Goal: Task Accomplishment & Management: Use online tool/utility

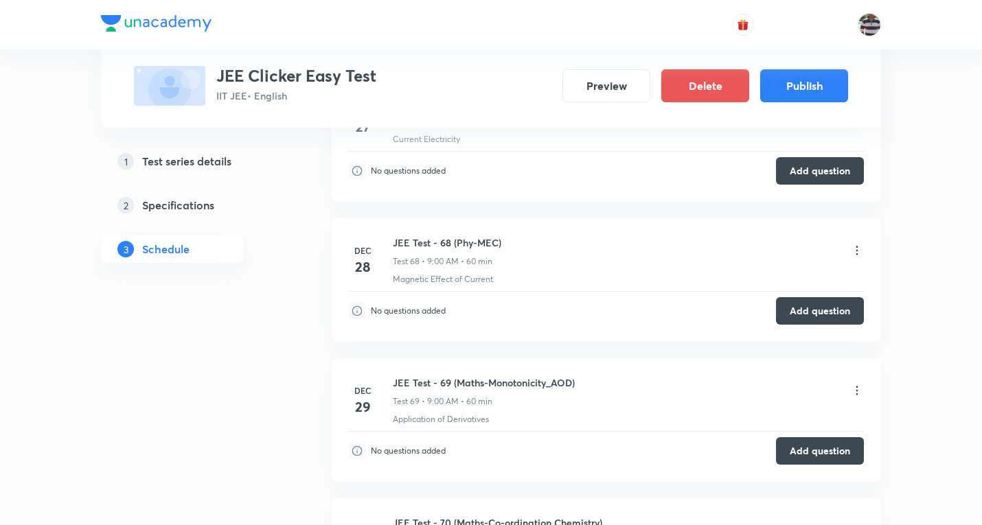
scroll to position [9479, 0]
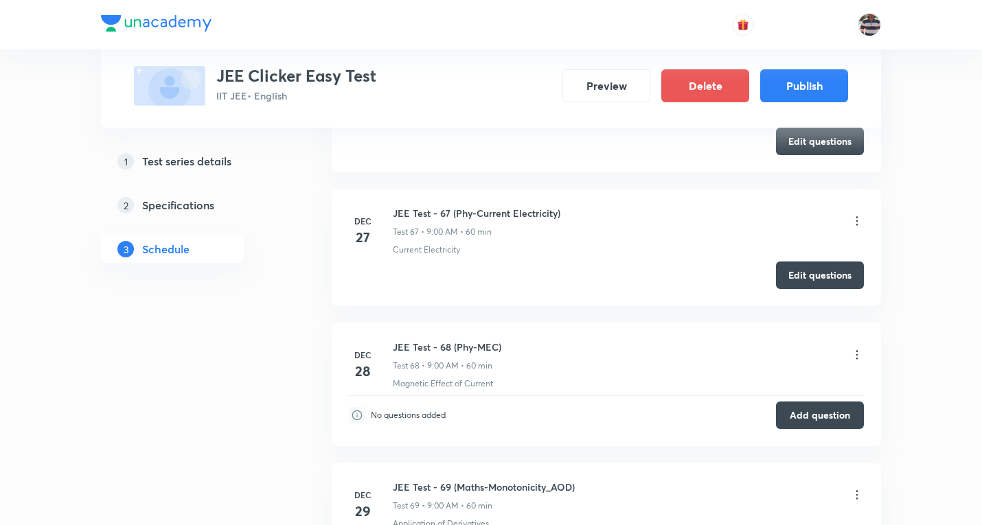
scroll to position [9832, 0]
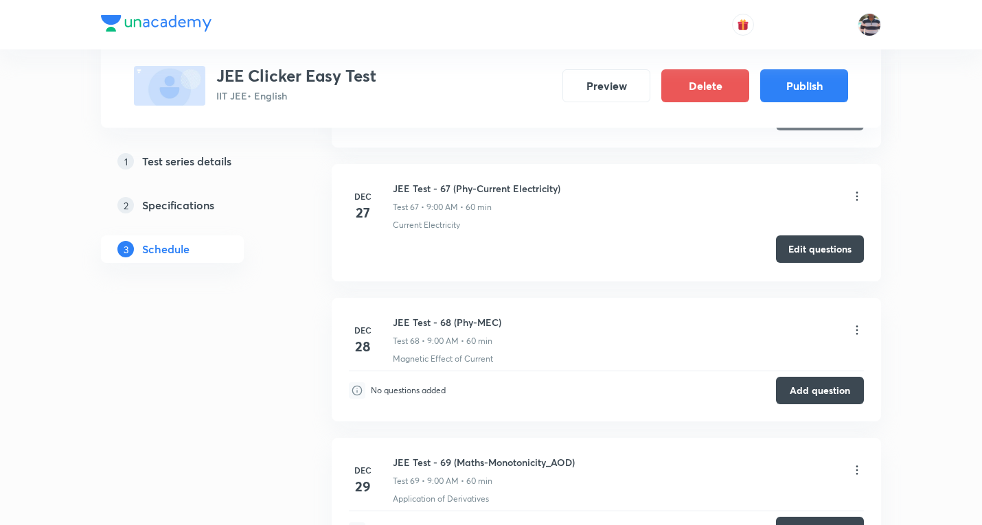
click at [813, 253] on button "Edit questions" at bounding box center [820, 248] width 88 height 27
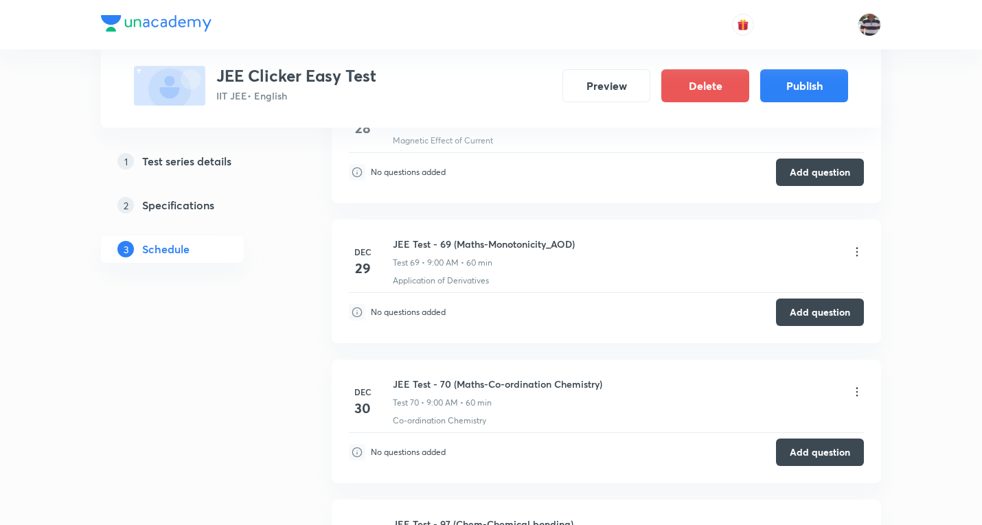
scroll to position [10134, 0]
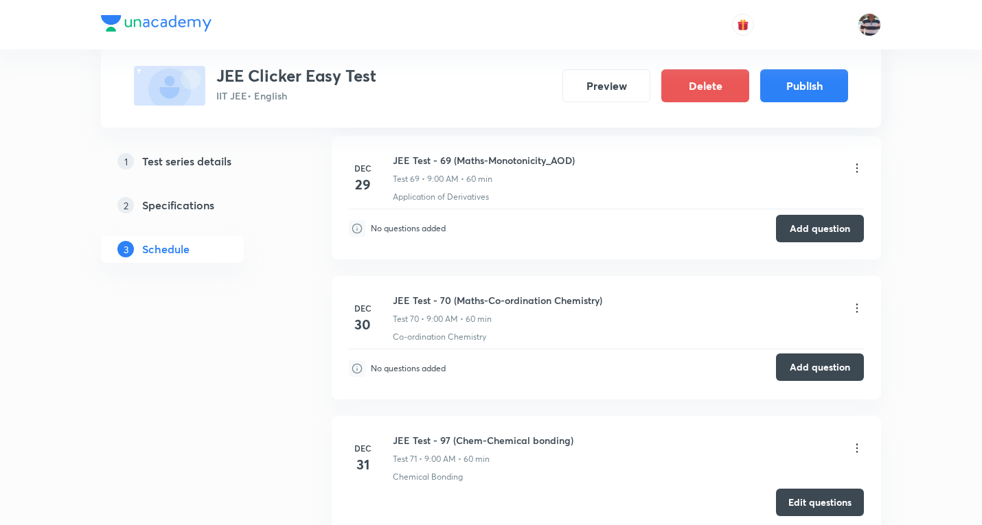
click at [823, 360] on button "Add question" at bounding box center [820, 367] width 88 height 27
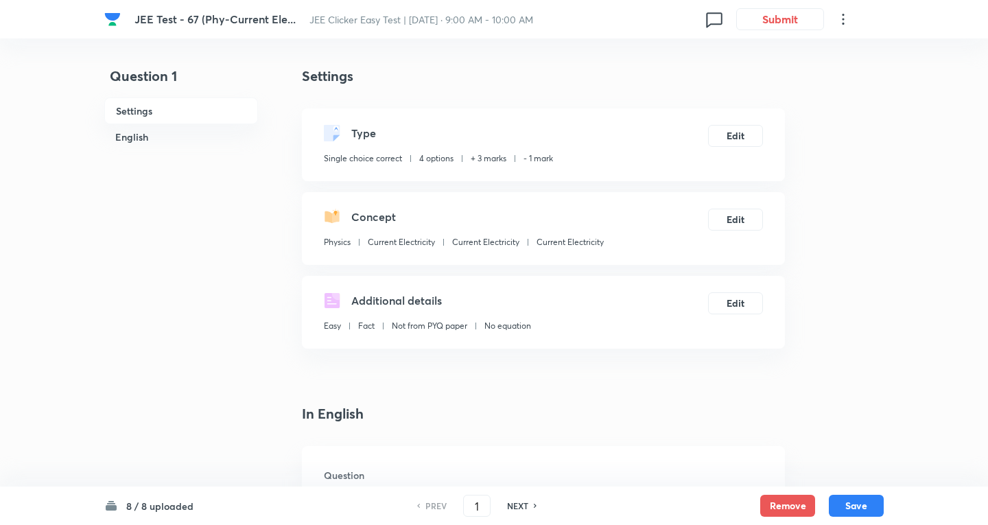
checkbox input "true"
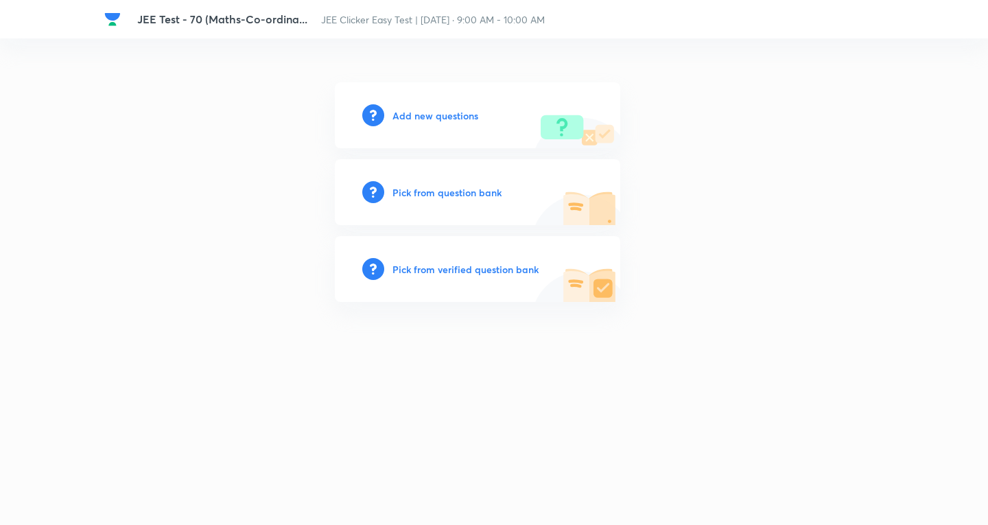
click at [461, 114] on h6 "Add new questions" at bounding box center [436, 115] width 86 height 14
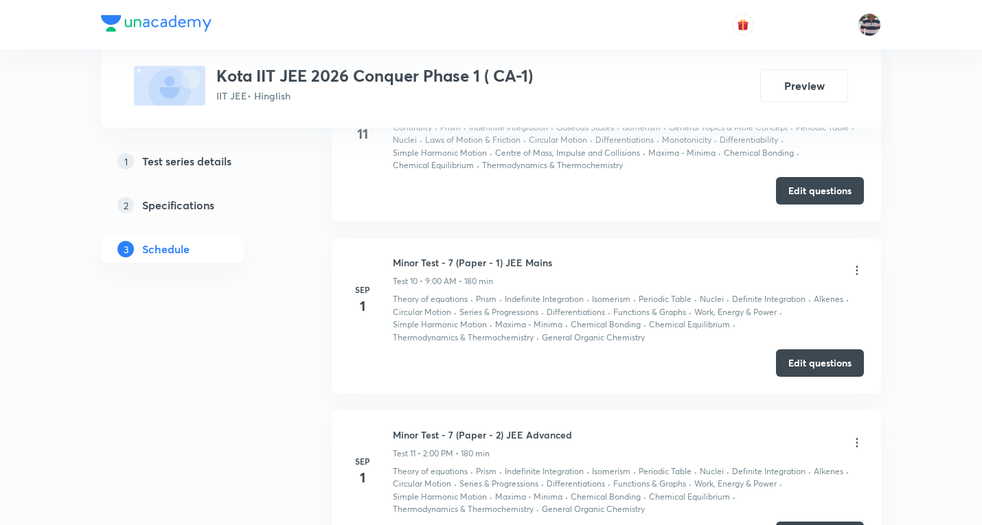
scroll to position [2319, 0]
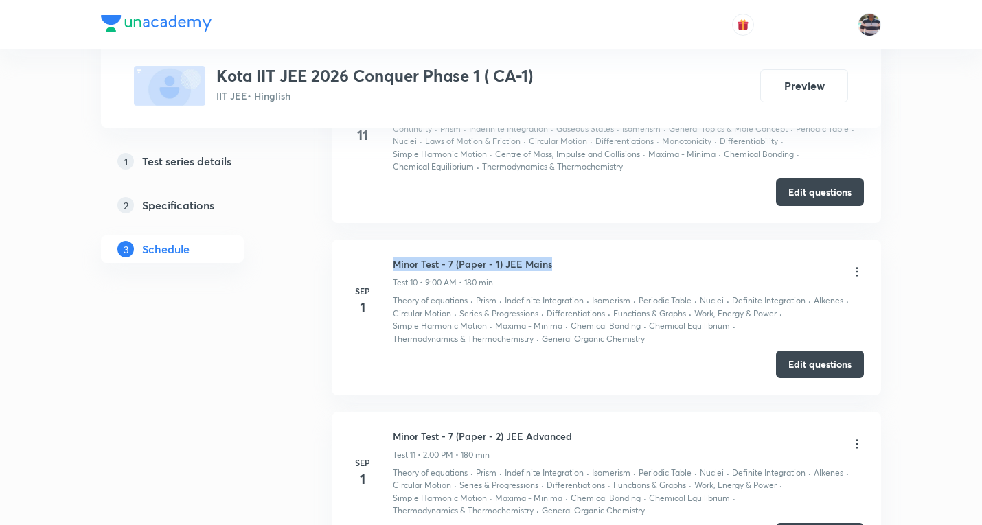
drag, startPoint x: 558, startPoint y: 263, endPoint x: 383, endPoint y: 253, distance: 175.3
click at [383, 253] on li "Sep 1 Minor Test - 7 (Paper - 1) JEE Mains Test 10 • 9:00 AM • 180 min Theory o…" at bounding box center [606, 318] width 549 height 156
copy h6 "Minor Test - 7 (Paper - 1) JEE Mains"
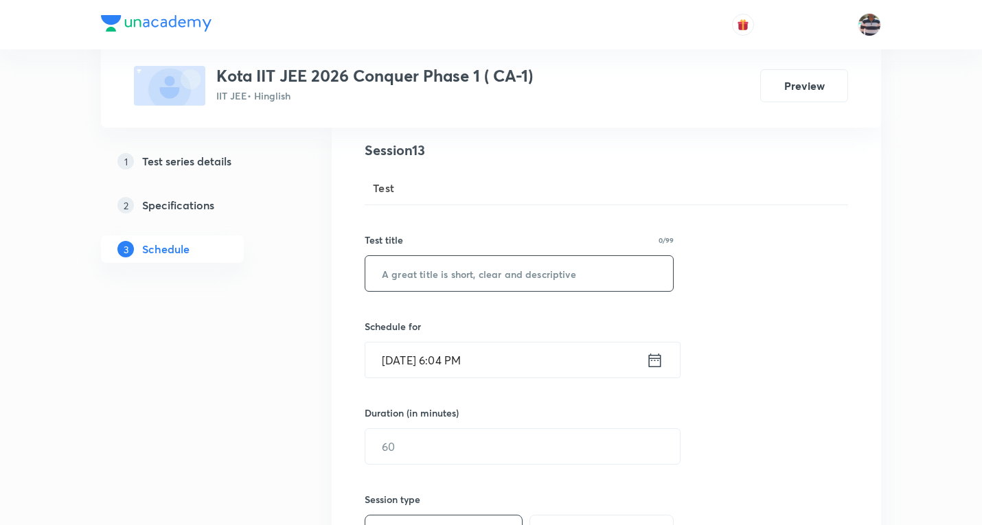
scroll to position [137, 0]
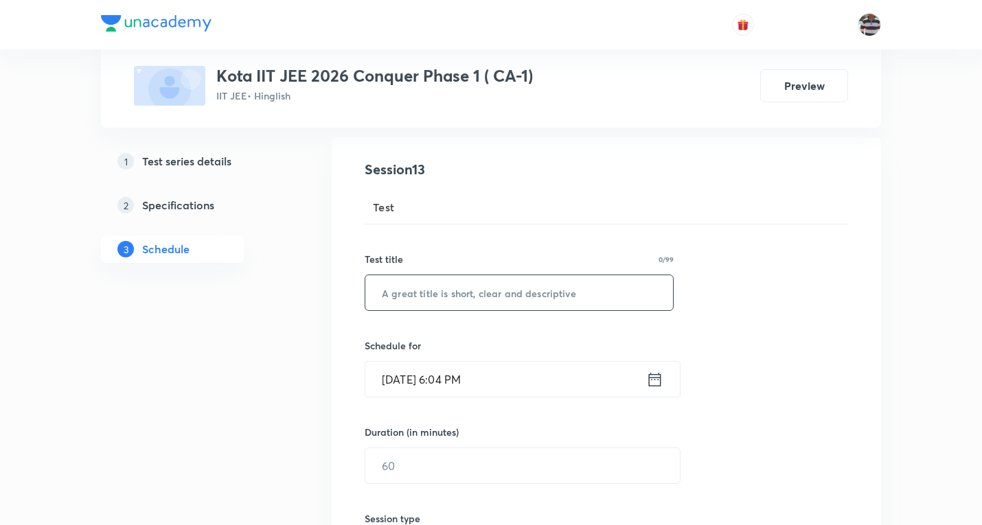
click at [470, 295] on input "text" at bounding box center [519, 292] width 308 height 35
paste input "Minor Test - 7 (Paper - 1) JEE Mains"
click at [501, 290] on input "Minor Test - 7 (Paper - 1) JEE Mains" at bounding box center [519, 292] width 308 height 35
type input "Minor Test - 9 (Paper - 1) JEE Mains"
click at [397, 388] on input "Oct 8, 2025, 6:04 PM" at bounding box center [505, 379] width 281 height 35
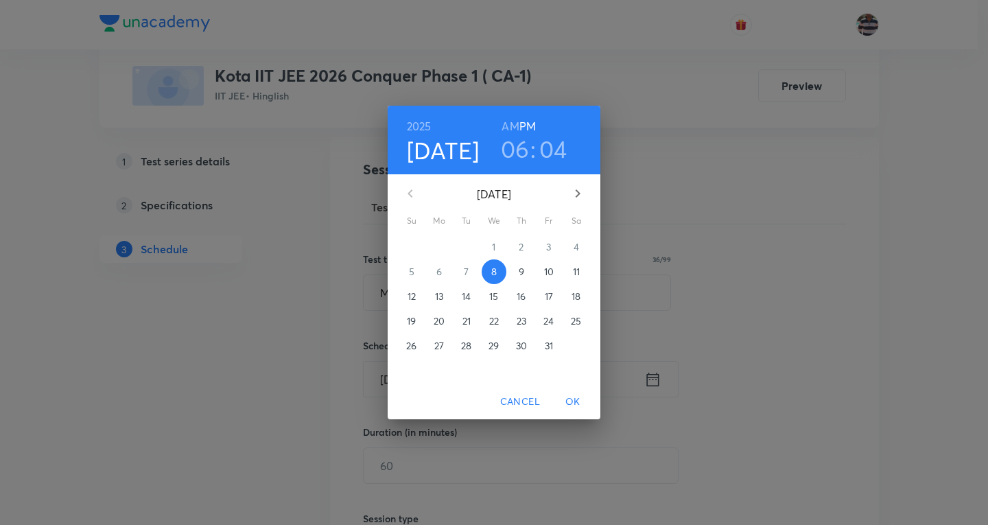
click at [434, 295] on span "13" at bounding box center [439, 297] width 25 height 14
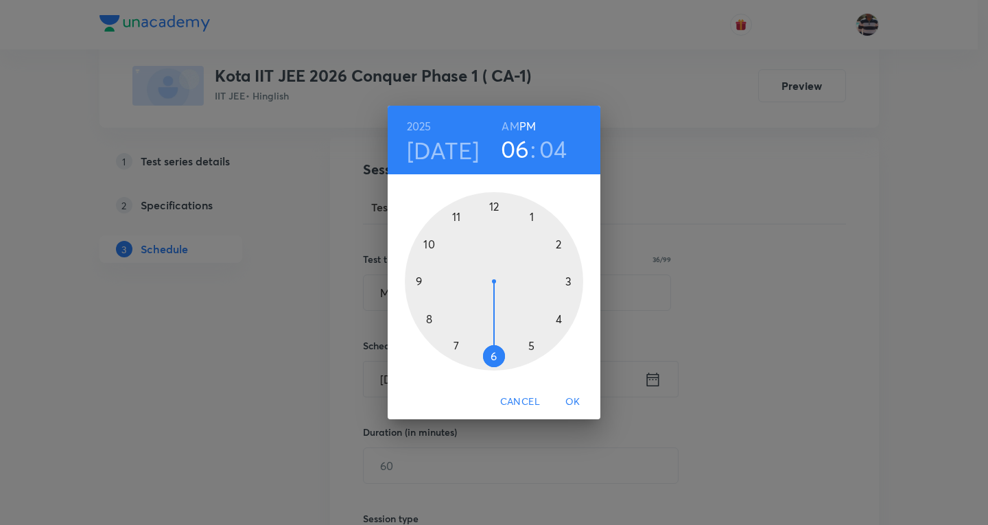
click at [421, 278] on div at bounding box center [494, 281] width 178 height 178
drag, startPoint x: 527, startPoint y: 213, endPoint x: 496, endPoint y: 204, distance: 33.0
click at [496, 204] on div at bounding box center [494, 281] width 178 height 178
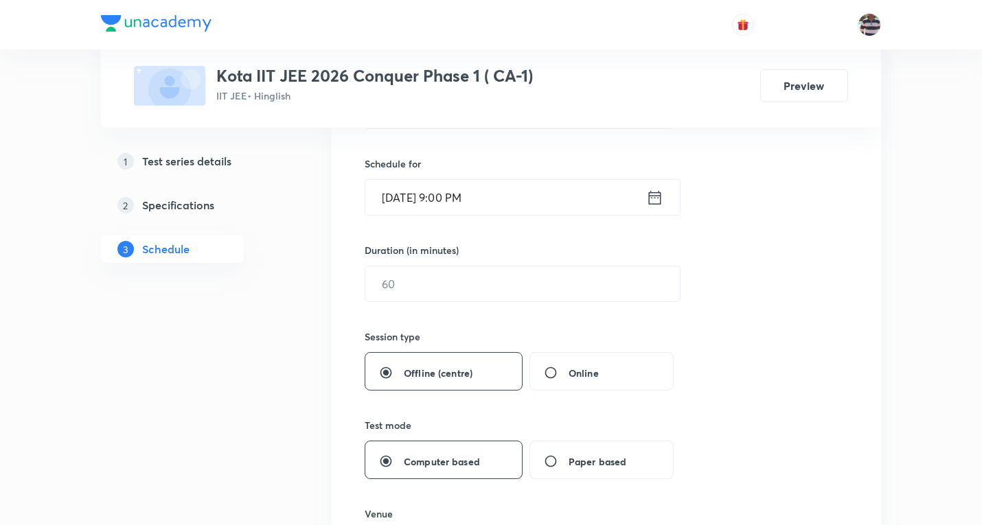
scroll to position [343, 0]
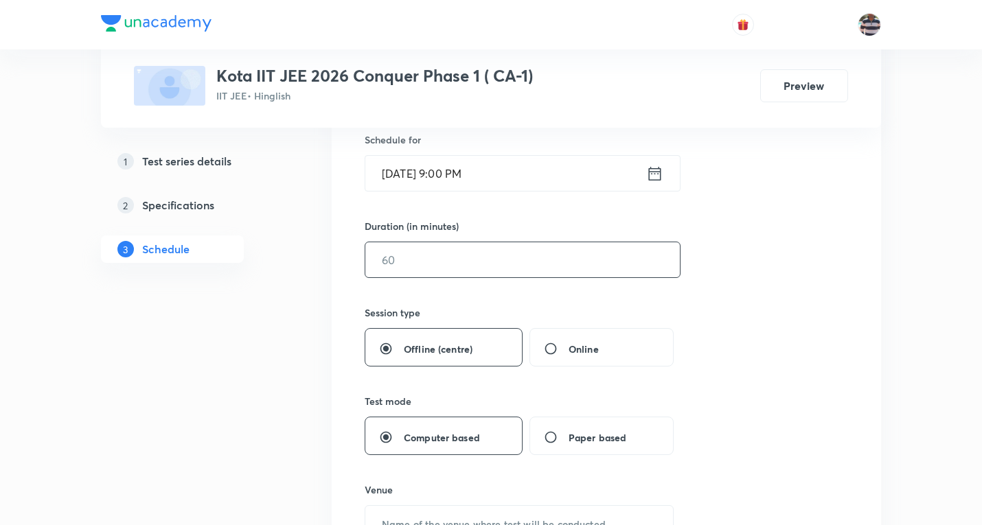
click at [429, 269] on input "text" at bounding box center [522, 259] width 314 height 35
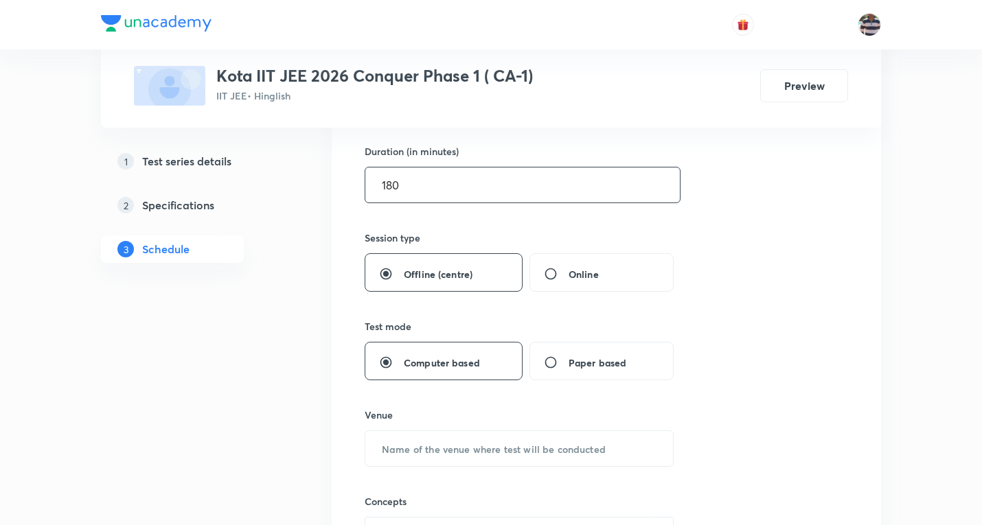
scroll to position [549, 0]
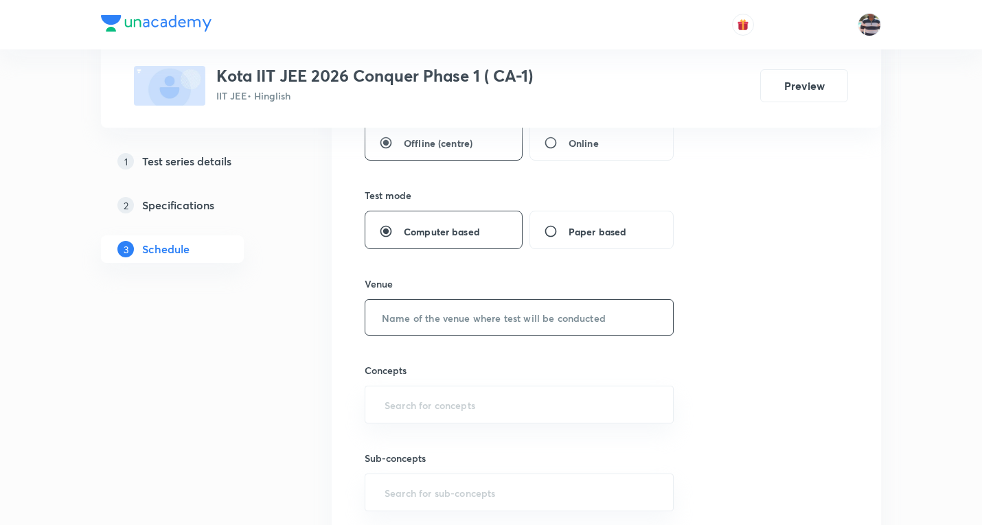
type input "180"
click at [428, 328] on input "text" at bounding box center [519, 317] width 308 height 35
paste input "Modi Educational Complex"
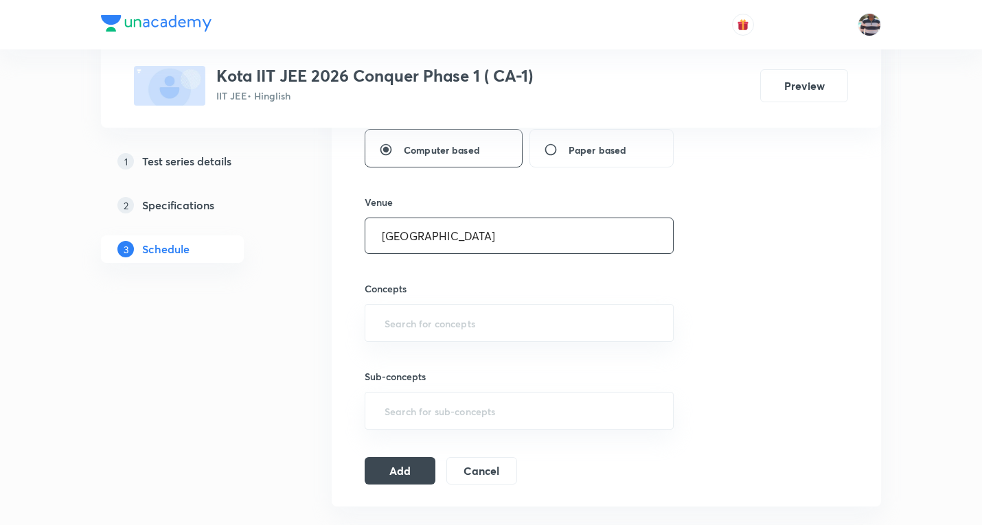
scroll to position [755, 0]
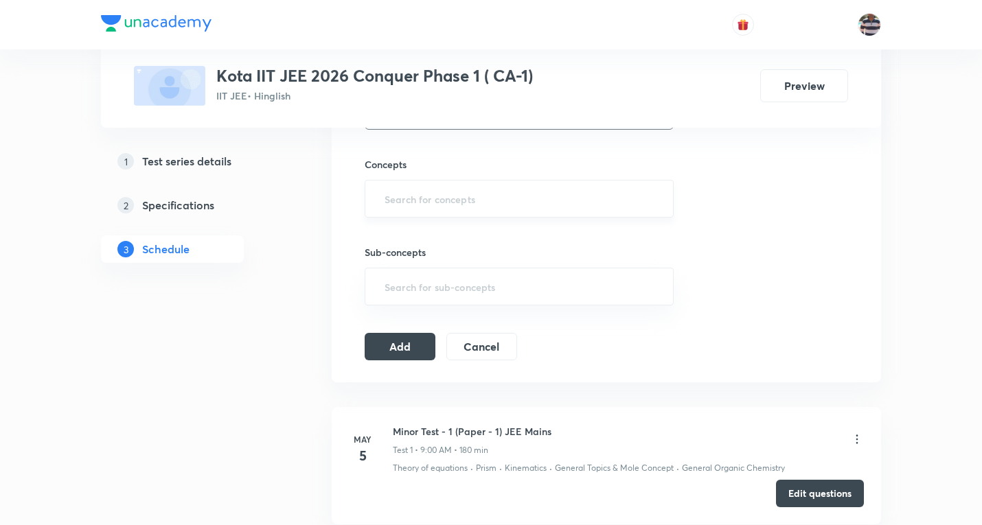
type input "Modi Educational Complex"
click at [438, 201] on input "text" at bounding box center [519, 198] width 275 height 25
type input "a"
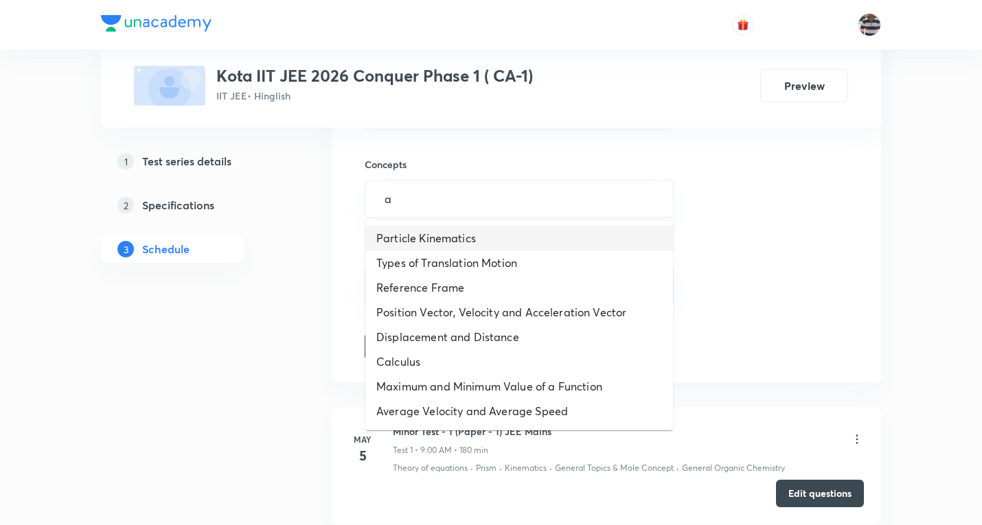
click at [445, 234] on li "Particle Kinematics" at bounding box center [519, 238] width 308 height 25
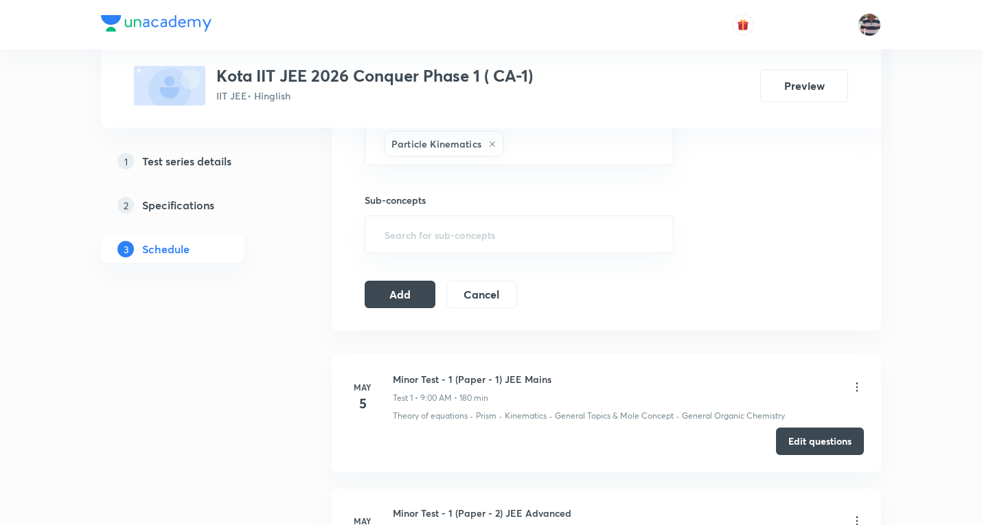
scroll to position [892, 0]
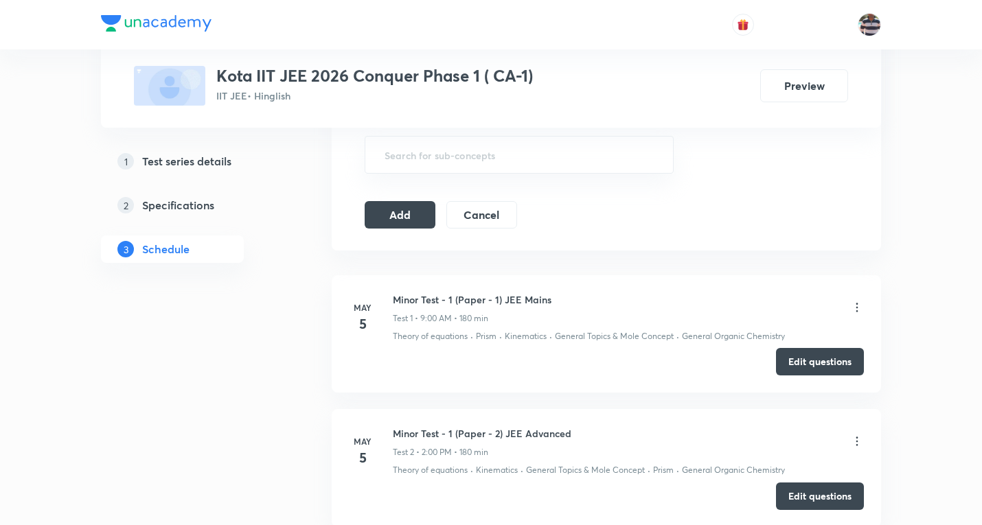
click at [407, 222] on button "Add" at bounding box center [399, 213] width 71 height 27
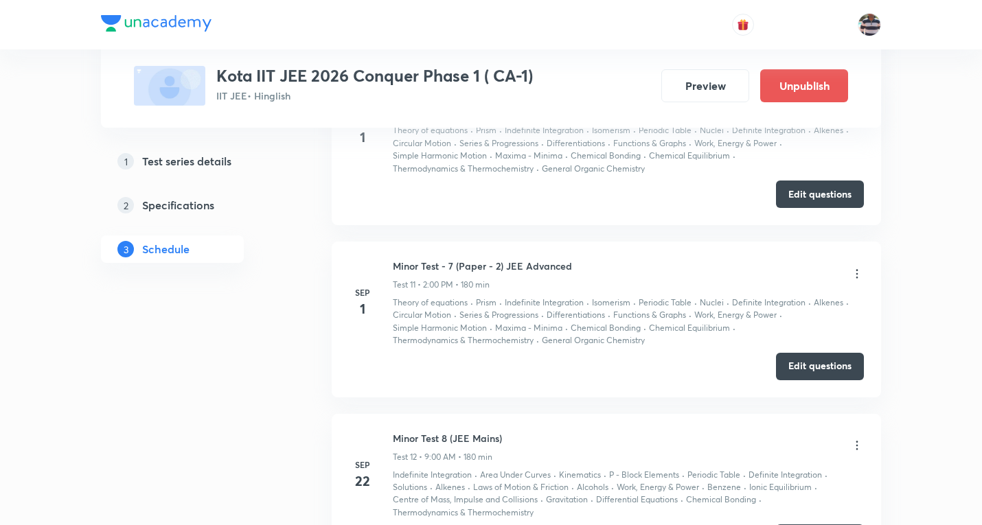
scroll to position [1654, 0]
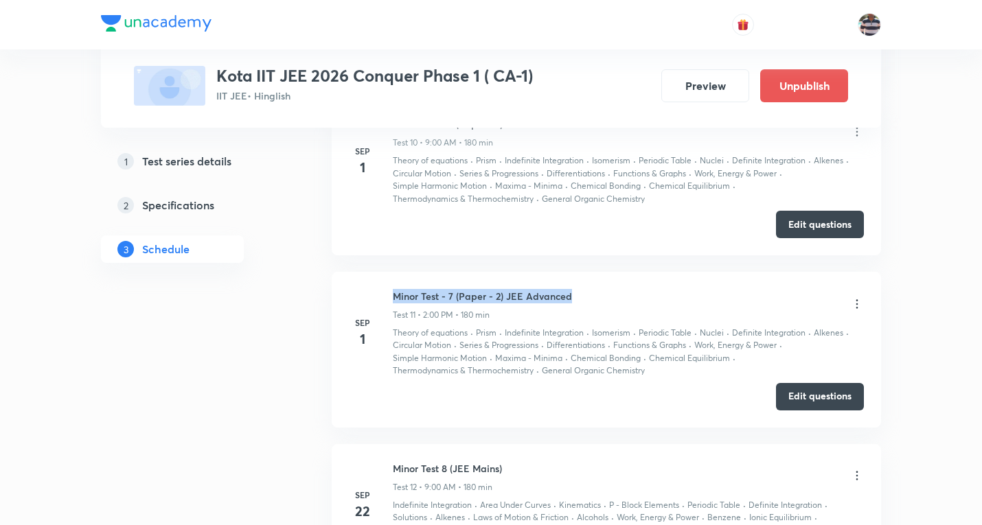
drag, startPoint x: 583, startPoint y: 293, endPoint x: 386, endPoint y: 294, distance: 197.0
click at [386, 294] on div "Sep 1 Minor Test - 7 (Paper - 2) JEE Advanced Test 11 • 2:00 PM • 180 min Theor…" at bounding box center [606, 333] width 515 height 89
copy h6 "Minor Test - 7 (Paper - 2) JEE Advanced"
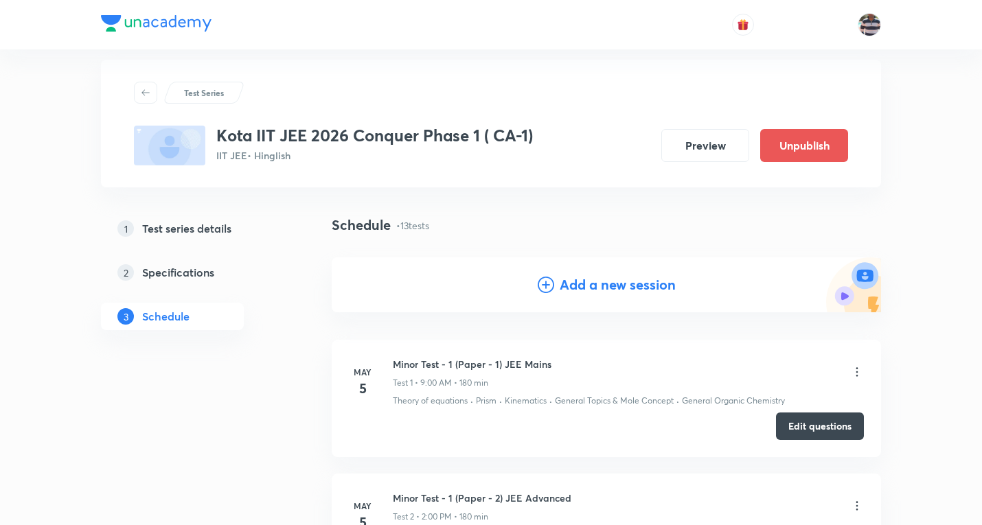
scroll to position [0, 0]
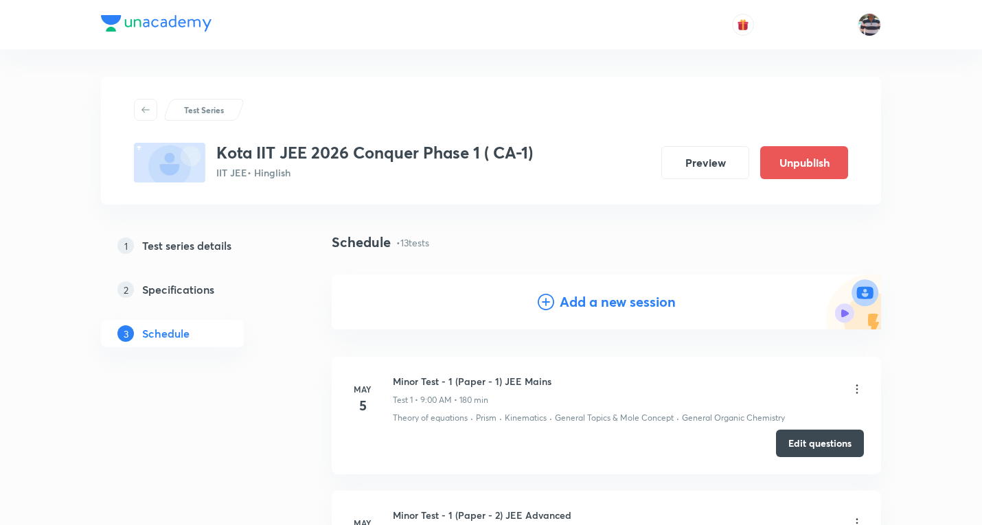
click at [605, 301] on h4 "Add a new session" at bounding box center [617, 302] width 116 height 21
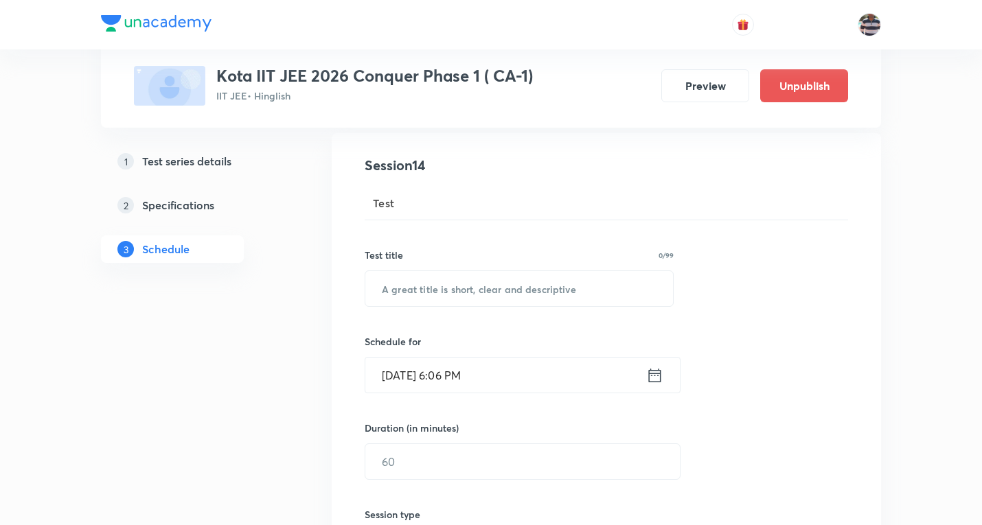
scroll to position [206, 0]
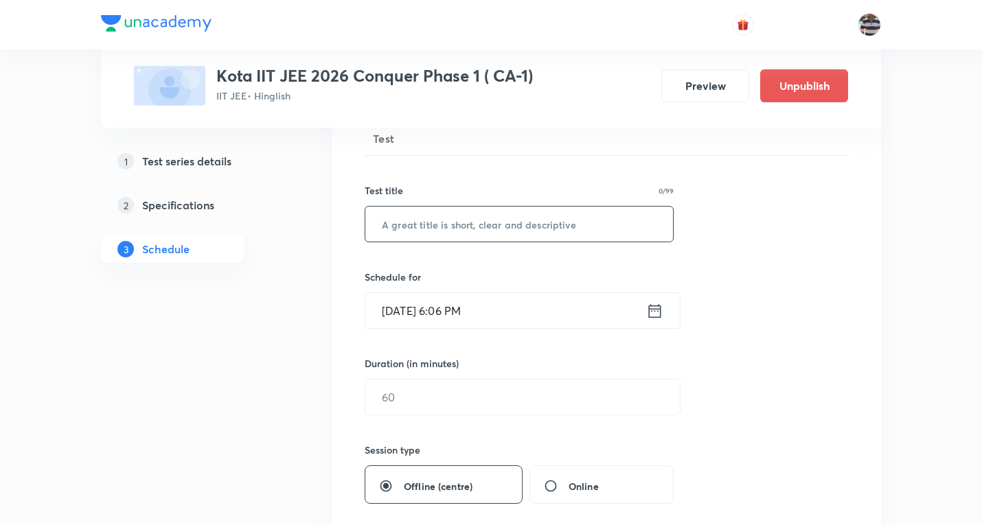
click at [481, 231] on input "text" at bounding box center [519, 224] width 308 height 35
paste input "Minor Test - 7 (Paper - 2) JEE Advanced"
click at [448, 224] on input "Minor Test - 7 (Paper - 2) JEE Advanced" at bounding box center [519, 224] width 308 height 35
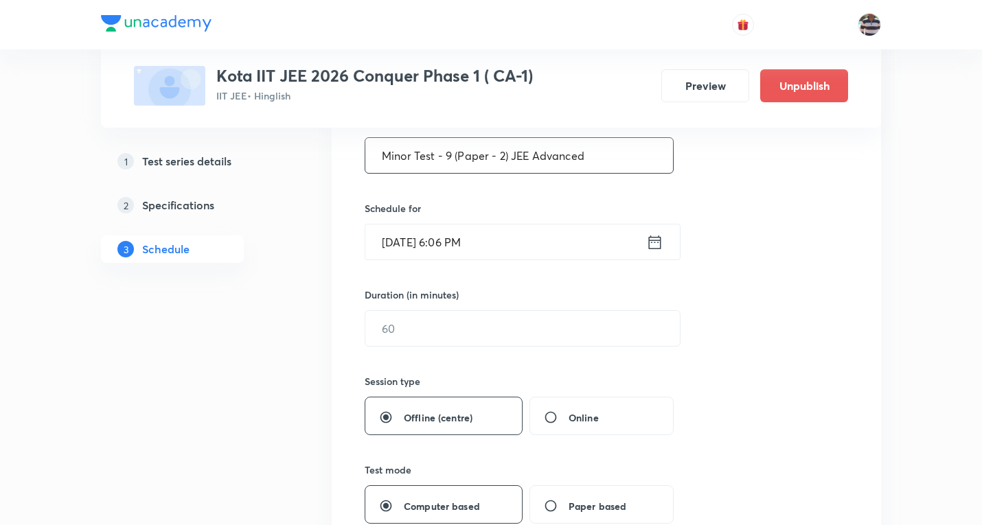
type input "Minor Test - 9 (Paper - 2) JEE Advanced"
click at [426, 245] on input "Oct 8, 2025, 6:06 PM" at bounding box center [505, 241] width 281 height 35
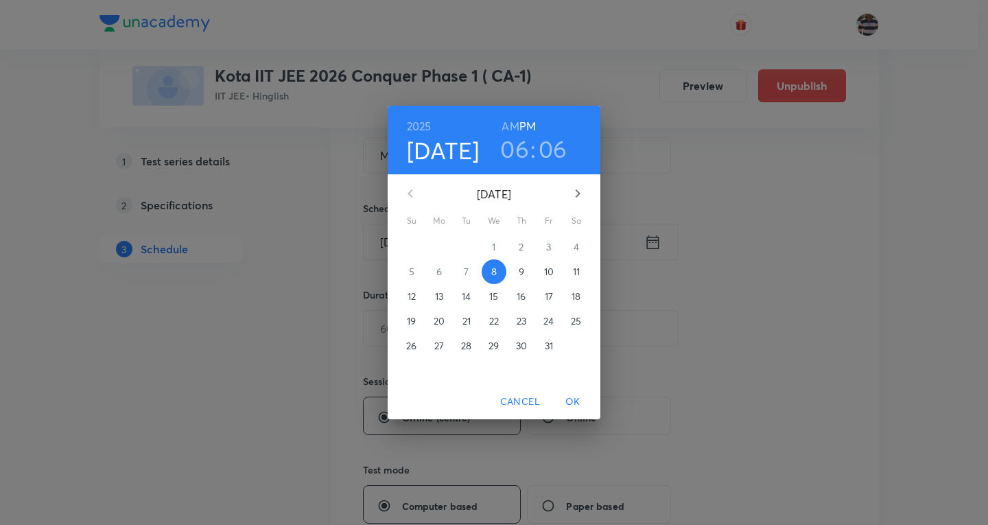
click at [439, 300] on p "13" at bounding box center [439, 297] width 8 height 14
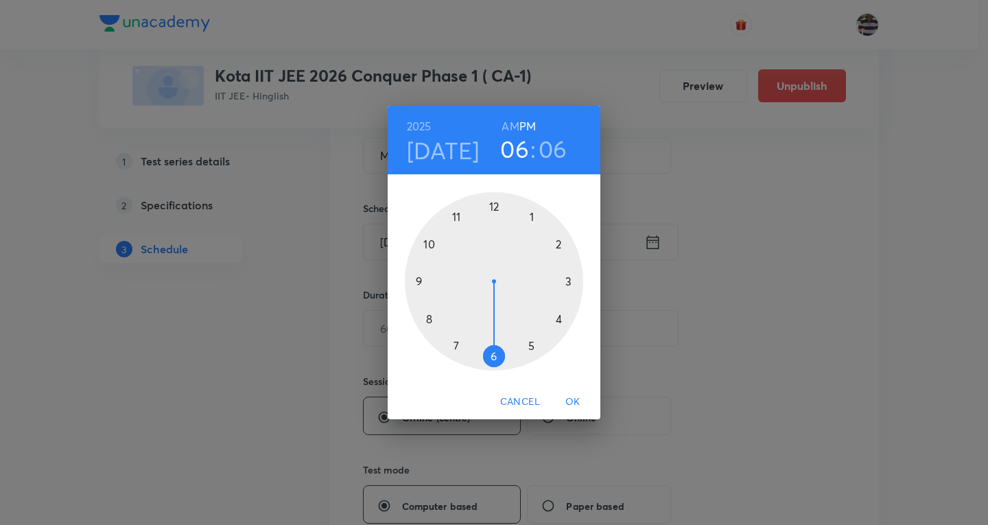
drag, startPoint x: 424, startPoint y: 279, endPoint x: 450, endPoint y: 227, distance: 57.7
click at [424, 280] on div at bounding box center [494, 281] width 178 height 178
click at [539, 220] on div at bounding box center [494, 281] width 178 height 178
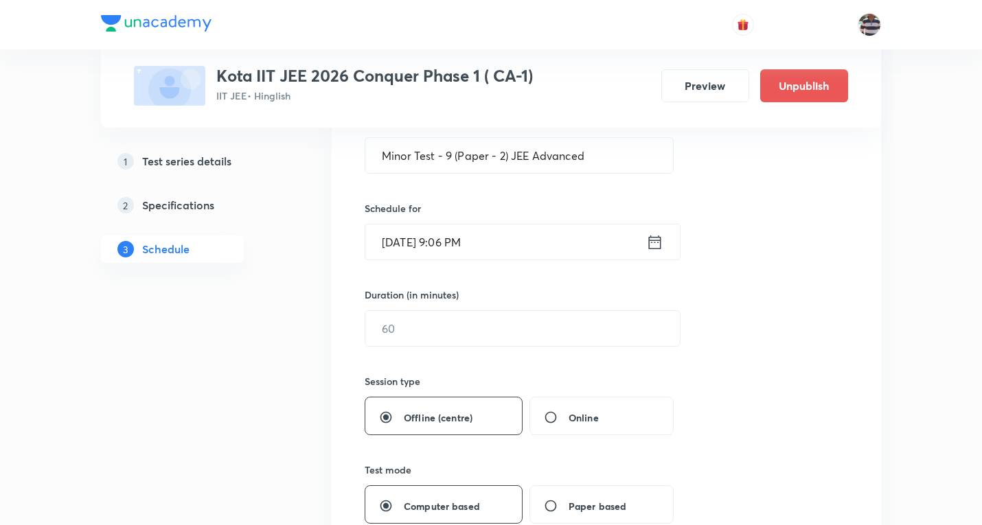
click at [448, 249] on input "Oct 13, 2025, 9:06 PM" at bounding box center [505, 241] width 281 height 35
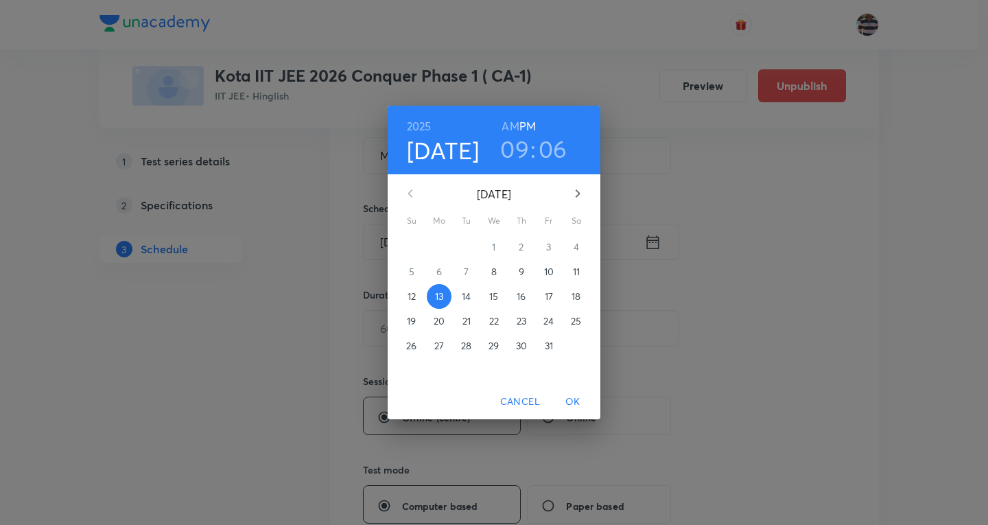
click at [515, 146] on h3 "09" at bounding box center [514, 149] width 29 height 29
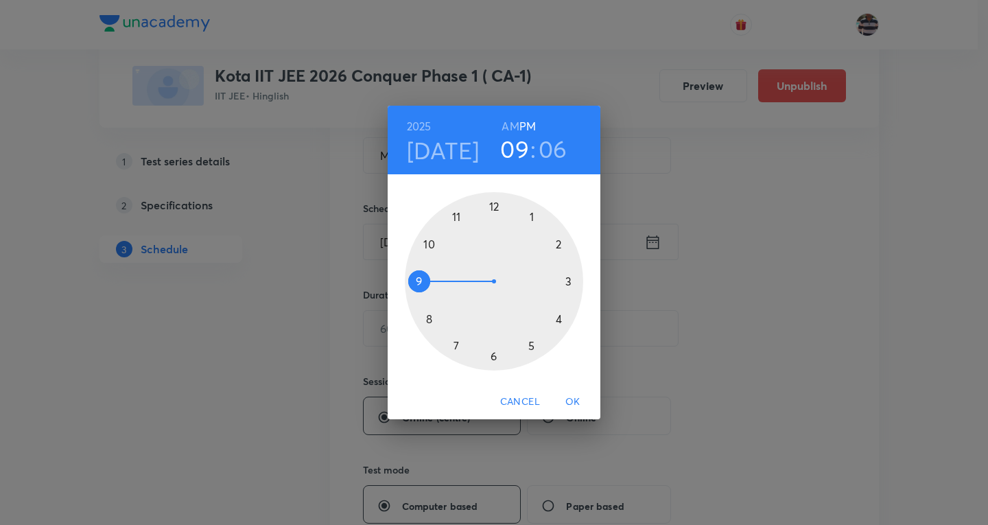
click at [556, 238] on div at bounding box center [494, 281] width 178 height 178
drag, startPoint x: 521, startPoint y: 221, endPoint x: 496, endPoint y: 213, distance: 26.5
click at [496, 213] on div at bounding box center [494, 281] width 178 height 178
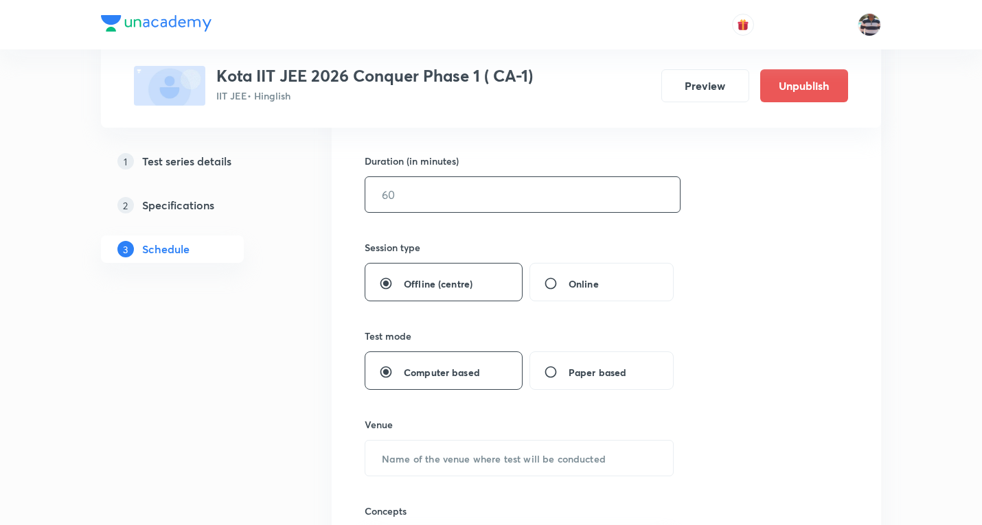
scroll to position [412, 0]
click at [428, 183] on input "text" at bounding box center [522, 191] width 314 height 35
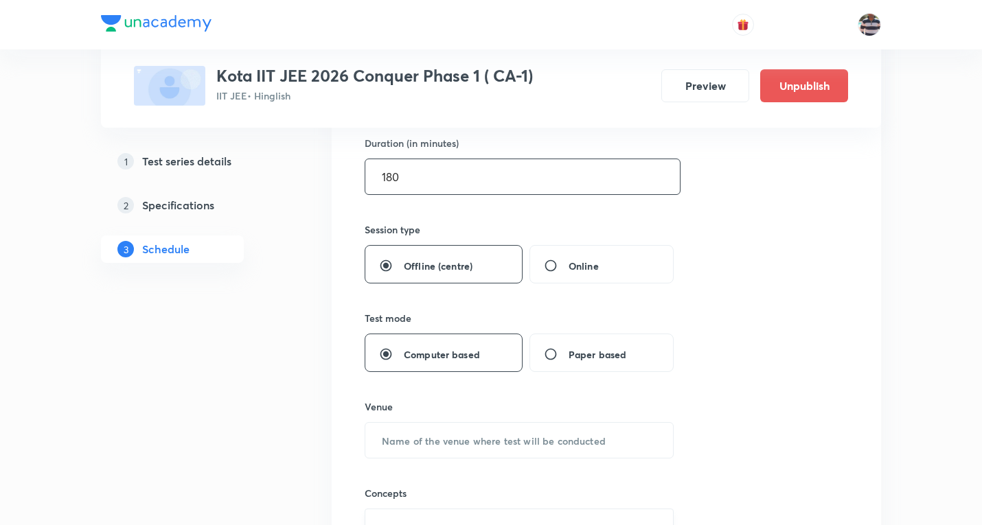
scroll to position [686, 0]
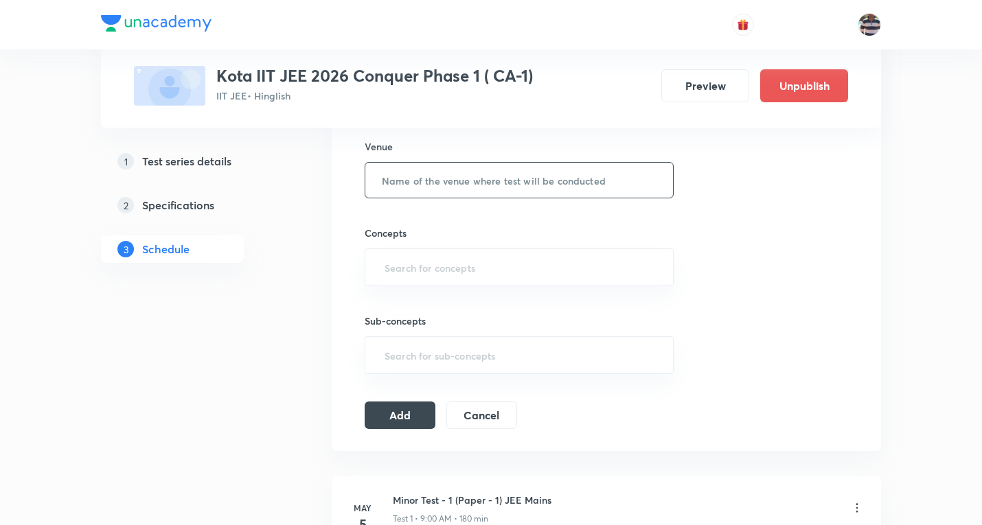
type input "180"
drag, startPoint x: 441, startPoint y: 195, endPoint x: 375, endPoint y: 18, distance: 189.0
click at [440, 194] on input "text" at bounding box center [519, 180] width 308 height 35
paste input "Modi Educational Complex"
type input "Modi Educational Complex"
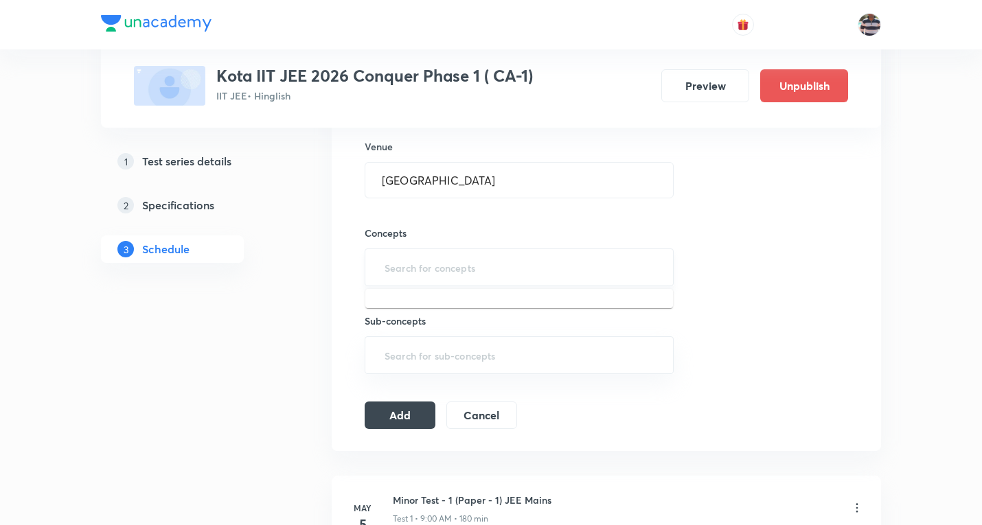
click at [440, 274] on input "text" at bounding box center [519, 267] width 275 height 25
type input "a"
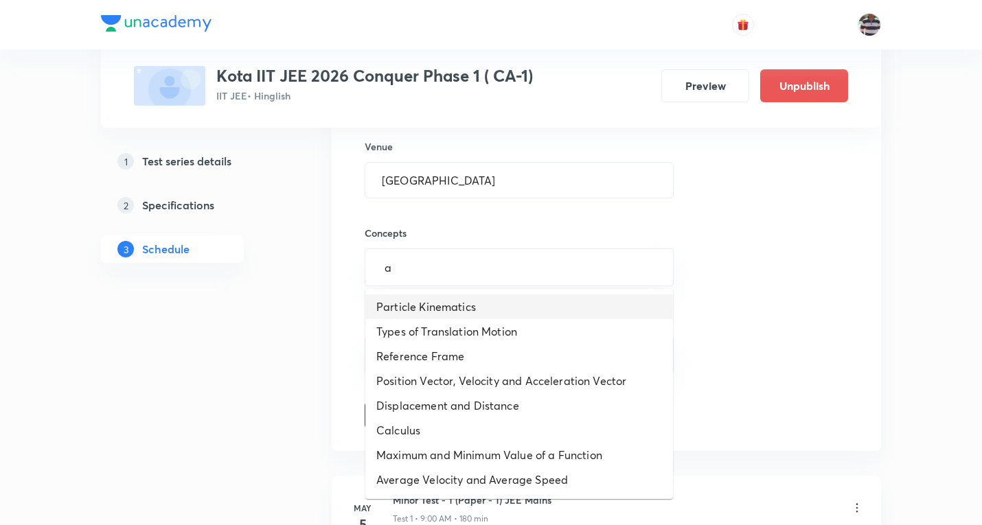
click at [431, 301] on li "Particle Kinematics" at bounding box center [519, 306] width 308 height 25
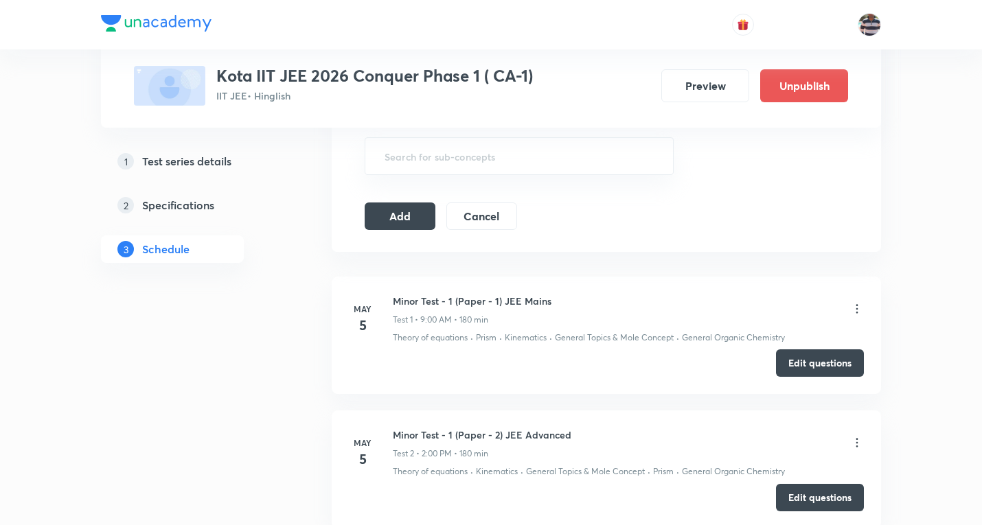
scroll to position [892, 0]
click at [395, 203] on button "Add" at bounding box center [399, 213] width 71 height 27
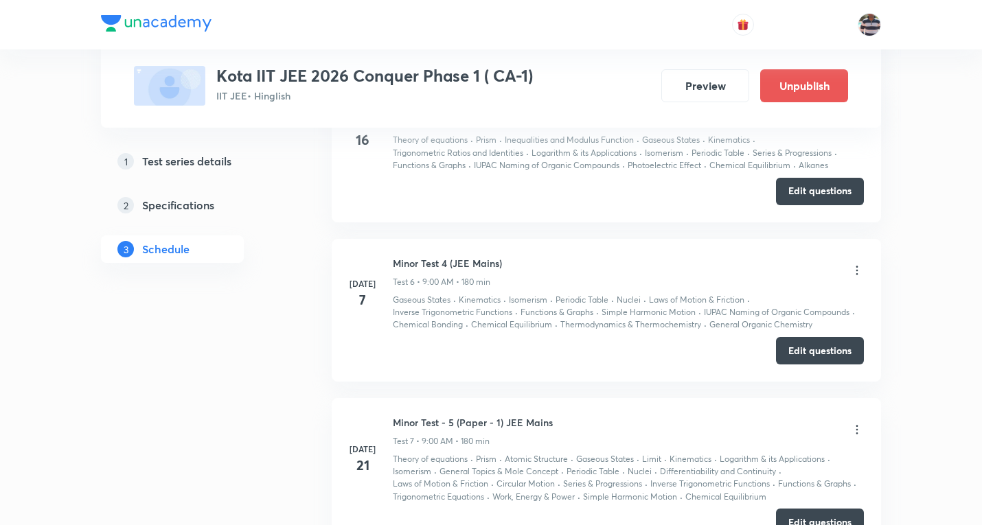
scroll to position [2137, 0]
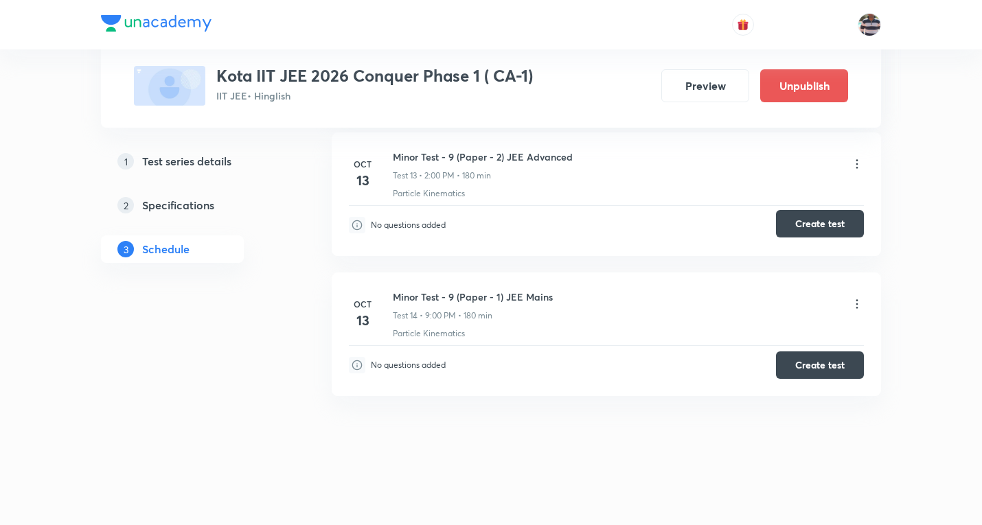
click at [825, 222] on button "Create test" at bounding box center [820, 223] width 88 height 27
click at [819, 366] on button "Create test" at bounding box center [820, 363] width 88 height 27
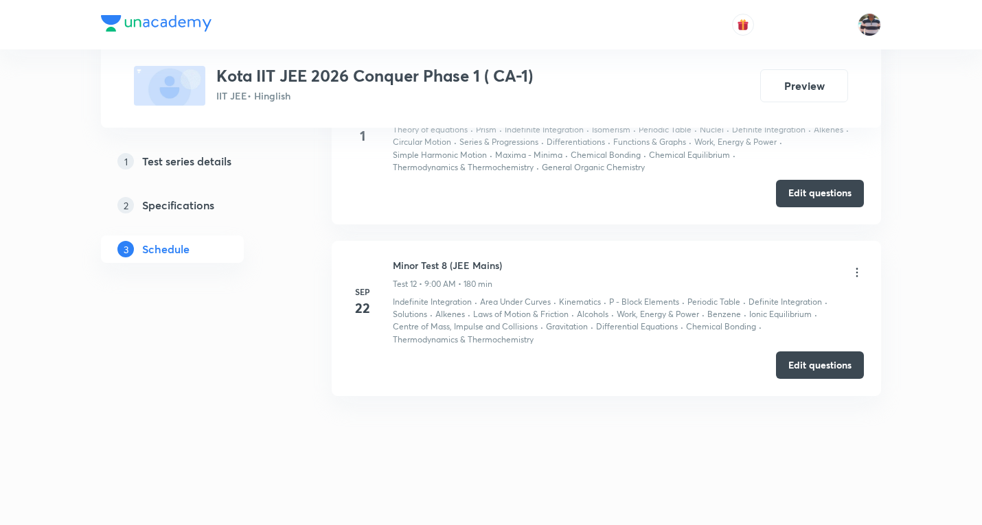
click at [858, 273] on icon at bounding box center [857, 273] width 14 height 14
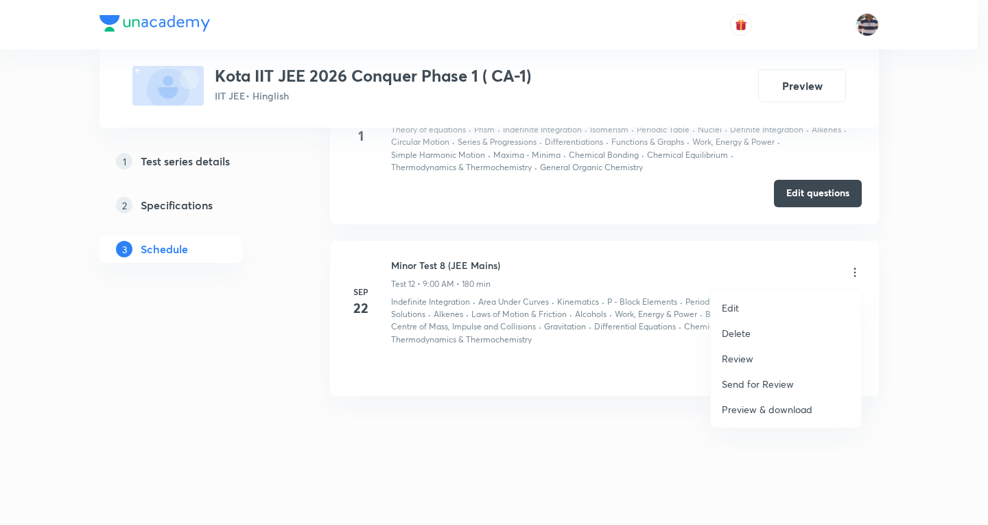
click at [756, 308] on li "Edit" at bounding box center [786, 307] width 150 height 25
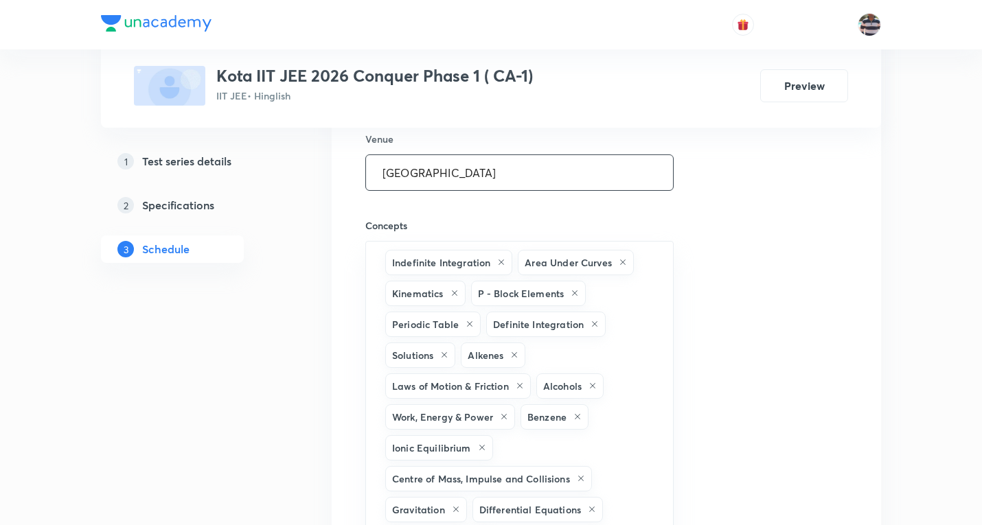
scroll to position [2387, 0]
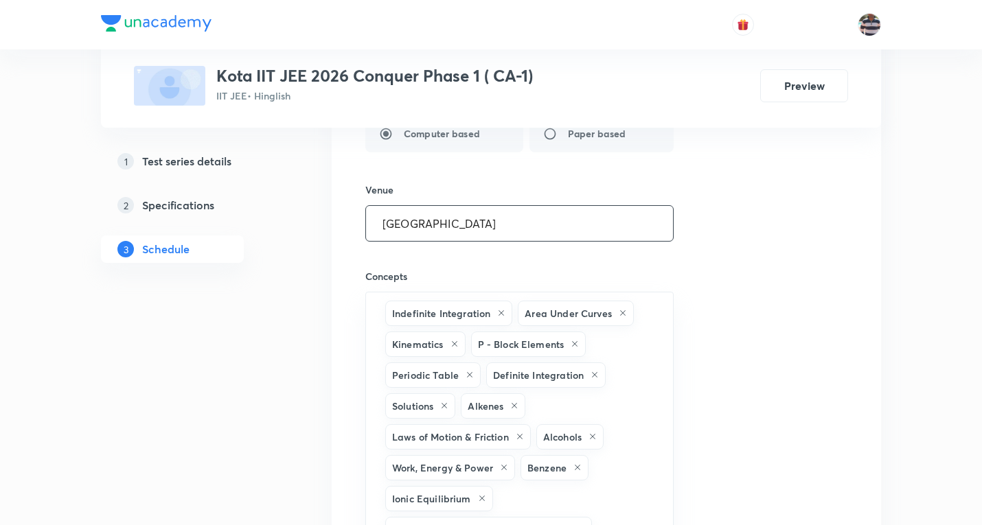
drag, startPoint x: 564, startPoint y: 213, endPoint x: 130, endPoint y: 209, distance: 434.5
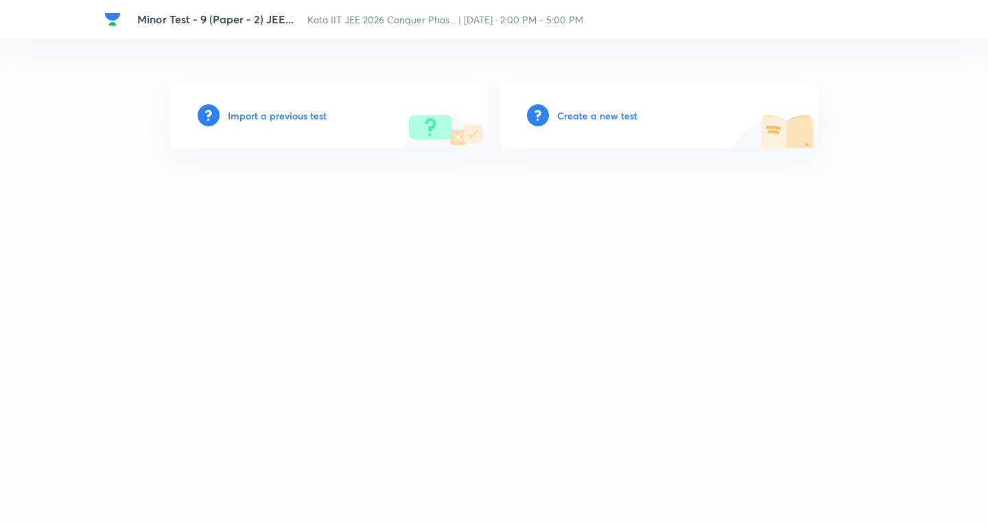
click at [616, 113] on h6 "Create a new test" at bounding box center [597, 115] width 80 height 14
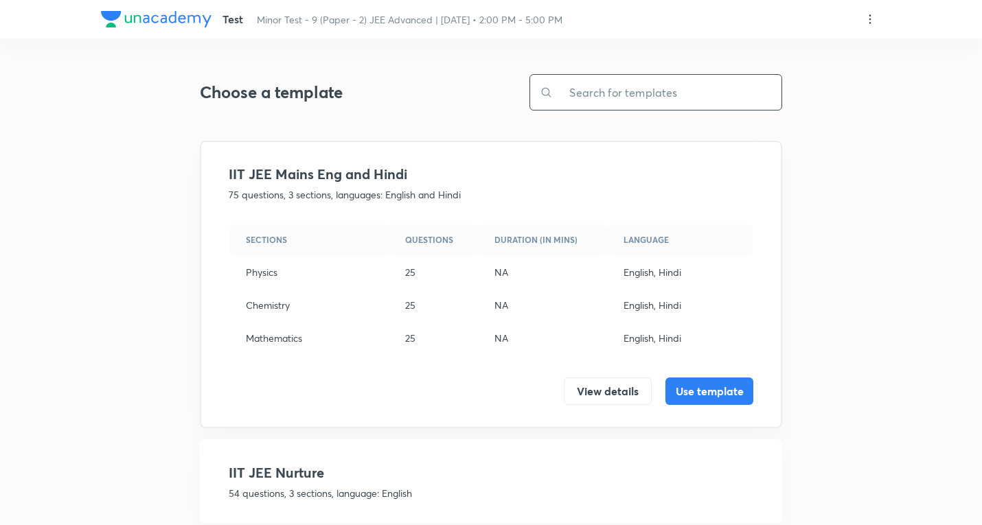
click at [651, 102] on input "text" at bounding box center [667, 92] width 229 height 35
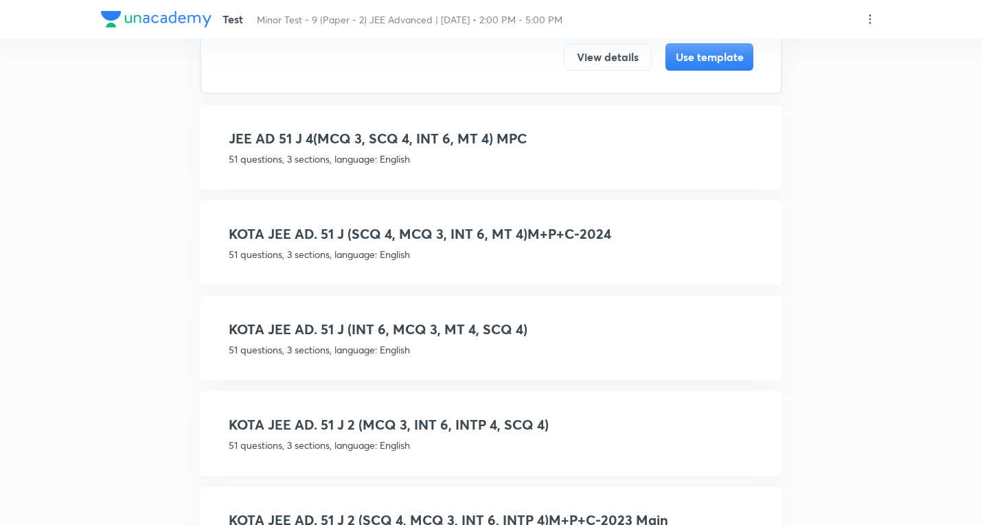
scroll to position [412, 0]
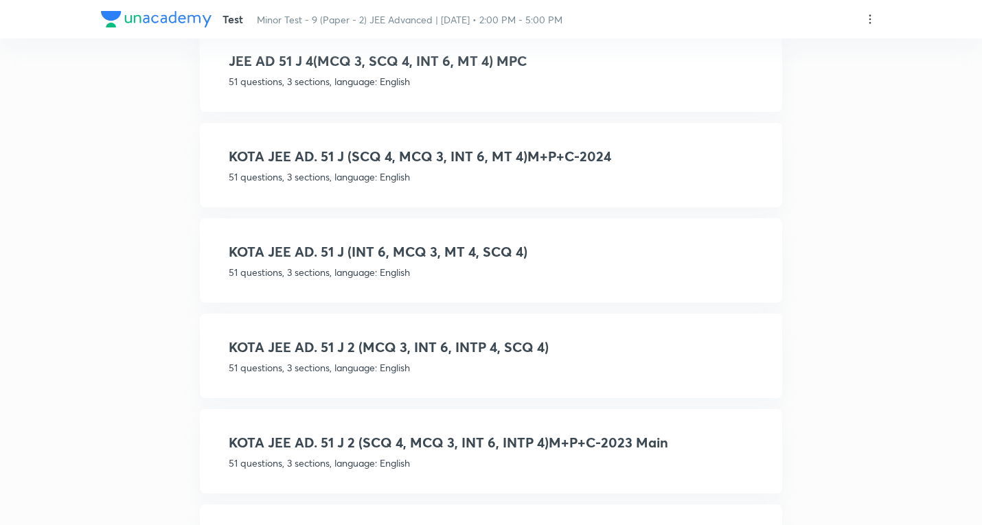
type input "51 J"
click at [389, 161] on h4 "KOTA JEE AD. 51 J (SCQ 4, MCQ 3, INT 6, MT 4)M+P+C-2024" at bounding box center [491, 156] width 524 height 21
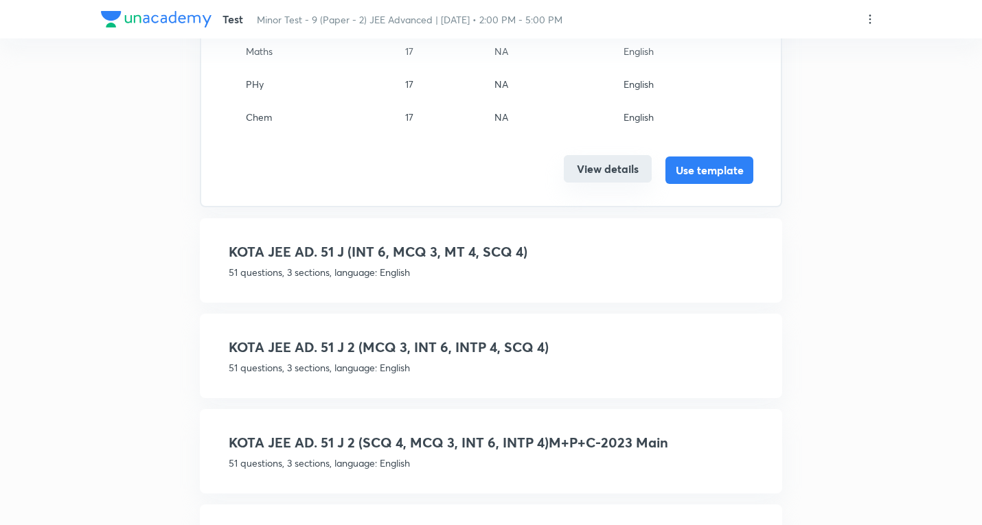
click at [610, 170] on button "View details" at bounding box center [608, 168] width 88 height 27
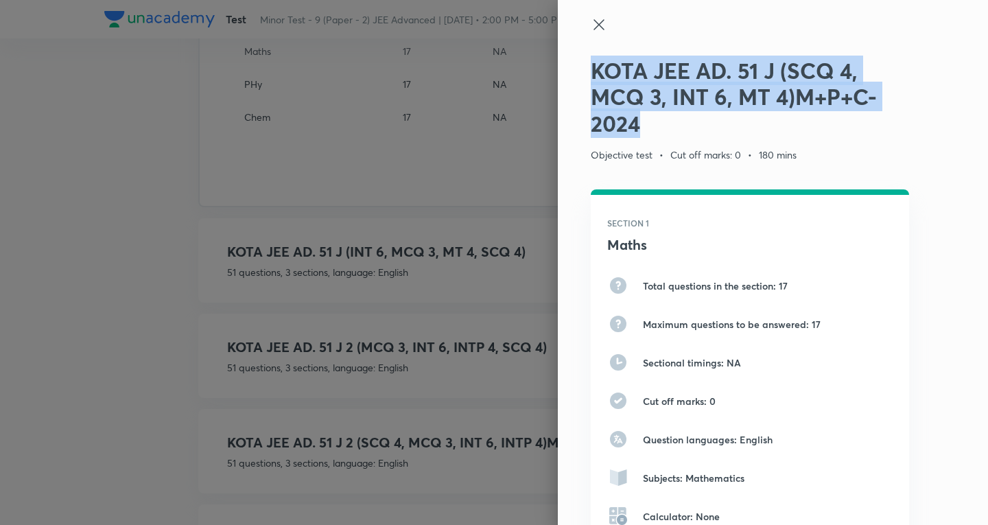
drag, startPoint x: 660, startPoint y: 121, endPoint x: 581, endPoint y: 59, distance: 100.7
click at [591, 59] on h2 "KOTA JEE AD. 51 J (SCQ 4, MCQ 3, INT 6, MT 4)M+P+C-2024" at bounding box center [750, 97] width 319 height 79
copy h2 "KOTA JEE AD. 51 J (SCQ 4, MCQ 3, INT 6, MT 4)M+P+C-2024"
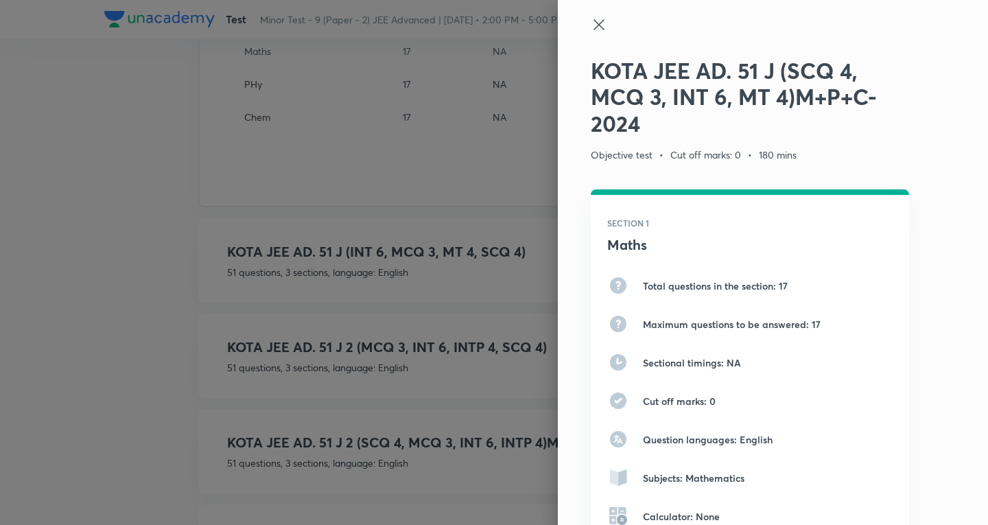
click at [593, 27] on icon at bounding box center [599, 24] width 16 height 16
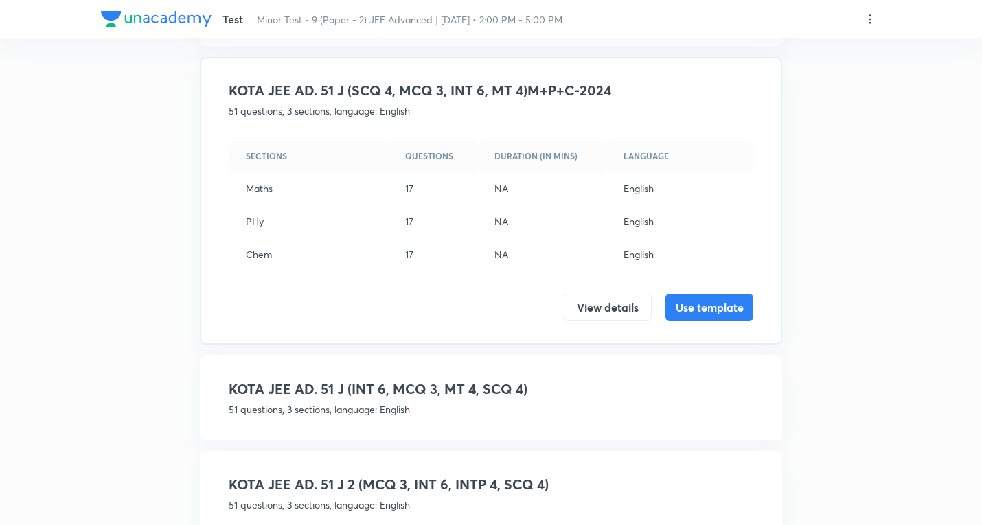
scroll to position [343, 0]
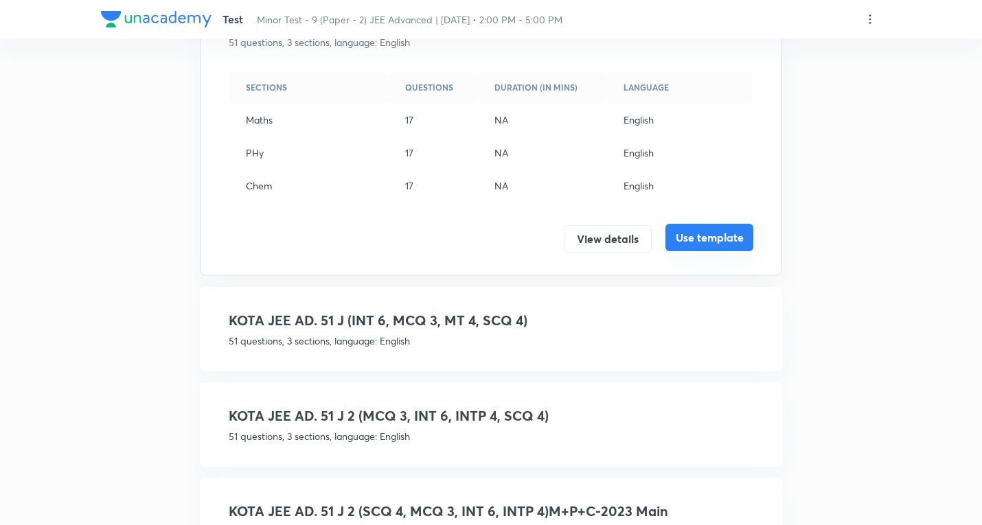
click at [706, 236] on button "Use template" at bounding box center [709, 237] width 88 height 27
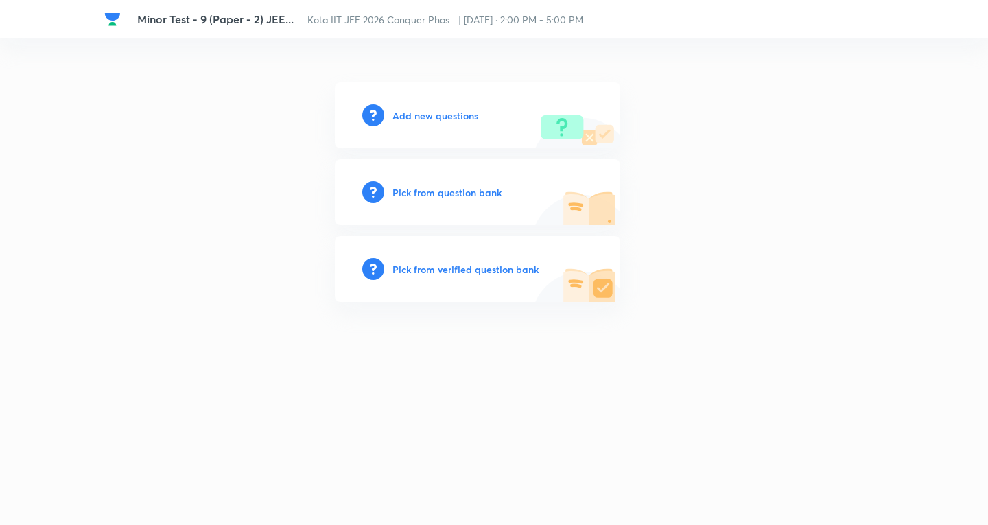
click at [425, 115] on h6 "Add new questions" at bounding box center [436, 115] width 86 height 14
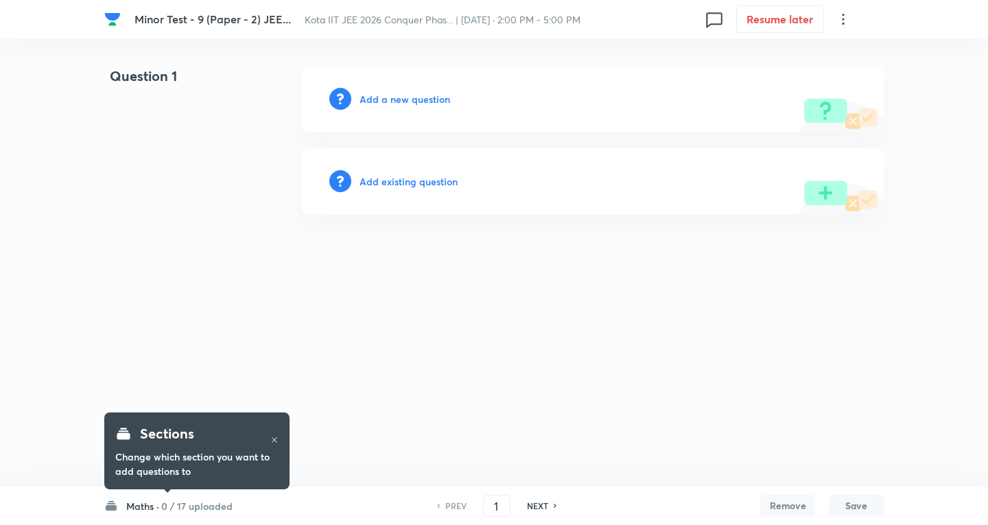
click at [845, 23] on icon at bounding box center [843, 19] width 16 height 16
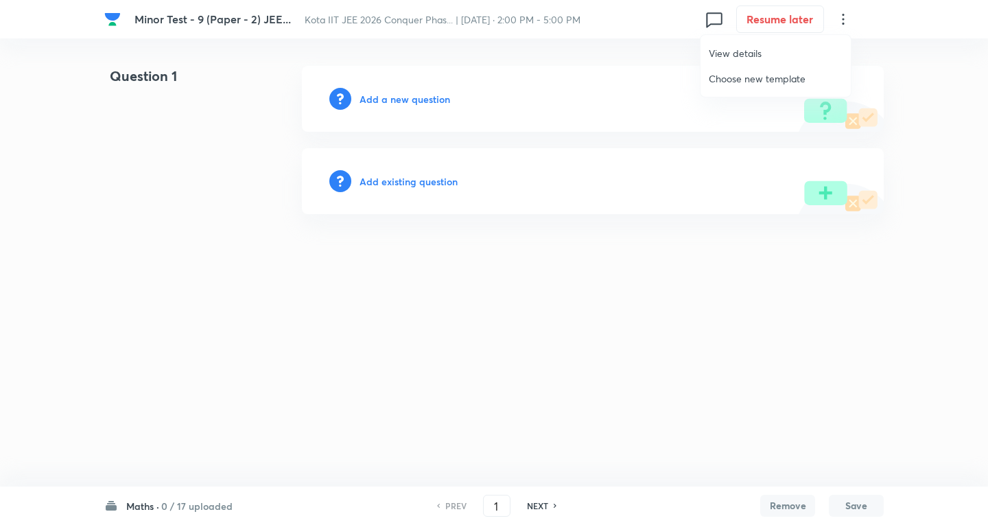
click at [757, 51] on span "View details" at bounding box center [776, 53] width 134 height 14
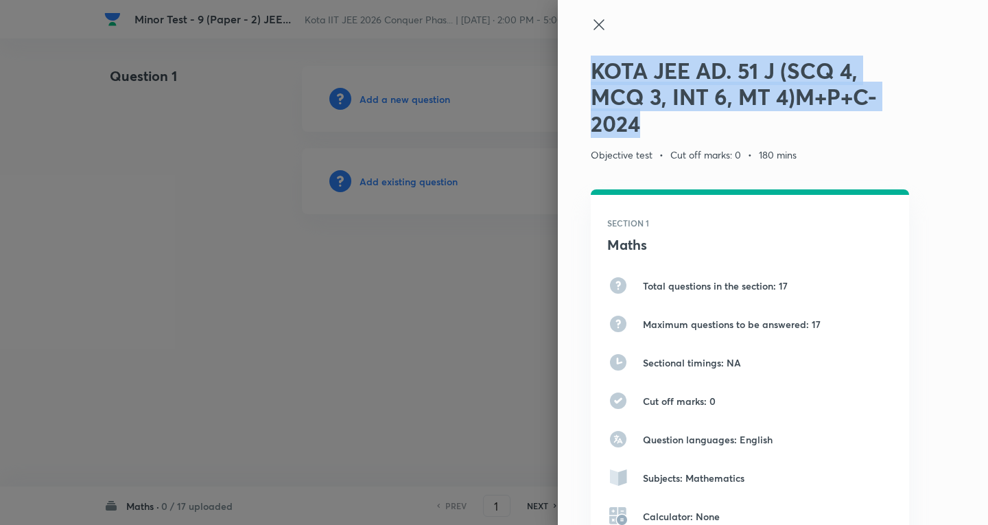
drag, startPoint x: 610, startPoint y: 104, endPoint x: 575, endPoint y: 73, distance: 46.7
click at [575, 73] on div "KOTA JEE AD. 51 J (SCQ 4, MCQ 3, INT 6, MT 4)M+P+C-2024 Objective test • Cut of…" at bounding box center [773, 262] width 430 height 525
copy h2 "KOTA JEE AD. 51 J (SCQ 4, MCQ 3, INT 6, MT 4)M+P+C-2024"
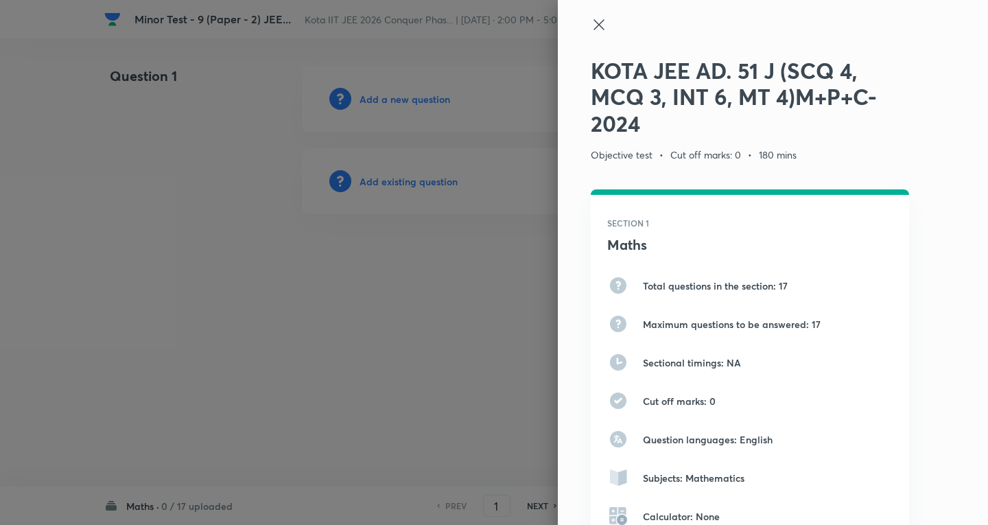
click at [354, 320] on div at bounding box center [494, 262] width 988 height 525
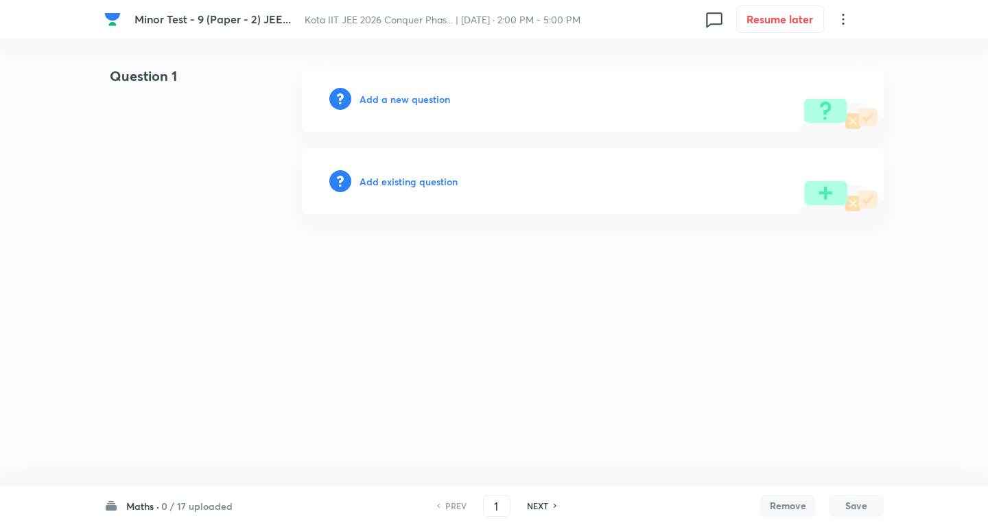
click at [842, 19] on icon at bounding box center [843, 19] width 16 height 16
click at [752, 60] on span "View details" at bounding box center [776, 53] width 134 height 14
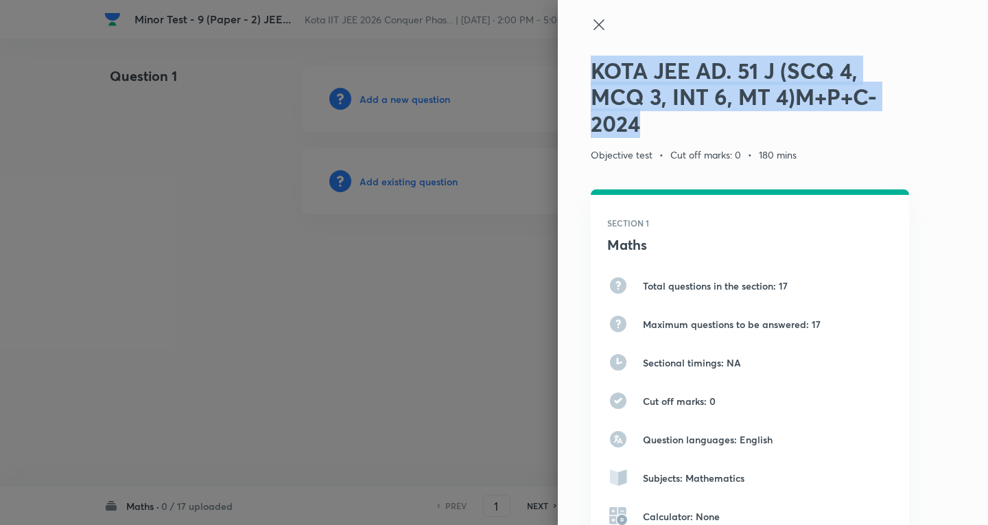
drag, startPoint x: 640, startPoint y: 122, endPoint x: 570, endPoint y: 74, distance: 84.4
click at [570, 74] on div "KOTA JEE AD. 51 J (SCQ 4, MCQ 3, INT 6, MT 4)M+P+C-2024 Objective test • Cut of…" at bounding box center [773, 262] width 430 height 525
copy h2 "KOTA JEE AD. 51 J (SCQ 4, MCQ 3, INT 6, MT 4)M+P+C-2024"
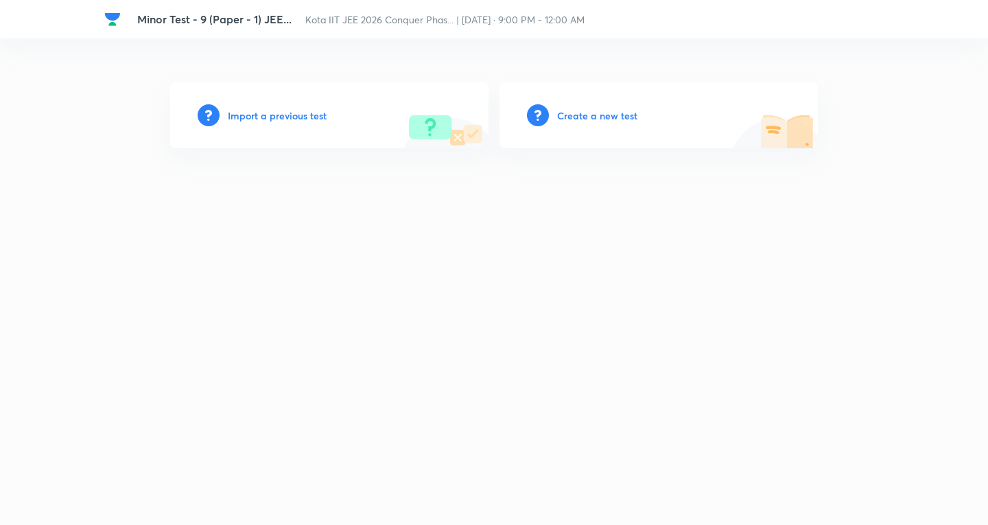
click at [590, 112] on h6 "Create a new test" at bounding box center [597, 115] width 80 height 14
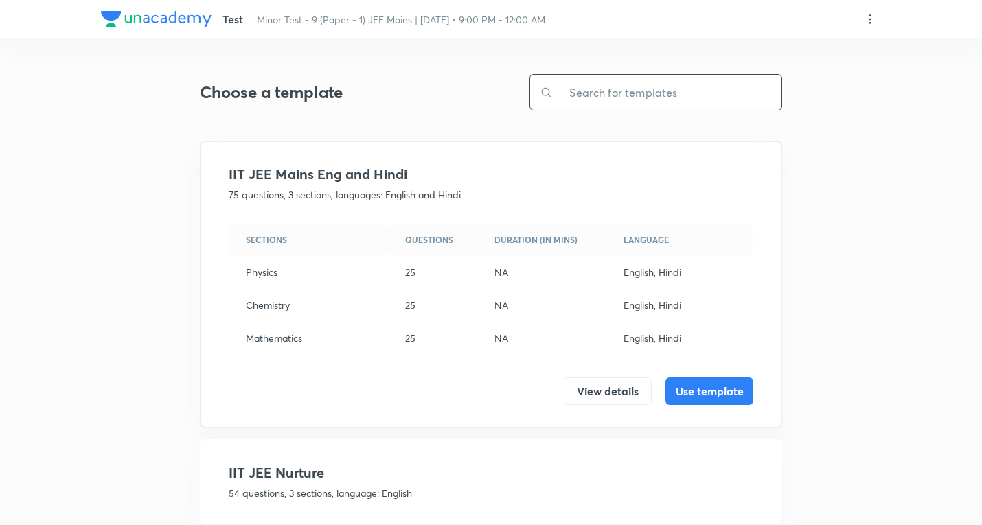
click at [660, 88] on input "text" at bounding box center [667, 92] width 229 height 35
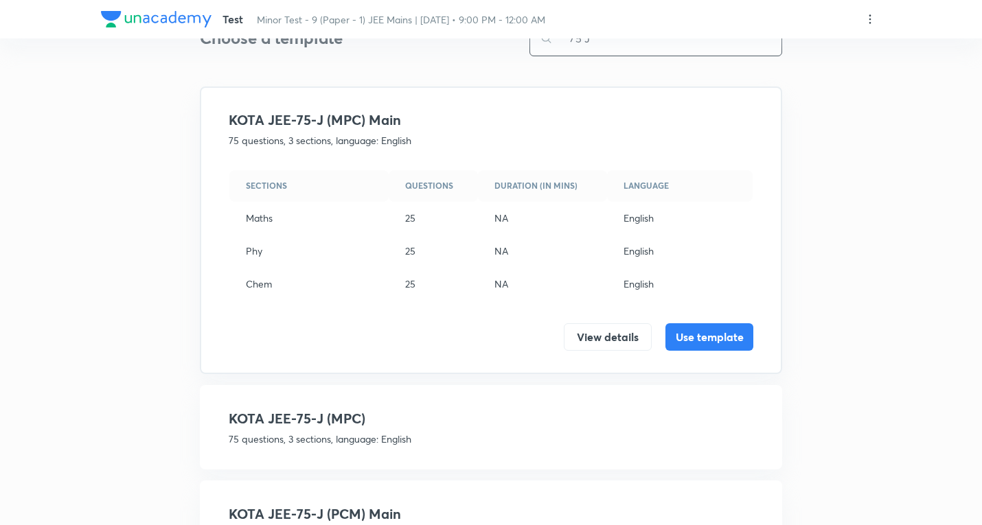
scroll to position [137, 0]
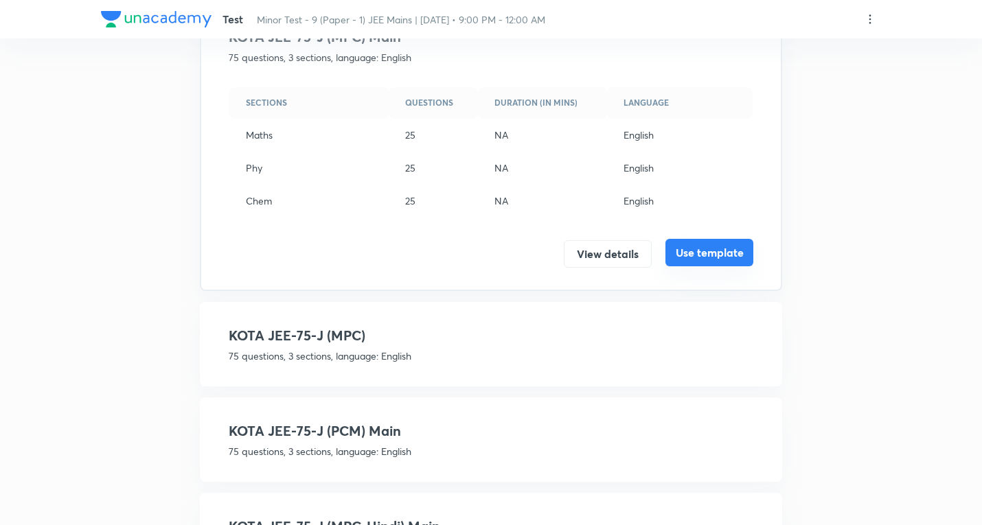
type input "75 J"
click at [717, 255] on button "Use template" at bounding box center [709, 252] width 88 height 27
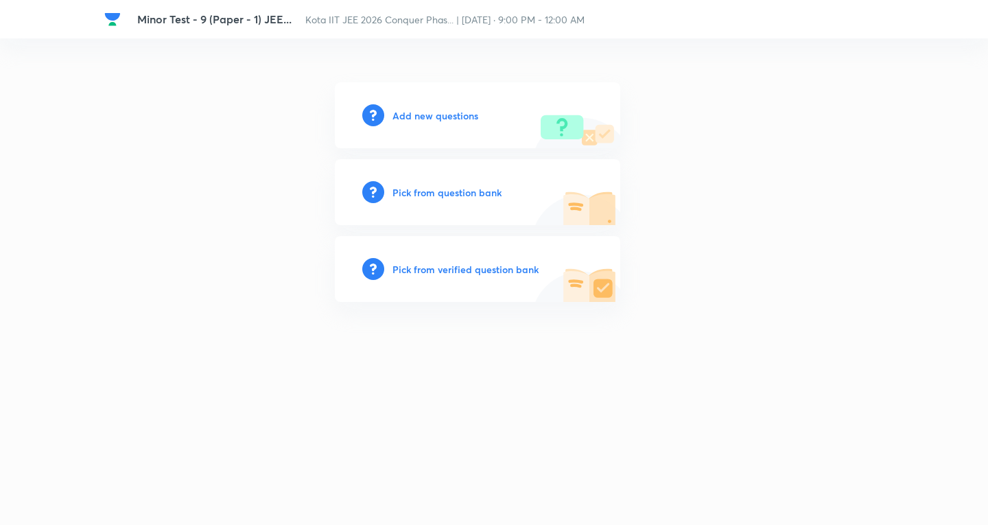
click at [456, 117] on h6 "Add new questions" at bounding box center [436, 115] width 86 height 14
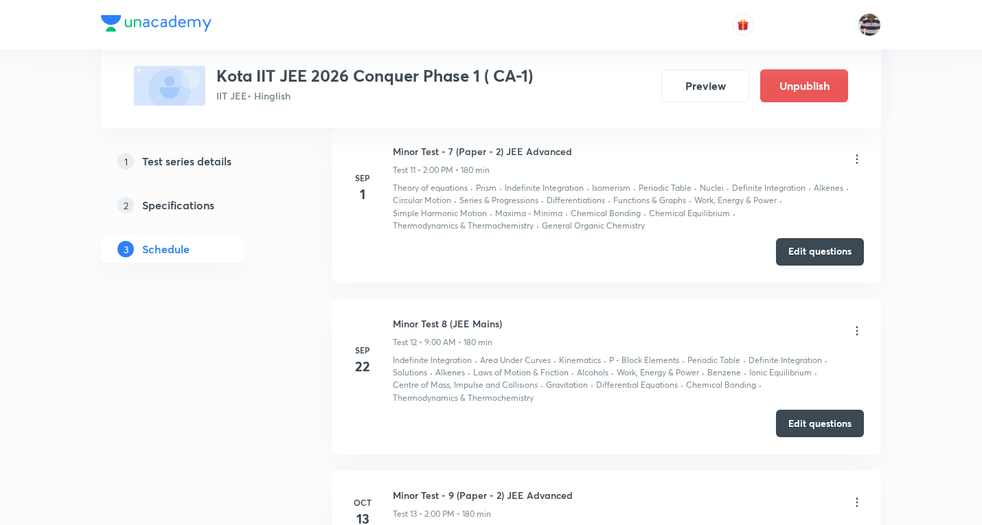
scroll to position [2942, 0]
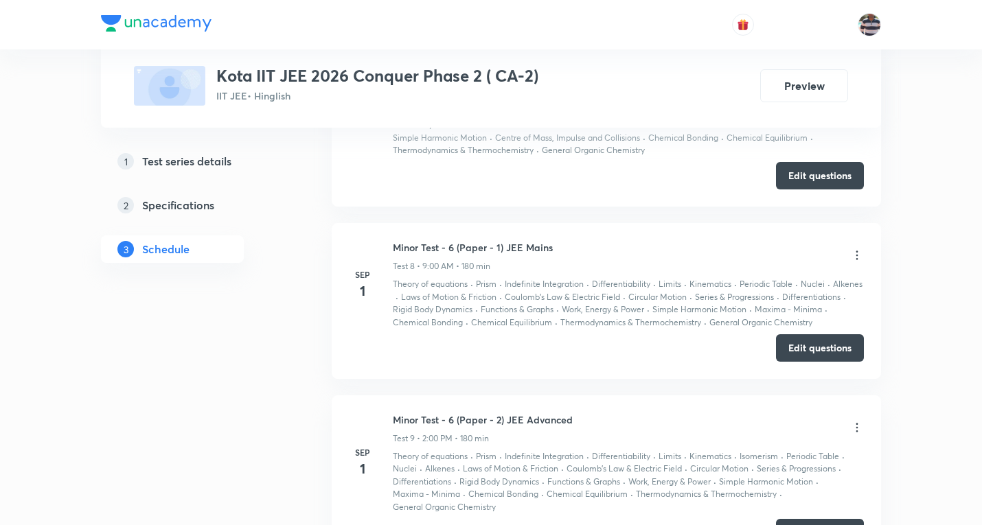
scroll to position [2013, 0]
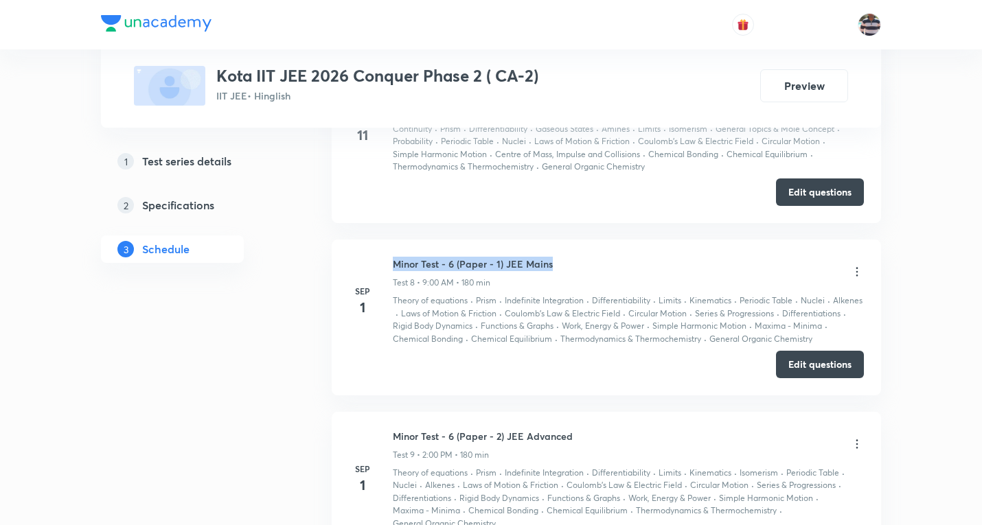
drag, startPoint x: 572, startPoint y: 268, endPoint x: 395, endPoint y: 264, distance: 177.1
click at [395, 264] on div "Minor Test - 6 (Paper - 1) JEE Mains Test 8 • 9:00 AM • 180 min" at bounding box center [628, 273] width 471 height 32
copy h6 "Minor Test - 6 (Paper - 1) JEE Mains"
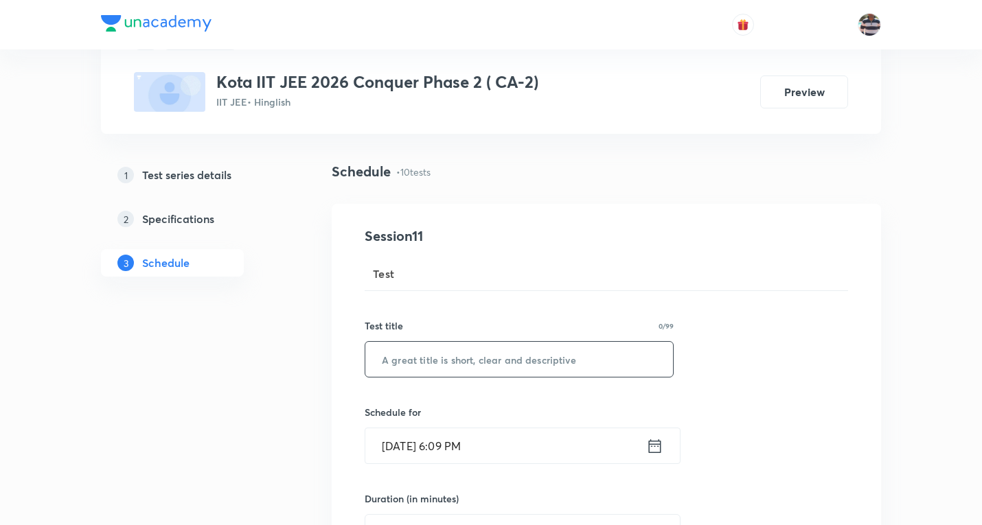
scroll to position [137, 0]
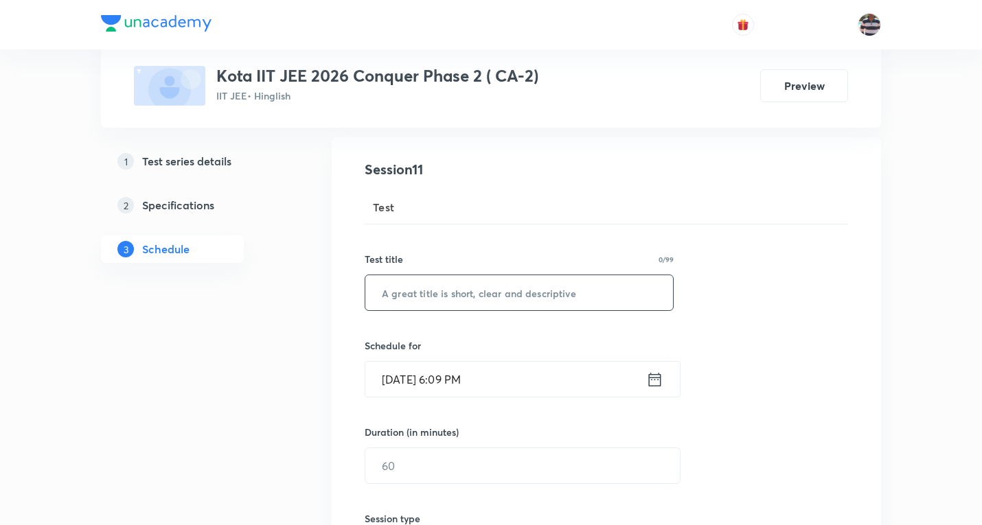
click at [469, 309] on input "text" at bounding box center [519, 292] width 308 height 35
paste input "Minor Test - 6 (Paper - 1) JEE Mains"
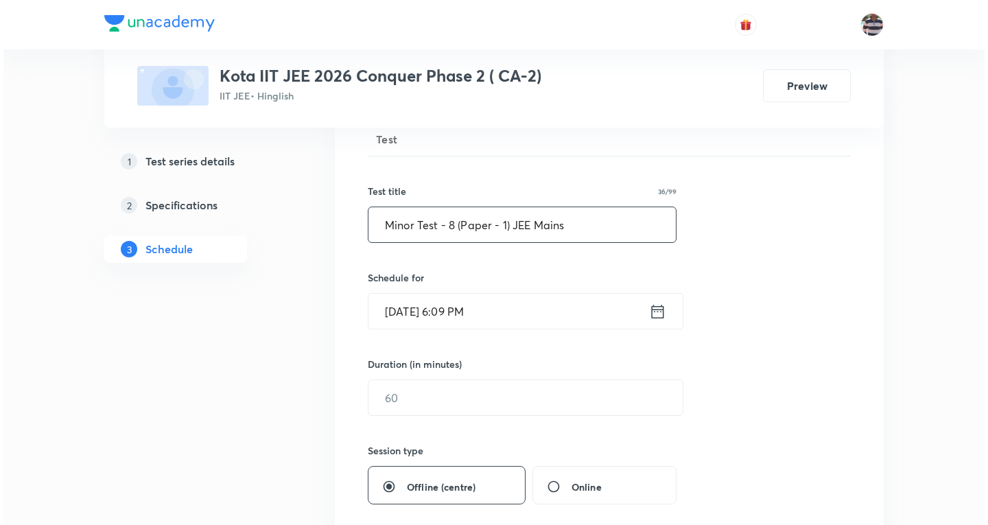
scroll to position [206, 0]
type input "Minor Test - 8 (Paper - 1) JEE Mains"
click at [409, 317] on input "Oct 8, 2025, 6:09 PM" at bounding box center [505, 310] width 281 height 35
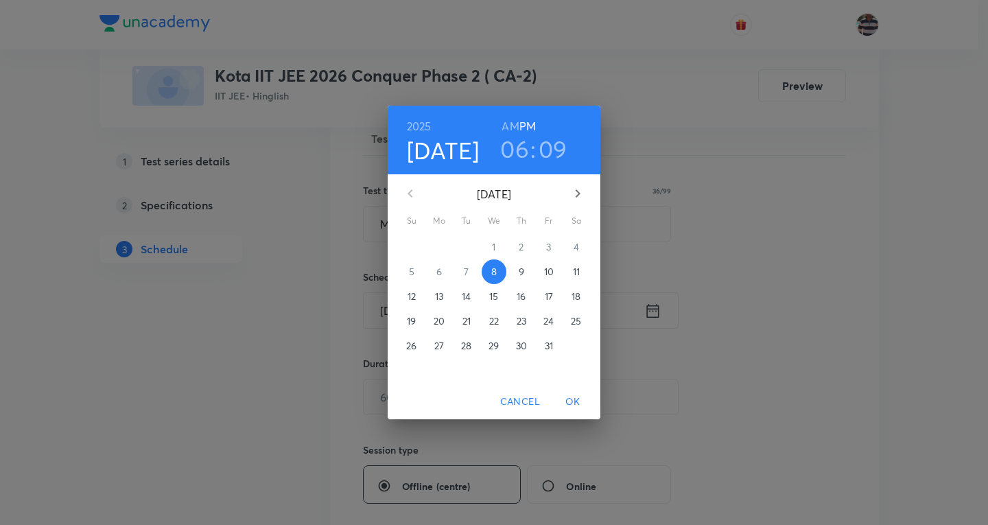
click at [445, 291] on span "13" at bounding box center [439, 297] width 25 height 14
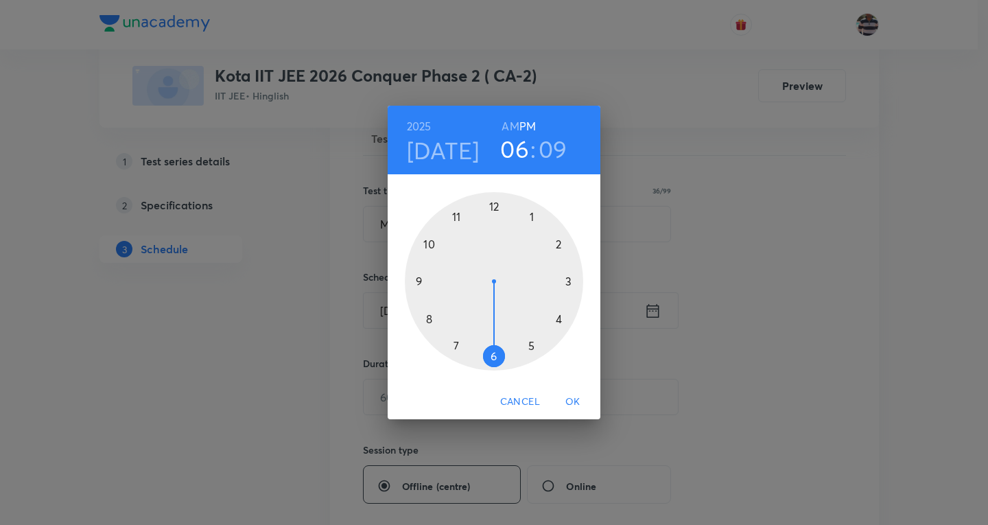
click at [421, 278] on div at bounding box center [494, 281] width 178 height 178
click at [511, 119] on h6 "AM" at bounding box center [510, 126] width 17 height 19
drag, startPoint x: 553, startPoint y: 246, endPoint x: 496, endPoint y: 224, distance: 60.8
click at [496, 224] on div at bounding box center [494, 281] width 178 height 178
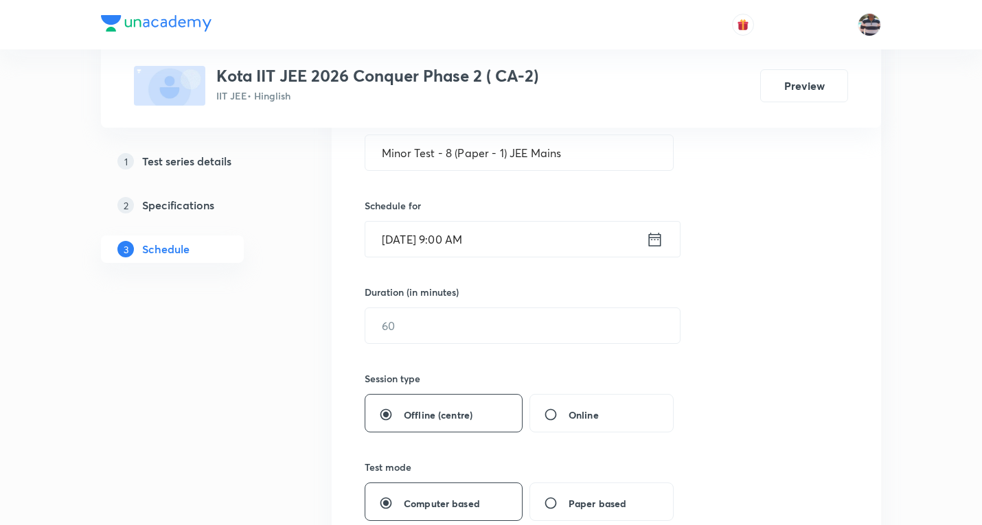
scroll to position [343, 0]
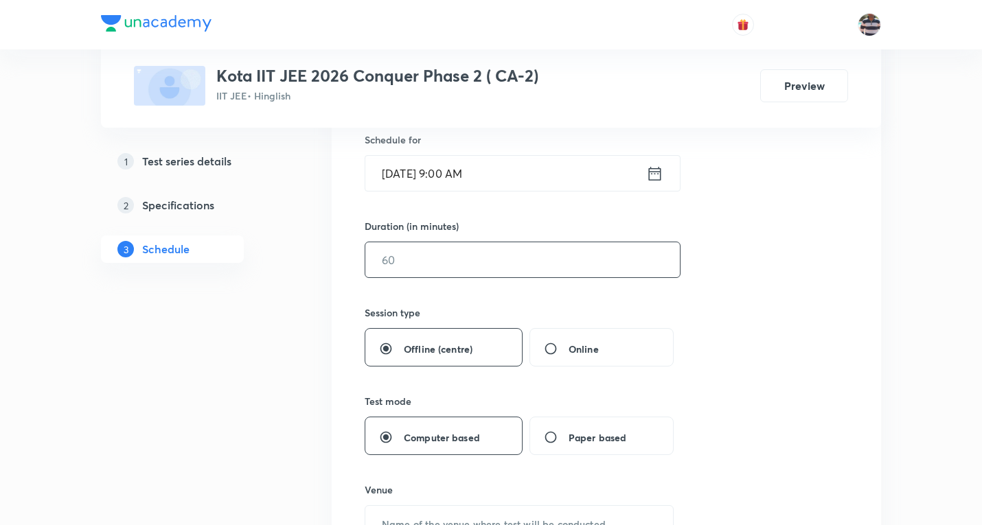
click at [427, 265] on input "text" at bounding box center [522, 259] width 314 height 35
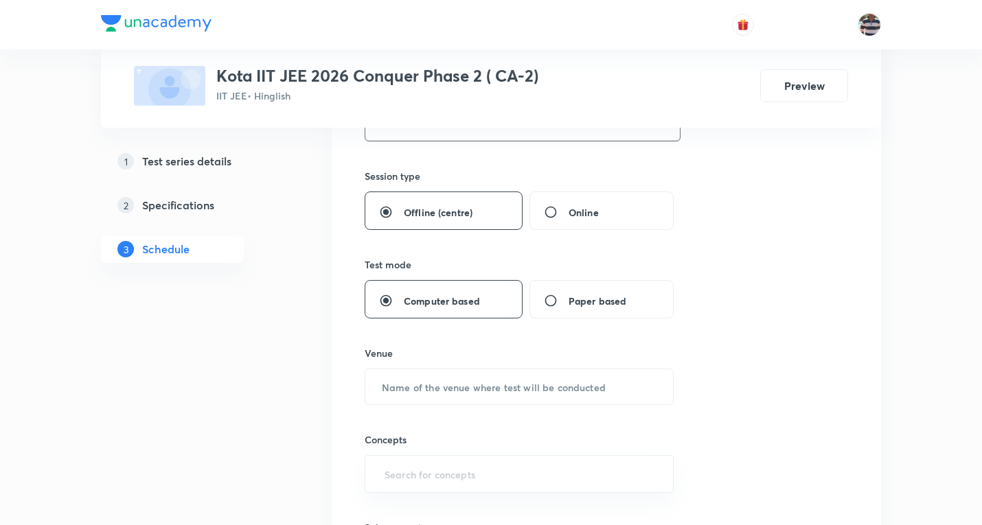
scroll to position [481, 0]
type input "180"
click at [452, 391] on input "text" at bounding box center [519, 386] width 308 height 35
paste input "Modi Educational Complex"
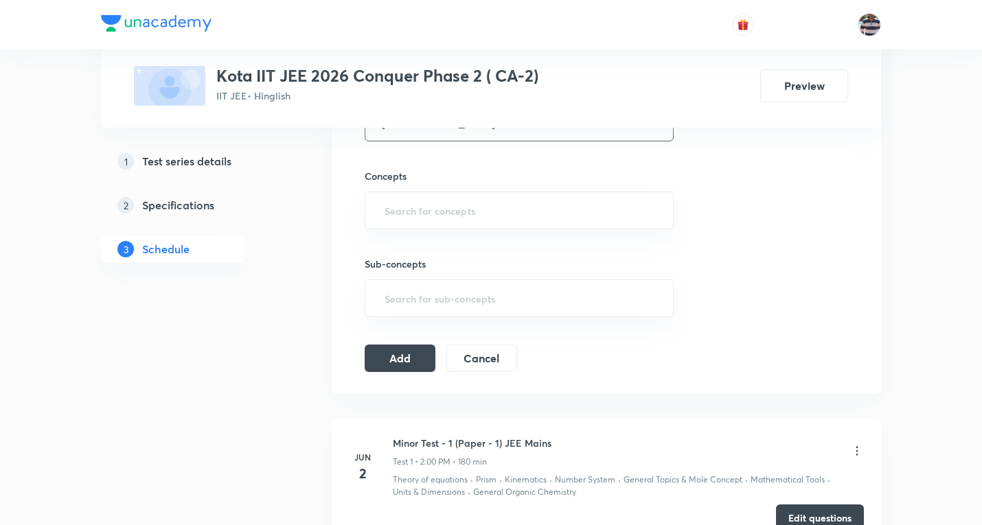
scroll to position [755, 0]
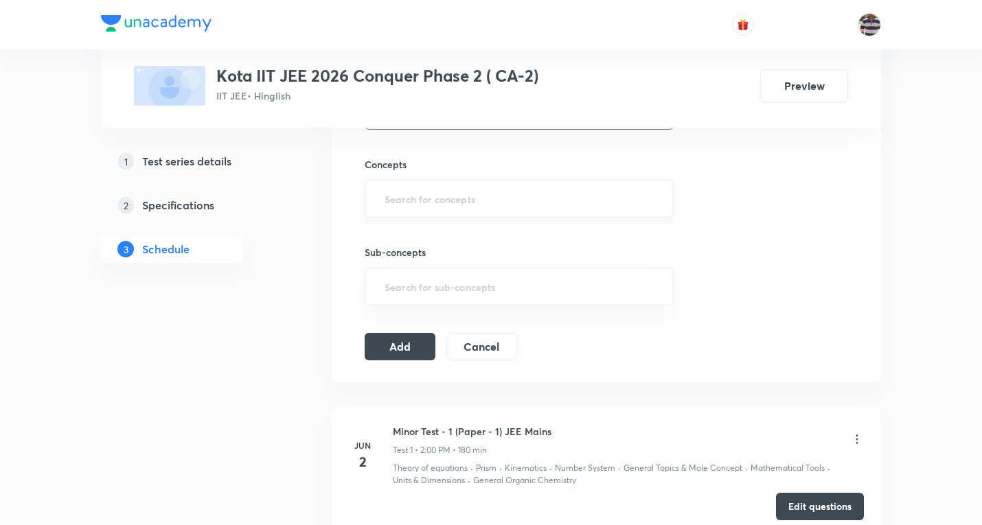
type input "Modi Educational Complex"
click at [430, 202] on input "text" at bounding box center [519, 198] width 275 height 25
type input "a"
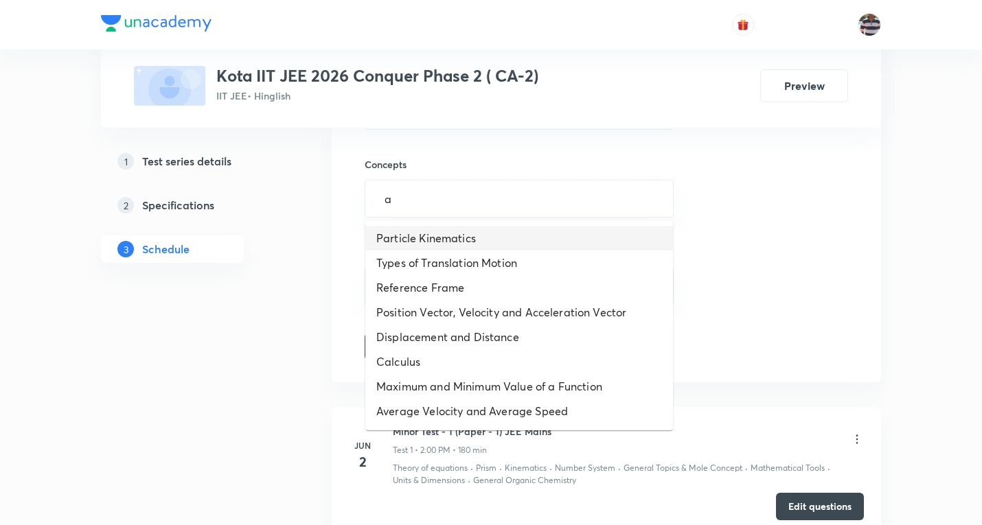
click at [428, 235] on li "Particle Kinematics" at bounding box center [519, 238] width 308 height 25
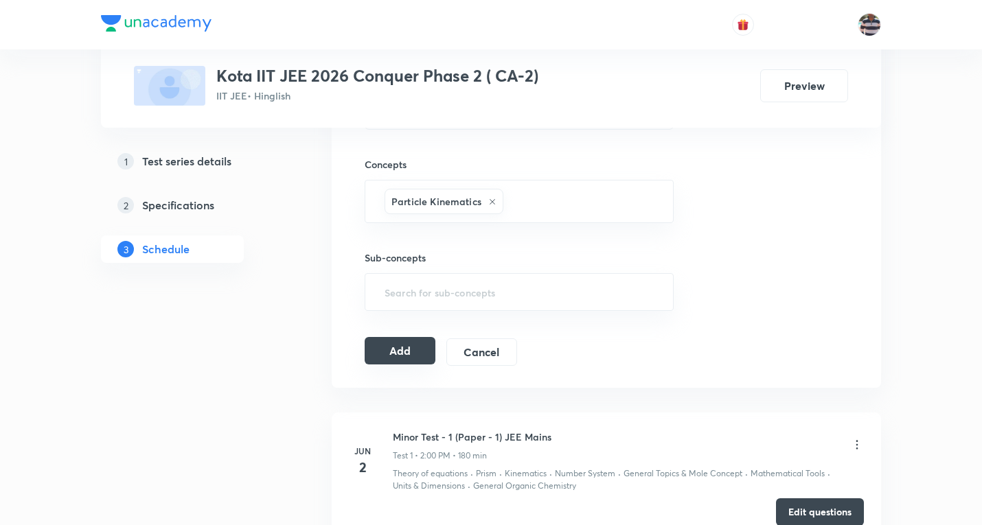
click at [414, 356] on button "Add" at bounding box center [399, 350] width 71 height 27
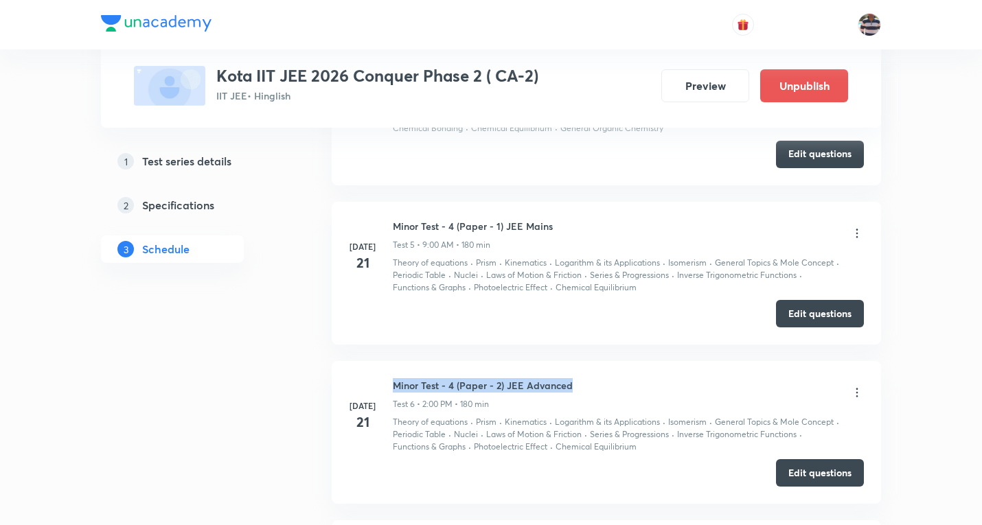
drag, startPoint x: 586, startPoint y: 389, endPoint x: 395, endPoint y: 384, distance: 190.9
click at [395, 384] on div "Minor Test - 4 (Paper - 2) JEE Advanced Test 6 • 2:00 PM • 180 min" at bounding box center [628, 394] width 471 height 32
copy h6 "Minor Test - 4 (Paper - 2) JEE Advanced"
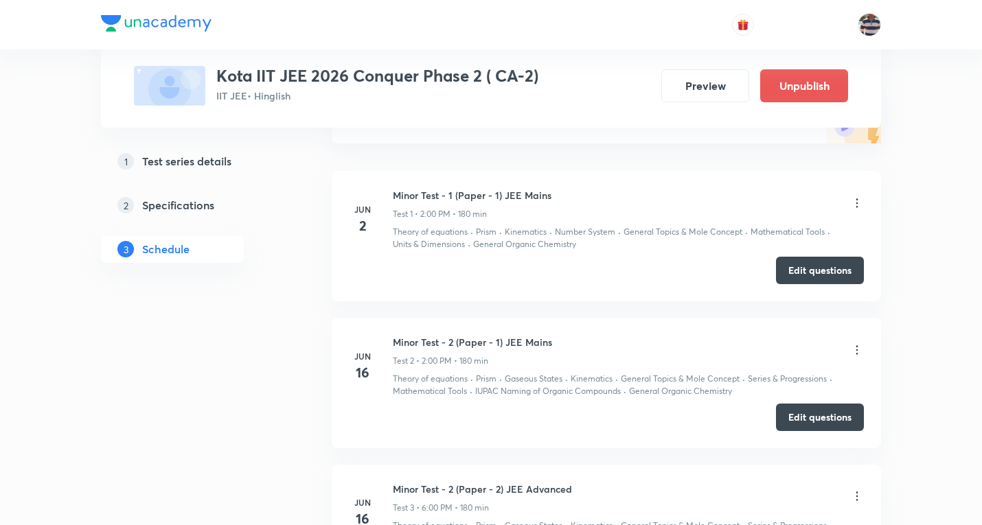
scroll to position [0, 0]
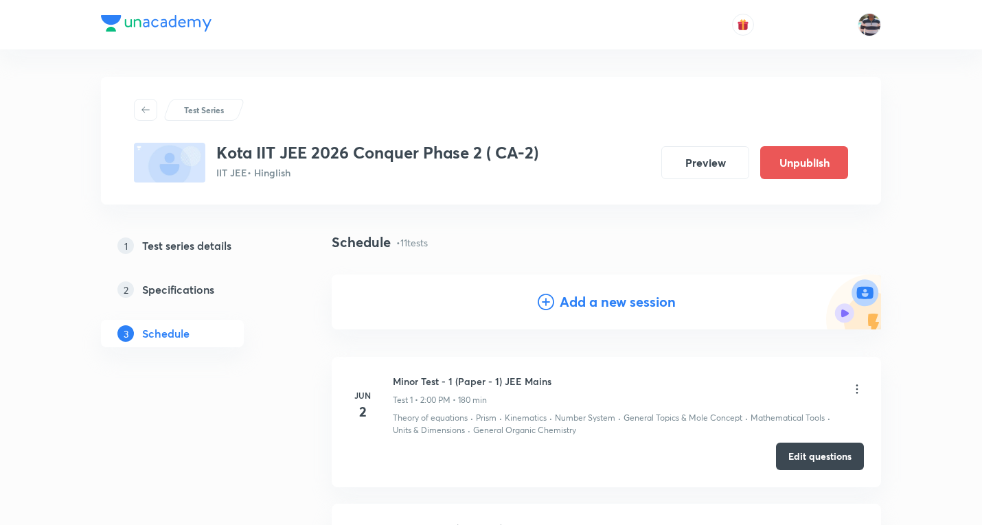
click at [594, 308] on h4 "Add a new session" at bounding box center [617, 302] width 116 height 21
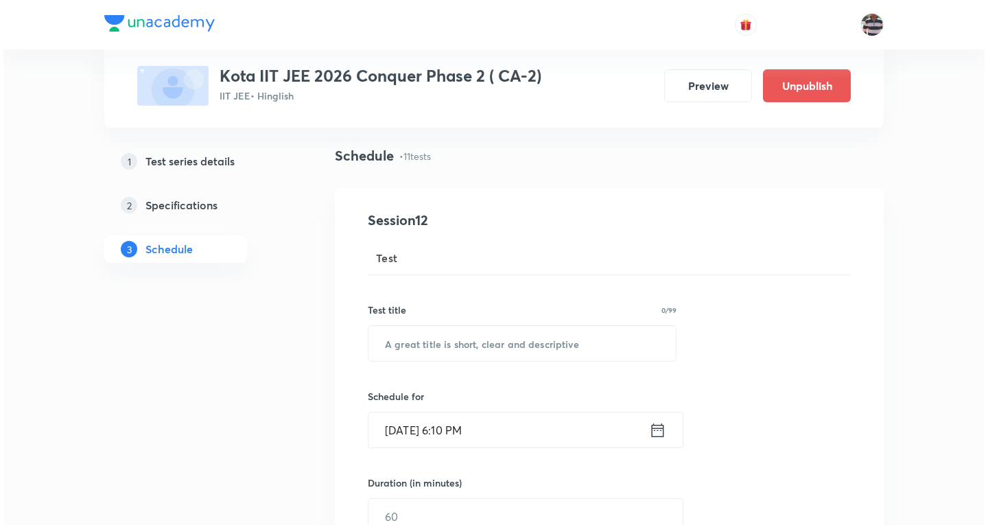
scroll to position [206, 0]
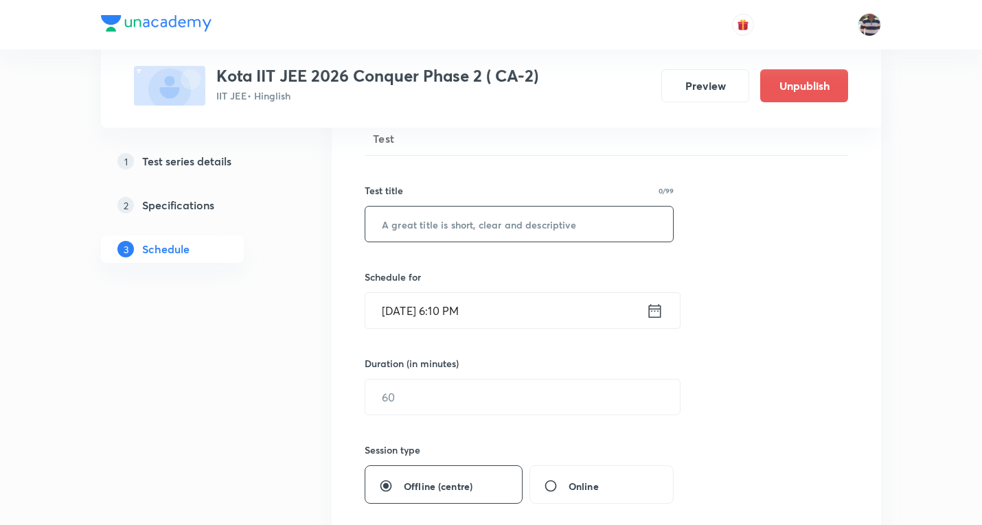
click at [476, 218] on input "text" at bounding box center [519, 224] width 308 height 35
paste input "Minor Test - 4 (Paper - 2) JEE Advanced"
click at [448, 227] on input "Minor Test - 4 (Paper - 2) JEE Advanced" at bounding box center [519, 224] width 308 height 35
type input "Minor Test - 8 (Paper - 2) JEE Advanced"
click at [424, 319] on input "Oct 8, 2025, 6:10 PM" at bounding box center [505, 310] width 281 height 35
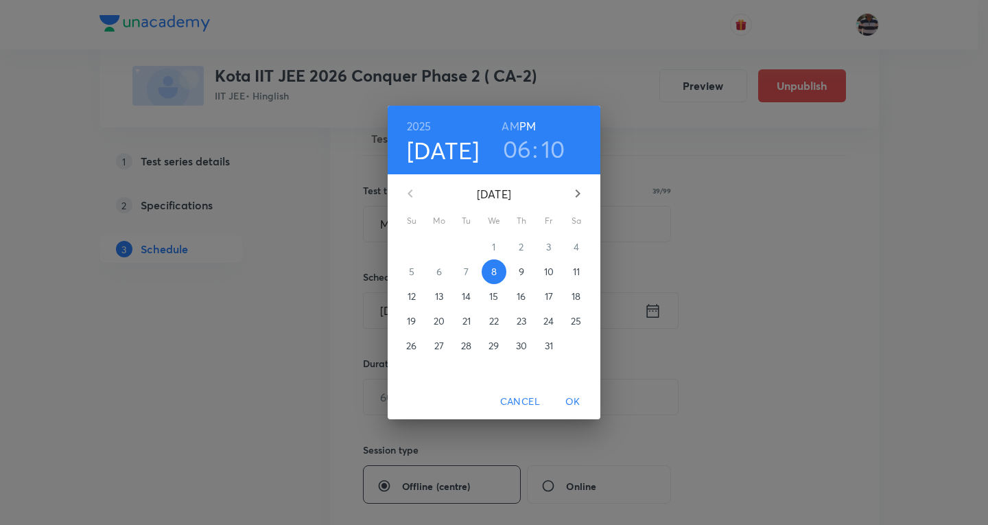
click at [443, 295] on p "13" at bounding box center [439, 297] width 8 height 14
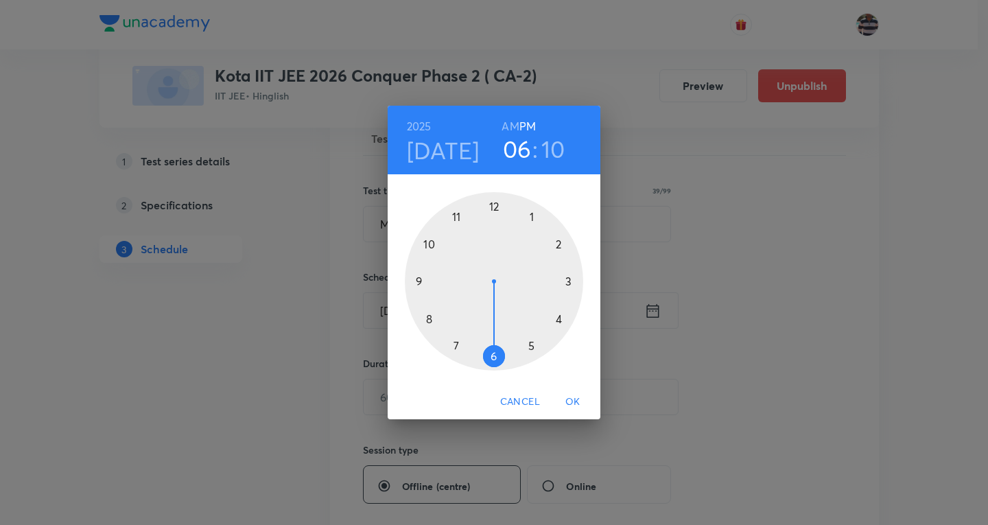
click at [559, 244] on div at bounding box center [494, 281] width 178 height 178
drag, startPoint x: 550, startPoint y: 242, endPoint x: 494, endPoint y: 217, distance: 60.8
click at [494, 217] on div at bounding box center [494, 281] width 178 height 178
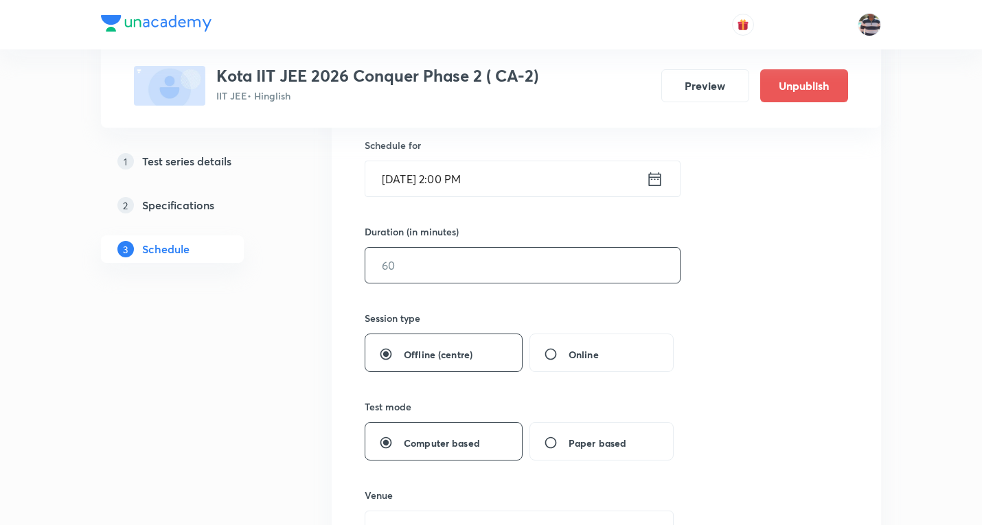
scroll to position [343, 0]
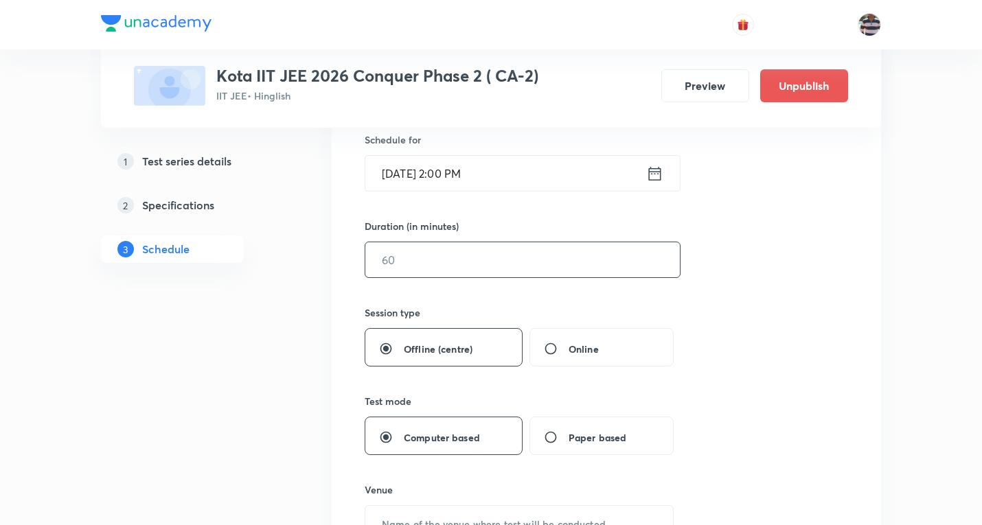
click at [407, 274] on input "text" at bounding box center [522, 259] width 314 height 35
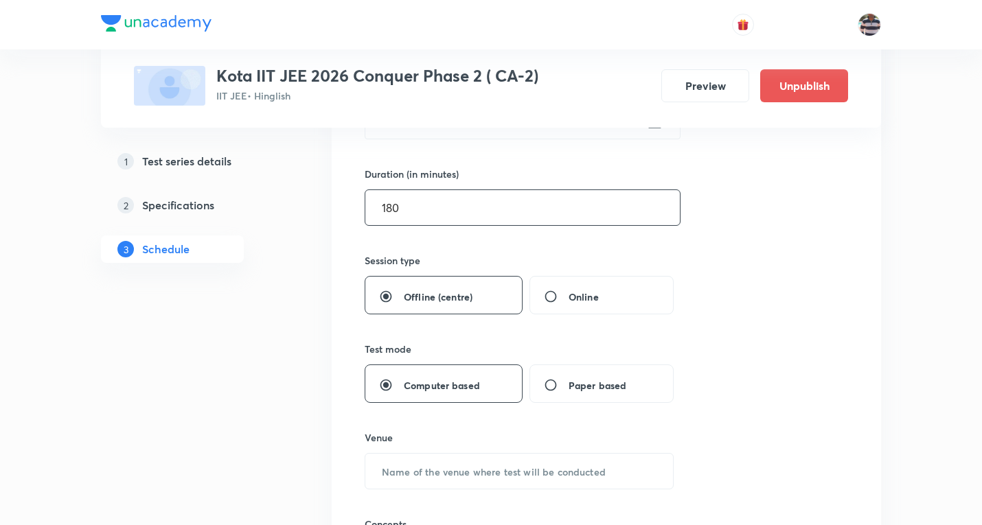
scroll to position [481, 0]
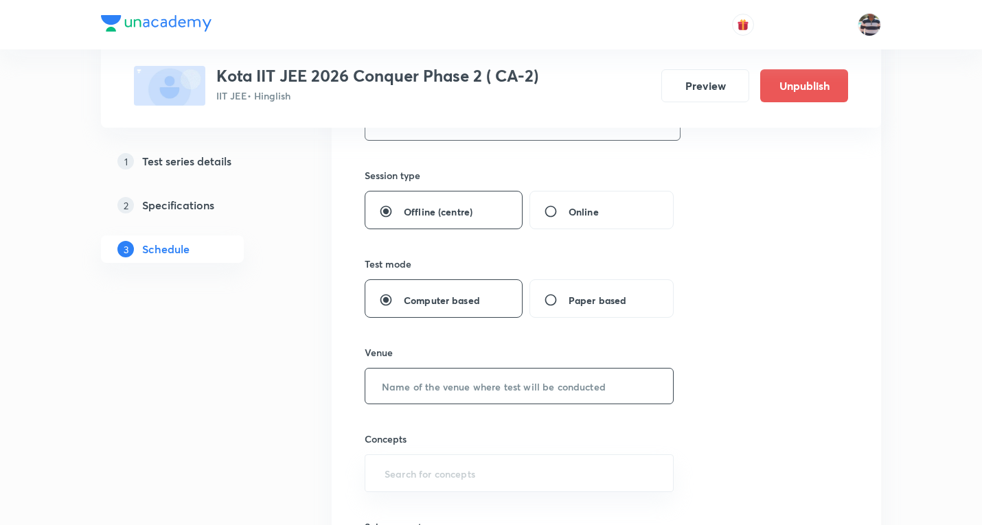
type input "180"
click at [451, 399] on input "text" at bounding box center [519, 386] width 308 height 35
paste input "Modi Educational Complex"
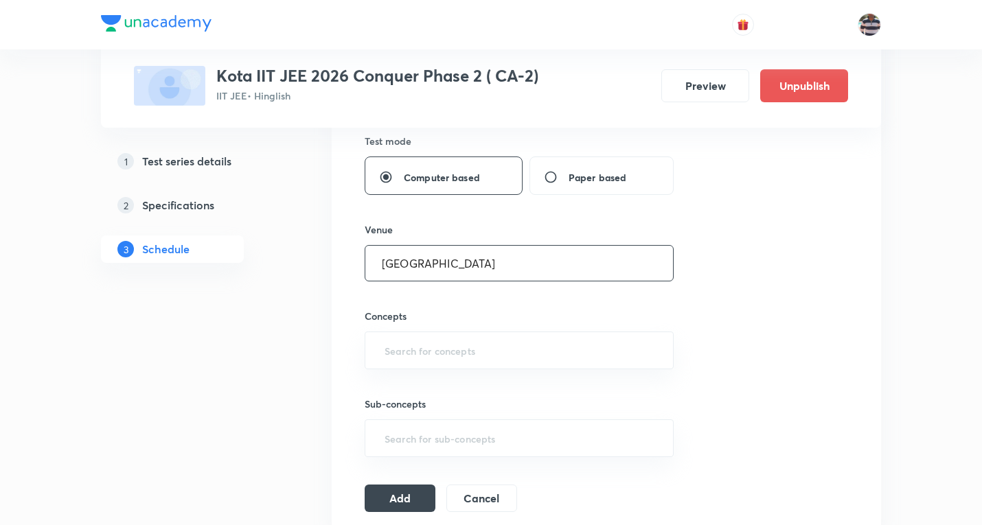
scroll to position [618, 0]
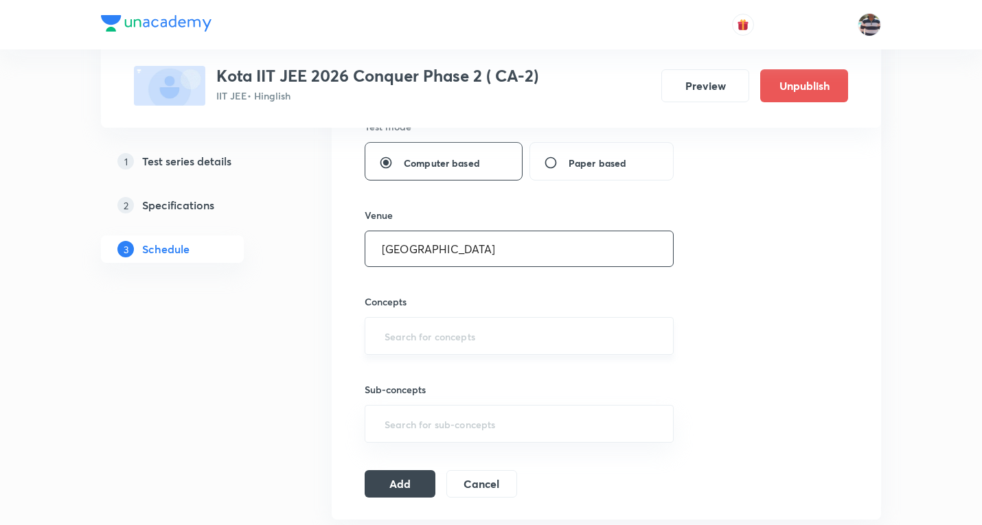
type input "Modi Educational Complex"
click at [464, 336] on input "text" at bounding box center [519, 335] width 275 height 25
type input "a"
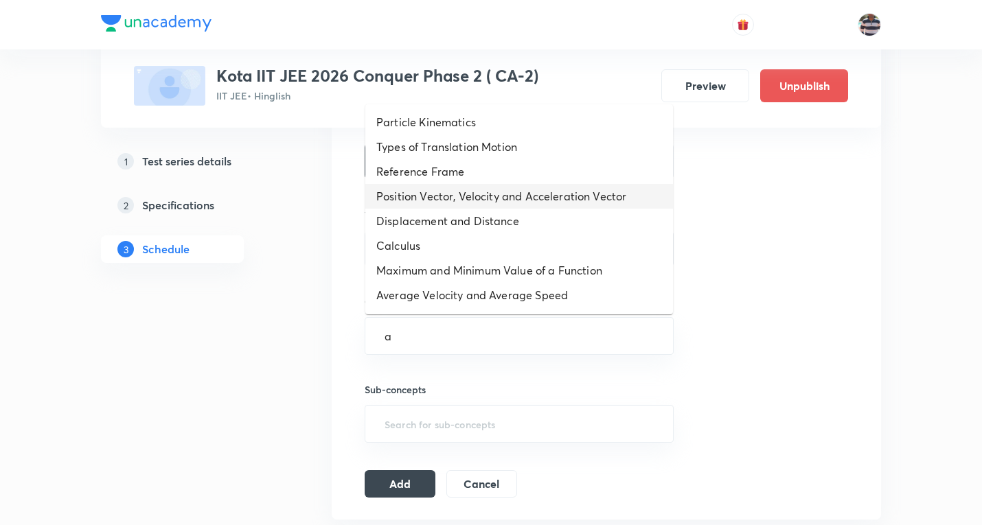
click at [419, 194] on li "Position Vector, Velocity and Acceleration Vector" at bounding box center [519, 196] width 308 height 25
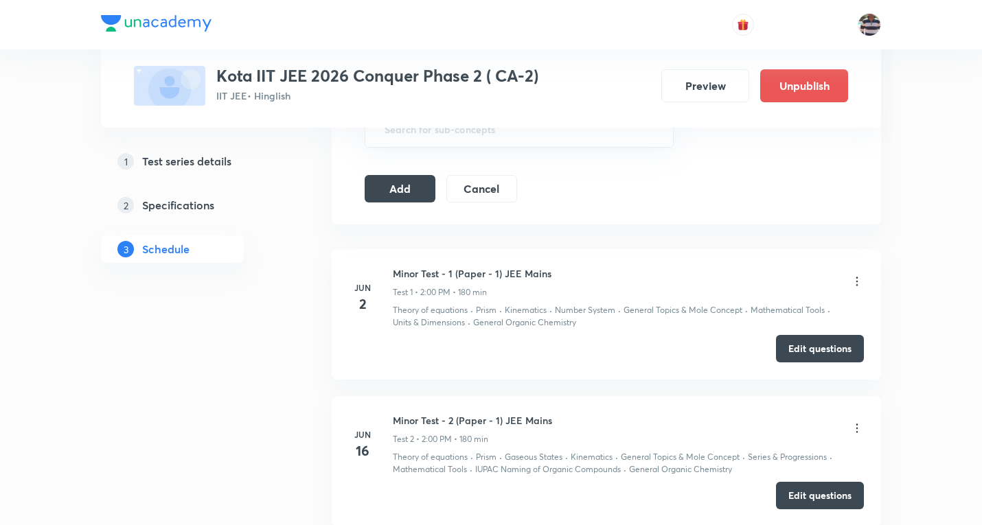
scroll to position [961, 0]
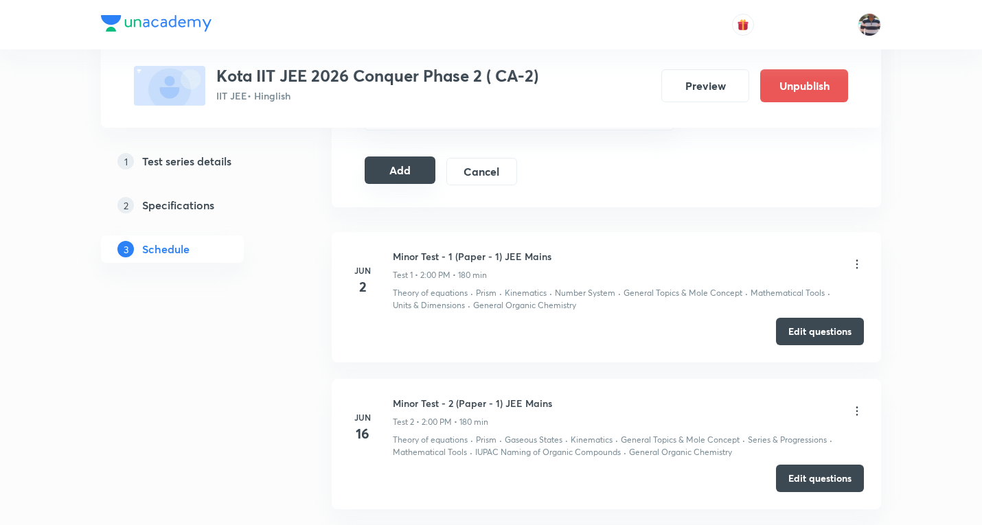
click at [418, 168] on button "Add" at bounding box center [399, 170] width 71 height 27
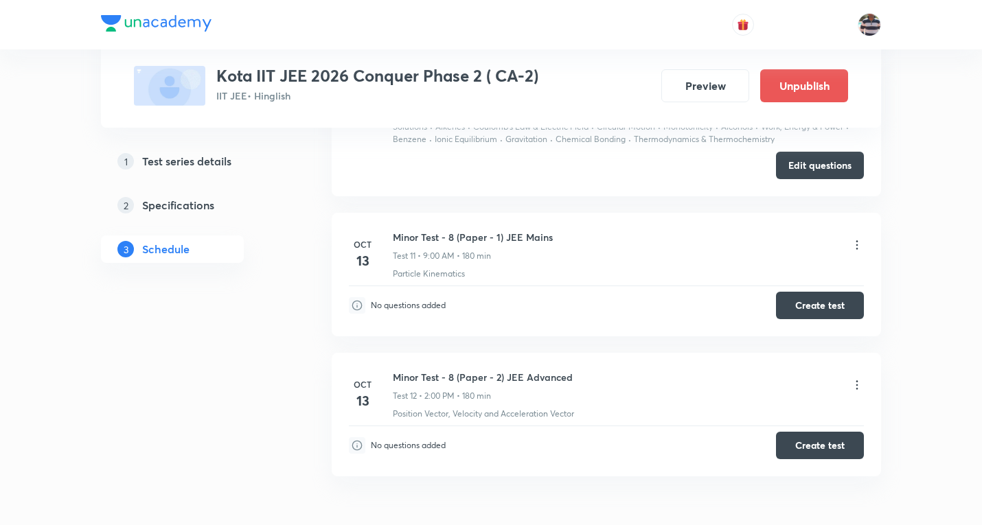
scroll to position [1828, 0]
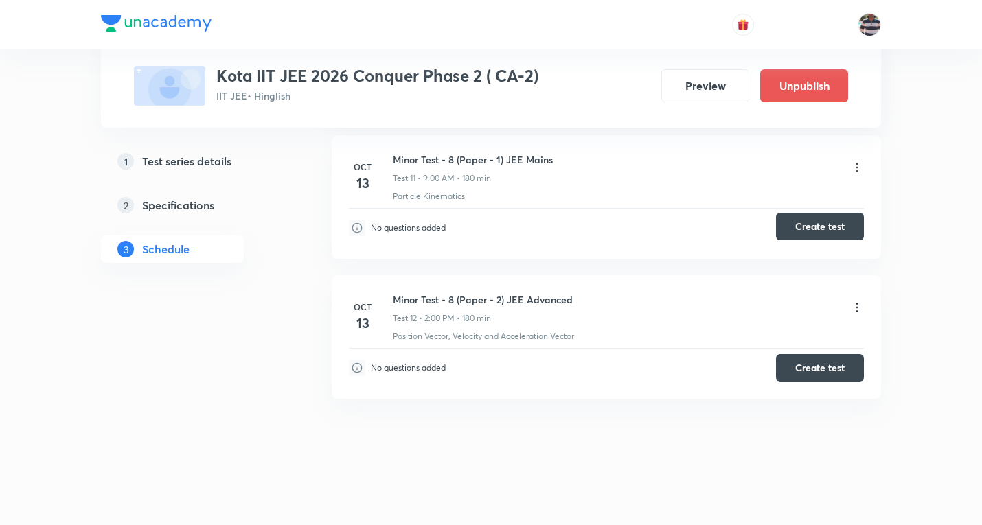
click at [840, 226] on button "Create test" at bounding box center [820, 226] width 88 height 27
click at [832, 369] on button "Create test" at bounding box center [820, 366] width 88 height 27
click at [842, 233] on button "Create test" at bounding box center [820, 226] width 88 height 27
click at [796, 356] on button "Create test" at bounding box center [820, 366] width 88 height 27
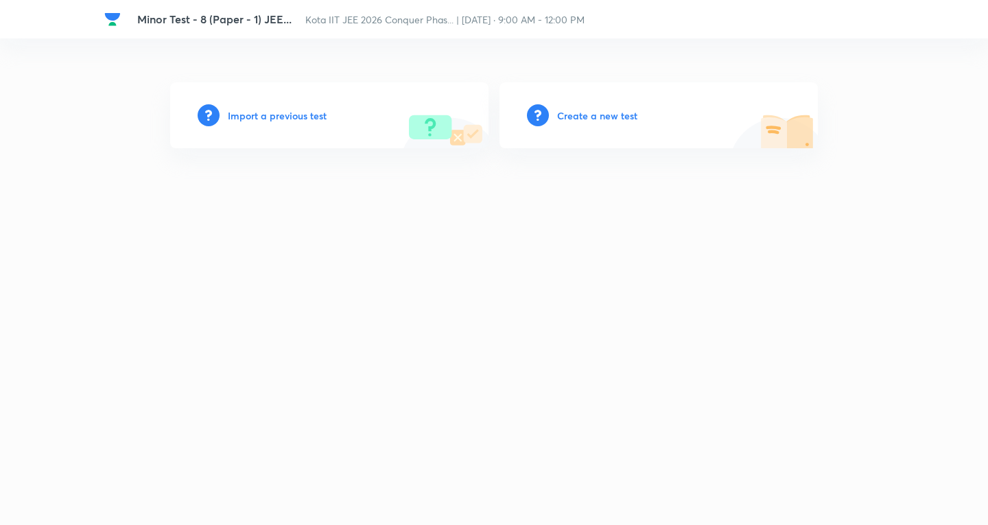
click at [630, 115] on h6 "Create a new test" at bounding box center [597, 115] width 80 height 14
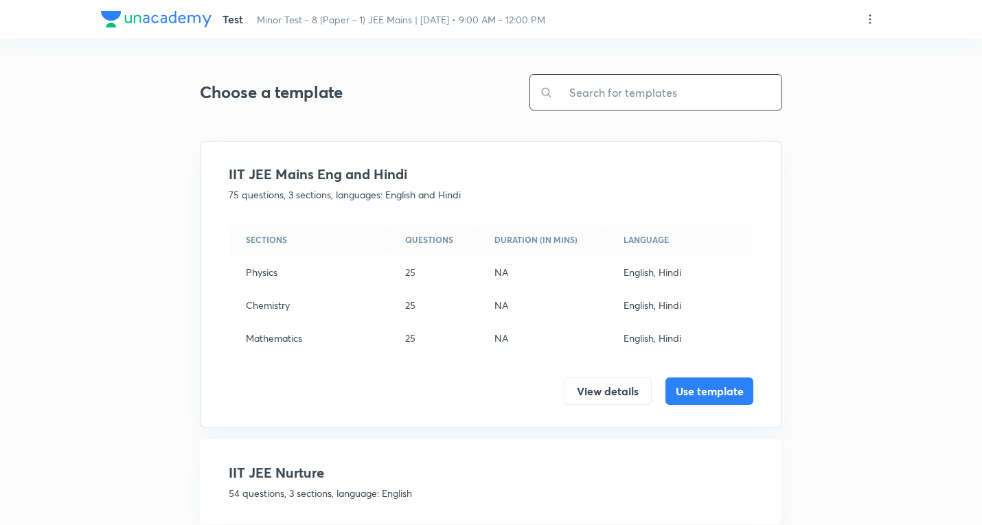
click at [636, 82] on input "text" at bounding box center [667, 92] width 229 height 35
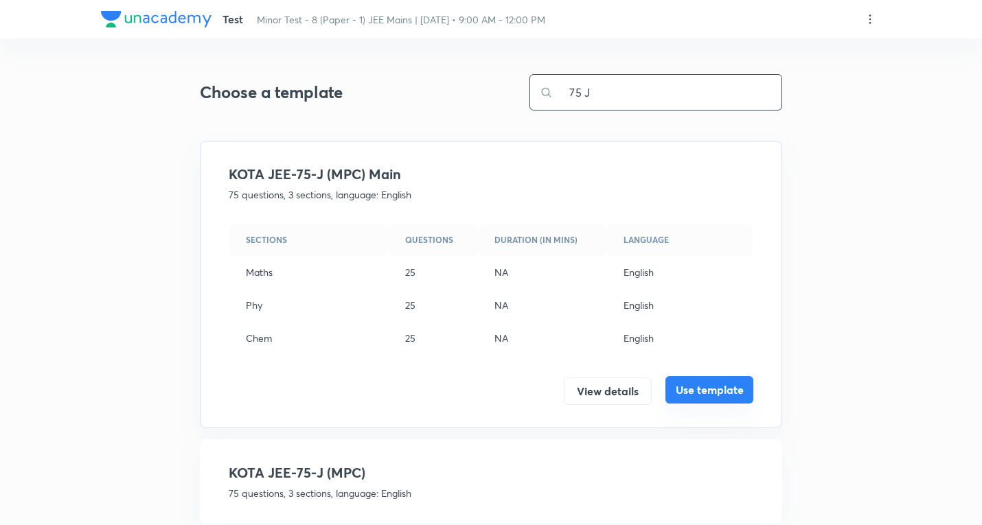
type input "75 J"
click at [710, 384] on button "Use template" at bounding box center [709, 389] width 88 height 27
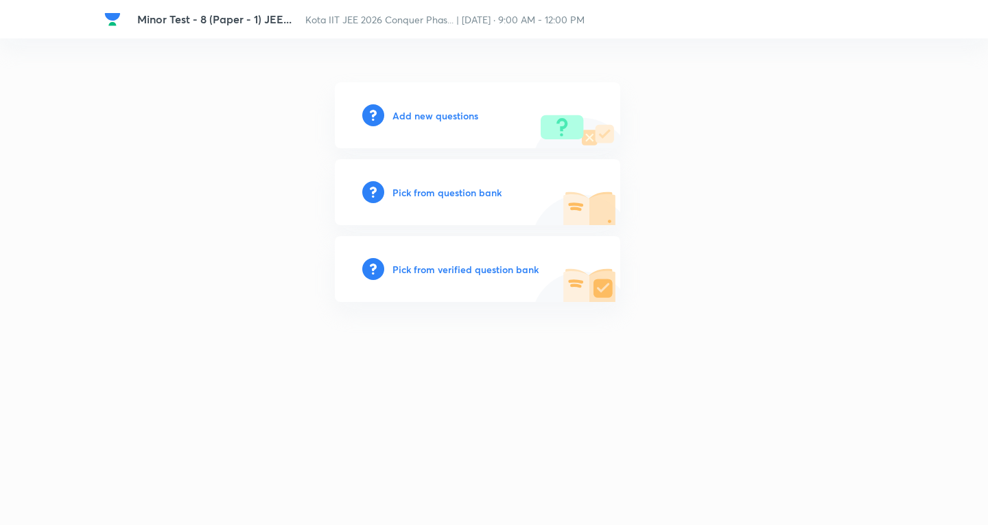
click at [410, 109] on h6 "Add new questions" at bounding box center [436, 115] width 86 height 14
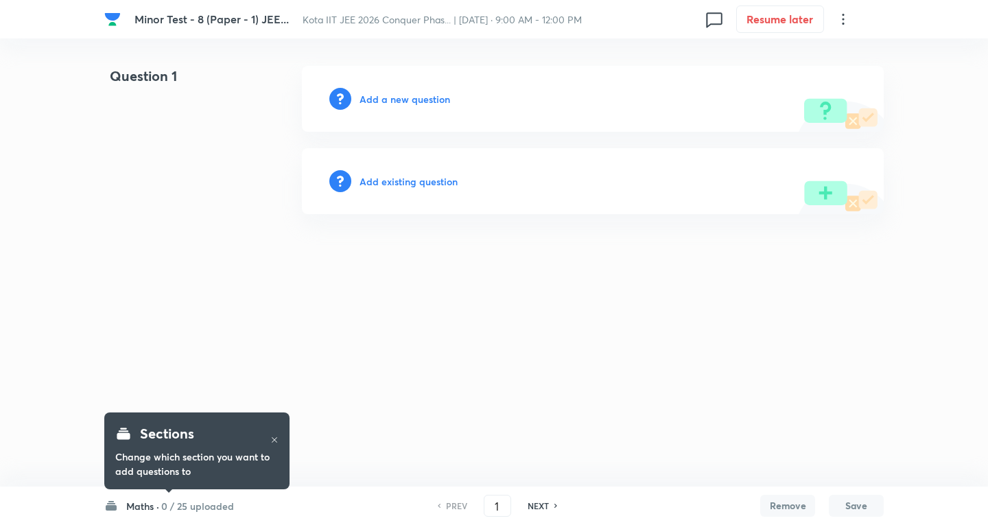
click at [191, 508] on h6 "0 / 25 uploaded" at bounding box center [197, 506] width 73 height 14
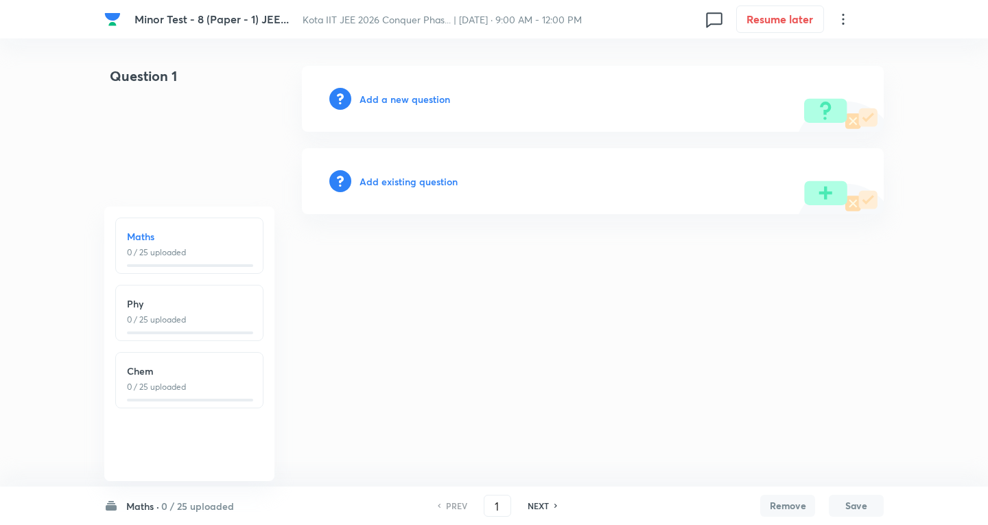
click at [191, 508] on h6 "0 / 25 uploaded" at bounding box center [197, 506] width 73 height 14
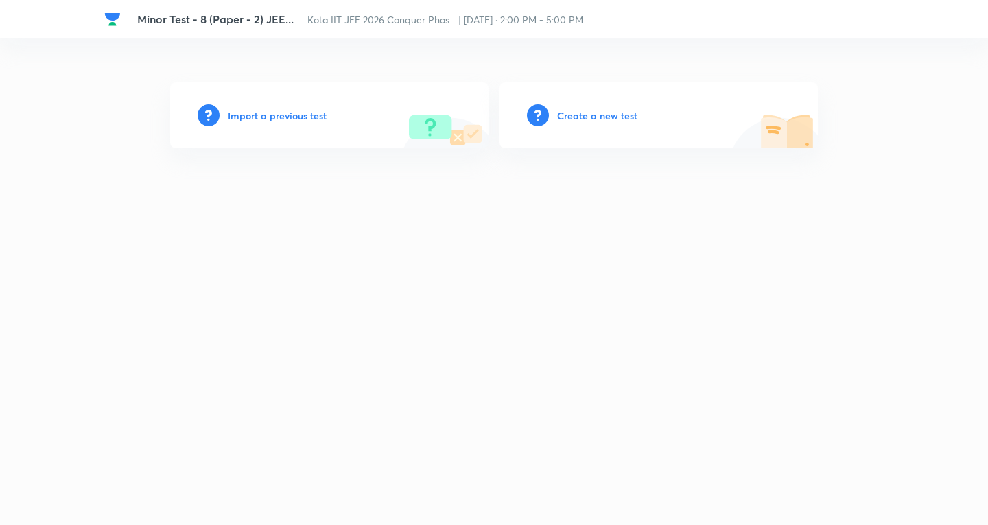
click at [578, 109] on h6 "Create a new test" at bounding box center [597, 115] width 80 height 14
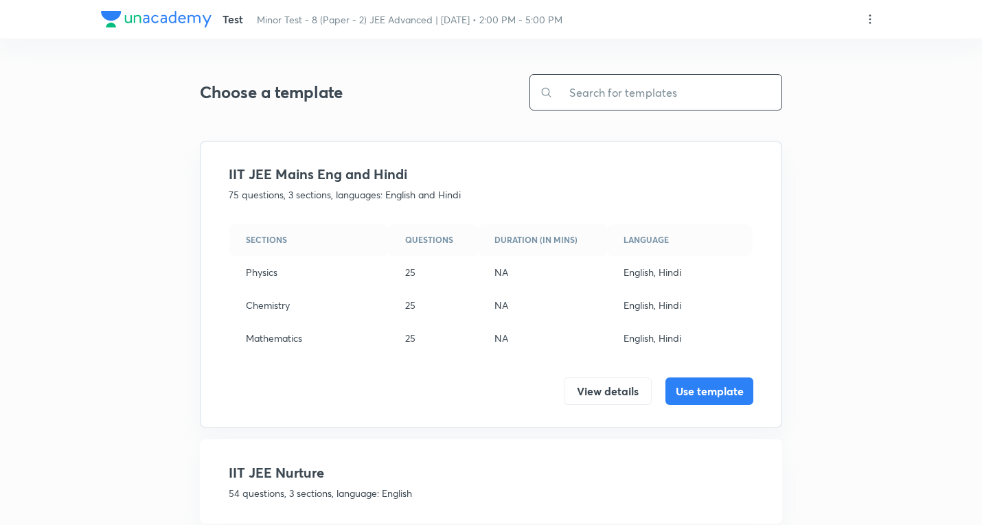
click at [590, 91] on input "text" at bounding box center [667, 92] width 229 height 35
paste input "KOTA JEE AD. 51 J (SCQ 4, MCQ 3, INT 6, MT 4)M+P+C-2024"
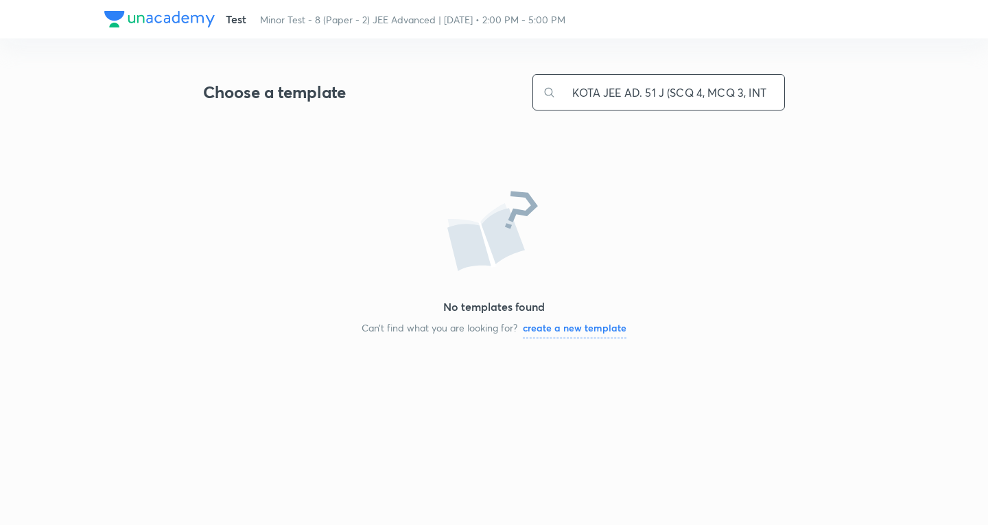
click at [626, 100] on input "KOTA JEE AD. 51 J (SCQ 4, MCQ 3, INT 6, MT 4)M+P+C-2024" at bounding box center [670, 92] width 229 height 35
type input "KOTA JEE AD. 51 J (SCQ 4, MCQ 3, INT 6, MT 4)M+P+C-2024"
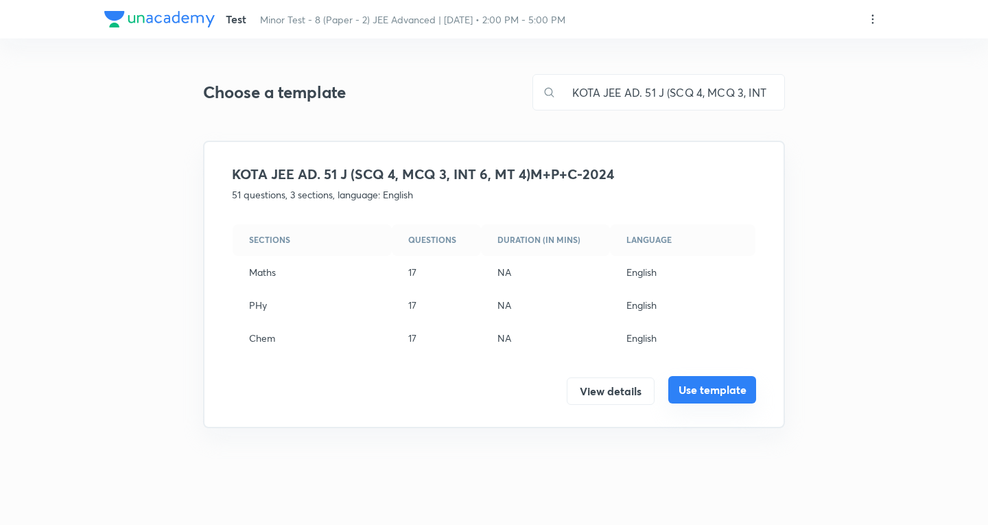
click at [701, 382] on button "Use template" at bounding box center [713, 389] width 88 height 27
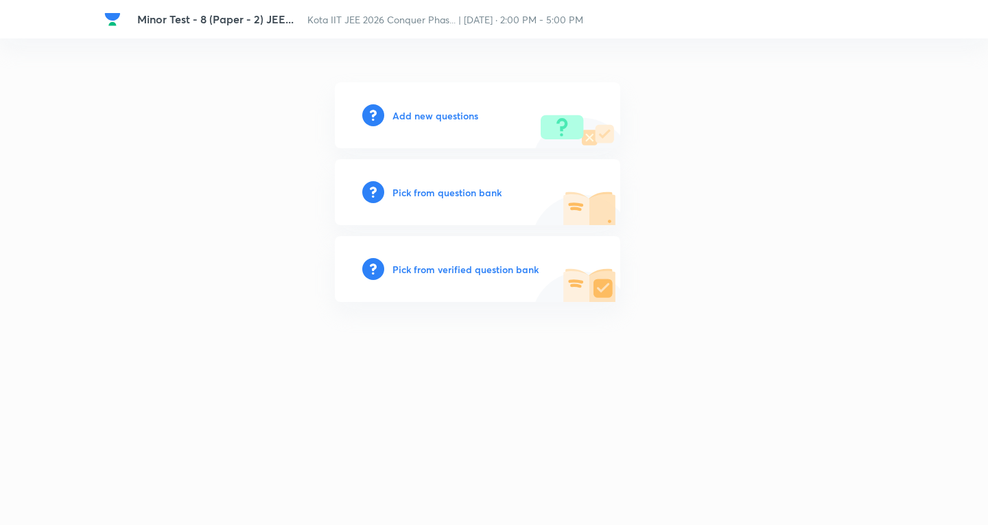
click at [444, 110] on h6 "Add new questions" at bounding box center [436, 115] width 86 height 14
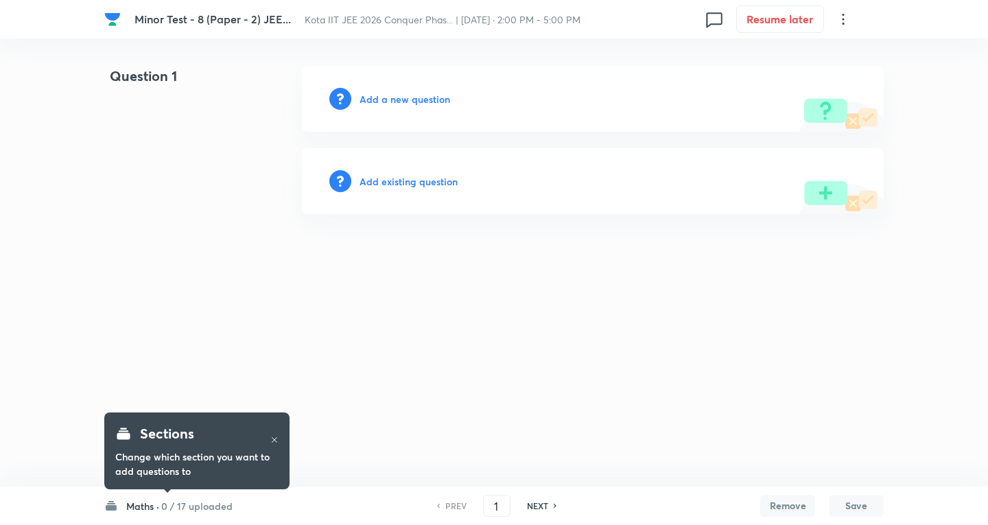
click at [210, 498] on div "Sections Change which section you want to add questions to" at bounding box center [196, 451] width 185 height 96
click at [210, 509] on h6 "0 / 17 uploaded" at bounding box center [196, 506] width 71 height 14
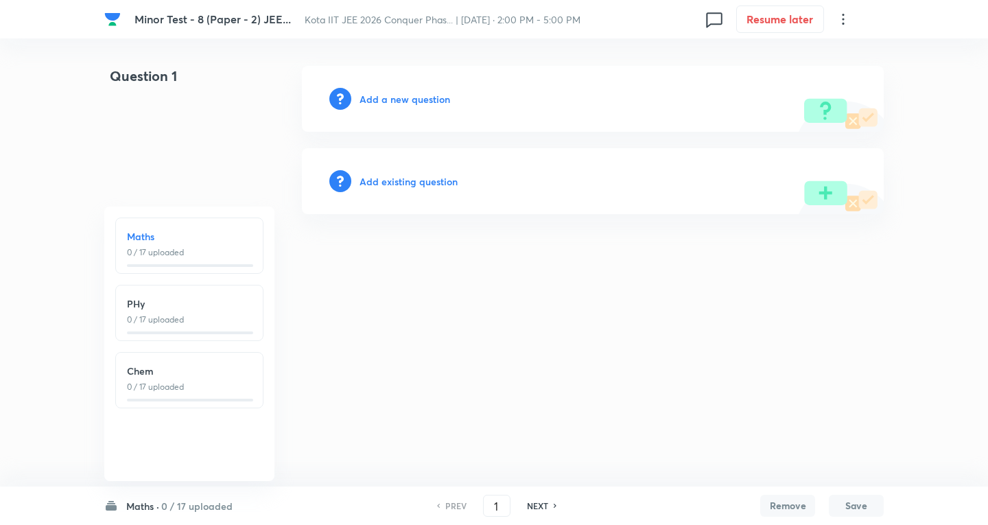
click at [210, 509] on h6 "0 / 17 uploaded" at bounding box center [196, 506] width 71 height 14
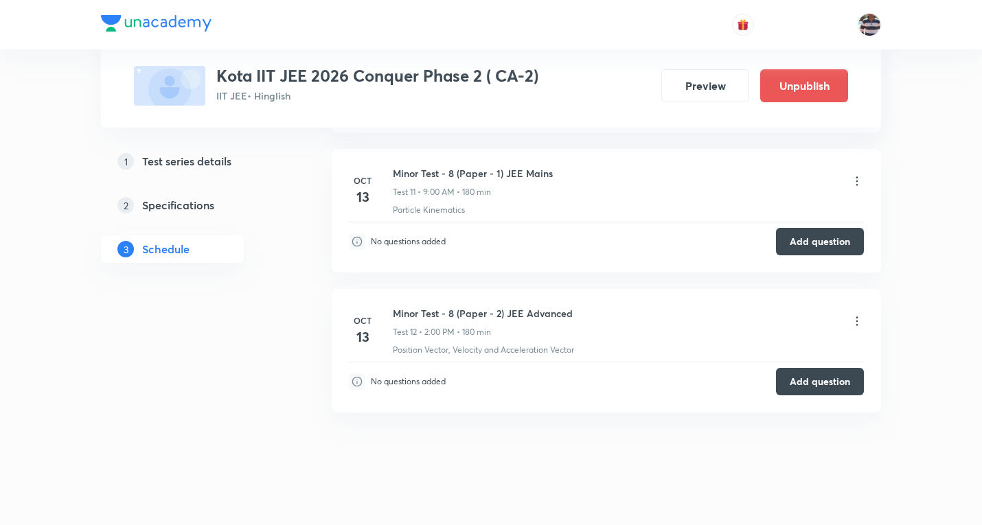
scroll to position [2636, 0]
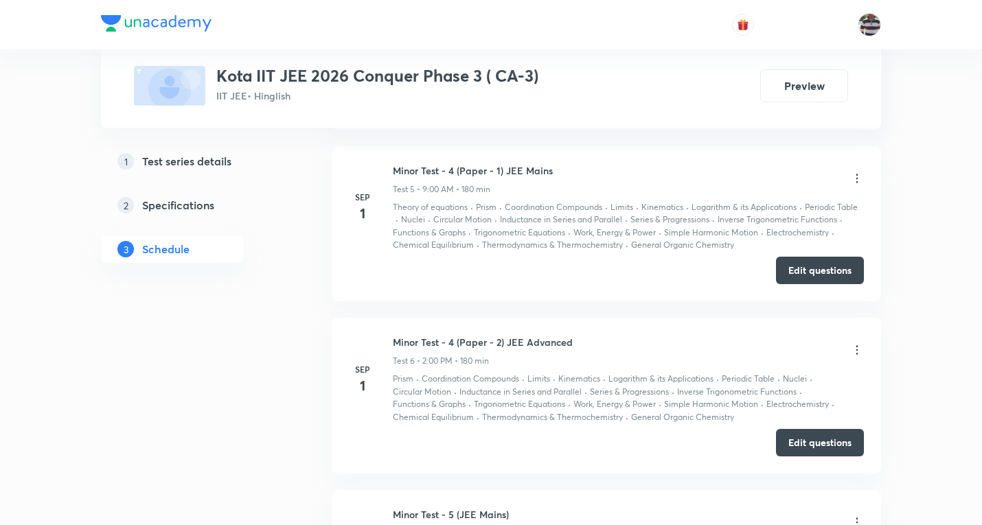
scroll to position [1616, 0]
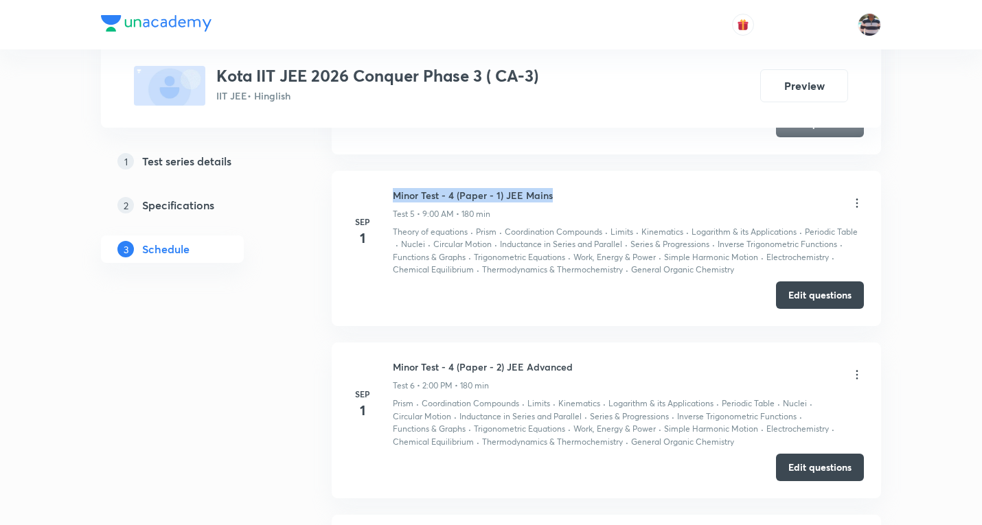
drag, startPoint x: 571, startPoint y: 194, endPoint x: 736, endPoint y: 318, distance: 206.3
click at [385, 190] on div "Sep 1 Minor Test - 4 (Paper - 1) JEE Mains Test 5 • 9:00 AM • 180 min Theory of…" at bounding box center [606, 232] width 515 height 89
copy h6 "Minor Test - 4 (Paper - 1) JEE Mains"
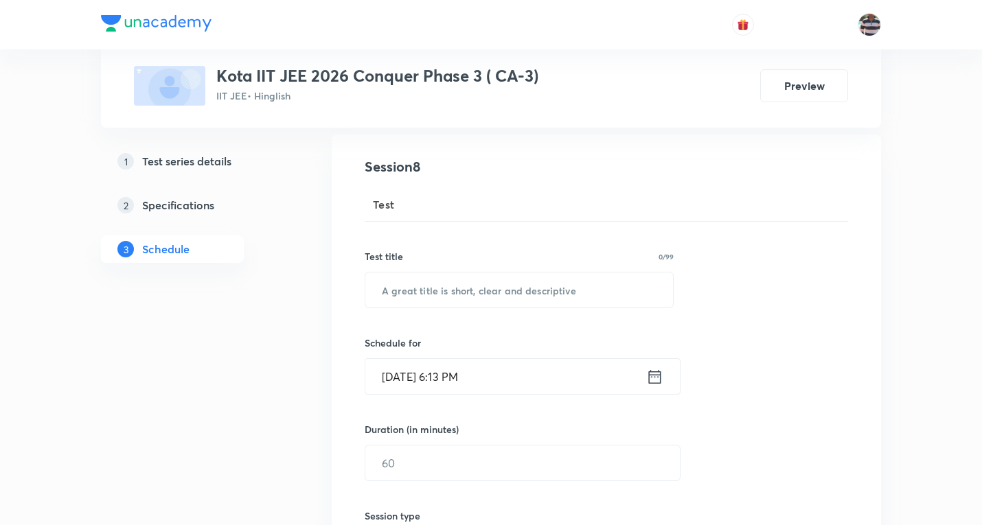
scroll to position [164, 0]
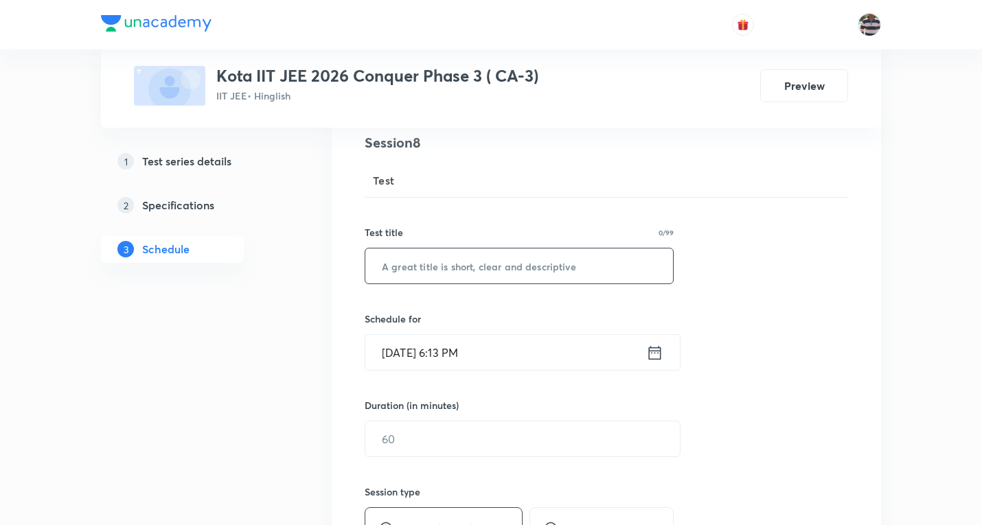
click at [477, 257] on input "text" at bounding box center [519, 265] width 308 height 35
paste input "Minor Test - 4 (Paper - 1) JEE Mains"
click at [449, 265] on input "Minor Test - 4 (Paper - 1) JEE Mains" at bounding box center [519, 265] width 308 height 35
type input "Minor Test - 6 (Paper - 1) JEE Mains"
click at [417, 345] on input "Oct 8, 2025, 6:13 PM" at bounding box center [505, 352] width 281 height 35
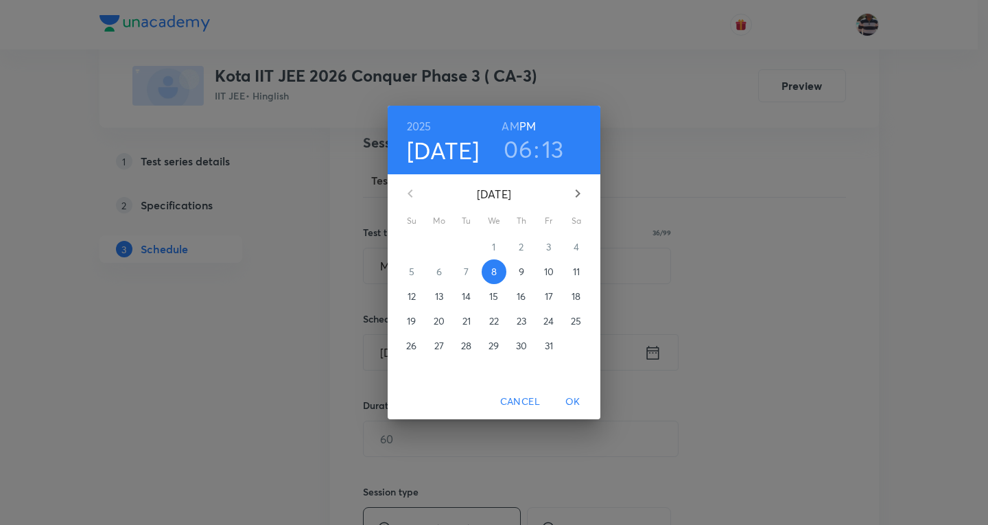
click at [710, 250] on div "2025 Oct 8 06 : 13 AM PM October 2025 Su Mo Tu We Th Fr Sa 28 29 30 1 2 3 4 5 6…" at bounding box center [494, 262] width 988 height 525
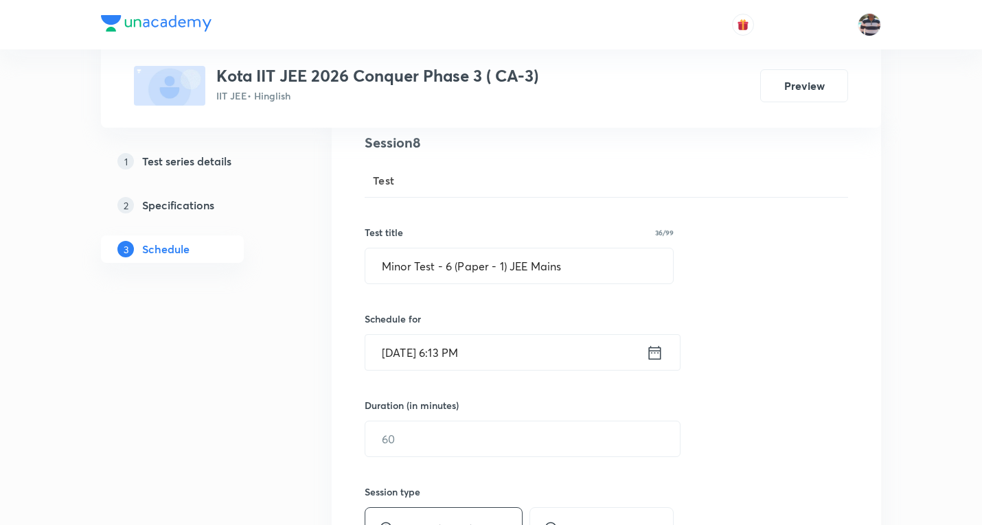
click at [408, 351] on input "Oct 8, 2025, 6:13 PM" at bounding box center [505, 352] width 281 height 35
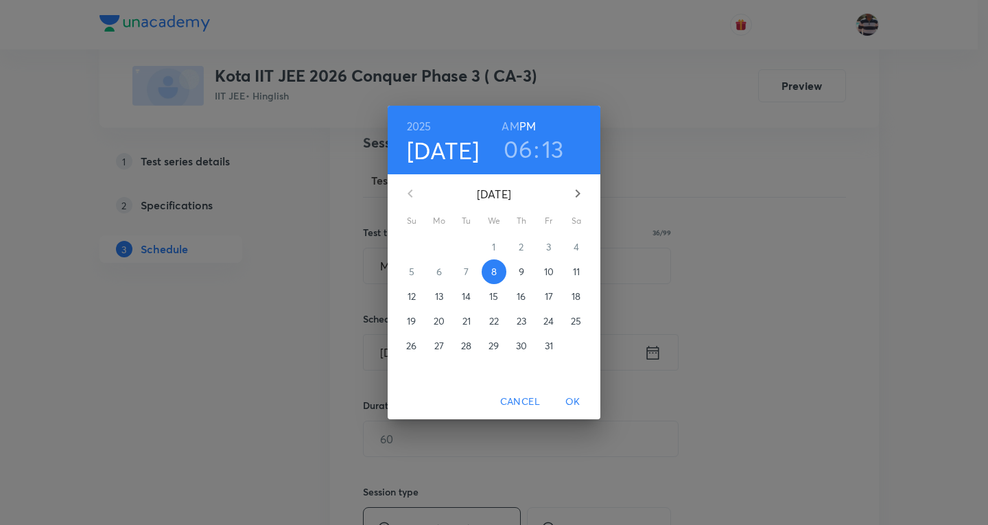
click at [440, 297] on p "13" at bounding box center [439, 297] width 8 height 14
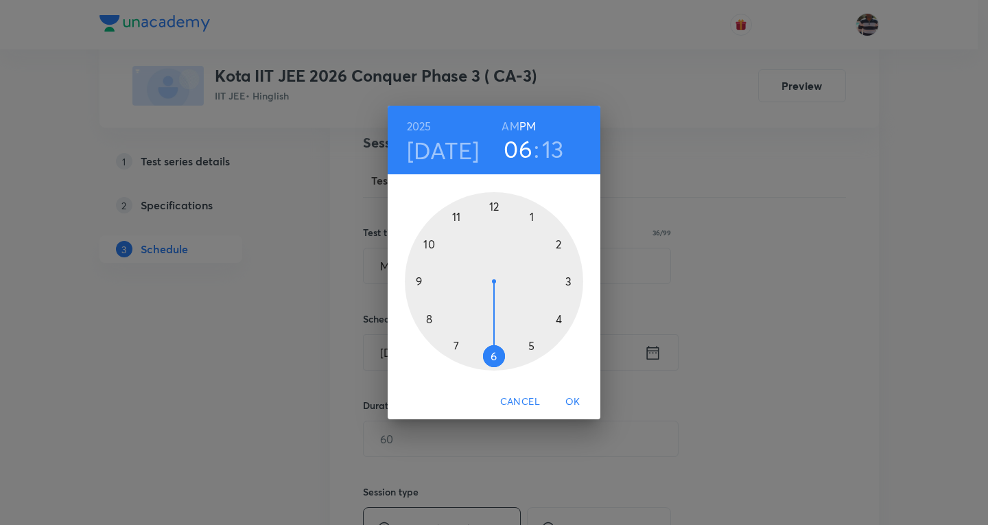
click at [422, 278] on div at bounding box center [494, 281] width 178 height 178
click at [509, 124] on h6 "AM" at bounding box center [510, 126] width 17 height 19
drag, startPoint x: 569, startPoint y: 260, endPoint x: 494, endPoint y: 217, distance: 87.0
click at [494, 217] on div at bounding box center [494, 281] width 178 height 178
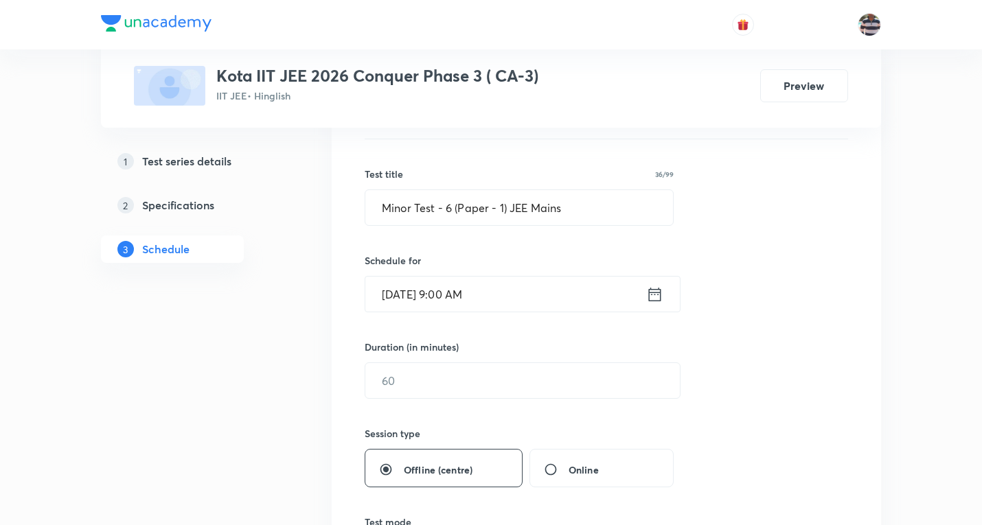
scroll to position [301, 0]
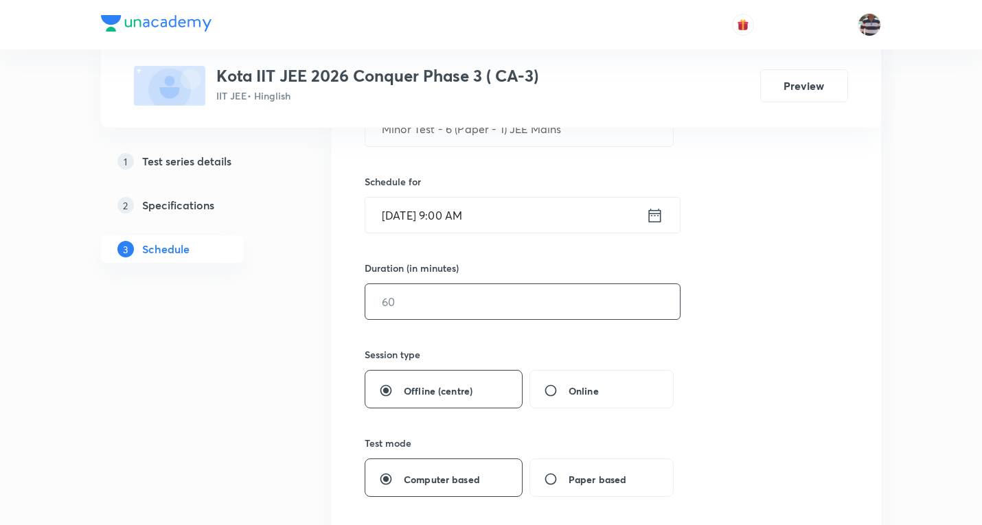
click at [432, 305] on input "text" at bounding box center [522, 301] width 314 height 35
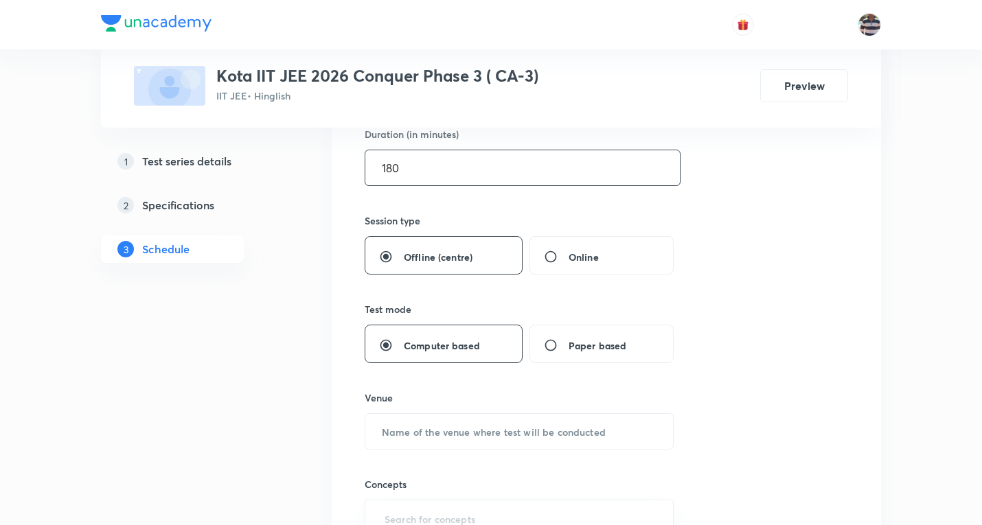
scroll to position [439, 0]
type input "180"
click at [432, 437] on input "text" at bounding box center [519, 427] width 308 height 35
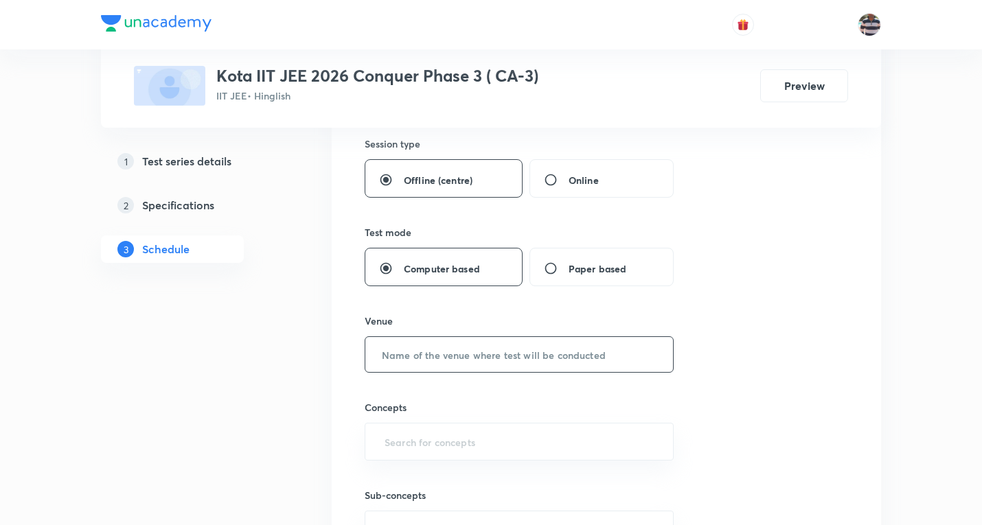
scroll to position [645, 0]
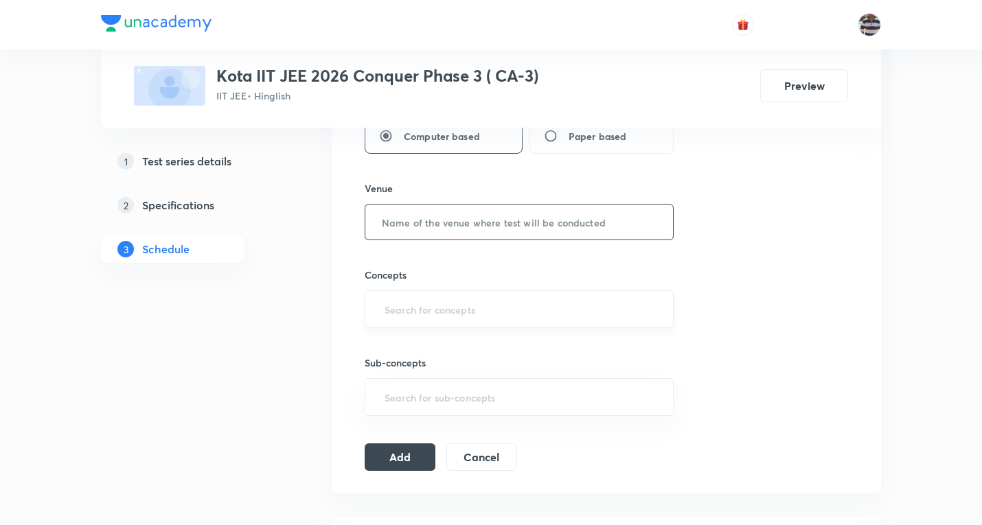
paste input "Modi Educational Complex"
type input "Modi Educational Complex"
click at [466, 312] on input "text" at bounding box center [519, 309] width 275 height 25
type input "a"
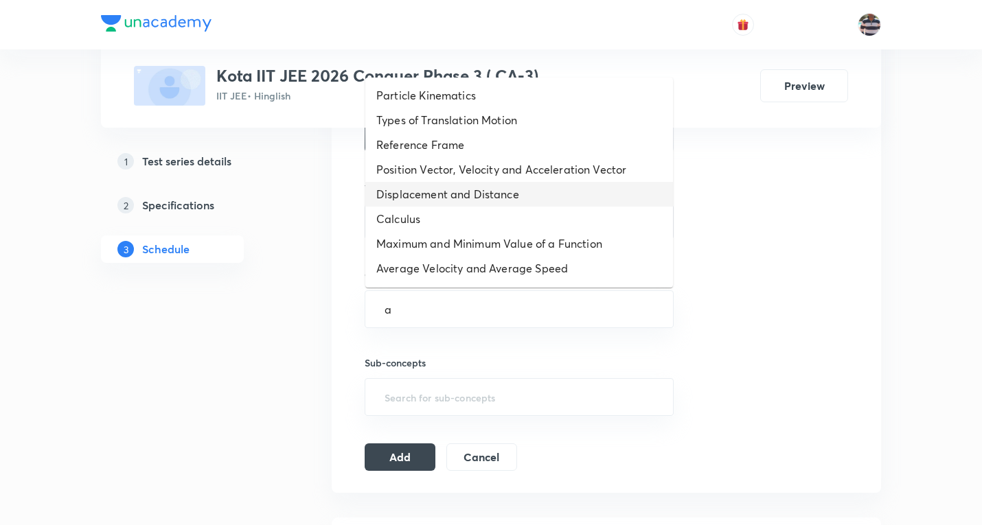
click at [436, 187] on li "Displacement and Distance" at bounding box center [519, 194] width 308 height 25
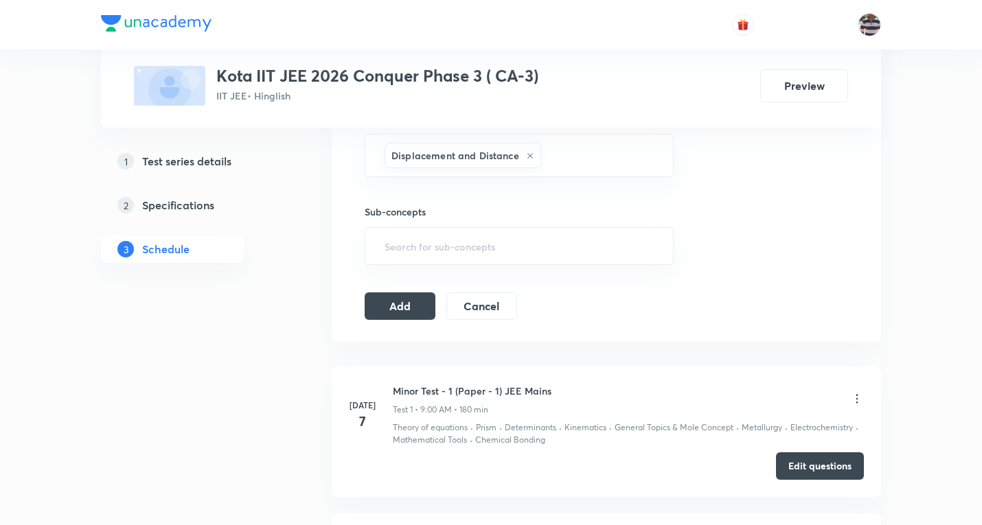
scroll to position [850, 0]
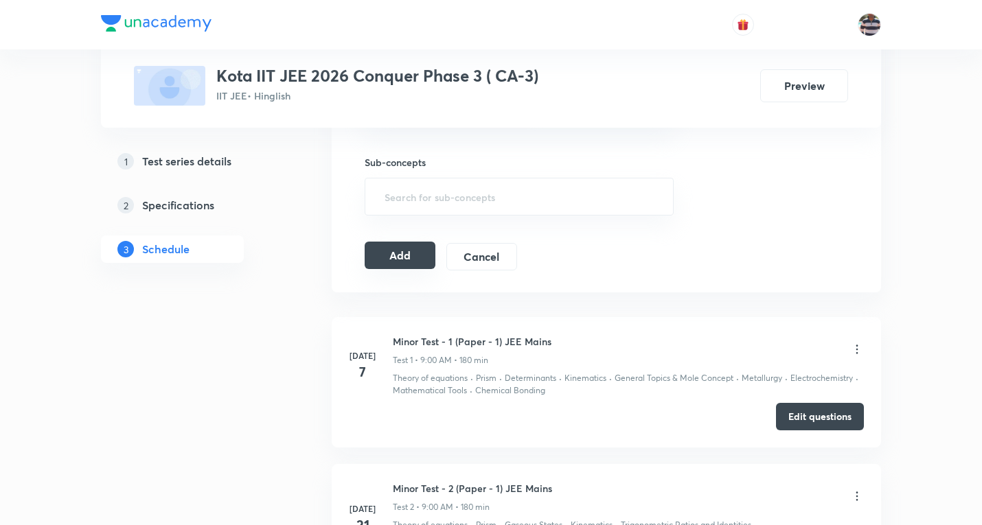
click at [402, 245] on button "Add" at bounding box center [399, 255] width 71 height 27
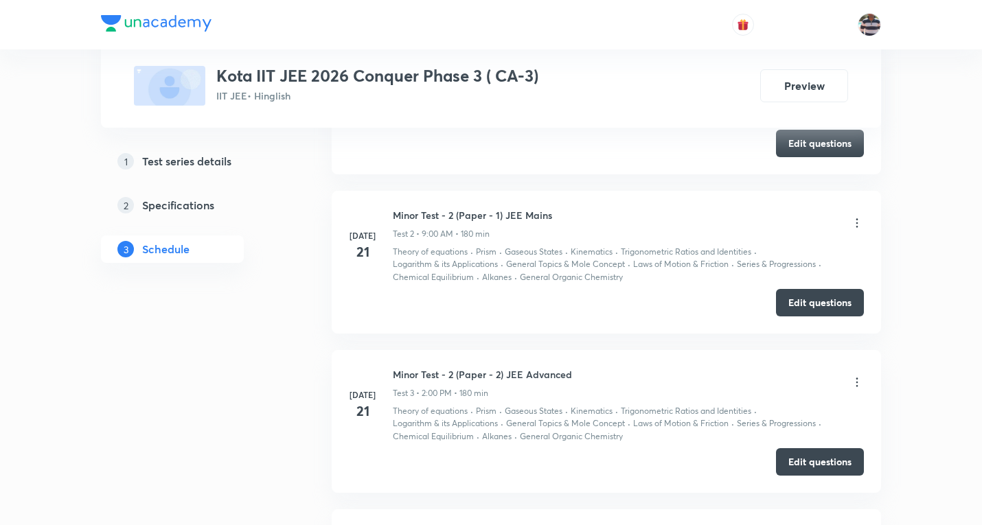
scroll to position [1125, 0]
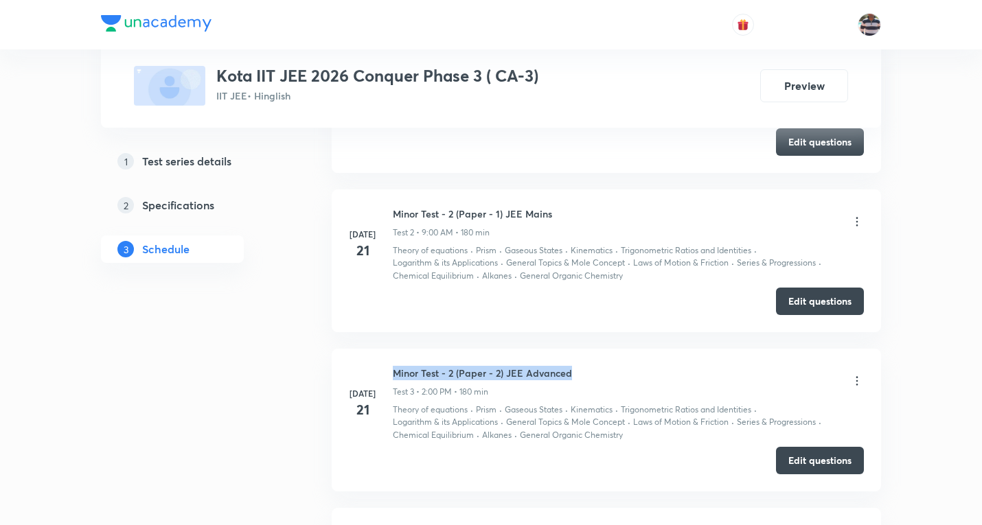
drag, startPoint x: 584, startPoint y: 369, endPoint x: 391, endPoint y: 364, distance: 193.6
click at [391, 364] on li "Jul 21 Minor Test - 2 (Paper - 2) JEE Advanced Test 3 • 2:00 PM • 180 min Theor…" at bounding box center [606, 420] width 549 height 143
copy h6 "Minor Test - 2 (Paper - 2) JEE Advanced"
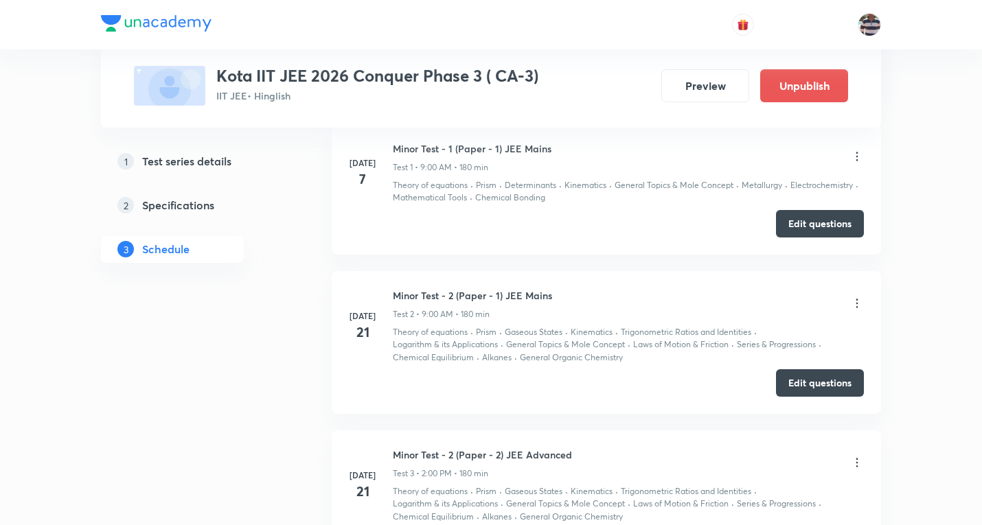
scroll to position [0, 0]
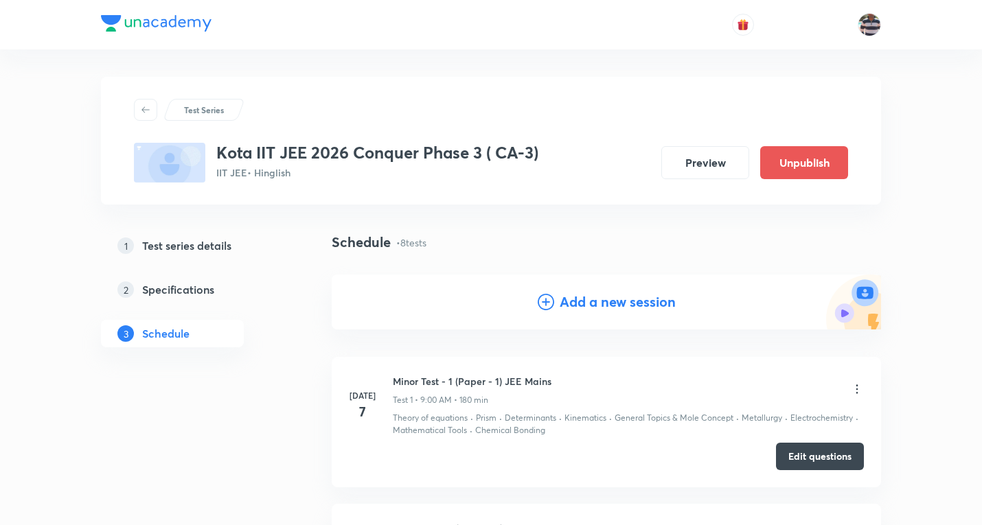
click at [591, 303] on h4 "Add a new session" at bounding box center [617, 302] width 116 height 21
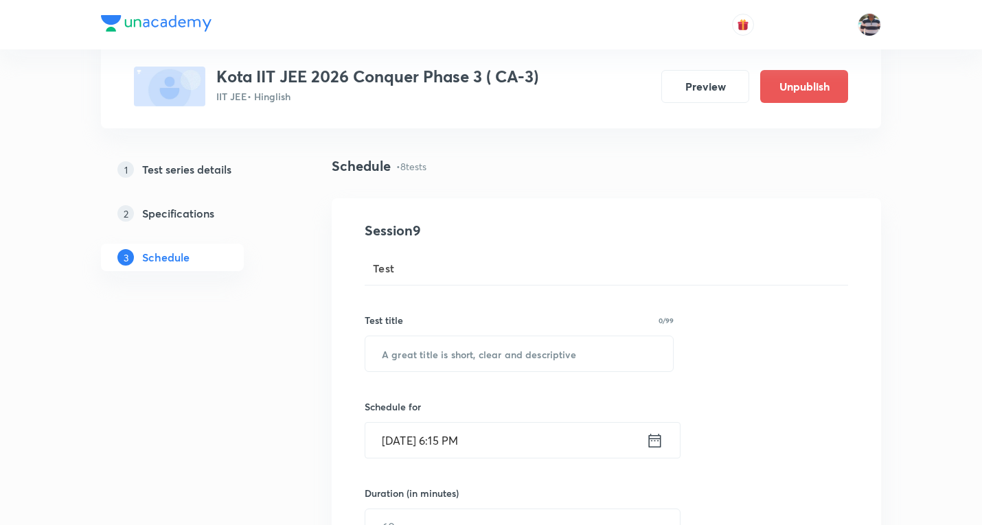
scroll to position [137, 0]
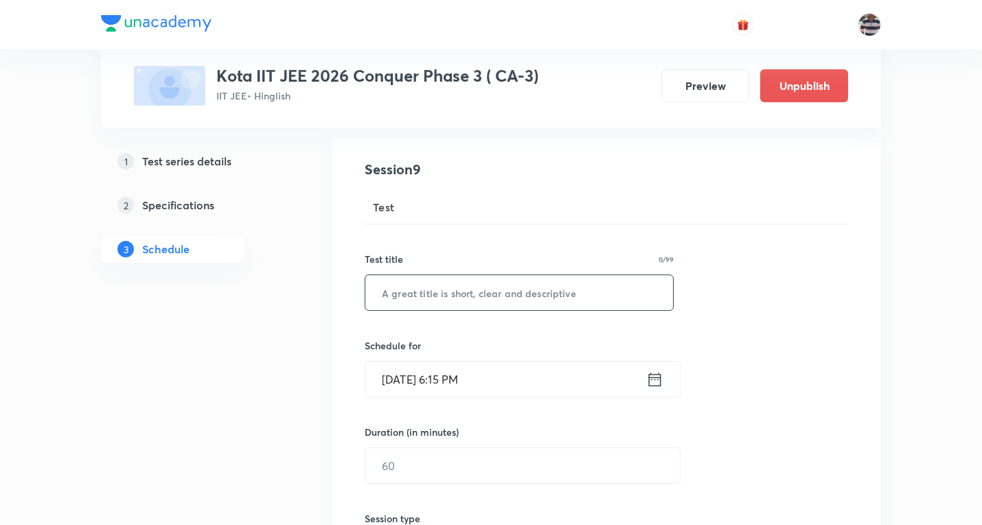
click at [474, 279] on input "text" at bounding box center [519, 292] width 308 height 35
paste input "Minor Test - 2 (Paper - 2) JEE Advanced"
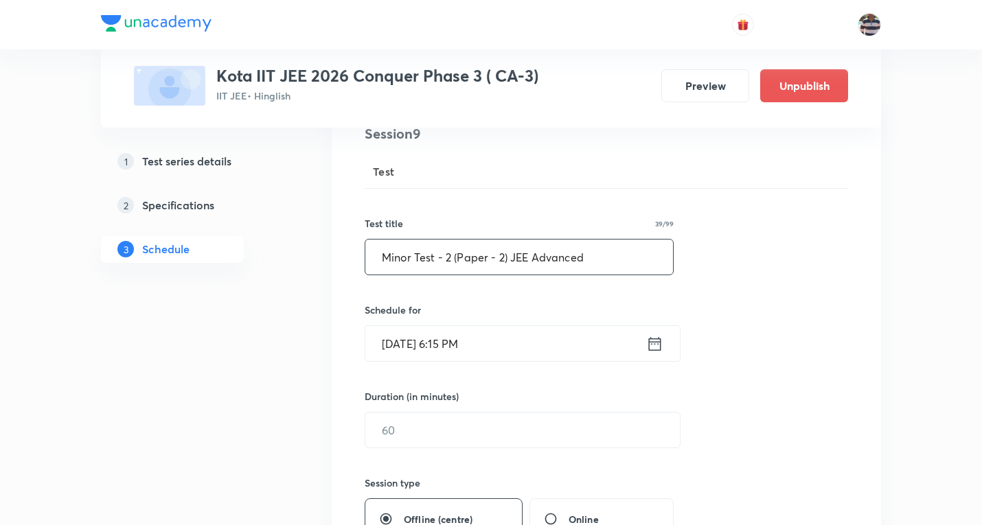
scroll to position [206, 0]
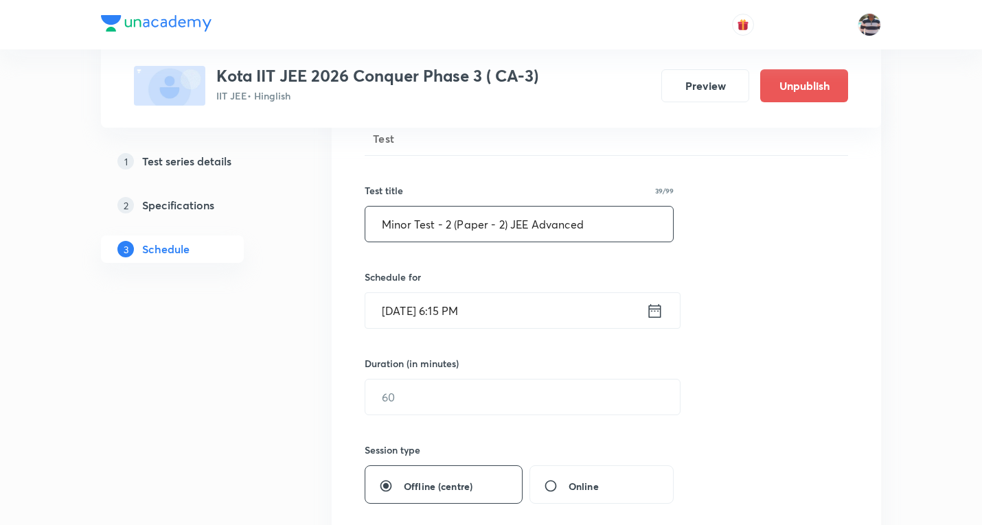
type input "Minor Test - 2 (Paper - 2) JEE Advanced"
click at [408, 310] on input "Oct 8, 2025, 6:15 PM" at bounding box center [505, 310] width 281 height 35
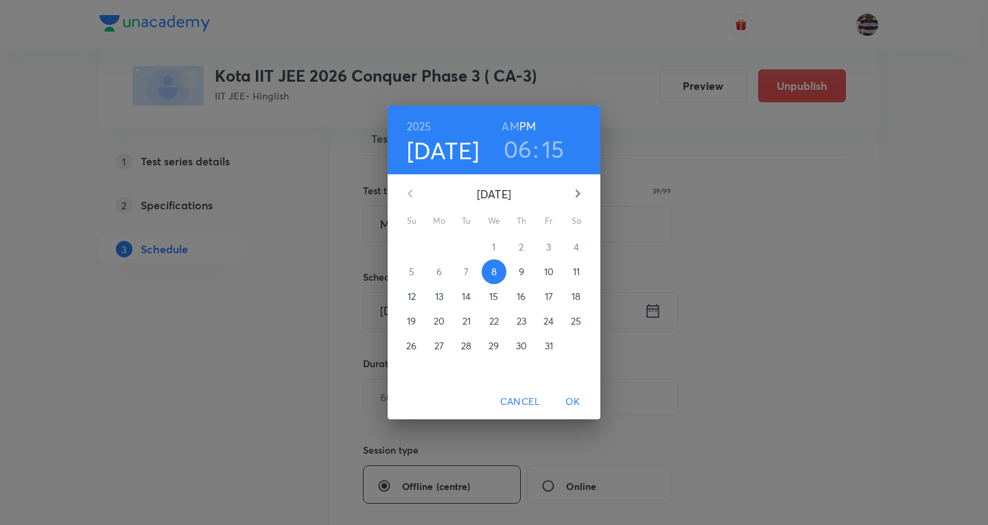
click at [435, 298] on p "13" at bounding box center [439, 297] width 8 height 14
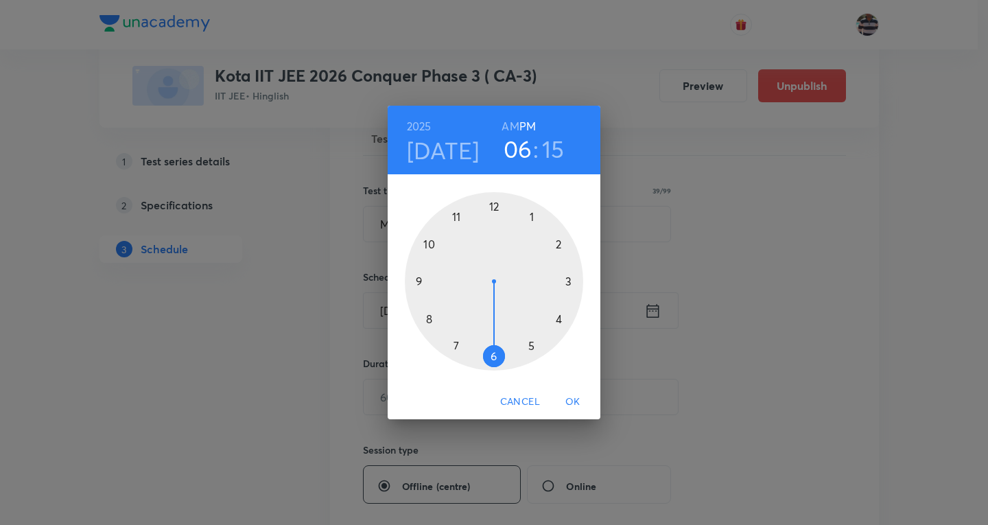
click at [560, 240] on div at bounding box center [494, 281] width 178 height 178
drag, startPoint x: 491, startPoint y: 246, endPoint x: 500, endPoint y: 237, distance: 12.6
click at [498, 238] on div at bounding box center [494, 281] width 178 height 178
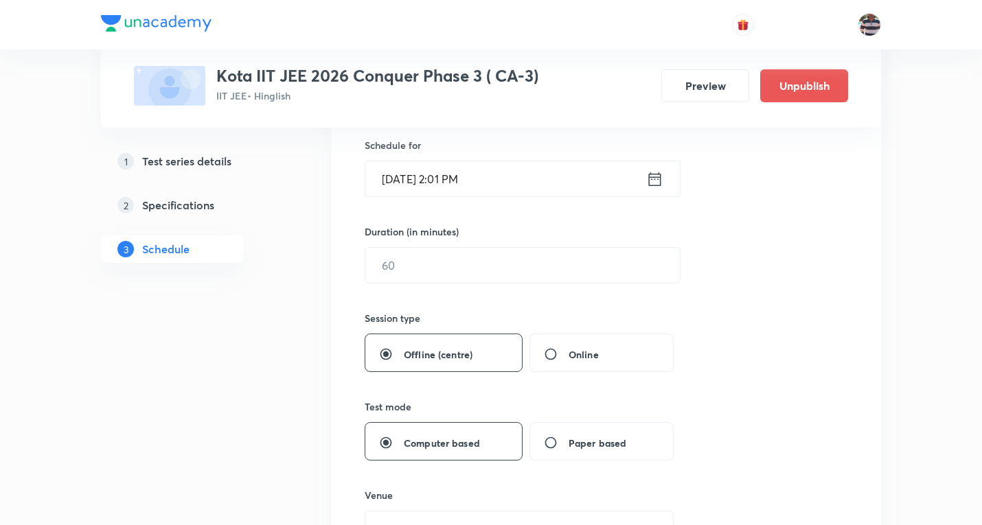
scroll to position [343, 0]
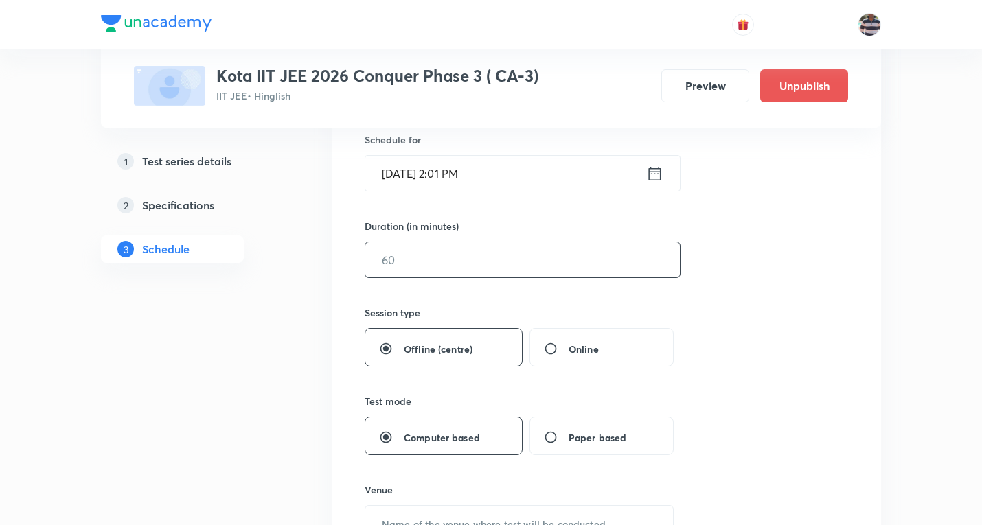
click at [410, 273] on input "text" at bounding box center [522, 259] width 314 height 35
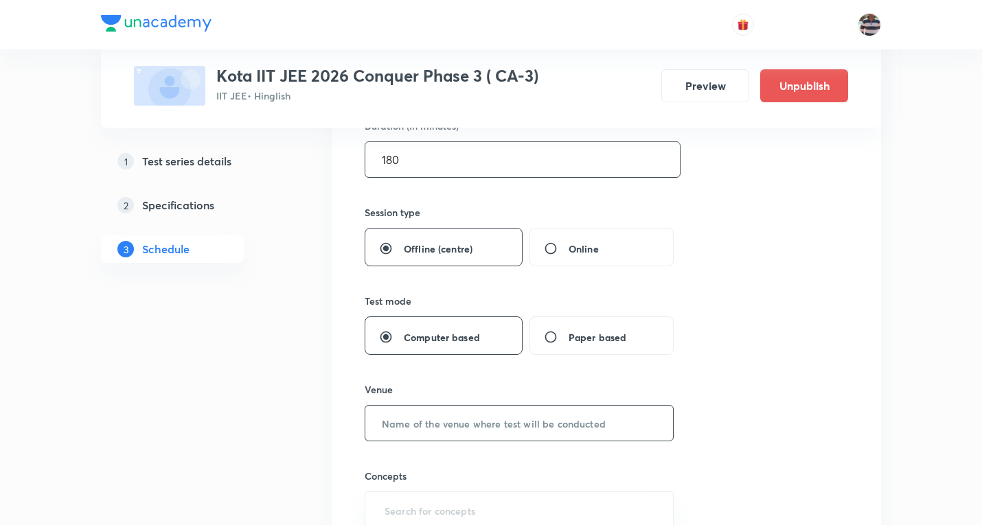
scroll to position [549, 0]
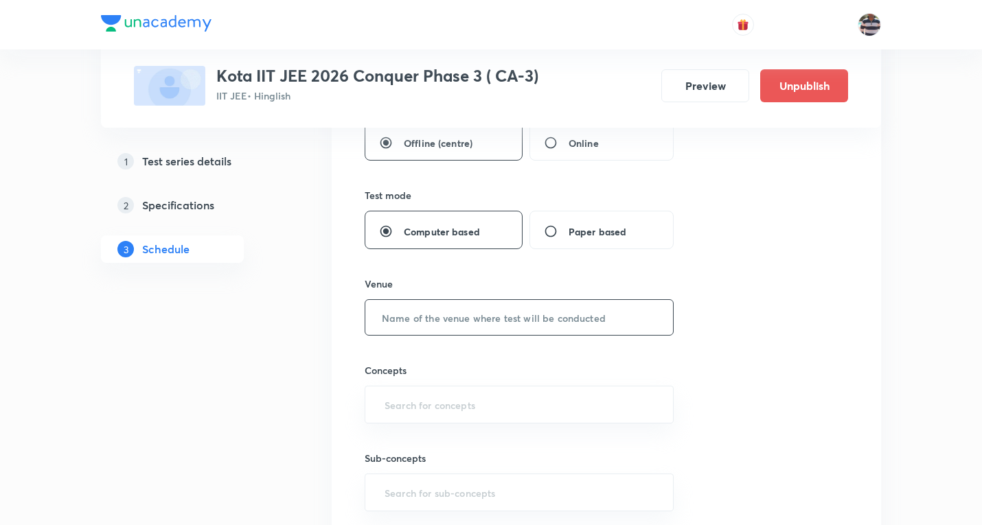
type input "180"
click at [422, 320] on input "text" at bounding box center [519, 317] width 308 height 35
paste input "Modi Educational Complex"
click at [414, 417] on div "​" at bounding box center [518, 405] width 309 height 38
type input "Modi Educational Complex"
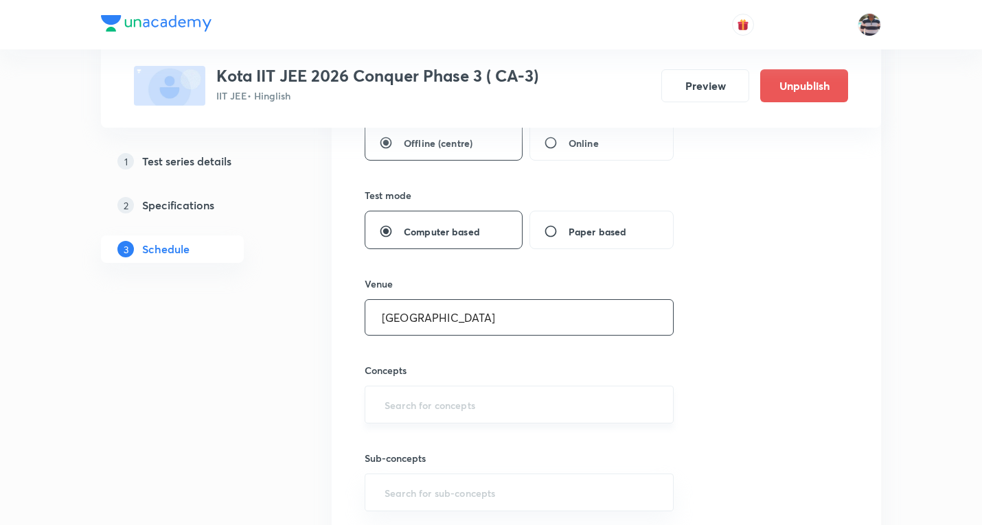
type input "a"
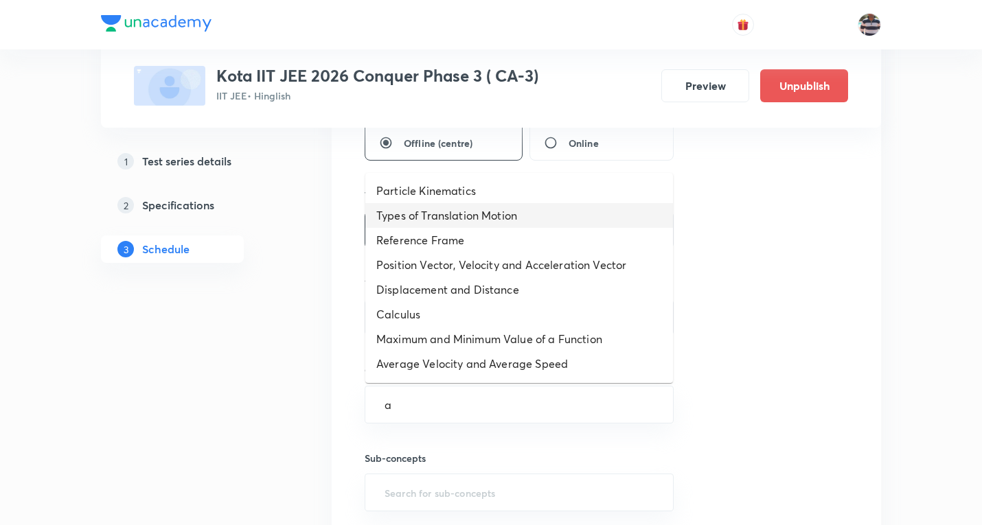
click at [445, 220] on li "Types of Translation Motion" at bounding box center [519, 215] width 308 height 25
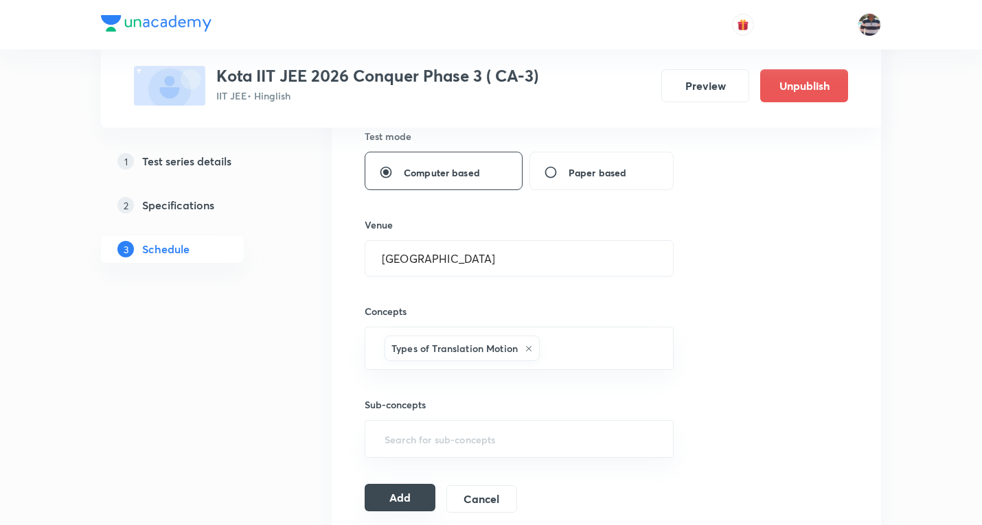
scroll to position [755, 0]
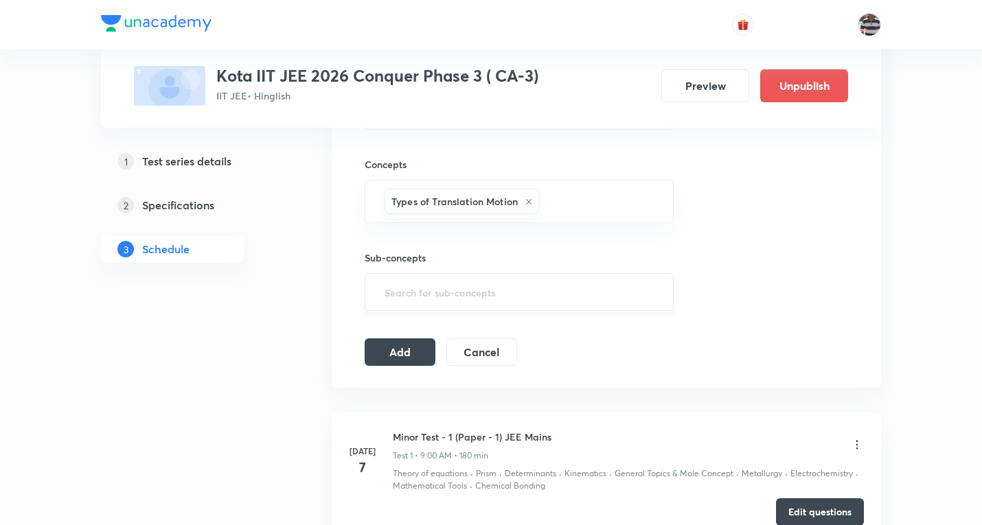
click at [419, 277] on div "​" at bounding box center [518, 292] width 309 height 38
click at [424, 290] on input "text" at bounding box center [519, 291] width 275 height 25
click at [398, 343] on button "Add" at bounding box center [399, 350] width 71 height 27
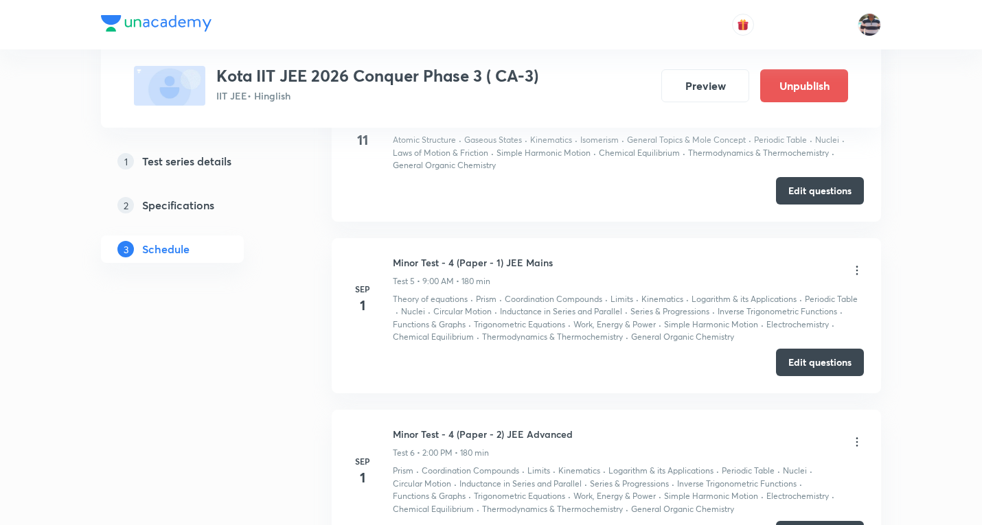
scroll to position [1365, 0]
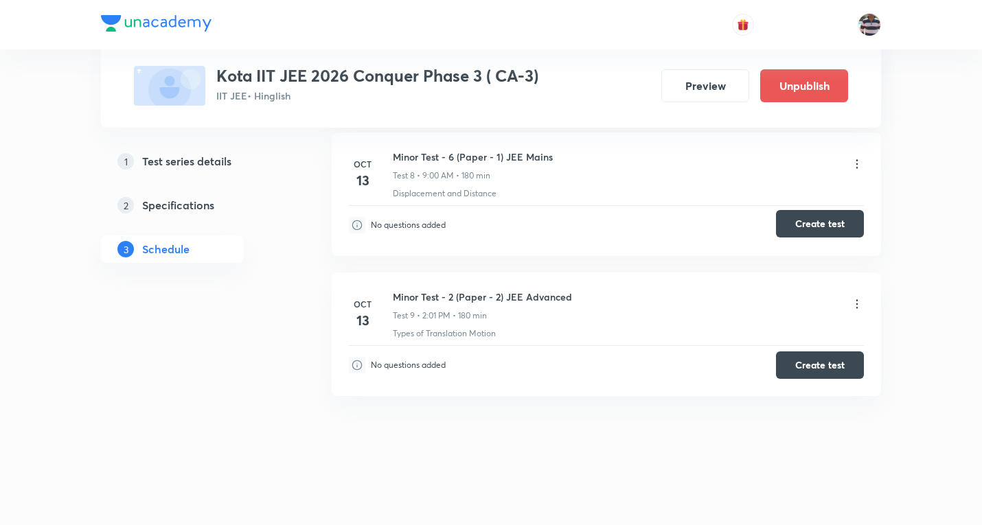
click at [832, 222] on button "Create test" at bounding box center [820, 223] width 88 height 27
click at [823, 360] on button "Create test" at bounding box center [820, 363] width 88 height 27
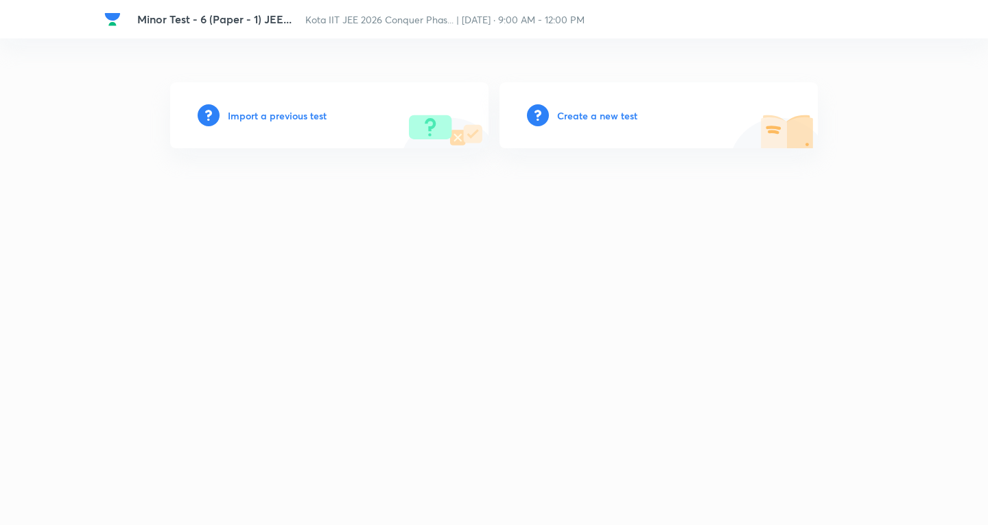
click at [616, 119] on h6 "Create a new test" at bounding box center [597, 115] width 80 height 14
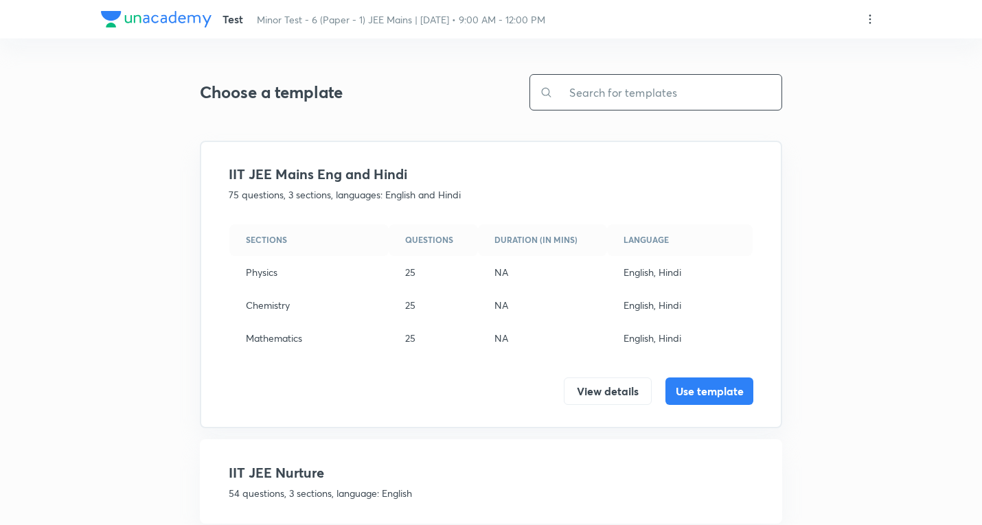
click at [634, 86] on input "text" at bounding box center [667, 92] width 229 height 35
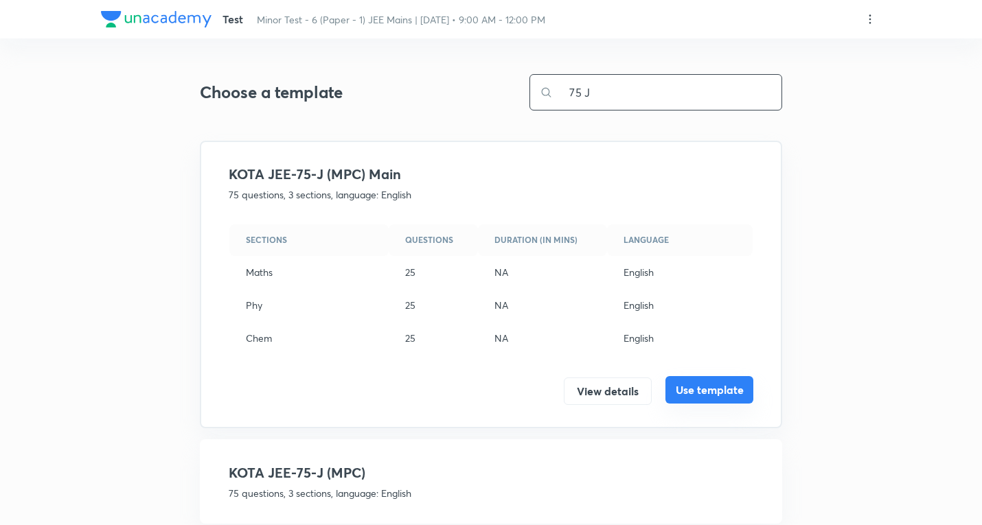
type input "75 J"
click at [702, 389] on button "Use template" at bounding box center [709, 389] width 88 height 27
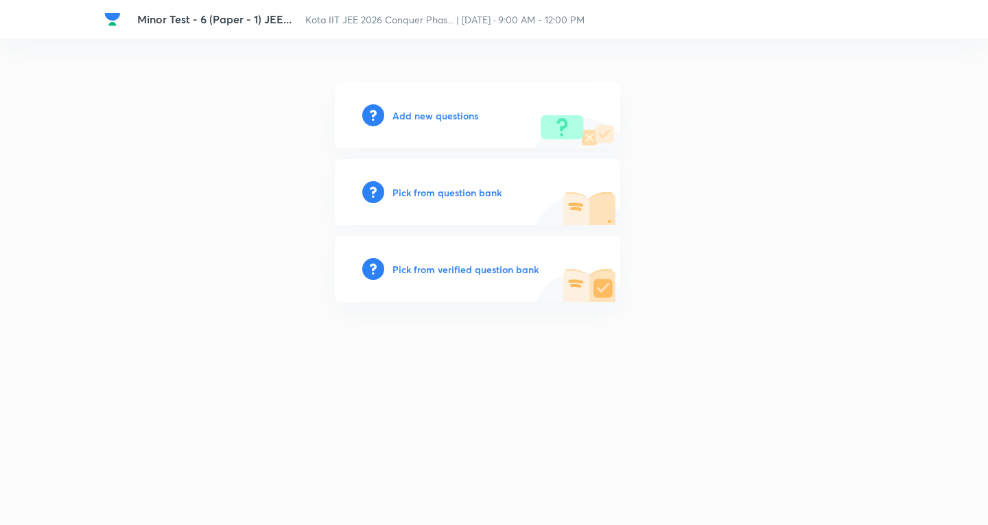
click at [450, 113] on h6 "Add new questions" at bounding box center [436, 115] width 86 height 14
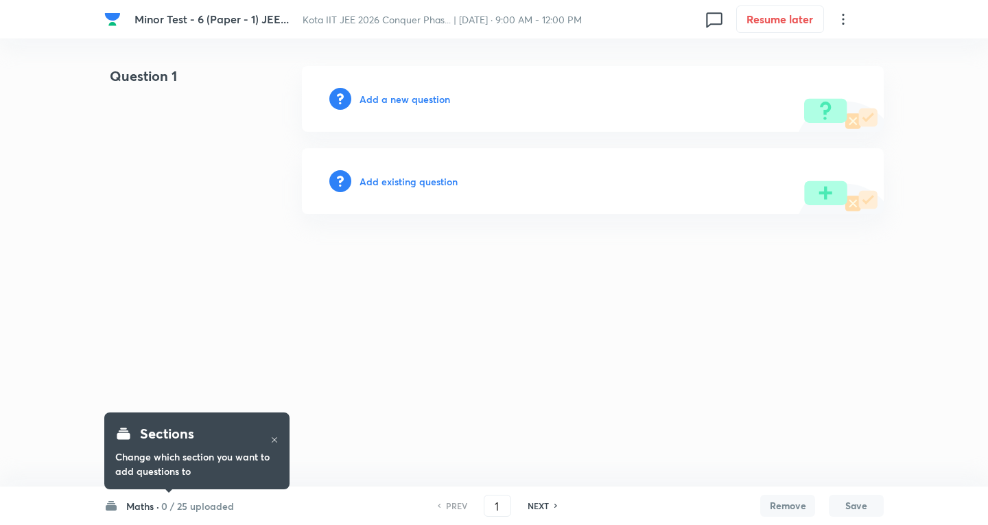
click at [214, 506] on h6 "0 / 25 uploaded" at bounding box center [197, 506] width 73 height 14
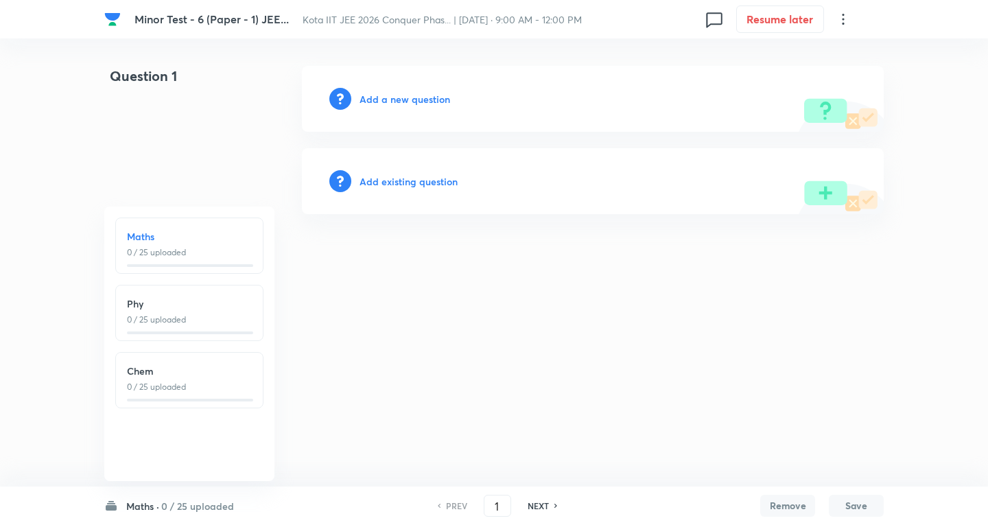
click at [213, 506] on h6 "0 / 25 uploaded" at bounding box center [197, 506] width 73 height 14
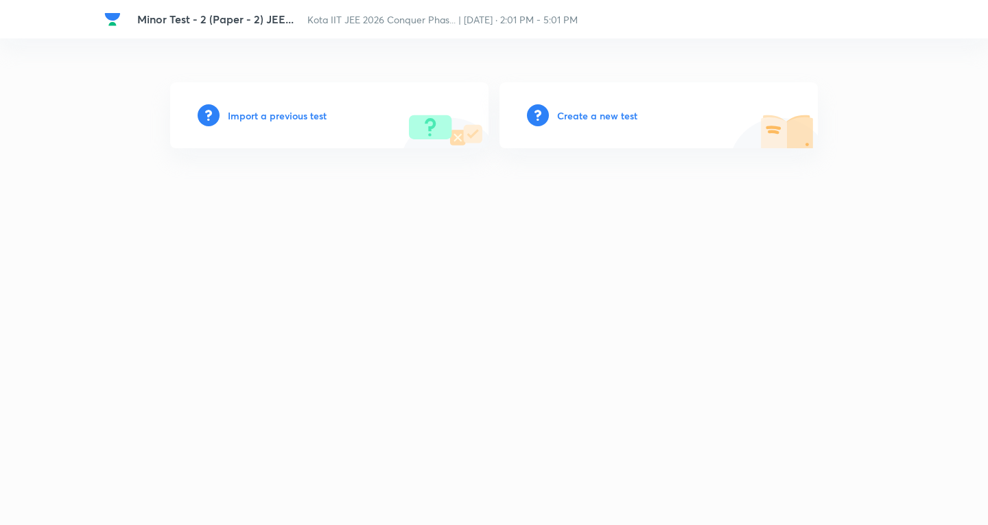
click at [618, 113] on h6 "Create a new test" at bounding box center [597, 115] width 80 height 14
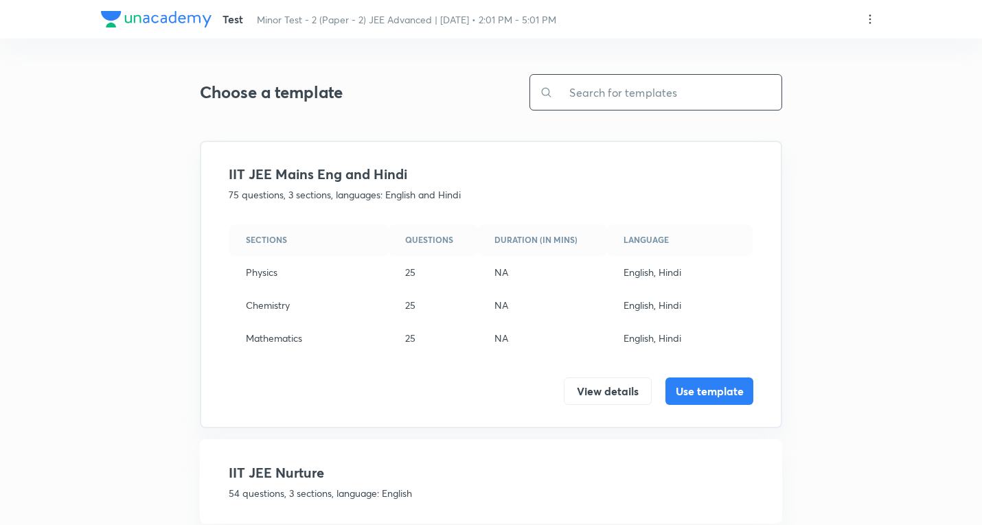
click at [634, 91] on input "text" at bounding box center [667, 92] width 229 height 35
paste input "KOTA JEE AD. 51 J (SCQ 4, MCQ 3, INT 6, MT 4)M+P+C-2024"
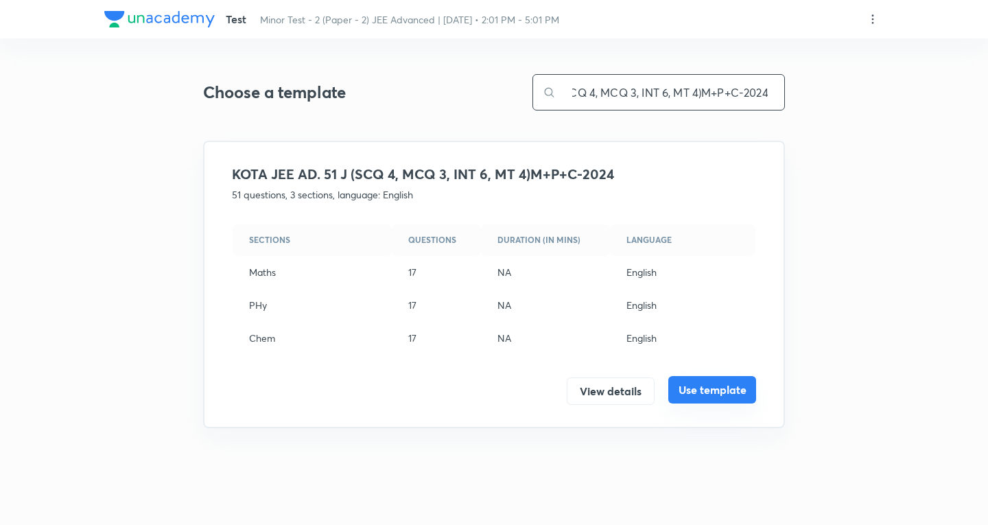
type input "KOTA JEE AD. 51 J (SCQ 4, MCQ 3, INT 6, MT 4)M+P+C-2024"
click at [707, 392] on button "Use template" at bounding box center [713, 389] width 88 height 27
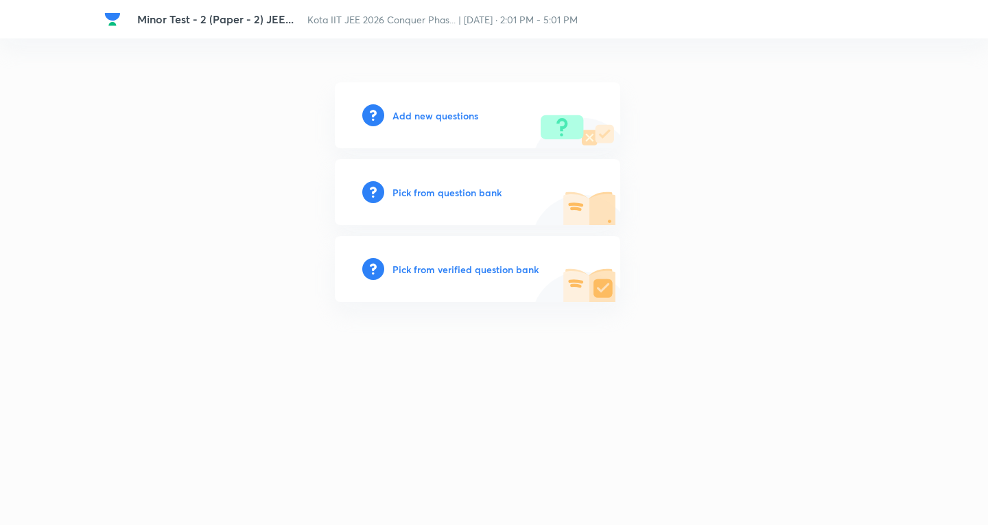
click at [444, 116] on h6 "Add new questions" at bounding box center [436, 115] width 86 height 14
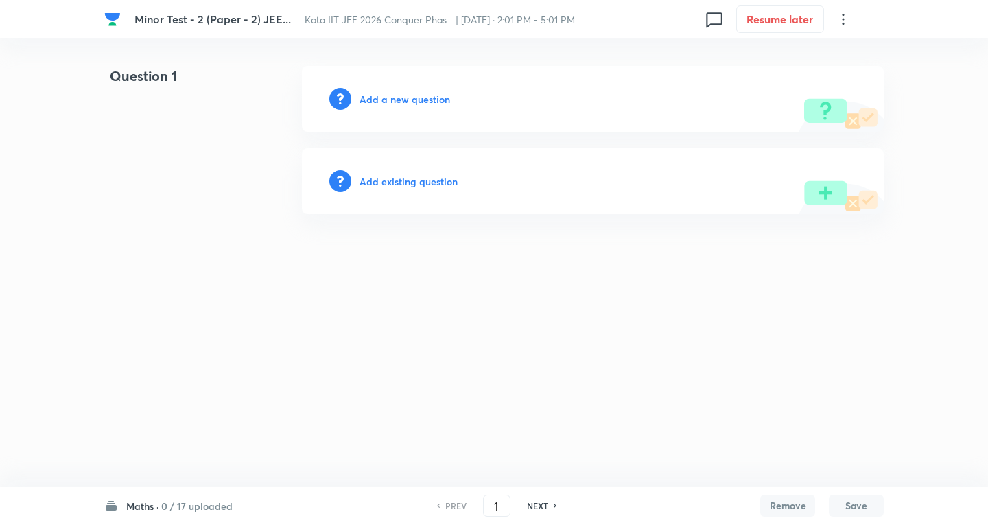
click at [185, 505] on h6 "0 / 17 uploaded" at bounding box center [196, 506] width 71 height 14
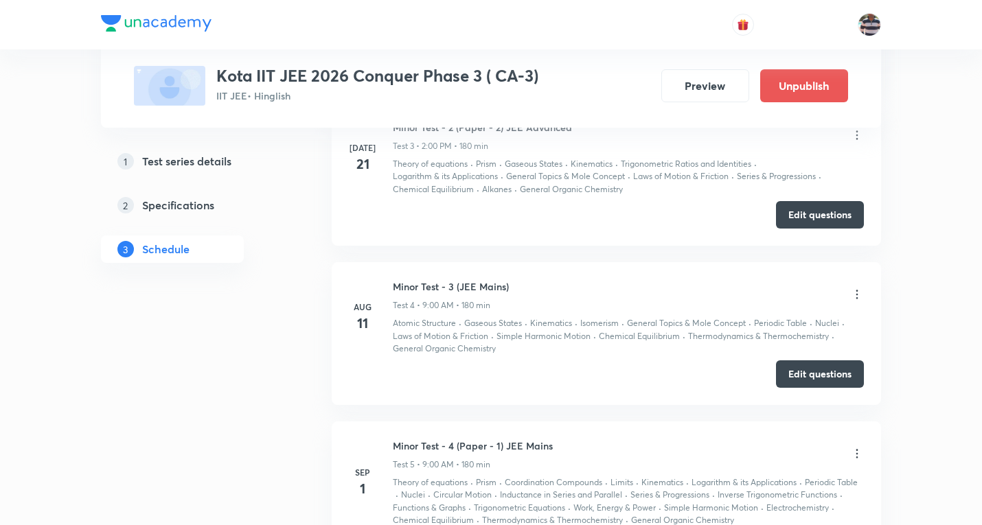
scroll to position [2170, 0]
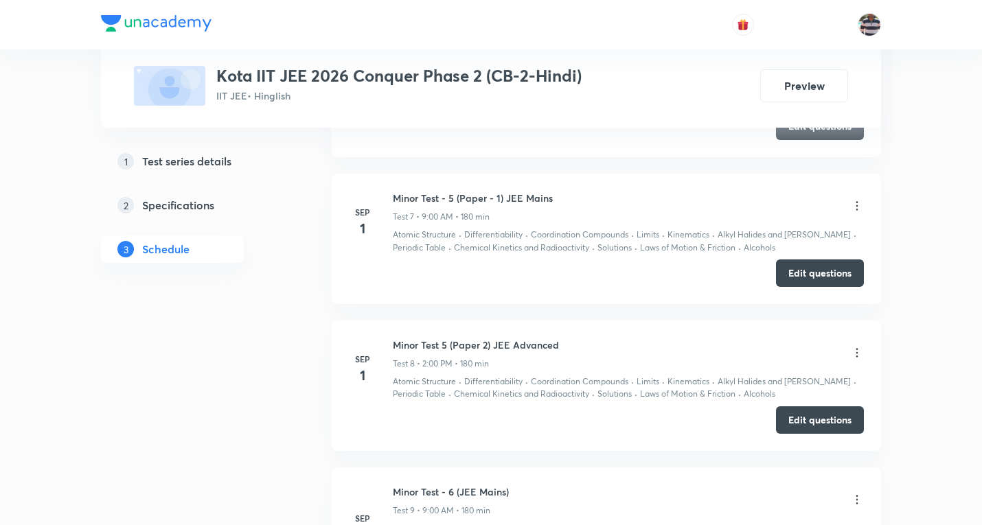
scroll to position [1952, 0]
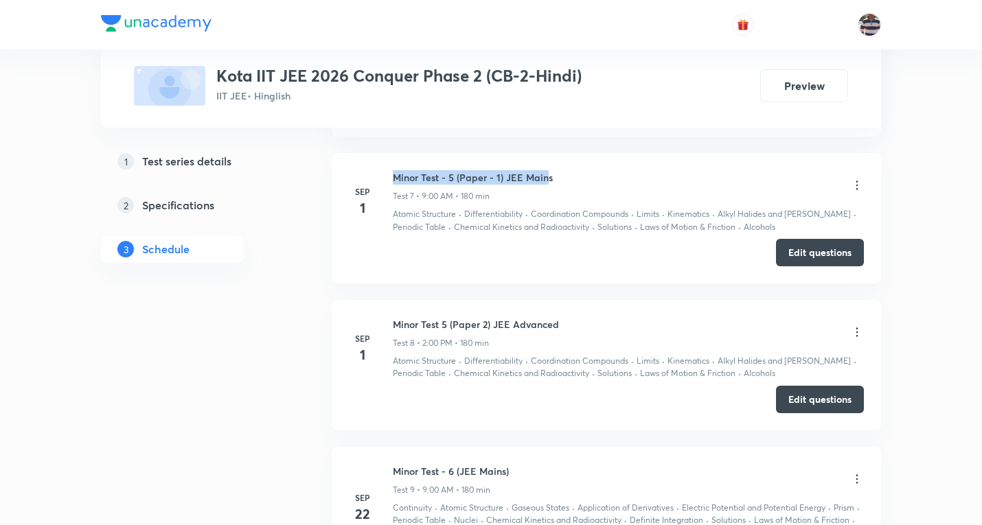
drag, startPoint x: 548, startPoint y: 185, endPoint x: 393, endPoint y: 176, distance: 154.7
click at [393, 176] on h6 "Minor Test - 5 (Paper - 1) JEE Mains" at bounding box center [473, 177] width 160 height 14
drag, startPoint x: 575, startPoint y: 183, endPoint x: 394, endPoint y: 172, distance: 180.9
click at [393, 172] on div "Minor Test - 5 (Paper - 1) JEE Mains Test 7 • 9:00 AM • 180 min" at bounding box center [628, 186] width 471 height 32
copy h6 "Minor Test - 5 (Paper - 1) JEE Mains"
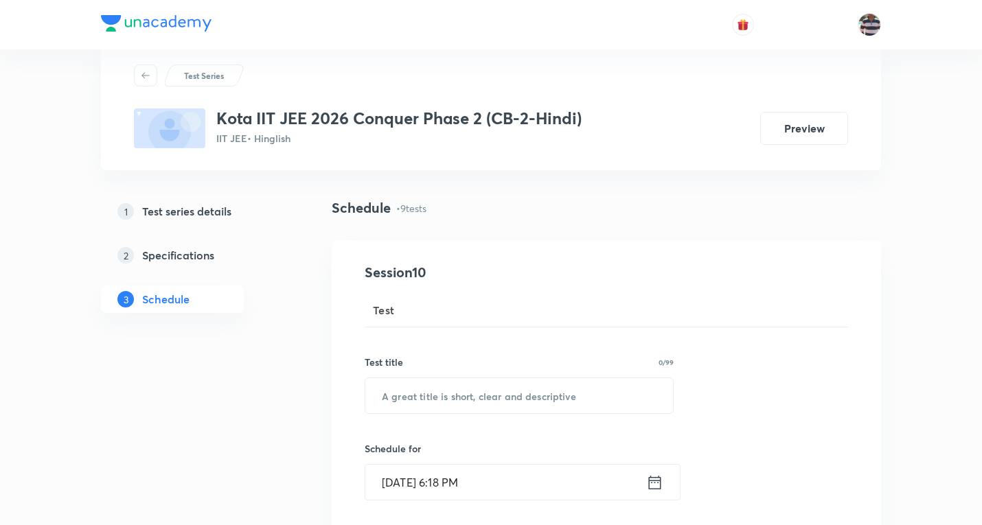
scroll to position [137, 0]
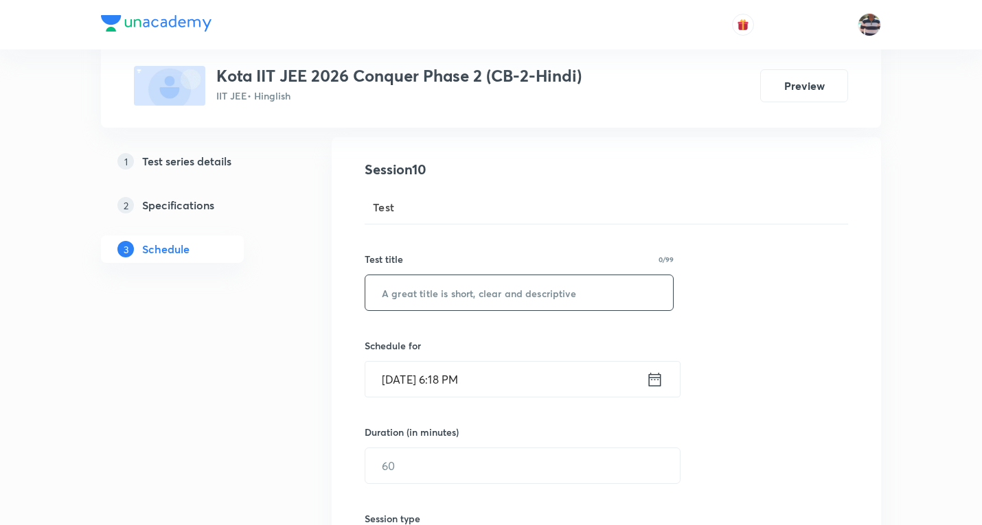
click at [496, 297] on input "text" at bounding box center [519, 292] width 308 height 35
paste input "Minor Test - 5 (Paper - 1) JEE Mains"
click at [448, 294] on input "Minor Test - 5 (Paper - 1) JEE Mains" at bounding box center [519, 292] width 308 height 35
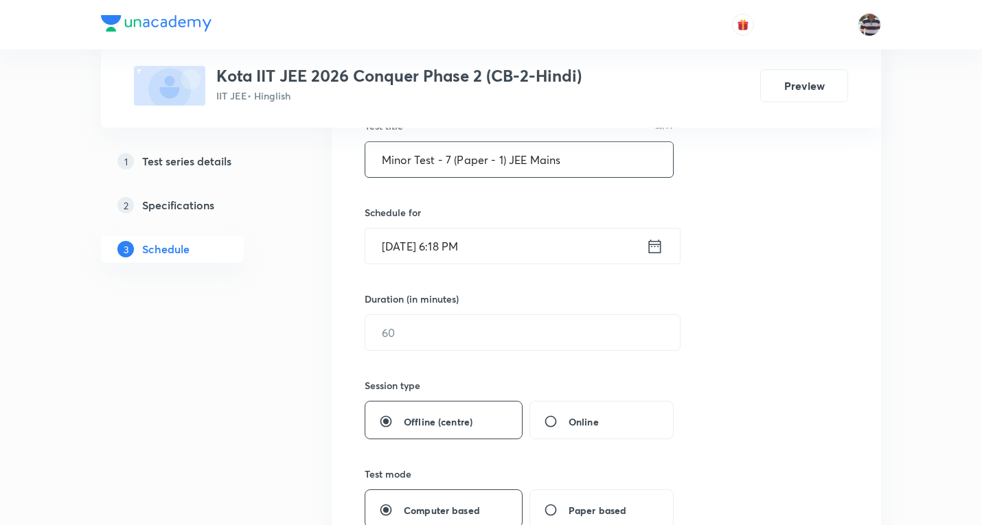
scroll to position [275, 0]
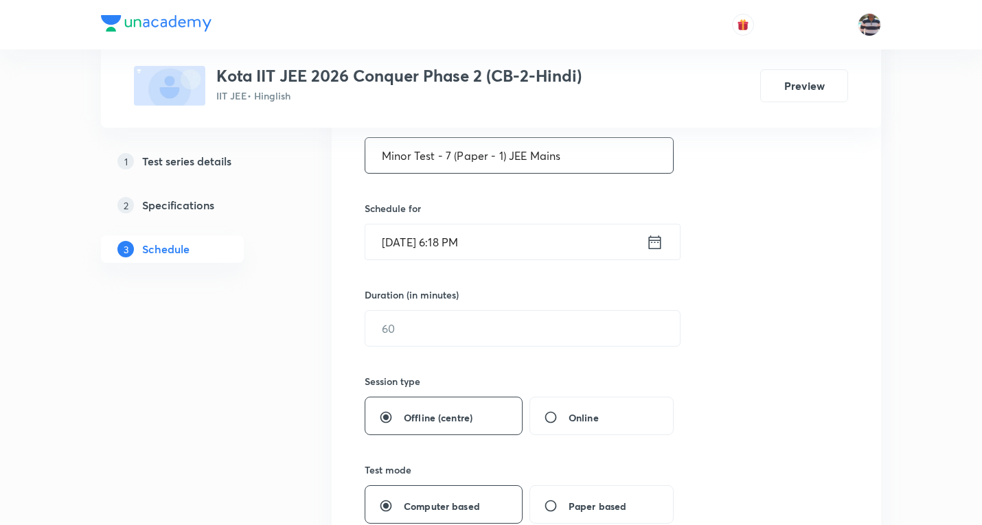
type input "Minor Test - 7 (Paper - 1) JEE Mains"
click at [417, 242] on input "Oct 8, 2025, 6:18 PM" at bounding box center [505, 241] width 281 height 35
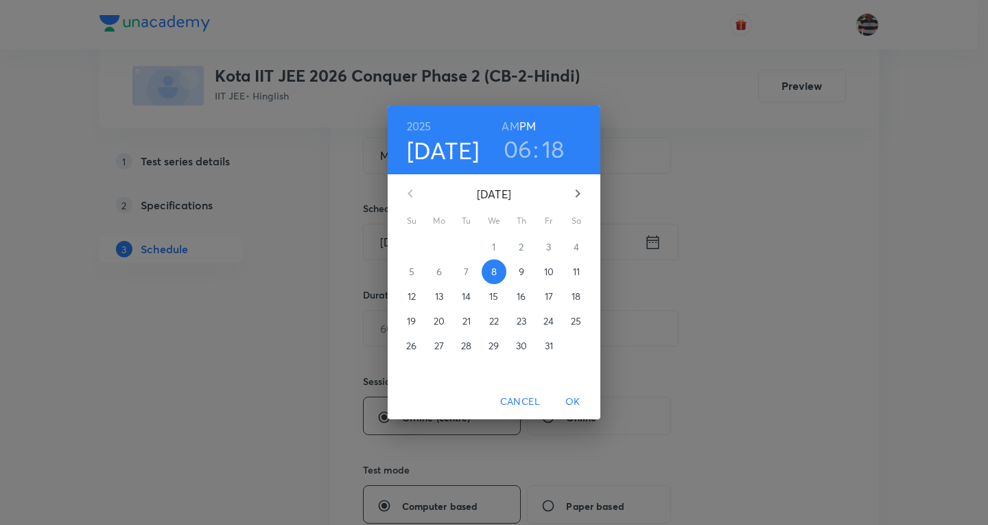
click at [437, 296] on p "13" at bounding box center [439, 297] width 8 height 14
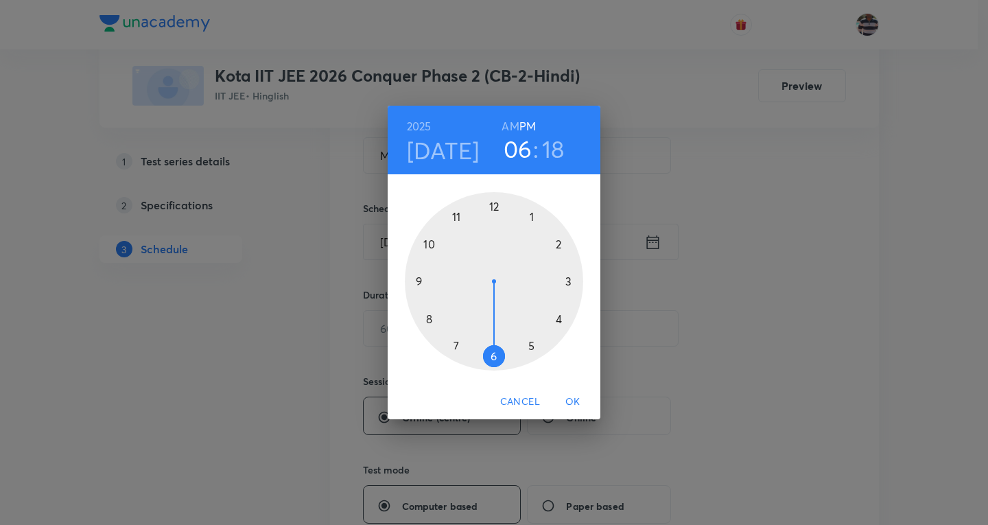
click at [419, 279] on div at bounding box center [494, 281] width 178 height 178
click at [510, 124] on h6 "AM" at bounding box center [510, 126] width 17 height 19
drag, startPoint x: 568, startPoint y: 294, endPoint x: 496, endPoint y: 234, distance: 94.1
click at [494, 235] on div at bounding box center [494, 281] width 178 height 178
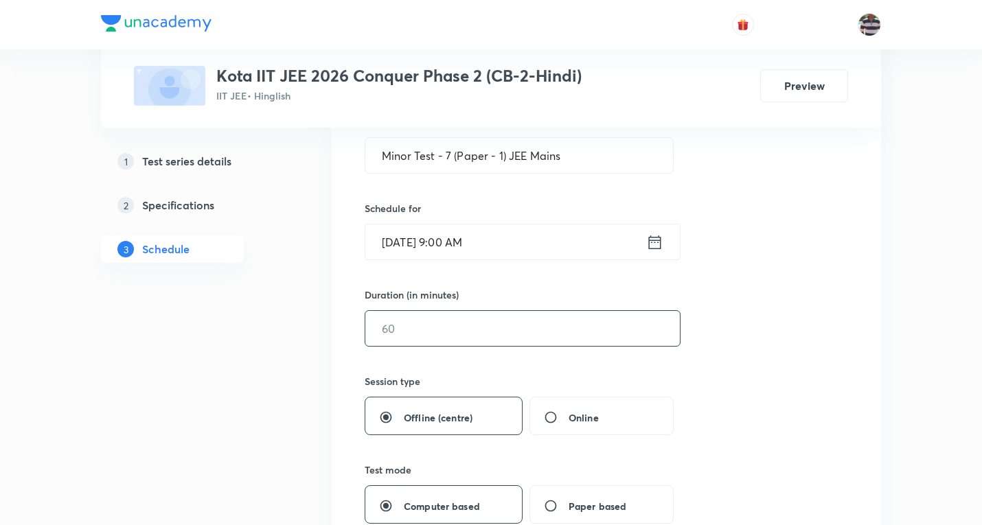
click at [404, 333] on input "text" at bounding box center [522, 328] width 314 height 35
drag, startPoint x: 391, startPoint y: 328, endPoint x: 249, endPoint y: 301, distance: 144.7
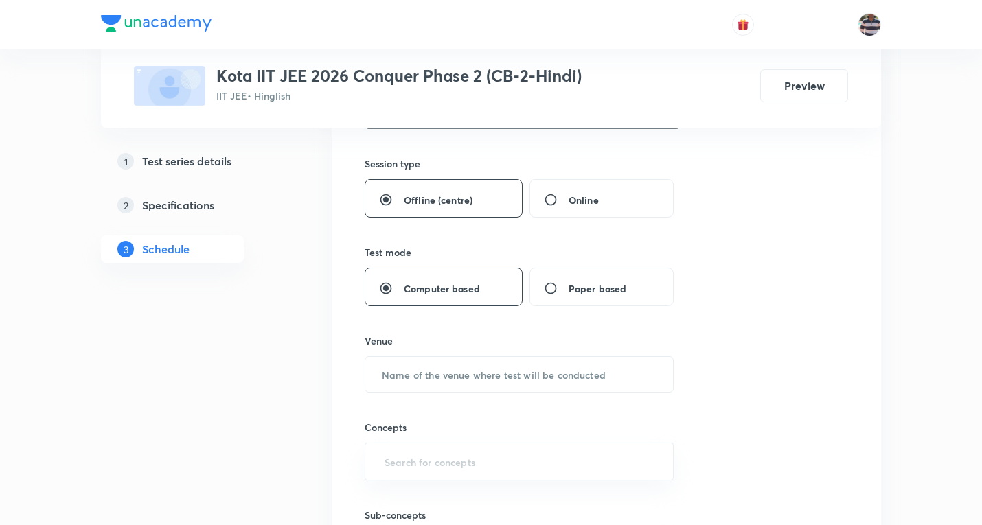
scroll to position [549, 0]
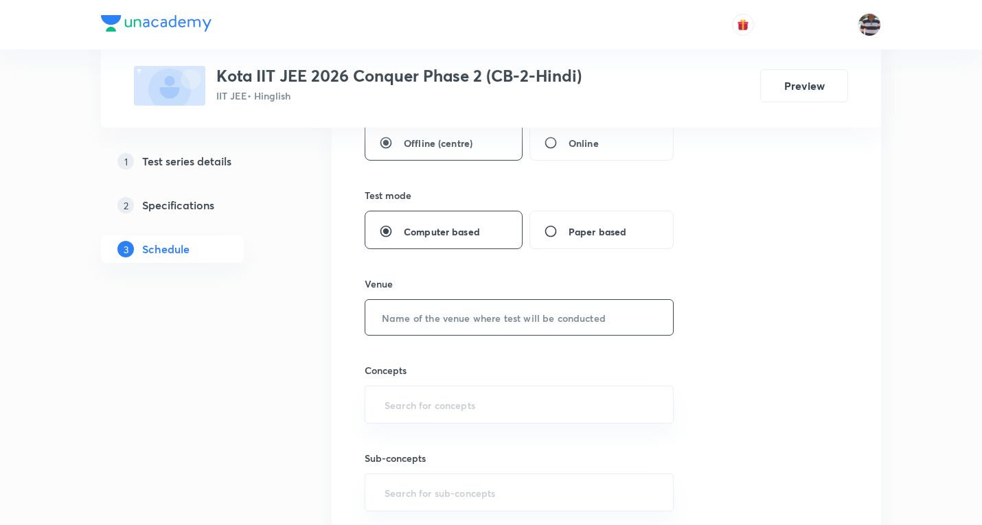
type input "180"
click at [406, 319] on input "text" at bounding box center [519, 317] width 308 height 35
paste input "Modi Educational Complex"
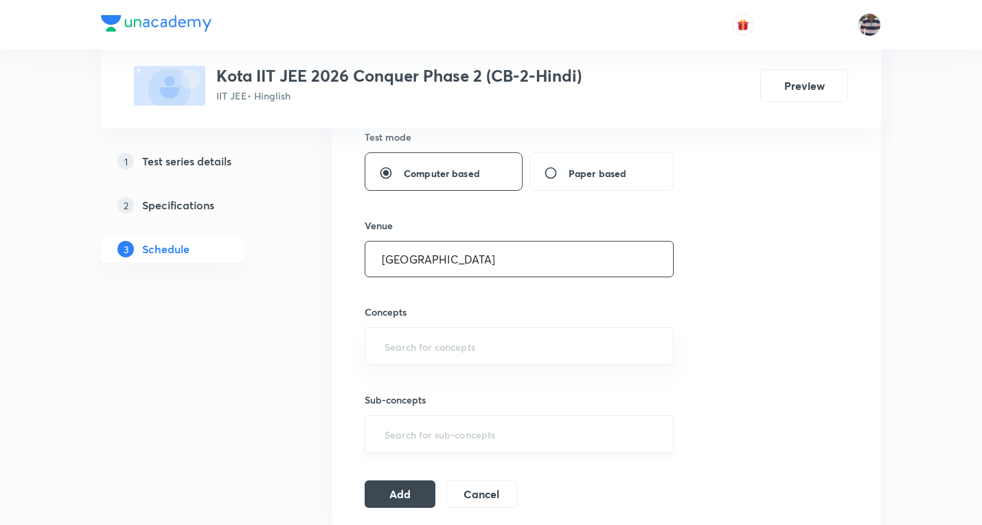
scroll to position [686, 0]
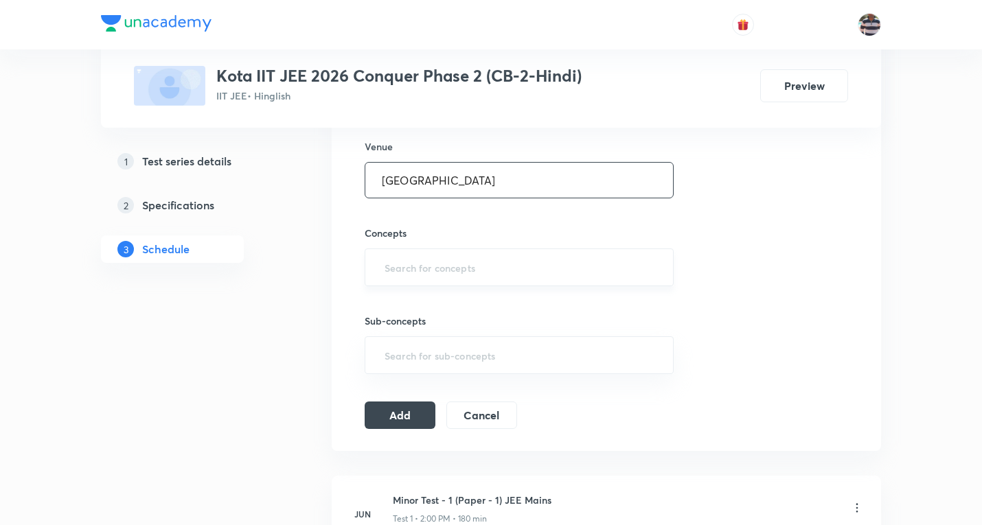
type input "Modi Educational Complex"
click at [456, 269] on input "text" at bounding box center [519, 267] width 275 height 25
type input "a"
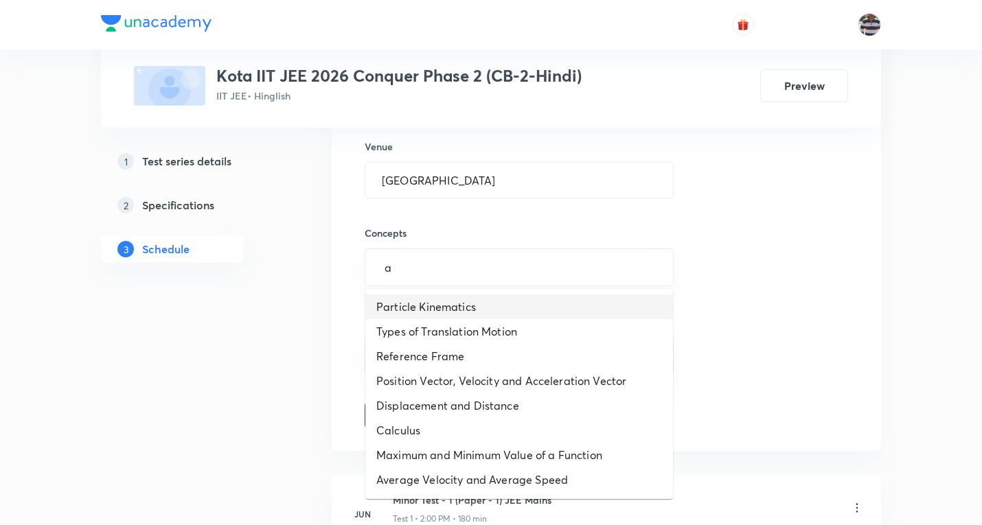
click at [415, 302] on li "Particle Kinematics" at bounding box center [519, 306] width 308 height 25
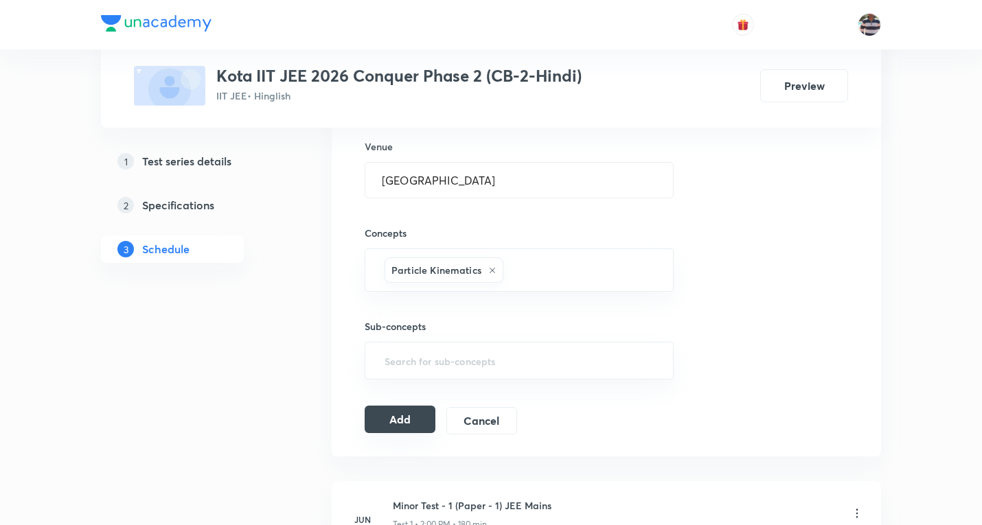
click at [404, 423] on button "Add" at bounding box center [399, 419] width 71 height 27
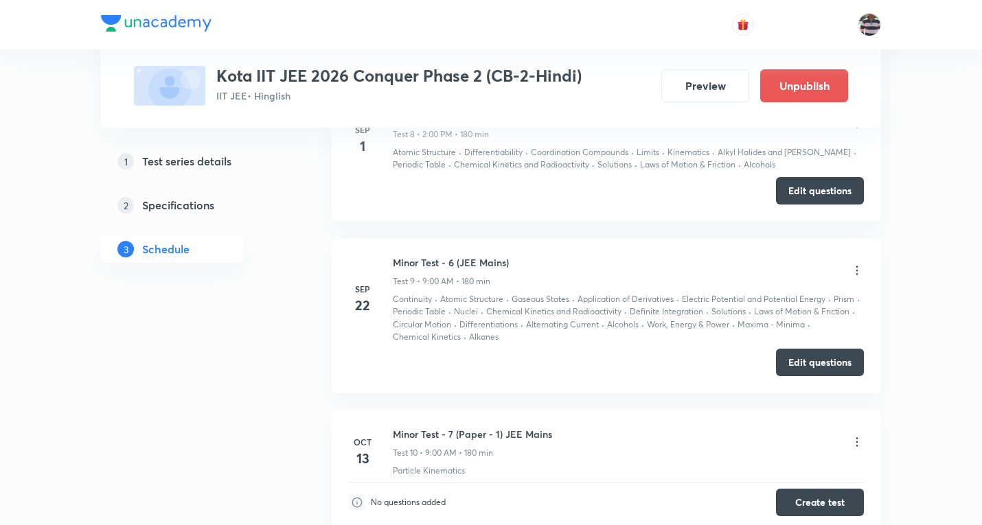
scroll to position [1287, 0]
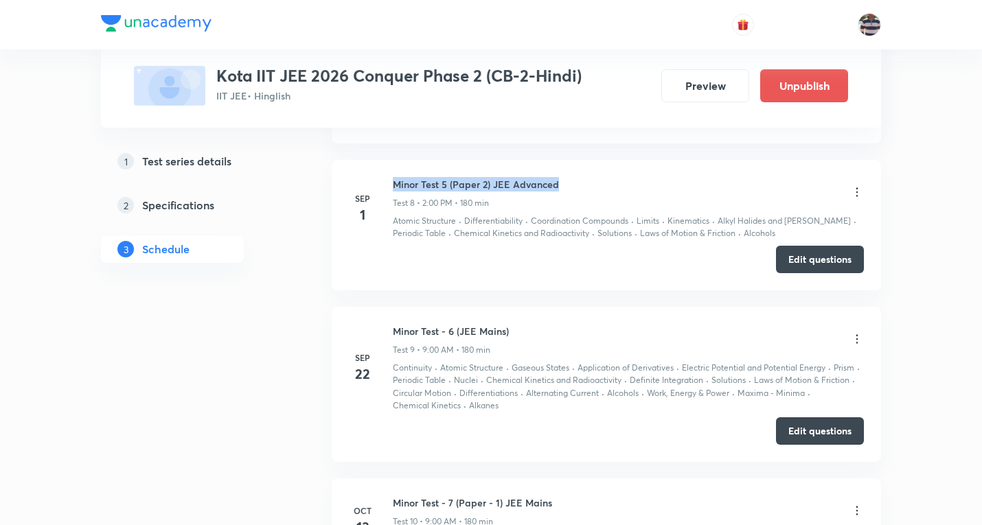
drag, startPoint x: 579, startPoint y: 183, endPoint x: 393, endPoint y: 189, distance: 186.1
click at [393, 189] on div "Minor Test 5 (Paper 2) JEE Advanced Test 8 • 2:00 PM • 180 min" at bounding box center [628, 193] width 471 height 32
copy h6 "Minor Test 5 (Paper 2) JEE Advanced"
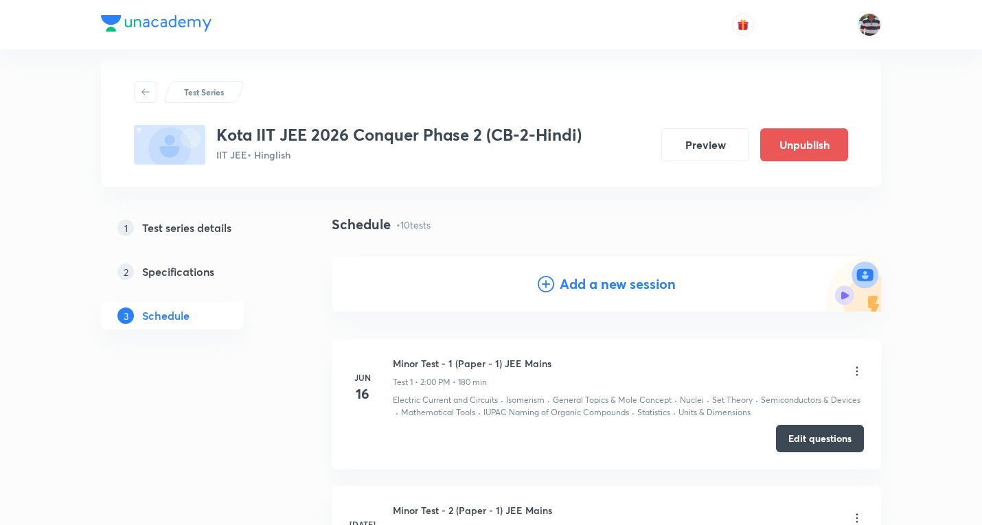
scroll to position [0, 0]
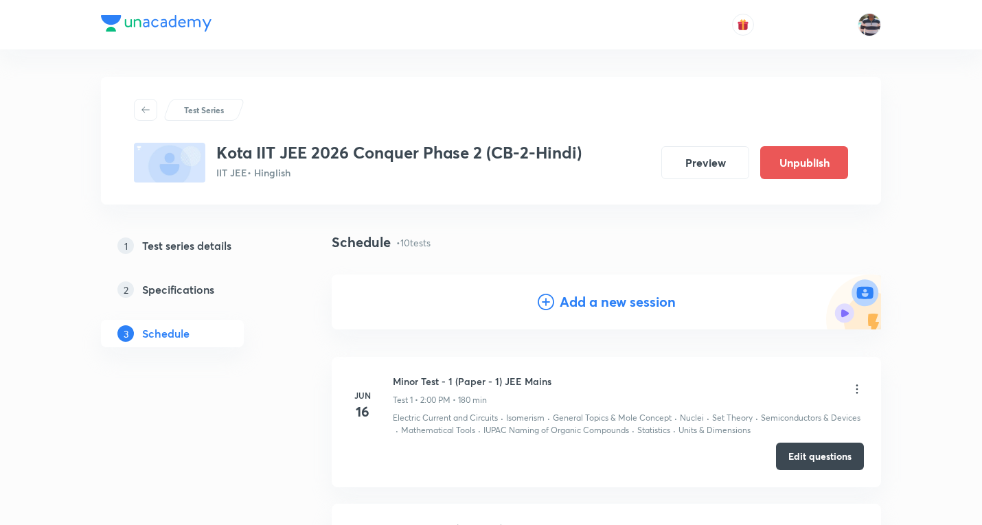
click at [587, 305] on h4 "Add a new session" at bounding box center [617, 302] width 116 height 21
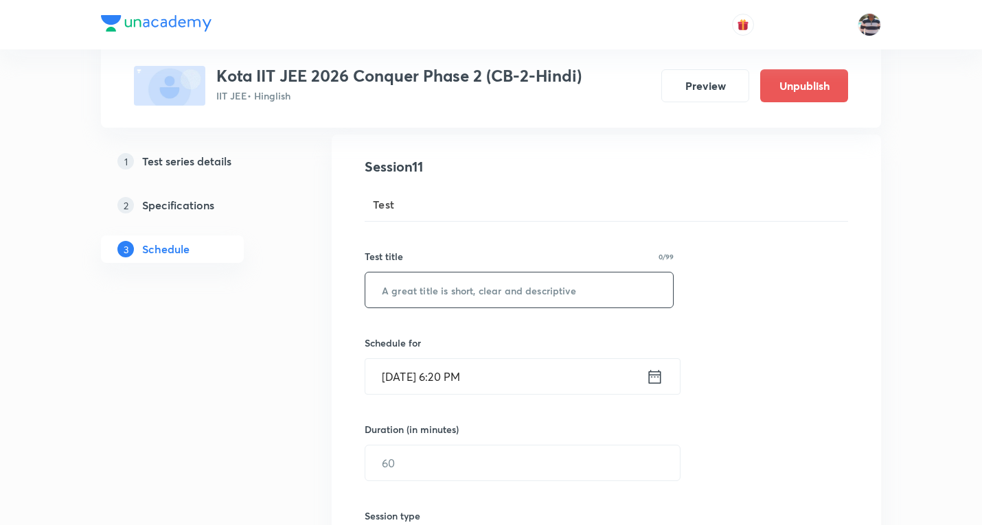
scroll to position [206, 0]
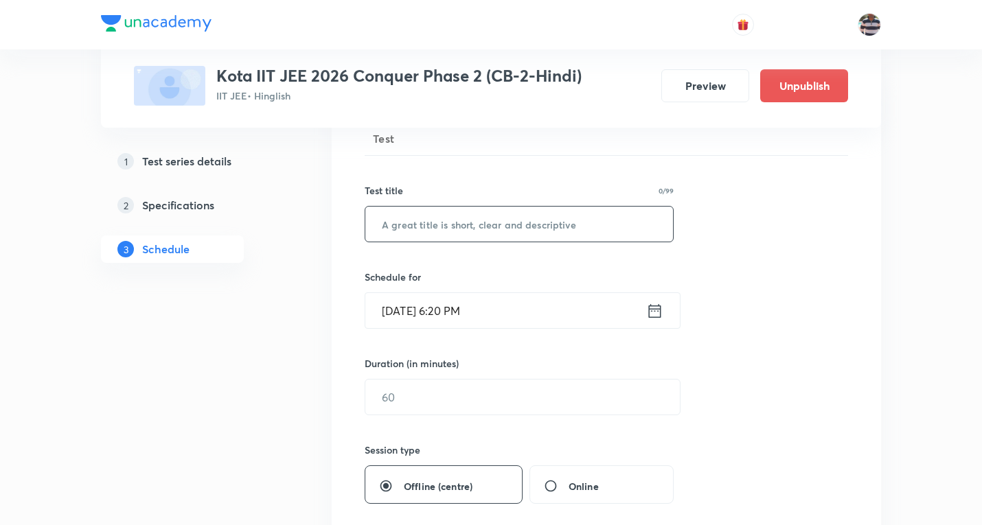
click at [481, 227] on input "text" at bounding box center [519, 224] width 308 height 35
paste input "Minor Test 5 (Paper 2) JEE Advanced"
click at [445, 217] on input "Minor Test 5 (Paper 2) JEE Advanced" at bounding box center [519, 224] width 308 height 35
type input "Minor Test 7 (Paper 2) JEE Advanced"
click at [406, 317] on input "Oct 8, 2025, 6:20 PM" at bounding box center [505, 310] width 281 height 35
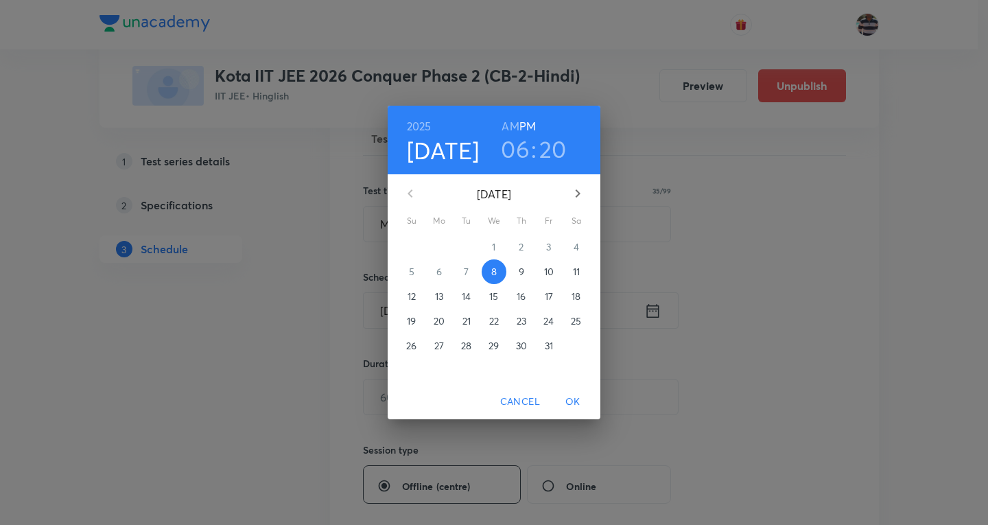
click at [446, 297] on span "13" at bounding box center [439, 297] width 25 height 14
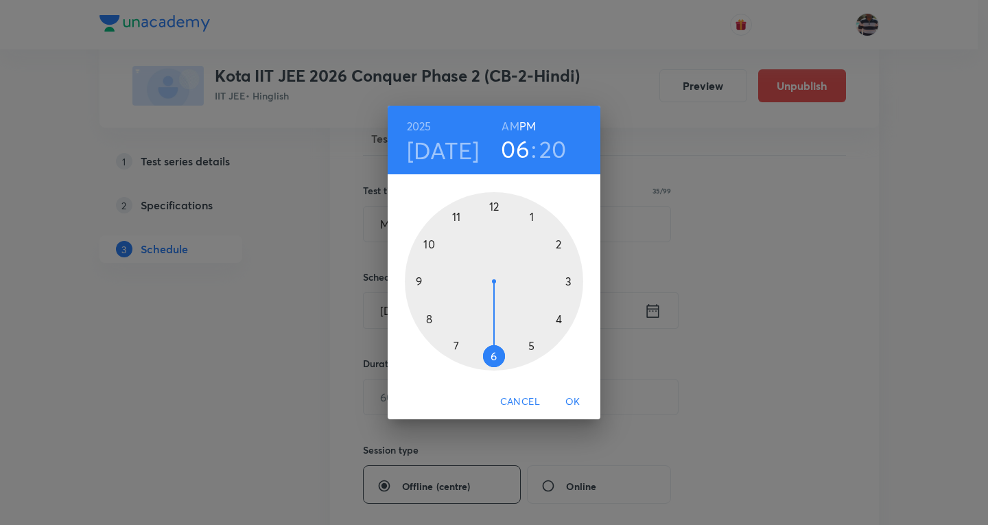
click at [563, 240] on div at bounding box center [494, 281] width 178 height 178
drag, startPoint x: 558, startPoint y: 313, endPoint x: 493, endPoint y: 237, distance: 100.3
click at [493, 237] on div at bounding box center [494, 281] width 178 height 178
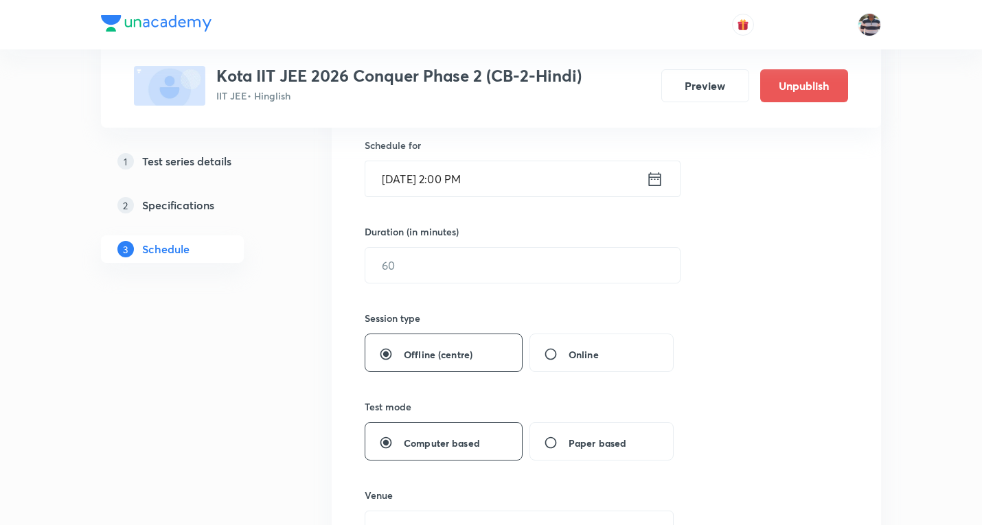
scroll to position [343, 0]
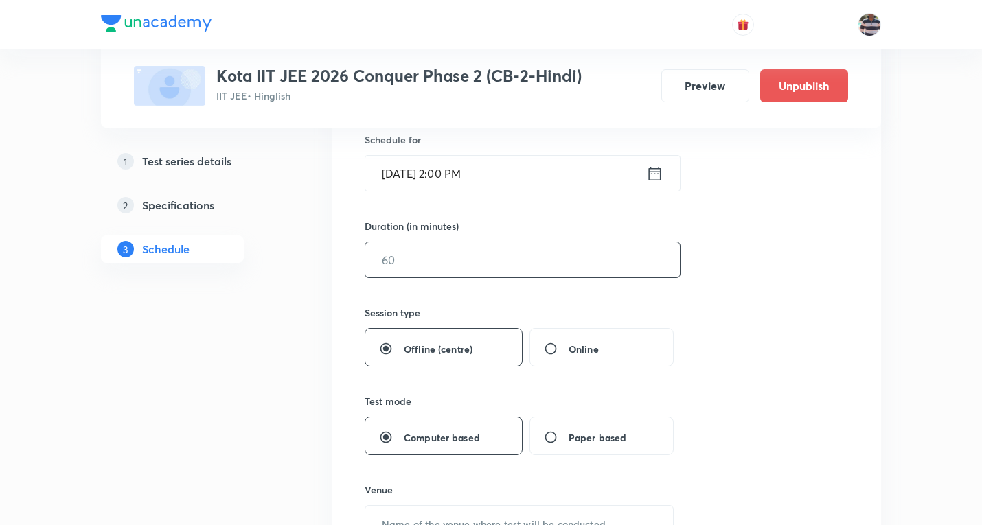
click at [424, 266] on input "text" at bounding box center [522, 259] width 314 height 35
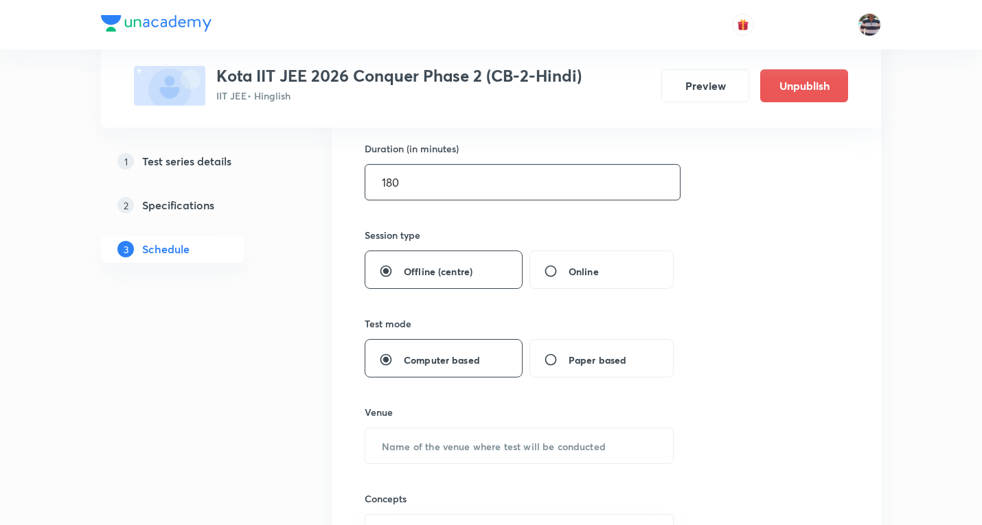
scroll to position [481, 0]
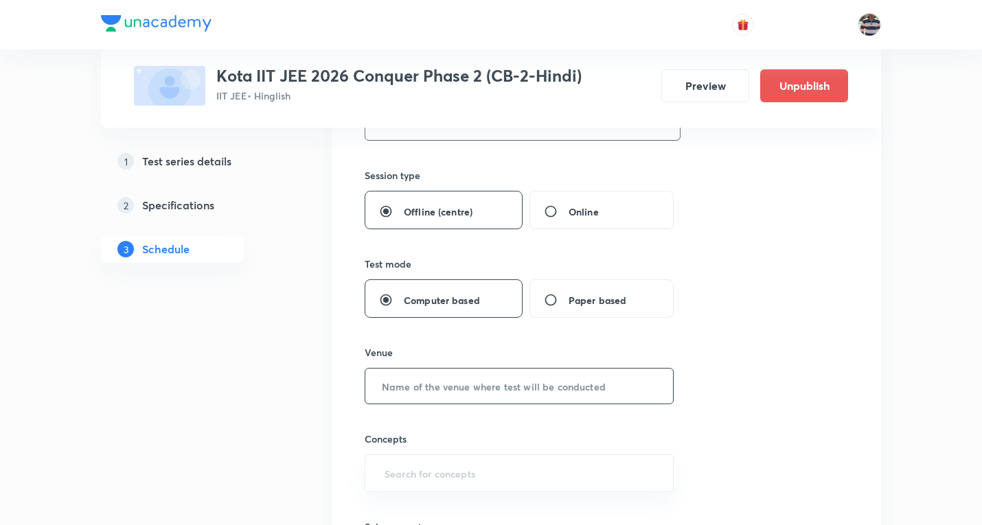
type input "180"
drag, startPoint x: 430, startPoint y: 391, endPoint x: 413, endPoint y: 12, distance: 378.6
click at [430, 389] on input "text" at bounding box center [519, 386] width 308 height 35
paste input "Modi Educational Complex"
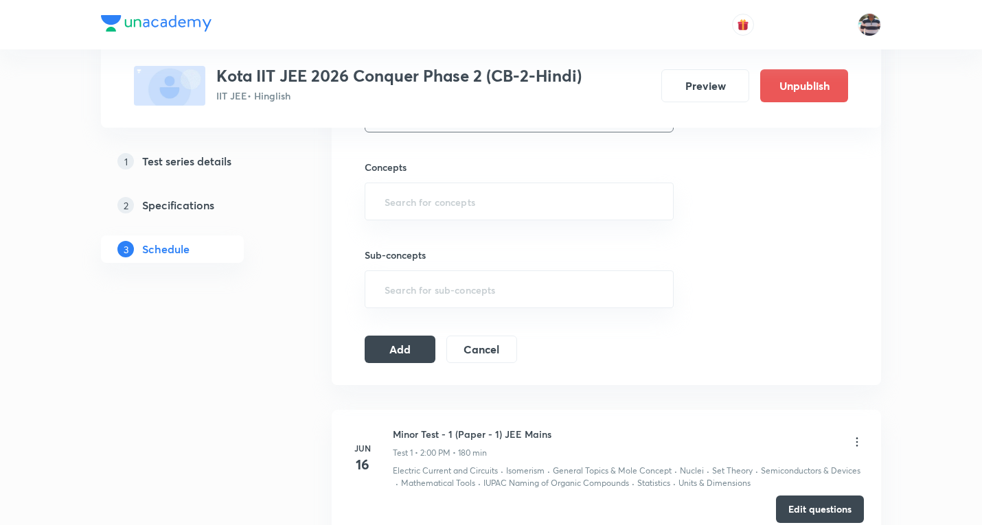
scroll to position [755, 0]
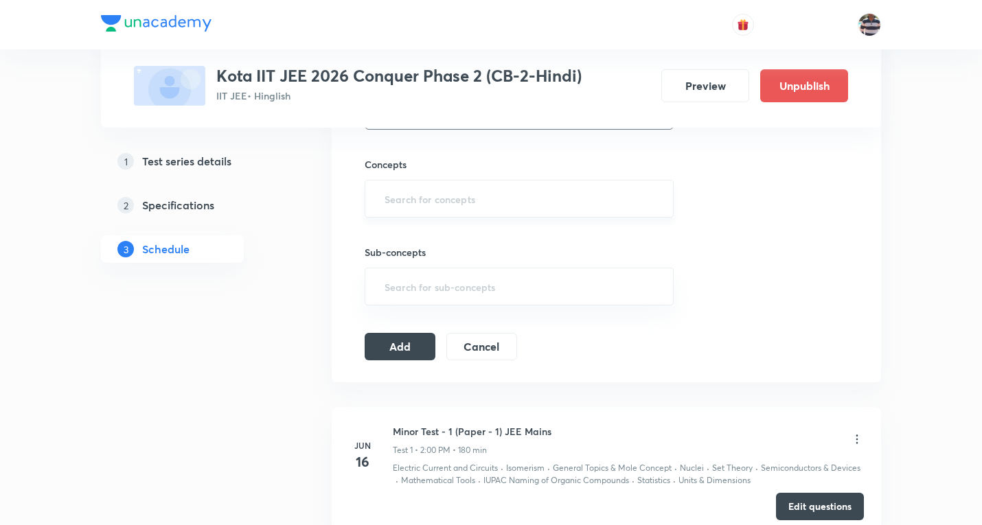
type input "Modi Educational Complex"
click at [435, 202] on input "text" at bounding box center [519, 198] width 275 height 25
type input "a"
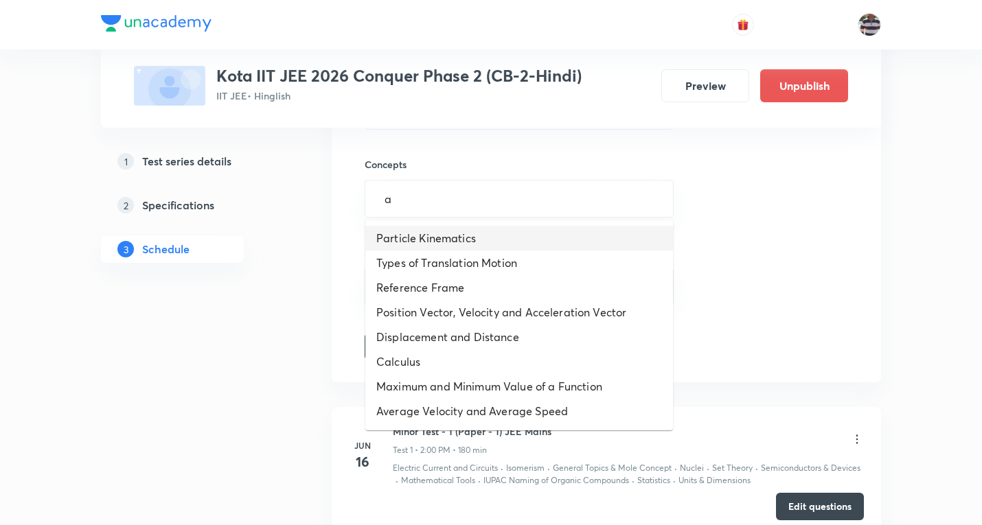
click at [442, 229] on li "Particle Kinematics" at bounding box center [519, 238] width 308 height 25
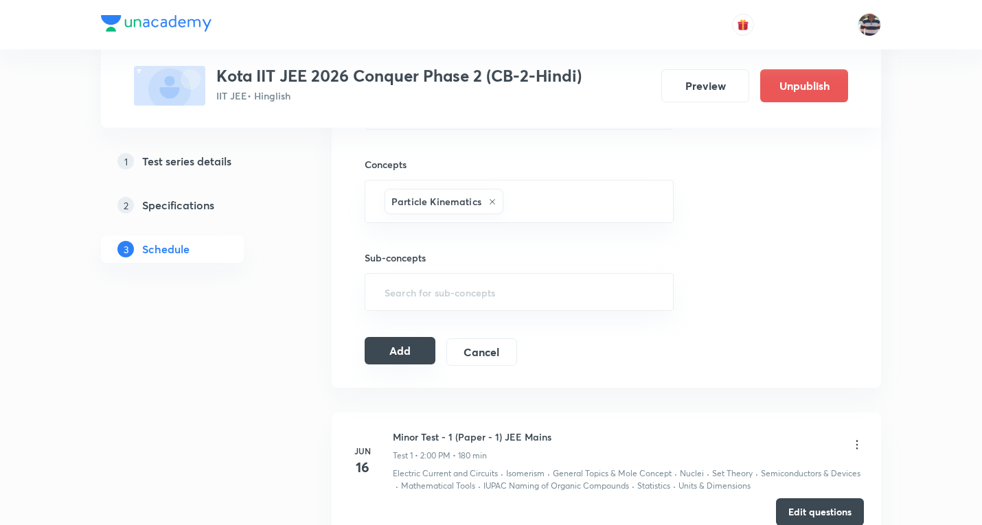
click at [415, 354] on button "Add" at bounding box center [399, 350] width 71 height 27
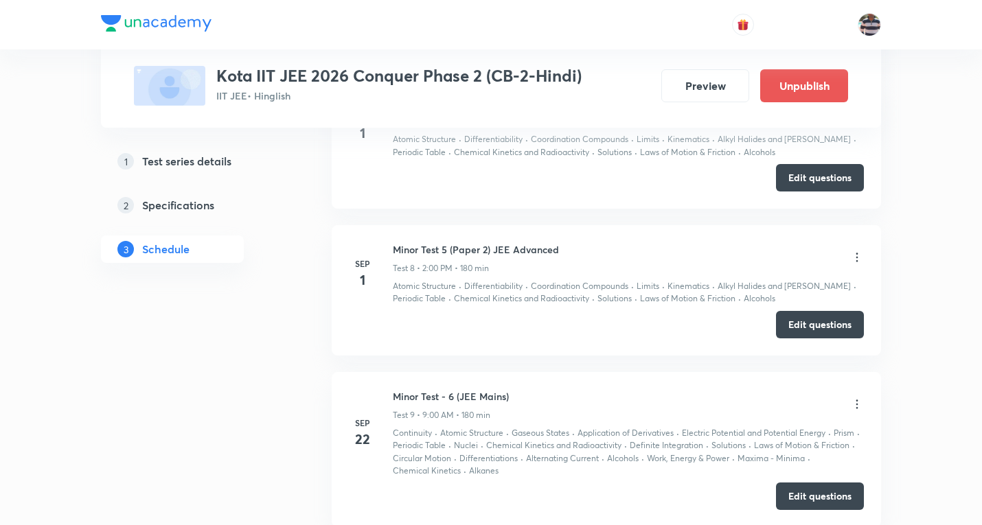
scroll to position [1633, 0]
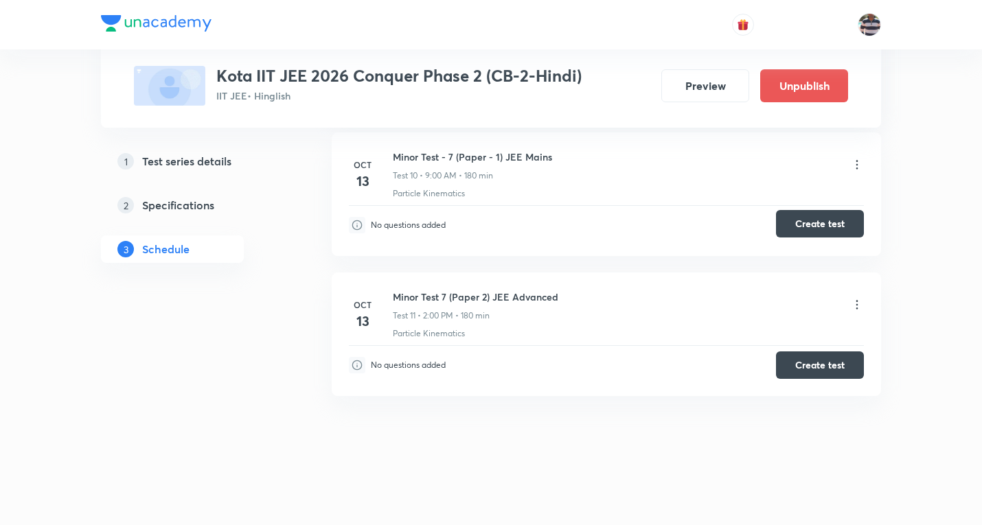
click at [823, 224] on button "Create test" at bounding box center [820, 223] width 88 height 27
click at [803, 364] on button "Create test" at bounding box center [820, 363] width 88 height 27
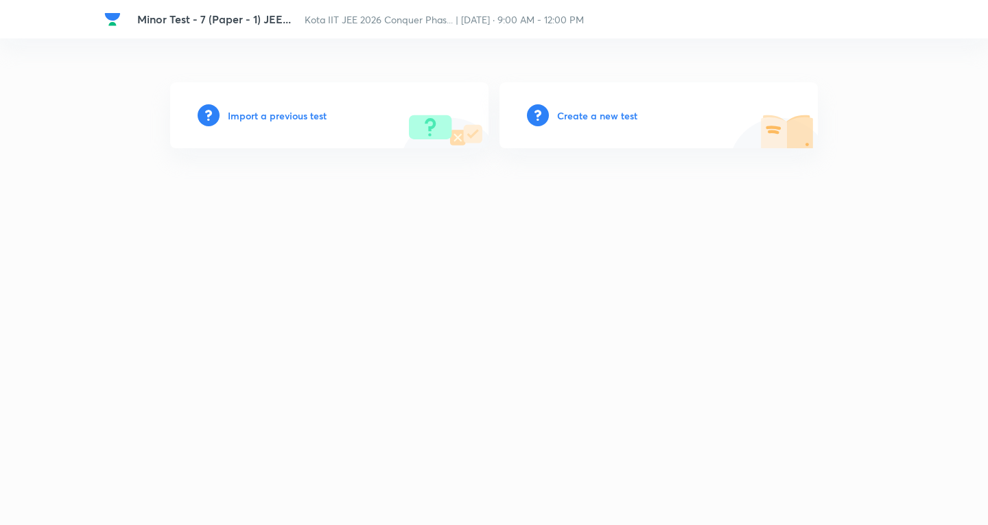
click at [583, 115] on h6 "Create a new test" at bounding box center [597, 115] width 80 height 14
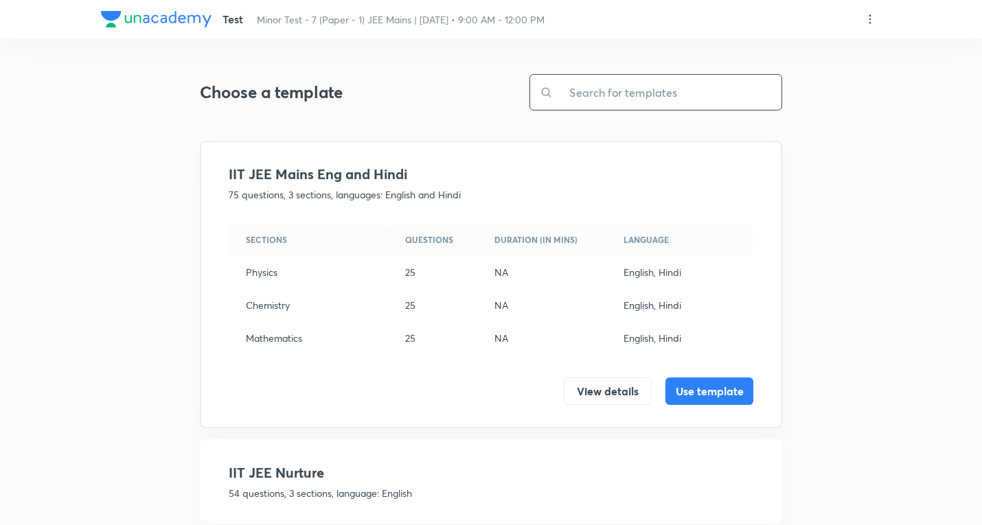
click at [598, 86] on input "text" at bounding box center [667, 92] width 229 height 35
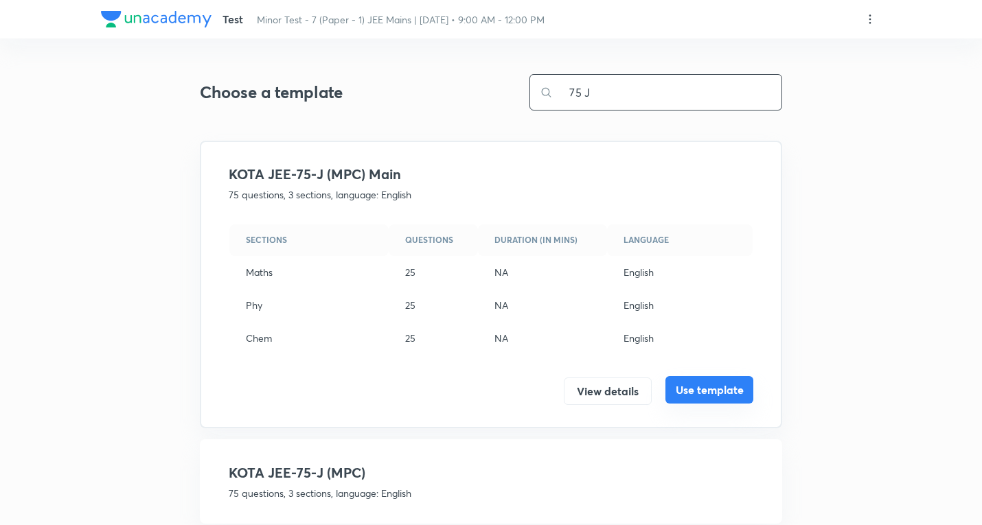
type input "75 J"
click at [713, 385] on button "Use template" at bounding box center [709, 389] width 88 height 27
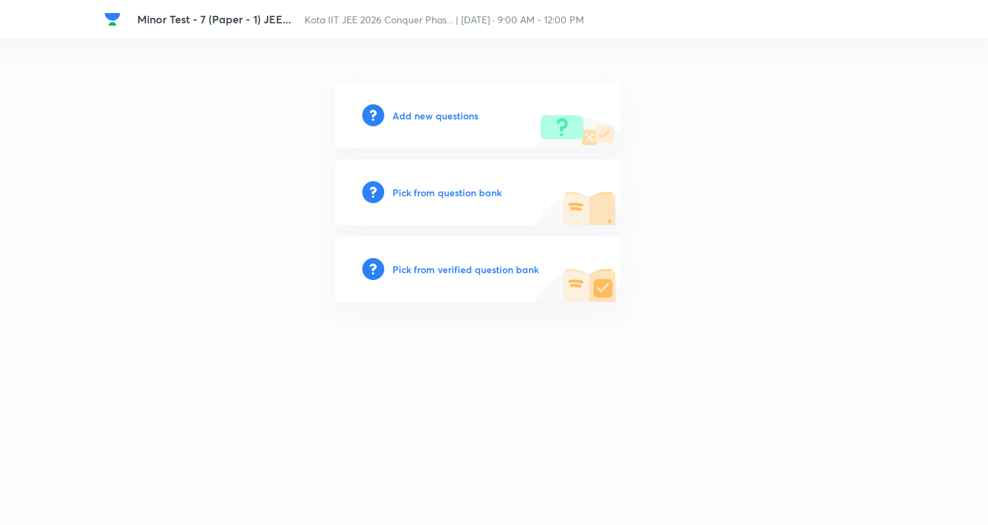
click at [434, 111] on h6 "Add new questions" at bounding box center [436, 115] width 86 height 14
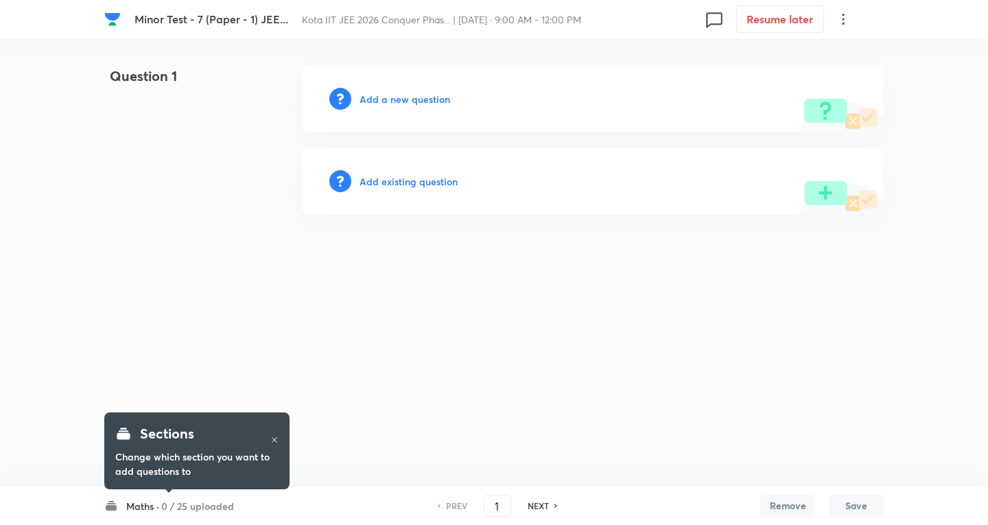
click at [201, 505] on h6 "0 / 25 uploaded" at bounding box center [197, 506] width 73 height 14
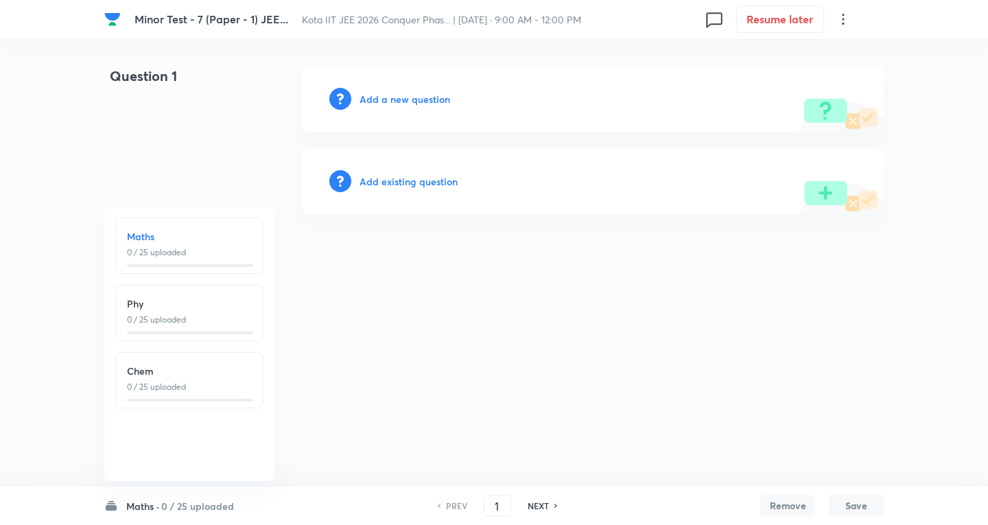
click at [200, 505] on h6 "0 / 25 uploaded" at bounding box center [197, 506] width 73 height 14
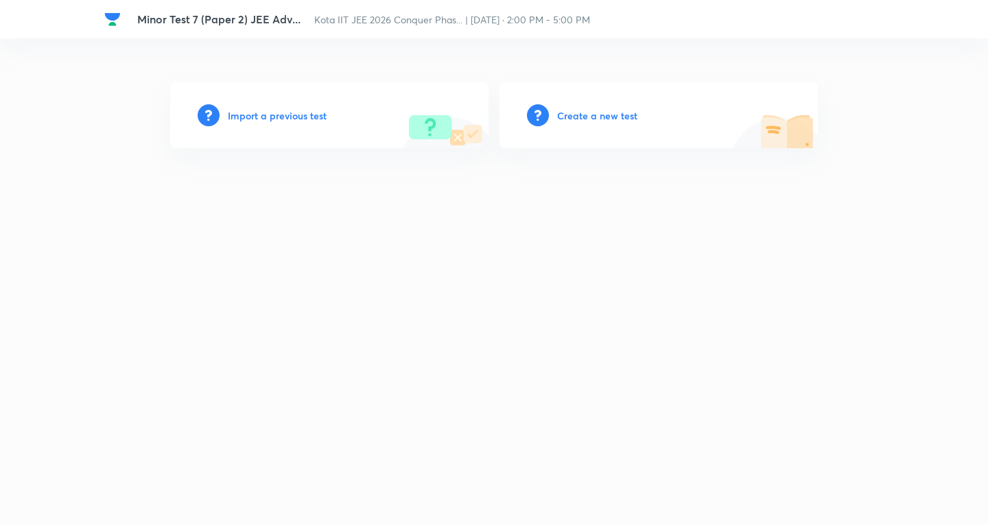
click at [578, 117] on h6 "Create a new test" at bounding box center [597, 115] width 80 height 14
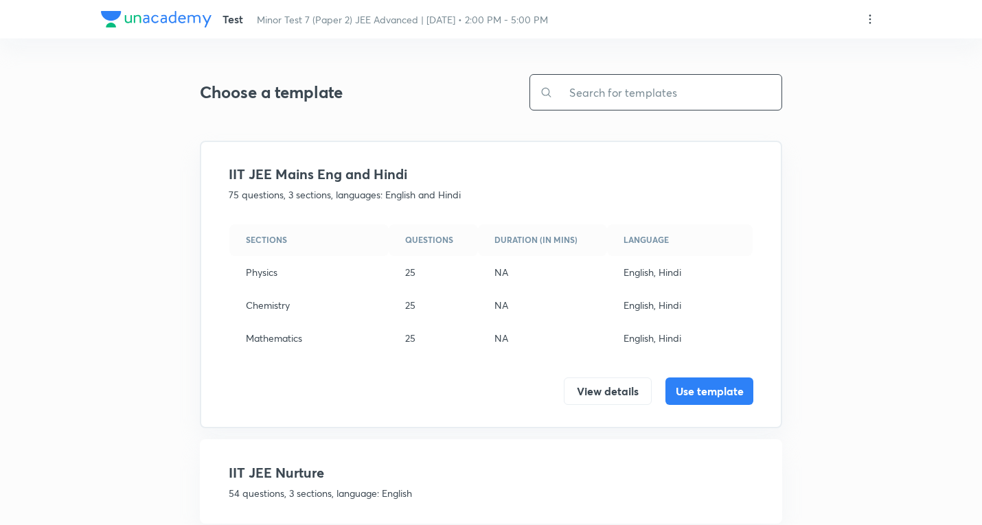
click at [598, 90] on input "text" at bounding box center [667, 92] width 229 height 35
paste input "KOTA JEE AD. 51 J (SCQ 4, MCQ 3, INT 6, MT 4)M+P+C-2024"
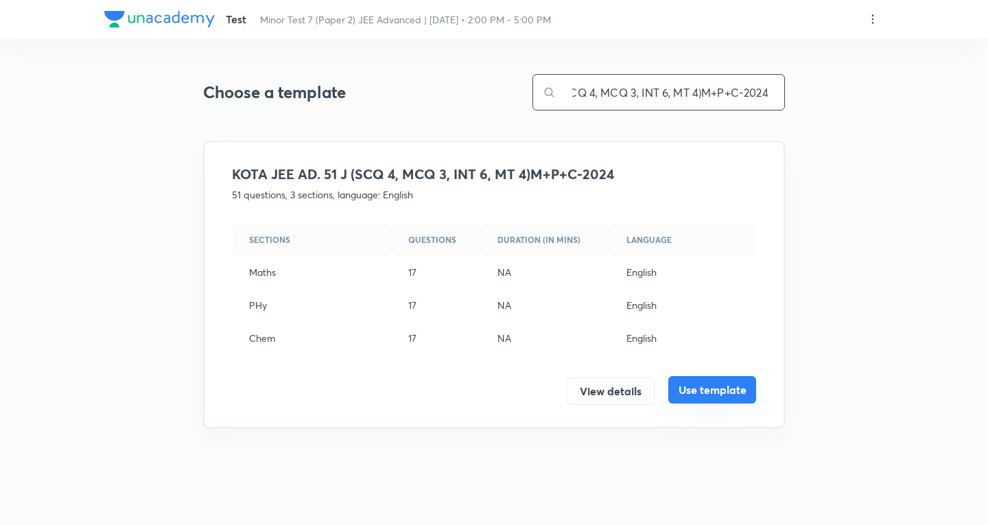
type input "KOTA JEE AD. 51 J (SCQ 4, MCQ 3, INT 6, MT 4)M+P+C-2024"
click at [716, 385] on button "Use template" at bounding box center [713, 389] width 88 height 27
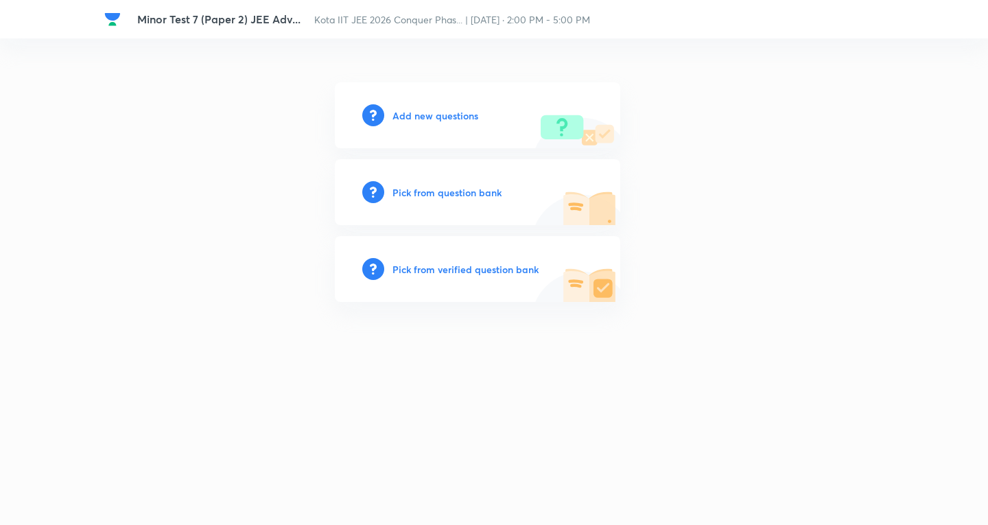
click at [445, 117] on h6 "Add new questions" at bounding box center [436, 115] width 86 height 14
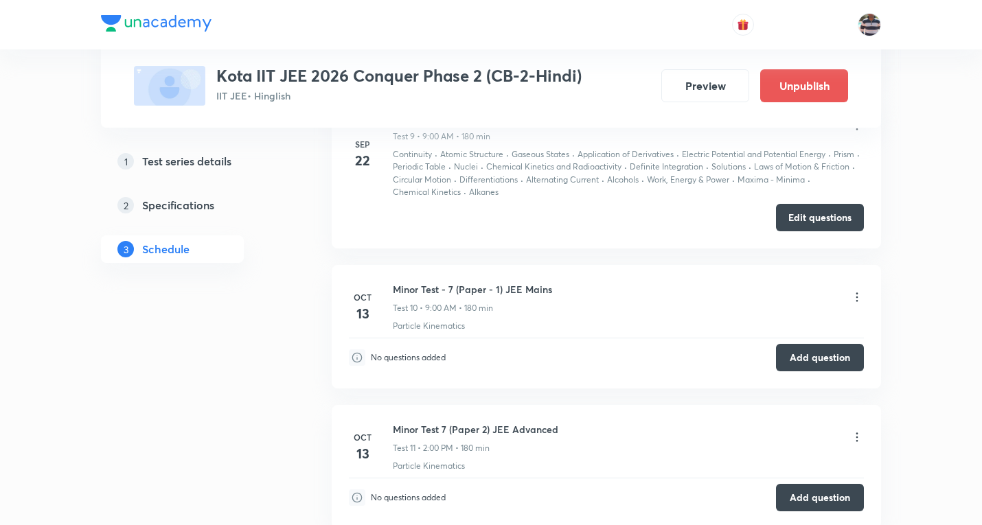
scroll to position [2438, 0]
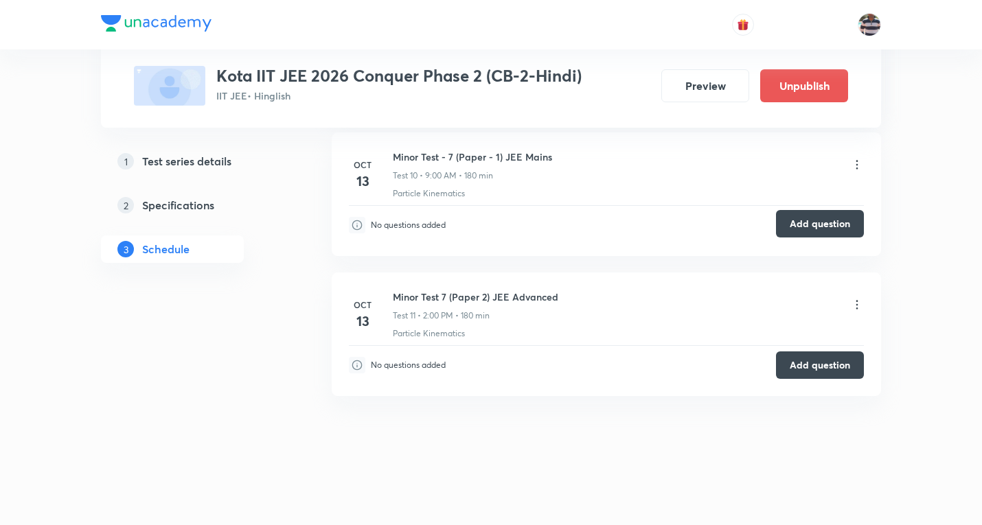
click at [829, 223] on button "Add question" at bounding box center [820, 223] width 88 height 27
click at [801, 358] on button "Add question" at bounding box center [820, 363] width 88 height 27
click at [822, 365] on button "Add question" at bounding box center [820, 363] width 88 height 27
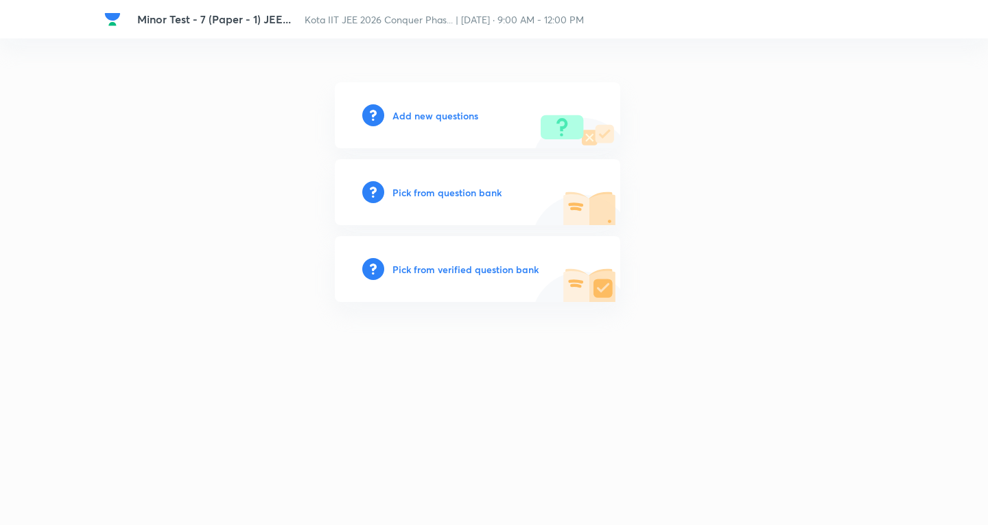
click at [450, 114] on h6 "Add new questions" at bounding box center [436, 115] width 86 height 14
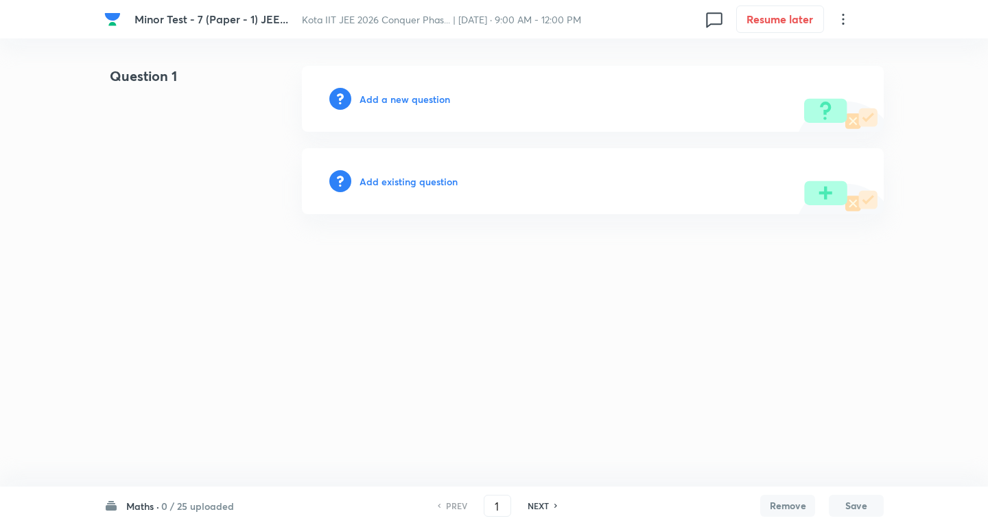
click at [844, 22] on icon at bounding box center [843, 19] width 16 height 16
click at [763, 80] on span "Choose new template" at bounding box center [776, 78] width 134 height 14
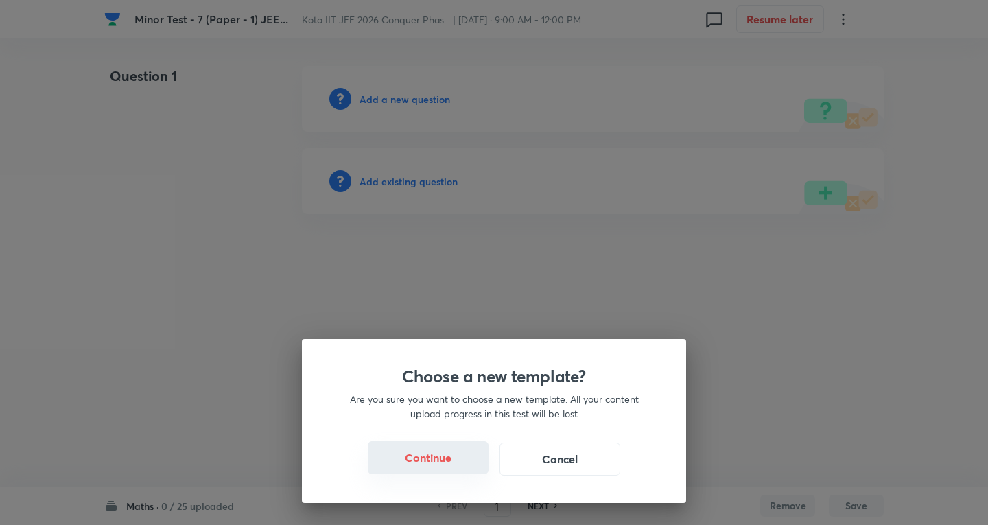
click at [438, 460] on button "Continue" at bounding box center [428, 457] width 121 height 33
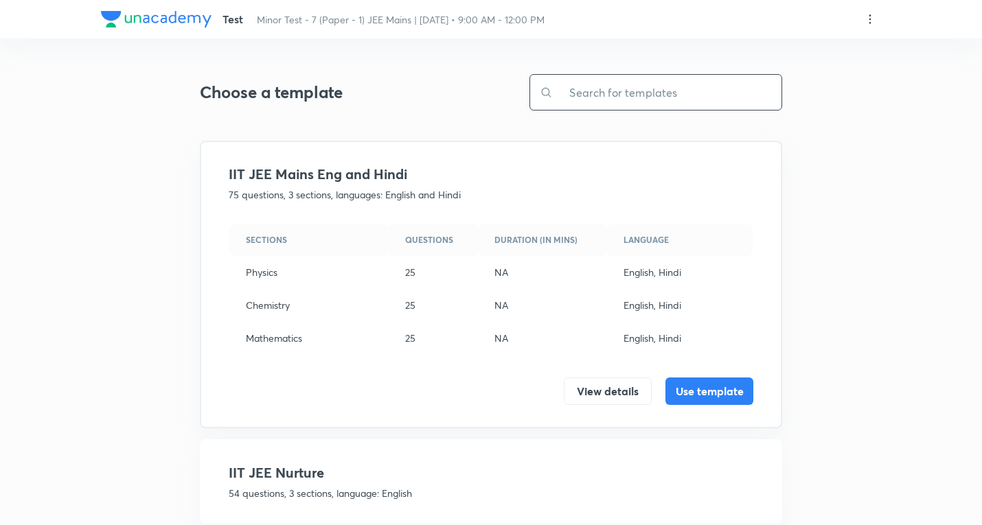
click at [632, 85] on input "text" at bounding box center [667, 92] width 229 height 35
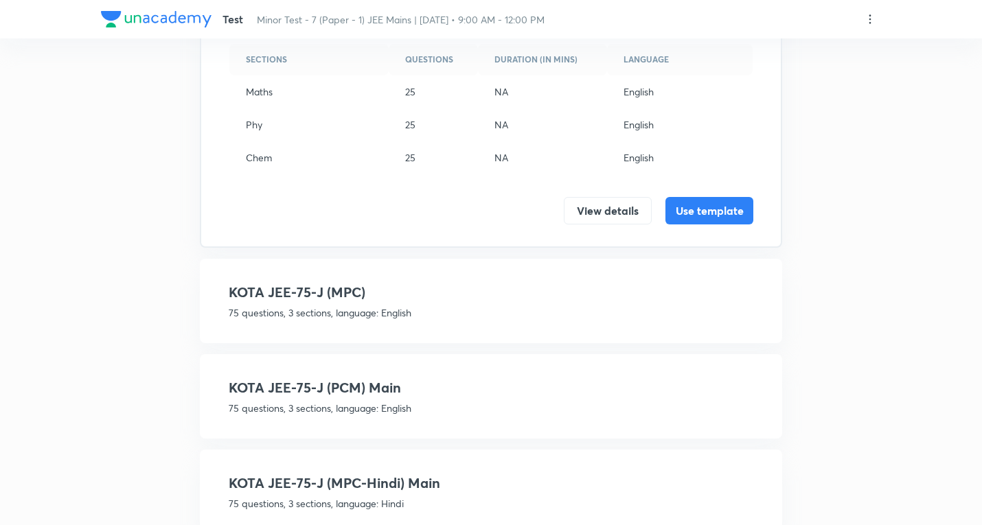
scroll to position [225, 0]
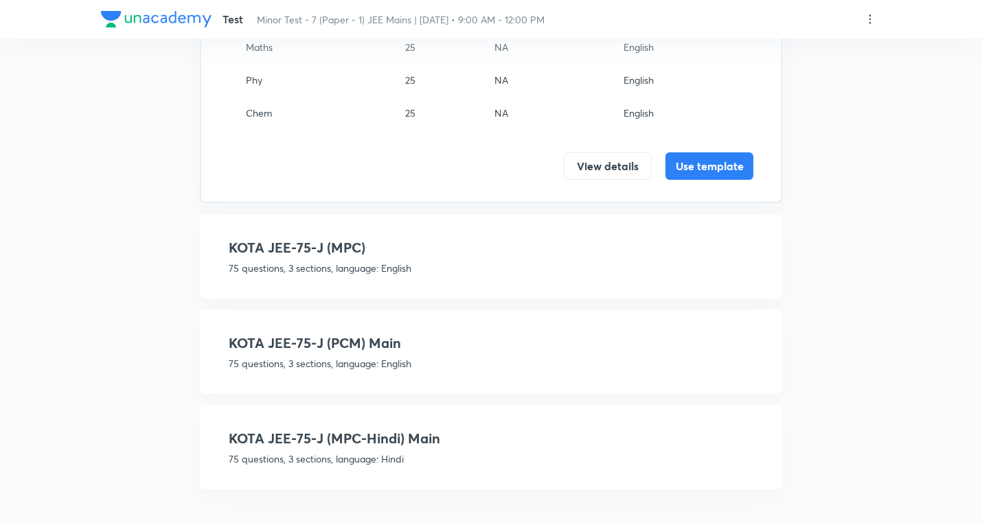
type input "75 J"
click at [381, 450] on div "KOTA JEE-75-J (MPC-Hindi) Main 75 questions, 3 sections, language: Hindi" at bounding box center [491, 447] width 524 height 38
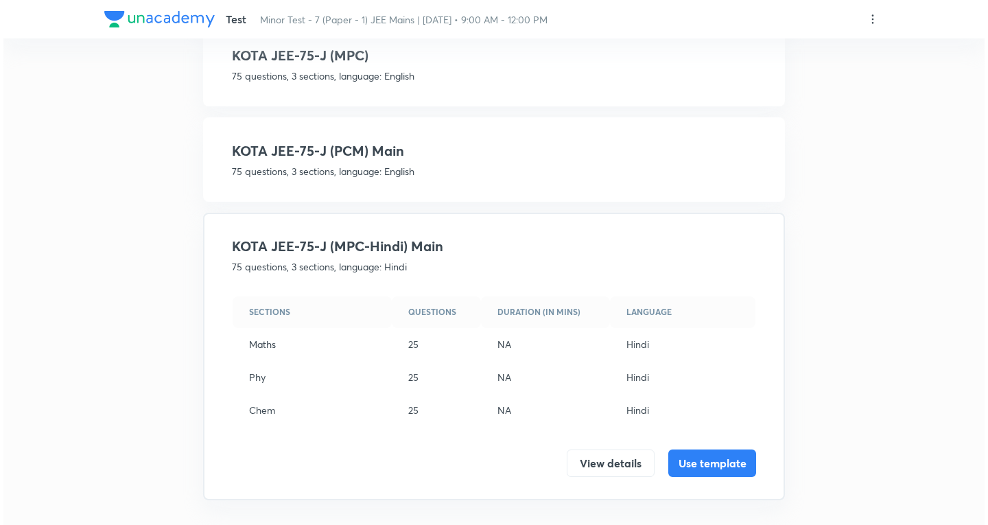
scroll to position [214, 0]
click at [599, 465] on button "View details" at bounding box center [608, 461] width 88 height 27
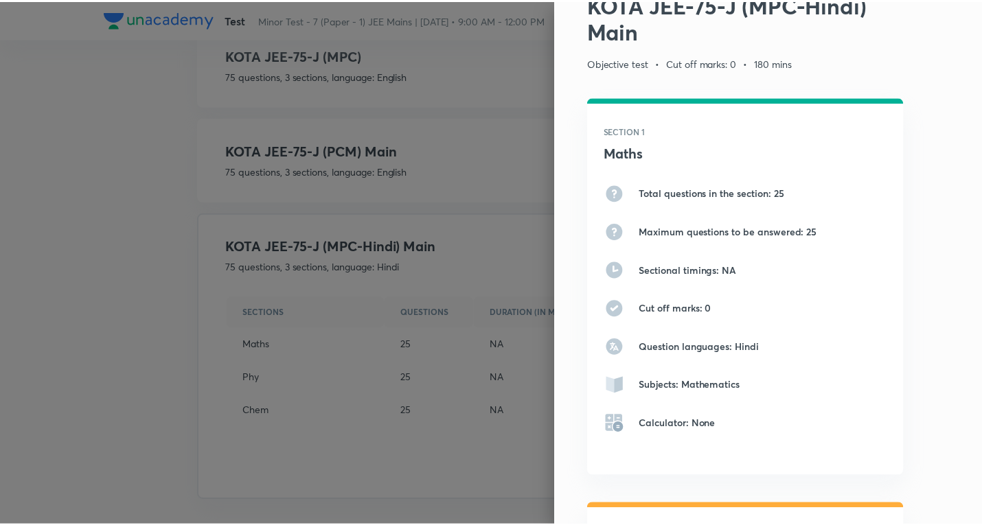
scroll to position [0, 0]
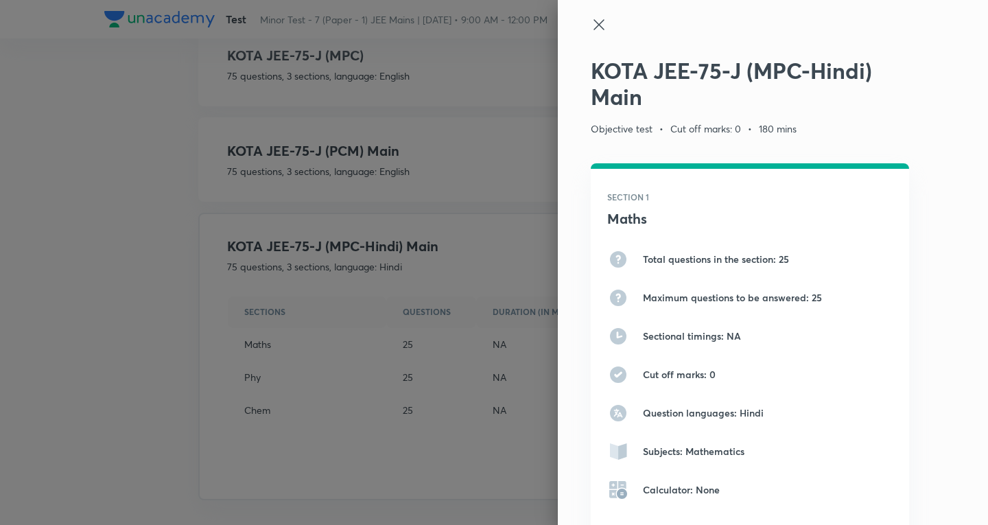
click at [591, 30] on icon at bounding box center [599, 24] width 16 height 16
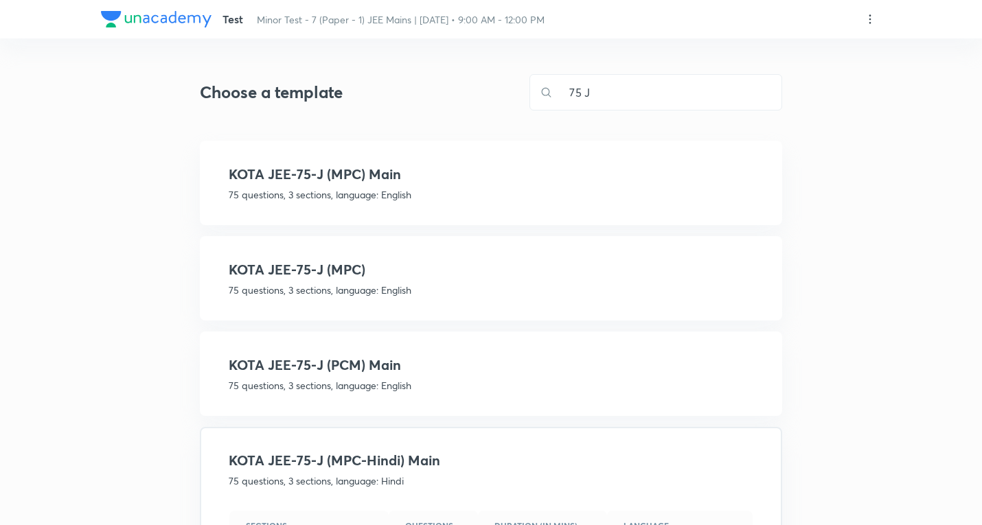
click at [394, 161] on div "KOTA JEE-75-J (MPC) Main 75 questions, 3 sections, language: English Sections Q…" at bounding box center [491, 183] width 582 height 84
click at [399, 178] on h4 "KOTA JEE-75-J (MPC) Main" at bounding box center [491, 174] width 524 height 21
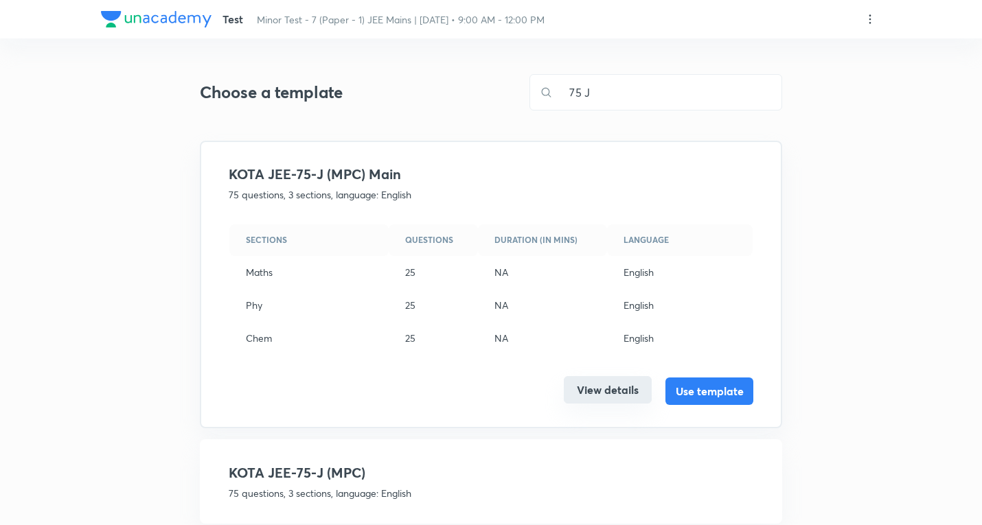
click at [593, 387] on button "View details" at bounding box center [608, 389] width 88 height 27
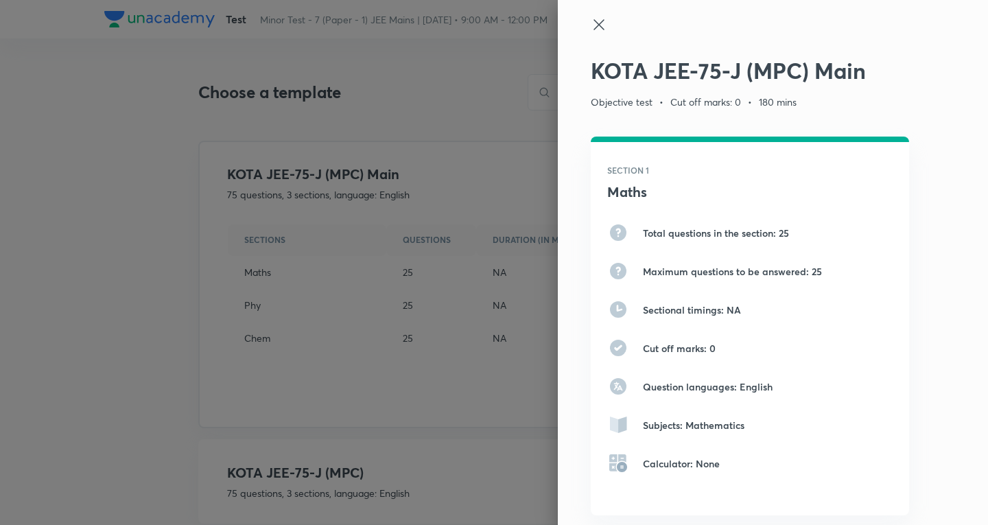
click at [591, 18] on icon at bounding box center [599, 24] width 16 height 16
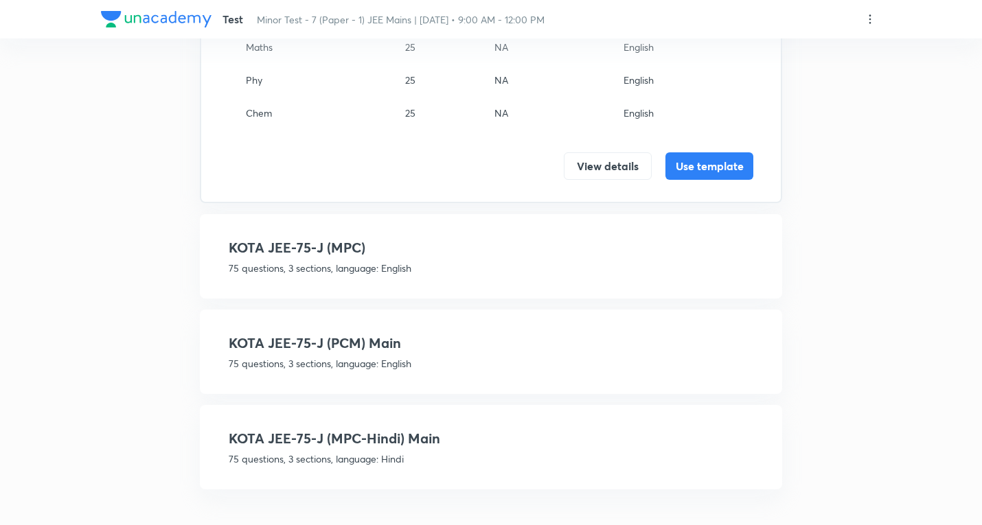
click at [403, 430] on h4 "KOTA JEE-75-J (MPC-Hindi) Main" at bounding box center [491, 438] width 524 height 21
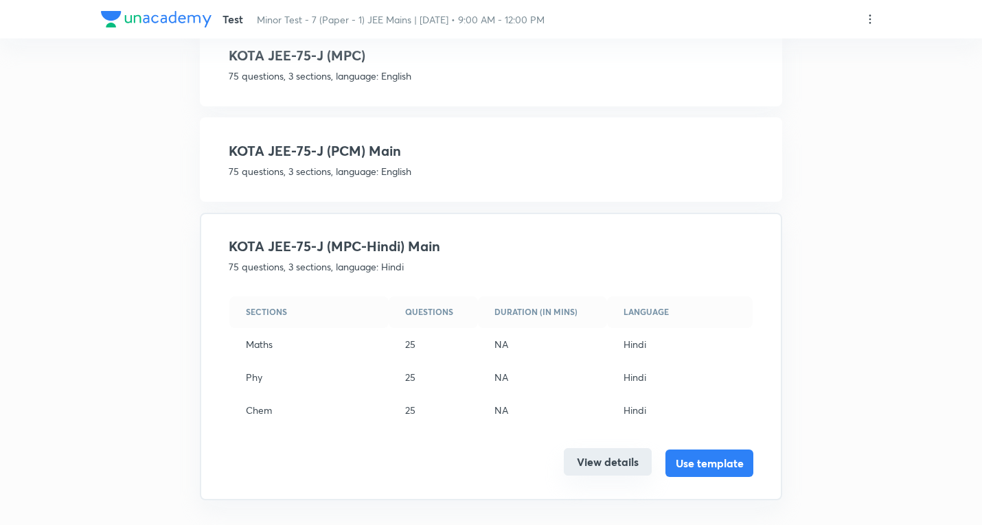
click at [608, 459] on button "View details" at bounding box center [608, 461] width 88 height 27
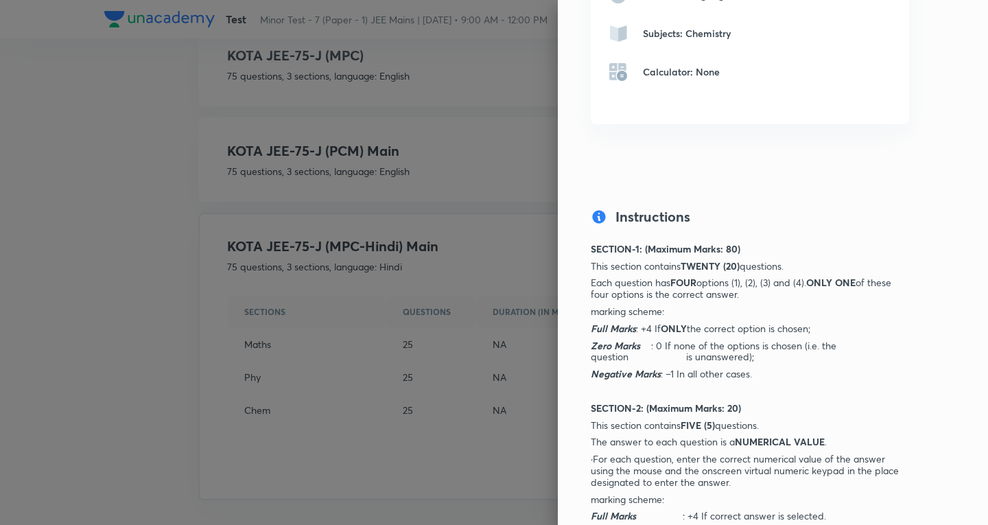
scroll to position [1373, 0]
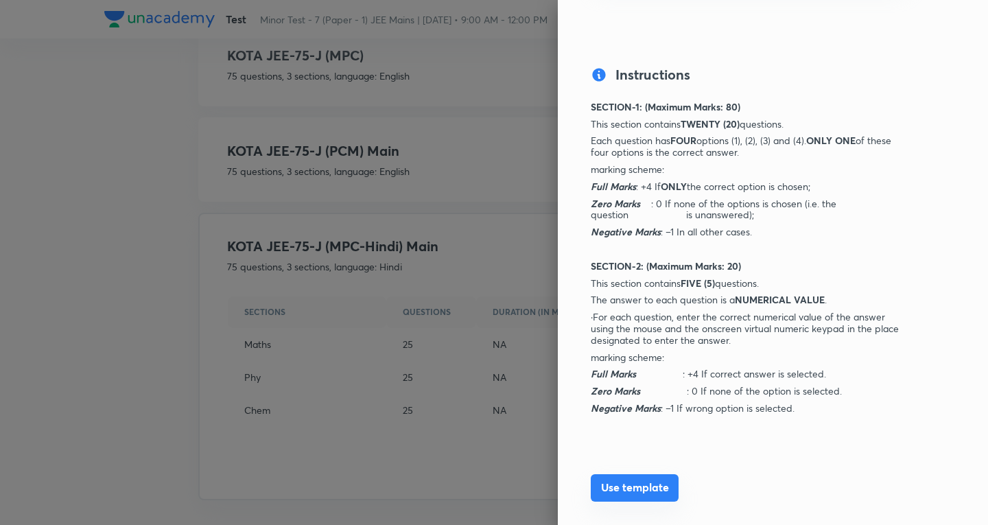
click at [627, 490] on button "Use template" at bounding box center [635, 487] width 88 height 27
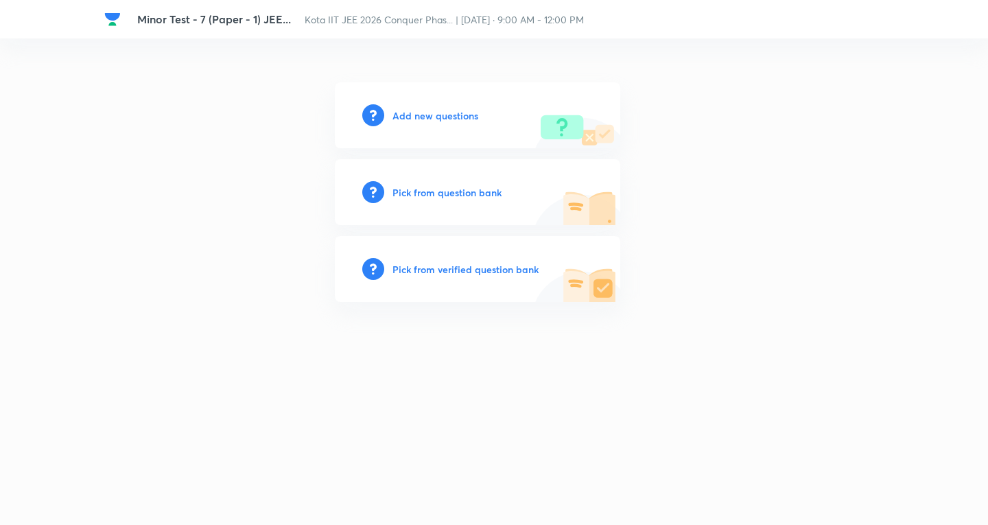
click at [448, 113] on h6 "Add new questions" at bounding box center [436, 115] width 86 height 14
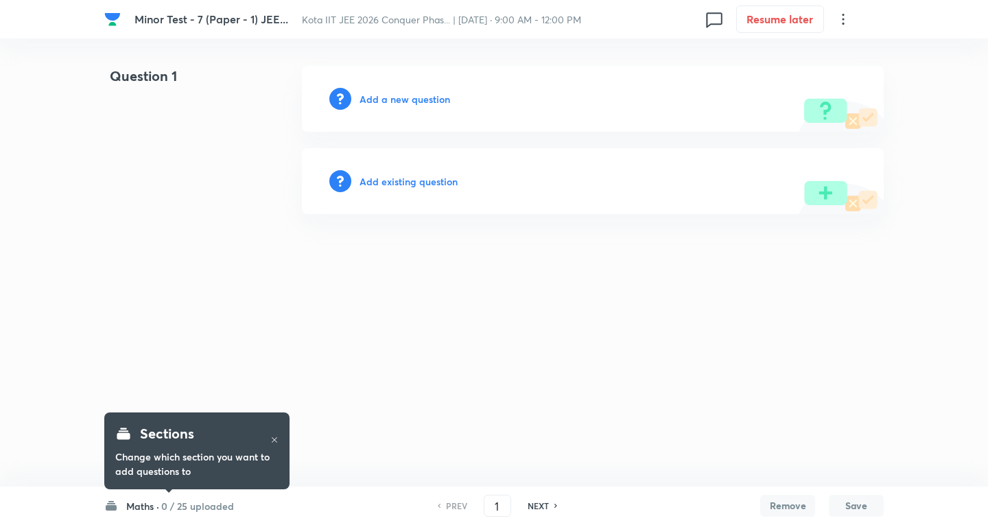
click at [195, 505] on h6 "0 / 25 uploaded" at bounding box center [197, 506] width 73 height 14
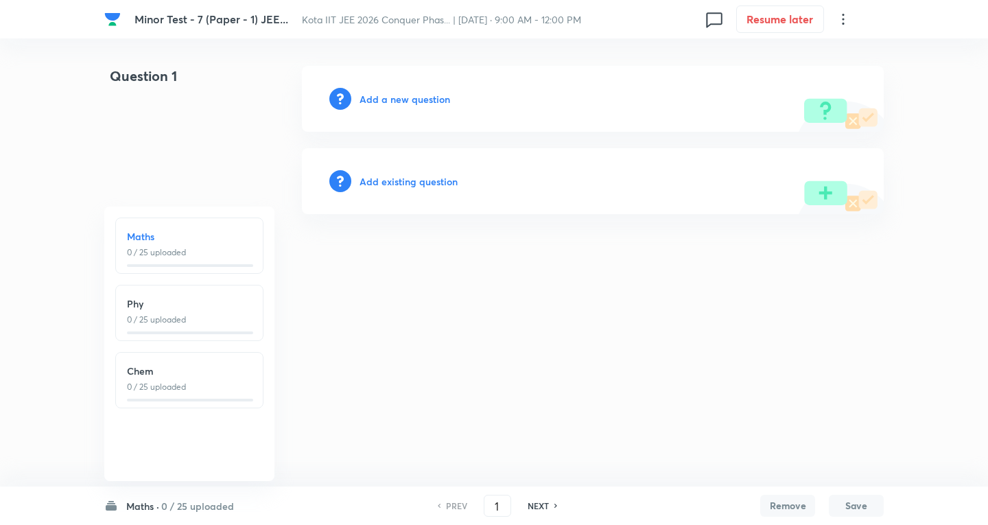
click at [195, 505] on h6 "0 / 25 uploaded" at bounding box center [197, 506] width 73 height 14
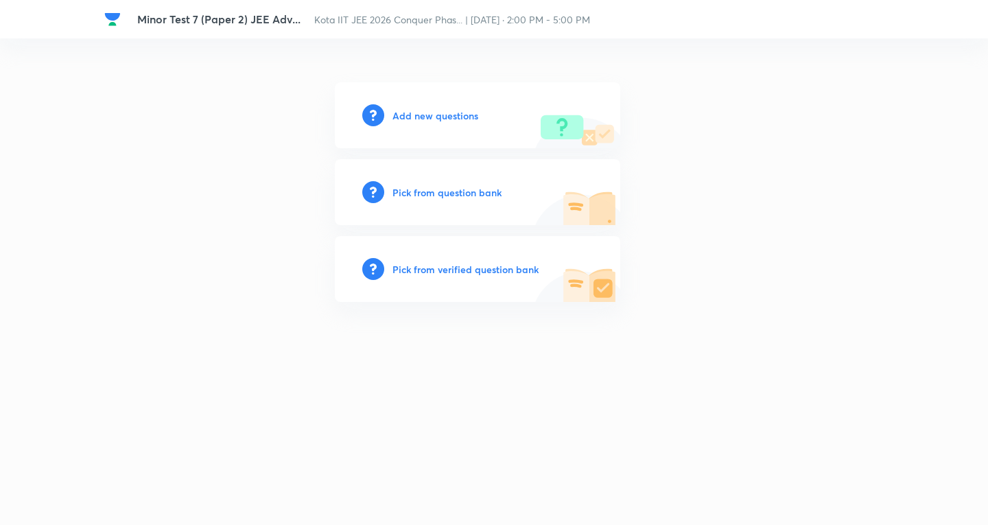
click at [431, 113] on h6 "Add new questions" at bounding box center [436, 115] width 86 height 14
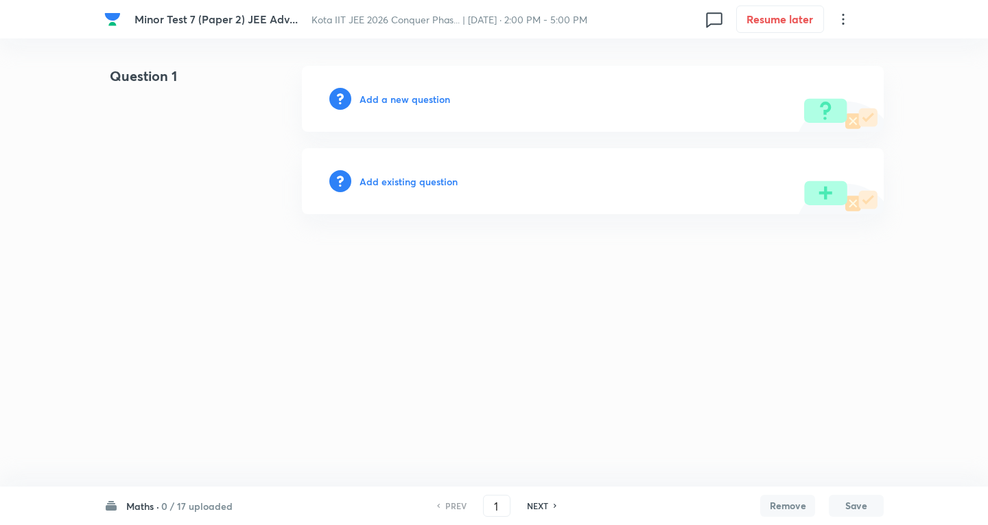
click at [206, 513] on div "Maths · 0 / 17 uploaded PREV 1 ​ NEXT Remove Save" at bounding box center [494, 506] width 780 height 38
click at [209, 506] on h6 "0 / 17 uploaded" at bounding box center [196, 506] width 71 height 14
click at [840, 17] on icon at bounding box center [843, 19] width 16 height 16
click at [767, 75] on span "Choose new template" at bounding box center [776, 78] width 134 height 14
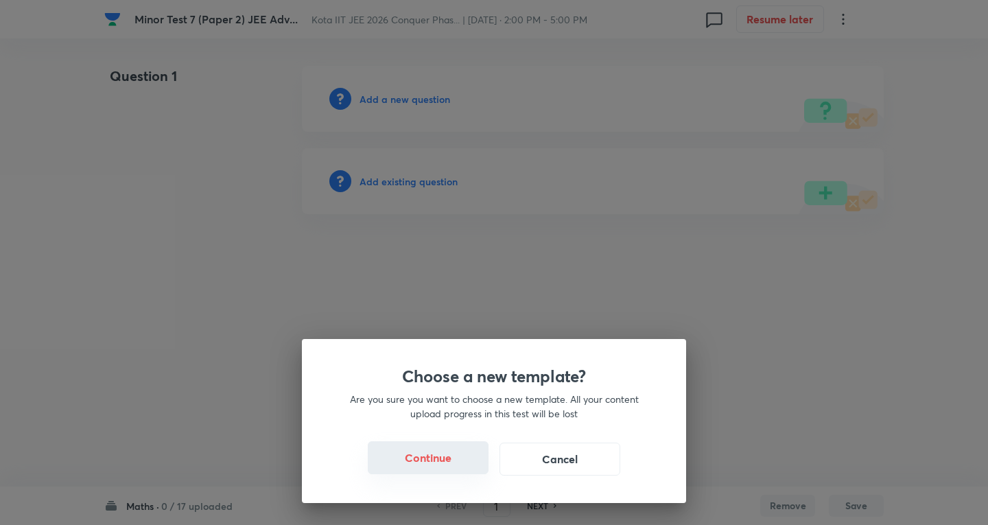
click at [424, 460] on button "Continue" at bounding box center [428, 457] width 121 height 33
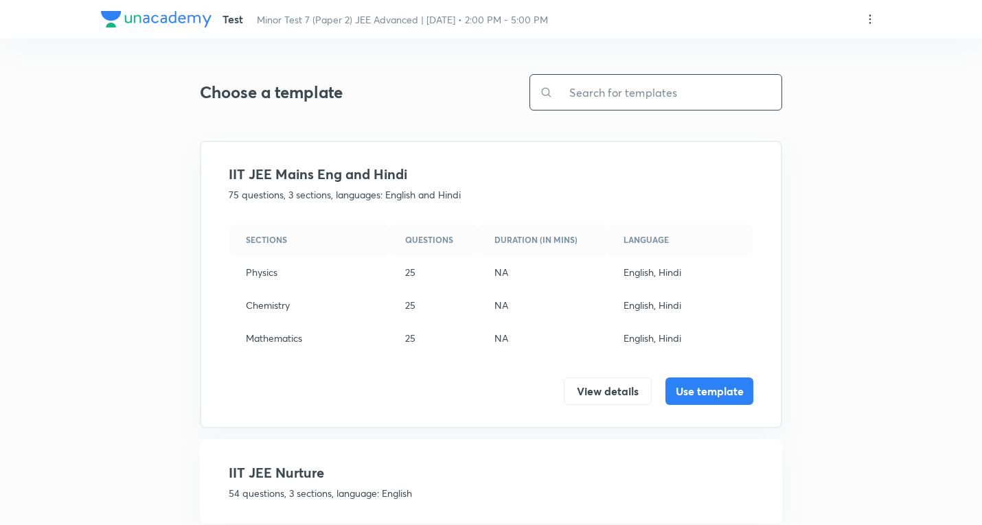
click at [637, 93] on input "text" at bounding box center [667, 92] width 229 height 35
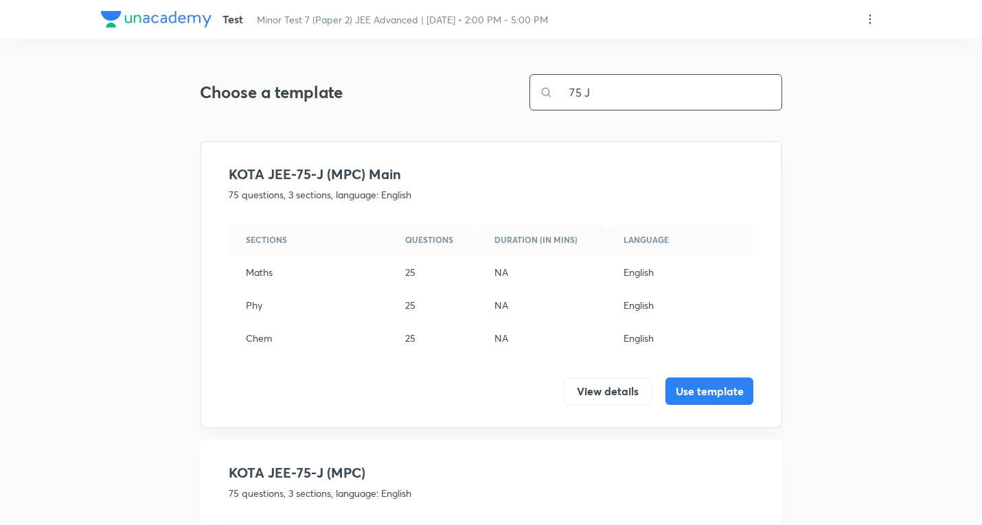
drag, startPoint x: 647, startPoint y: 91, endPoint x: 342, endPoint y: 66, distance: 305.8
click at [338, 67] on div "Choose a template 75 J ​ KOTA JEE-75-J (MPC) Main 75 questions, 3 sections, lan…" at bounding box center [491, 387] width 582 height 676
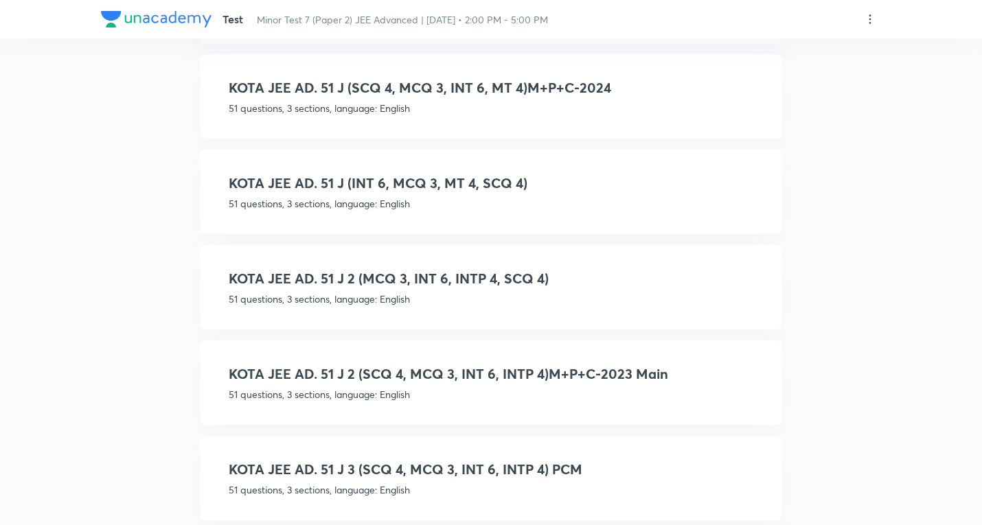
scroll to position [549, 0]
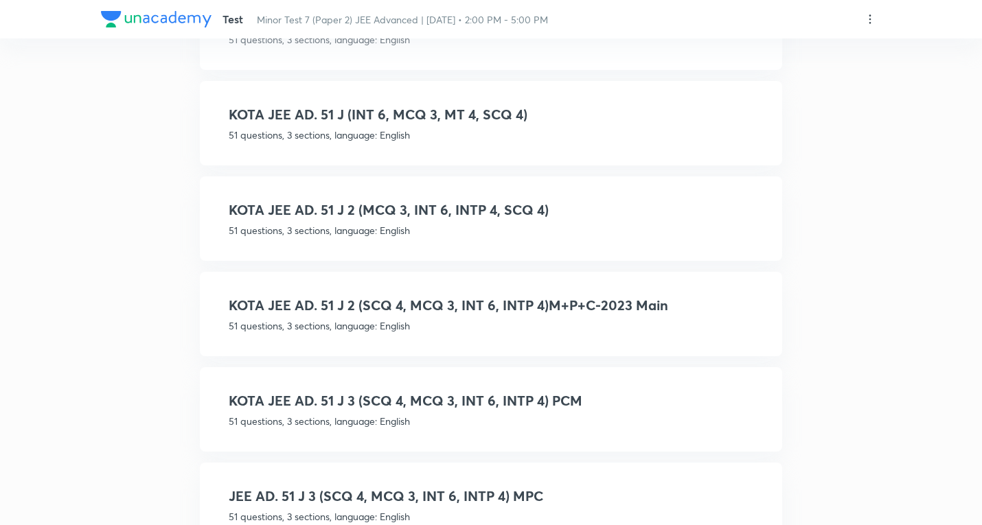
type input "51 J"
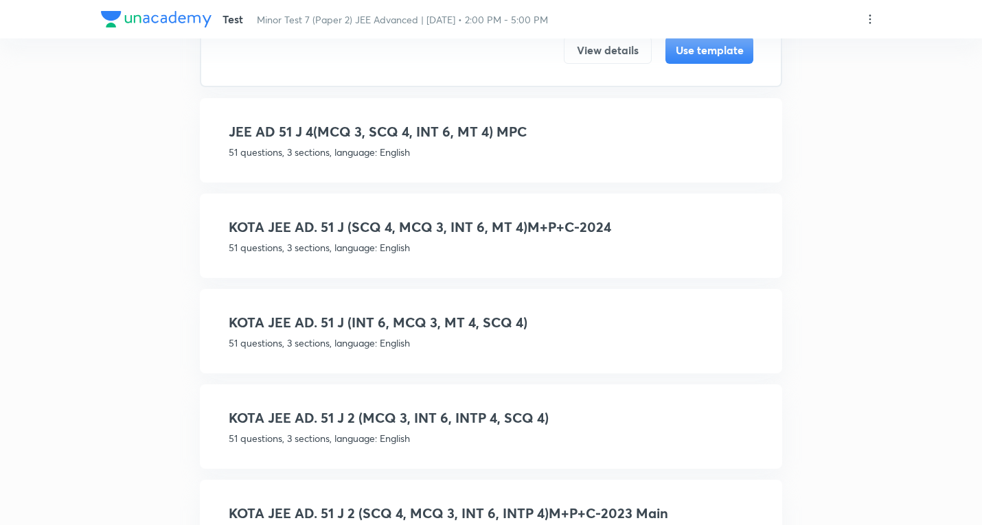
scroll to position [317, 0]
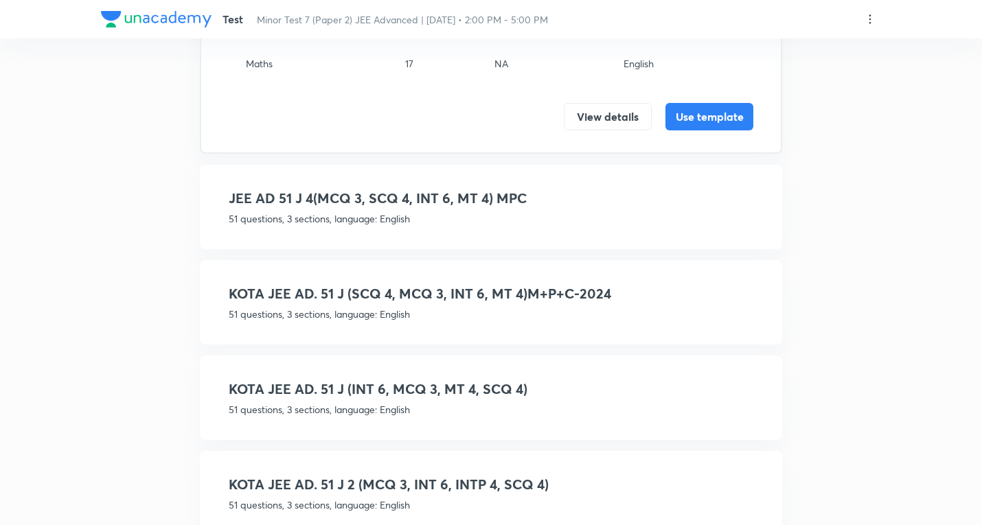
click at [490, 250] on div "Choose a template 51 J ​ KOTA JEE AD. 51 J 4(MCQ 3, SCQ 4, INT 6, MT 4)PCM 51 q…" at bounding box center [491, 399] width 582 height 1249
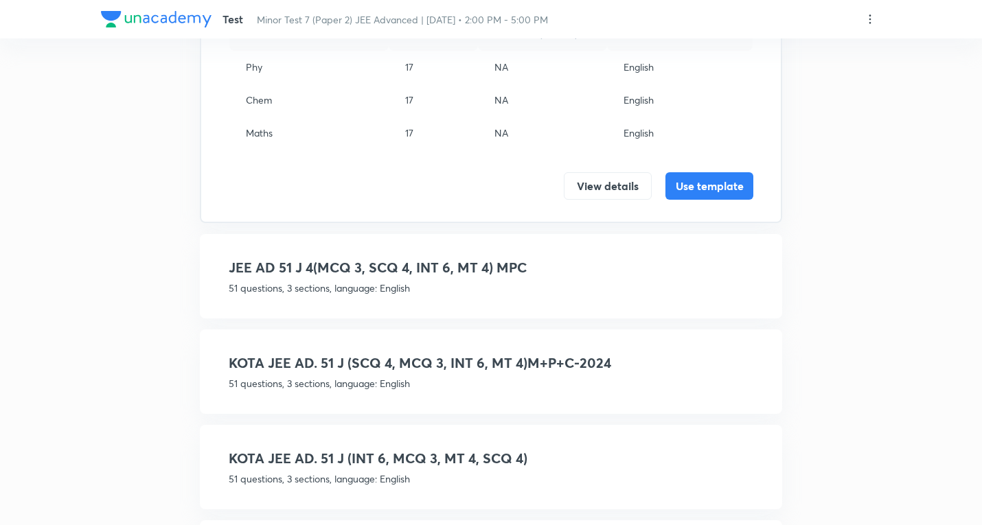
scroll to position [0, 0]
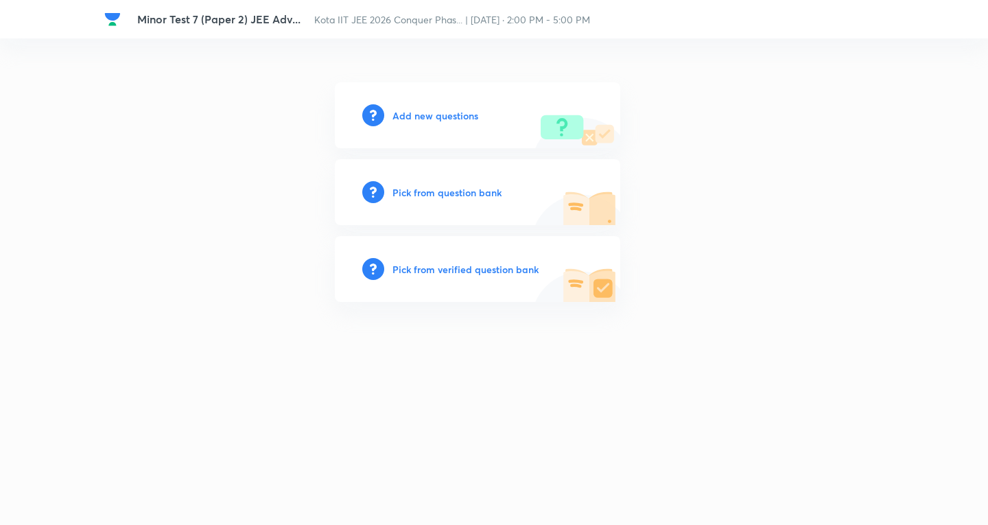
click at [462, 117] on h6 "Add new questions" at bounding box center [436, 115] width 86 height 14
click at [462, 116] on h6 "Add new questions" at bounding box center [436, 115] width 86 height 14
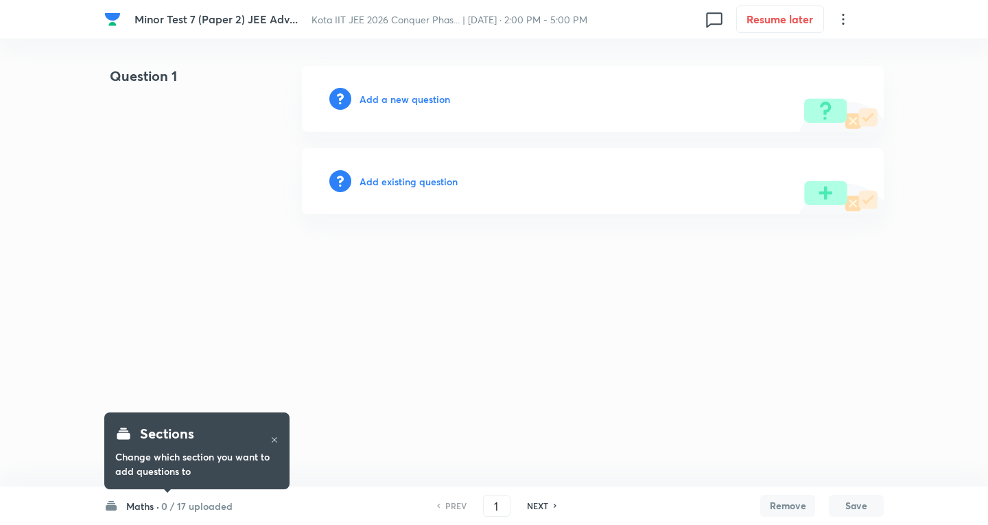
click at [187, 512] on h6 "0 / 17 uploaded" at bounding box center [196, 506] width 71 height 14
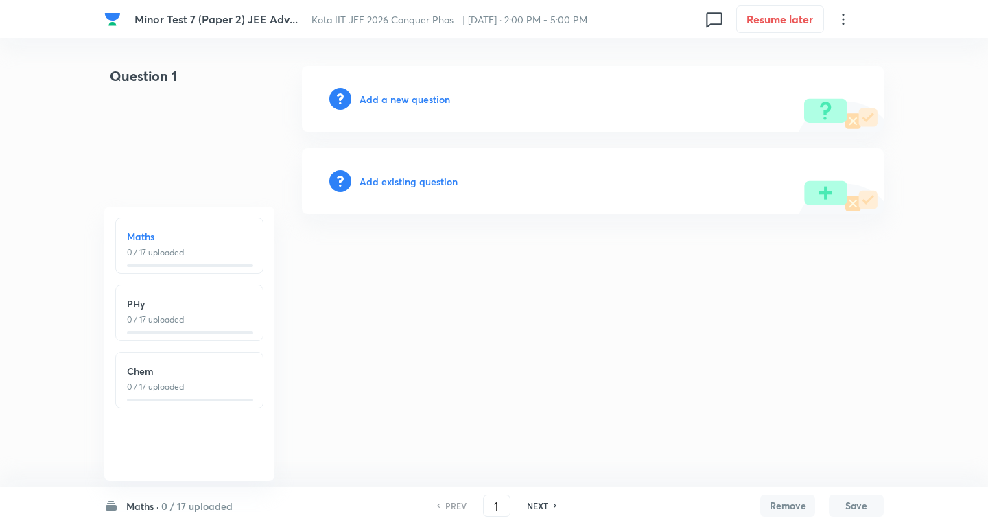
click at [188, 511] on h6 "0 / 17 uploaded" at bounding box center [196, 506] width 71 height 14
click at [842, 19] on icon at bounding box center [843, 19] width 16 height 16
click at [748, 62] on li "View details" at bounding box center [776, 52] width 150 height 25
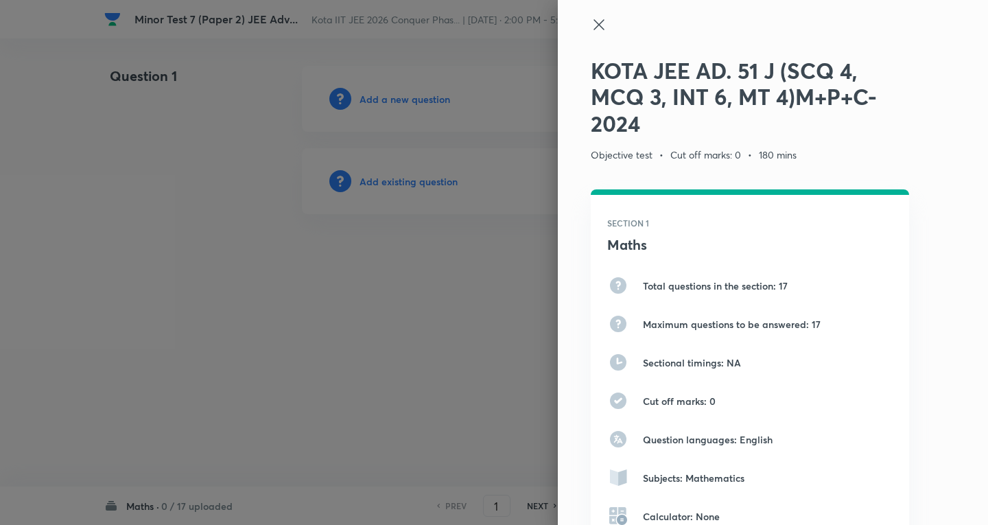
click at [591, 18] on icon at bounding box center [599, 24] width 16 height 16
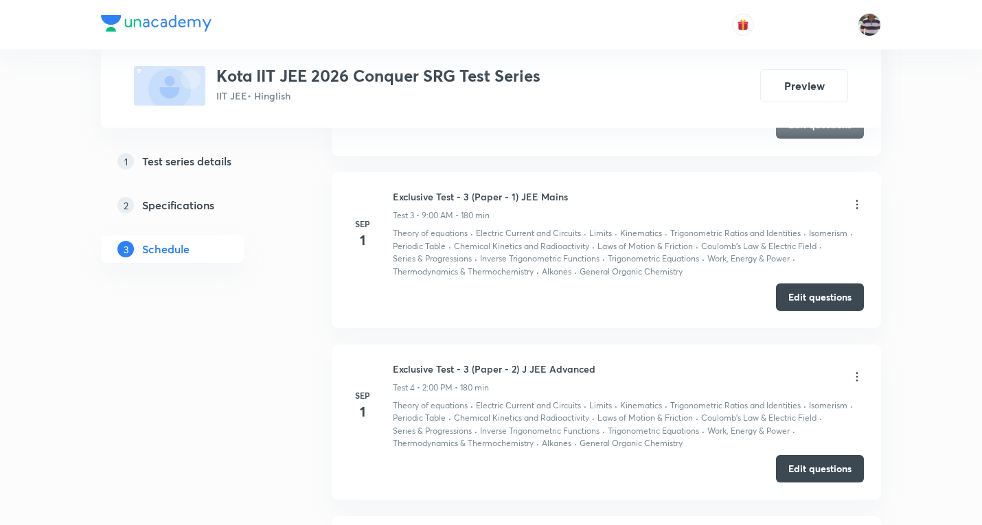
scroll to position [1310, 0]
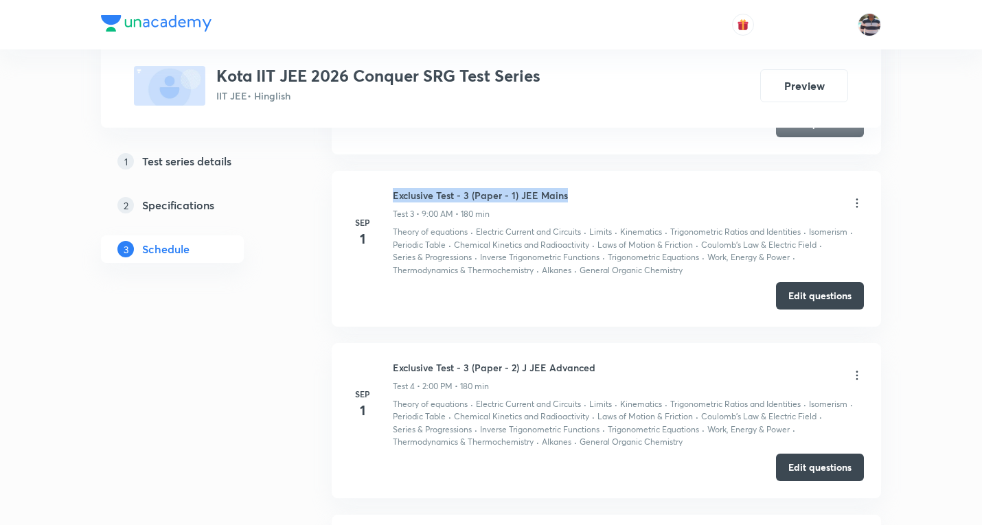
drag, startPoint x: 565, startPoint y: 191, endPoint x: 393, endPoint y: 185, distance: 171.7
click at [393, 185] on li "Sep 1 Exclusive Test - 3 (Paper - 1) JEE Mains Test 3 • 9:00 AM • 180 min Theor…" at bounding box center [606, 249] width 549 height 156
copy h6 "Exclusive Test - 3 (Paper - 1) JEE Mains"
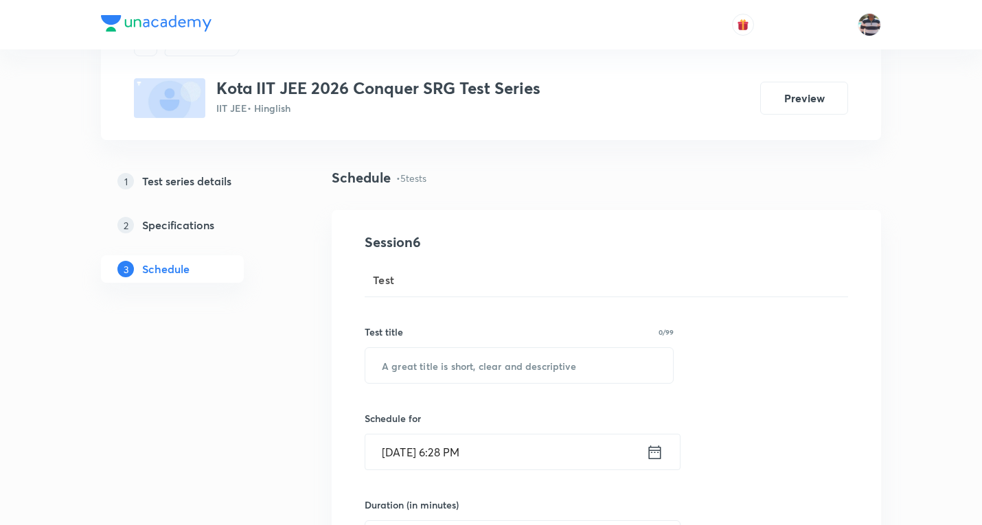
scroll to position [206, 0]
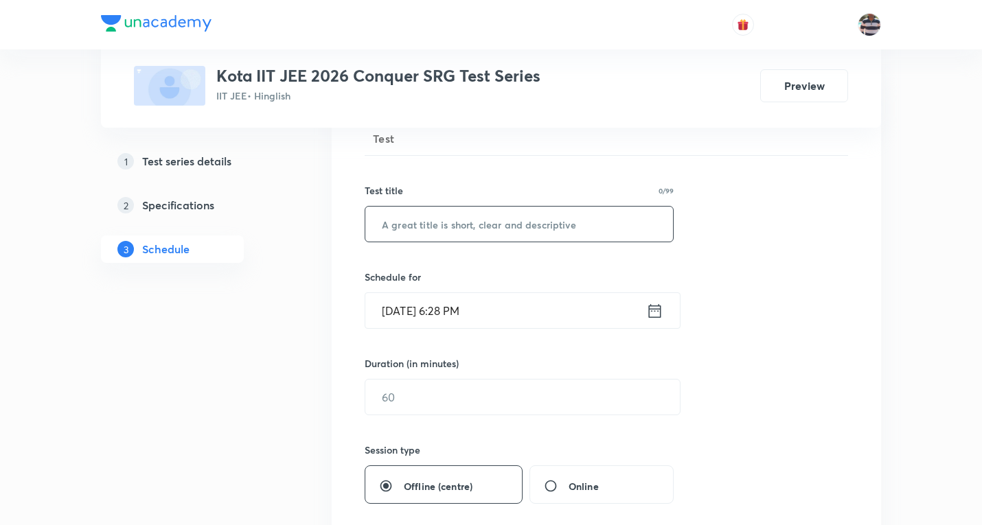
click at [469, 227] on input "text" at bounding box center [519, 224] width 308 height 35
paste input "Exclusive Test - 3 (Paper - 1) JEE Mains"
click at [464, 219] on input "Exclusive Test - 3 (Paper - 1) JEE Mains" at bounding box center [519, 224] width 308 height 35
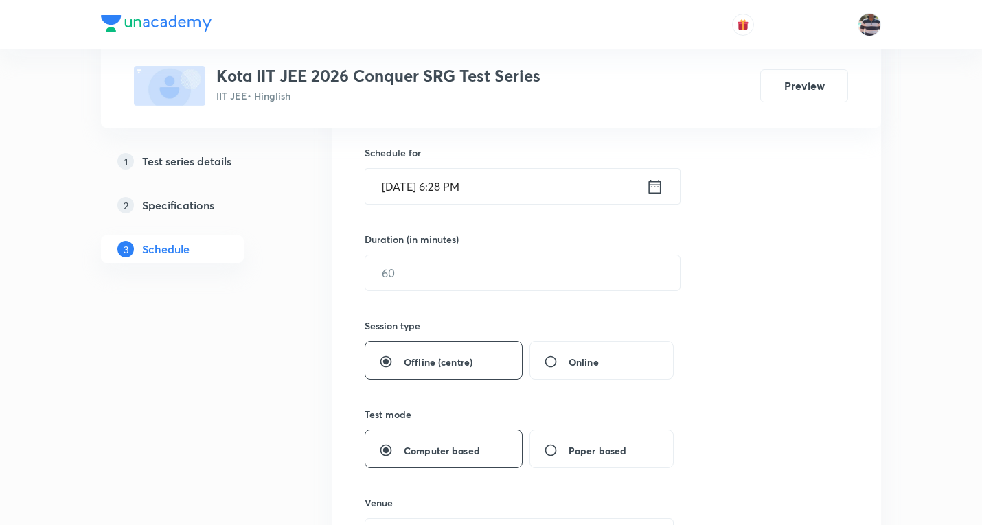
scroll to position [343, 0]
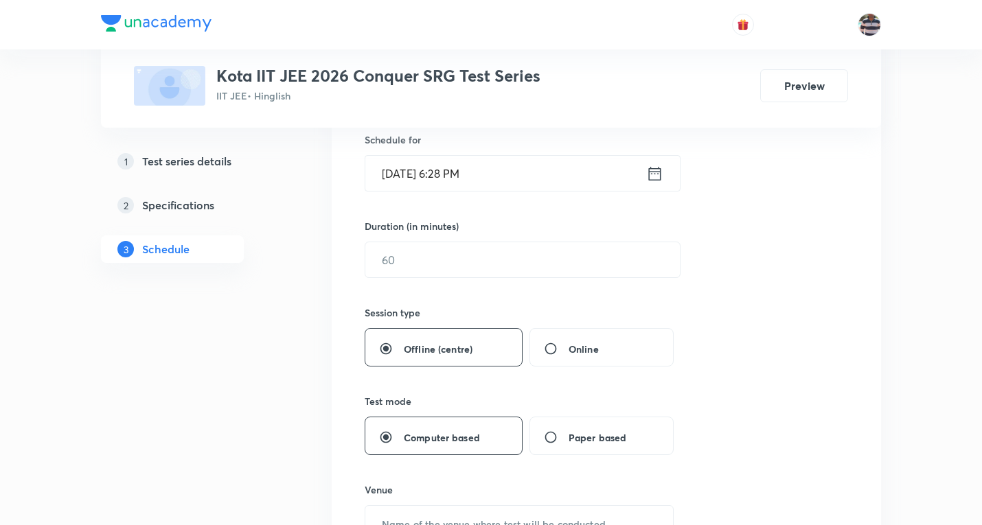
type input "Exclusive Test - 5 (Paper - 1) JEE Mains"
click at [403, 172] on input "Oct 8, 2025, 6:28 PM" at bounding box center [505, 173] width 281 height 35
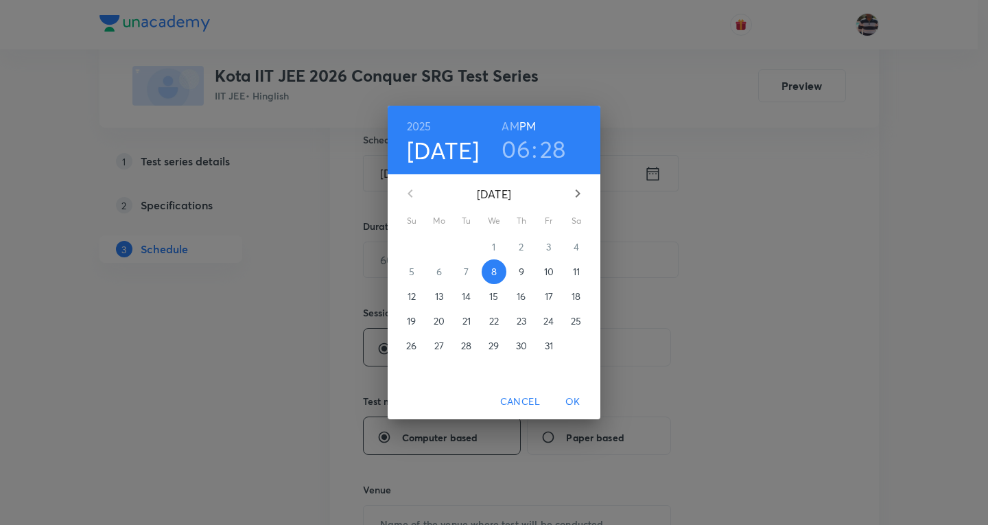
click at [439, 294] on p "13" at bounding box center [439, 297] width 8 height 14
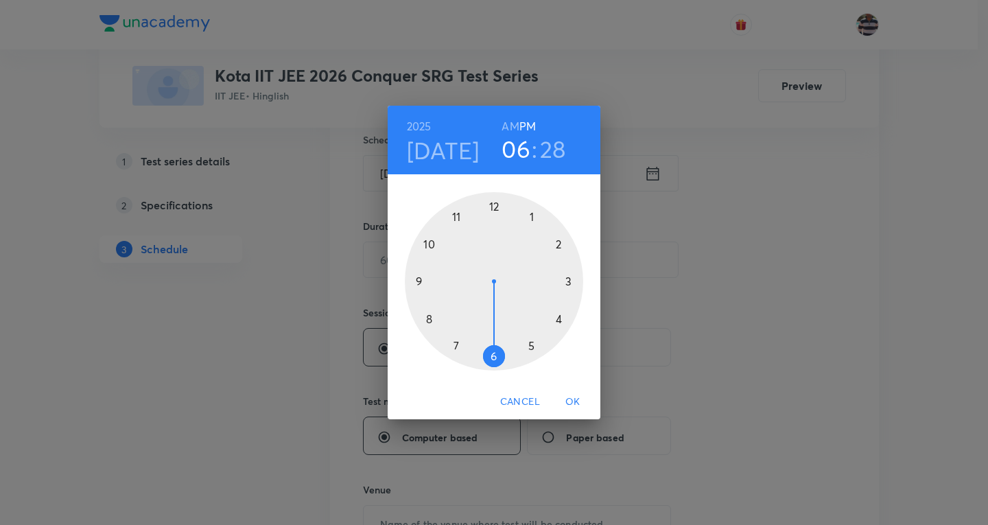
drag, startPoint x: 419, startPoint y: 278, endPoint x: 489, endPoint y: 124, distance: 169.0
click at [420, 278] on div at bounding box center [494, 281] width 178 height 178
click at [505, 126] on h6 "AM" at bounding box center [510, 126] width 17 height 19
drag, startPoint x: 511, startPoint y: 351, endPoint x: 494, endPoint y: 227, distance: 124.7
click at [494, 227] on div at bounding box center [494, 281] width 178 height 178
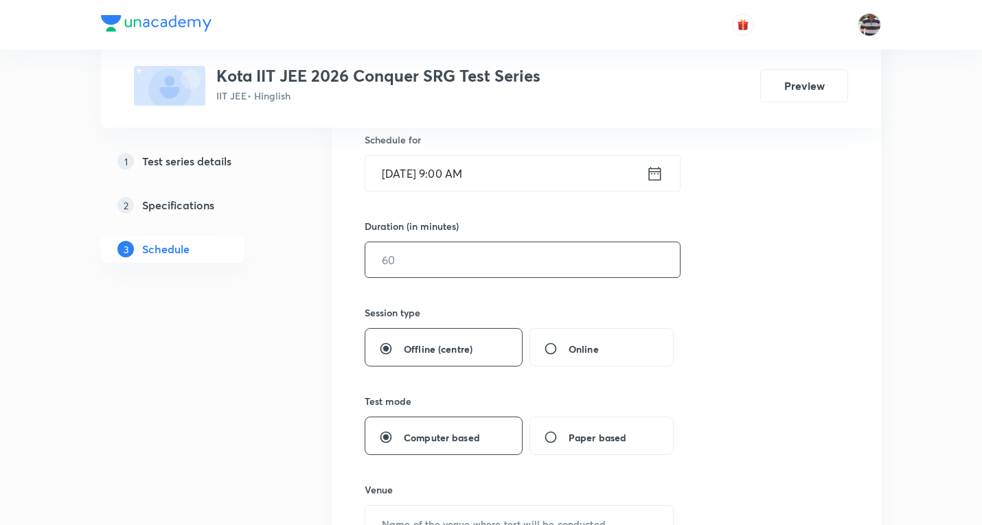
click at [419, 257] on input "text" at bounding box center [522, 259] width 314 height 35
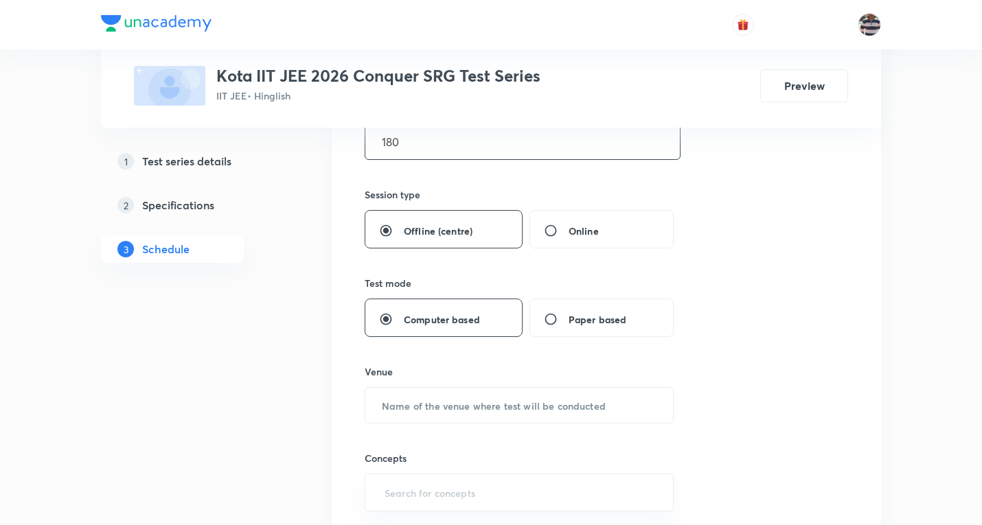
scroll to position [481, 0]
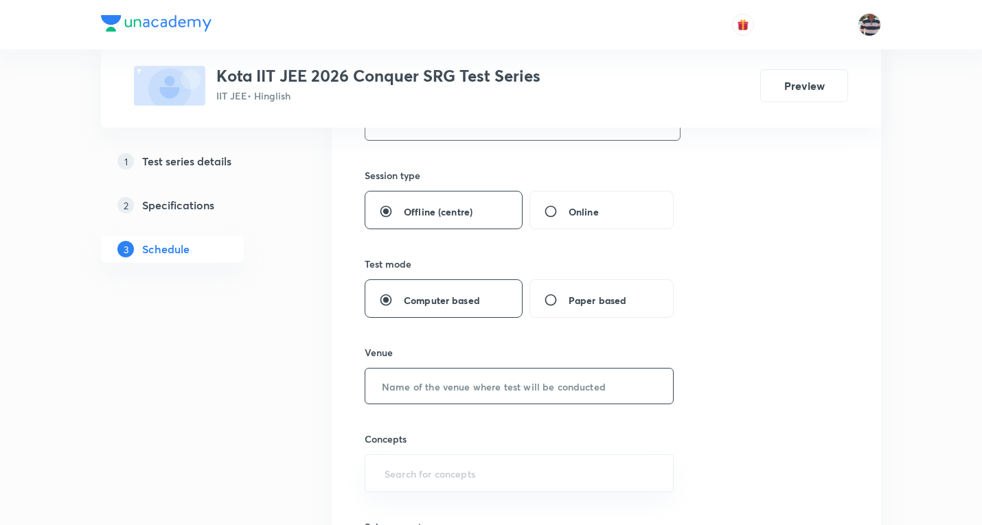
type input "180"
drag, startPoint x: 440, startPoint y: 391, endPoint x: 391, endPoint y: 24, distance: 369.8
click at [443, 384] on input "text" at bounding box center [519, 386] width 308 height 35
paste input "Modi Educational Complex"
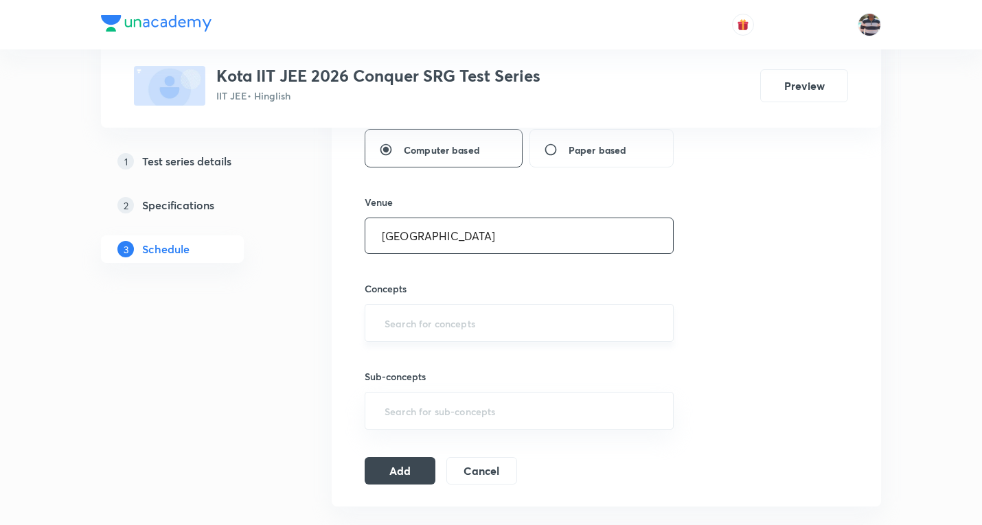
scroll to position [686, 0]
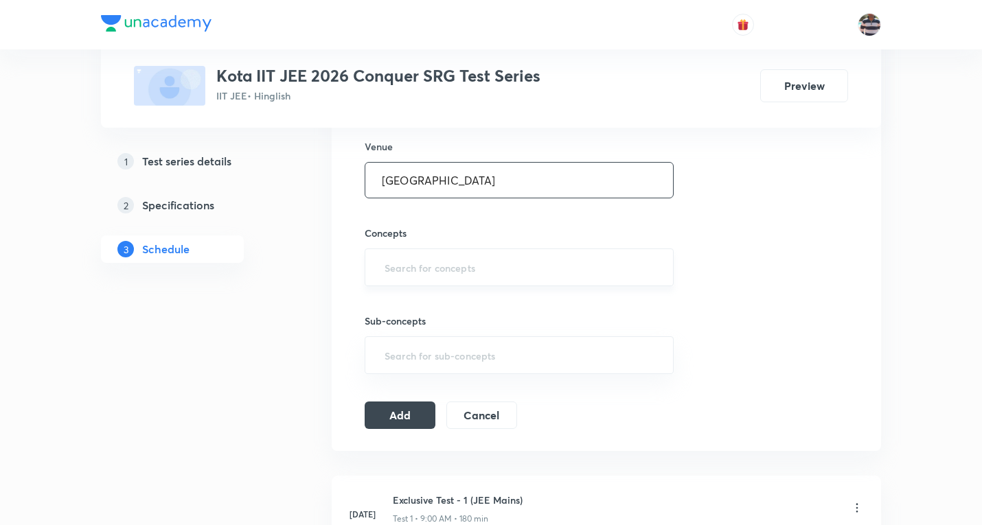
type input "Modi Educational Complex"
click at [449, 262] on input "text" at bounding box center [519, 267] width 275 height 25
type input "a"
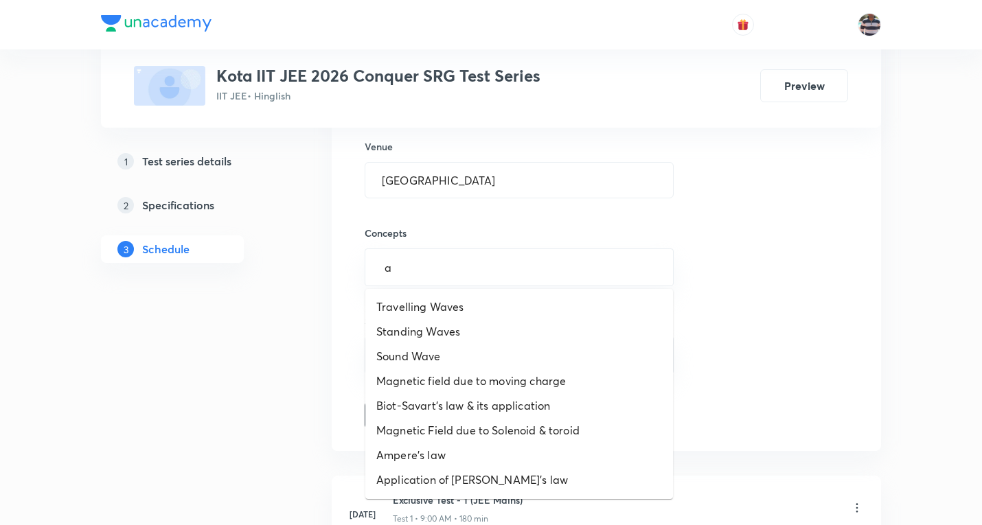
click at [414, 303] on li "Travelling Waves" at bounding box center [519, 306] width 308 height 25
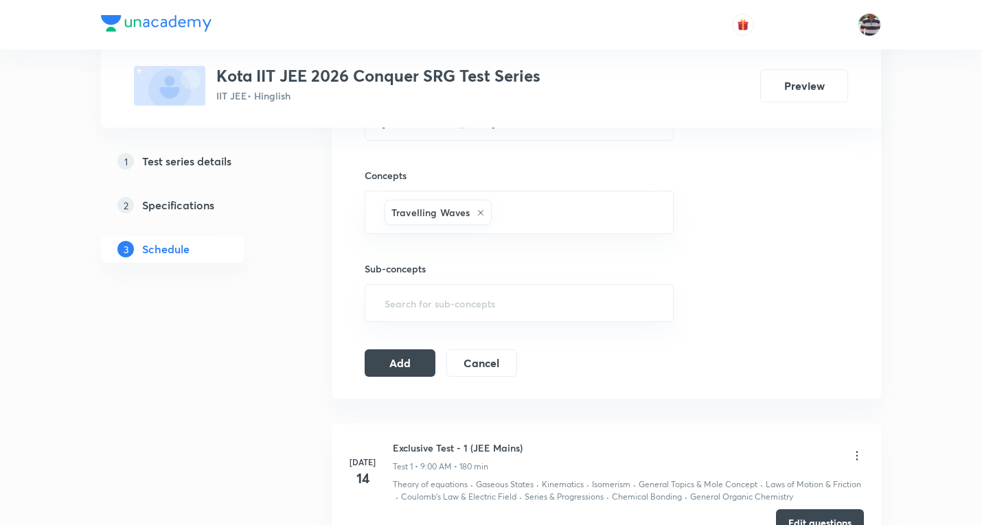
scroll to position [824, 0]
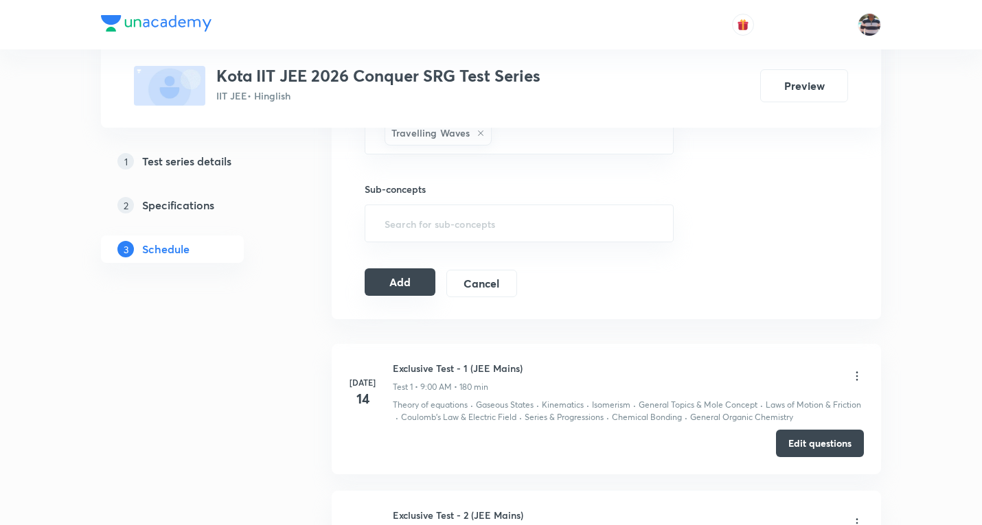
click at [414, 281] on button "Add" at bounding box center [399, 281] width 71 height 27
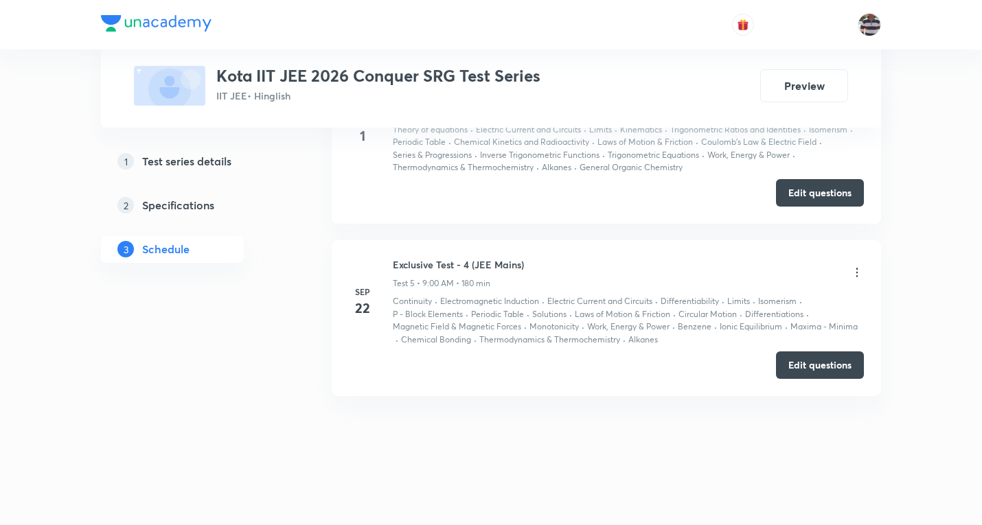
scroll to position [710, 0]
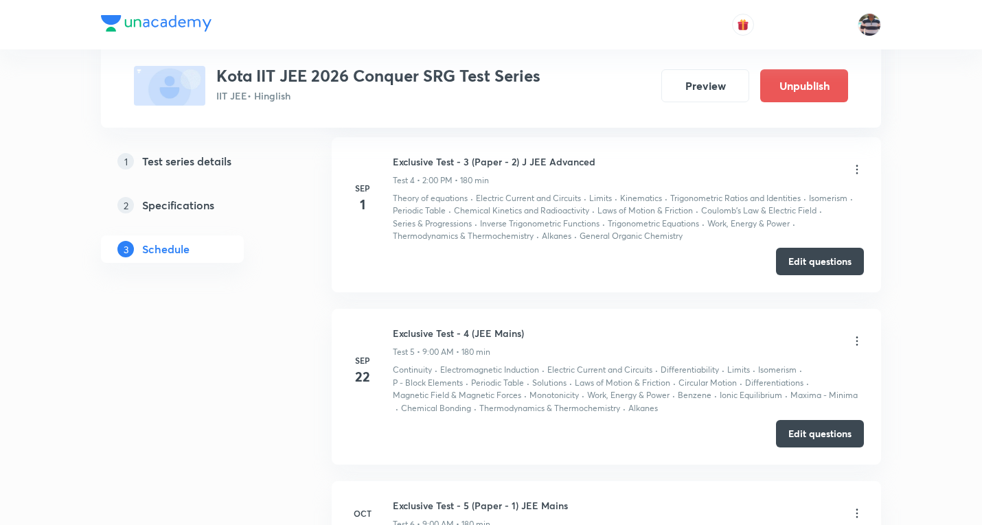
drag, startPoint x: 610, startPoint y: 161, endPoint x: 394, endPoint y: 155, distance: 216.3
click at [614, 152] on li "Sep 1 Exclusive Test - 3 (Paper - 2) J JEE Advanced Test 4 • 2:00 PM • 180 min …" at bounding box center [606, 215] width 549 height 156
drag, startPoint x: 601, startPoint y: 160, endPoint x: 391, endPoint y: 157, distance: 210.8
click at [391, 157] on div "Sep 1 Exclusive Test - 3 (Paper - 2) J JEE Advanced Test 4 • 2:00 PM • 180 min …" at bounding box center [606, 198] width 515 height 89
copy h6 "Exclusive Test - 3 (Paper - 2) J JEE Advanced"
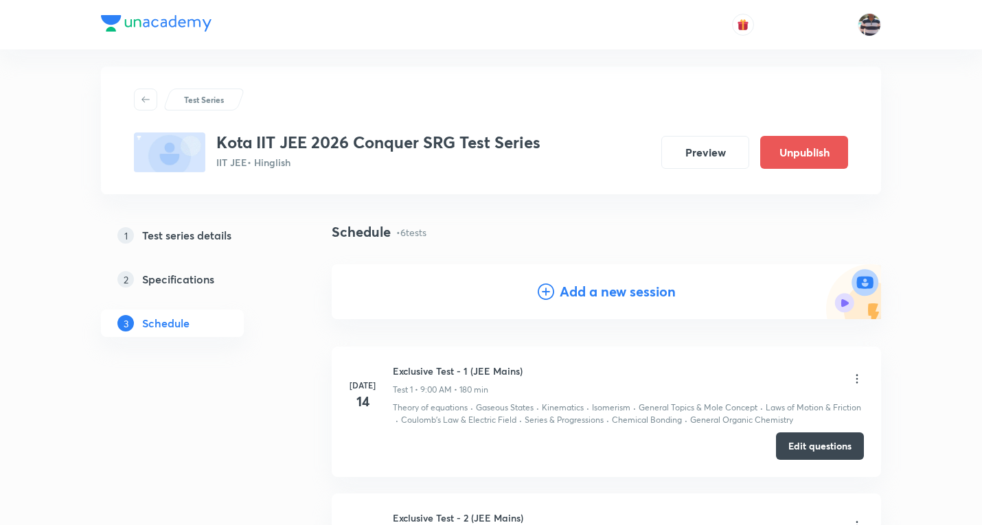
scroll to position [0, 0]
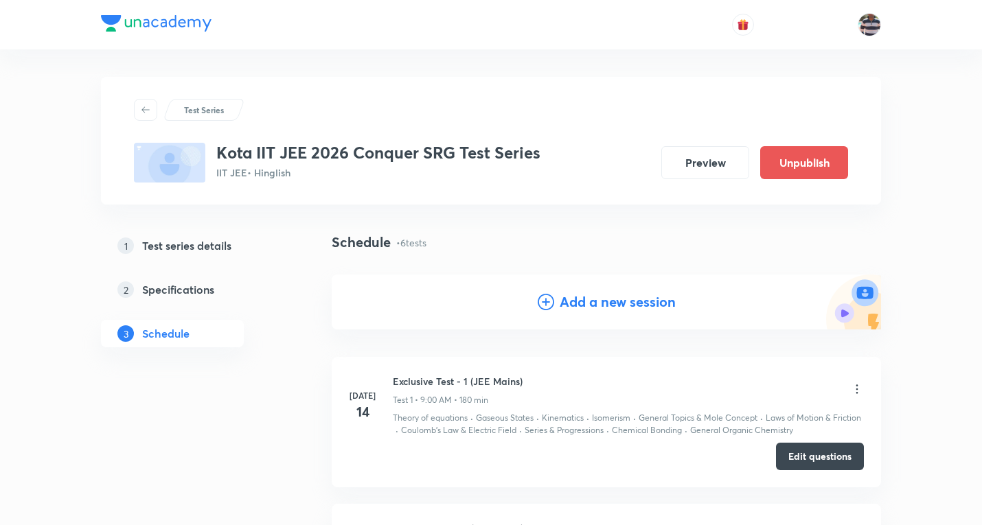
click at [638, 301] on h4 "Add a new session" at bounding box center [617, 302] width 116 height 21
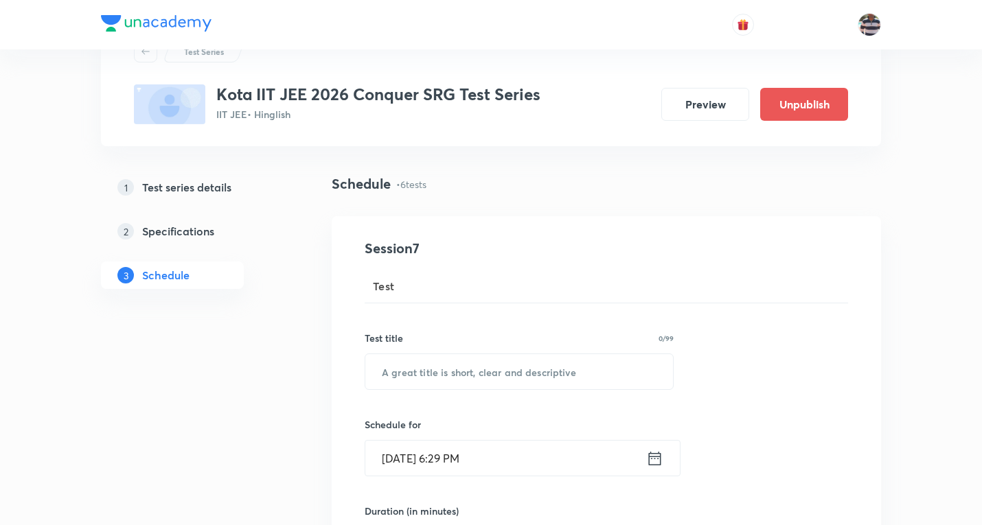
scroll to position [137, 0]
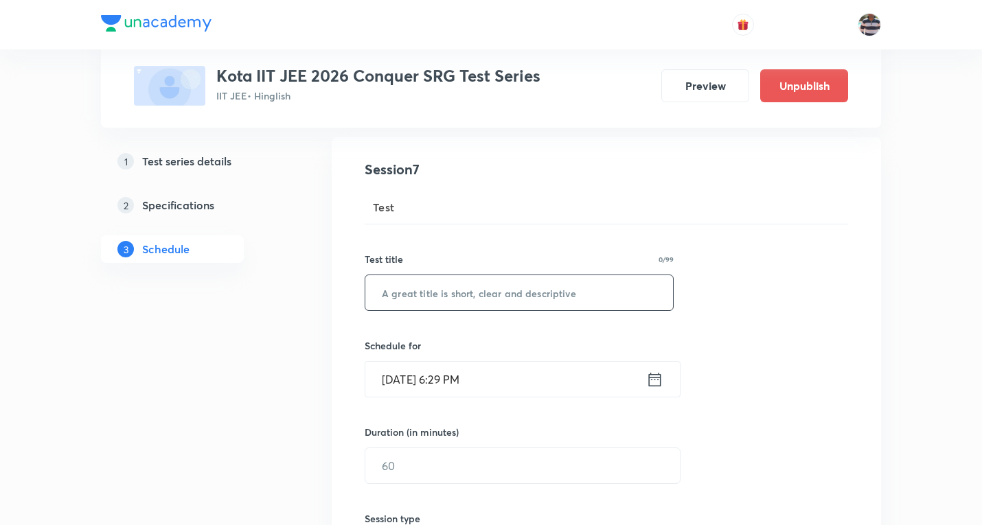
click at [450, 284] on input "text" at bounding box center [519, 292] width 308 height 35
paste input "Exclusive Test - 3 (Paper - 2) J JEE Advanced"
click at [464, 291] on input "Exclusive Test - 3 (Paper - 2) J JEE Advanced" at bounding box center [519, 292] width 308 height 35
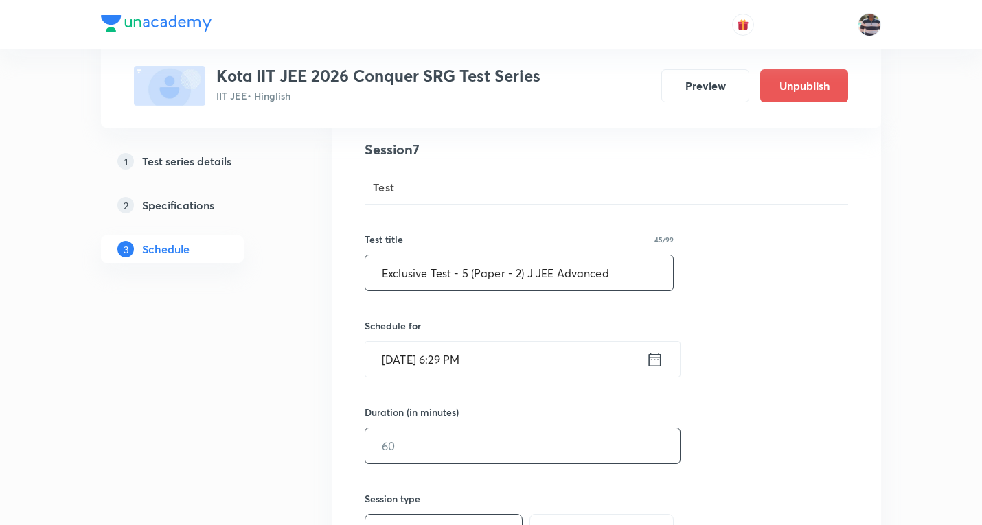
scroll to position [275, 0]
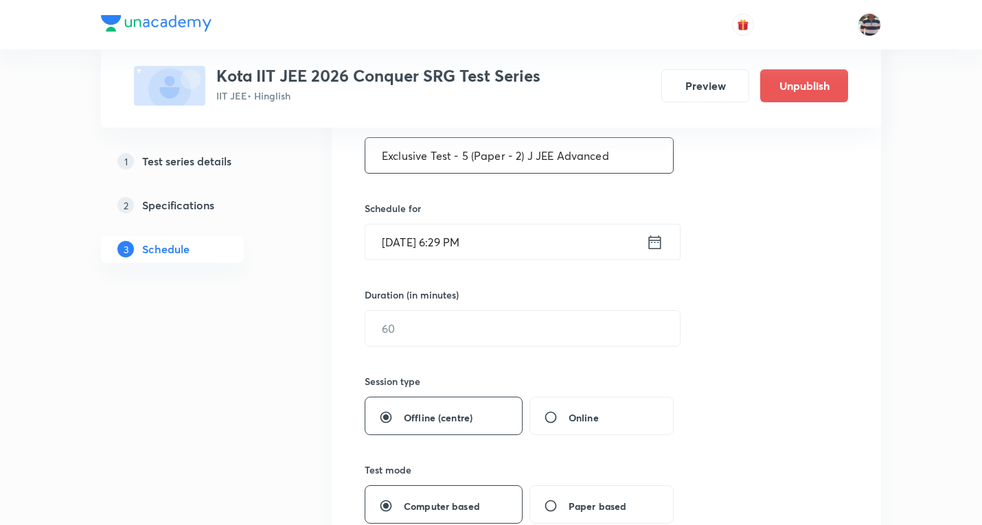
type input "Exclusive Test - 5 (Paper - 2) J JEE Advanced"
click at [408, 243] on input "Oct 8, 2025, 6:29 PM" at bounding box center [505, 241] width 281 height 35
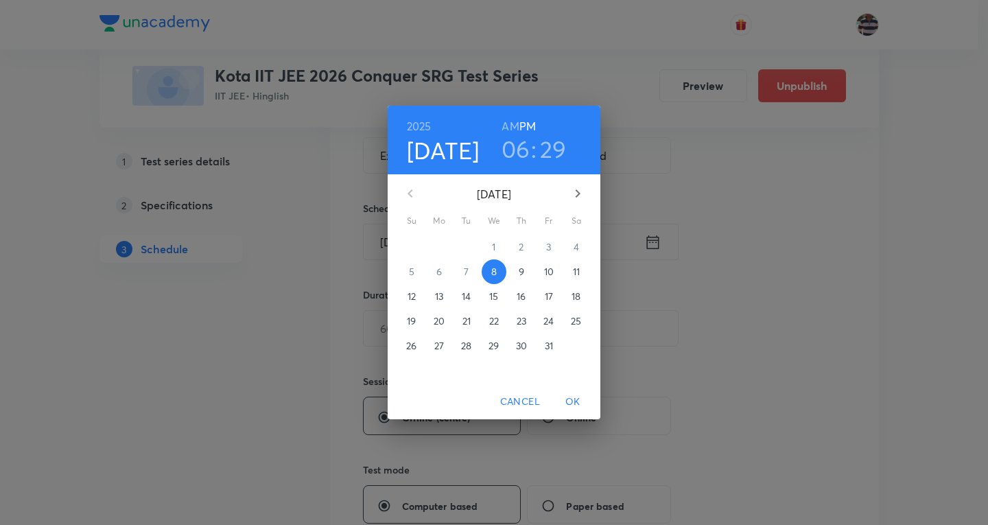
click at [443, 295] on p "13" at bounding box center [439, 297] width 8 height 14
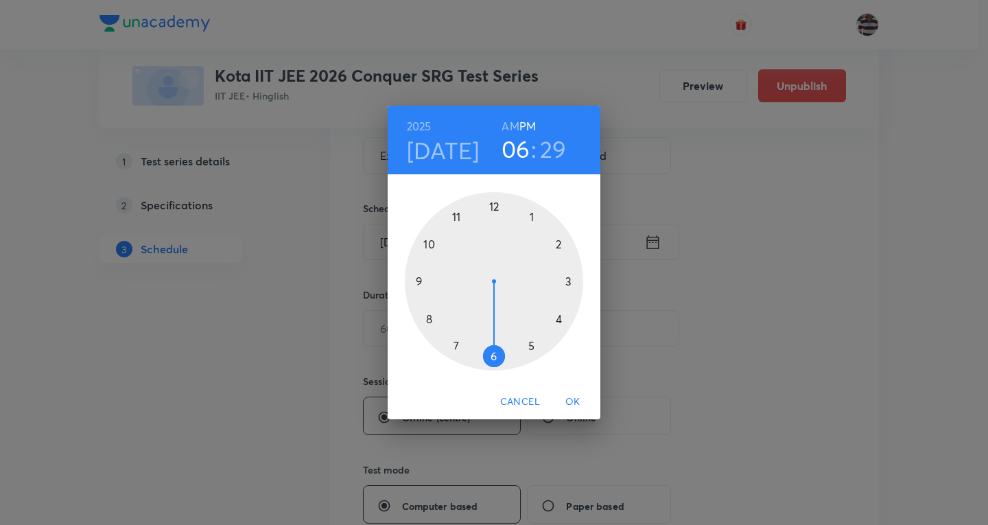
drag, startPoint x: 557, startPoint y: 241, endPoint x: 540, endPoint y: 174, distance: 68.8
click at [558, 236] on div at bounding box center [494, 281] width 178 height 178
drag, startPoint x: 505, startPoint y: 355, endPoint x: 494, endPoint y: 224, distance: 130.8
click at [494, 224] on div at bounding box center [494, 281] width 178 height 178
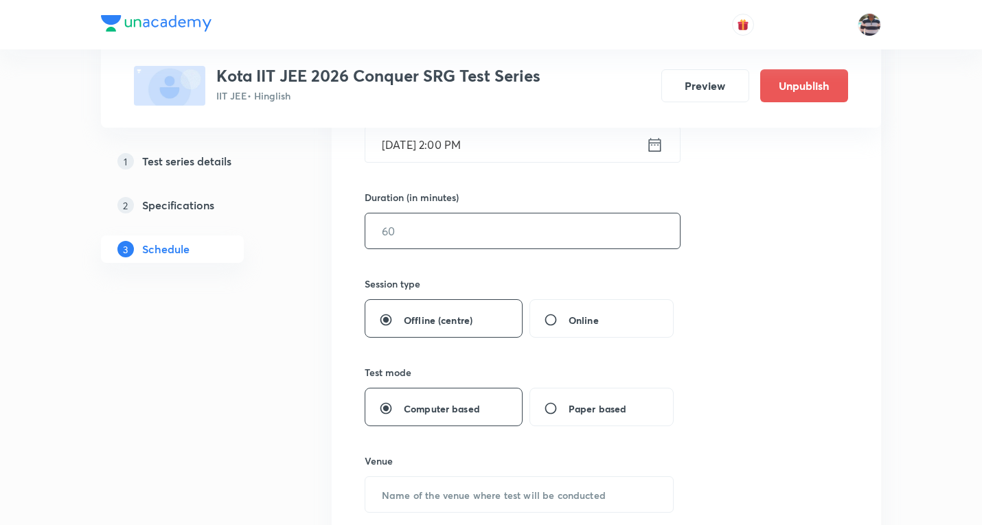
scroll to position [412, 0]
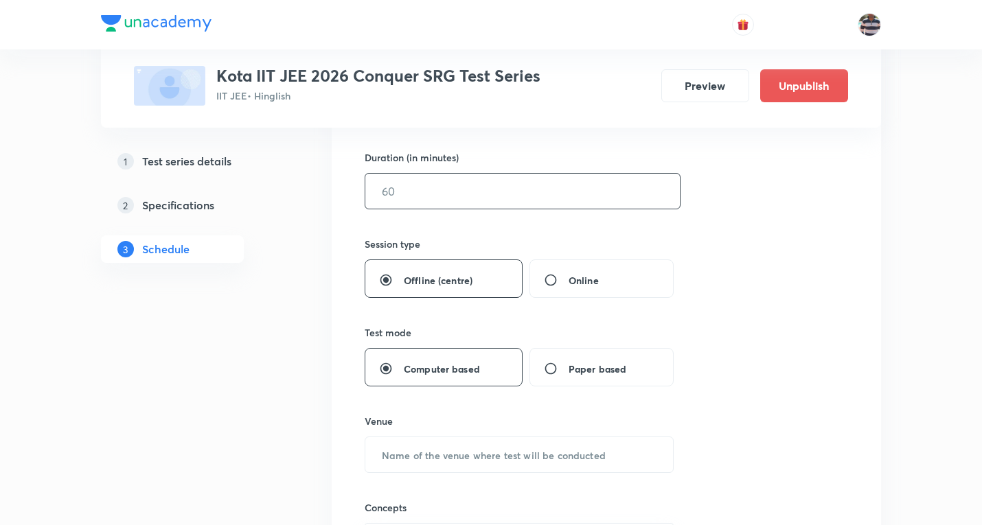
click at [409, 196] on input "text" at bounding box center [522, 191] width 314 height 35
drag, startPoint x: 415, startPoint y: 201, endPoint x: 332, endPoint y: 201, distance: 82.4
click at [332, 201] on div "Session 7 Test Test title 45/99 Exclusive Test - 5 (Paper - 2) J JEE Advanced ​…" at bounding box center [606, 294] width 549 height 863
type input "180"
drag, startPoint x: 454, startPoint y: 456, endPoint x: 332, endPoint y: 8, distance: 463.9
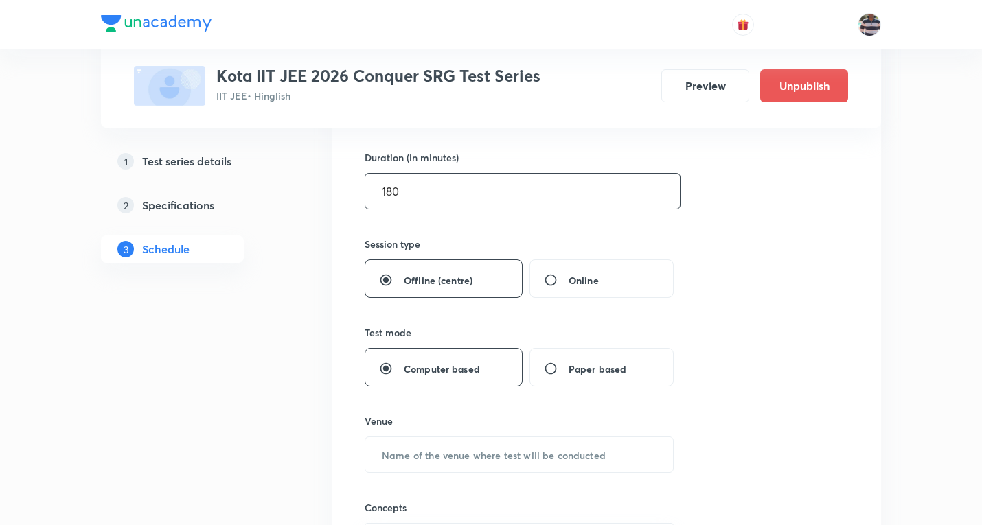
click at [452, 447] on input "text" at bounding box center [519, 454] width 308 height 35
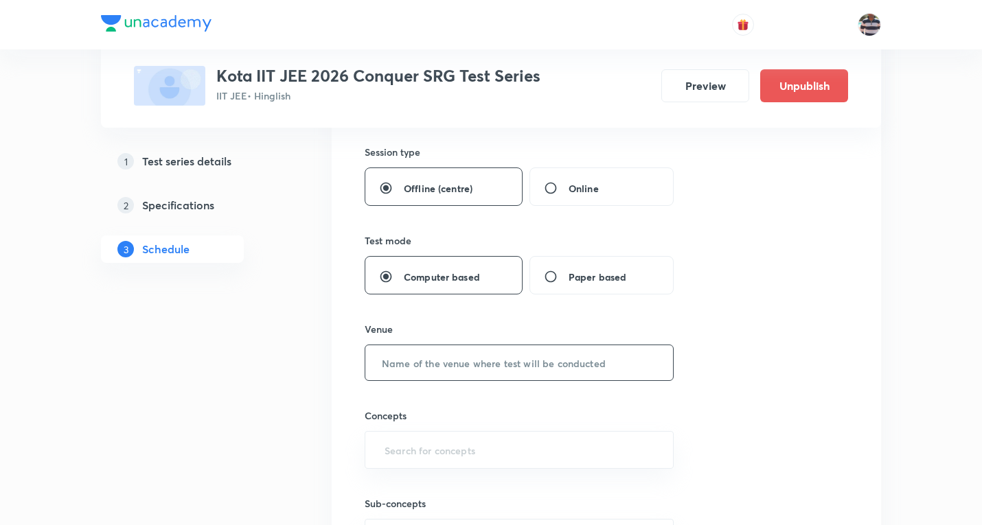
scroll to position [618, 0]
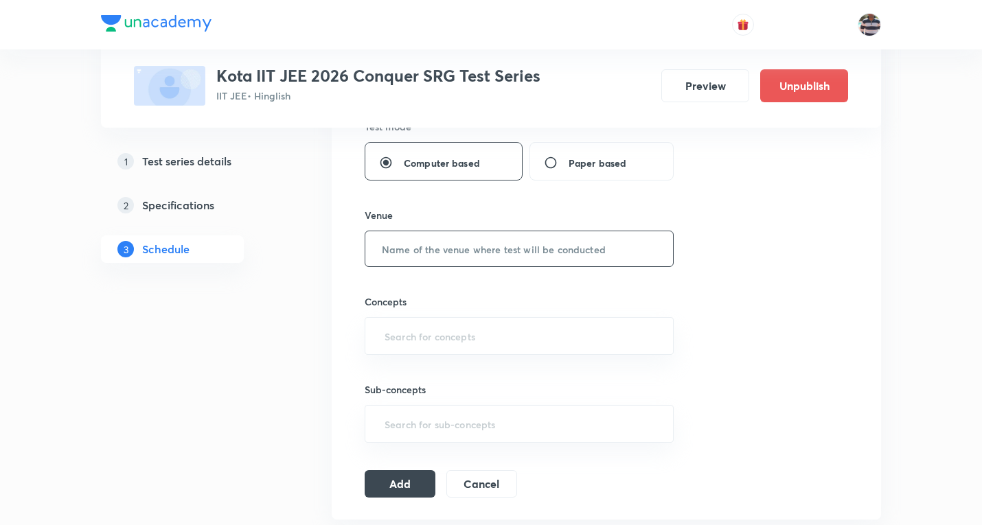
paste input "Modi Educational Complex"
type input "Modi Educational Complex"
click at [437, 344] on input "text" at bounding box center [519, 335] width 275 height 25
type input "a"
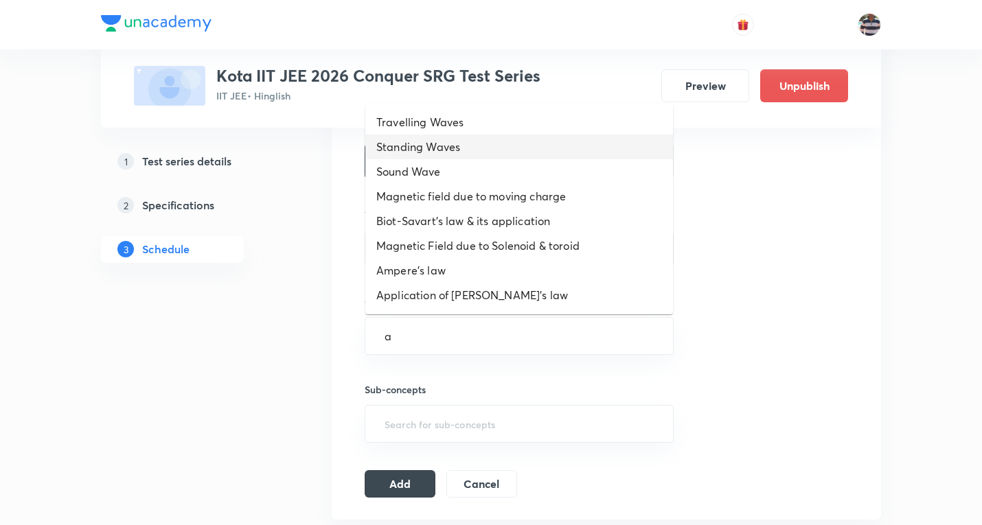
click at [439, 143] on li "Standing Waves" at bounding box center [519, 147] width 308 height 25
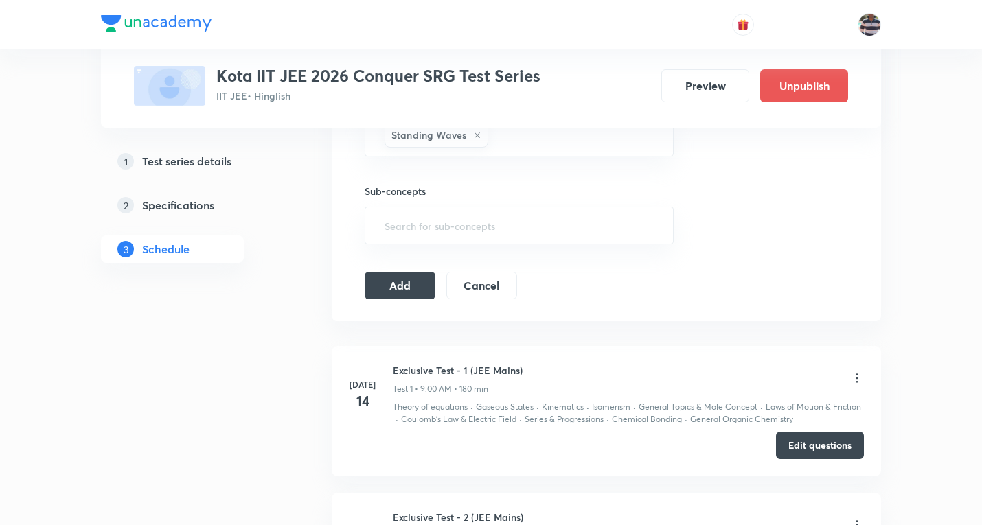
scroll to position [892, 0]
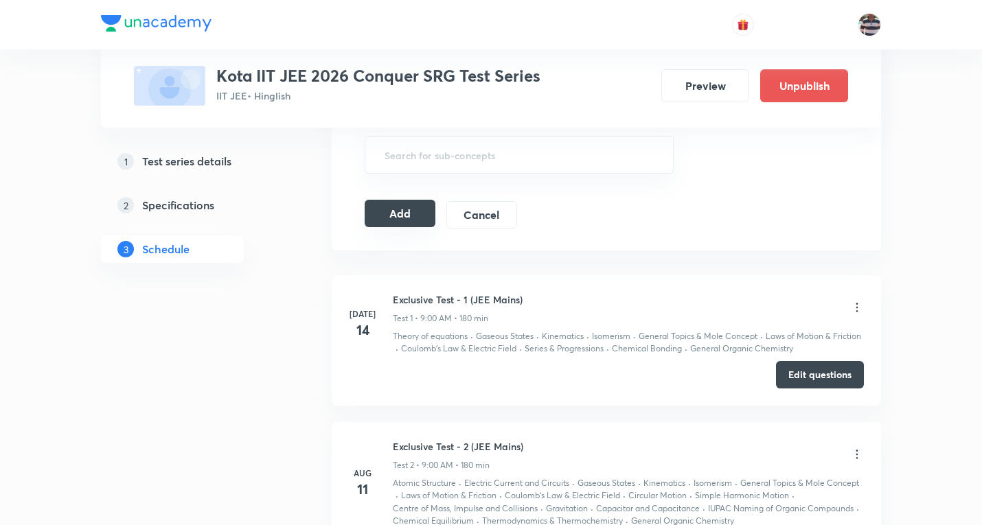
click at [409, 211] on button "Add" at bounding box center [399, 213] width 71 height 27
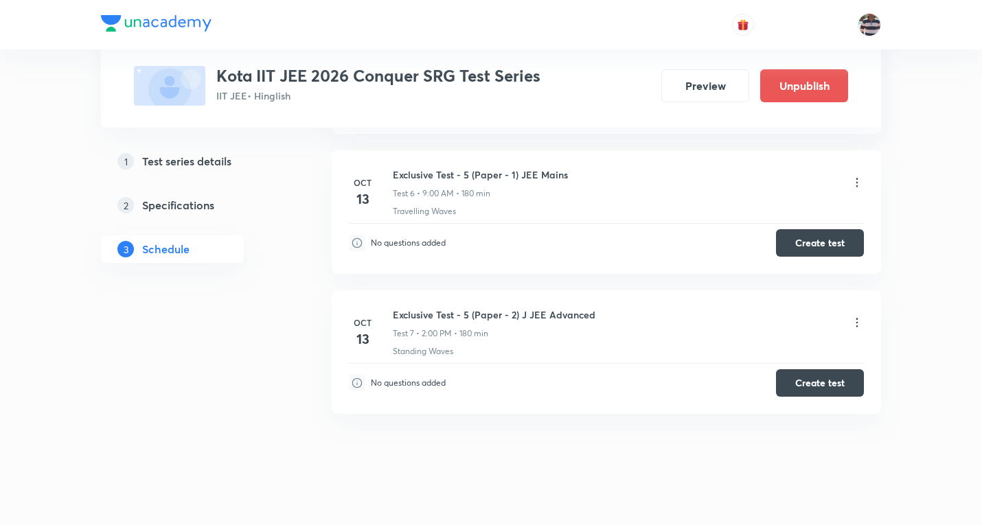
scroll to position [1059, 0]
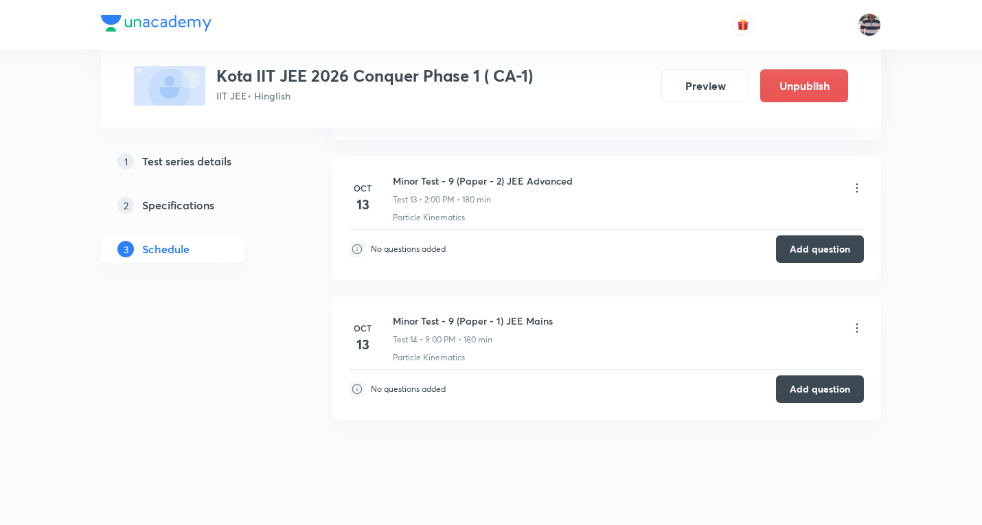
scroll to position [2942, 0]
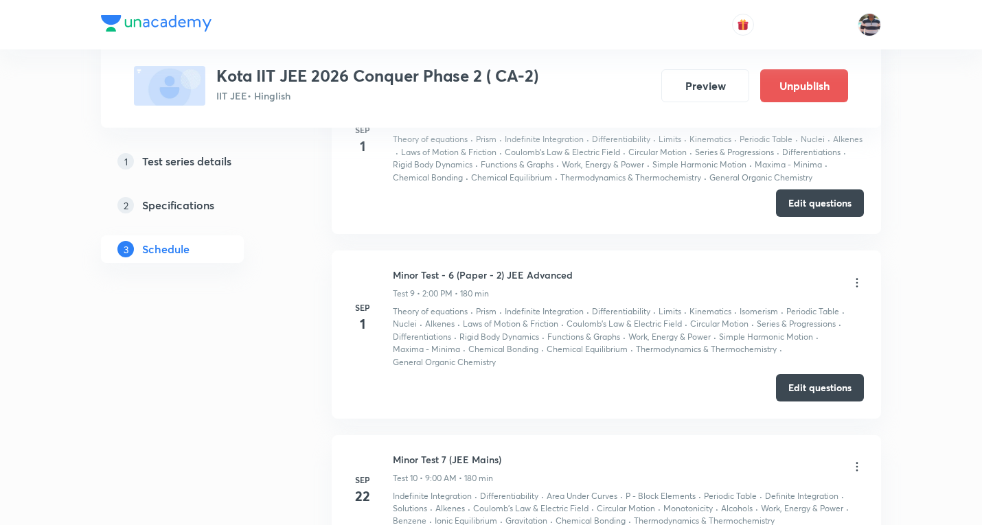
scroll to position [2636, 0]
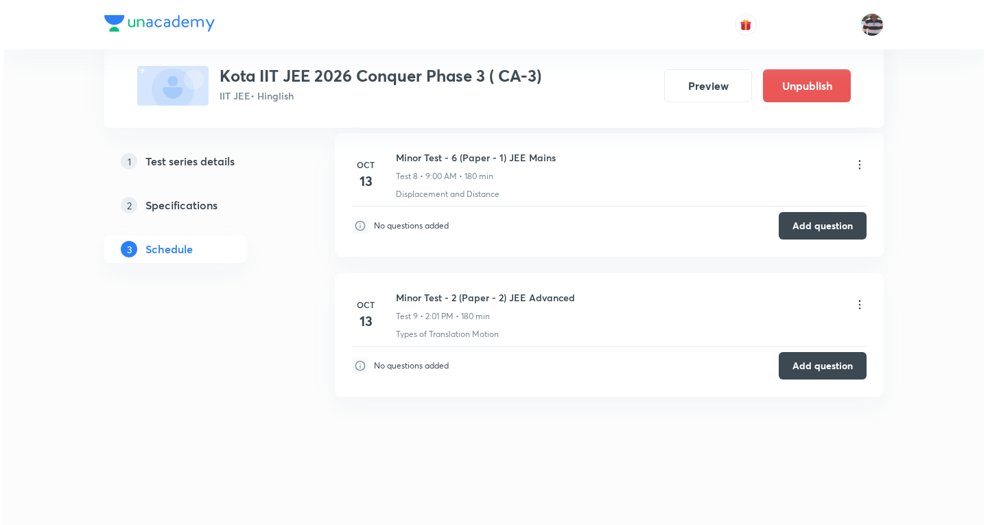
scroll to position [2170, 0]
click at [856, 303] on icon at bounding box center [857, 304] width 14 height 14
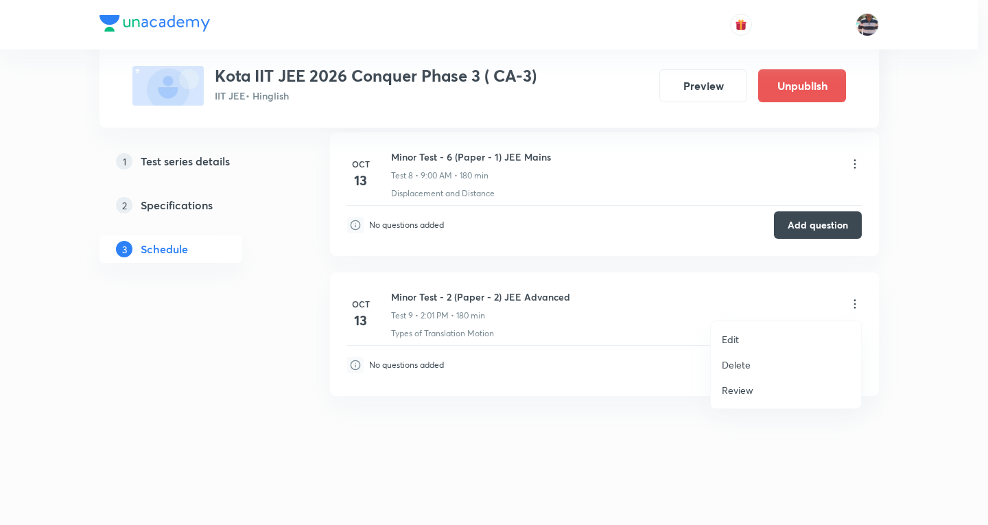
click at [731, 338] on p "Edit" at bounding box center [730, 339] width 17 height 14
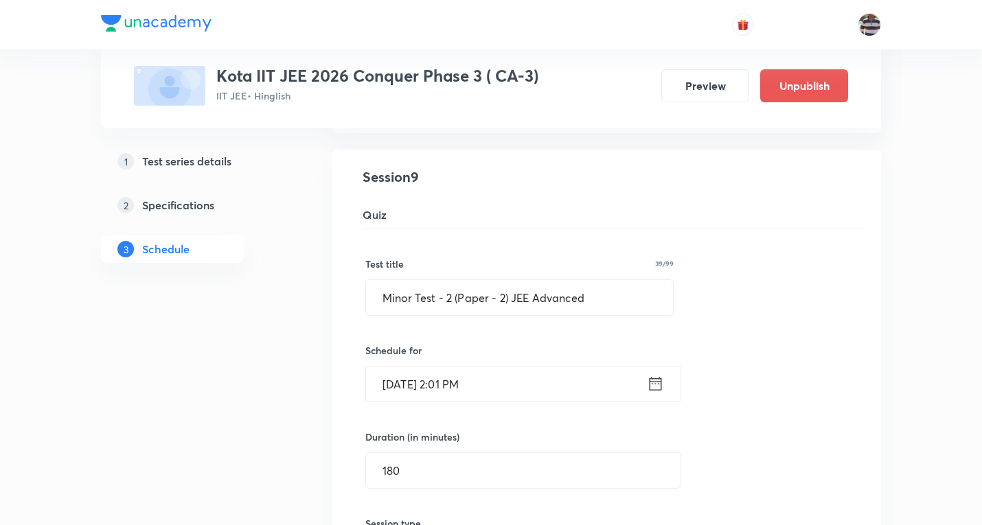
scroll to position [1409, 0]
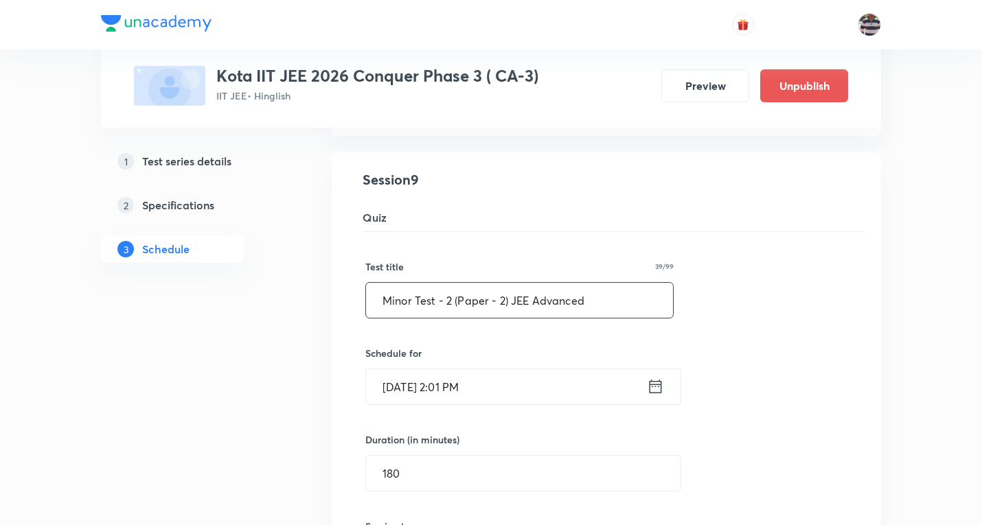
click at [447, 299] on input "Minor Test - 2 (Paper - 2) JEE Advanced" at bounding box center [519, 300] width 307 height 35
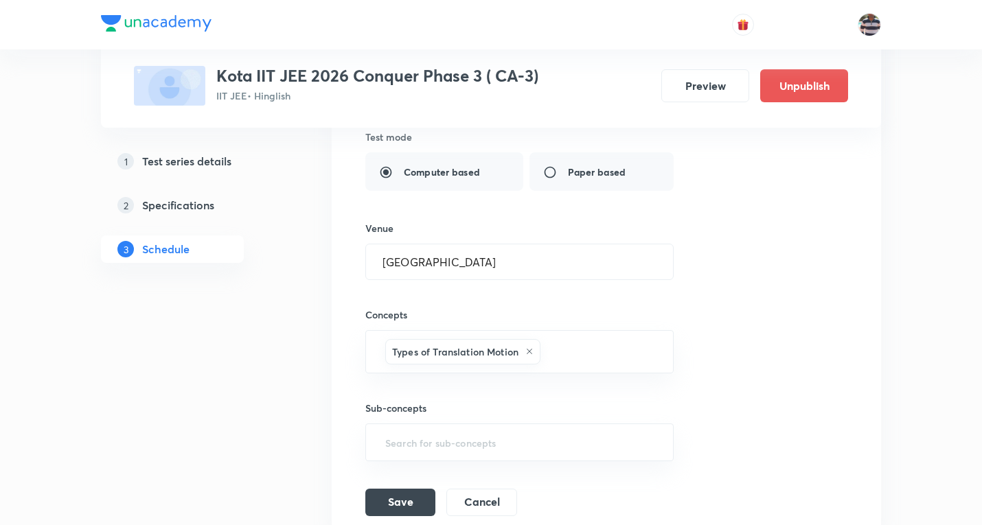
scroll to position [2026, 0]
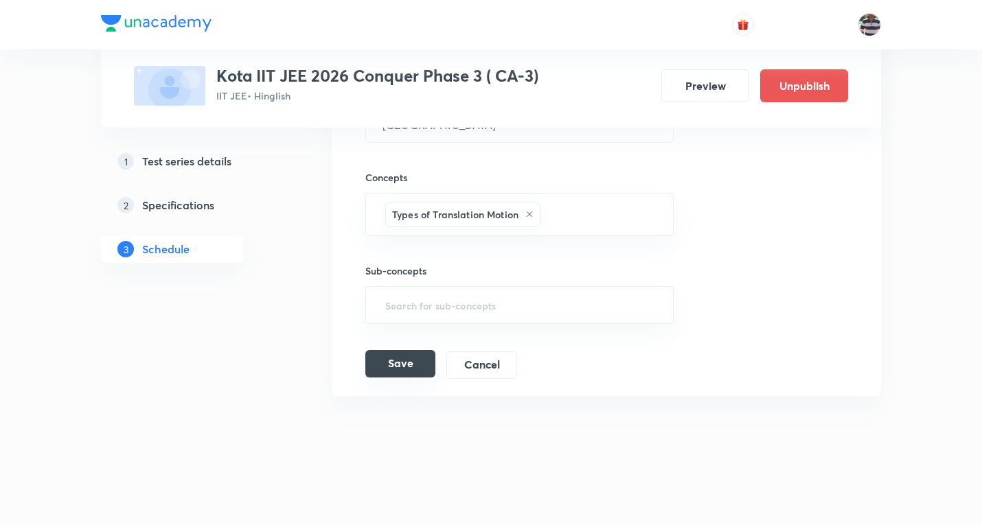
type input "Minor Test - 6 (Paper - 2) JEE Advanced"
click at [394, 359] on button "Save" at bounding box center [400, 363] width 70 height 27
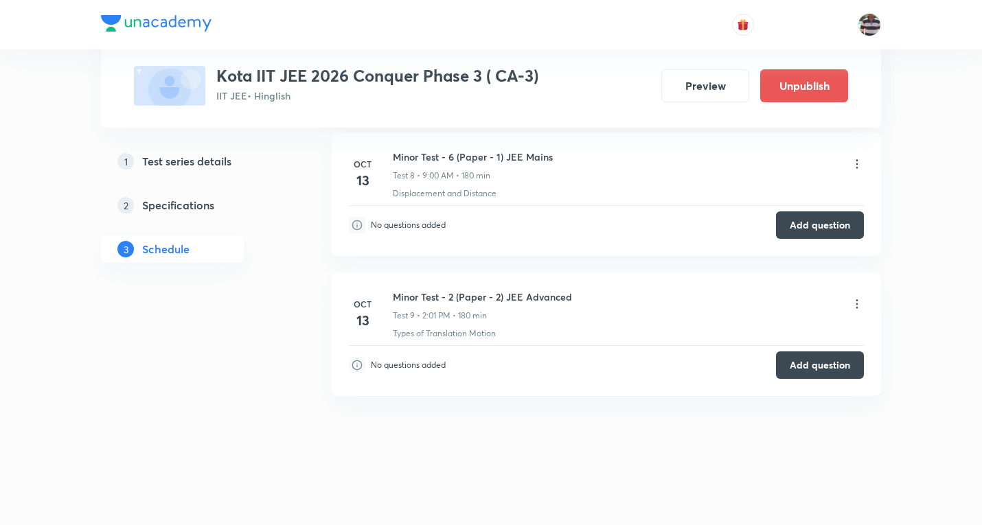
scroll to position [1365, 0]
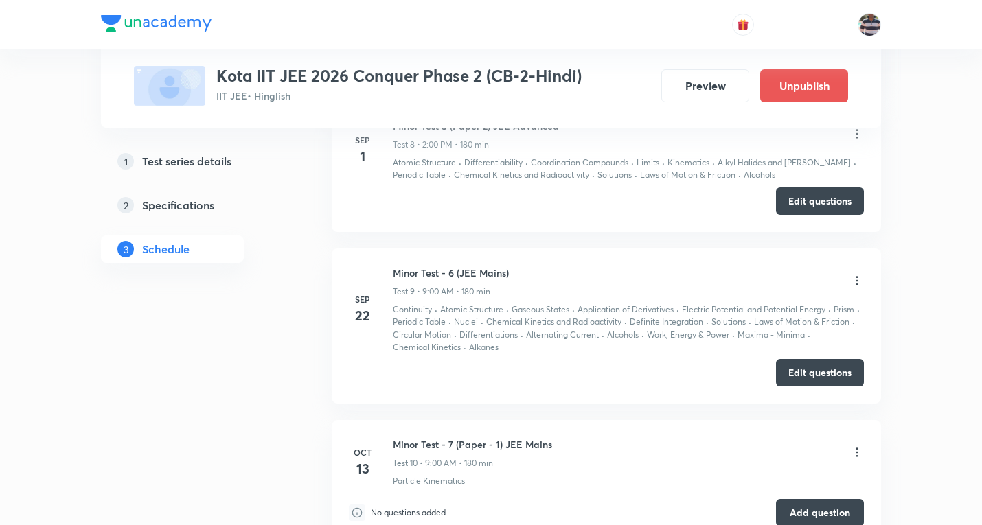
scroll to position [2438, 0]
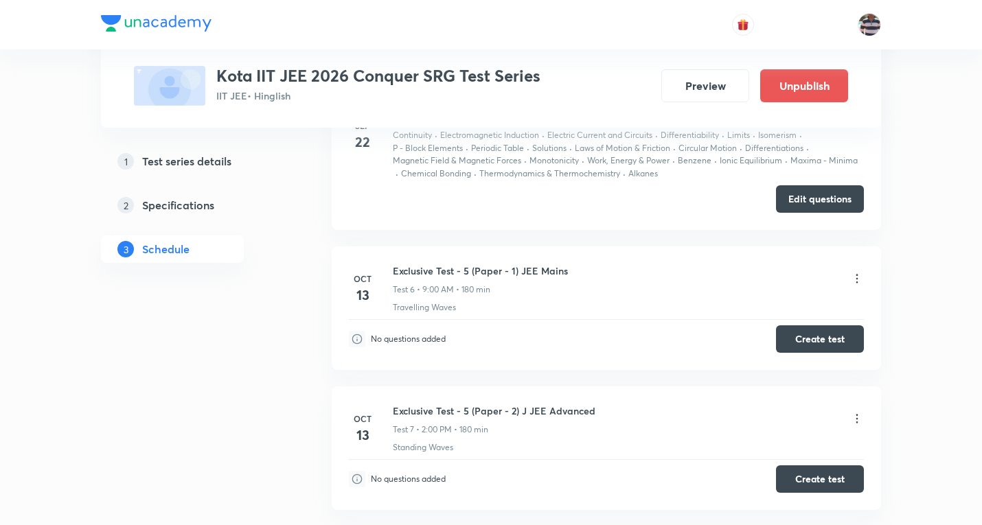
scroll to position [1727, 0]
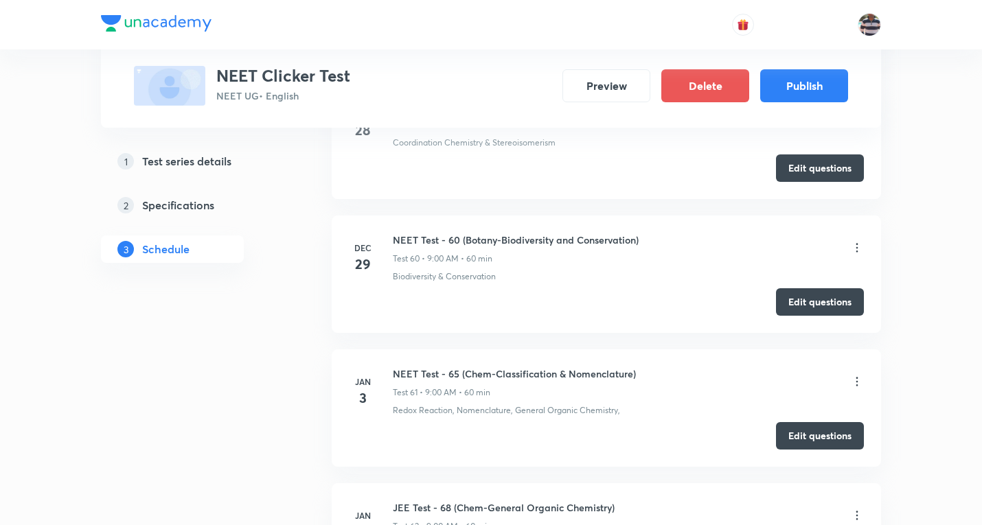
scroll to position [8867, 0]
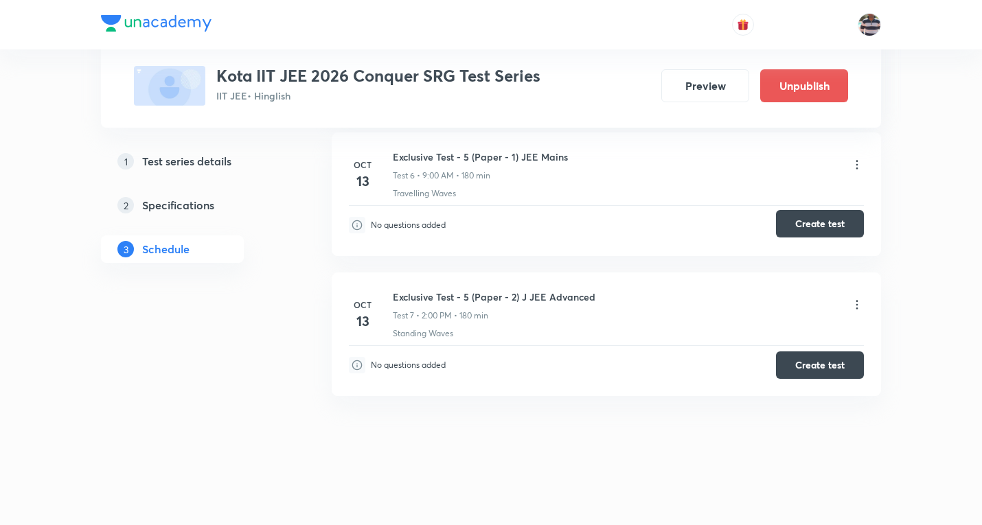
click at [826, 221] on button "Create test" at bounding box center [820, 223] width 88 height 27
click at [808, 363] on button "Create test" at bounding box center [820, 363] width 88 height 27
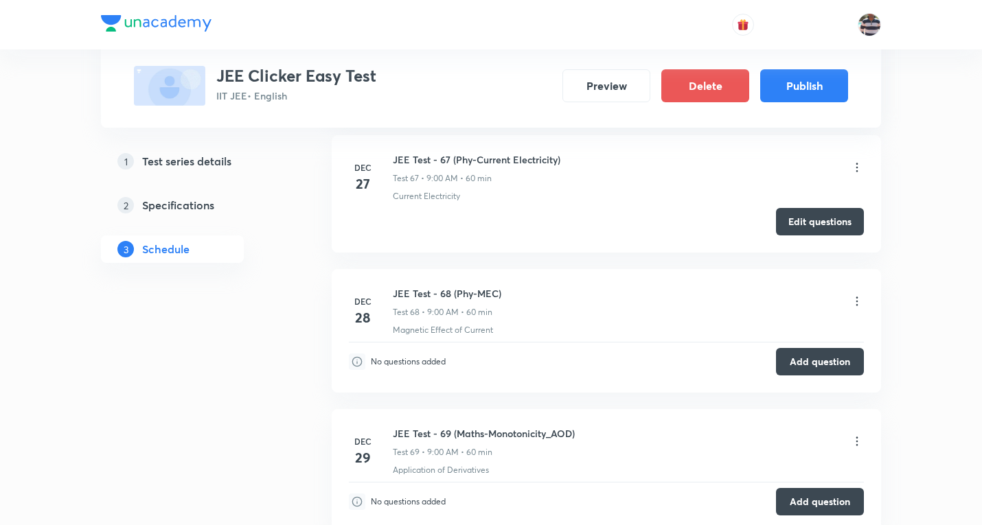
scroll to position [9860, 0]
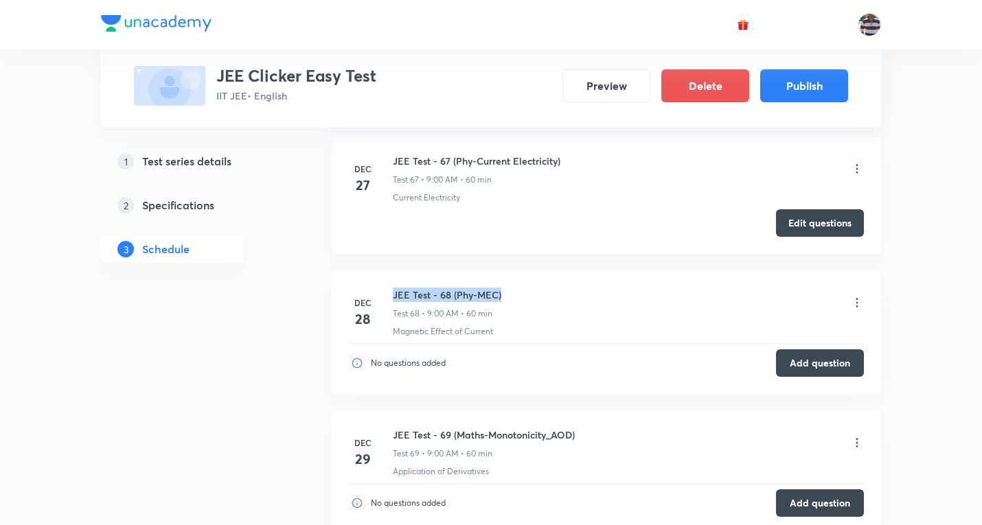
drag, startPoint x: 519, startPoint y: 297, endPoint x: 395, endPoint y: 290, distance: 124.4
click at [395, 290] on div "JEE Test - 68 (Phy-MEC) Test 68 • 9:00 AM • 60 min" at bounding box center [628, 304] width 471 height 32
copy h6 "JEE Test - 68 (Phy-MEC)"
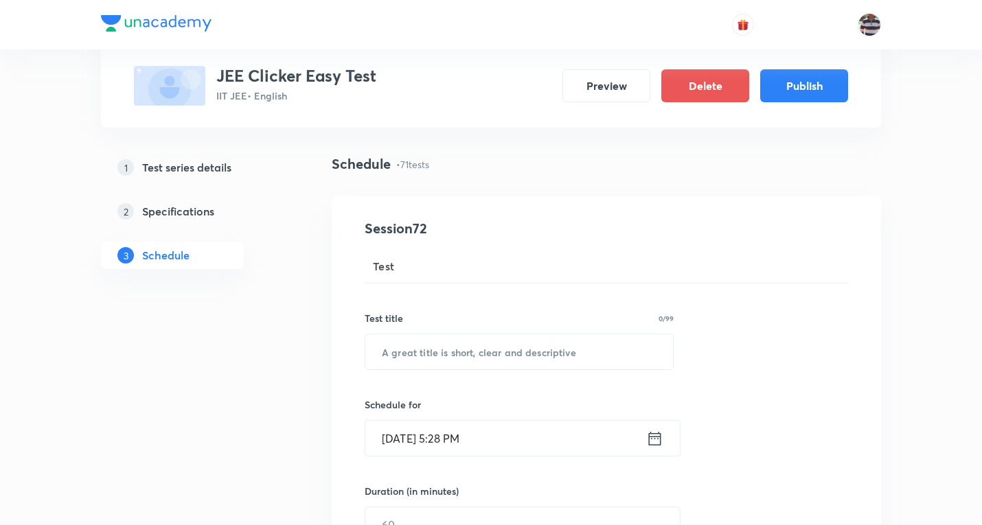
scroll to position [206, 0]
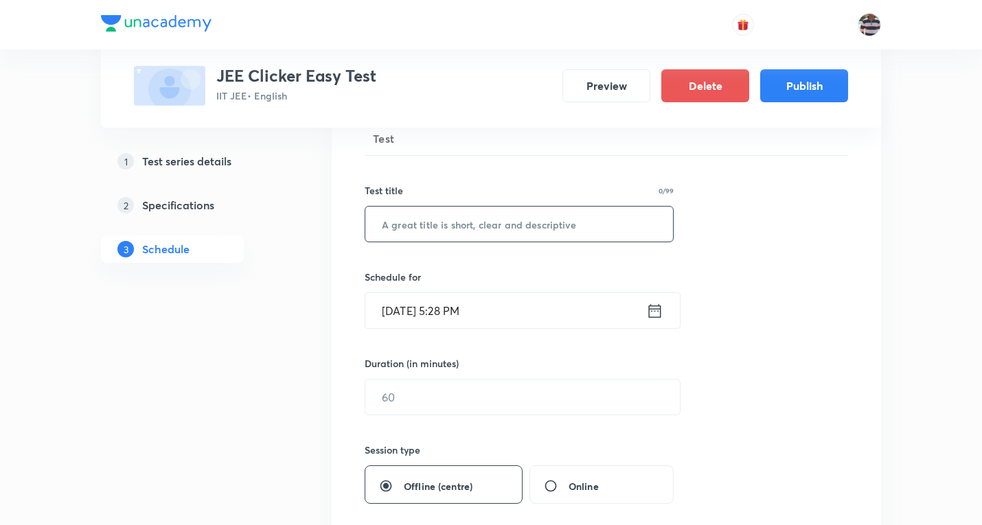
click at [481, 220] on input "text" at bounding box center [519, 224] width 308 height 35
paste input "JEE Test - 68 (Phy-MEC)"
paste input "EMI and A"
type input "JEE Test - 71 (Phy-EMI and AC)"
click at [412, 311] on input "Oct 8, 2025, 5:28 PM" at bounding box center [505, 310] width 281 height 35
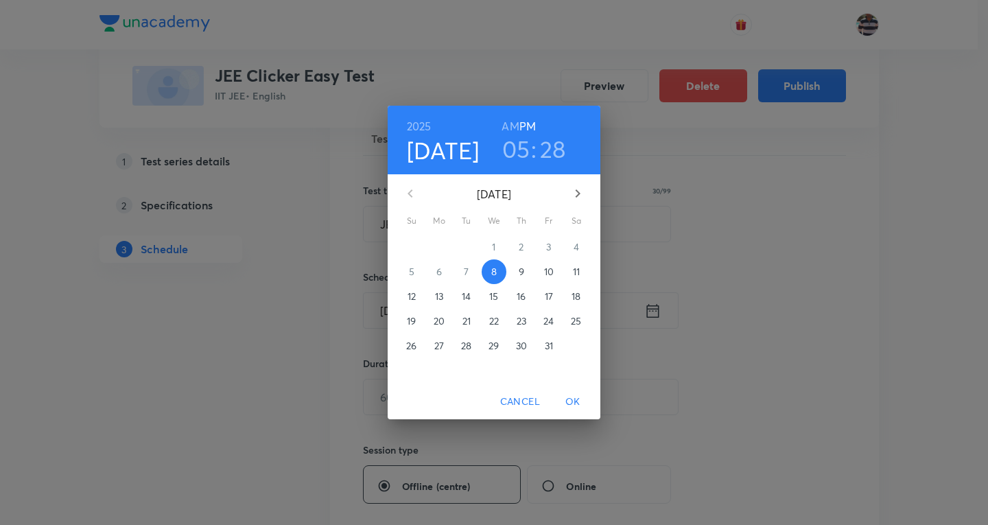
click at [574, 192] on icon "button" at bounding box center [578, 193] width 16 height 16
click at [494, 345] on p "31" at bounding box center [494, 346] width 8 height 14
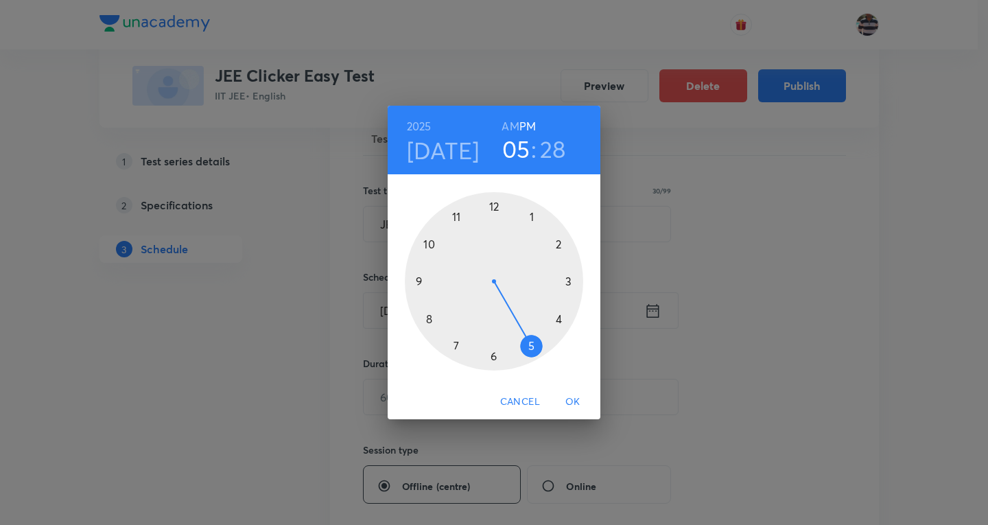
click at [417, 278] on div at bounding box center [494, 281] width 178 height 178
click at [509, 129] on h6 "AM" at bounding box center [510, 126] width 17 height 19
drag, startPoint x: 512, startPoint y: 358, endPoint x: 494, endPoint y: 223, distance: 136.5
click at [494, 223] on div at bounding box center [494, 281] width 178 height 178
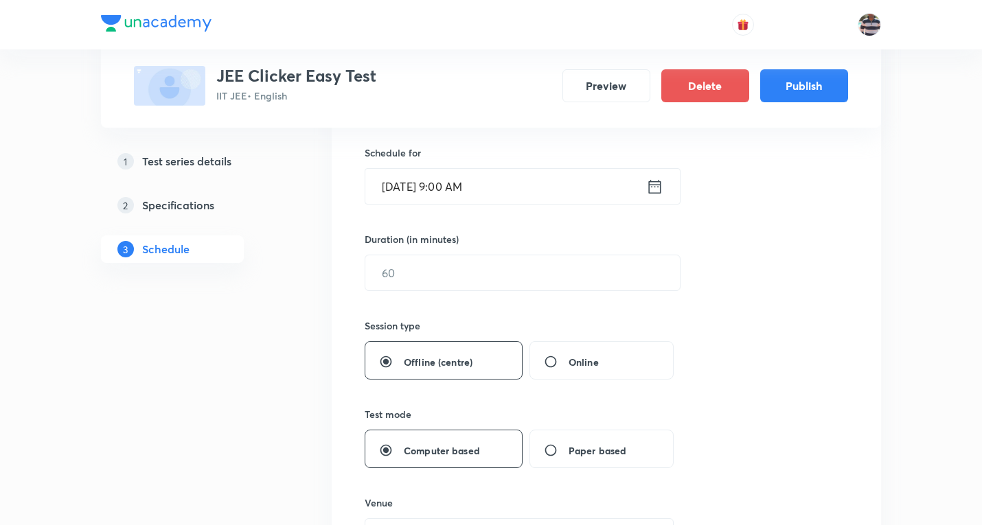
scroll to position [343, 0]
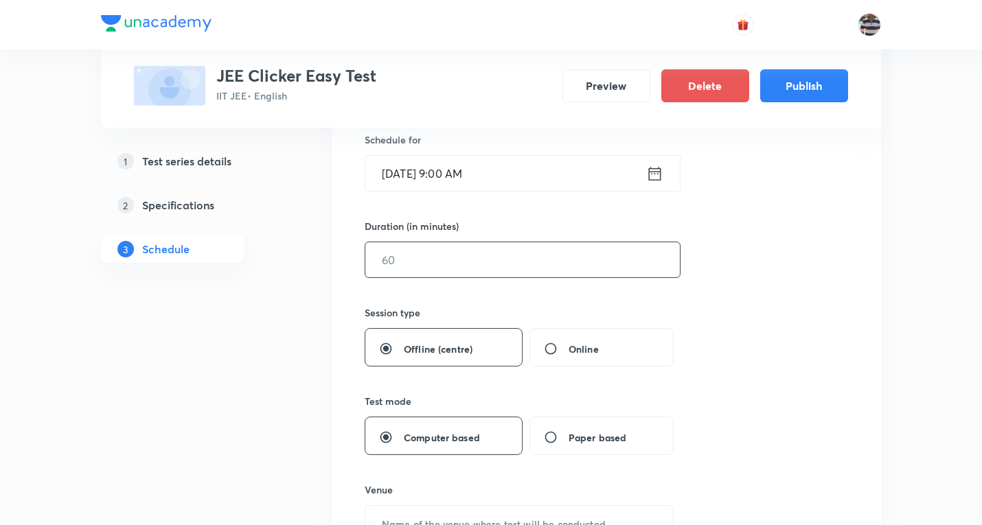
click at [443, 262] on input "text" at bounding box center [522, 259] width 314 height 35
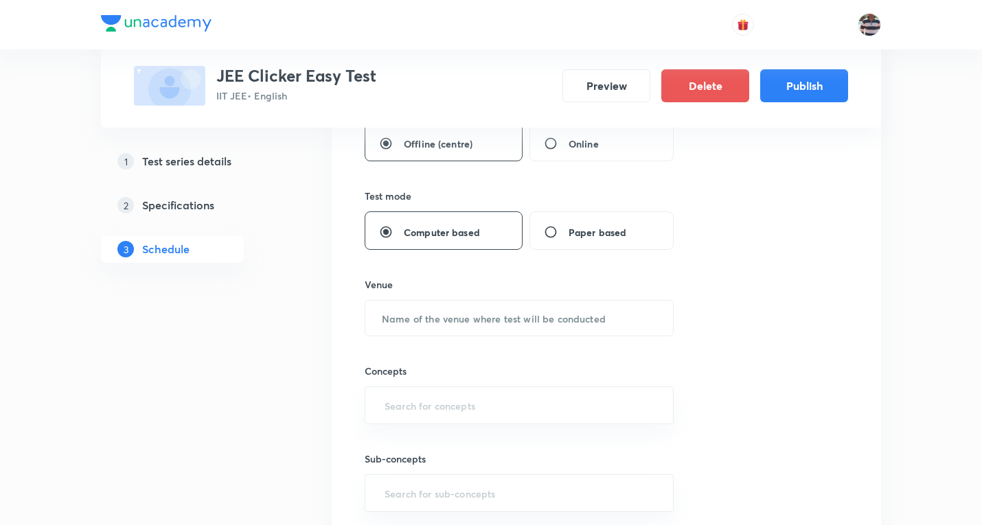
scroll to position [549, 0]
type input "60"
click at [444, 319] on input "text" at bounding box center [519, 317] width 308 height 35
type input "UA Centre"
click at [441, 397] on input "text" at bounding box center [519, 404] width 275 height 25
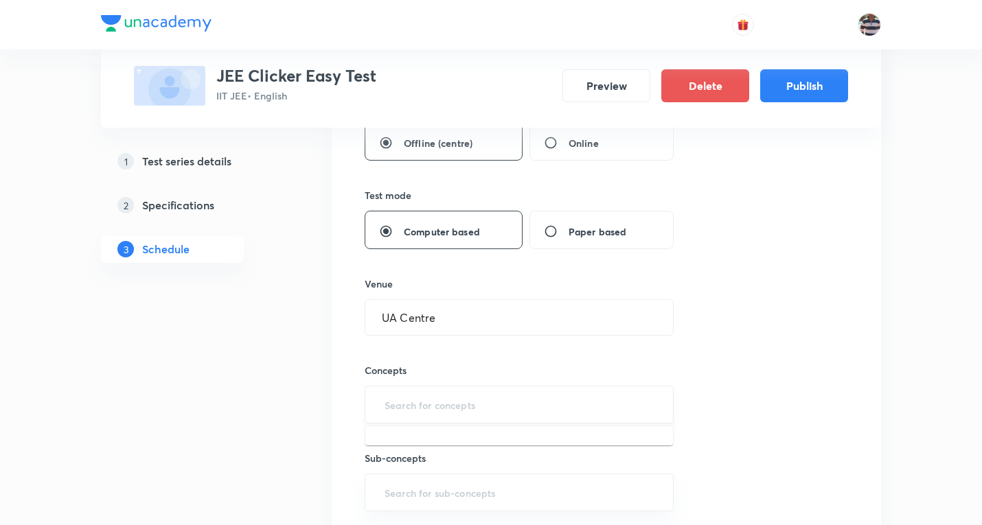
type input "a"
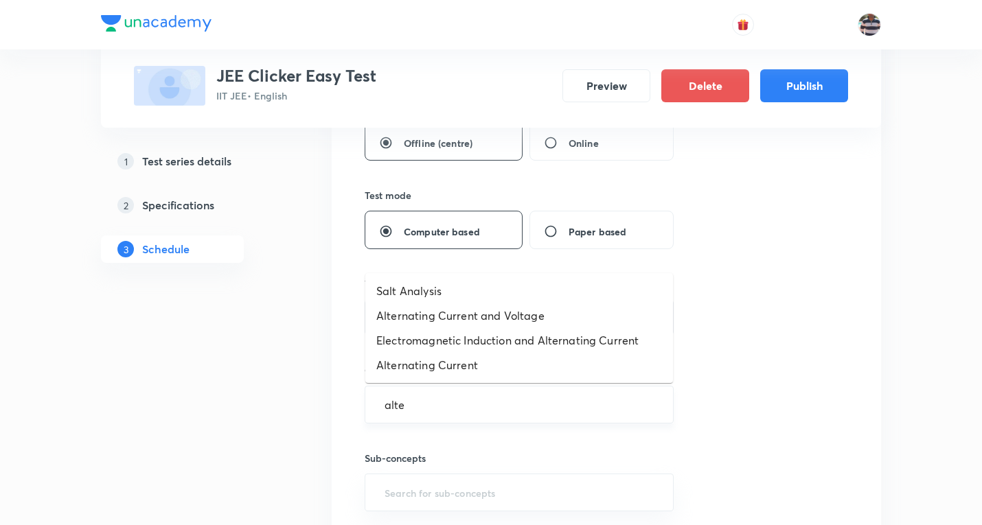
type input "alter"
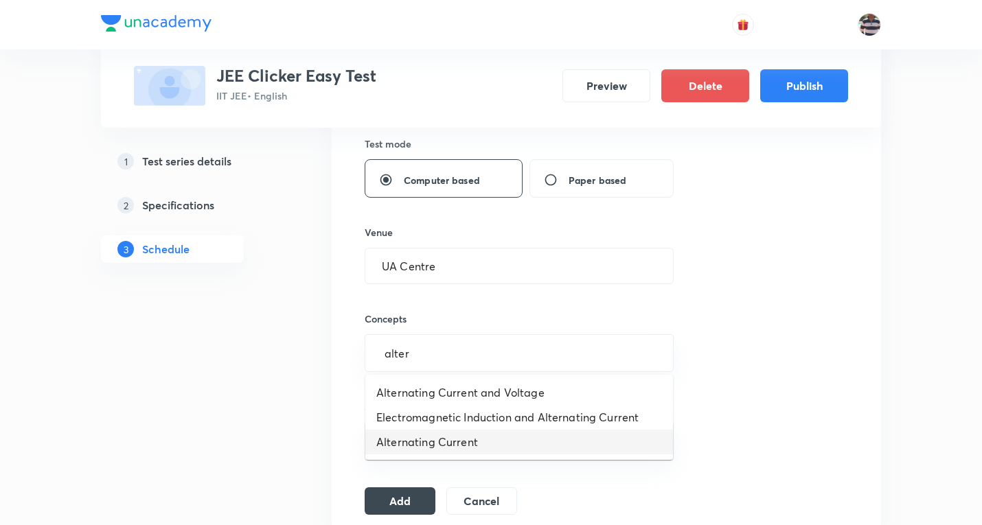
scroll to position [686, 0]
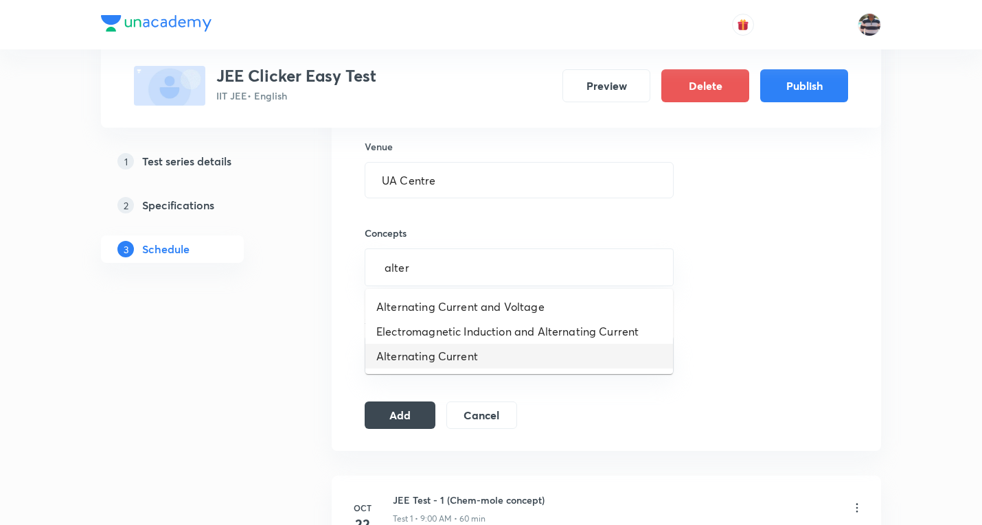
click at [465, 355] on li "Alternating Current" at bounding box center [519, 356] width 308 height 25
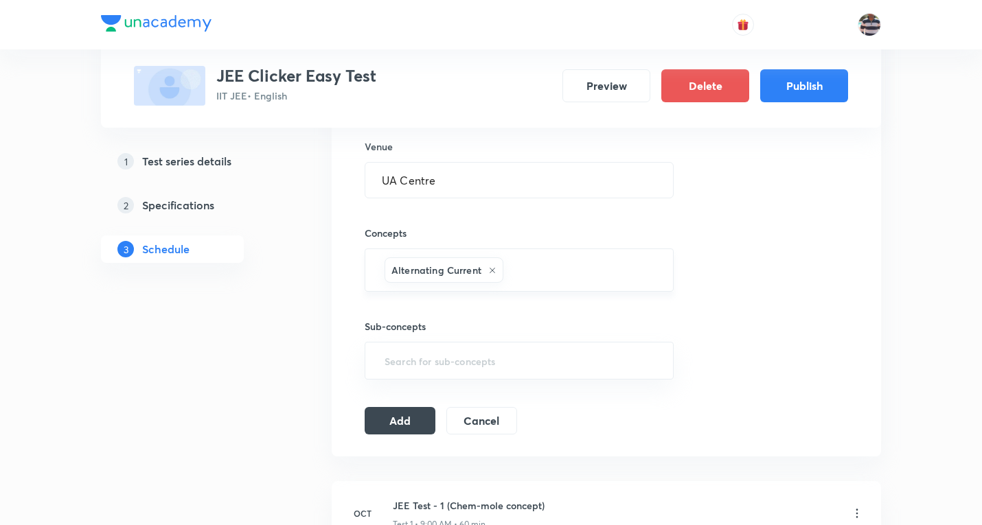
click at [537, 266] on input "text" at bounding box center [581, 269] width 150 height 25
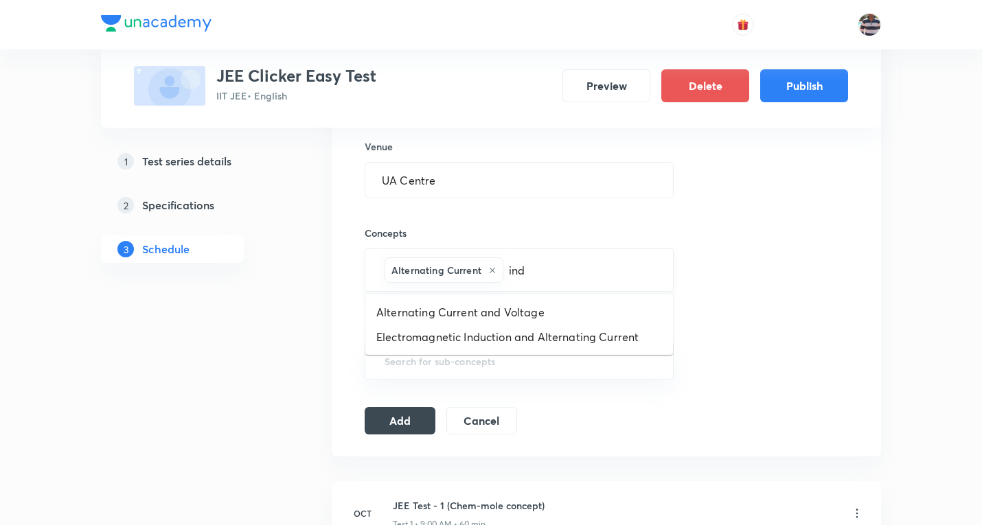
type input "indu"
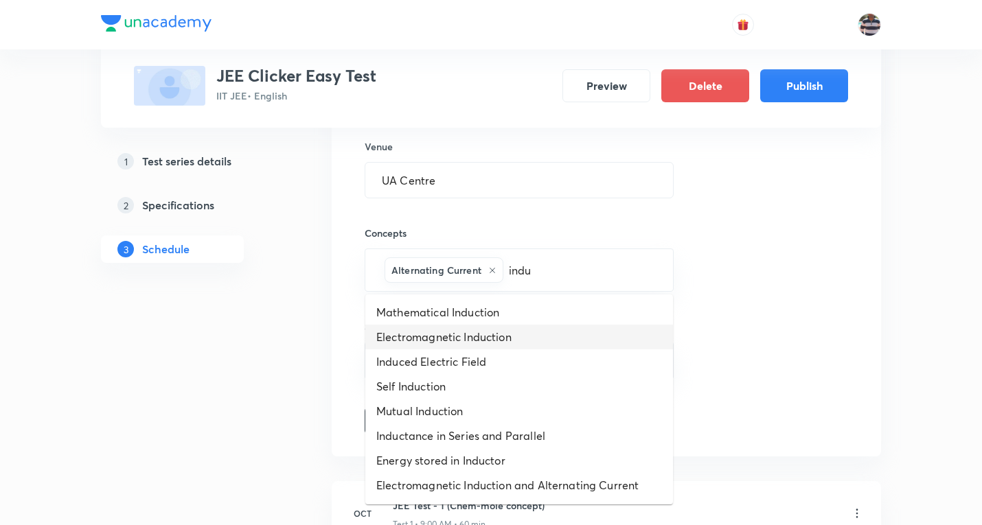
click at [483, 337] on li "Electromagnetic Induction" at bounding box center [519, 337] width 308 height 25
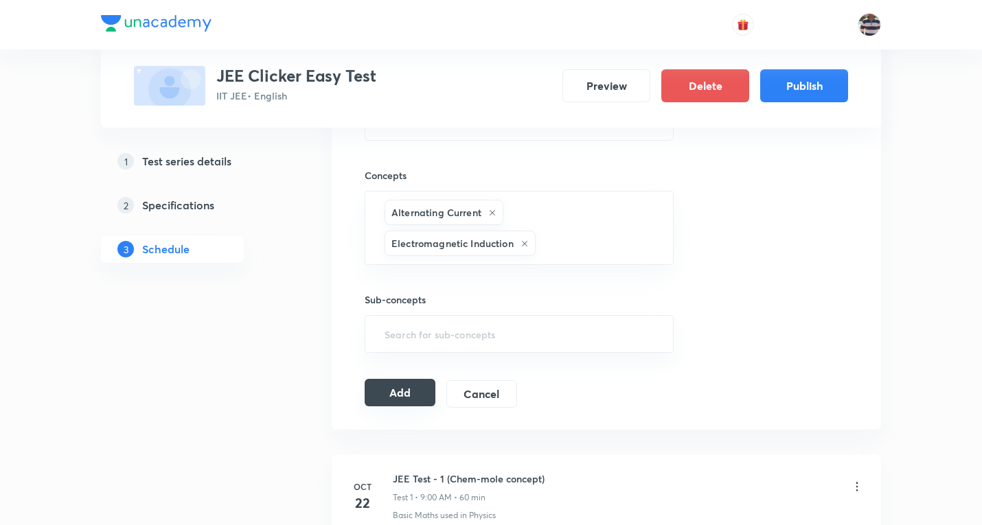
scroll to position [824, 0]
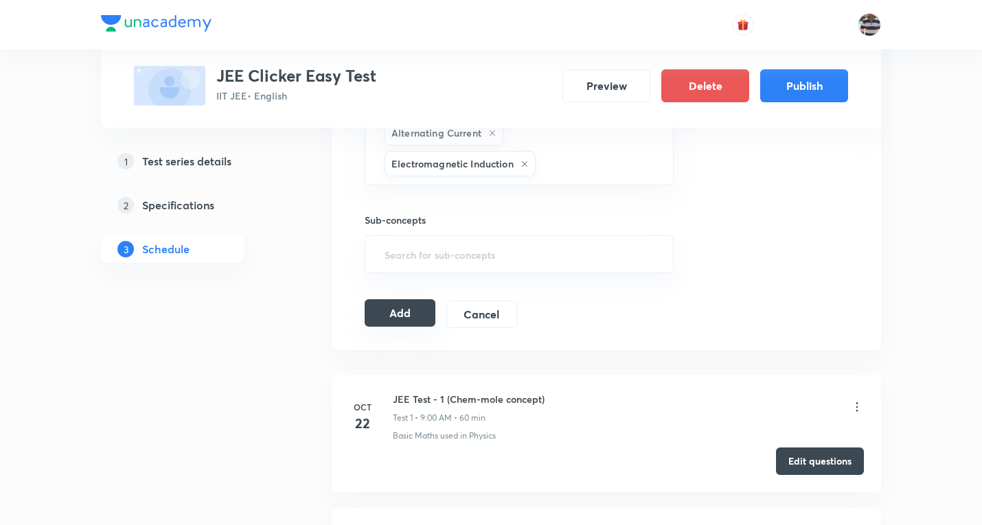
click at [413, 310] on button "Add" at bounding box center [399, 312] width 71 height 27
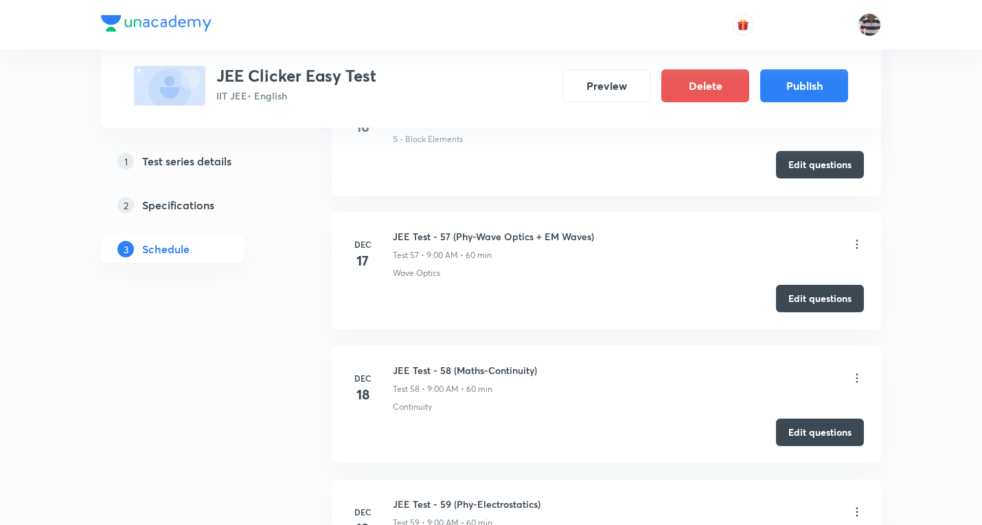
scroll to position [9607, 0]
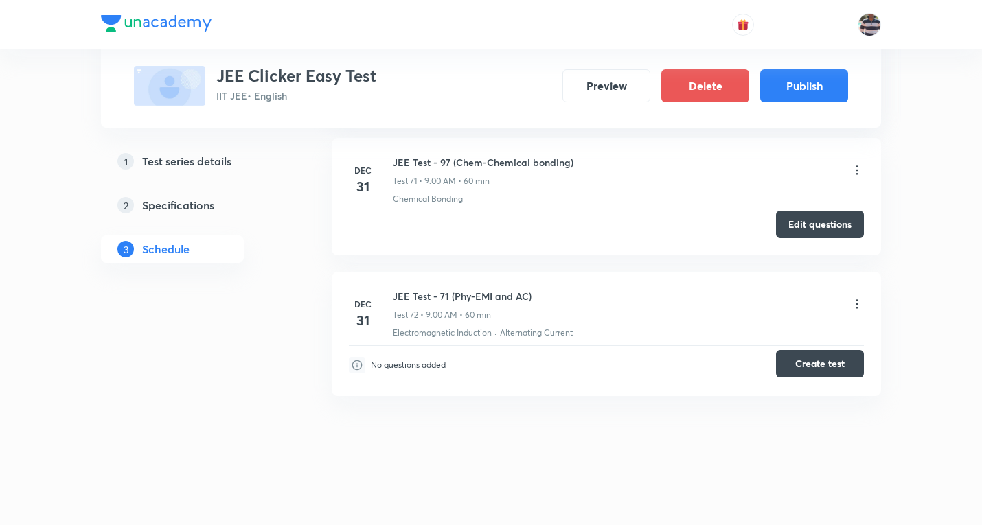
click at [822, 366] on button "Create test" at bounding box center [820, 363] width 88 height 27
drag, startPoint x: 542, startPoint y: 296, endPoint x: 391, endPoint y: 288, distance: 150.5
click at [391, 288] on li "Dec 31 JEE Test - 71 (Phy-EMI and AC) Test 72 • 9:00 AM • 60 min Electromagneti…" at bounding box center [606, 334] width 549 height 124
copy h6 "JEE Test - 71 (Phy-EMI and AC)"
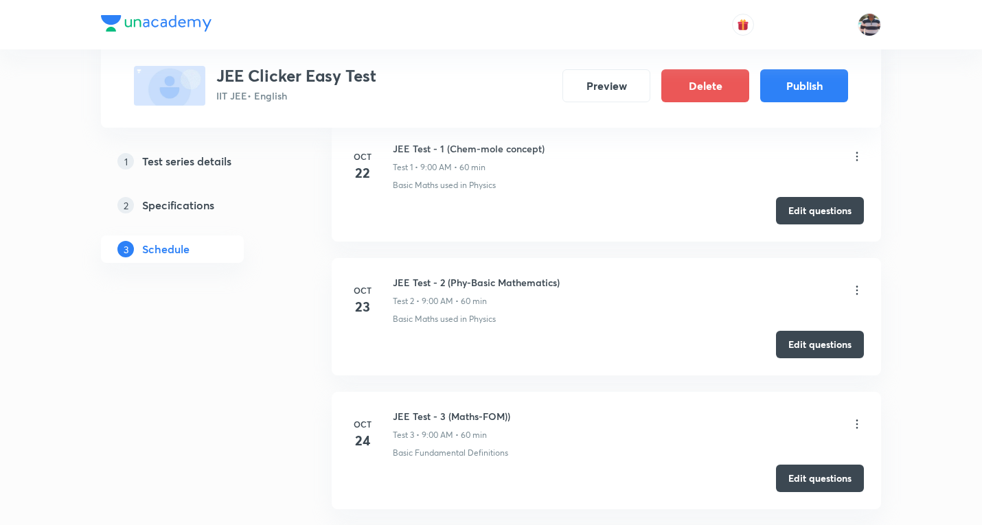
scroll to position [0, 0]
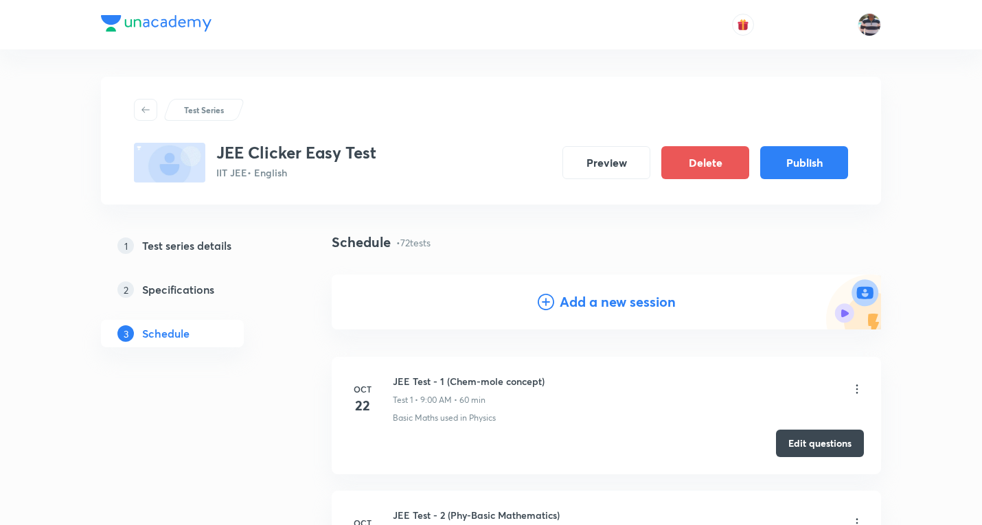
click at [621, 304] on h4 "Add a new session" at bounding box center [617, 302] width 116 height 21
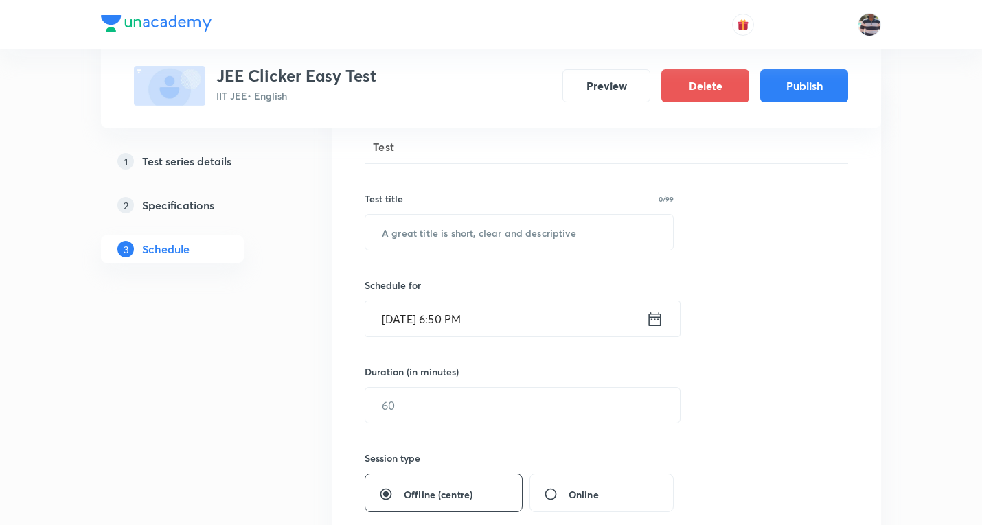
scroll to position [206, 0]
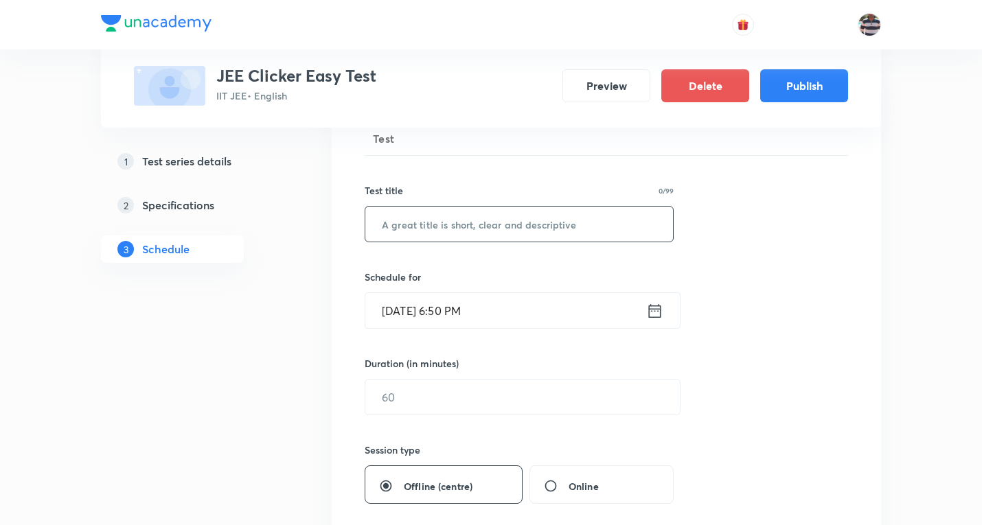
click at [457, 219] on input "text" at bounding box center [519, 224] width 308 height 35
paste input "JEE Test - 71 (Phy-EMI and AC)"
click at [443, 225] on input "JEE Test - 71 (Phy-EMI and AC)" at bounding box center [519, 224] width 308 height 35
paste input "Photoelectric effect & Atomic Physics"
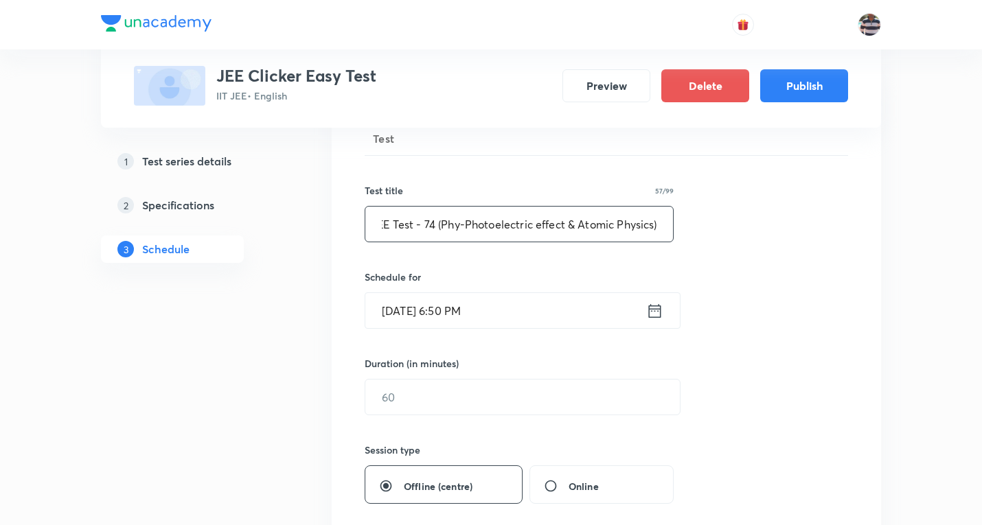
type input "JEE Test - 74 (Phy-Photoelectric effect & Atomic Physics)"
click at [393, 314] on input "Oct 8, 2025, 6:50 PM" at bounding box center [505, 310] width 281 height 35
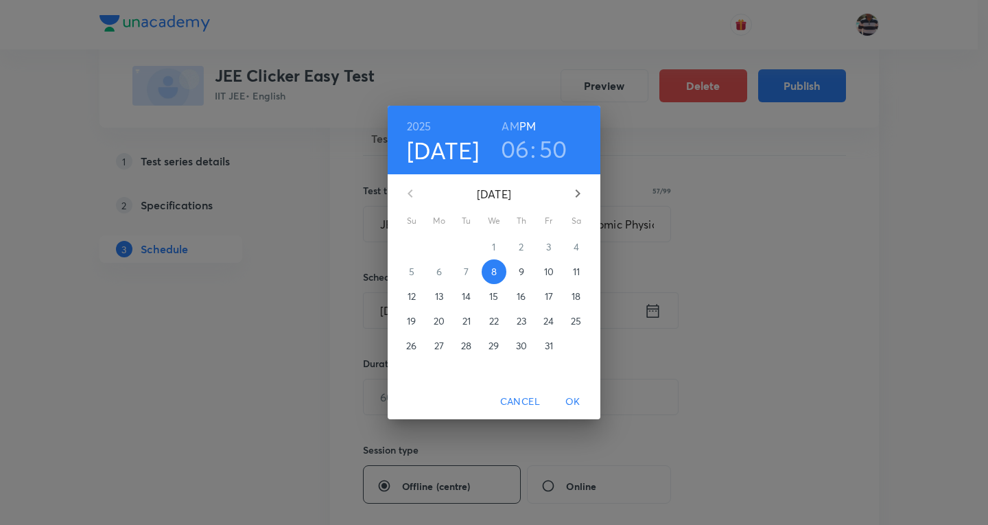
click at [577, 193] on icon "button" at bounding box center [578, 193] width 16 height 16
click at [577, 192] on icon "button" at bounding box center [578, 193] width 16 height 16
click at [575, 246] on p "3" at bounding box center [576, 247] width 5 height 14
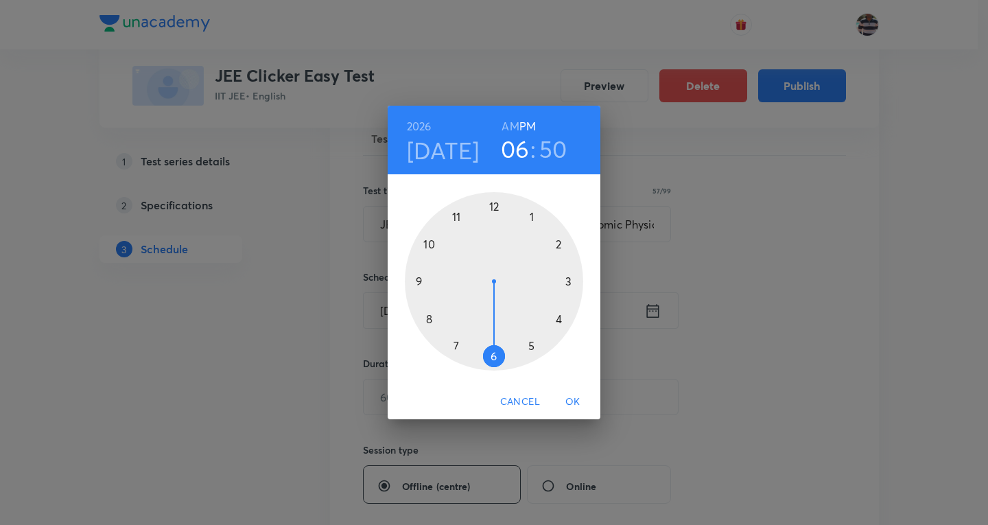
click at [428, 281] on div at bounding box center [494, 281] width 178 height 178
click at [512, 126] on h6 "AM" at bounding box center [510, 126] width 17 height 19
drag, startPoint x: 430, startPoint y: 244, endPoint x: 493, endPoint y: 222, distance: 66.0
click at [493, 222] on div at bounding box center [494, 281] width 178 height 178
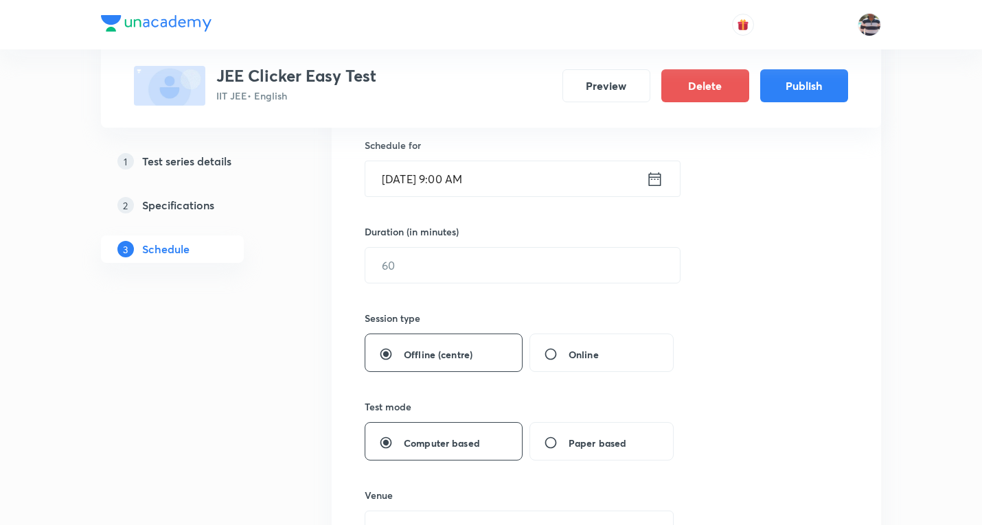
scroll to position [343, 0]
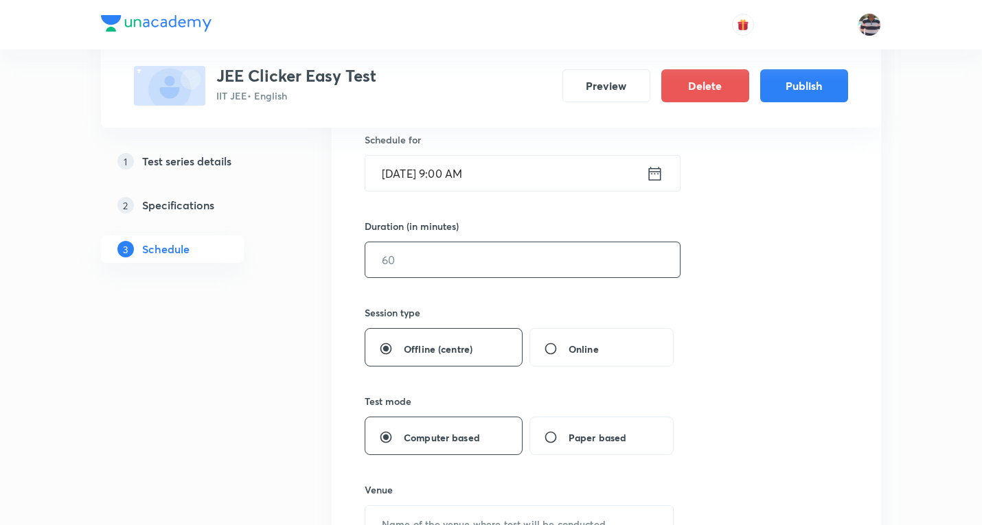
click at [430, 266] on input "text" at bounding box center [522, 259] width 314 height 35
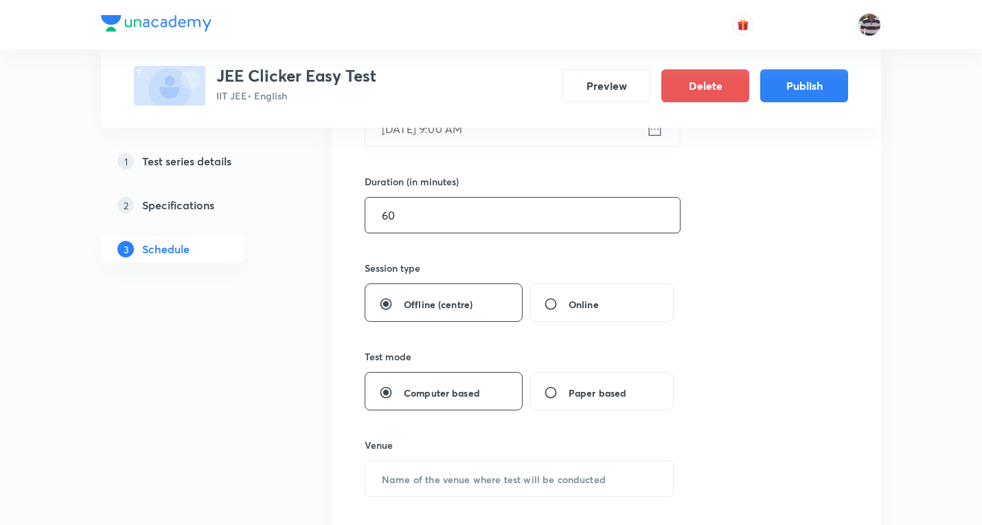
scroll to position [412, 0]
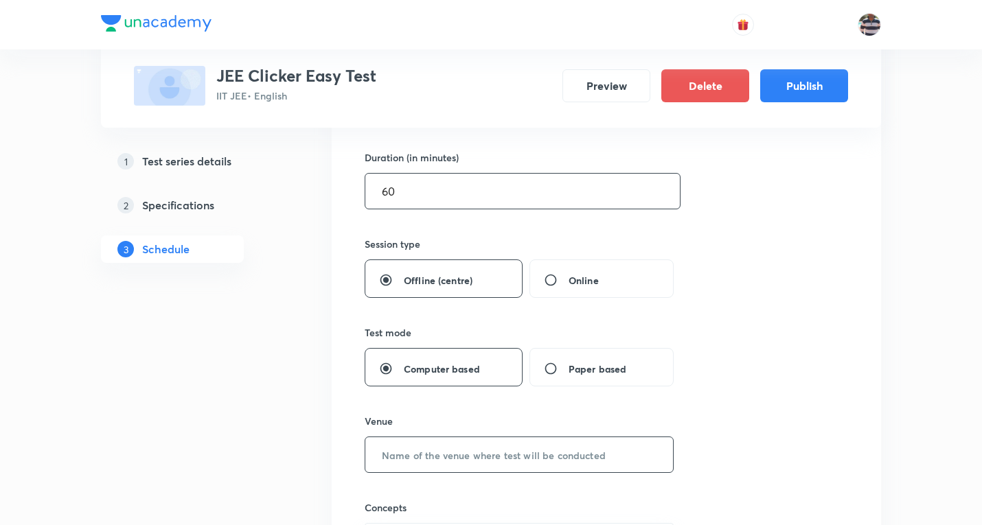
type input "60"
click at [483, 461] on input "text" at bounding box center [519, 454] width 308 height 35
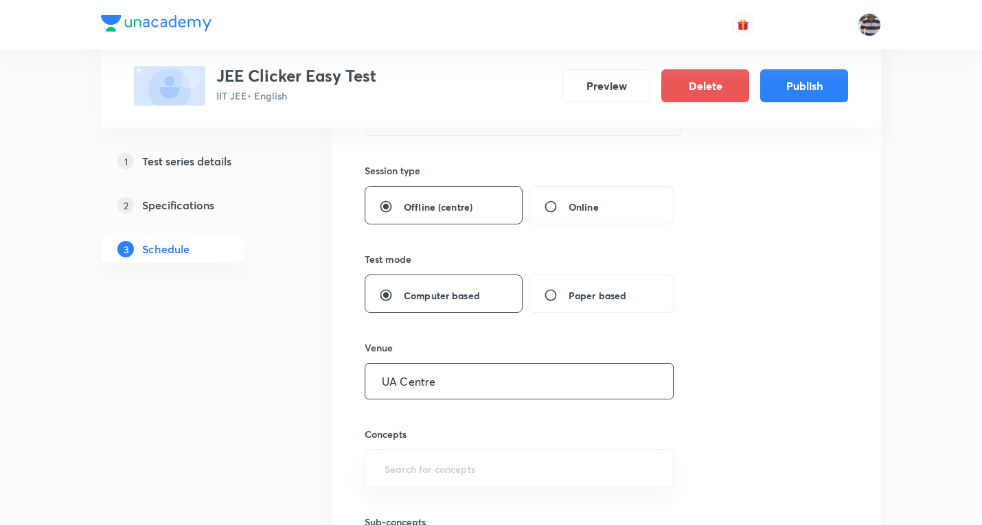
scroll to position [618, 0]
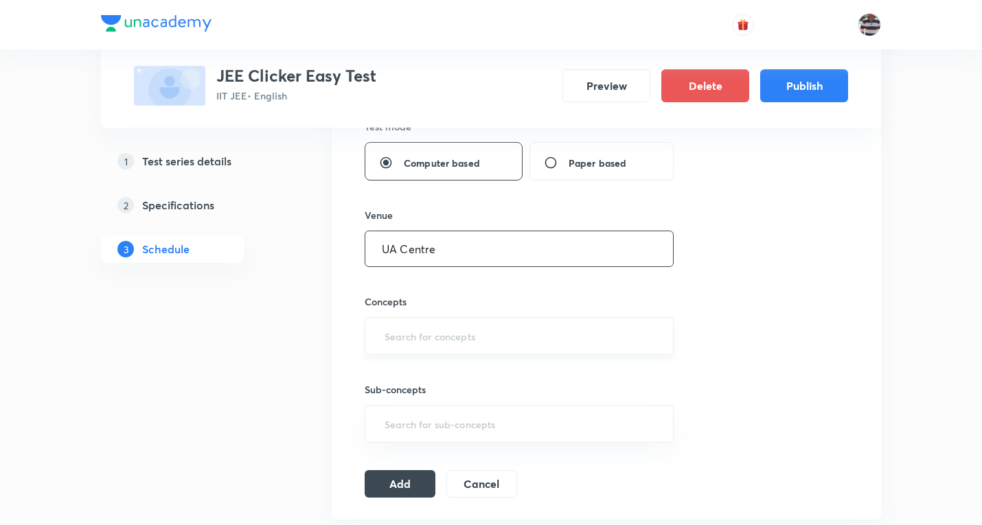
type input "UA Centre"
click at [428, 339] on input "text" at bounding box center [519, 335] width 275 height 25
type input "n"
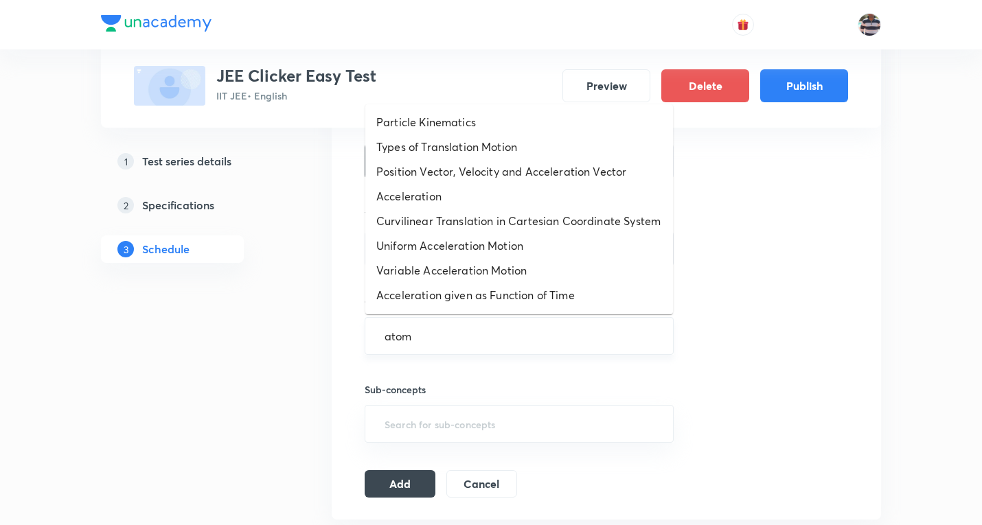
type input "ato"
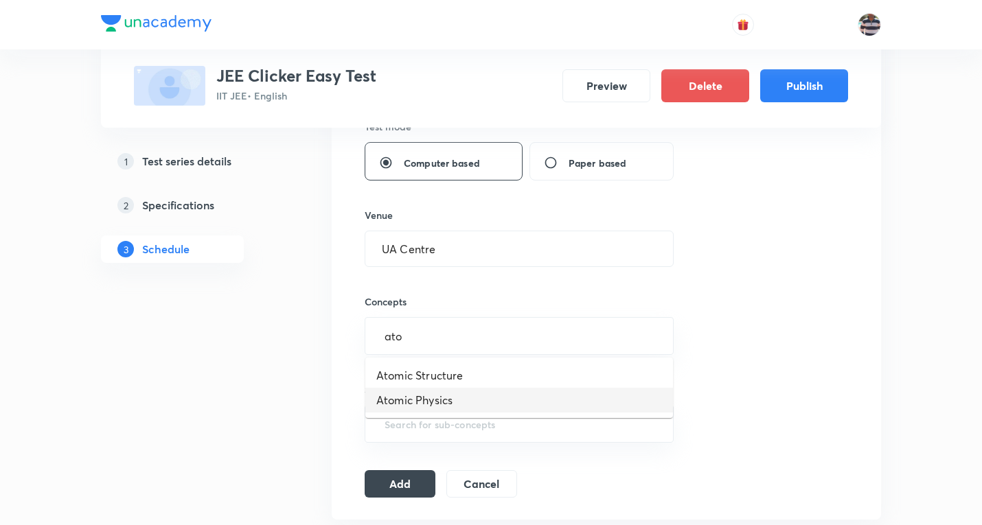
click at [426, 397] on li "Atomic Physics" at bounding box center [519, 400] width 308 height 25
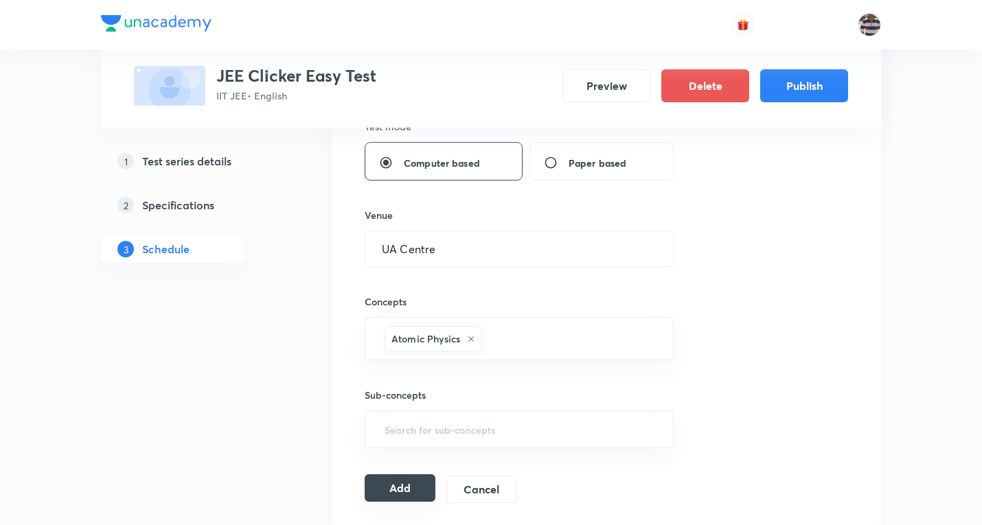
click at [404, 491] on button "Add" at bounding box center [399, 487] width 71 height 27
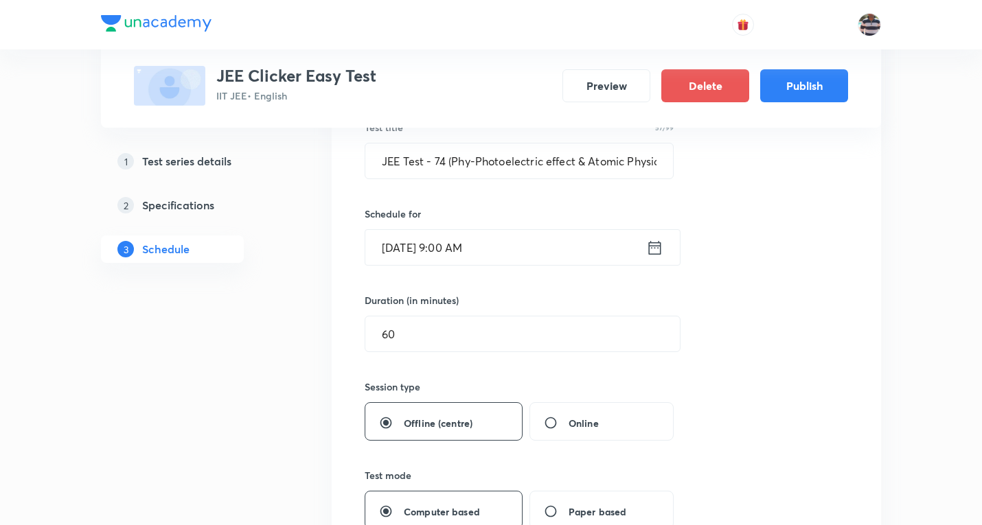
scroll to position [137, 0]
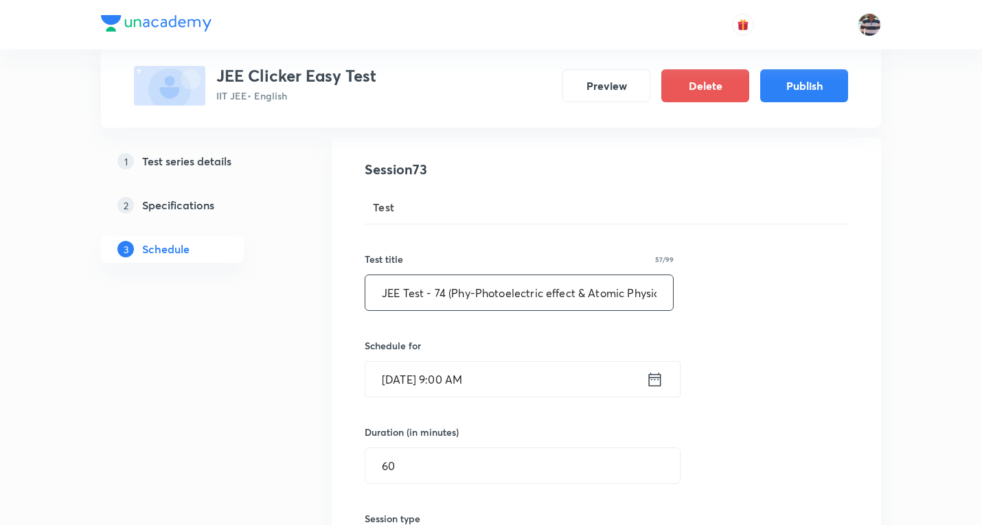
click at [603, 295] on input "JEE Test - 74 (Phy-Photoelectric effect & Atomic Physics)" at bounding box center [519, 292] width 308 height 35
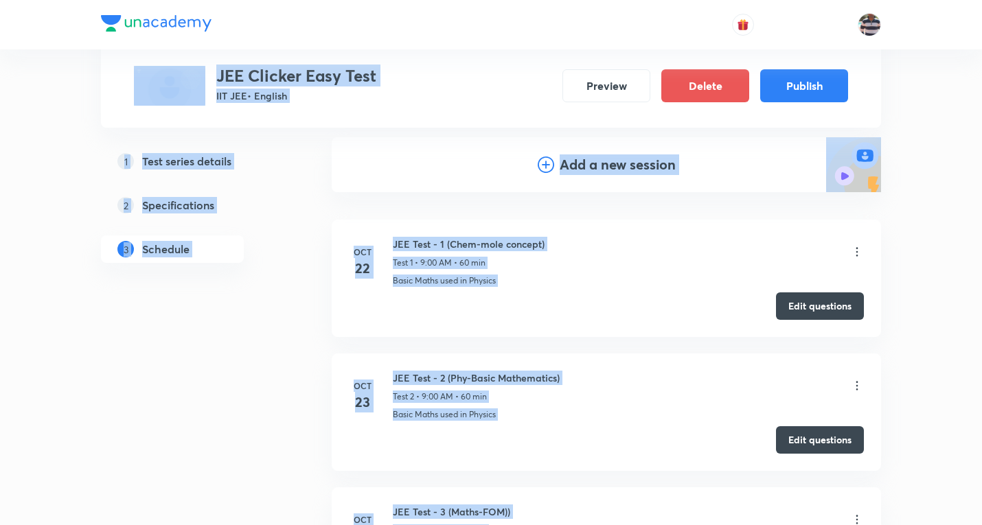
copy body "Test Series JEE Clicker Easy Test IIT JEE • English Preview Delete Publish 1 Te…"
click at [492, 292] on li "Oct 22 JEE Test - 1 (Chem-mole concept) Test 1 • 9:00 AM • 60 min Basic Maths u…" at bounding box center [606, 278] width 549 height 117
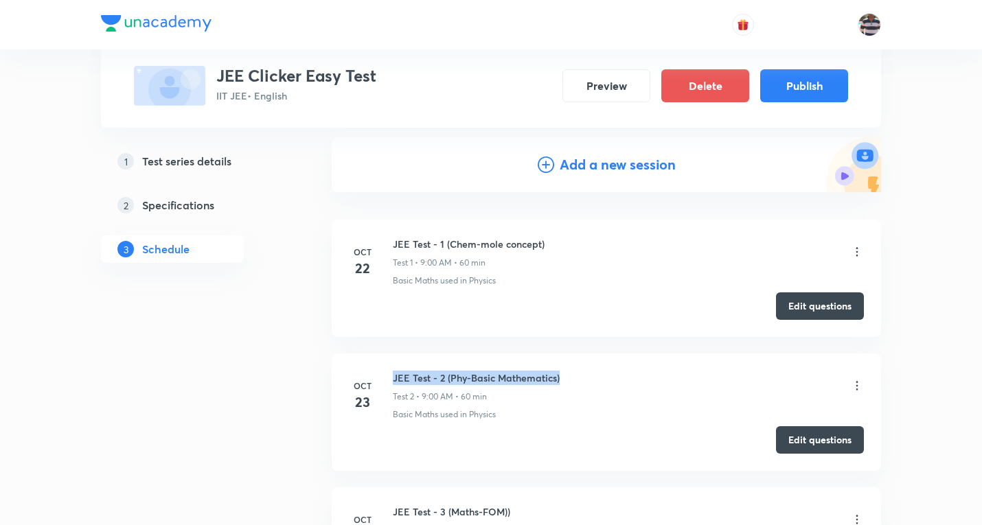
drag, startPoint x: 592, startPoint y: 376, endPoint x: 390, endPoint y: 376, distance: 201.8
click at [390, 376] on div "Oct 23 JEE Test - 2 (Phy-Basic Mathematics) Test 2 • 9:00 AM • 60 min Basic Mat…" at bounding box center [606, 396] width 515 height 50
copy h6 "JEE Test - 2 (Phy-Basic Mathematics)"
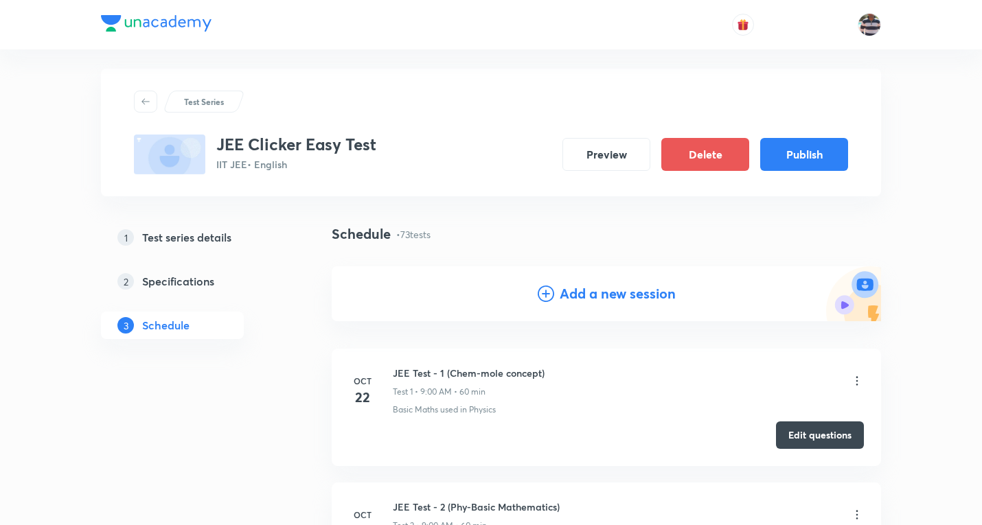
scroll to position [0, 0]
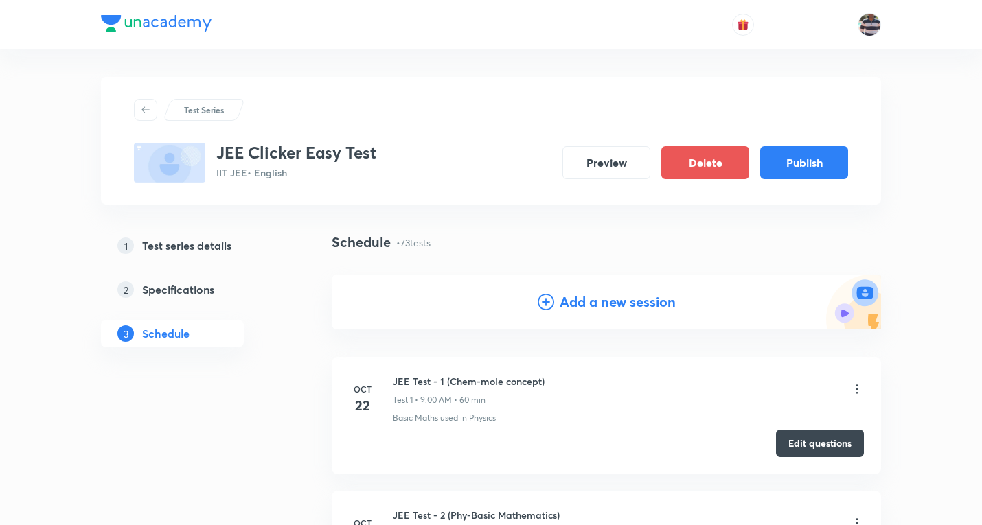
click at [627, 300] on h4 "Add a new session" at bounding box center [617, 302] width 116 height 21
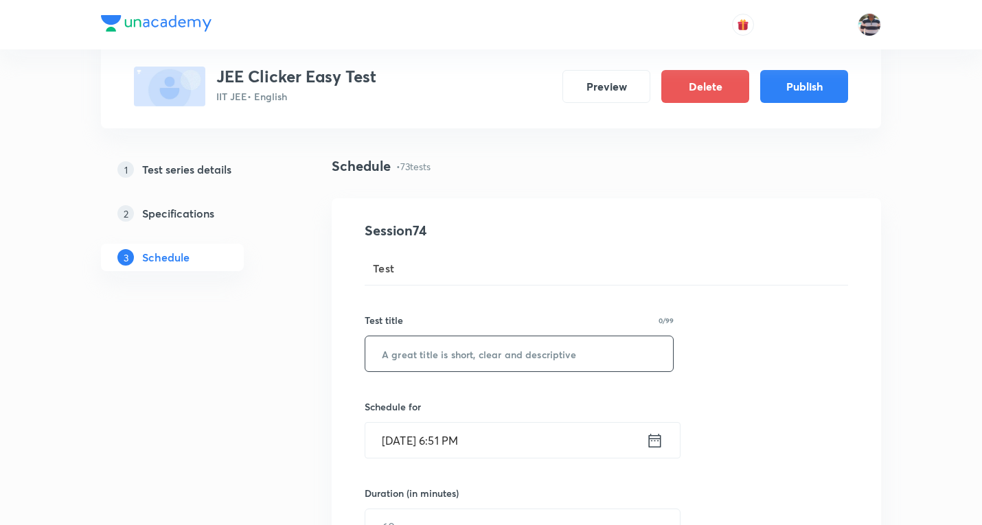
scroll to position [137, 0]
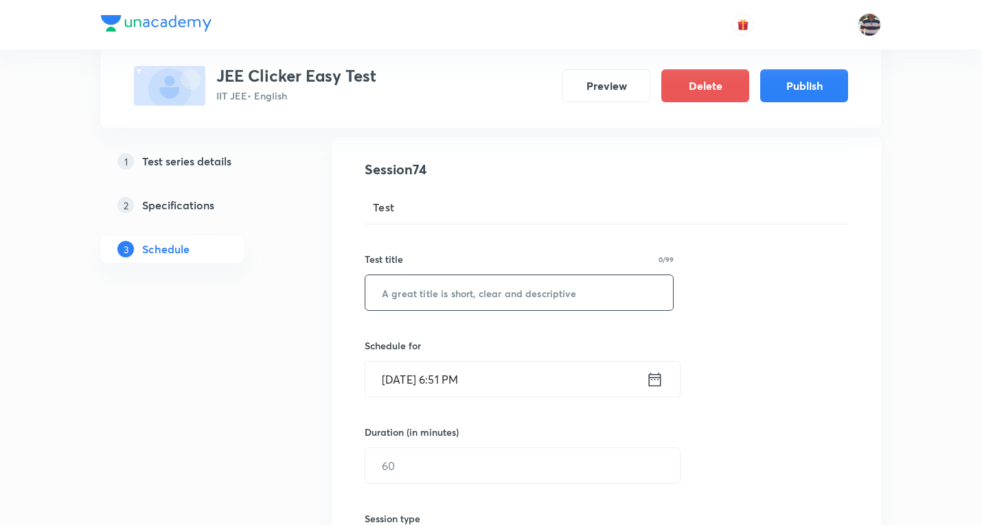
click at [459, 308] on input "text" at bounding box center [519, 292] width 308 height 35
paste input "JEE Test - 2 (Phy-Basic Mathematics)"
click at [436, 292] on input "JEE Test - 2 (Phy-Basic Mathematics)" at bounding box center [519, 292] width 308 height 35
click at [481, 291] on input "JEE Test - 77 (Phy-Basic Mathematics)" at bounding box center [519, 292] width 308 height 35
paste input "Nuclear Physics"
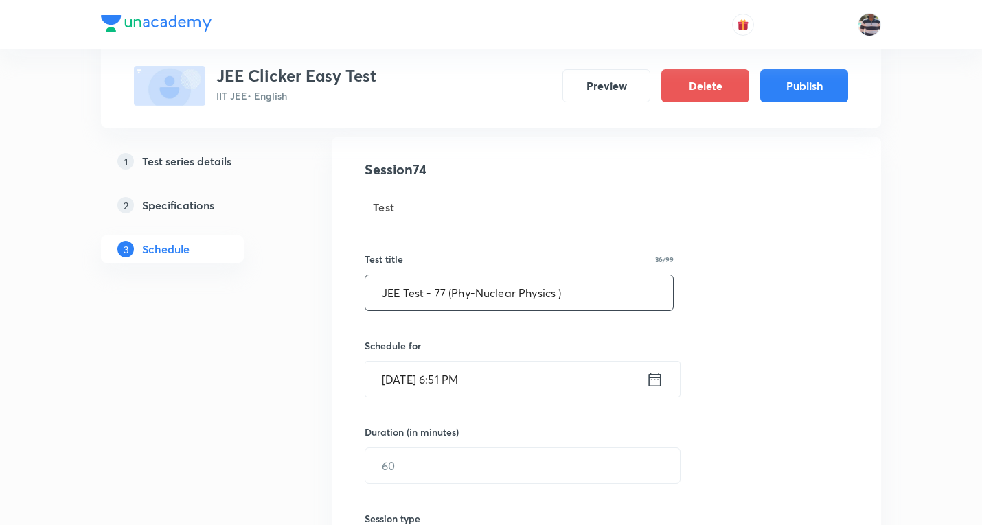
click at [435, 292] on input "JEE Test - 77 (Phy-Nuclear Physics )" at bounding box center [519, 292] width 308 height 35
type input "JEE Test - 77 (Phy-Nuclear Physics )"
click at [442, 378] on input "Oct 8, 2025, 6:51 PM" at bounding box center [505, 379] width 281 height 35
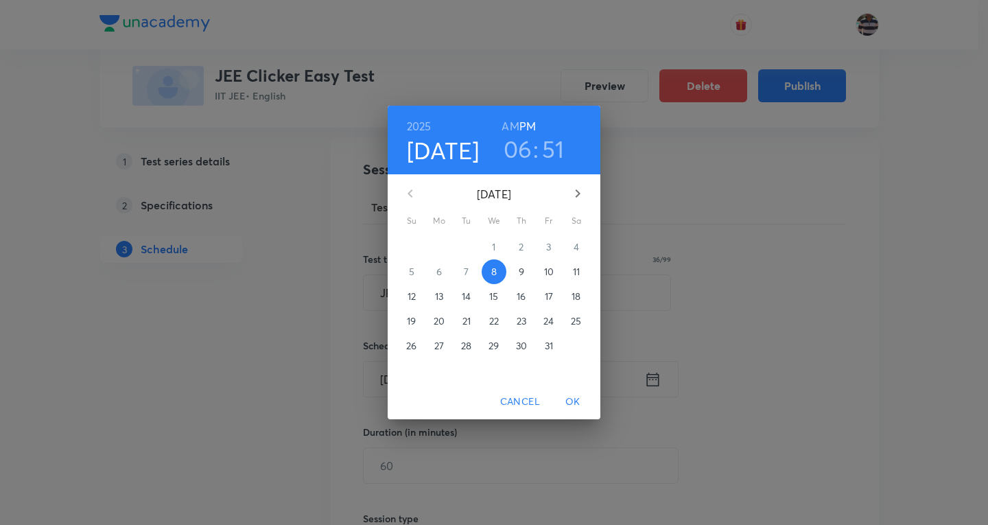
click at [575, 190] on icon "button" at bounding box center [578, 193] width 16 height 16
click at [576, 190] on icon "button" at bounding box center [578, 193] width 16 height 16
click at [473, 267] on span "6" at bounding box center [466, 272] width 25 height 14
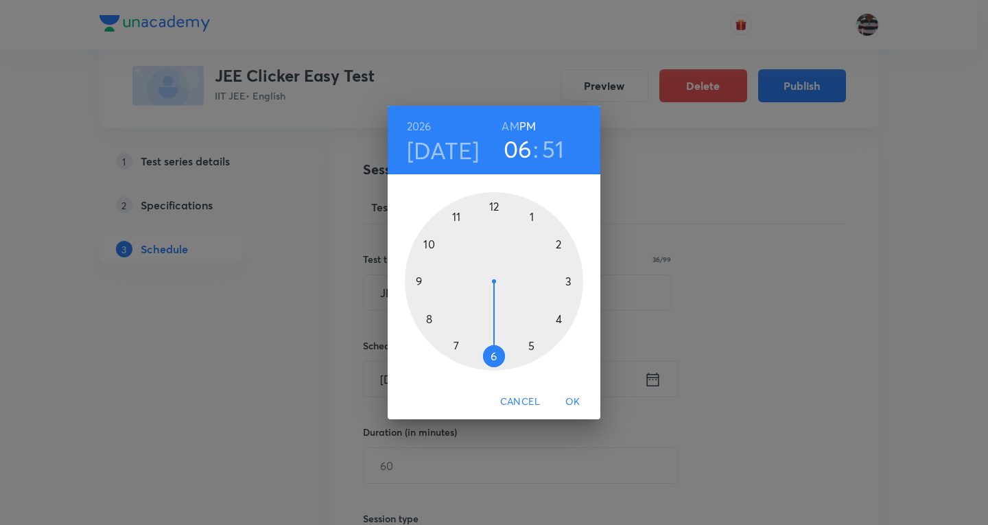
click at [510, 125] on h6 "AM" at bounding box center [510, 126] width 17 height 19
click at [421, 280] on div at bounding box center [494, 281] width 178 height 178
drag, startPoint x: 436, startPoint y: 233, endPoint x: 494, endPoint y: 221, distance: 59.6
click at [494, 221] on div at bounding box center [494, 281] width 178 height 178
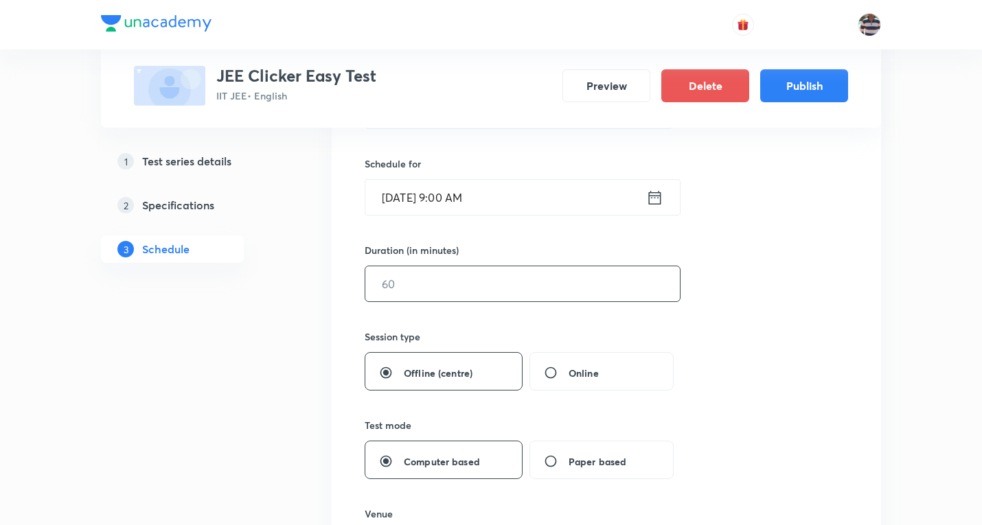
scroll to position [343, 0]
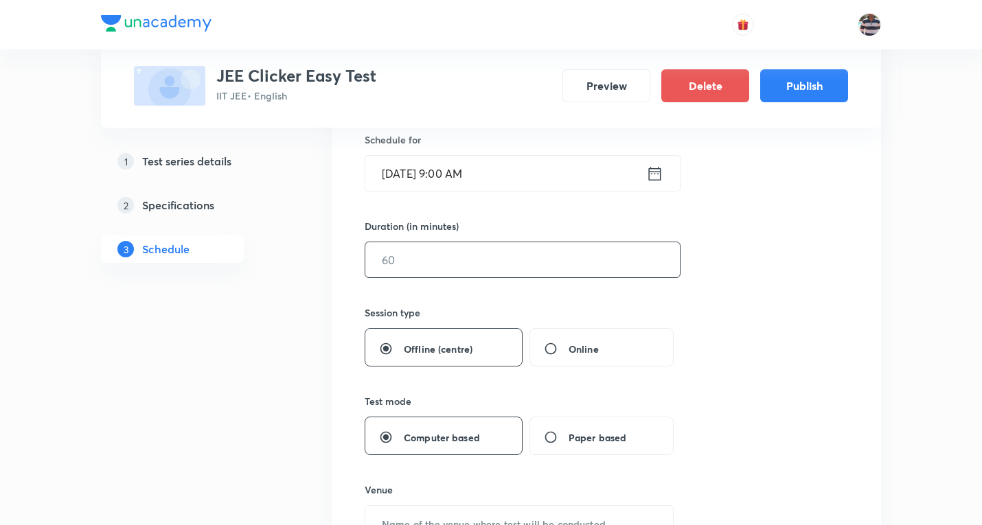
click at [421, 260] on input "text" at bounding box center [522, 259] width 314 height 35
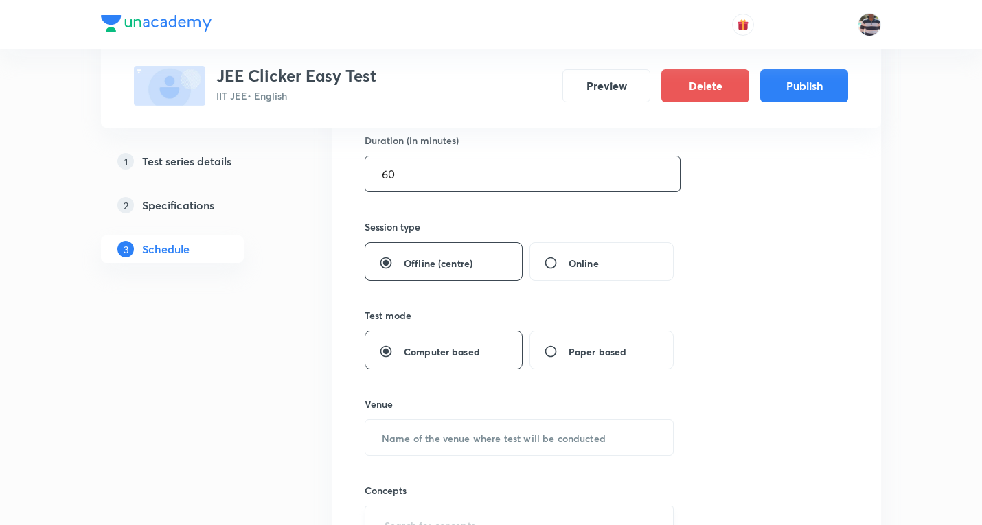
scroll to position [549, 0]
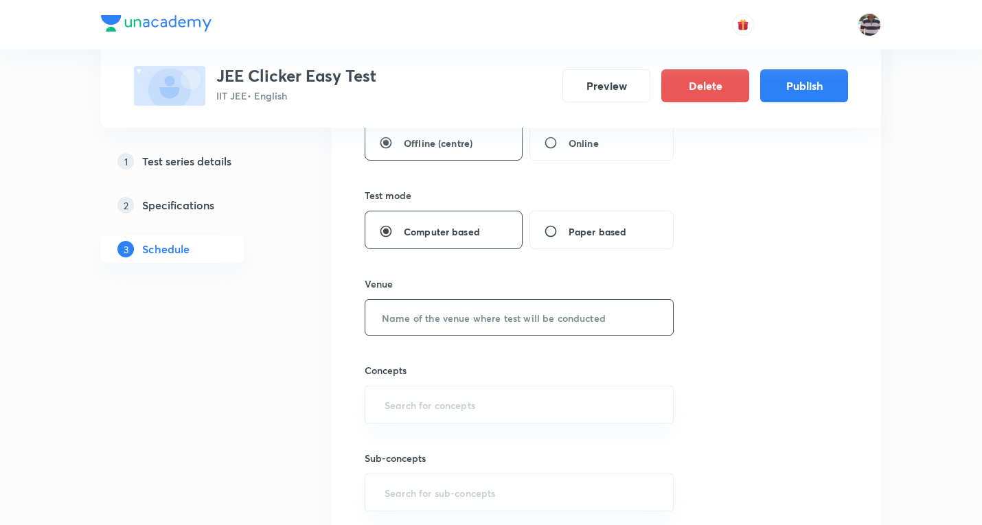
type input "60"
click at [438, 321] on input "text" at bounding box center [519, 317] width 308 height 35
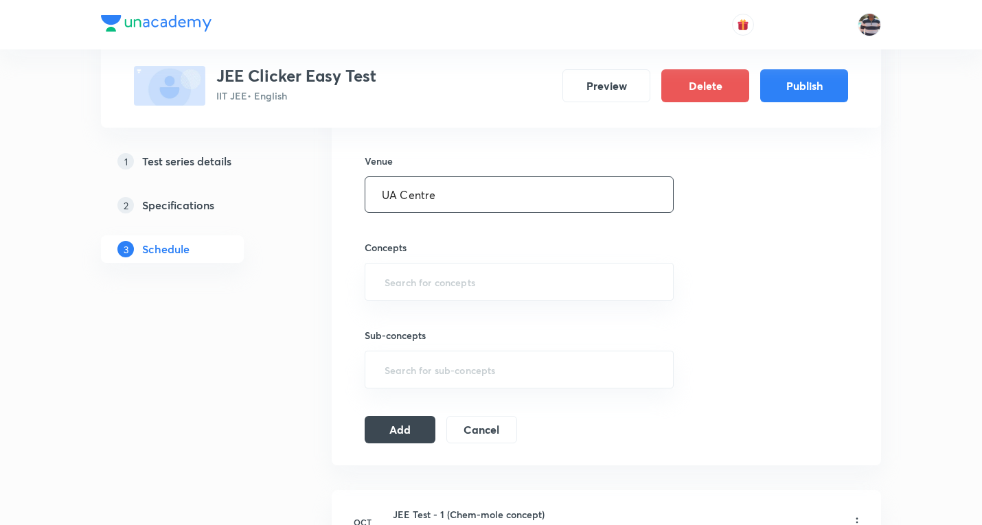
scroll to position [686, 0]
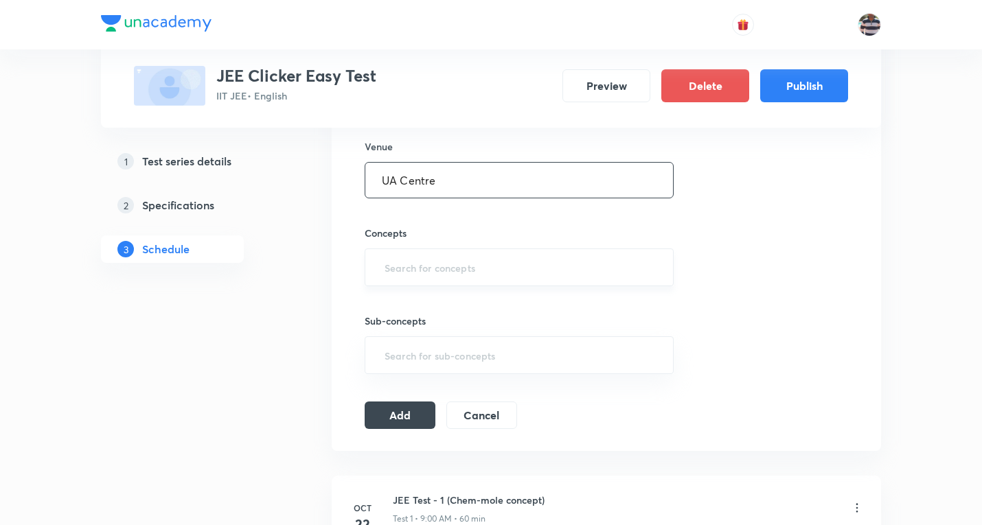
type input "UA Centre"
click at [457, 267] on input "text" at bounding box center [519, 267] width 275 height 25
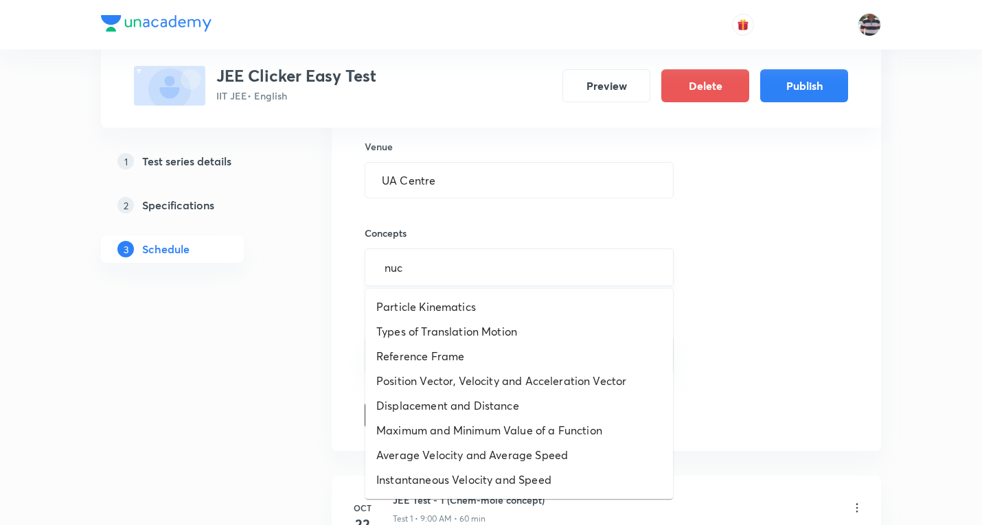
type input "nucl"
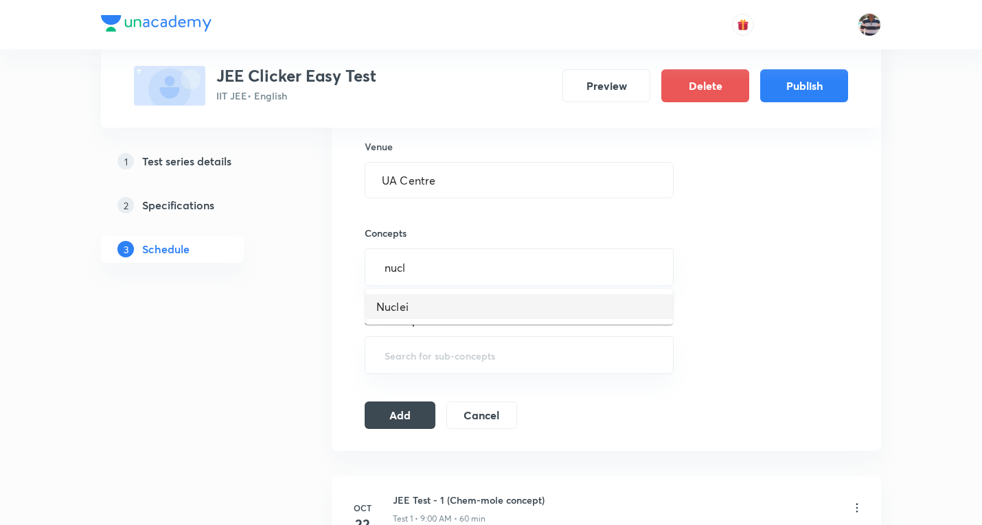
click at [408, 312] on li "Nuclei" at bounding box center [519, 306] width 308 height 25
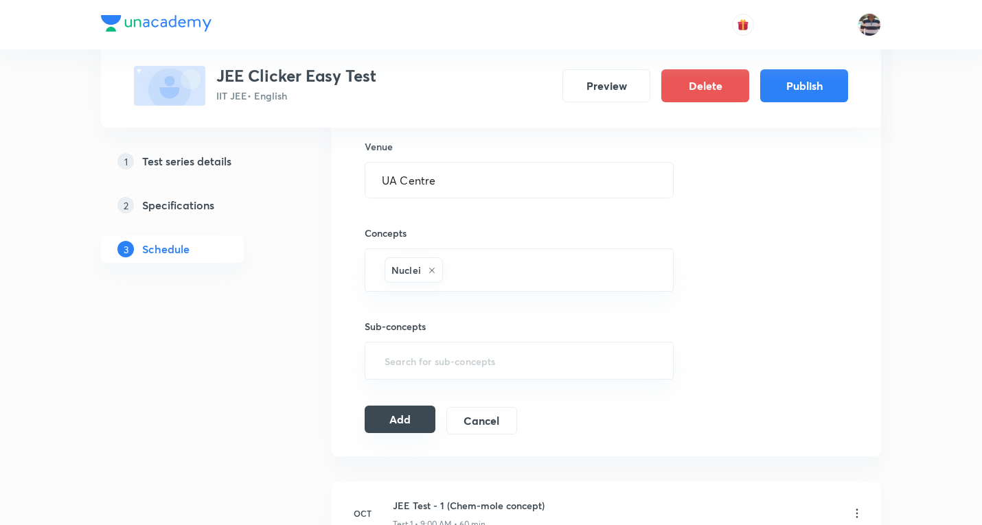
click at [409, 415] on button "Add" at bounding box center [399, 419] width 71 height 27
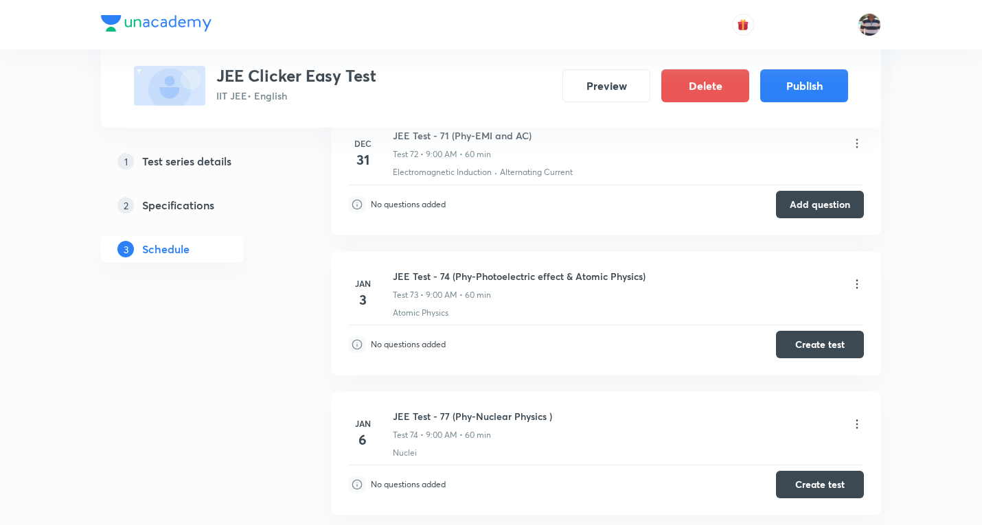
scroll to position [9816, 0]
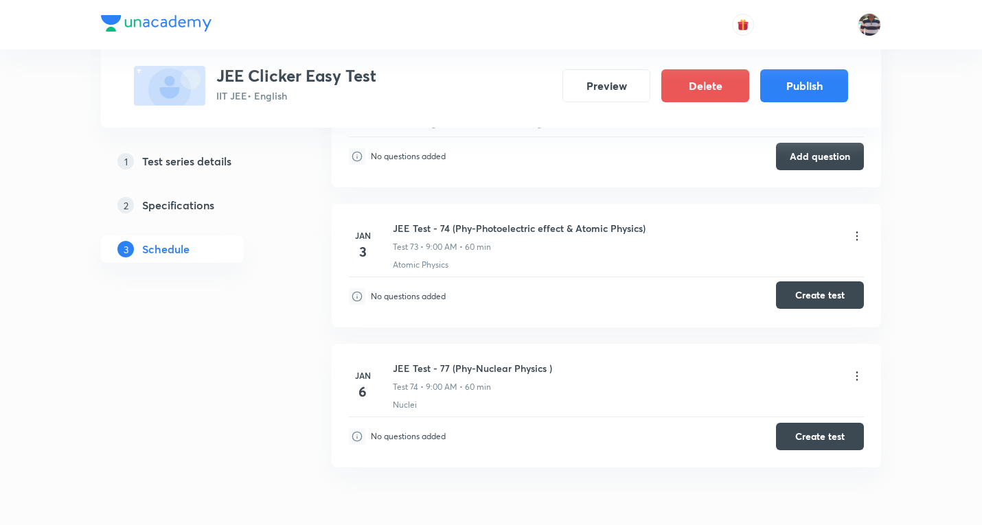
click at [817, 288] on button "Create test" at bounding box center [820, 294] width 88 height 27
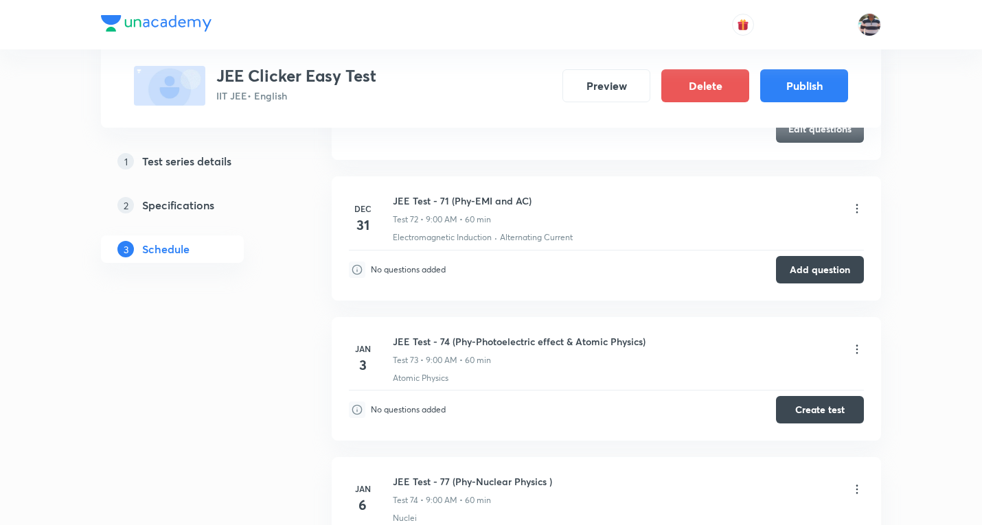
scroll to position [9679, 0]
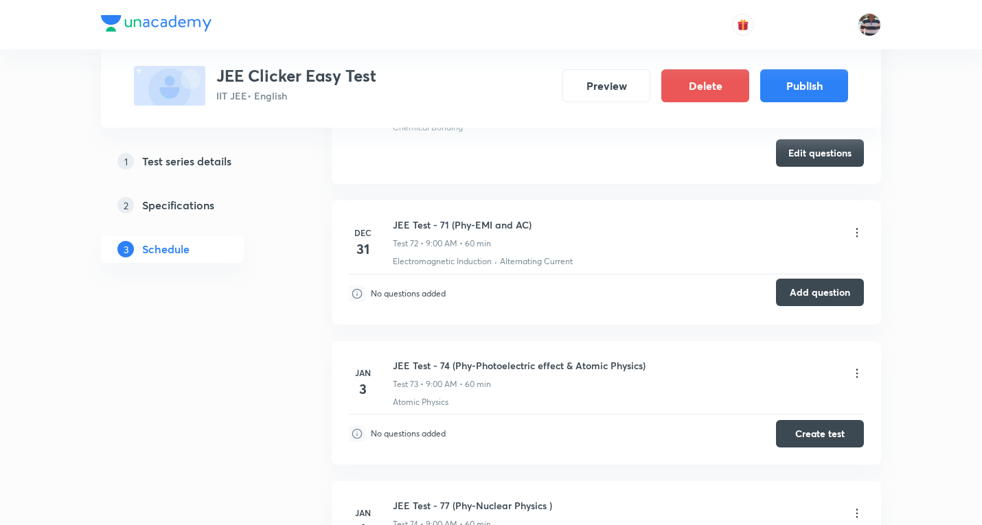
click at [826, 292] on button "Add question" at bounding box center [820, 292] width 88 height 27
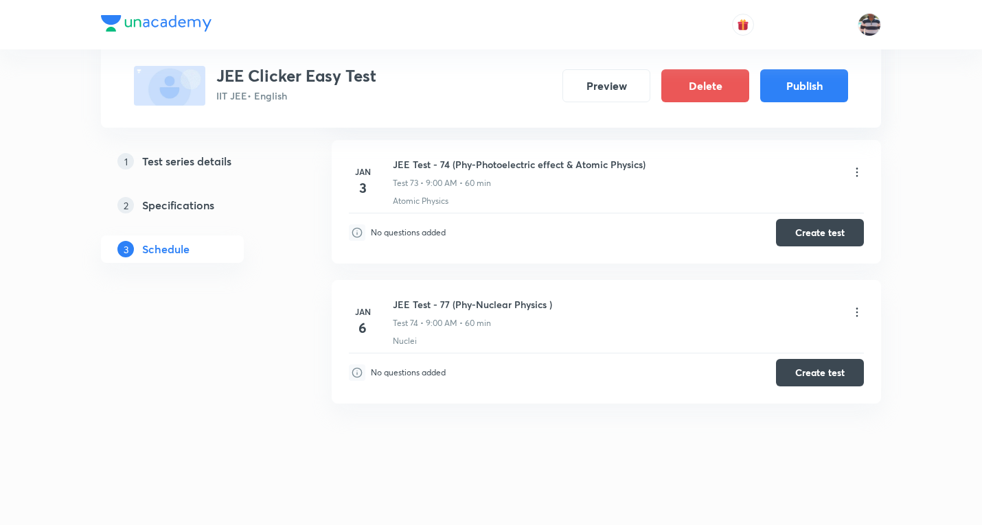
scroll to position [9887, 0]
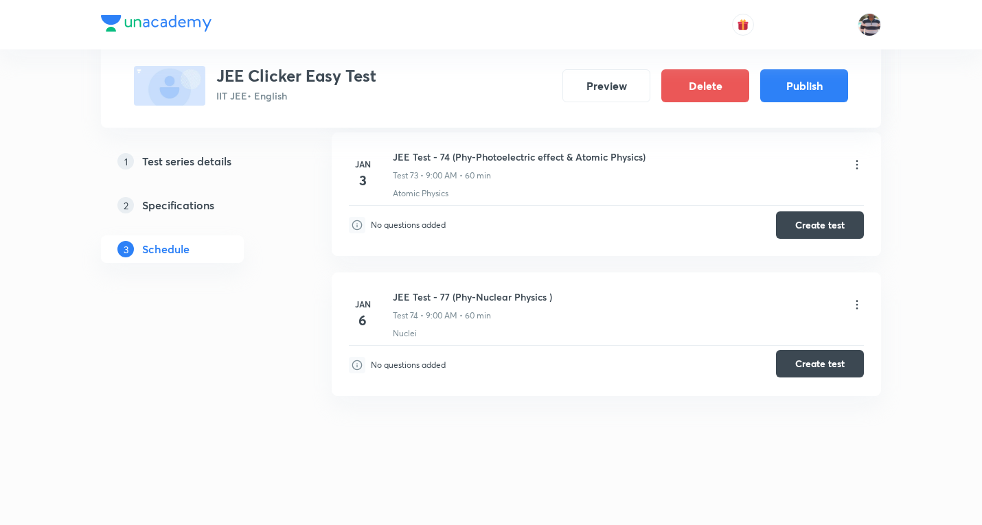
click at [822, 363] on button "Create test" at bounding box center [820, 363] width 88 height 27
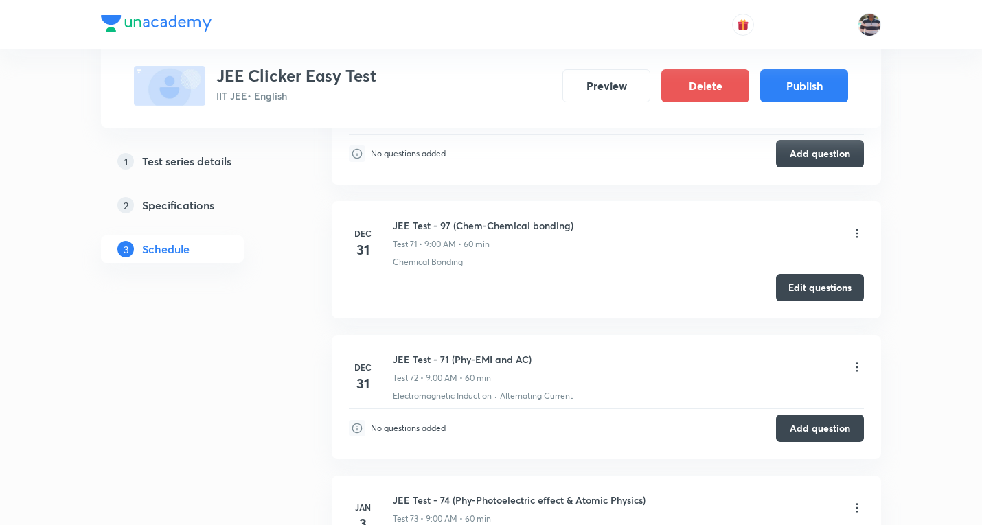
scroll to position [9476, 0]
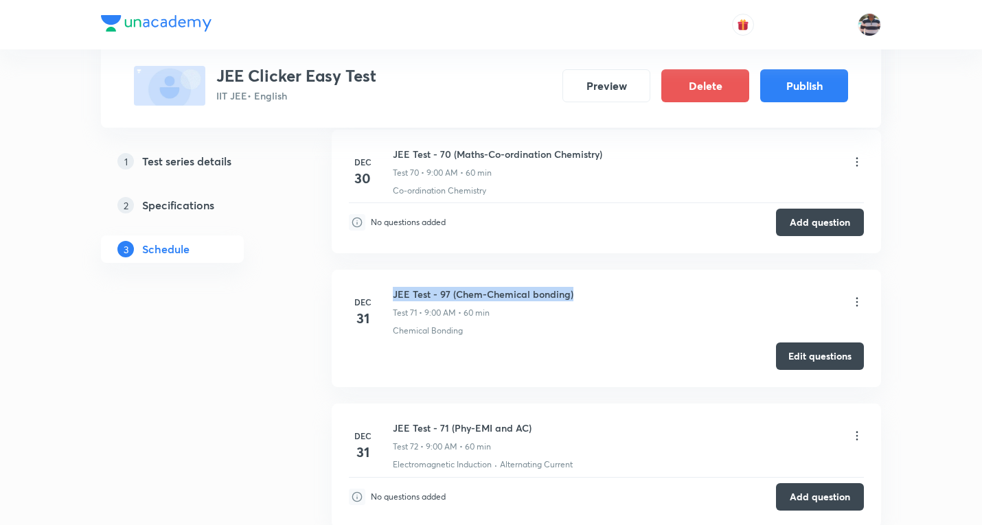
drag, startPoint x: 448, startPoint y: 288, endPoint x: 391, endPoint y: 284, distance: 57.1
click at [391, 284] on li "Dec 31 JEE Test - 97 (Chem-Chemical bonding) Test 71 • 9:00 AM • 60 min Chemica…" at bounding box center [606, 328] width 549 height 117
copy h6 "JEE Test - 97 (Chem-Chemical bonding)"
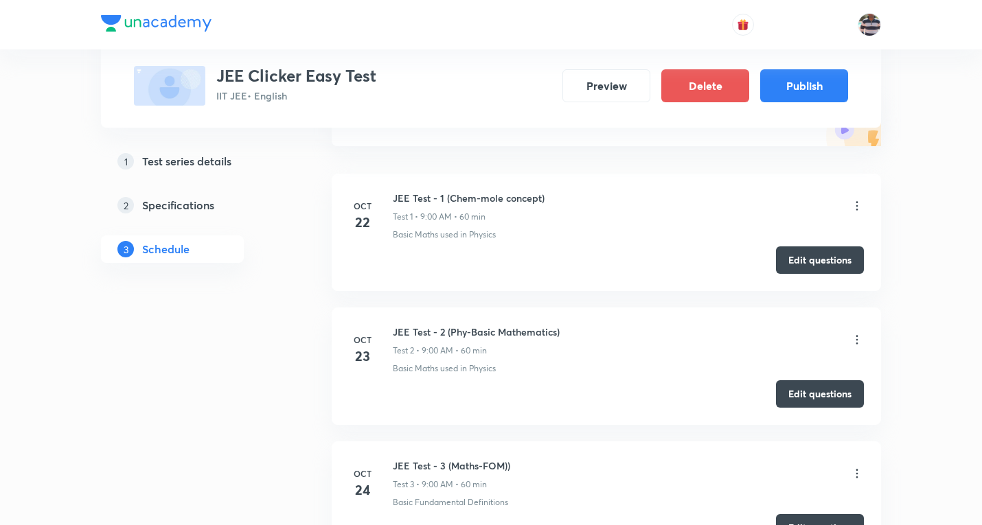
scroll to position [0, 0]
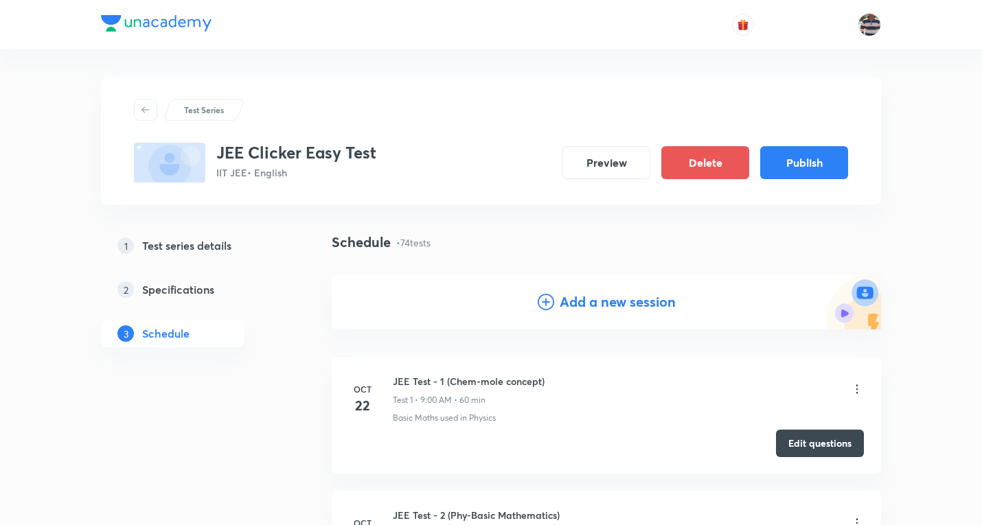
click at [584, 303] on h4 "Add a new session" at bounding box center [617, 302] width 116 height 21
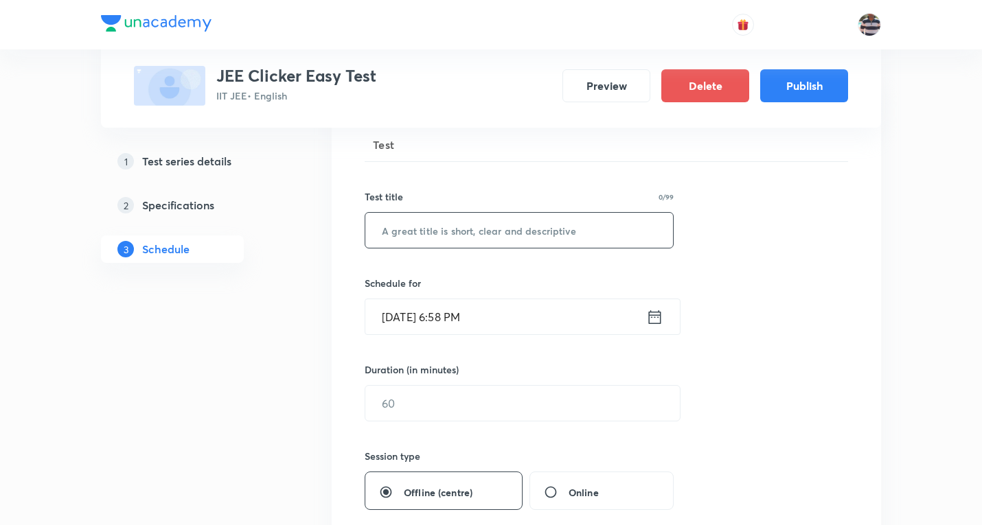
scroll to position [206, 0]
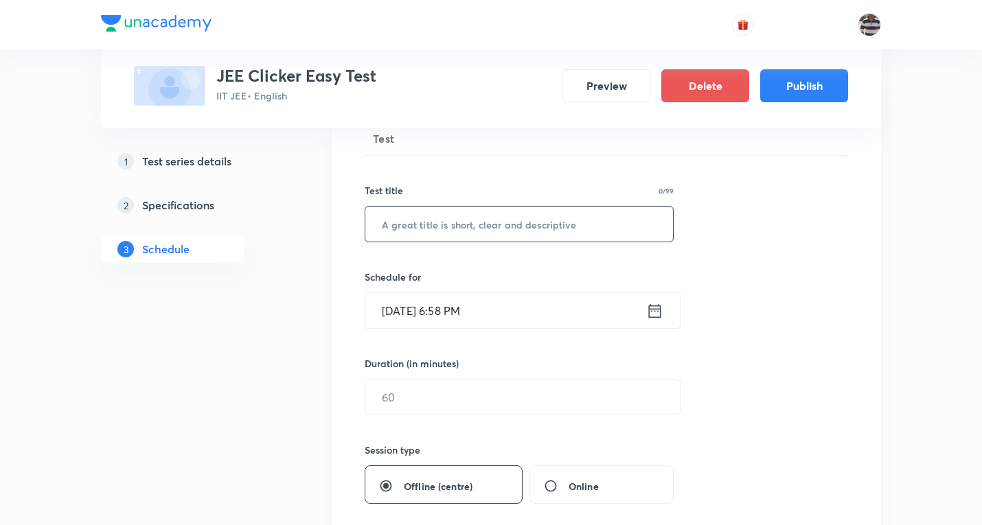
click at [470, 208] on input "text" at bounding box center [519, 224] width 308 height 35
paste input "JEE Test - 97 (Chem-Chemical bonding)"
click at [434, 221] on input "JEE Test - 97 (Chem-Chemical bonding)" at bounding box center [519, 224] width 308 height 35
paste input "Metallurgy"
type input "JEE Test - 73 (Chem-Metallurgy)"
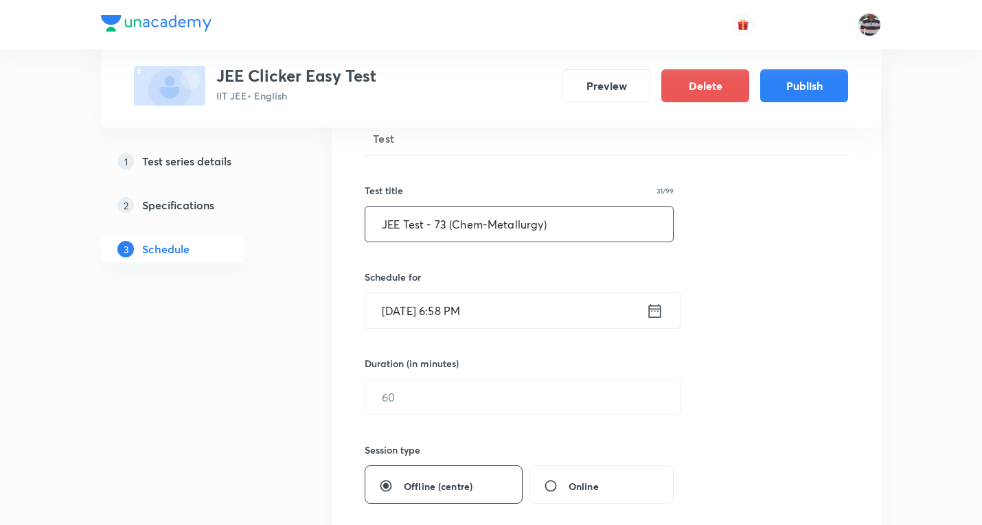
click at [431, 308] on input "Oct 8, 2025, 6:58 PM" at bounding box center [505, 310] width 281 height 35
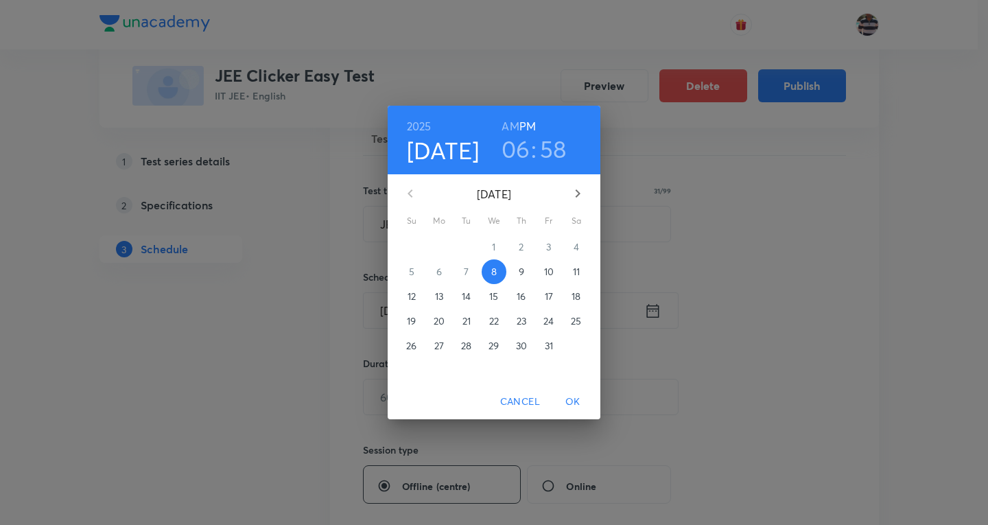
click at [573, 186] on icon "button" at bounding box center [578, 193] width 16 height 16
click at [552, 247] on span "2" at bounding box center [549, 247] width 25 height 14
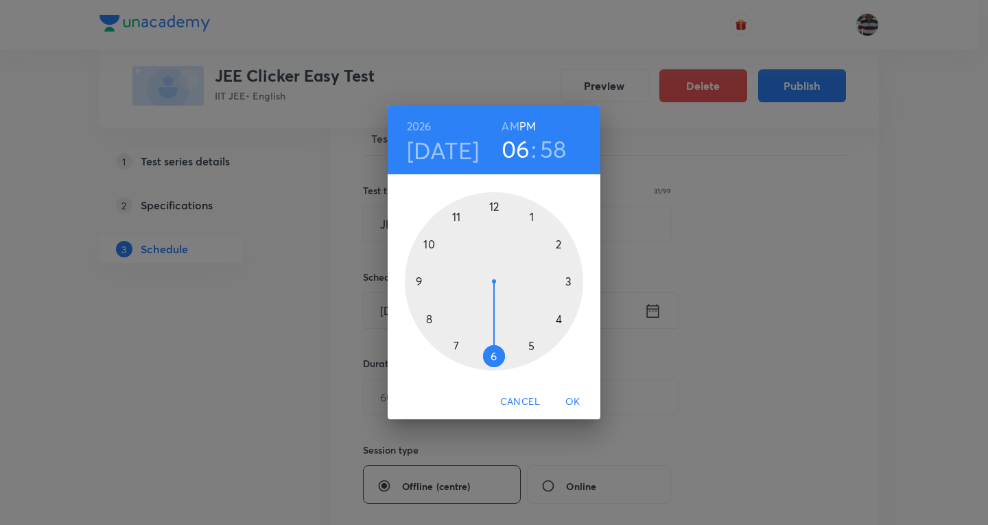
click at [418, 279] on div at bounding box center [494, 281] width 178 height 178
click at [512, 119] on h6 "AM" at bounding box center [510, 126] width 17 height 19
drag, startPoint x: 478, startPoint y: 207, endPoint x: 494, endPoint y: 206, distance: 15.8
click at [494, 206] on div at bounding box center [494, 281] width 178 height 178
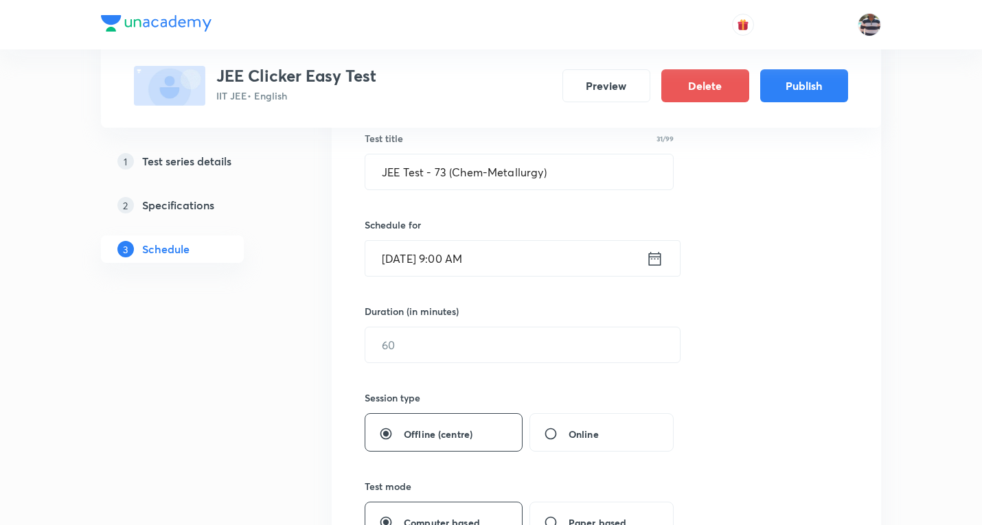
scroll to position [343, 0]
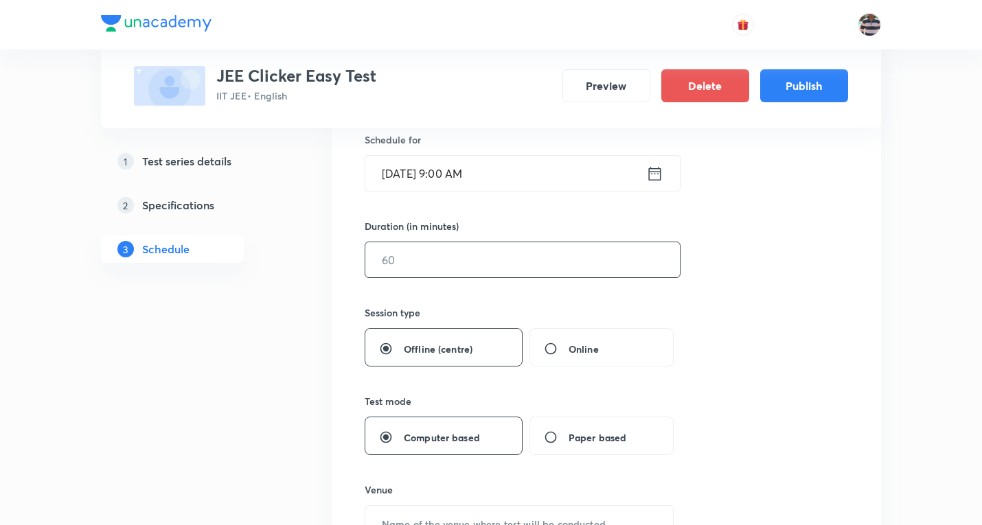
click at [419, 271] on input "text" at bounding box center [522, 259] width 314 height 35
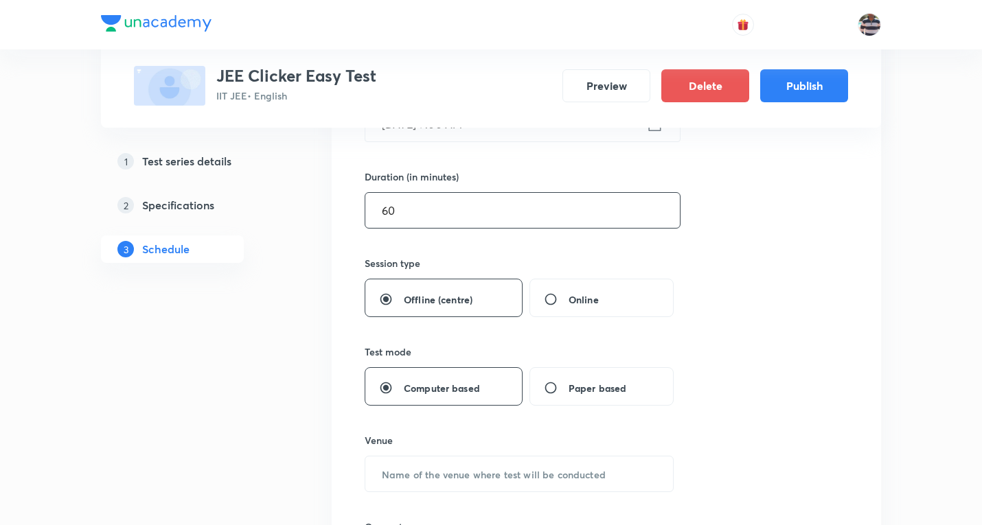
scroll to position [412, 0]
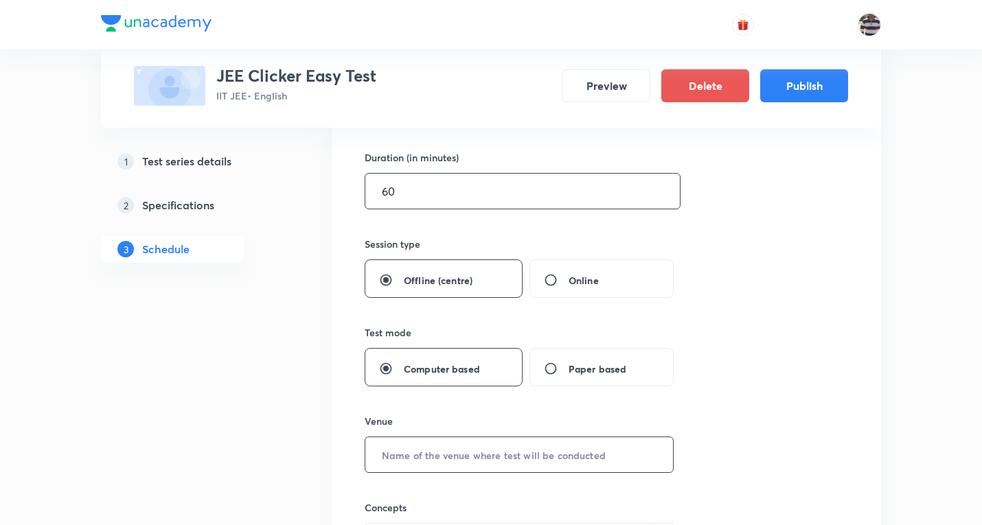
type input "60"
click at [452, 463] on input "text" at bounding box center [519, 454] width 308 height 35
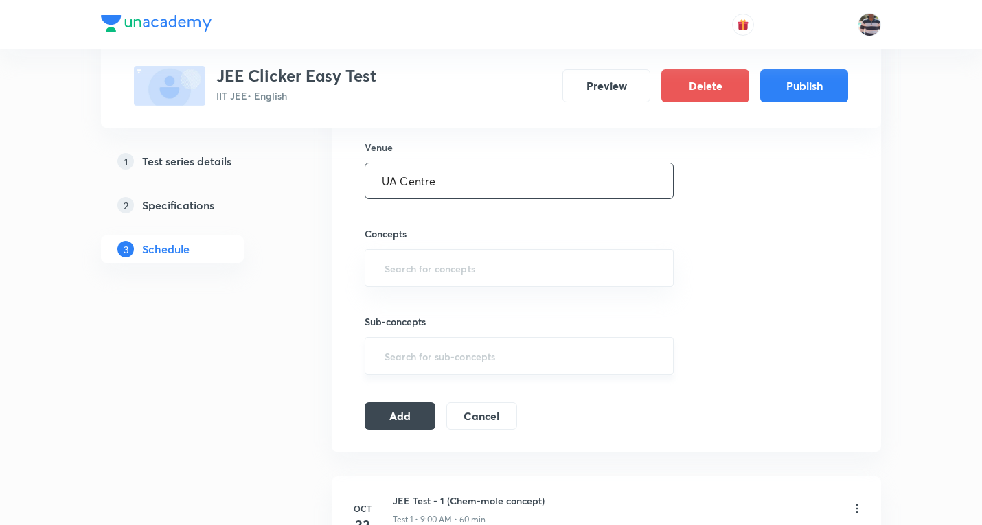
scroll to position [686, 0]
type input "UA Centre"
click at [445, 267] on input "text" at bounding box center [519, 267] width 275 height 25
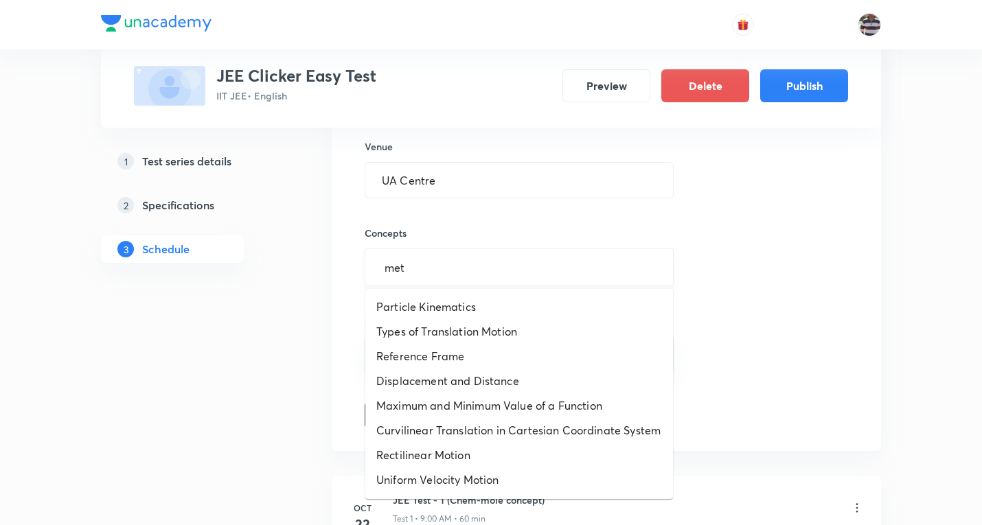
type input "meta"
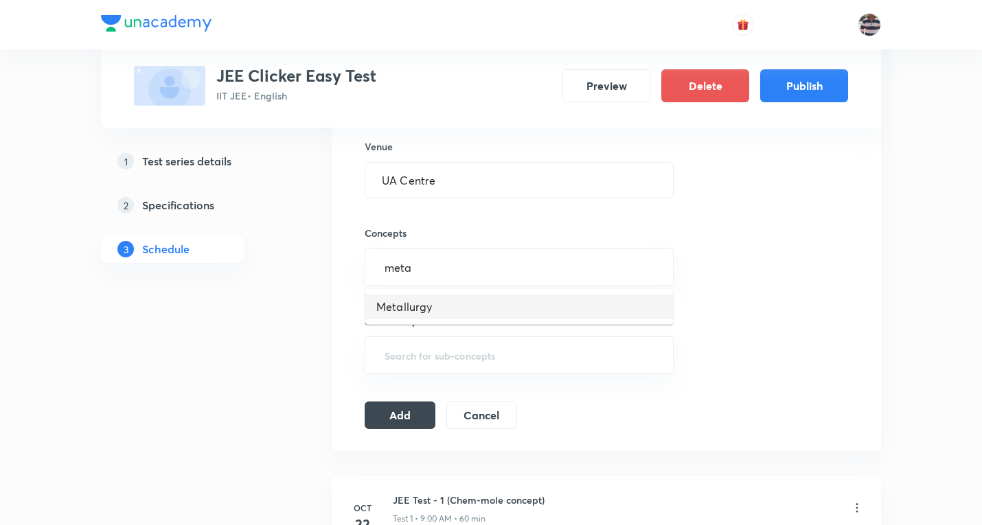
click at [413, 314] on li "Metallurgy" at bounding box center [519, 306] width 308 height 25
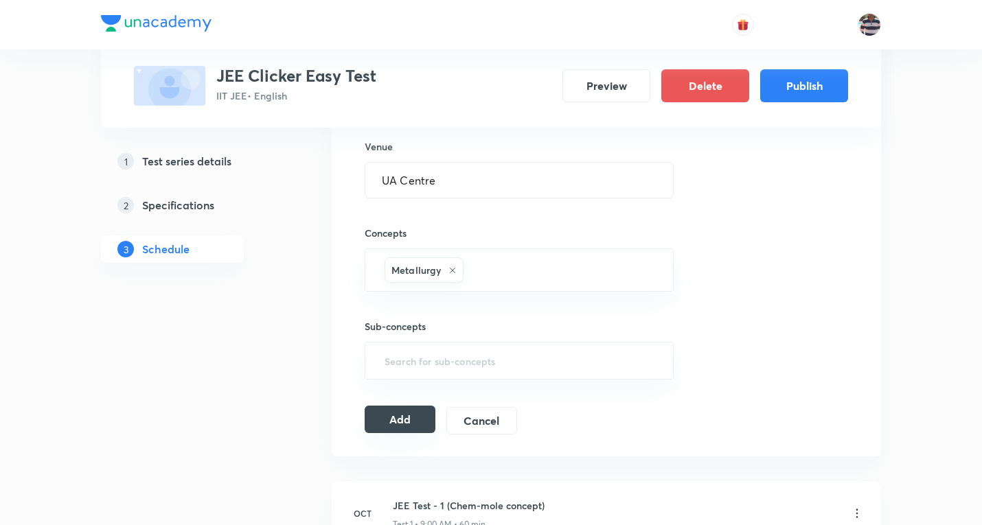
click at [391, 410] on button "Add" at bounding box center [399, 419] width 71 height 27
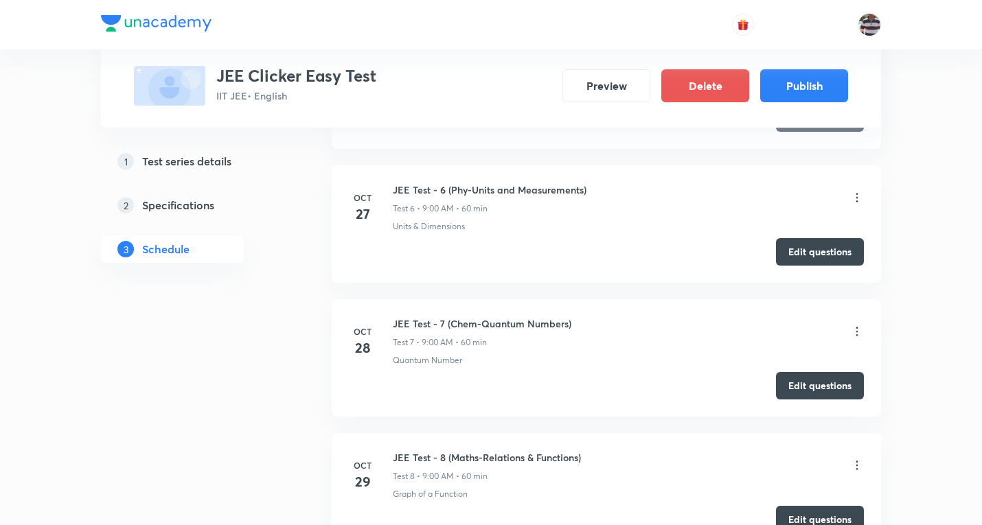
scroll to position [1030, 0]
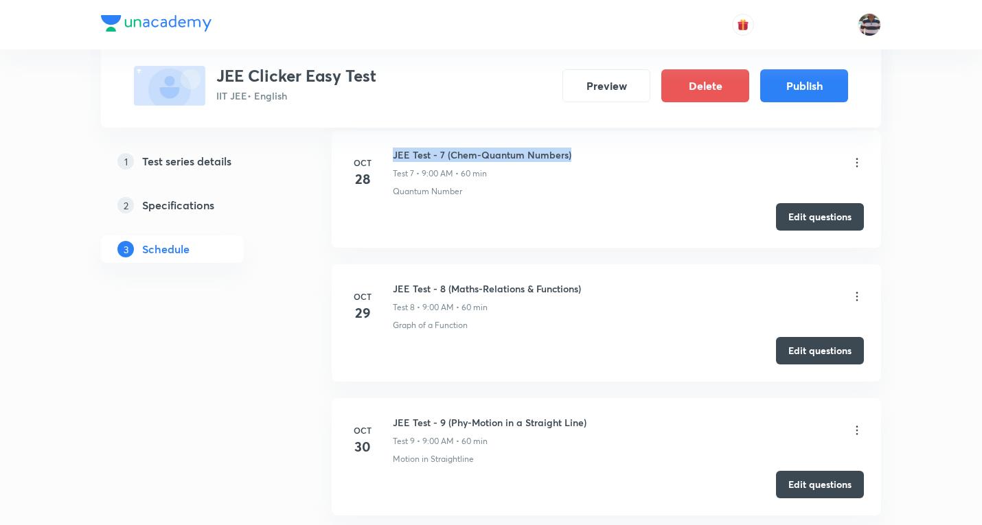
drag, startPoint x: 478, startPoint y: 159, endPoint x: 394, endPoint y: 159, distance: 83.7
click at [394, 159] on div "JEE Test - 7 (Chem-Quantum Numbers) Test 7 • 9:00 AM • 60 min" at bounding box center [628, 164] width 471 height 32
copy h6 "JEE Test - 7 (Chem-Quantum Numbers)"
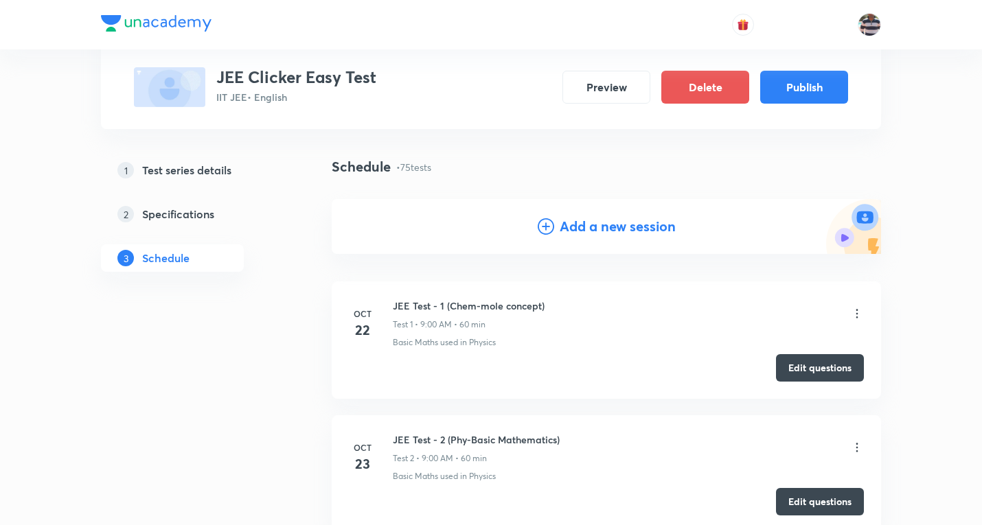
scroll to position [0, 0]
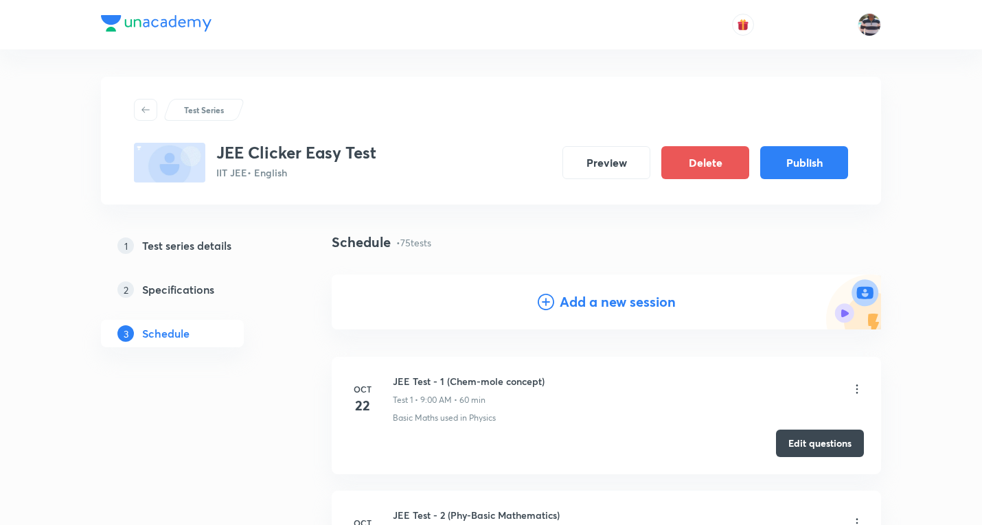
click at [634, 309] on h4 "Add a new session" at bounding box center [617, 302] width 116 height 21
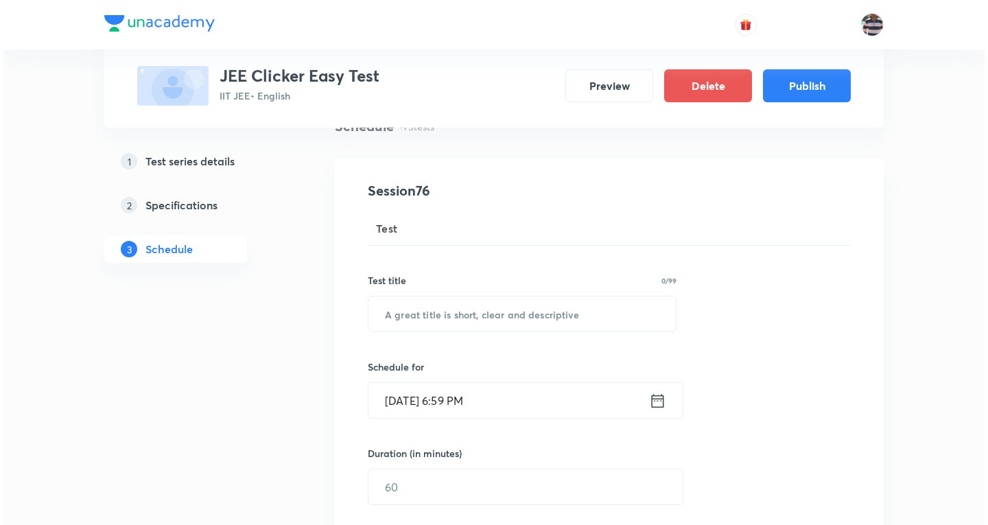
scroll to position [206, 0]
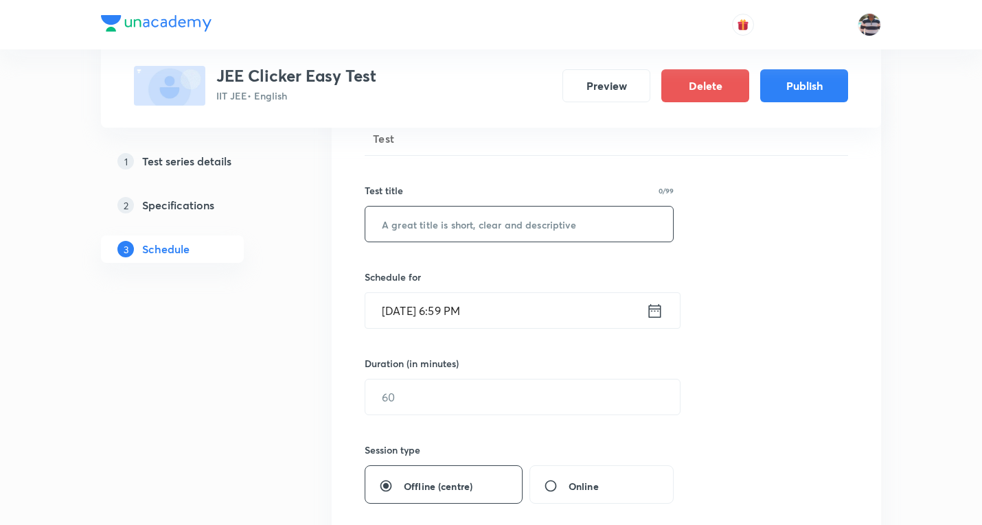
click at [444, 213] on input "text" at bounding box center [519, 224] width 308 height 35
paste input "JEE Test - 7 (Chem-Quantum Numbers)"
click at [435, 222] on input "JEE Test - 7 (Chem-Quantum Numbers)" at bounding box center [519, 224] width 308 height 35
click at [492, 223] on input "JEE Test - 76 (Chem-Quantum Numbers)" at bounding box center [519, 224] width 308 height 35
paste input "Salt Analysi"
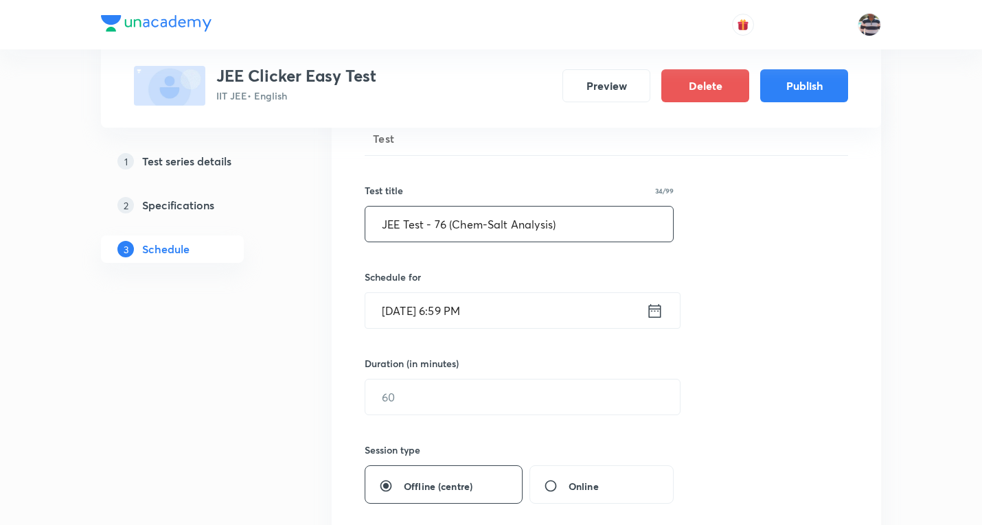
type input "JEE Test - 76 (Chem-Salt Analysis)"
click at [459, 312] on input "Oct 8, 2025, 6:59 PM" at bounding box center [505, 310] width 281 height 35
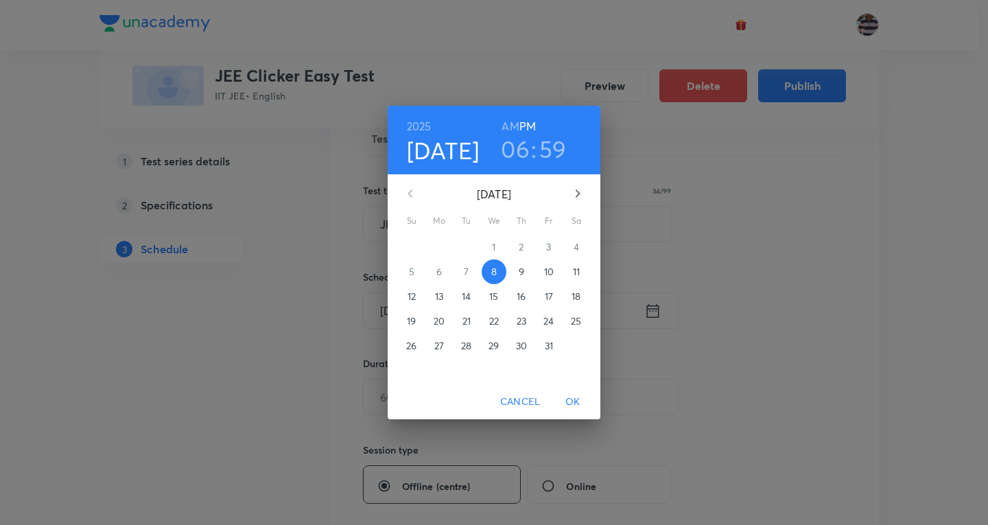
click at [573, 192] on icon "button" at bounding box center [578, 193] width 16 height 16
click at [439, 270] on p "5" at bounding box center [439, 272] width 5 height 14
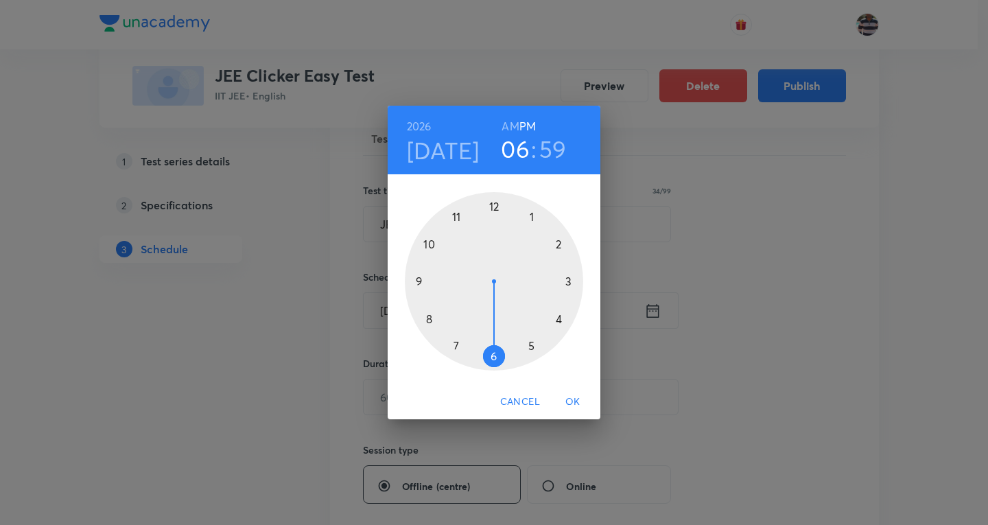
click at [420, 279] on div at bounding box center [494, 281] width 178 height 178
click at [509, 127] on h6 "AM" at bounding box center [510, 126] width 17 height 19
drag, startPoint x: 487, startPoint y: 206, endPoint x: 494, endPoint y: 207, distance: 6.9
click at [494, 207] on div at bounding box center [494, 281] width 178 height 178
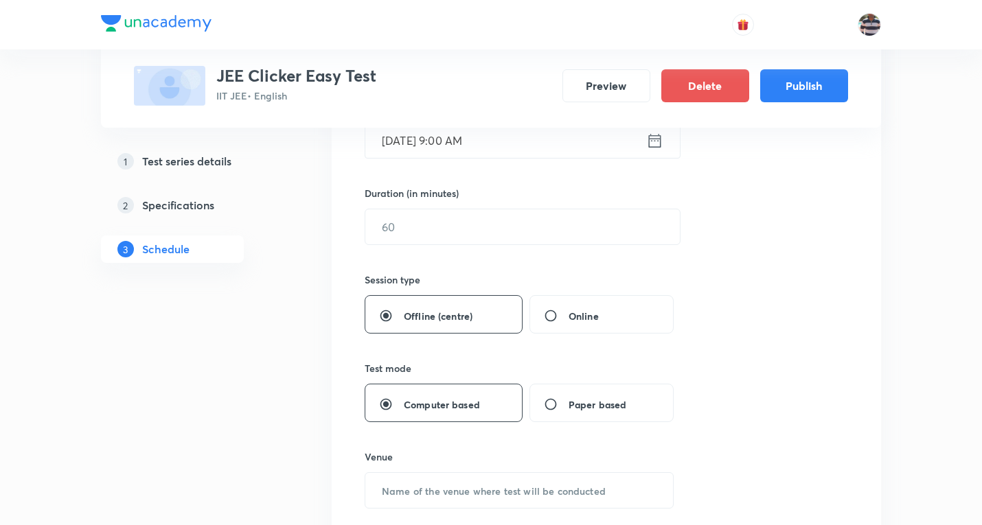
scroll to position [412, 0]
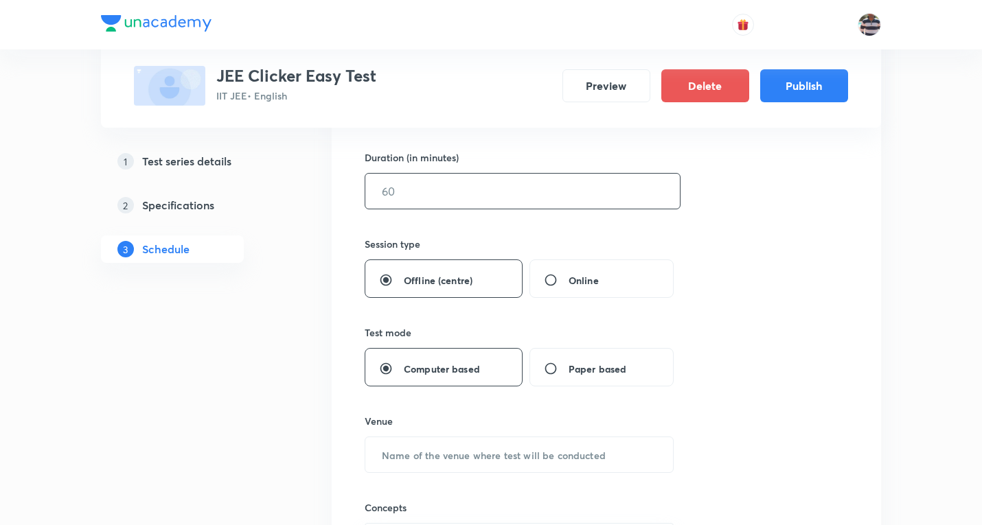
drag, startPoint x: 418, startPoint y: 201, endPoint x: 435, endPoint y: 195, distance: 17.6
click at [420, 200] on input "text" at bounding box center [522, 191] width 314 height 35
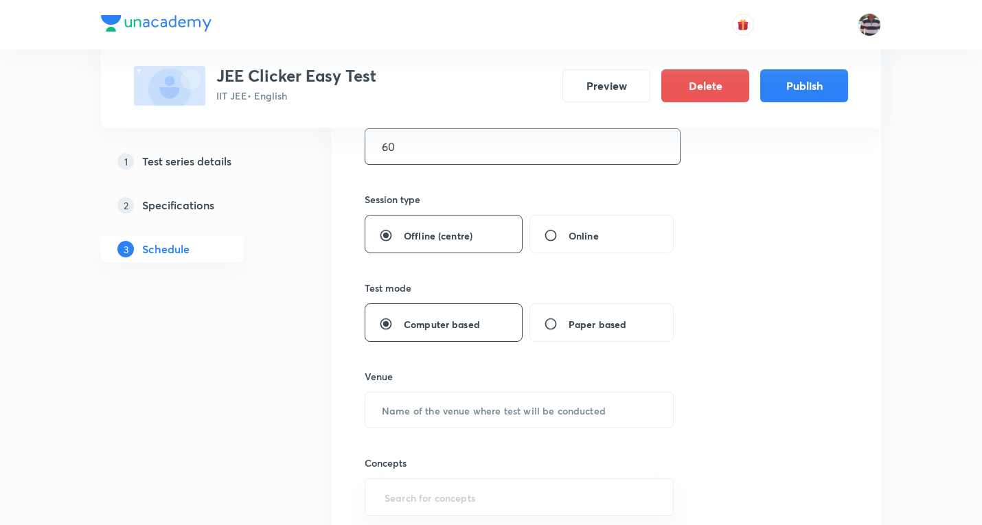
scroll to position [481, 0]
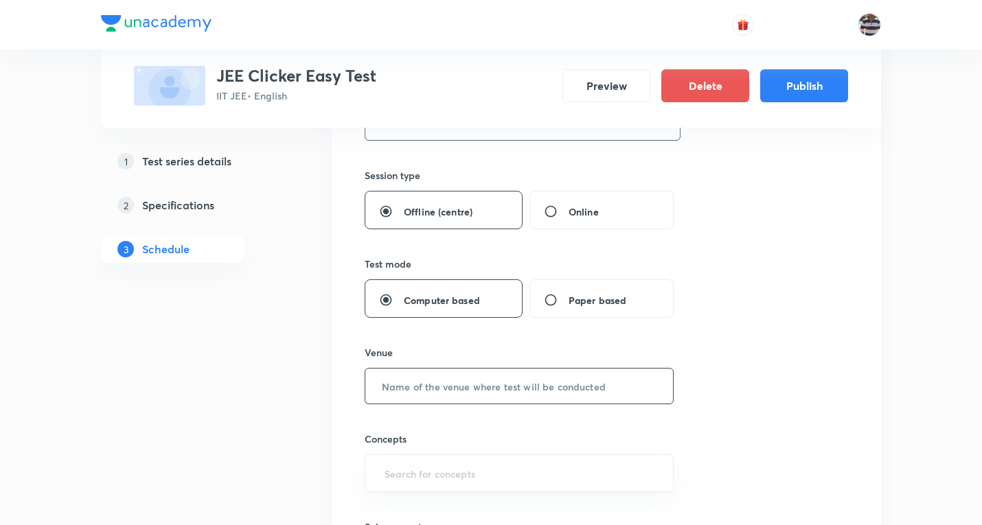
type input "60"
drag, startPoint x: 443, startPoint y: 391, endPoint x: 459, endPoint y: 389, distance: 15.8
click at [456, 390] on input "text" at bounding box center [519, 386] width 308 height 35
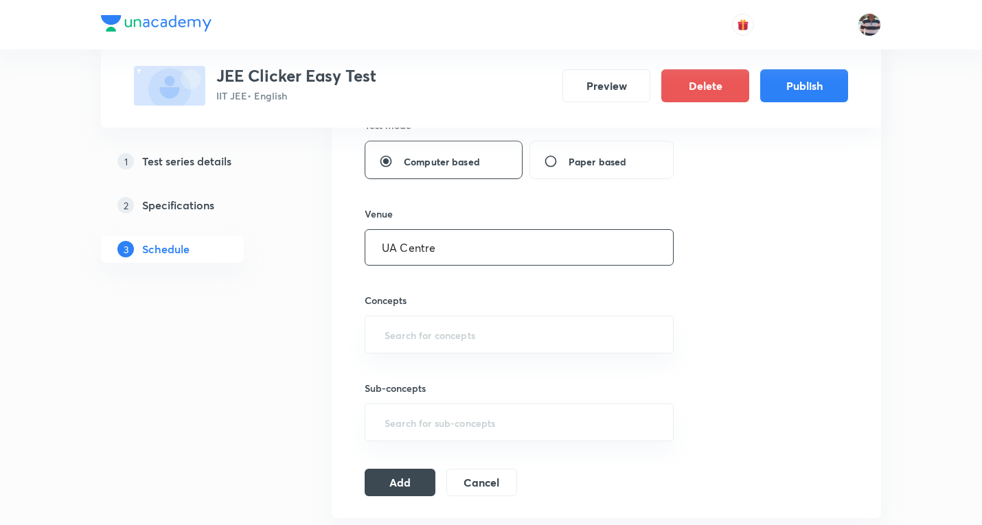
scroll to position [755, 0]
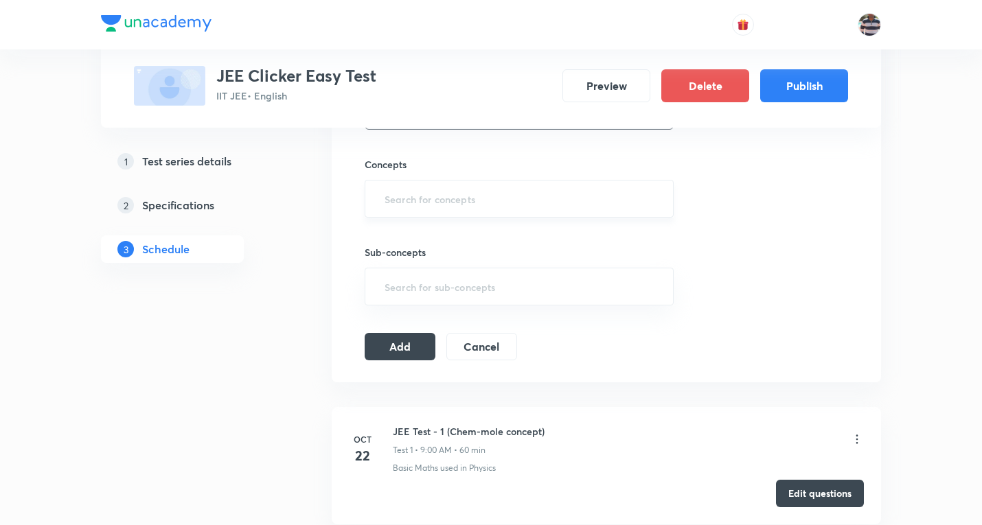
type input "UA Centre"
click at [466, 190] on input "text" at bounding box center [519, 198] width 275 height 25
type input "salt"
drag, startPoint x: 435, startPoint y: 231, endPoint x: 417, endPoint y: 360, distance: 131.0
click at [436, 231] on li "Salt Analysis" at bounding box center [519, 238] width 308 height 25
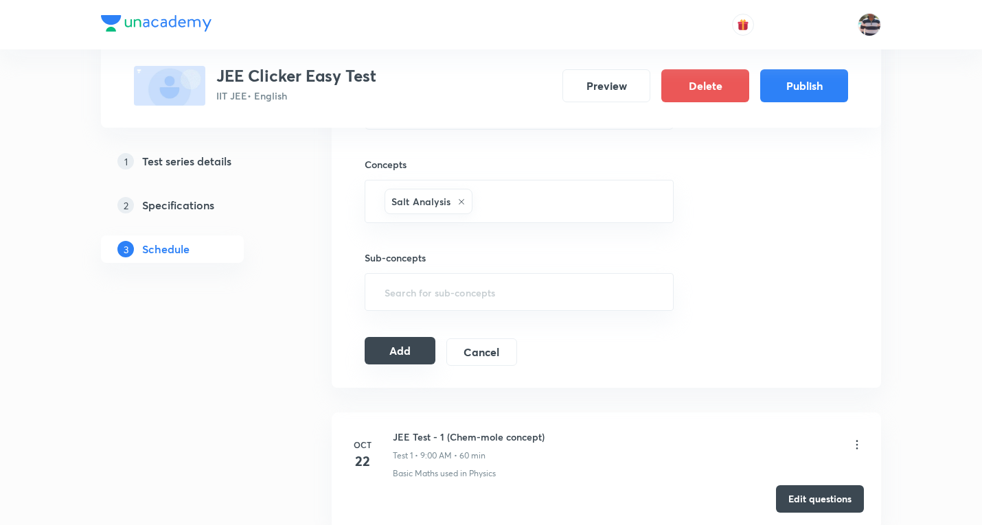
click at [415, 358] on button "Add" at bounding box center [399, 350] width 71 height 27
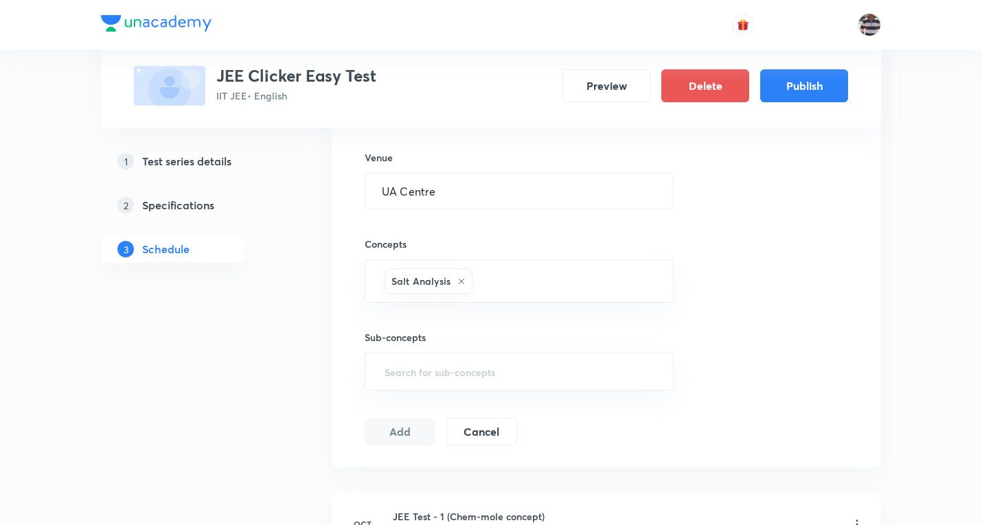
scroll to position [549, 0]
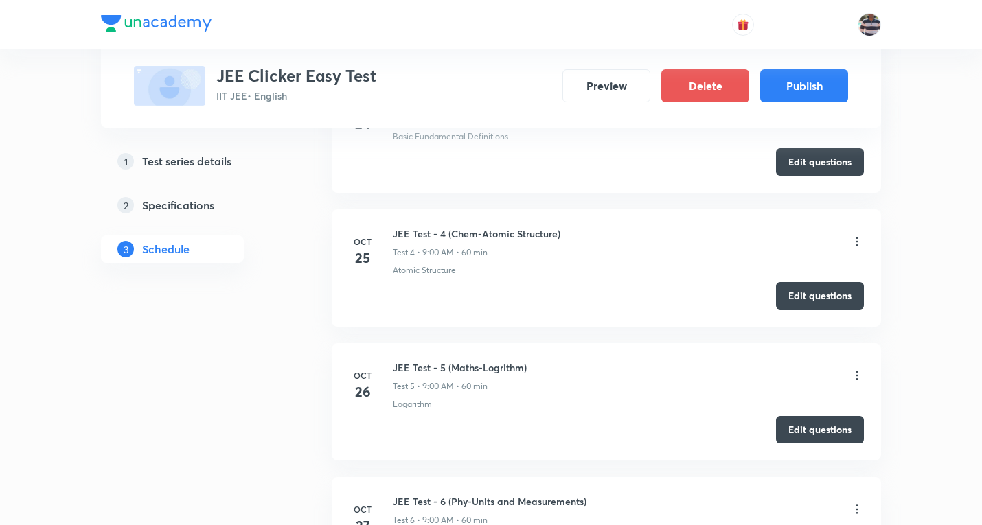
click at [566, 241] on div "JEE Test - 4 (Chem-Atomic Structure) Test 4 • 9:00 AM • 60 min" at bounding box center [628, 243] width 471 height 32
drag, startPoint x: 571, startPoint y: 234, endPoint x: 392, endPoint y: 232, distance: 179.2
click at [392, 232] on div "Oct 25 JEE Test - 4 (Chem-Atomic Structure) Test 4 • 9:00 AM • 60 min Atomic St…" at bounding box center [606, 252] width 515 height 50
copy h6 "JEE Test - 4 (Chem-Atomic Structure)"
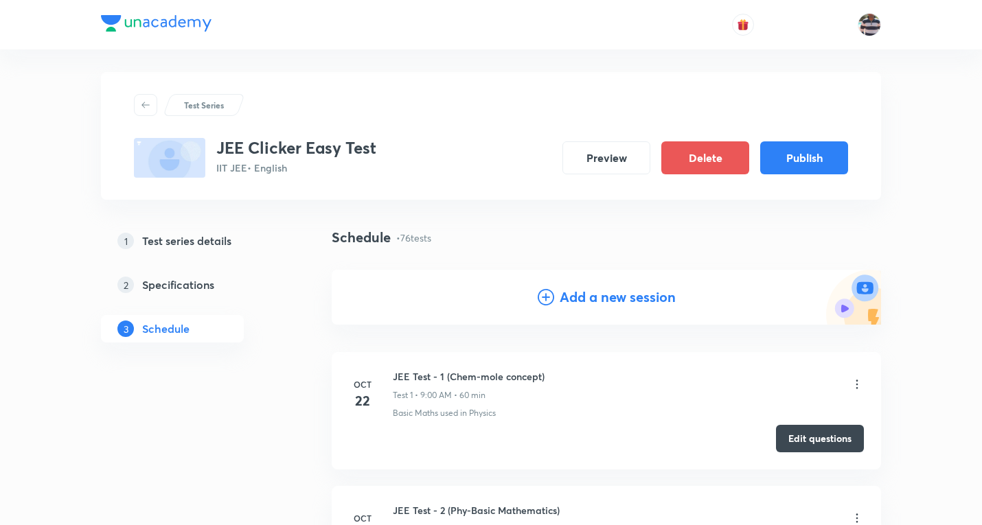
scroll to position [0, 0]
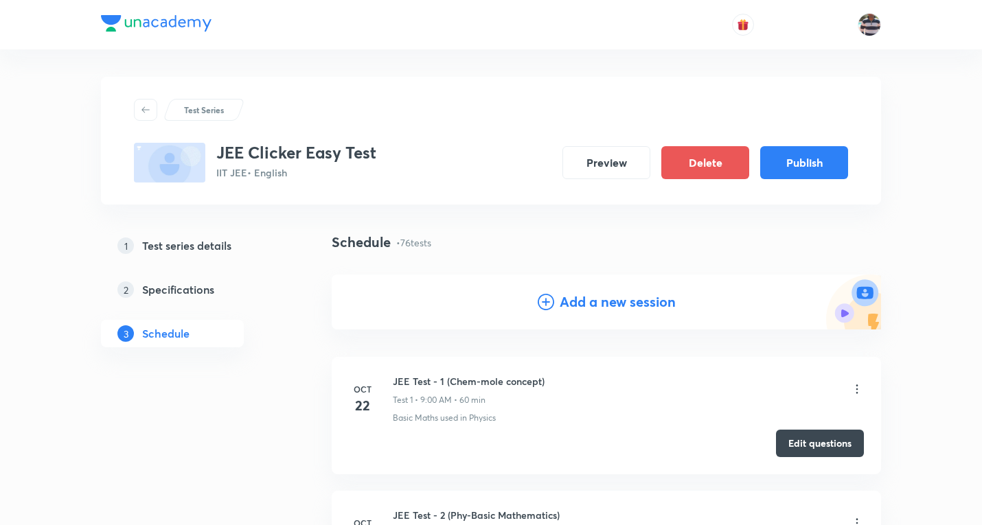
click at [627, 297] on h4 "Add a new session" at bounding box center [617, 302] width 116 height 21
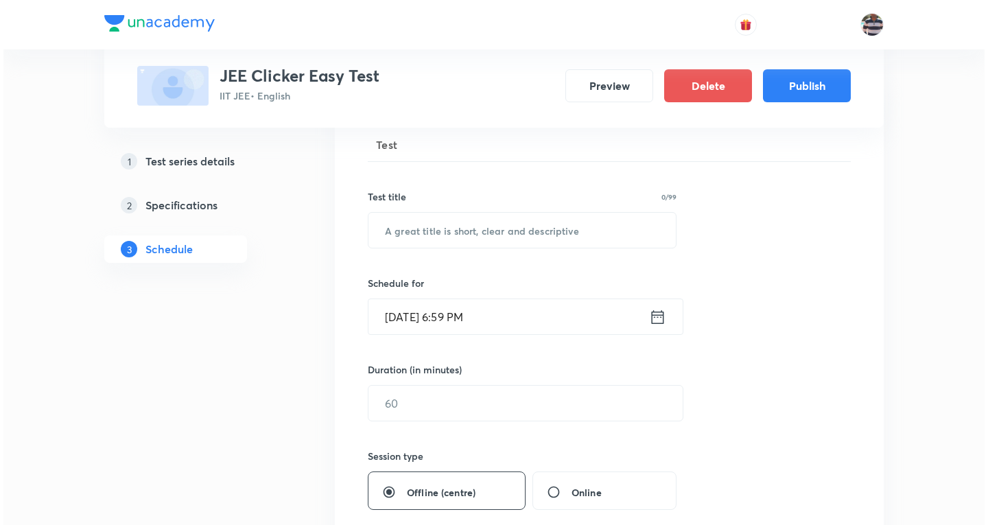
scroll to position [206, 0]
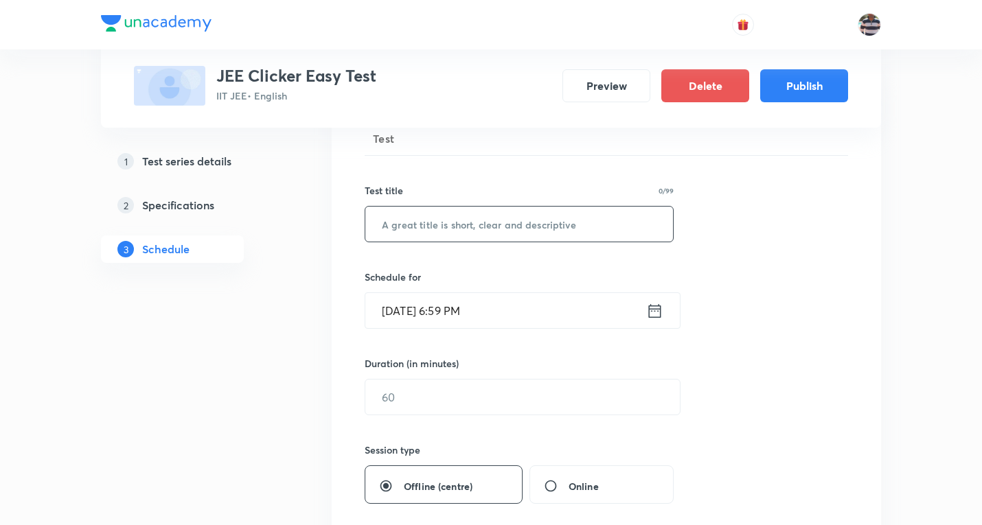
click at [472, 229] on input "text" at bounding box center [519, 224] width 308 height 35
paste input "JEE Test - 4 (Chem-Atomic Structure)"
click at [441, 222] on input "JEE Test - 4 (Chem-Atomic Structure)" at bounding box center [519, 224] width 308 height 35
click at [483, 227] on input "JEE Test - 78 (Chem-Atomic Structure)" at bounding box center [519, 224] width 308 height 35
paste input "Environmental"
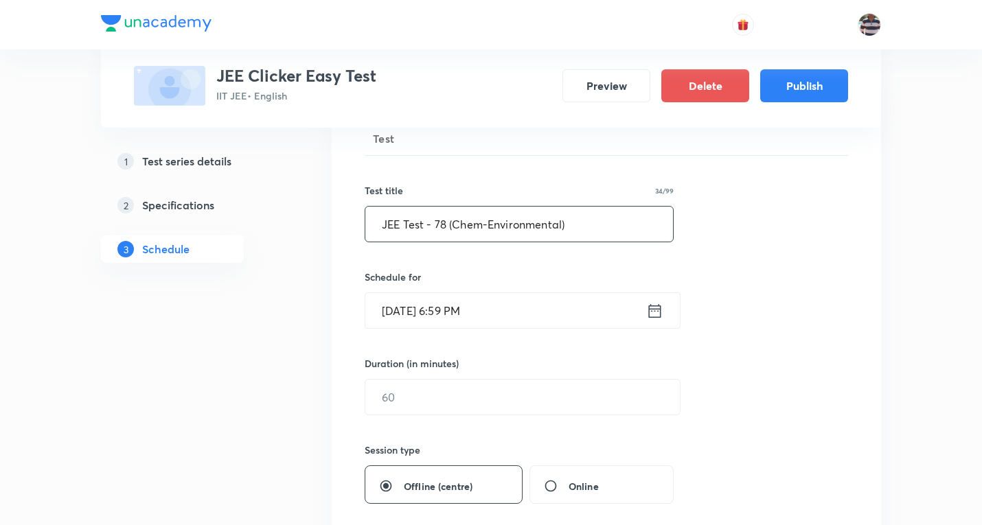
type input "JEE Test - 78 (Chem-Environmental)"
click at [397, 316] on input "Oct 8, 2025, 6:59 PM" at bounding box center [505, 310] width 281 height 35
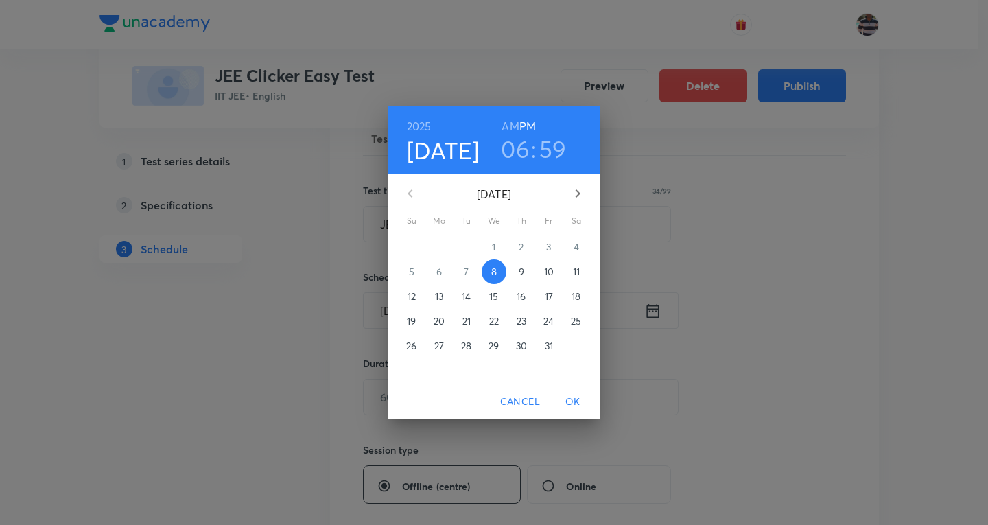
click at [570, 192] on icon "button" at bounding box center [578, 193] width 16 height 16
click at [525, 270] on span "8" at bounding box center [521, 272] width 25 height 14
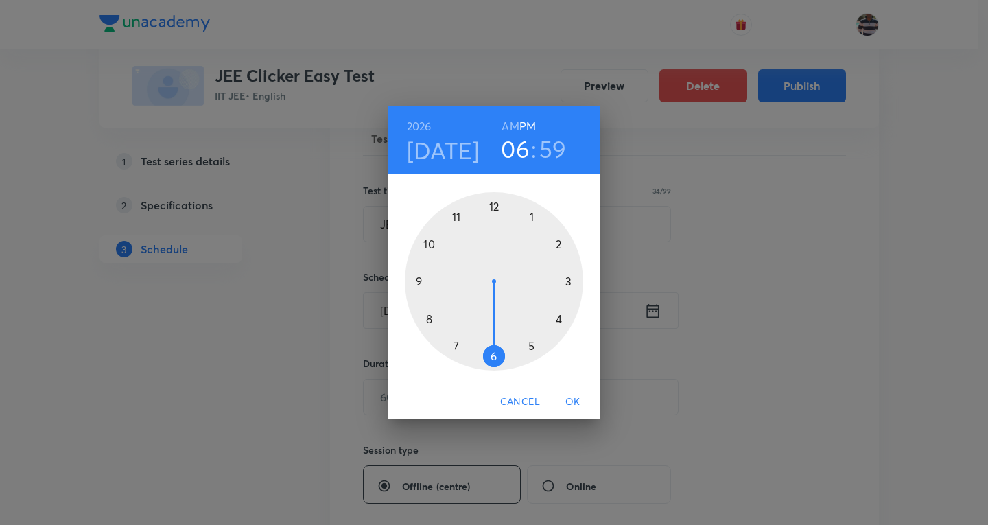
click at [422, 279] on div at bounding box center [494, 281] width 178 height 178
click at [516, 124] on h6 "AM" at bounding box center [510, 126] width 17 height 19
click at [494, 206] on div at bounding box center [494, 281] width 178 height 178
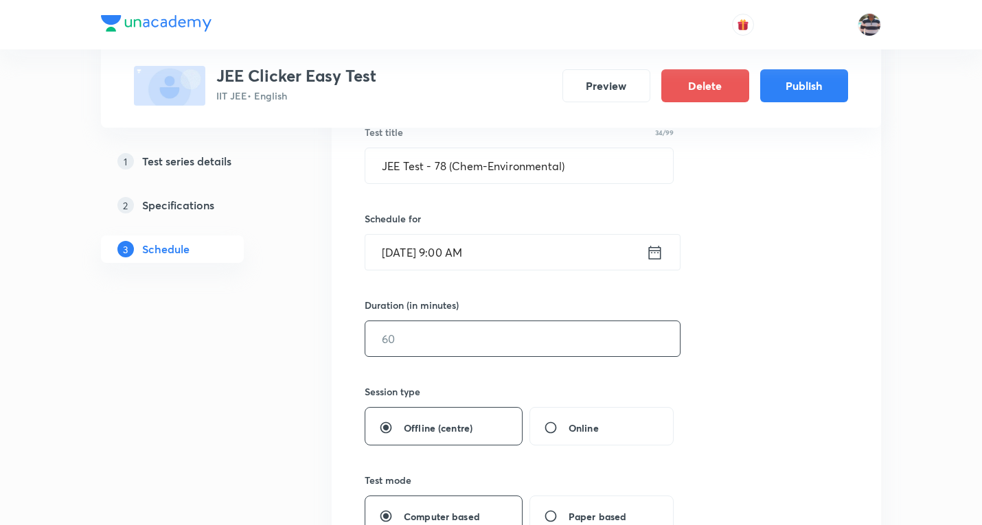
scroll to position [343, 0]
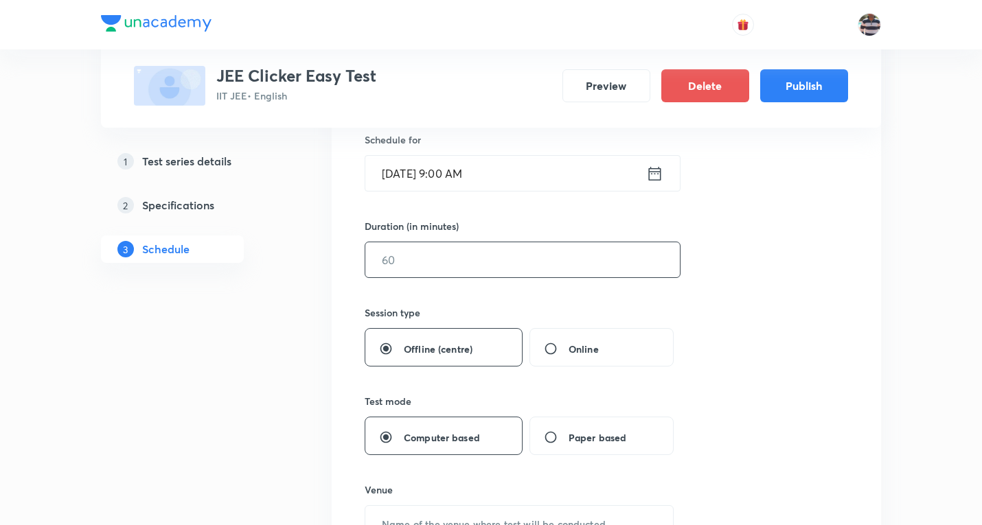
click at [430, 255] on input "text" at bounding box center [522, 259] width 314 height 35
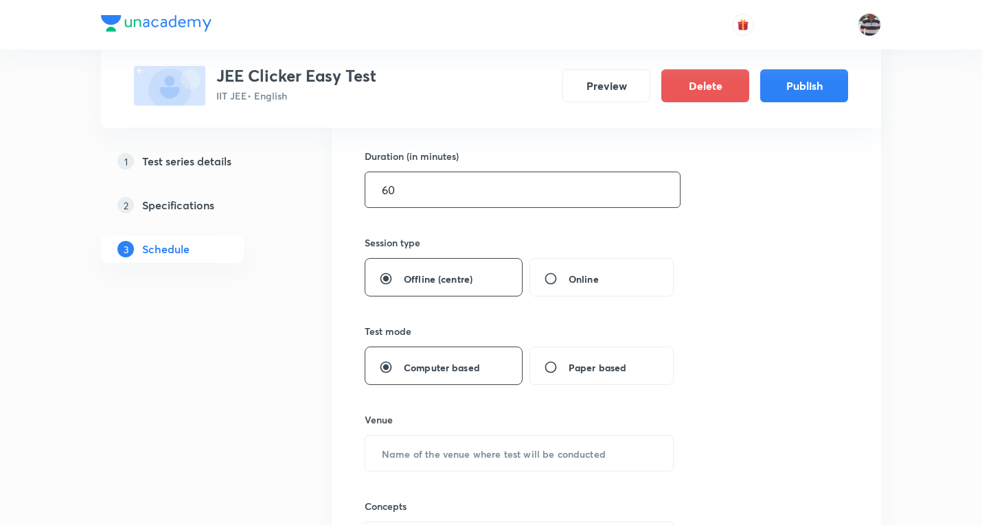
scroll to position [481, 0]
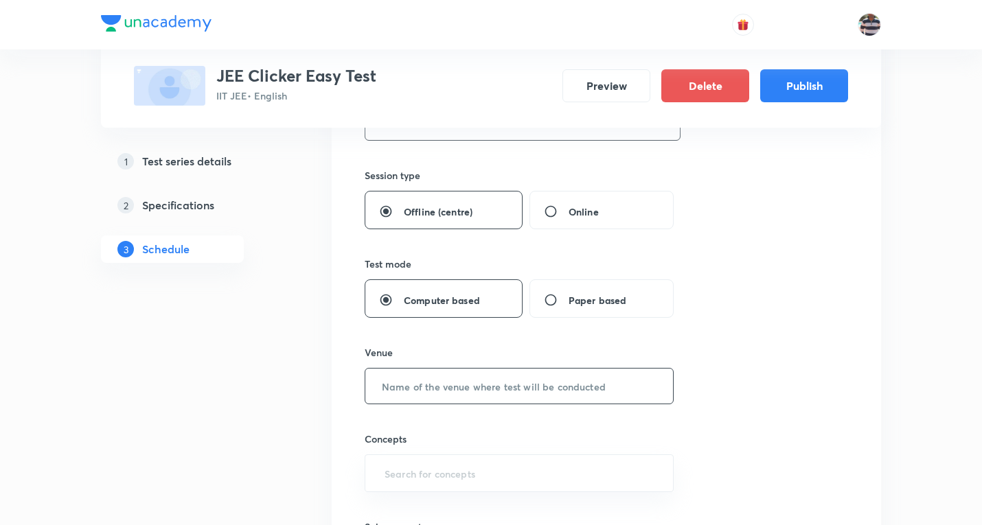
type input "60"
click at [435, 381] on input "text" at bounding box center [519, 386] width 308 height 35
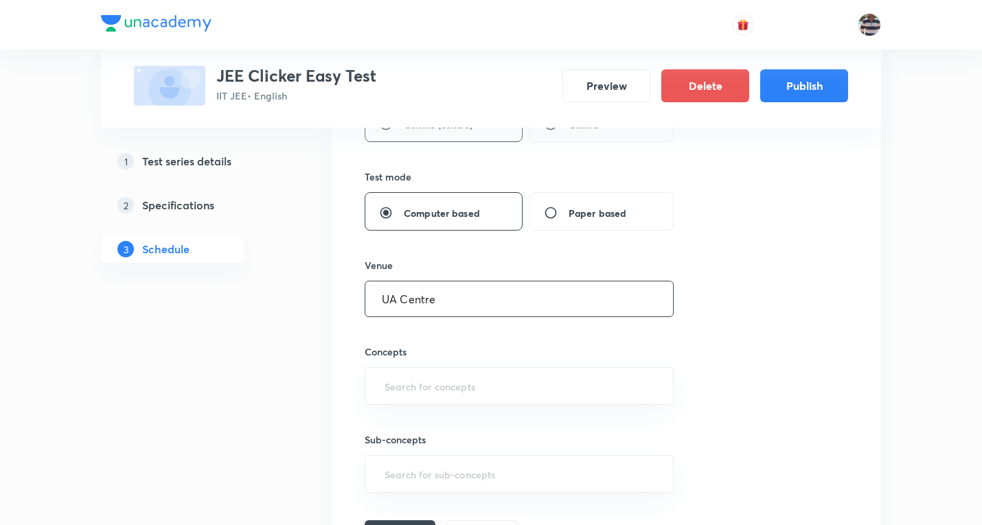
scroll to position [618, 0]
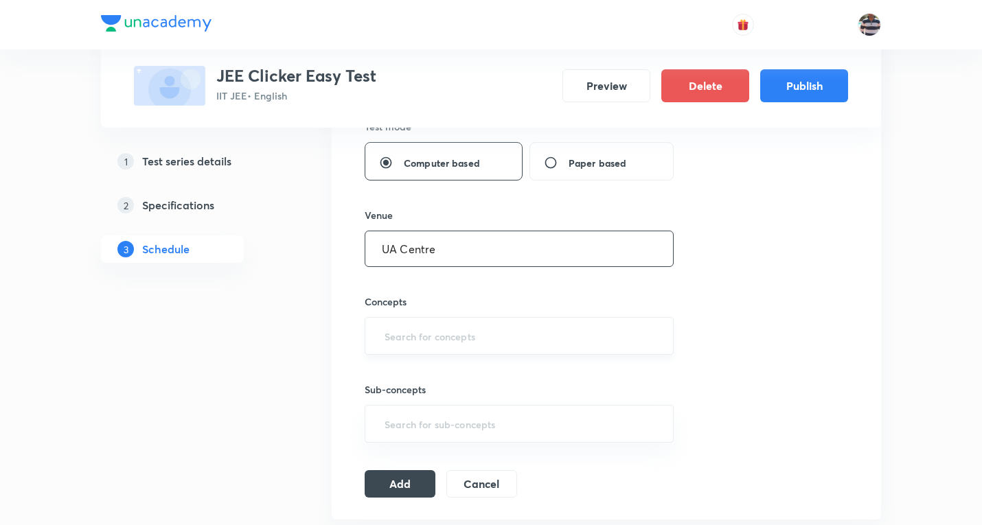
type input "UA Centre"
click at [430, 331] on input "text" at bounding box center [519, 335] width 275 height 25
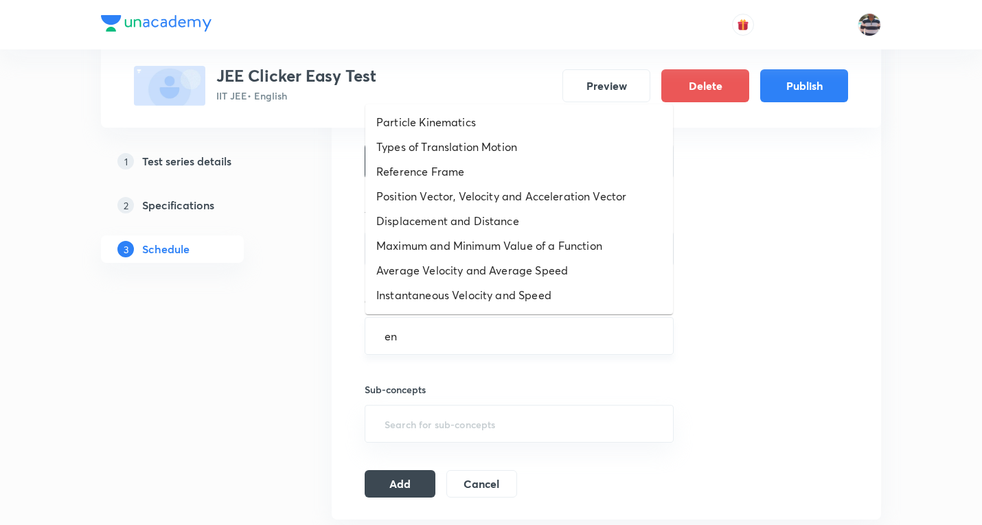
type input "env"
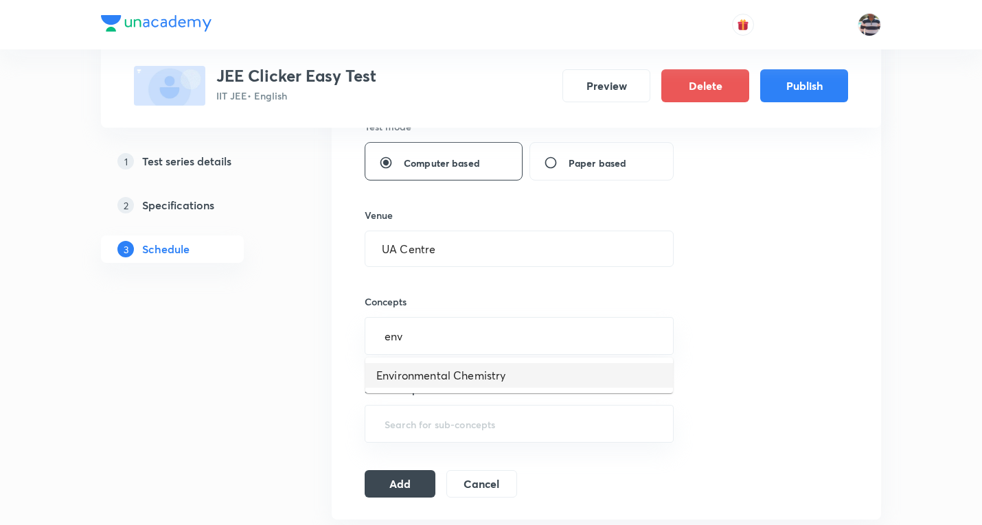
click at [455, 378] on li "Environmental Chemistry" at bounding box center [519, 375] width 308 height 25
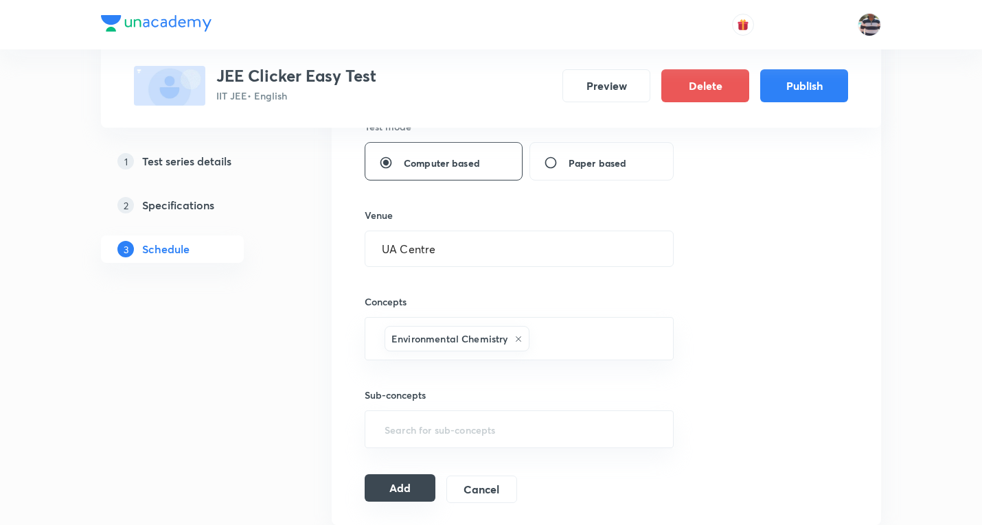
click at [406, 486] on button "Add" at bounding box center [399, 487] width 71 height 27
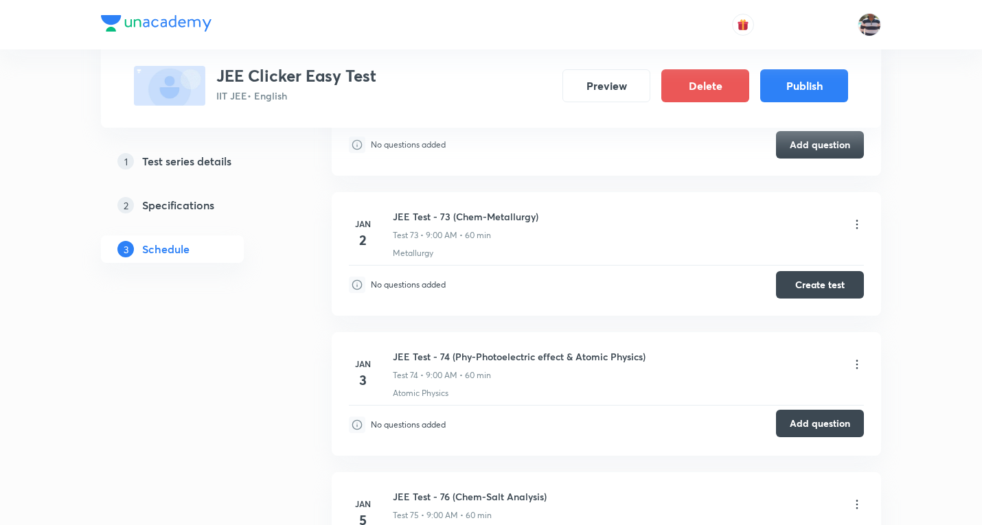
scroll to position [9827, 0]
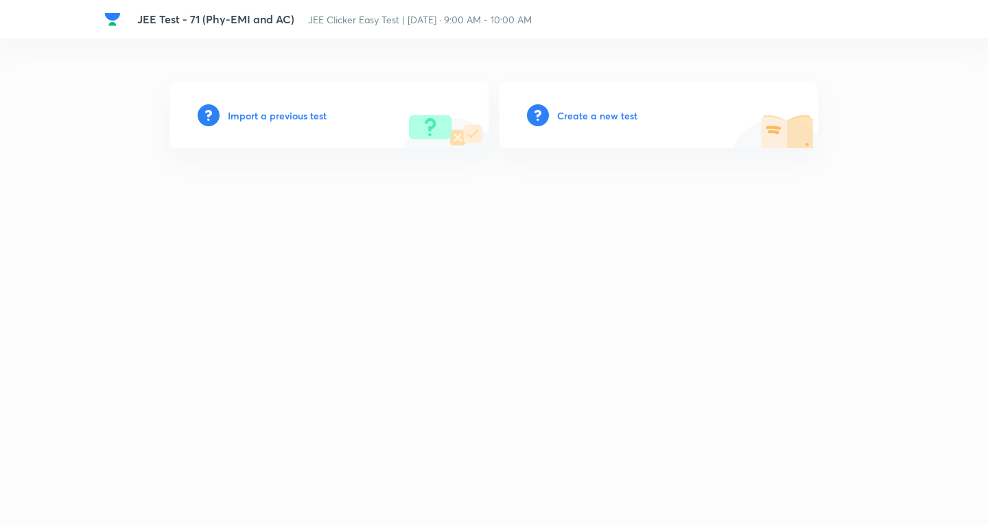
click at [618, 113] on h6 "Create a new test" at bounding box center [597, 115] width 80 height 14
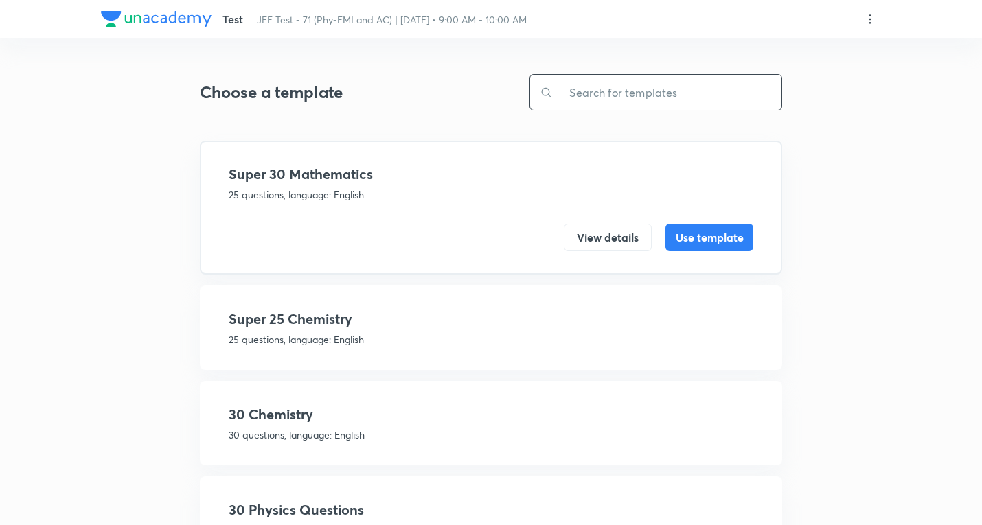
click at [601, 89] on input "text" at bounding box center [667, 92] width 229 height 35
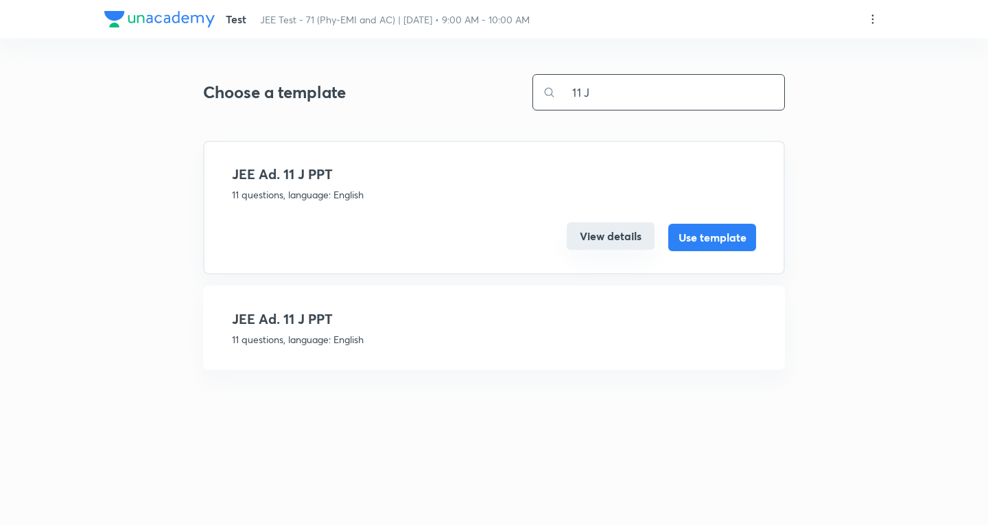
type input "11 J"
click at [622, 234] on button "View details" at bounding box center [611, 235] width 88 height 27
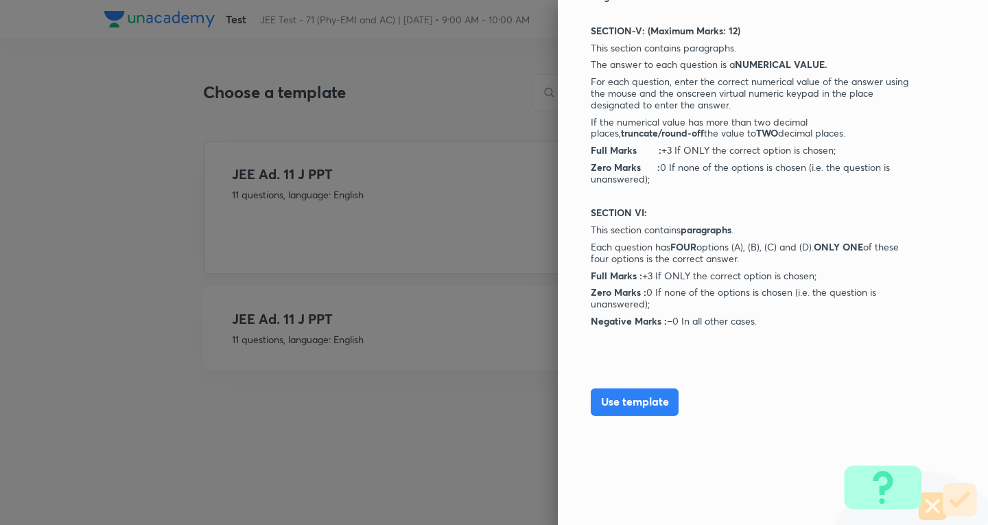
scroll to position [1253, 0]
click at [631, 403] on button "Use template" at bounding box center [635, 399] width 88 height 27
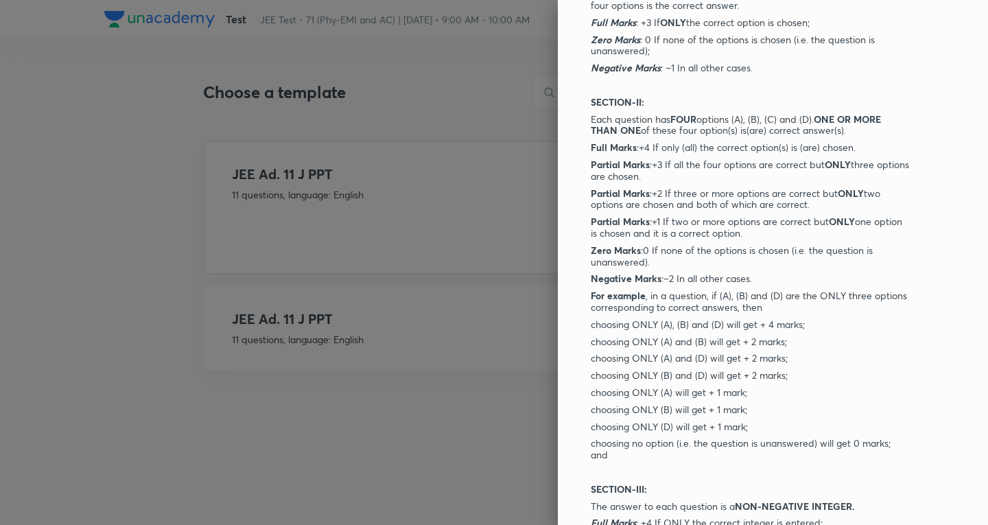
scroll to position [0, 0]
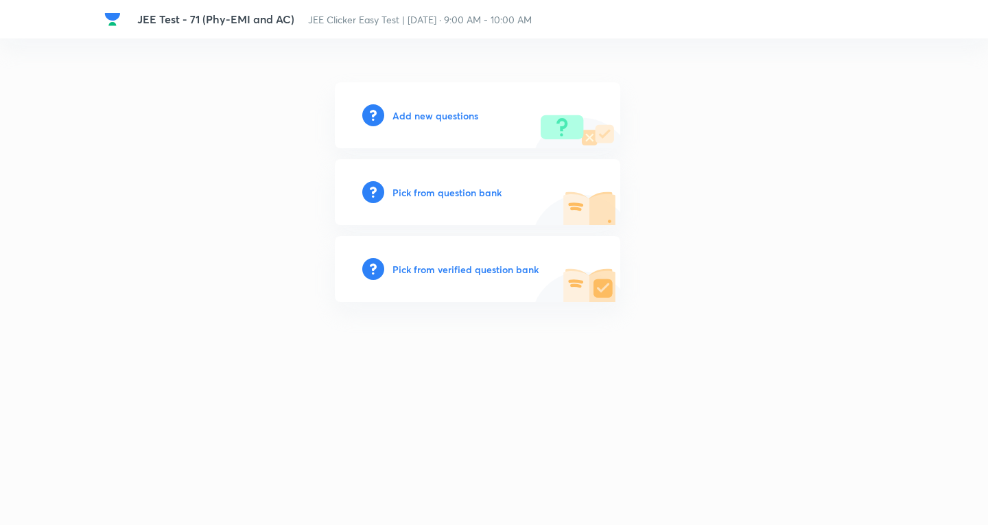
click at [444, 117] on h6 "Add new questions" at bounding box center [436, 115] width 86 height 14
click at [444, 118] on h6 "Add new questions" at bounding box center [436, 115] width 86 height 14
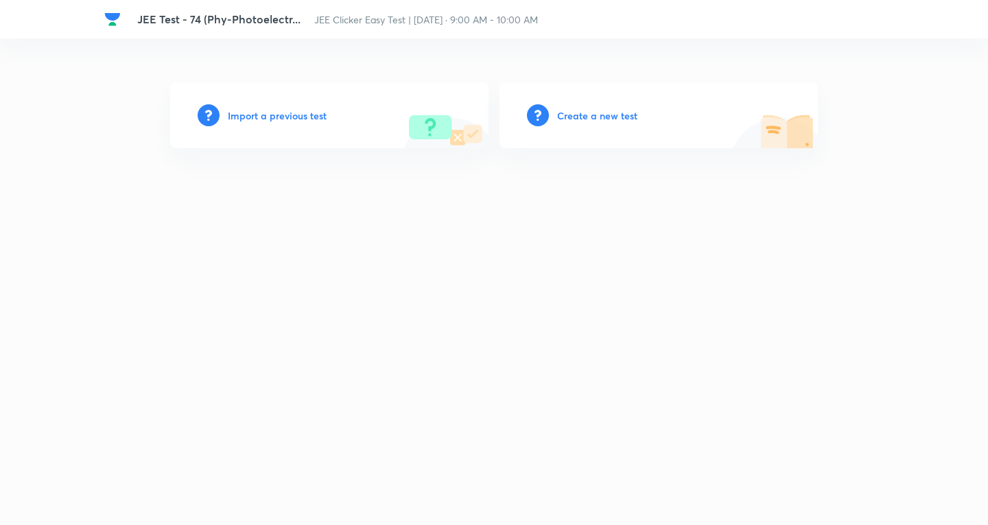
click at [590, 113] on h6 "Create a new test" at bounding box center [597, 115] width 80 height 14
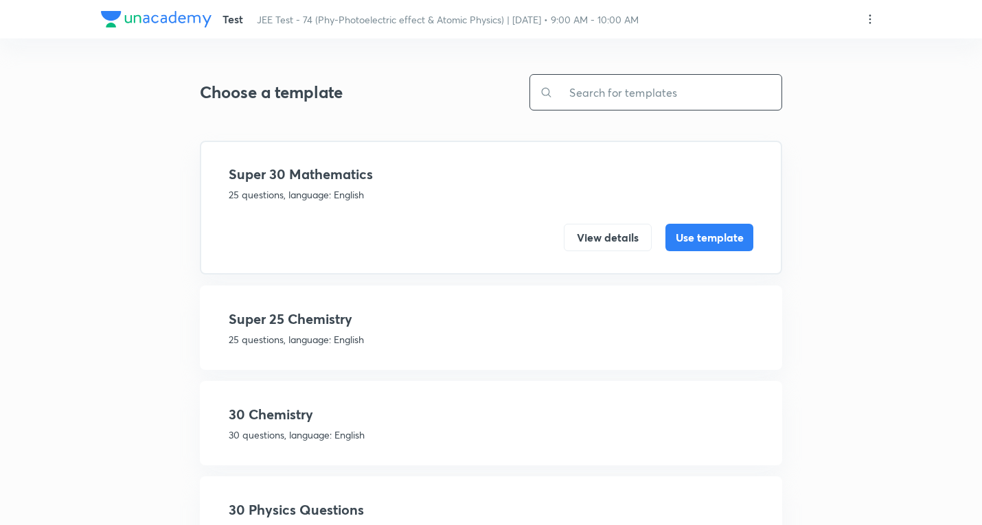
click at [636, 80] on input "text" at bounding box center [667, 92] width 229 height 35
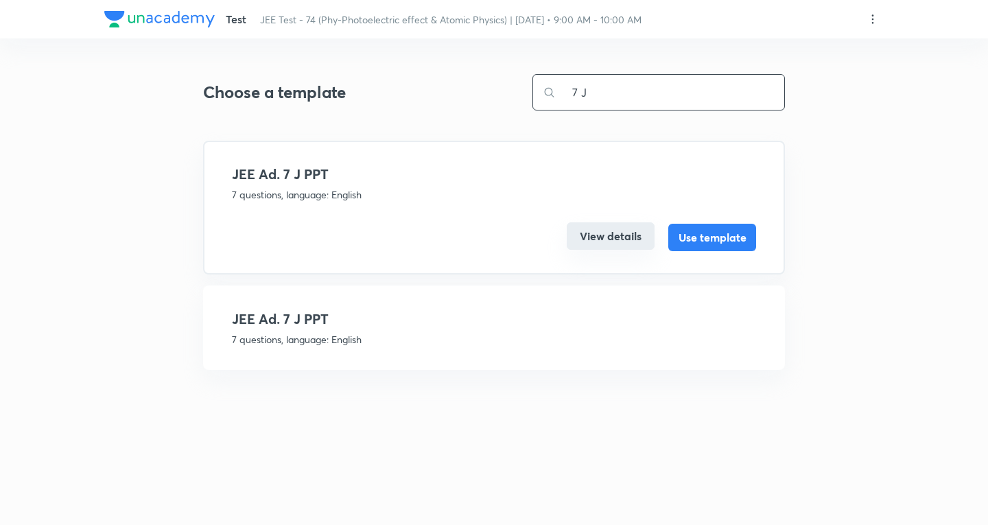
type input "7 J"
click at [621, 226] on button "View details" at bounding box center [611, 235] width 88 height 27
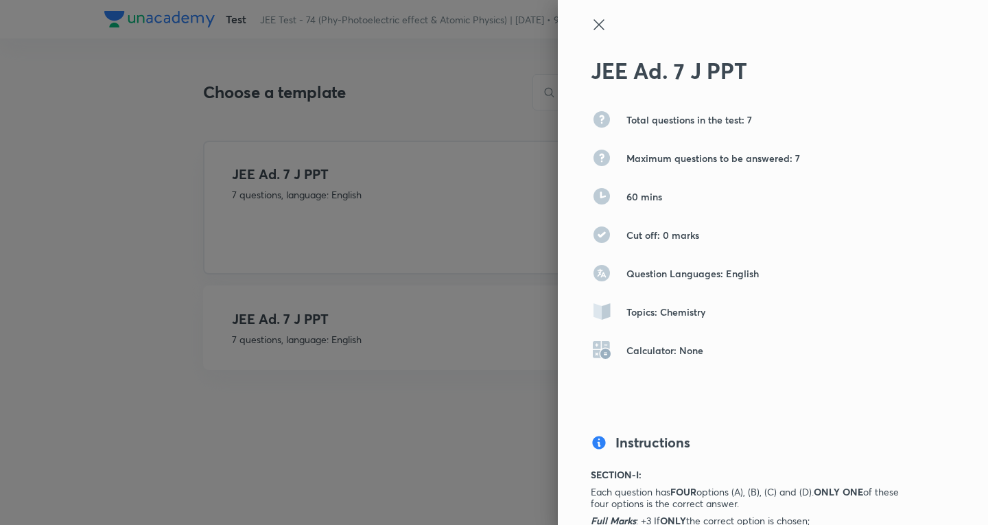
click at [594, 25] on icon at bounding box center [599, 24] width 10 height 10
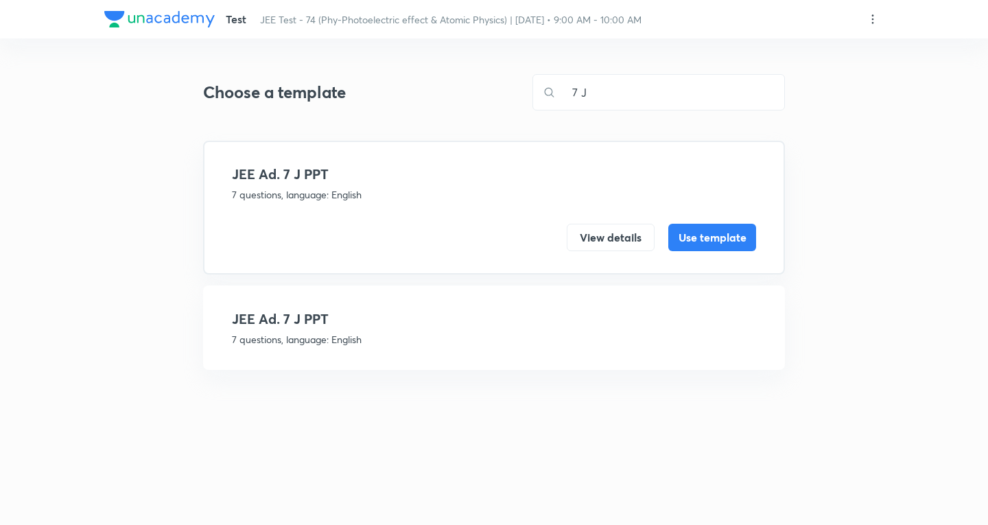
drag, startPoint x: 378, startPoint y: 323, endPoint x: 631, endPoint y: 391, distance: 261.6
click at [379, 323] on h4 "JEE Ad. 7 J PPT" at bounding box center [494, 319] width 524 height 21
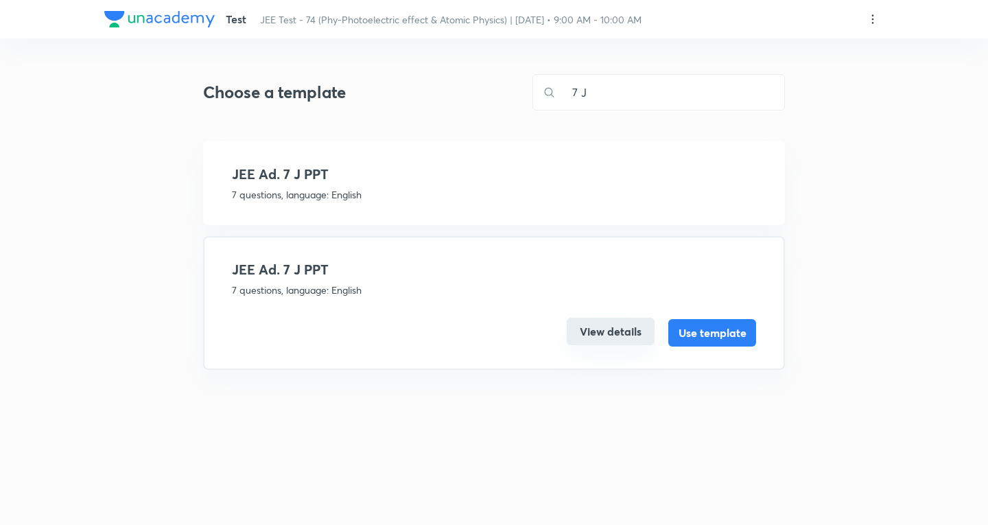
click at [616, 327] on button "View details" at bounding box center [611, 331] width 88 height 27
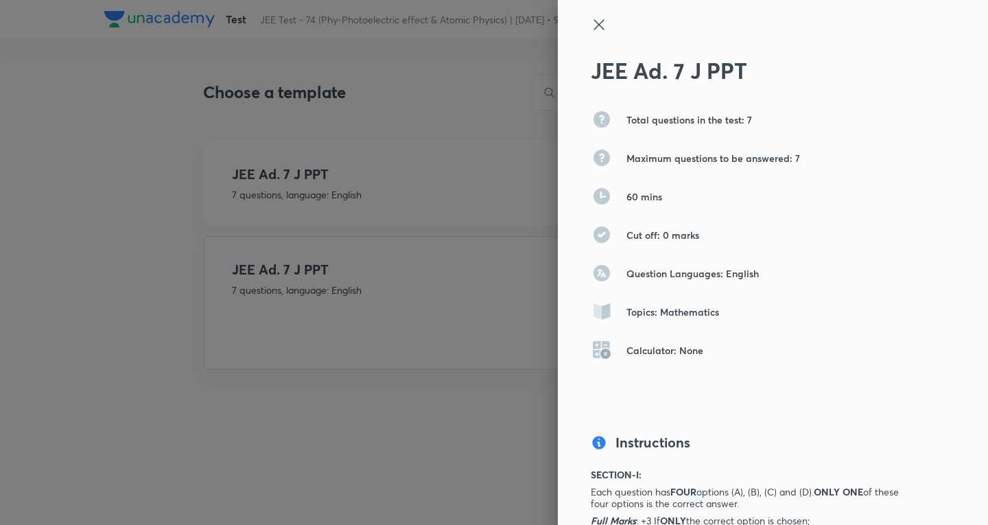
click at [593, 18] on icon at bounding box center [599, 24] width 16 height 16
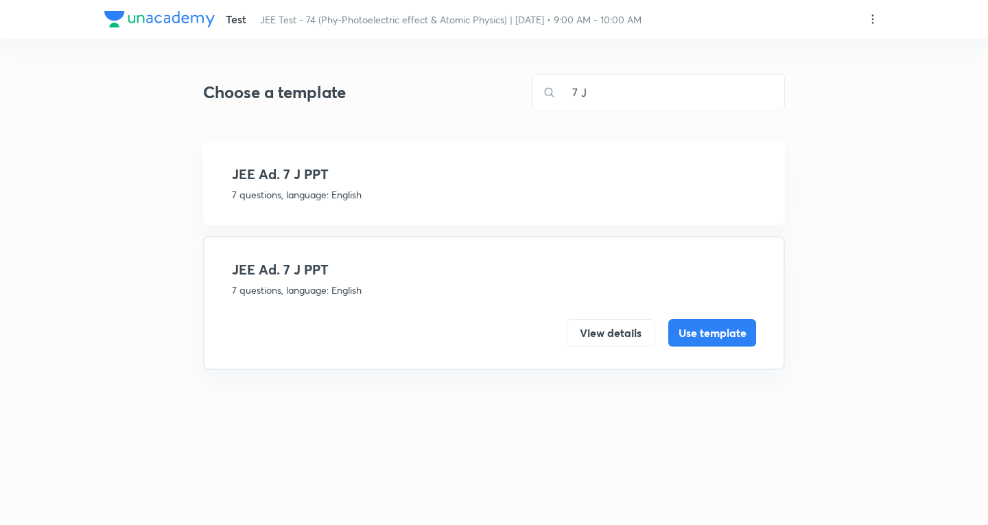
click at [878, 10] on div "Test JEE Test - 74 (Phy-Photoelectric effect & Atomic Physics) | Jan 3 • 9:00 A…" at bounding box center [494, 19] width 780 height 38
click at [873, 15] on icon at bounding box center [873, 18] width 2 height 9
click at [785, 49] on p "Create new template" at bounding box center [786, 52] width 94 height 14
drag, startPoint x: 555, startPoint y: 169, endPoint x: 668, endPoint y: 209, distance: 120.3
click at [556, 170] on div at bounding box center [494, 262] width 988 height 525
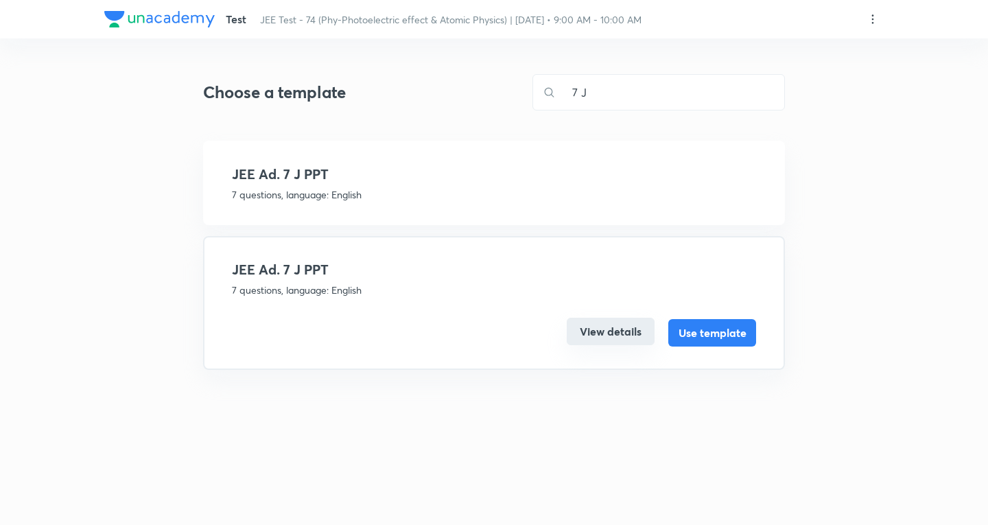
click at [617, 327] on button "View details" at bounding box center [611, 331] width 88 height 27
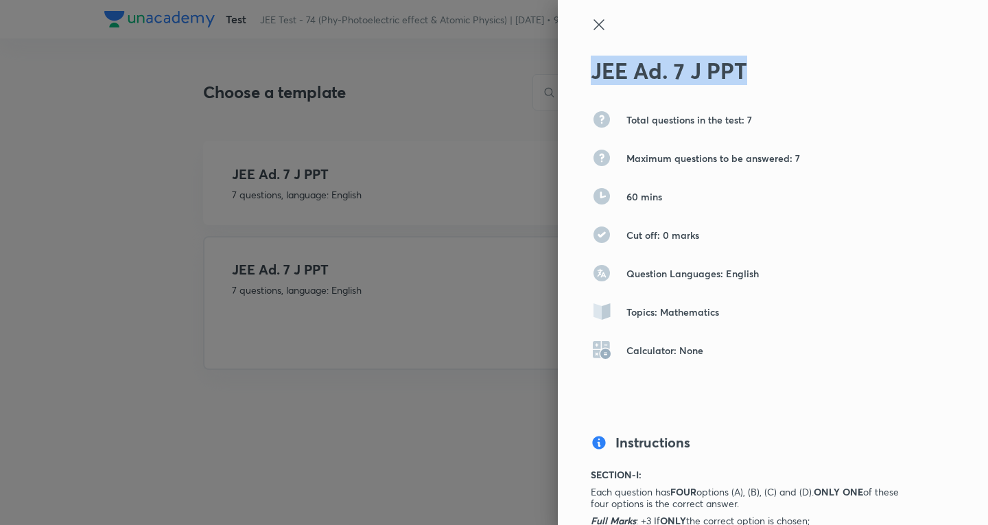
drag, startPoint x: 745, startPoint y: 69, endPoint x: 550, endPoint y: 62, distance: 195.8
click at [558, 62] on div "JEE Ad. 7 J PPT Total questions in the test: 7 Maximum questions to be answered…" at bounding box center [773, 262] width 430 height 525
copy h2 "JEE Ad. 7 J PPT"
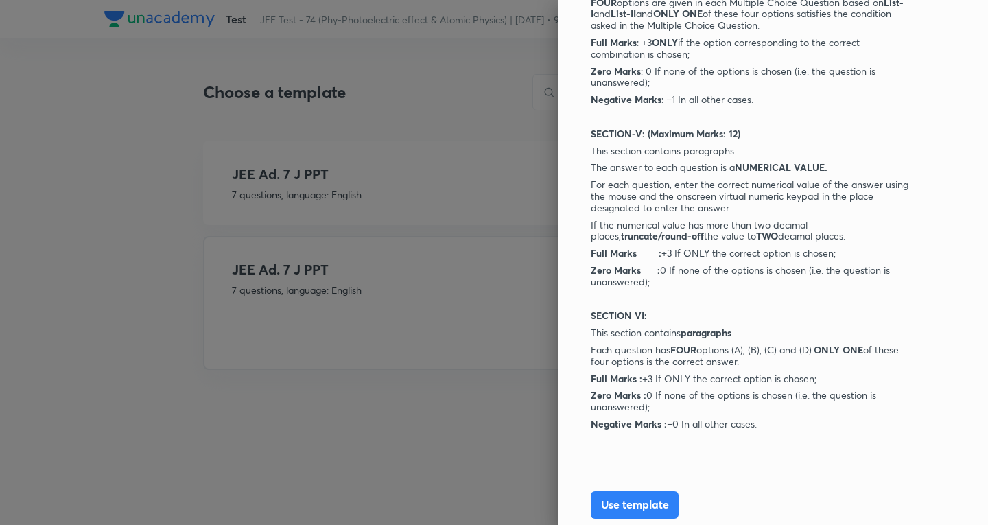
scroll to position [1199, 0]
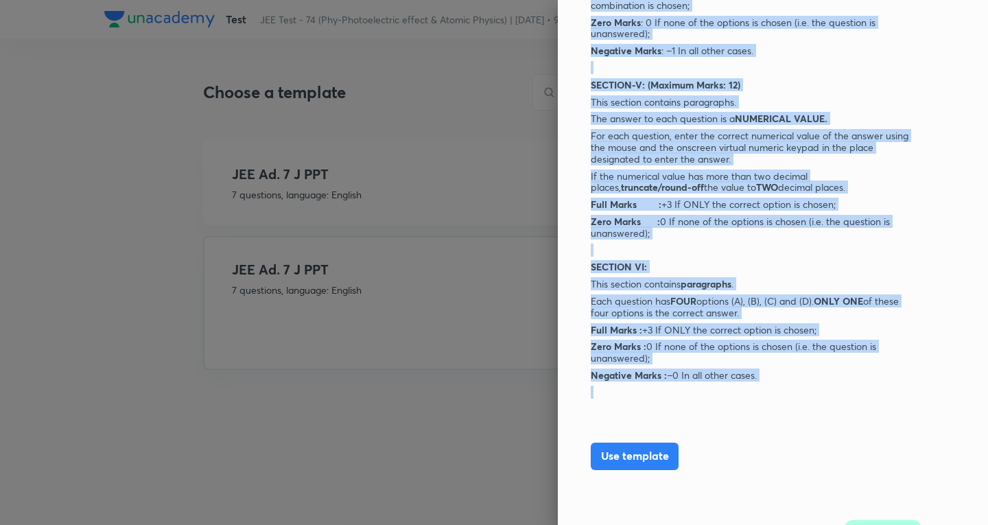
drag, startPoint x: 581, startPoint y: 268, endPoint x: 760, endPoint y: 382, distance: 212.7
copy div "SECTION-I: Each question has FOUR options (A), (B), (C) and (D). ONLY ONE of th…"
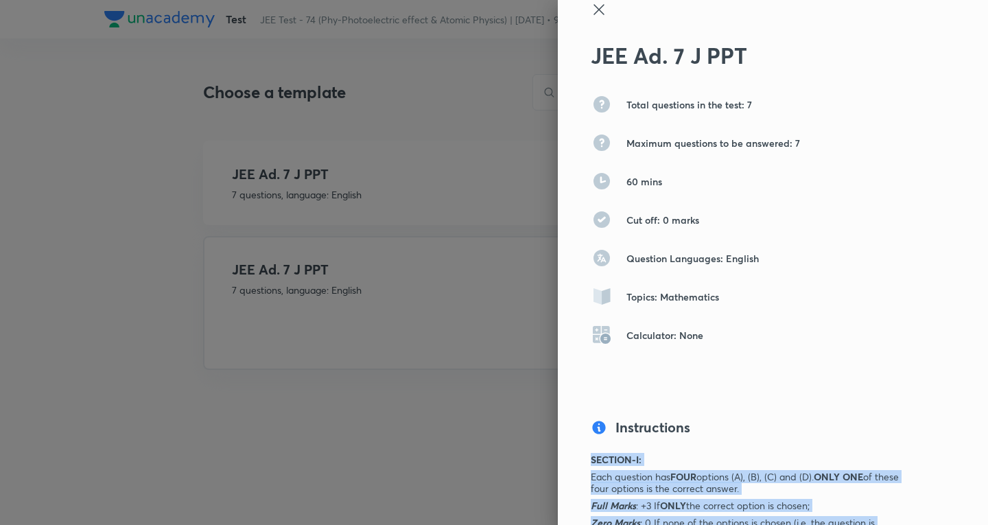
scroll to position [0, 0]
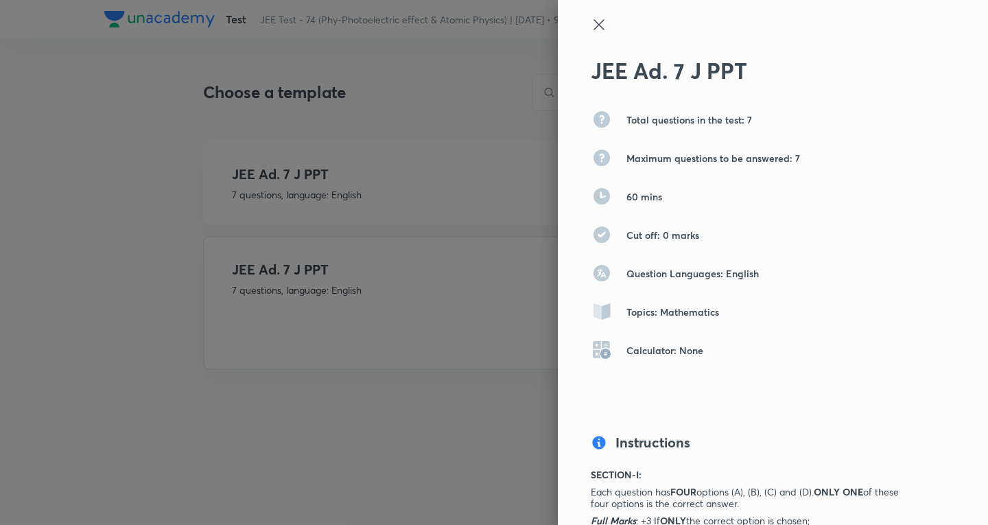
click at [591, 22] on icon at bounding box center [599, 24] width 16 height 16
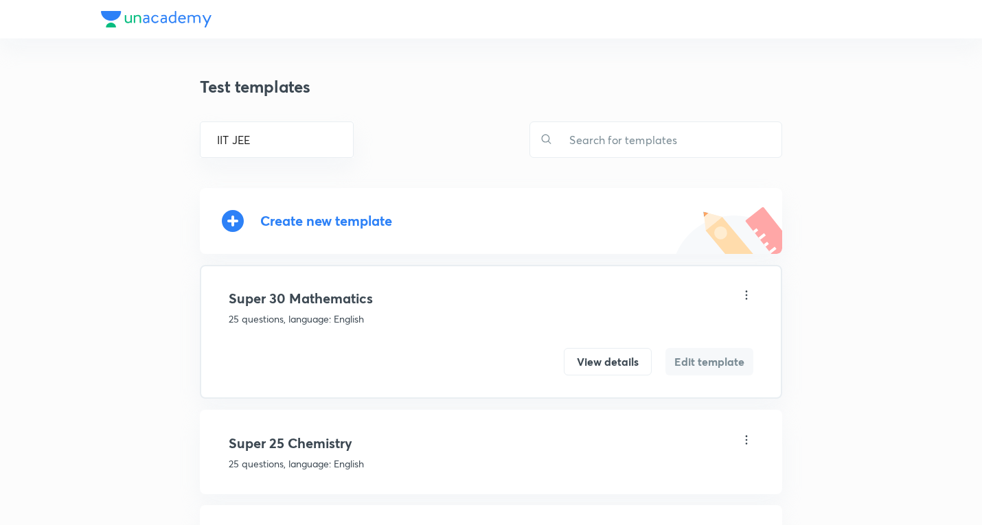
click at [337, 216] on div "Create new template" at bounding box center [326, 221] width 132 height 16
click at [367, 216] on div "Create new template" at bounding box center [326, 221] width 132 height 16
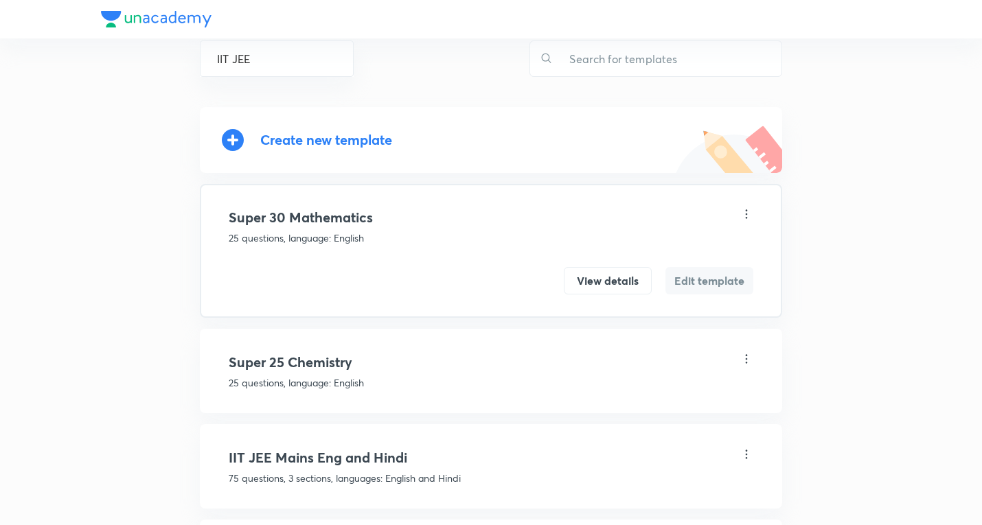
scroll to position [206, 0]
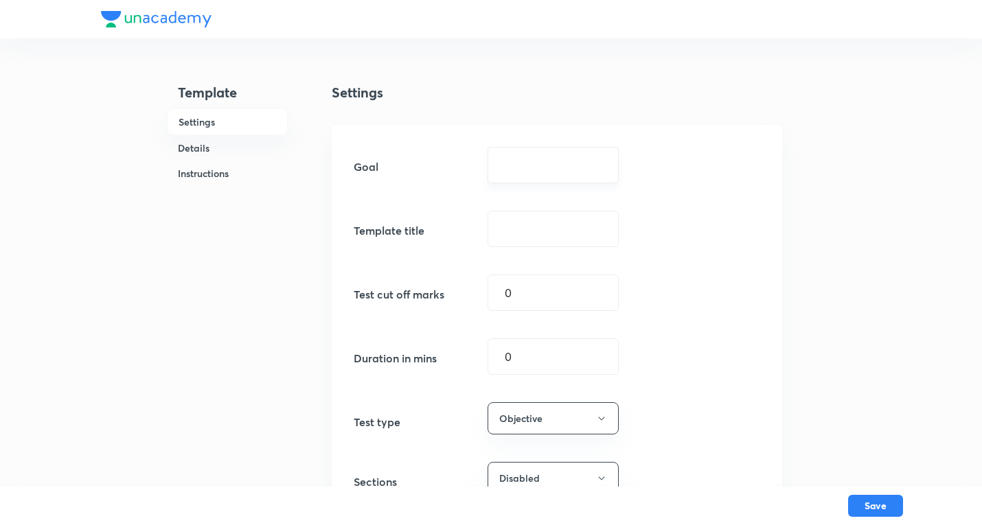
drag, startPoint x: 532, startPoint y: 146, endPoint x: 533, endPoint y: 173, distance: 27.5
click at [534, 152] on div "Goal ​ Template title ​ Test cut off marks 0 ​ Duration in mins 0 ​ Test type O…" at bounding box center [557, 334] width 450 height 419
click at [533, 173] on div "​" at bounding box center [552, 165] width 131 height 36
type input "n"
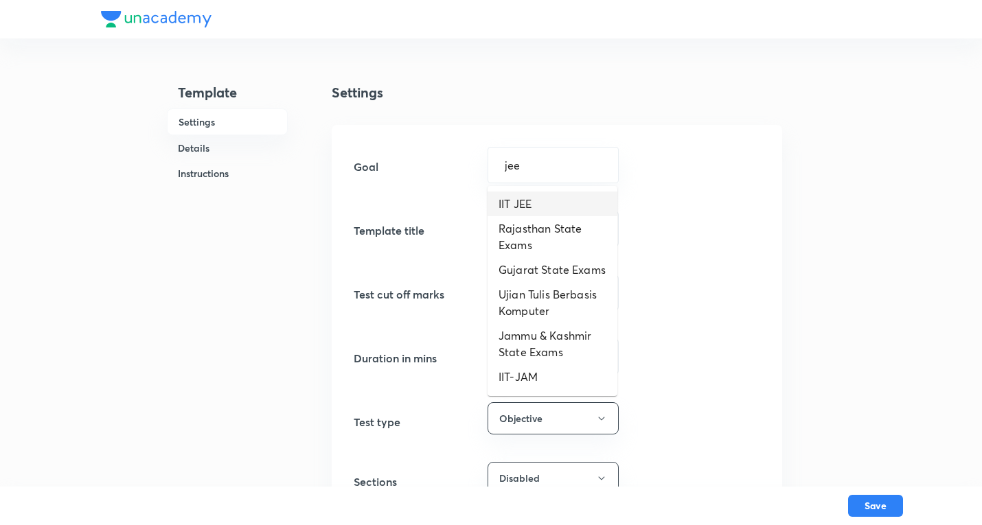
click at [531, 204] on li "IIT JEE" at bounding box center [552, 204] width 130 height 25
type input "IIT JEE"
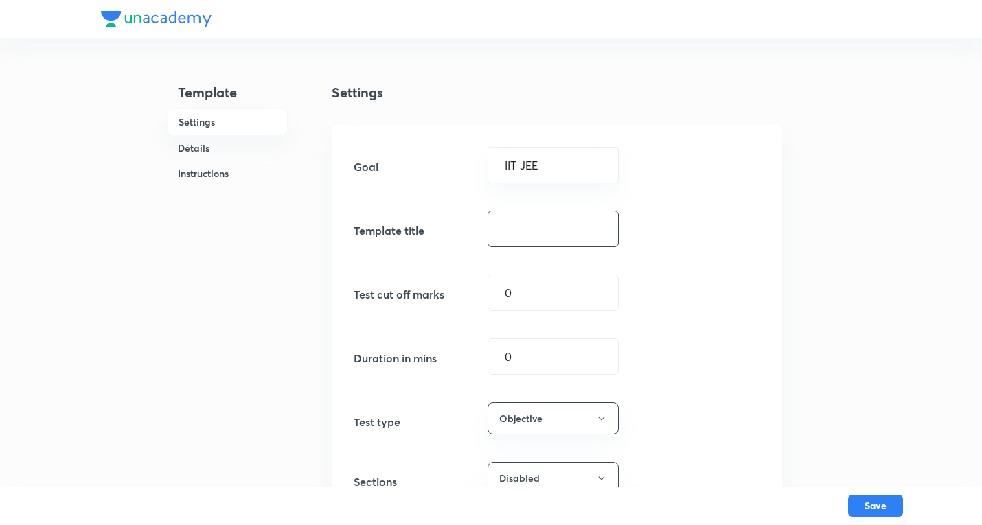
click at [524, 246] on div "​" at bounding box center [552, 229] width 131 height 36
paste input "JEE Ad. 7 J PPT"
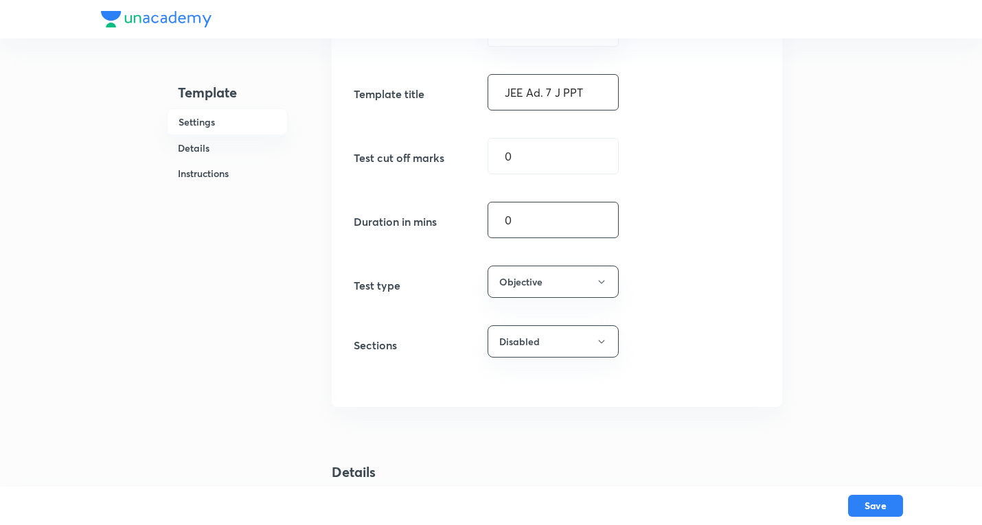
scroll to position [137, 0]
type input "JEE Ad. 7 J PPT"
drag, startPoint x: 529, startPoint y: 209, endPoint x: 439, endPoint y: 215, distance: 90.1
click at [441, 215] on div "Duration in mins 0 ​" at bounding box center [557, 219] width 406 height 36
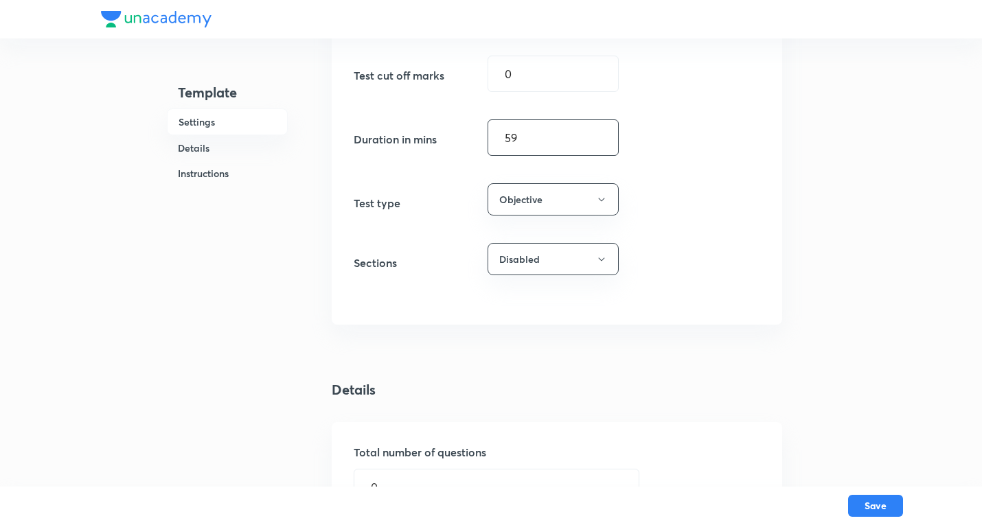
scroll to position [412, 0]
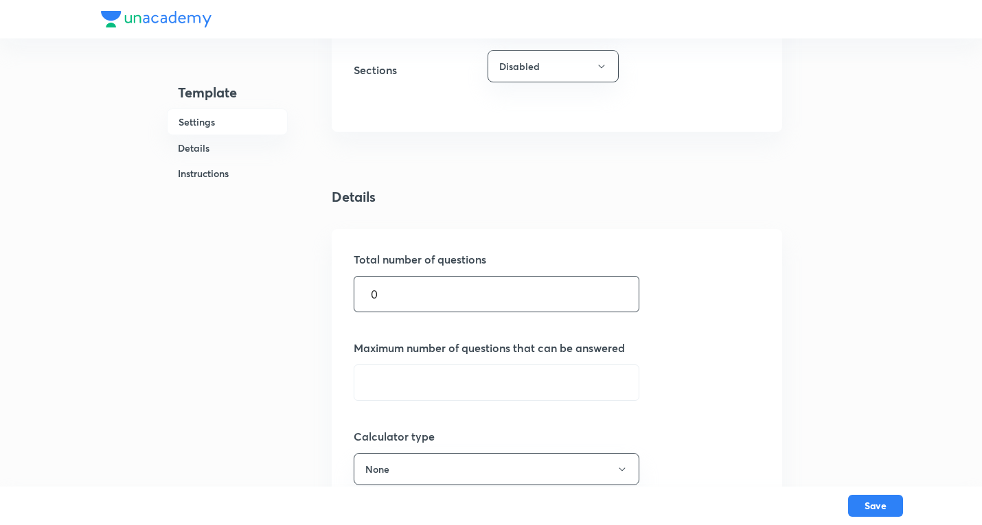
type input "59"
drag, startPoint x: 432, startPoint y: 299, endPoint x: 167, endPoint y: 268, distance: 266.8
click at [167, 268] on div "Template Settings Details Instructions Settings Goal IIT JEE ​ Template title J…" at bounding box center [491, 431] width 780 height 1630
type input "7"
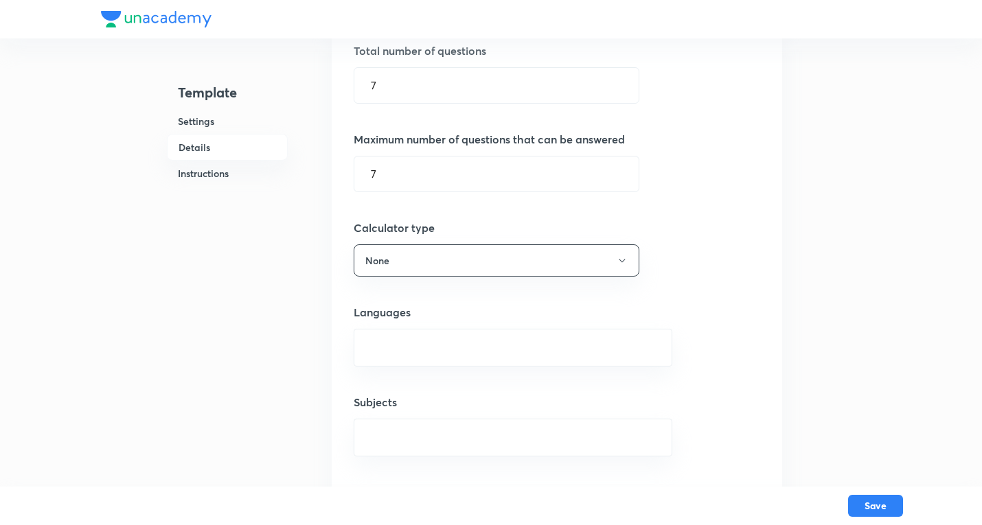
scroll to position [686, 0]
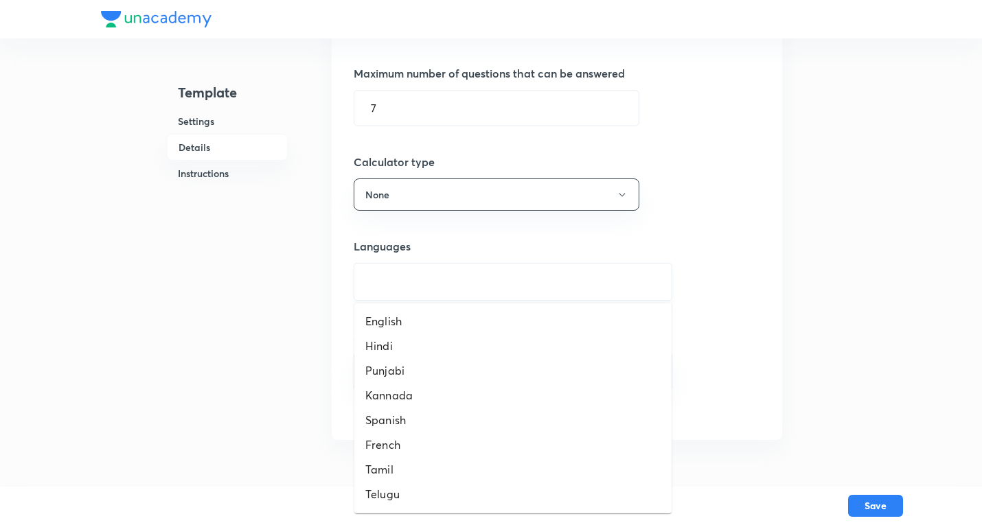
click at [408, 279] on input "text" at bounding box center [513, 281] width 284 height 25
click at [395, 319] on li "English" at bounding box center [512, 321] width 317 height 25
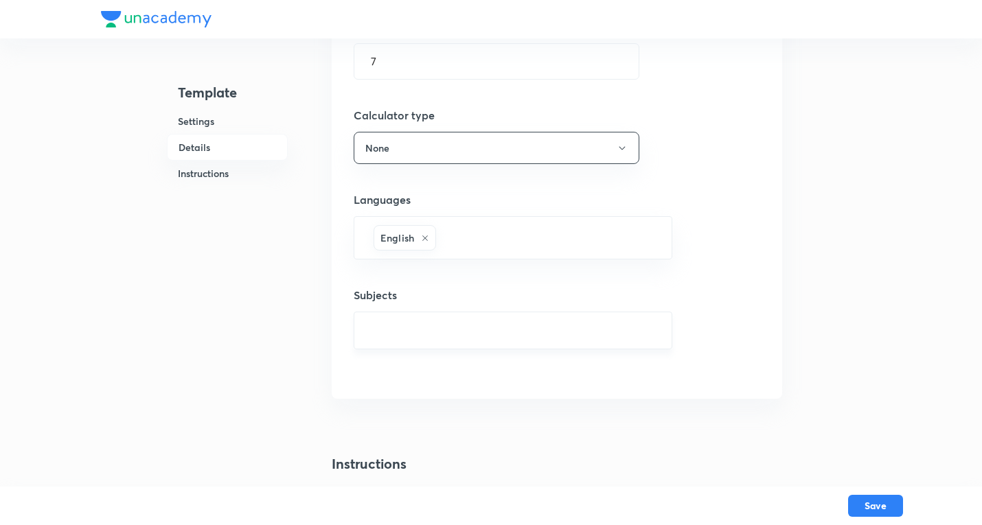
scroll to position [755, 0]
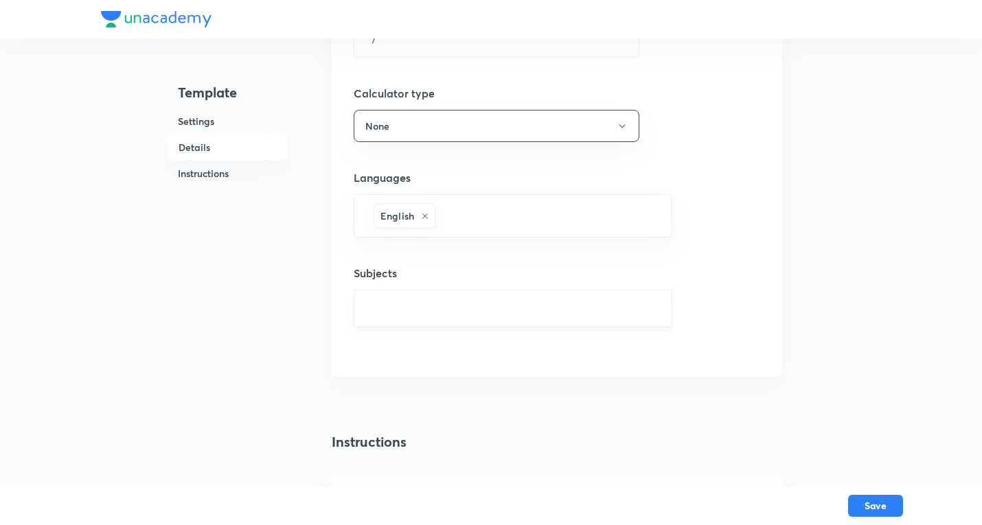
click at [403, 303] on input "text" at bounding box center [513, 308] width 284 height 25
type input "physics"
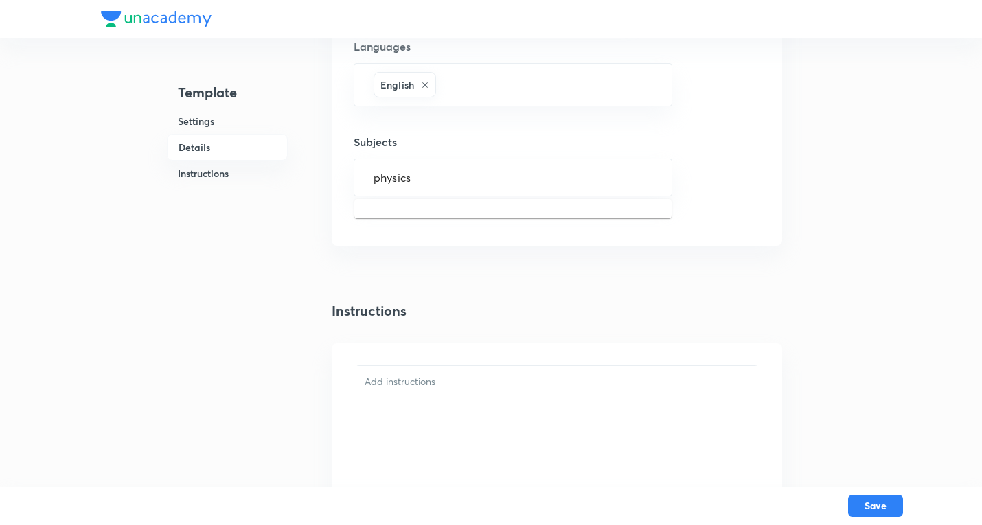
scroll to position [892, 0]
click at [408, 216] on li "Physics" at bounding box center [512, 210] width 317 height 25
click at [408, 413] on div at bounding box center [556, 506] width 405 height 283
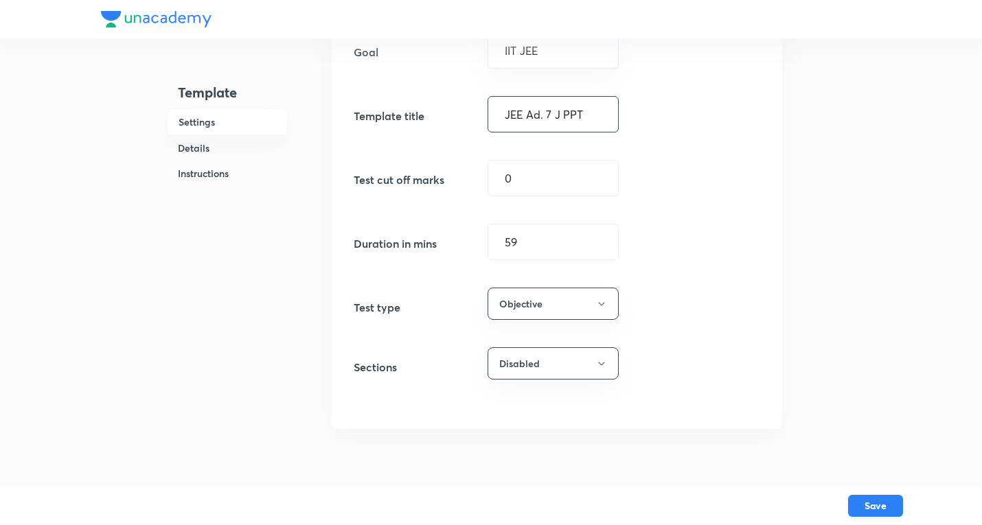
scroll to position [0, 0]
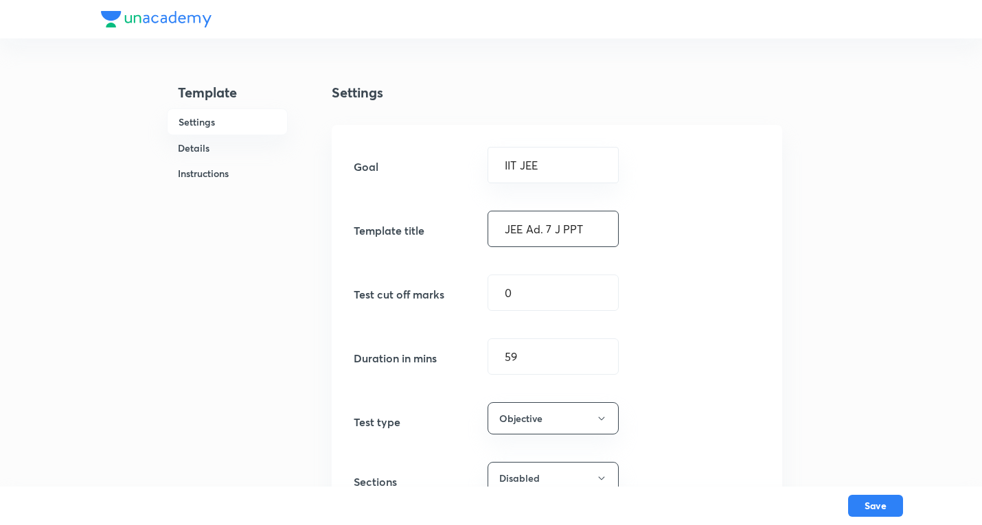
click at [553, 233] on input "JEE Ad. 7 J PPT" at bounding box center [553, 228] width 130 height 35
drag, startPoint x: 407, startPoint y: 345, endPoint x: 394, endPoint y: 344, distance: 13.1
click at [402, 344] on div "Duration in mins 59 ​" at bounding box center [557, 356] width 406 height 36
type input "60"
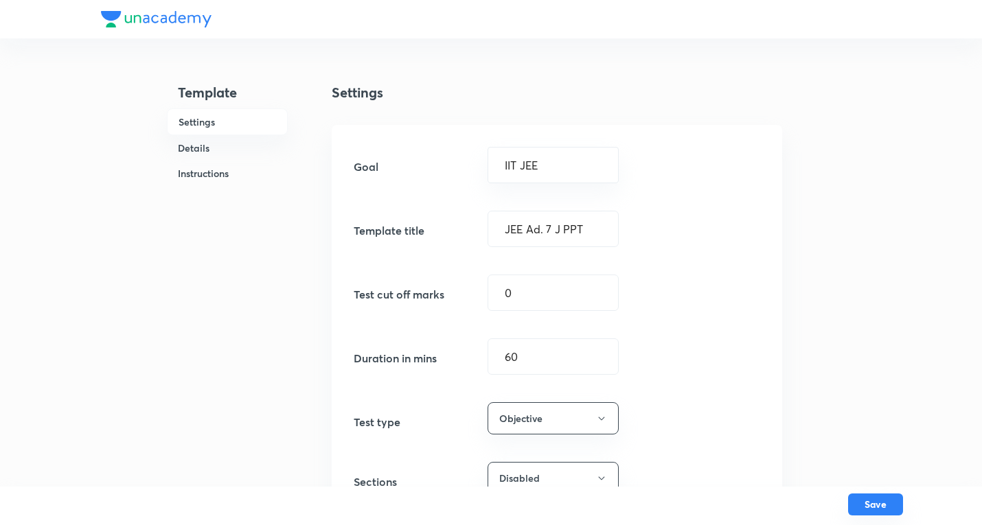
click at [881, 504] on button "Save" at bounding box center [875, 505] width 55 height 22
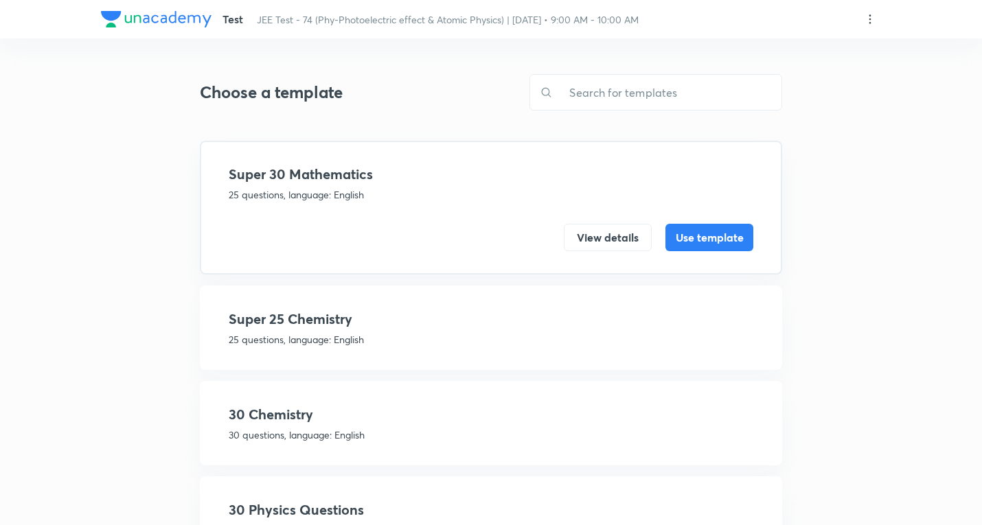
click at [614, 78] on input "text" at bounding box center [667, 92] width 229 height 35
paste input "JEE Ad. 7 J PPT"
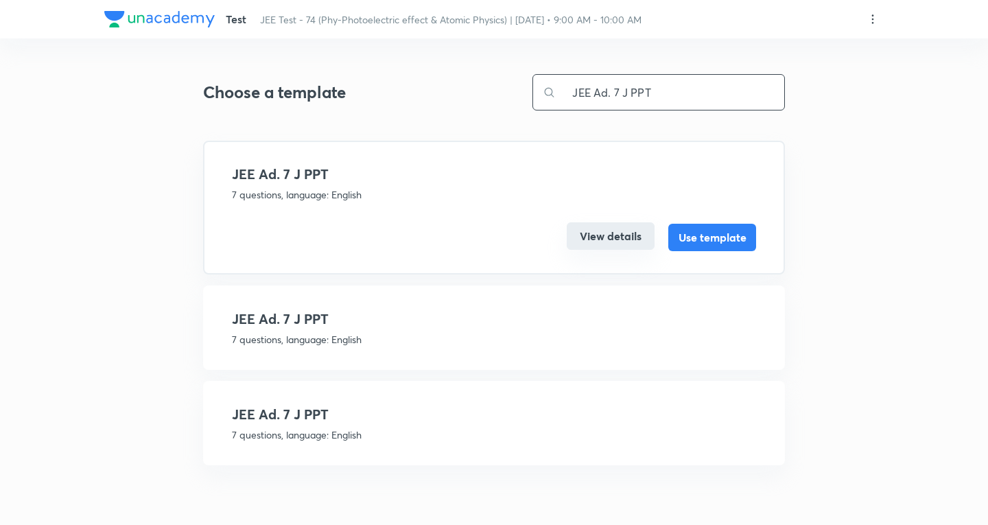
type input "JEE Ad. 7 J PPT"
click at [601, 227] on button "View details" at bounding box center [611, 235] width 88 height 27
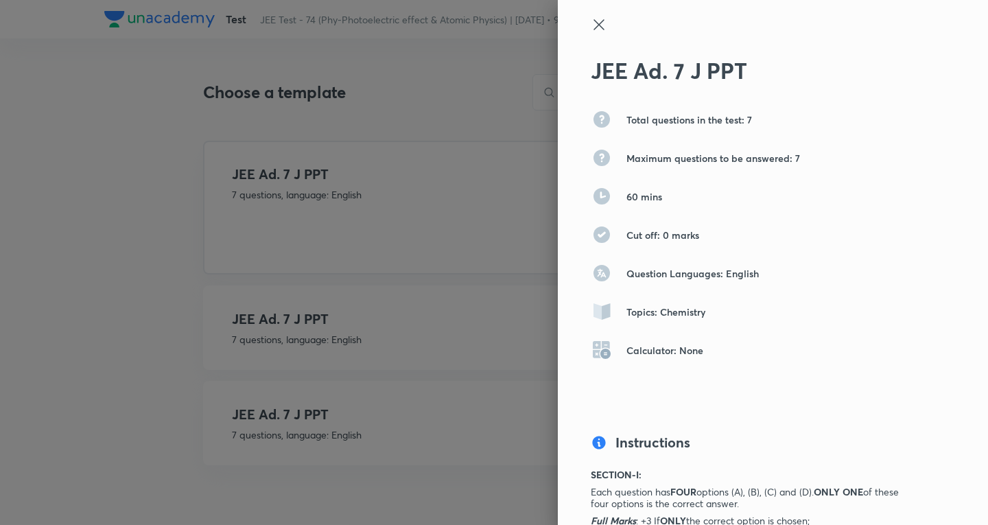
click at [594, 23] on icon at bounding box center [599, 24] width 10 height 10
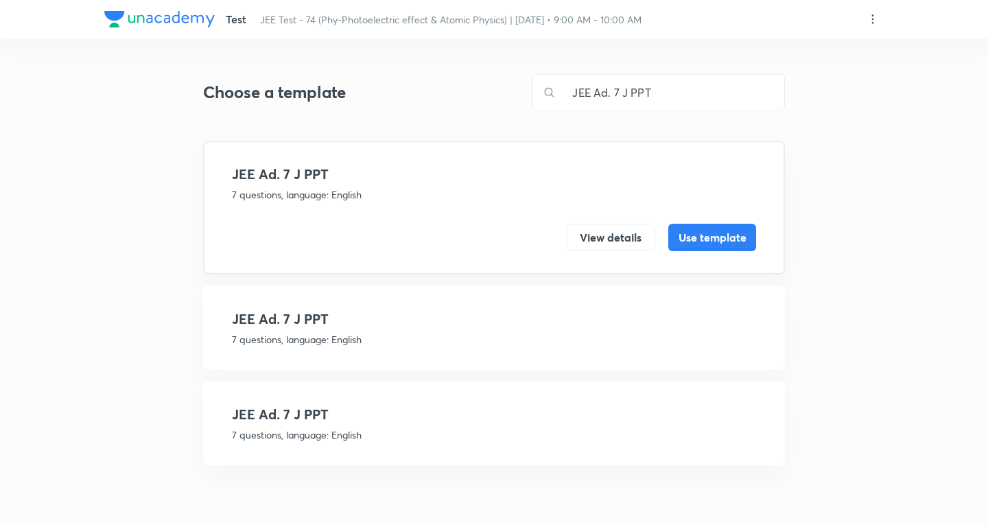
click at [377, 415] on h4 "JEE Ad. 7 J PPT" at bounding box center [494, 414] width 524 height 21
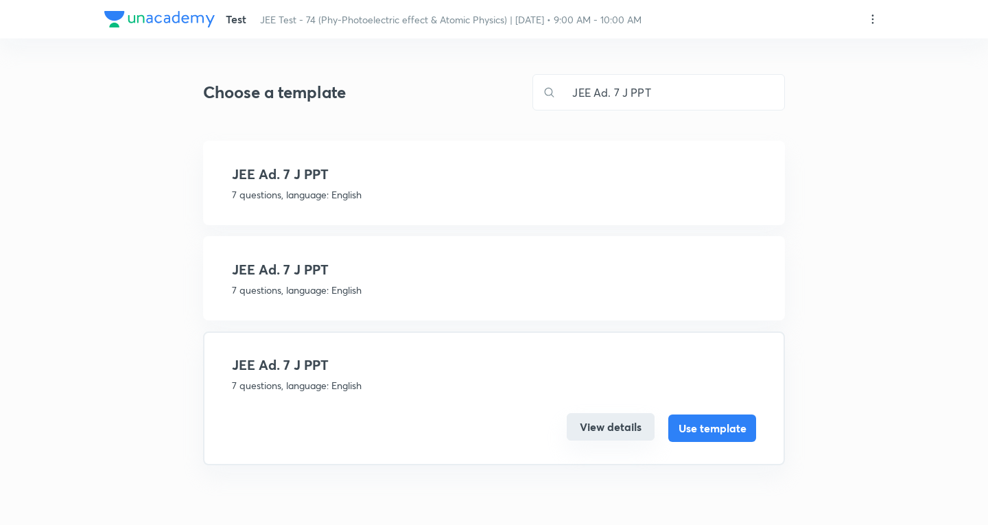
click at [617, 419] on button "View details" at bounding box center [611, 426] width 88 height 27
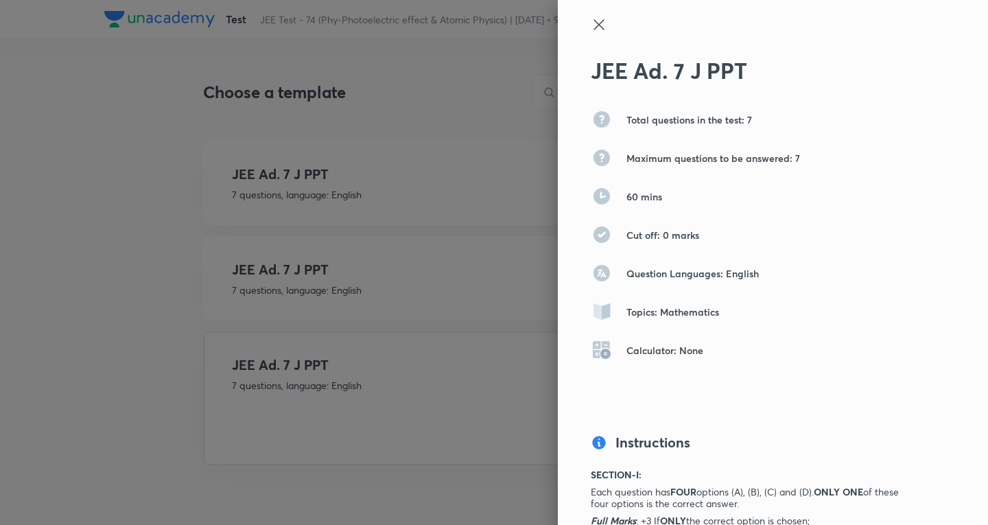
click at [592, 23] on icon at bounding box center [599, 24] width 16 height 16
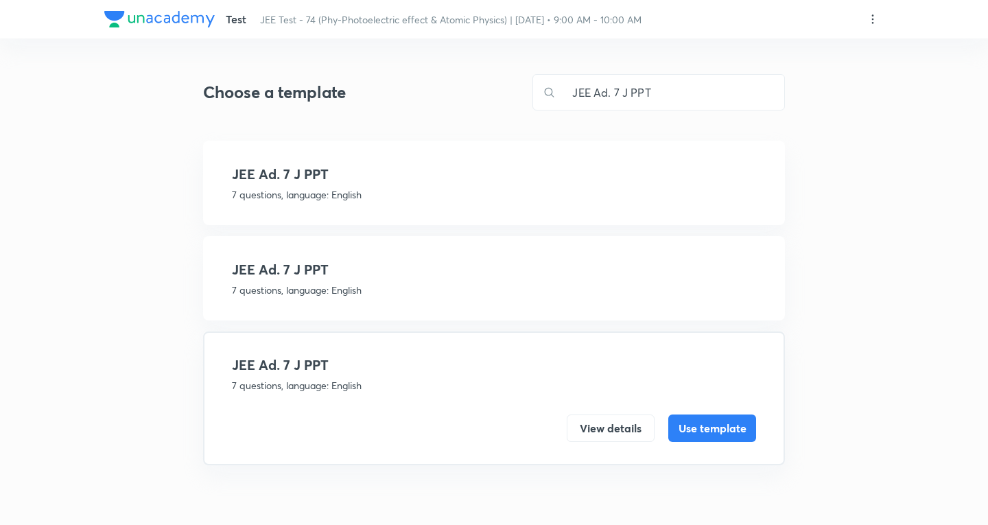
click at [430, 273] on h4 "JEE Ad. 7 J PPT" at bounding box center [494, 269] width 524 height 21
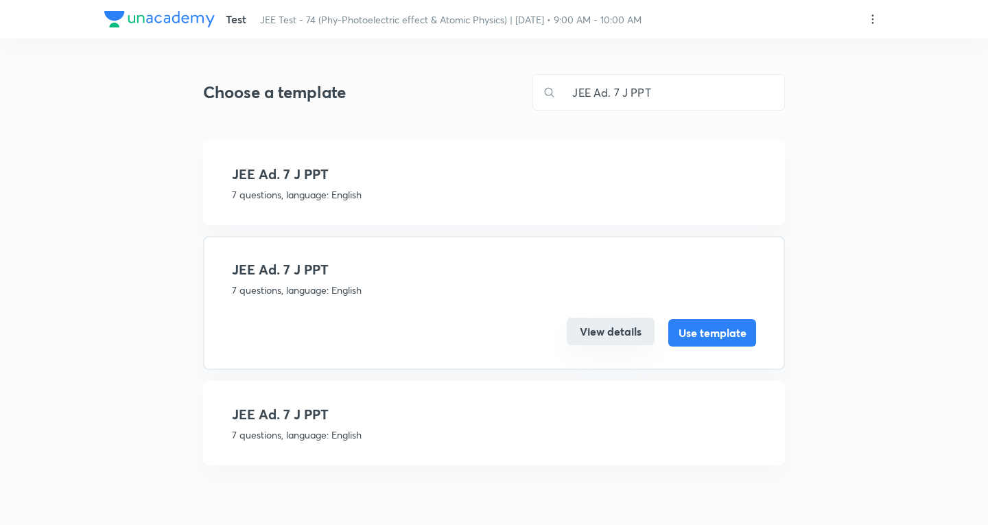
click at [601, 329] on button "View details" at bounding box center [611, 331] width 88 height 27
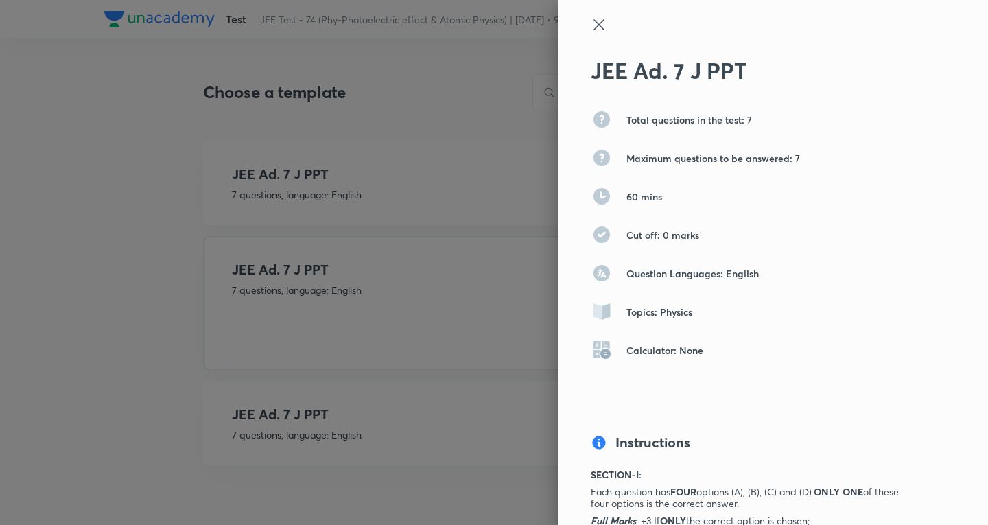
click at [591, 21] on icon at bounding box center [599, 24] width 16 height 16
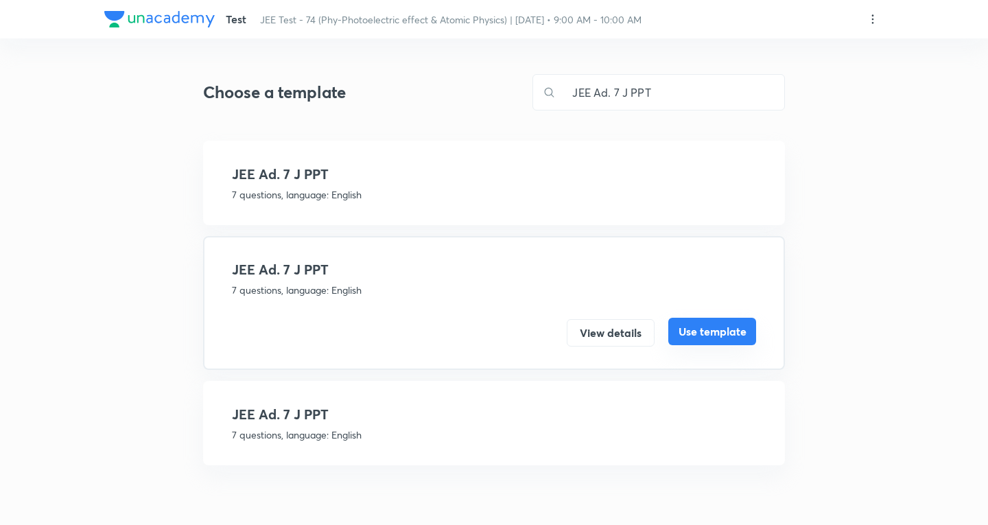
click at [700, 336] on button "Use template" at bounding box center [713, 331] width 88 height 27
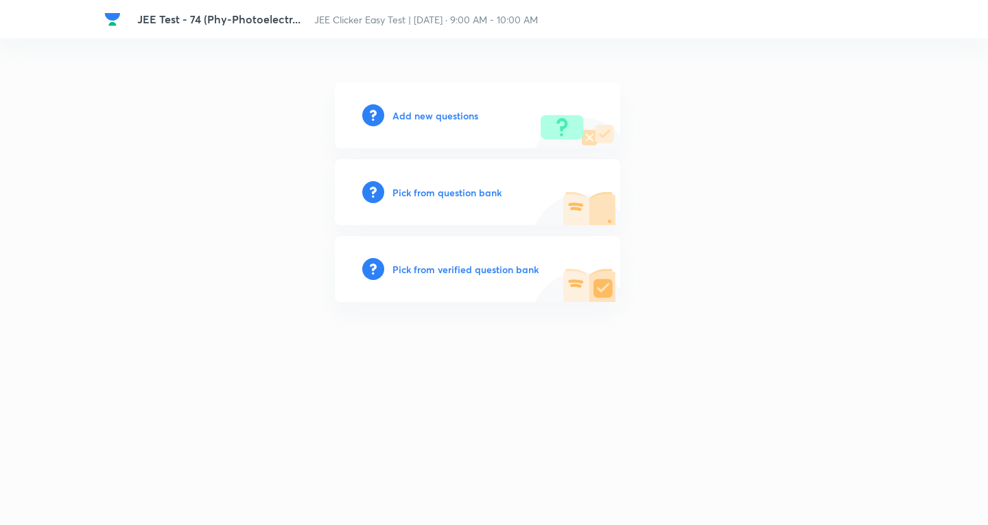
click at [433, 114] on h6 "Add new questions" at bounding box center [436, 115] width 86 height 14
click at [418, 110] on h6 "Add new questions" at bounding box center [436, 115] width 86 height 14
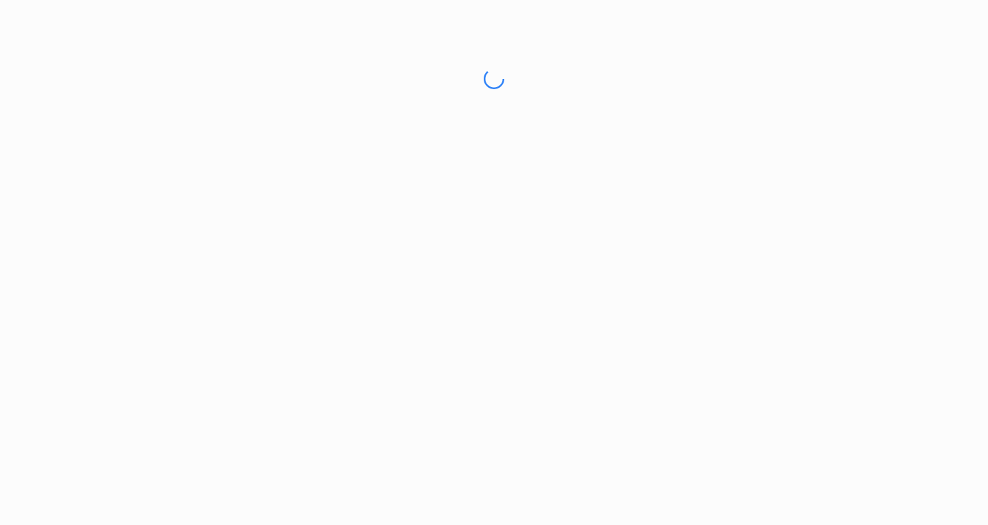
drag, startPoint x: 391, startPoint y: 205, endPoint x: 354, endPoint y: 17, distance: 191.7
click at [385, 158] on html "No internet connection JEE Test - 71 (Phy-EMI and AC) | Unacademy" at bounding box center [494, 79] width 988 height 158
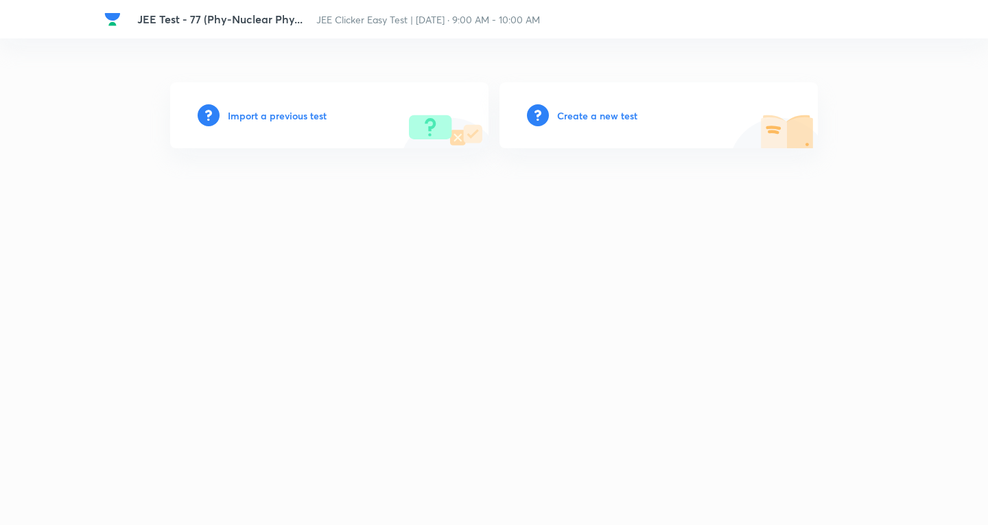
click at [575, 114] on h6 "Create a new test" at bounding box center [597, 115] width 80 height 14
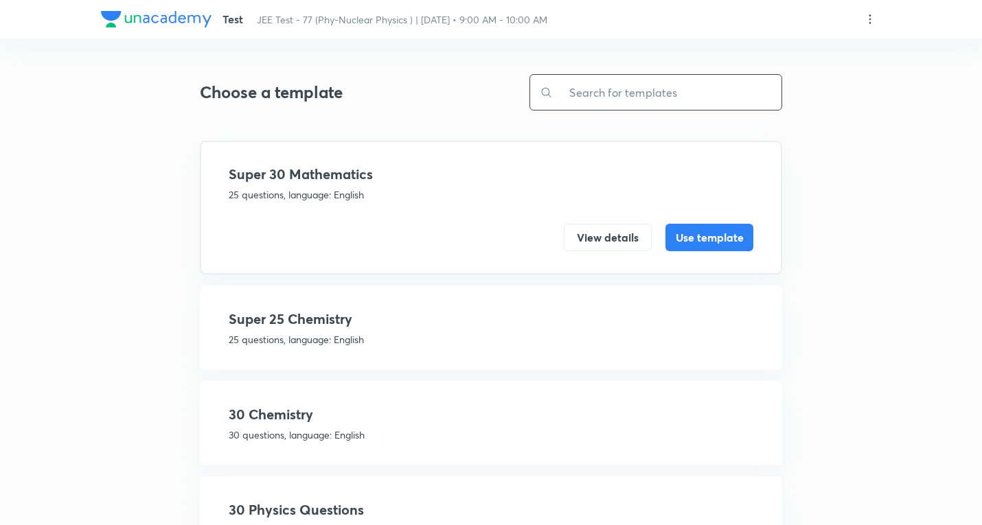
click at [646, 89] on input "text" at bounding box center [667, 92] width 229 height 35
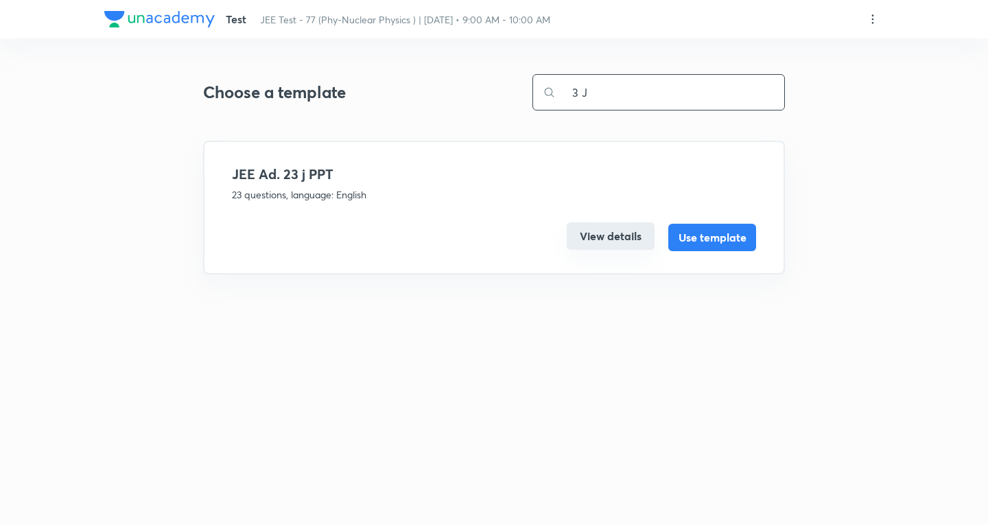
type input "3 J"
click at [625, 246] on button "View details" at bounding box center [611, 235] width 88 height 27
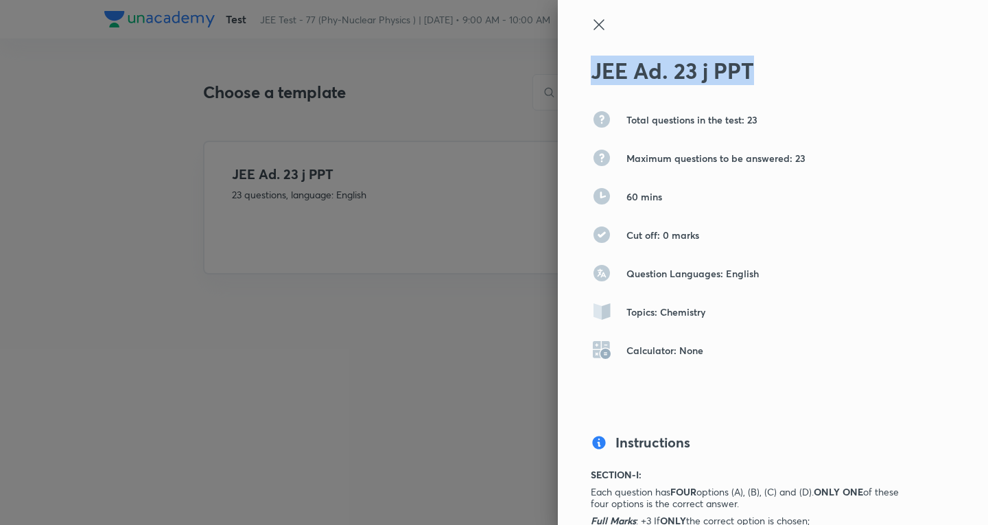
drag, startPoint x: 768, startPoint y: 71, endPoint x: 571, endPoint y: 57, distance: 197.5
click at [571, 57] on div "JEE Ad. 23 j PPT Total questions in the test: 23 Maximum questions to be answer…" at bounding box center [773, 262] width 430 height 525
copy h2 "JEE Ad. 23 j PPT"
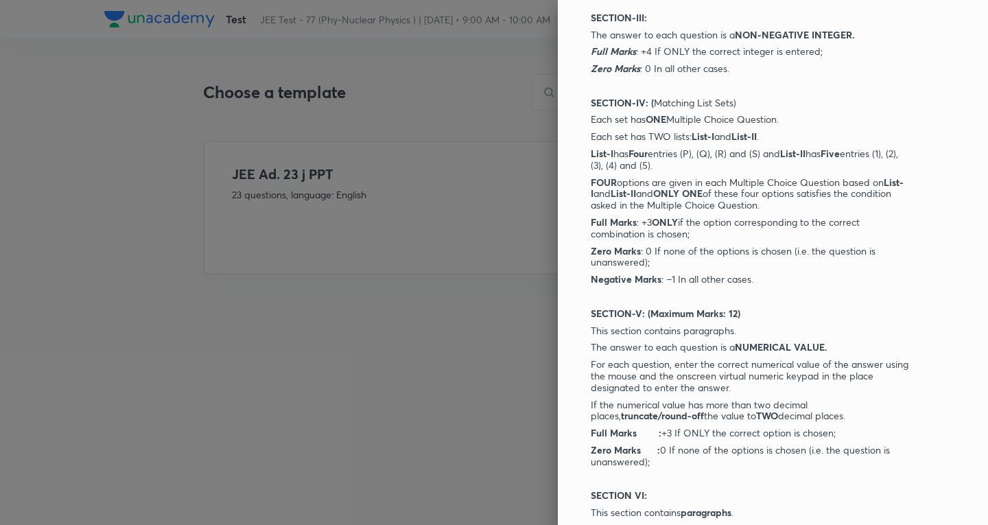
scroll to position [1179, 0]
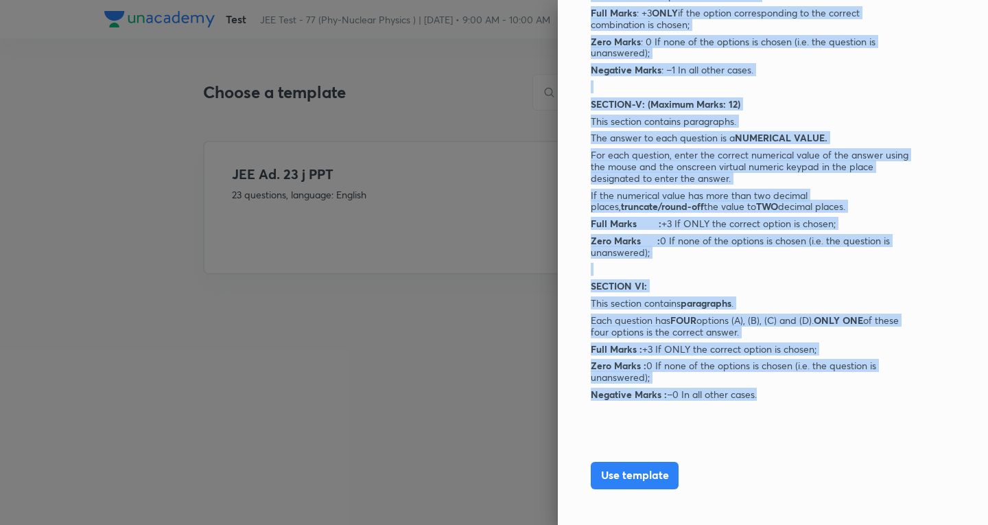
drag, startPoint x: 577, startPoint y: 131, endPoint x: 672, endPoint y: 72, distance: 111.6
click at [755, 390] on div "JEE Ad. 23 j PPT Total questions in the test: 23 Maximum questions to be answer…" at bounding box center [773, 262] width 430 height 525
copy div "SECTION-I: Each question has FOUR options (A), (B), (C) and (D). ONLY ONE of th…"
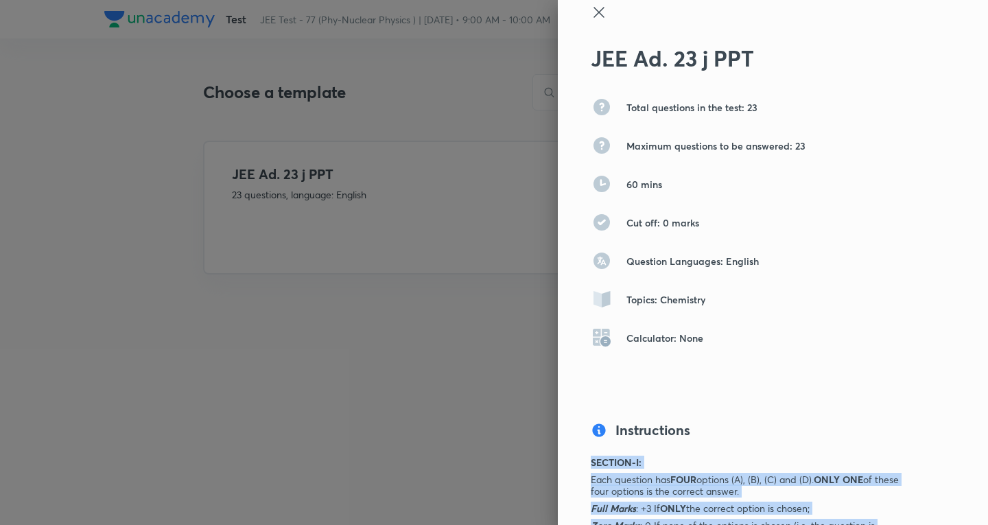
scroll to position [0, 0]
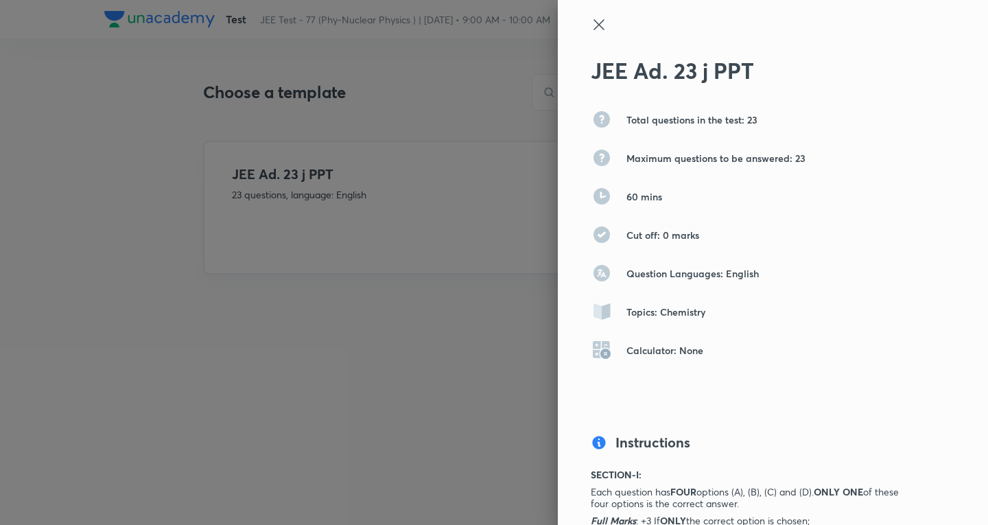
click at [591, 21] on icon at bounding box center [599, 24] width 16 height 16
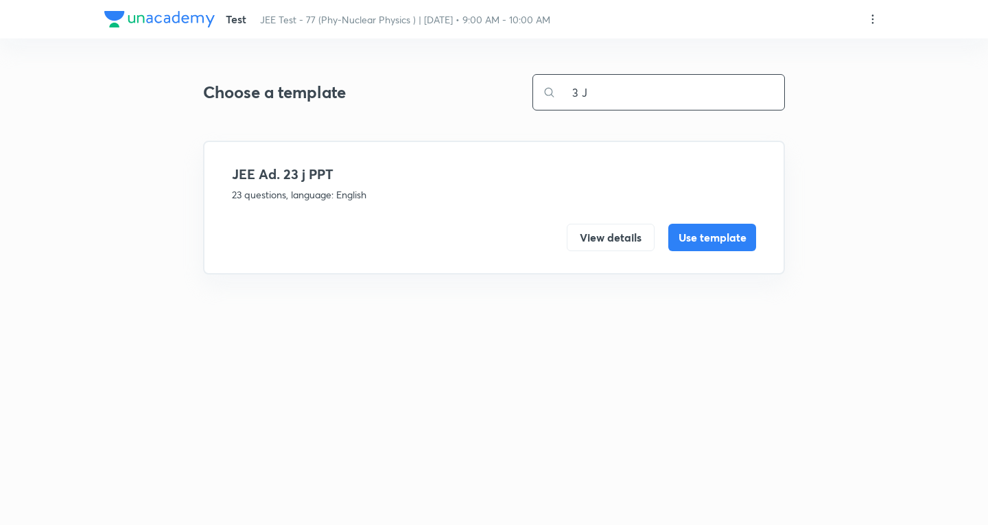
click at [602, 84] on input "3 J" at bounding box center [670, 92] width 229 height 35
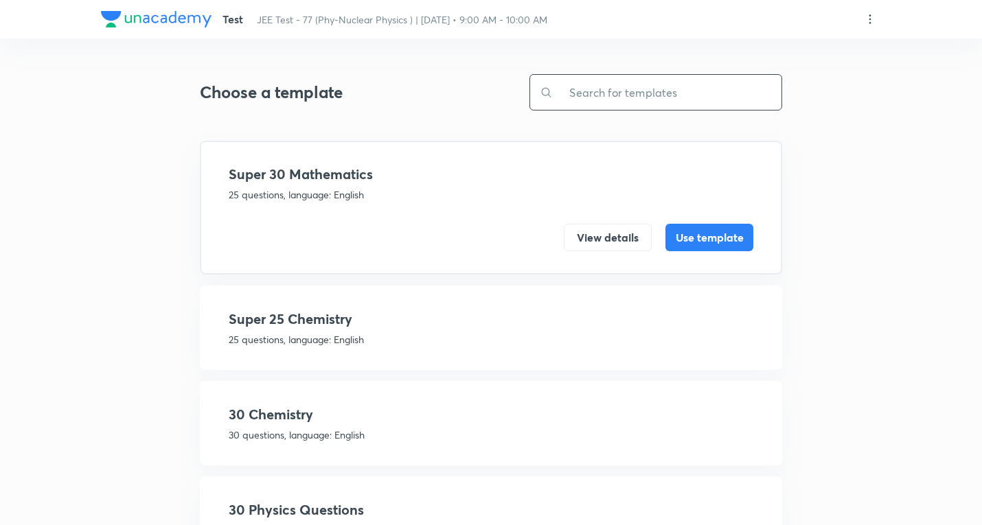
paste input "JEE Ad. 3 j PPT"
type input "JEE Ad. 3 j PPT"
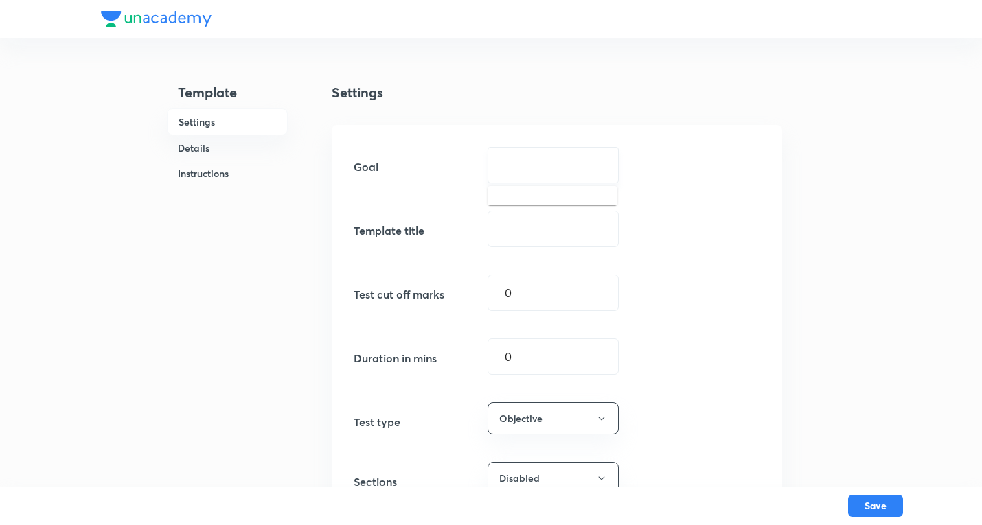
click at [548, 165] on input "text" at bounding box center [553, 165] width 97 height 13
drag, startPoint x: 533, startPoint y: 248, endPoint x: 540, endPoint y: 234, distance: 16.3
click at [535, 246] on div "Goal ​ Template title ​ Test cut off marks 0 ​ Duration in mins 0 ​ Test type O…" at bounding box center [557, 334] width 450 height 419
click at [540, 234] on input "text" at bounding box center [553, 228] width 130 height 35
paste input "JEE Ad. 23 j PPT"
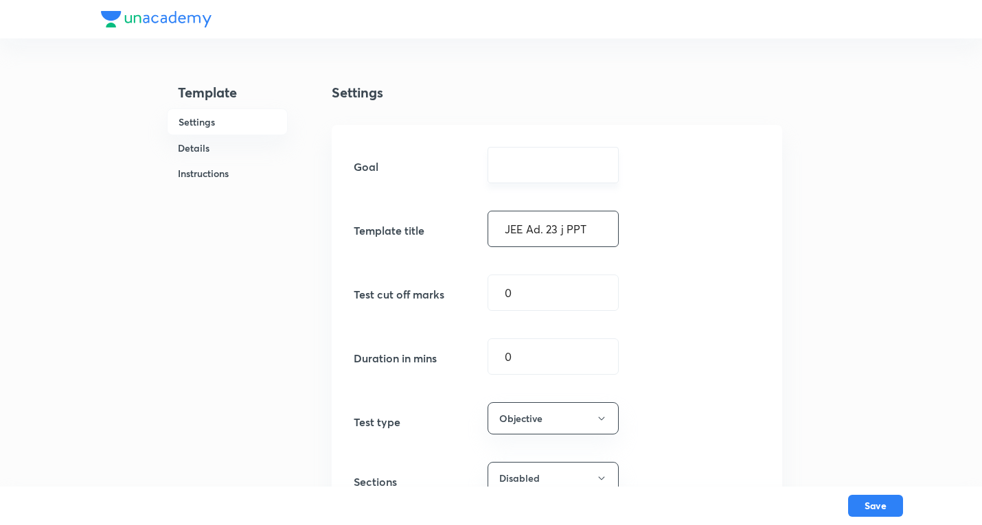
type input "JEE Ad. 23 j PPT"
click at [528, 159] on input "text" at bounding box center [553, 165] width 97 height 13
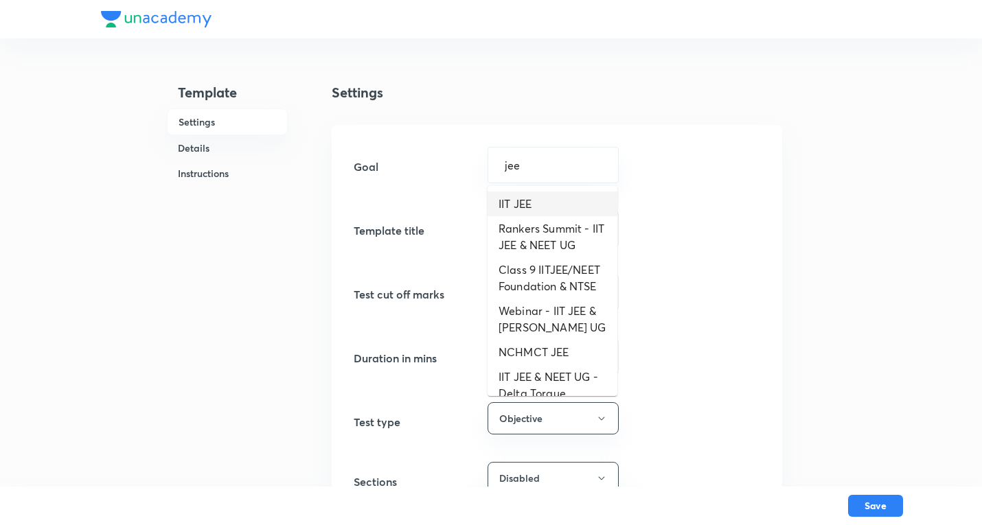
click at [533, 202] on li "IIT JEE" at bounding box center [552, 204] width 130 height 25
type input "IIT JEE"
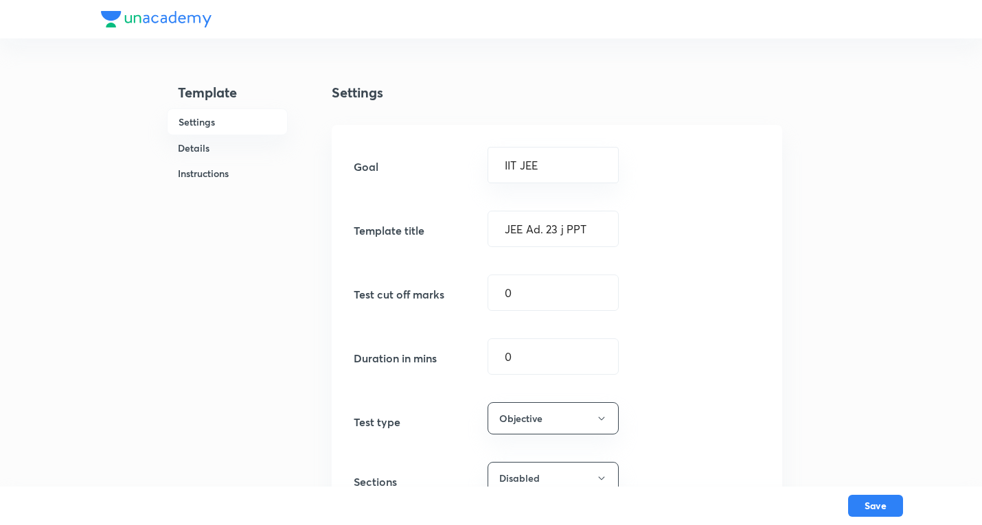
drag, startPoint x: 408, startPoint y: 358, endPoint x: 384, endPoint y: 350, distance: 25.4
click at [387, 351] on div "Duration in mins 0 ​" at bounding box center [557, 356] width 406 height 36
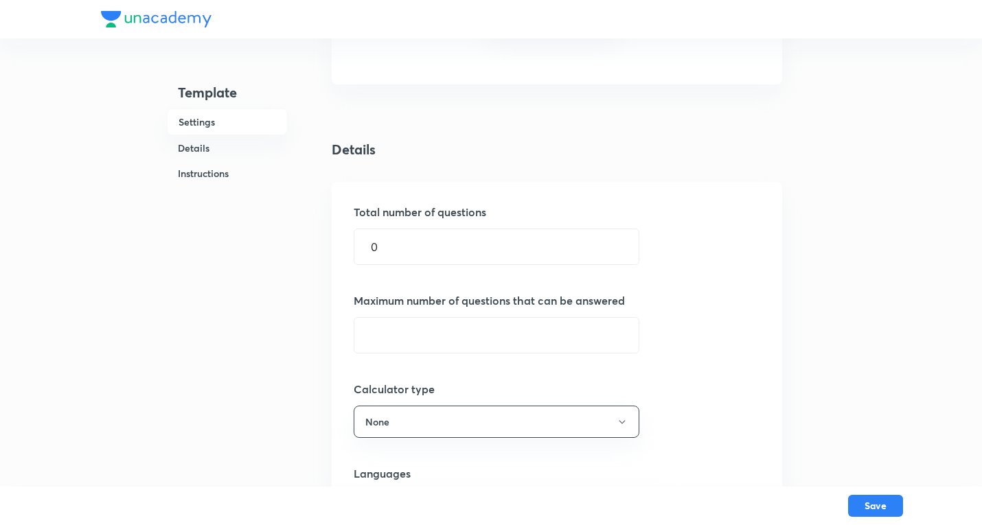
scroll to position [481, 0]
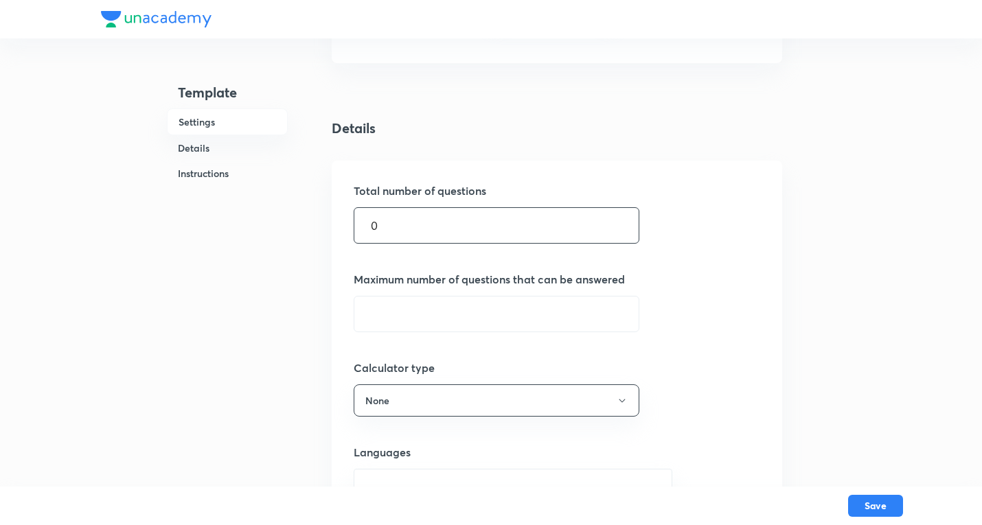
type input "60"
drag, startPoint x: 392, startPoint y: 228, endPoint x: 241, endPoint y: 220, distance: 151.2
click at [241, 220] on div "Template Settings Details Instructions Settings Goal IIT JEE ​ Template title J…" at bounding box center [491, 362] width 780 height 1630
type input "3"
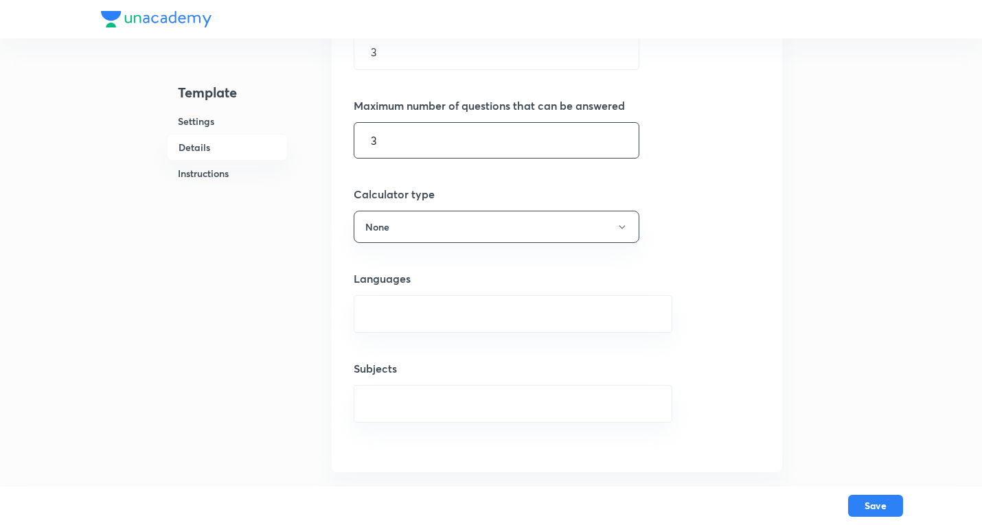
scroll to position [755, 0]
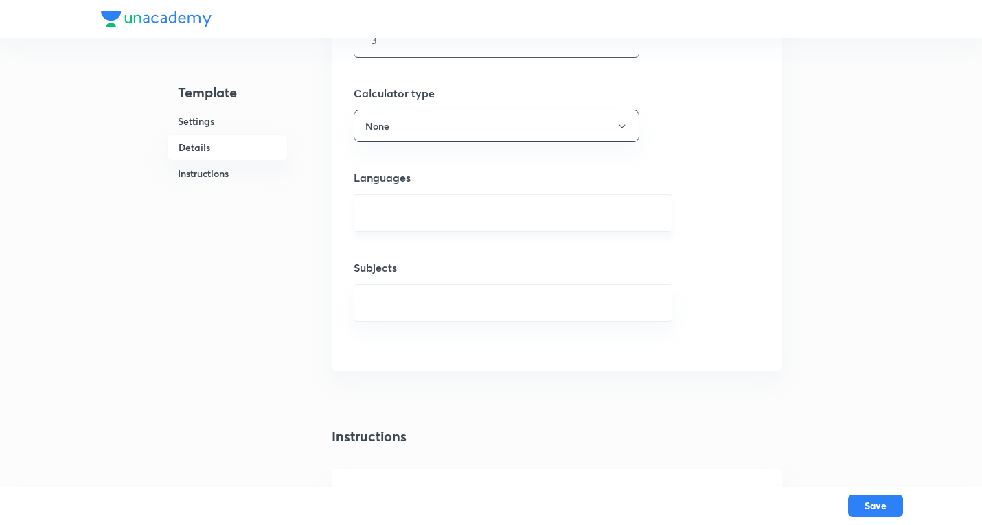
type input "3"
click at [396, 213] on input "text" at bounding box center [513, 212] width 284 height 25
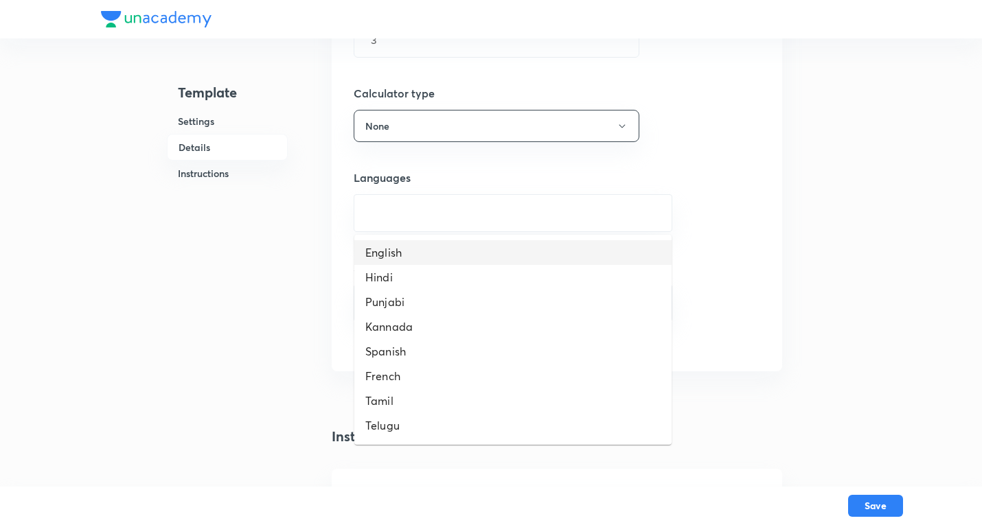
click at [395, 250] on li "English" at bounding box center [512, 252] width 317 height 25
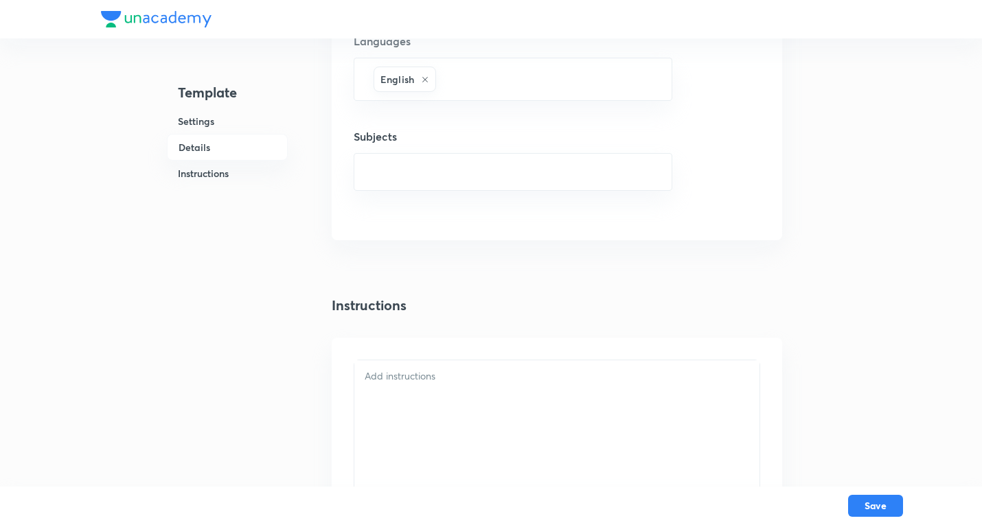
scroll to position [892, 0]
click at [400, 173] on input "text" at bounding box center [513, 171] width 284 height 25
type input "p"
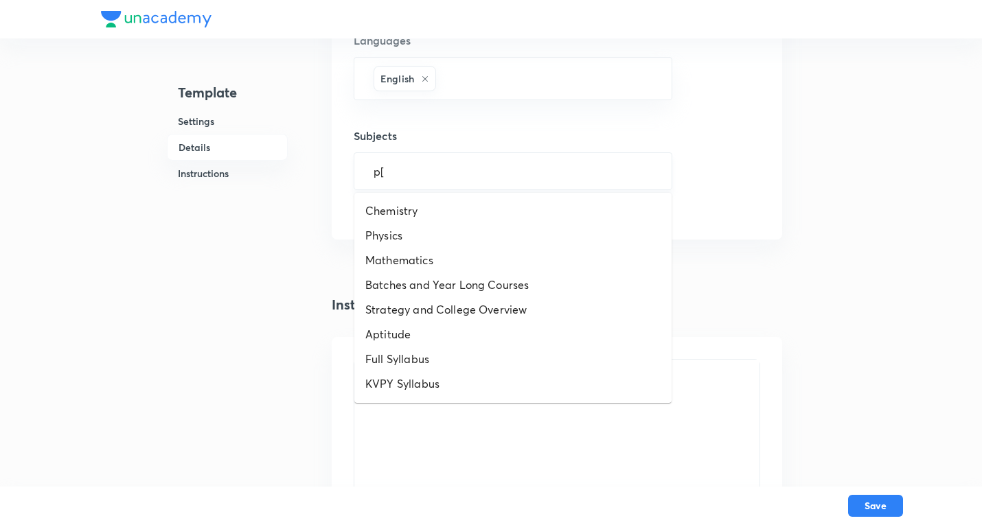
type input "p[h"
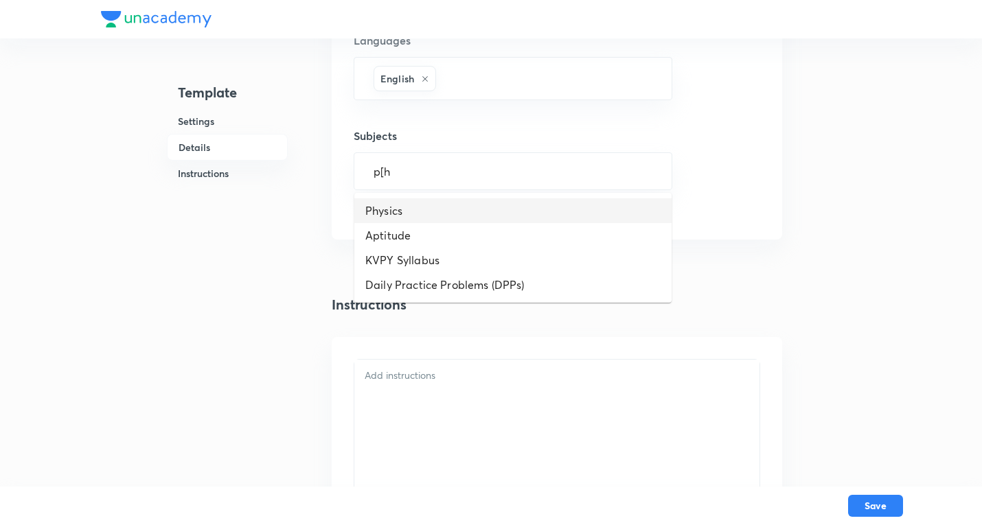
click at [387, 211] on li "Physics" at bounding box center [512, 210] width 317 height 25
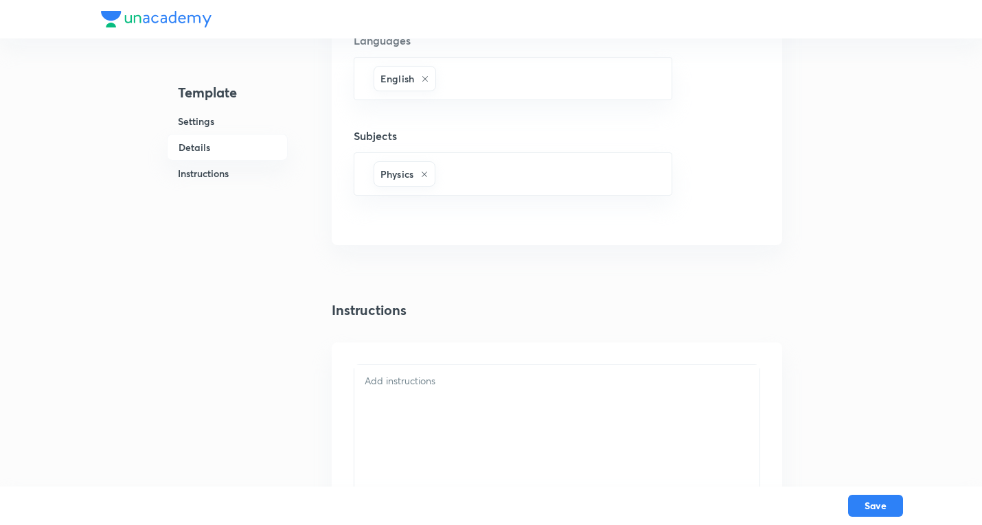
click at [437, 394] on div at bounding box center [556, 506] width 405 height 283
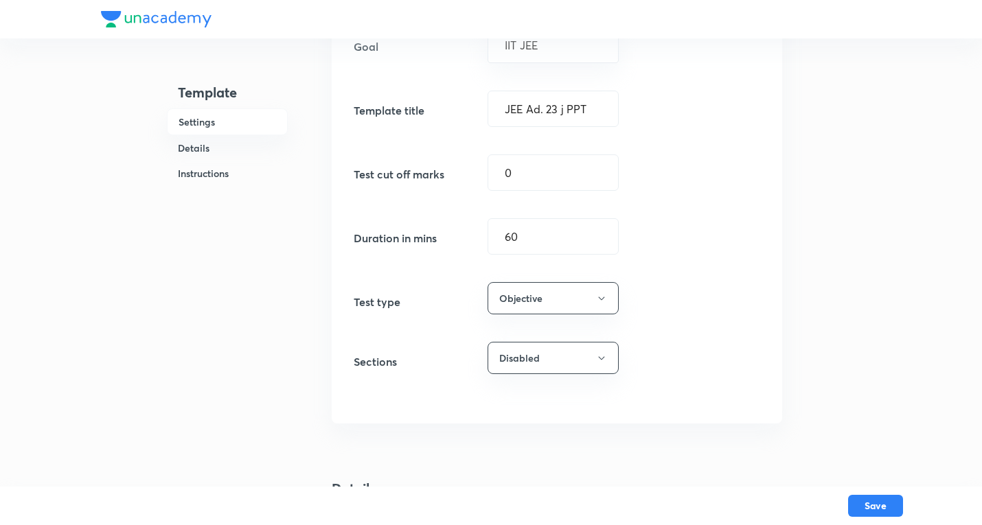
scroll to position [0, 0]
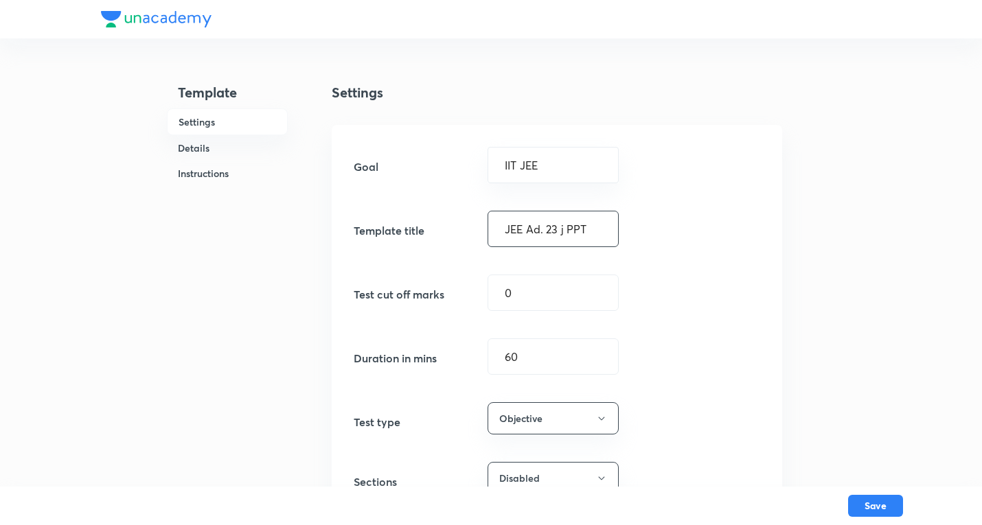
drag, startPoint x: 548, startPoint y: 222, endPoint x: 796, endPoint y: 354, distance: 280.3
click at [548, 222] on input "JEE Ad. 23 j PPT" at bounding box center [553, 228] width 130 height 35
click at [546, 227] on input "JEE Ad. 23 j PPT" at bounding box center [553, 228] width 130 height 35
type input "JEE Ad. 3 j PPT"
click at [869, 505] on button "Save" at bounding box center [875, 505] width 55 height 22
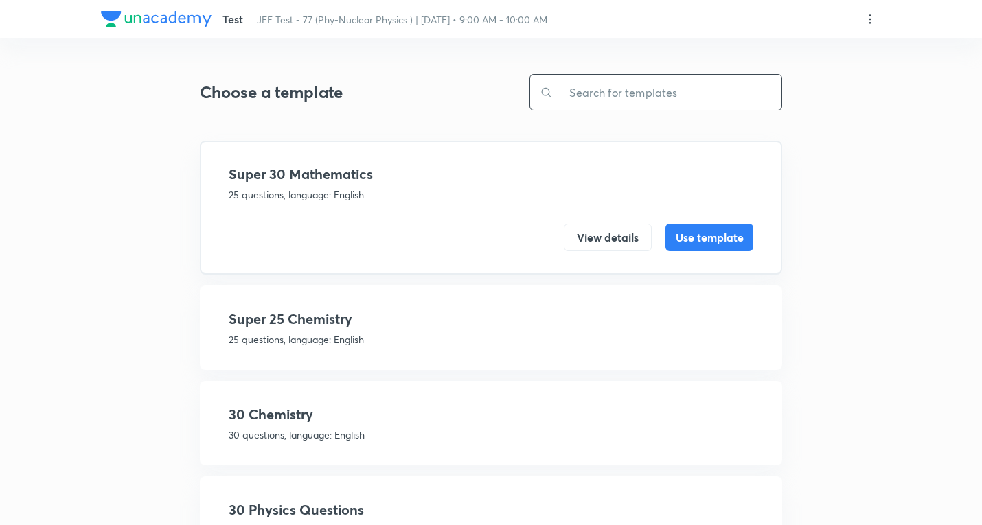
click at [647, 87] on input "text" at bounding box center [667, 92] width 229 height 35
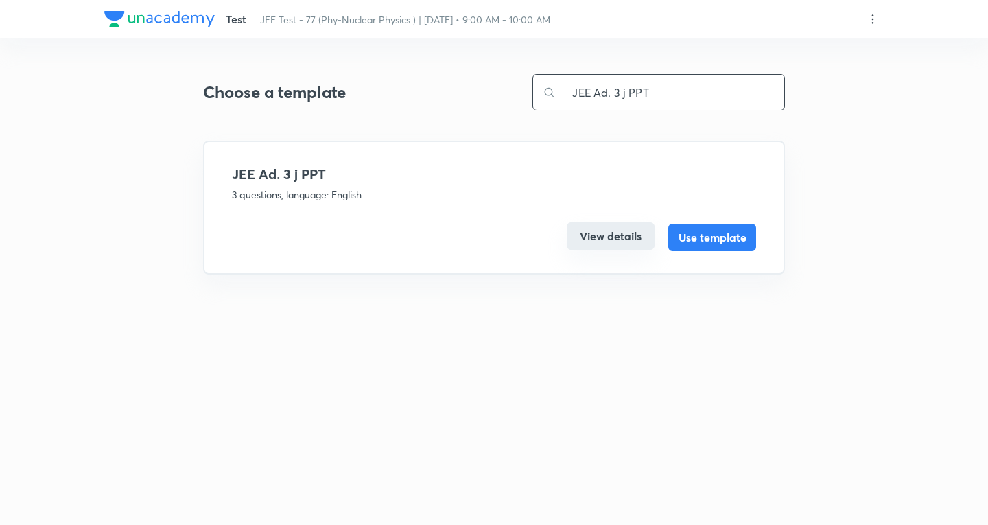
type input "JEE Ad. 3 j PPT"
click at [592, 228] on button "View details" at bounding box center [611, 235] width 88 height 27
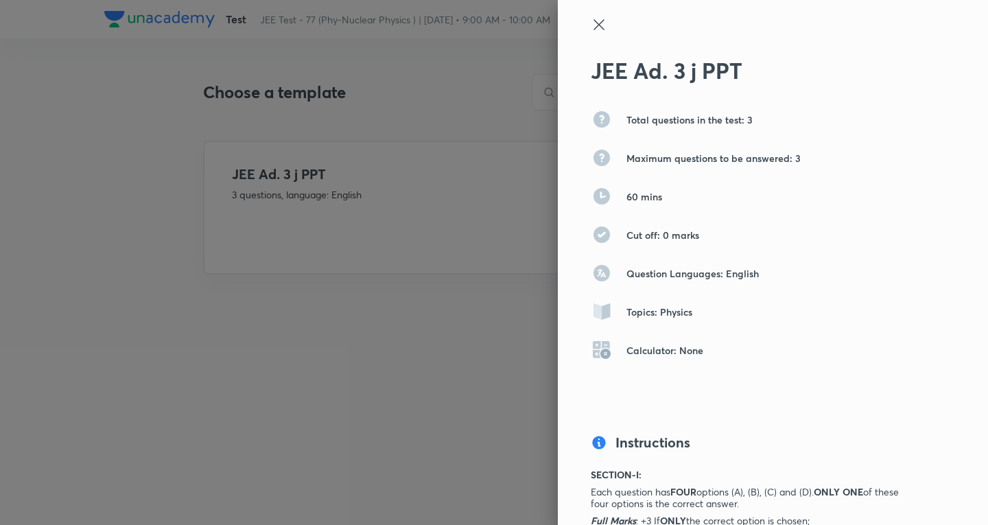
click at [591, 24] on icon at bounding box center [599, 24] width 16 height 16
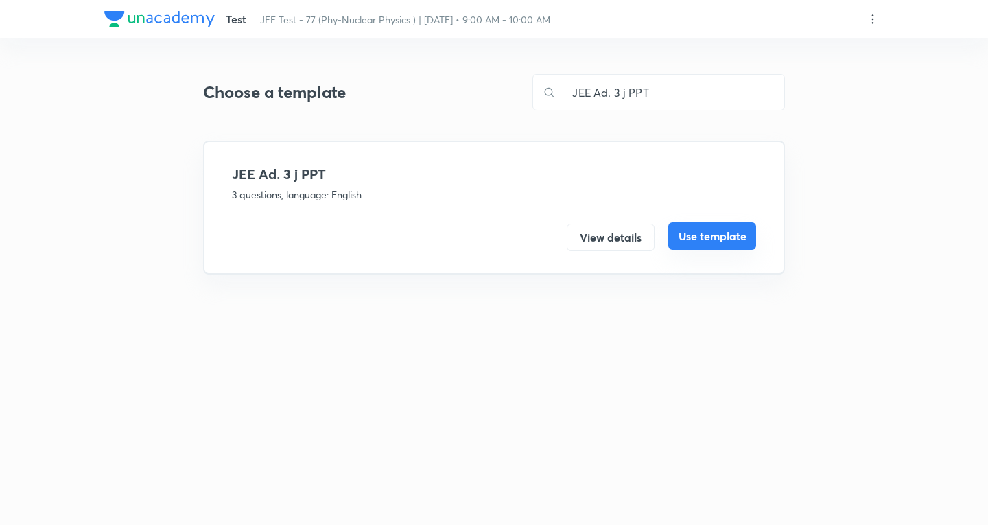
click at [711, 233] on button "Use template" at bounding box center [713, 235] width 88 height 27
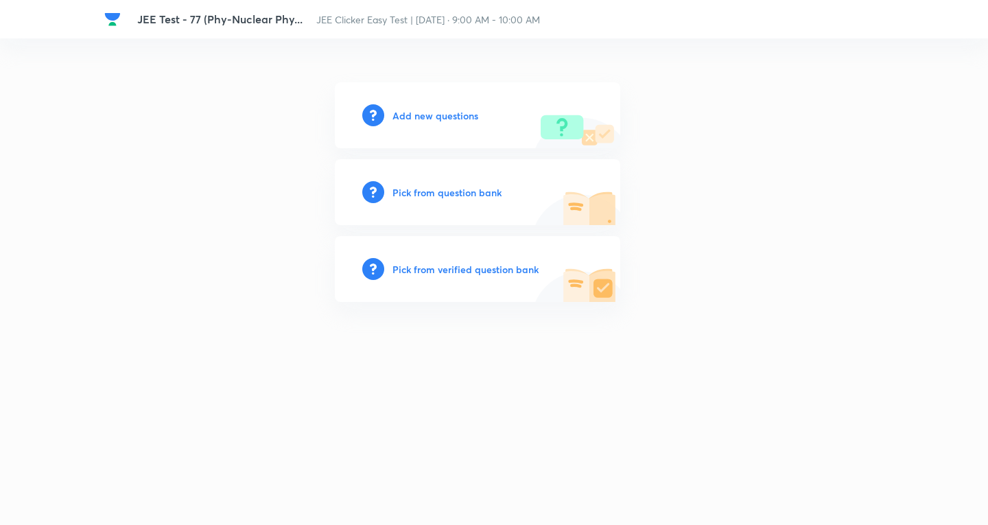
click at [447, 115] on h6 "Add new questions" at bounding box center [436, 115] width 86 height 14
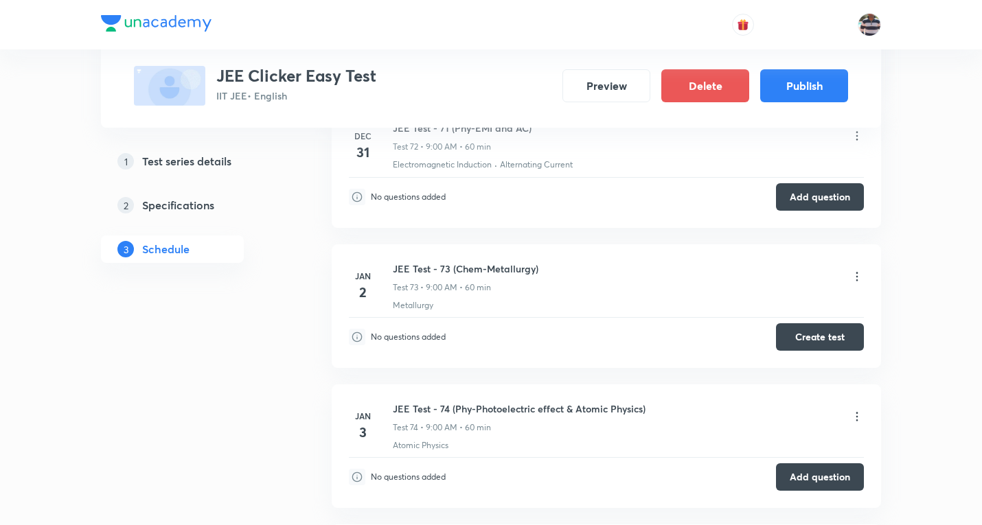
scroll to position [10603, 0]
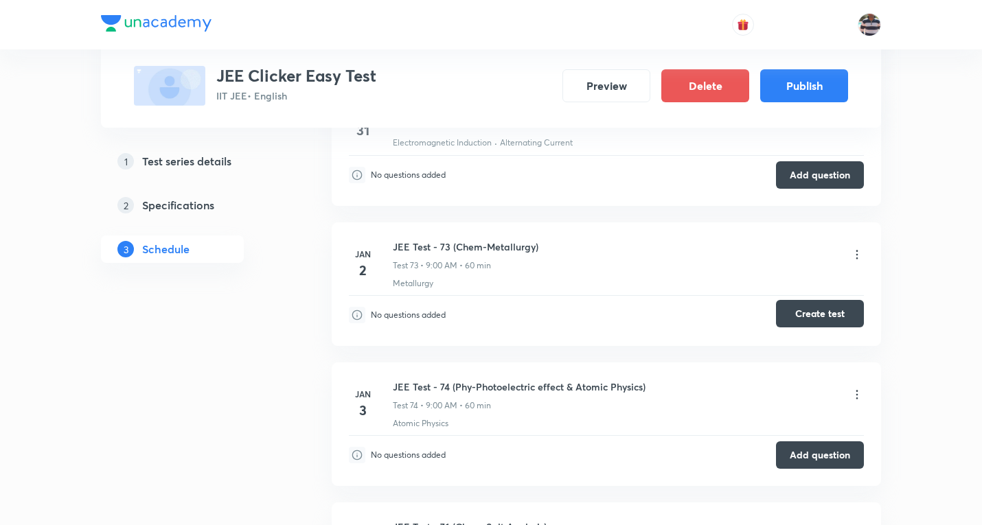
click at [808, 317] on button "Create test" at bounding box center [820, 313] width 88 height 27
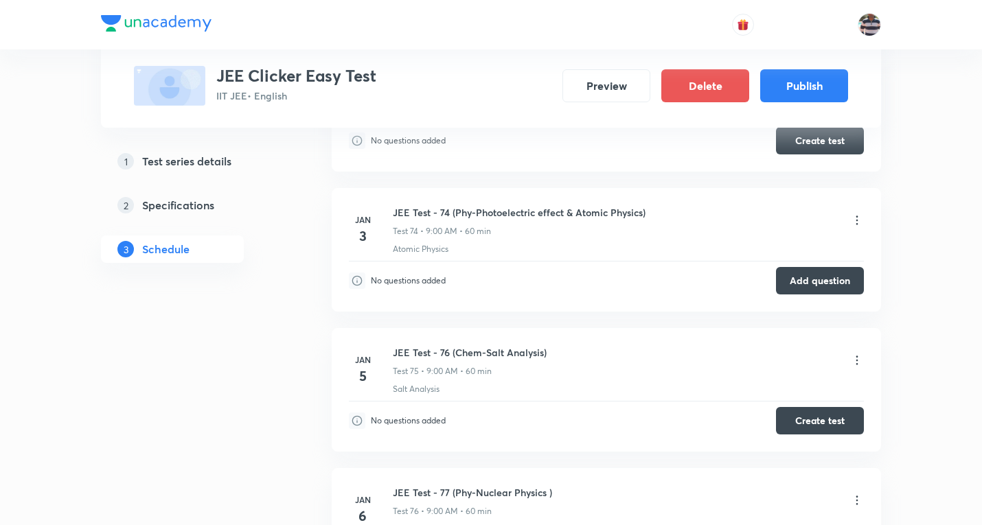
scroll to position [10809, 0]
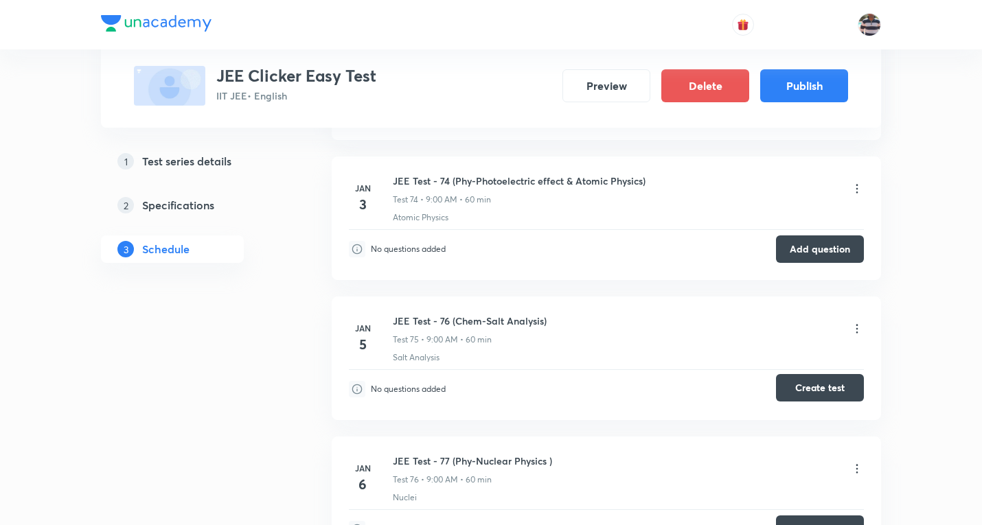
click at [818, 389] on button "Create test" at bounding box center [820, 387] width 88 height 27
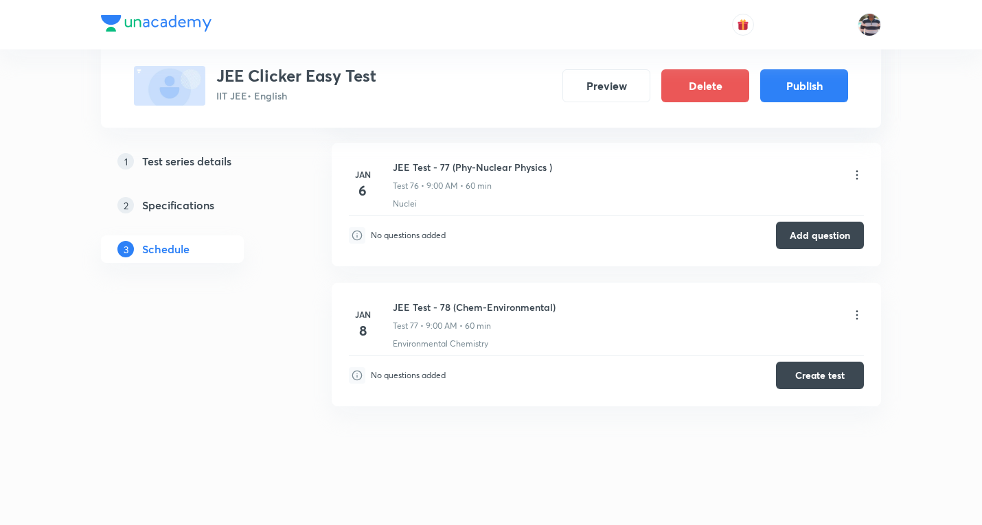
scroll to position [11113, 0]
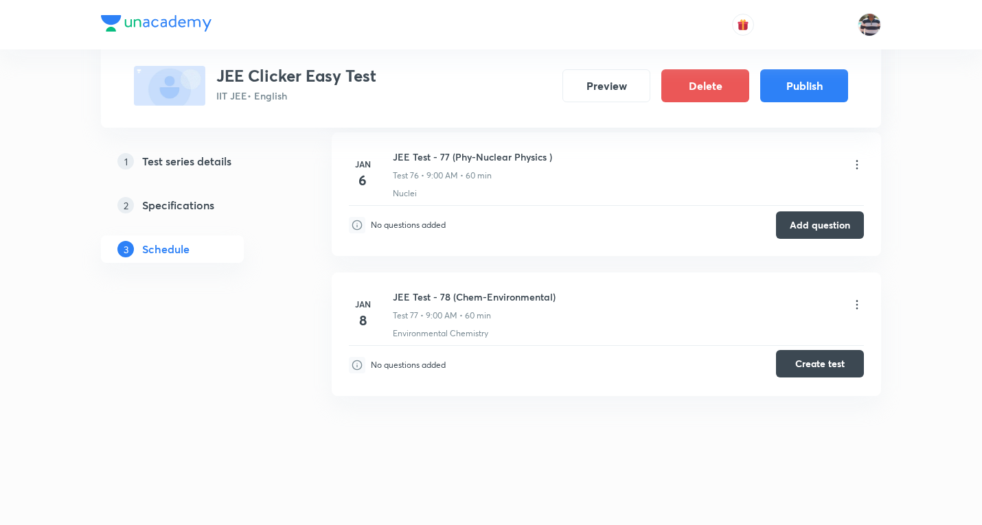
click at [835, 362] on button "Create test" at bounding box center [820, 363] width 88 height 27
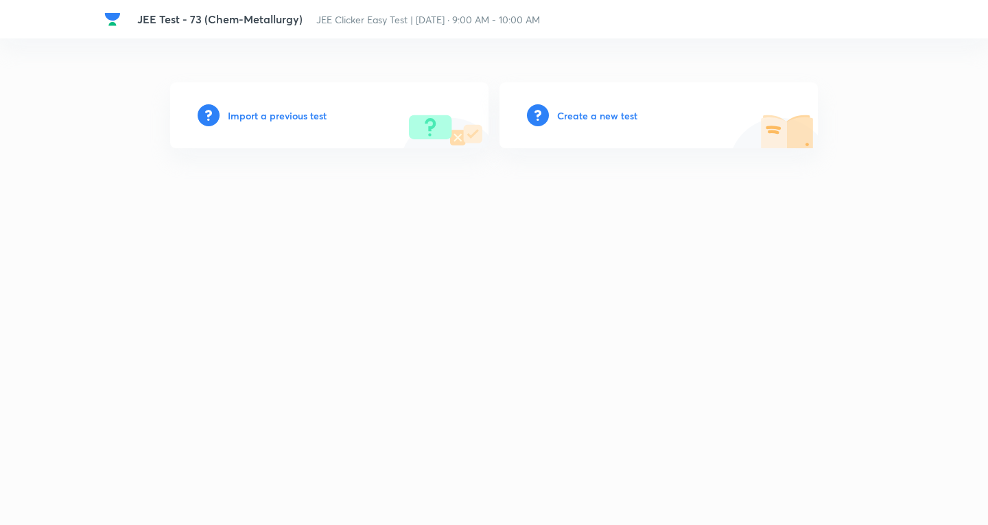
click at [583, 111] on h6 "Create a new test" at bounding box center [597, 115] width 80 height 14
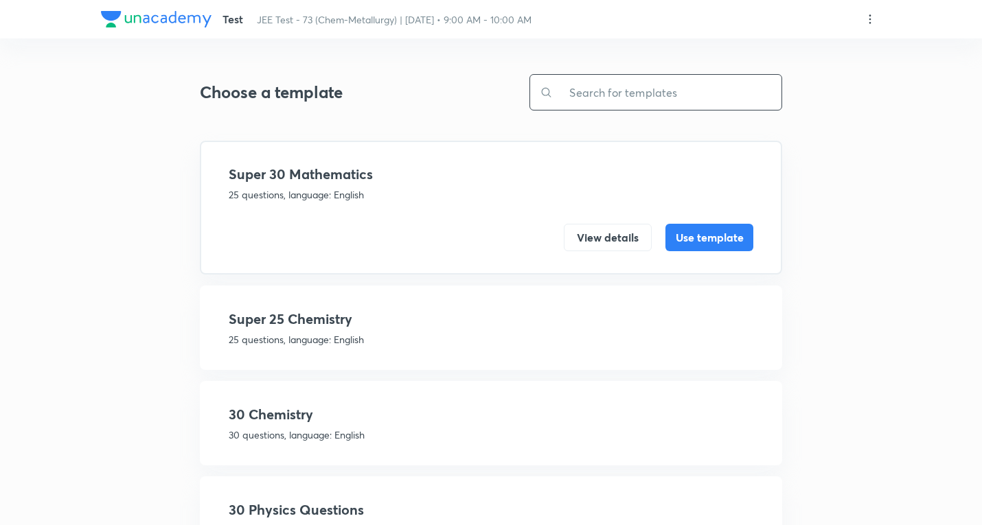
click at [653, 91] on input "text" at bounding box center [667, 92] width 229 height 35
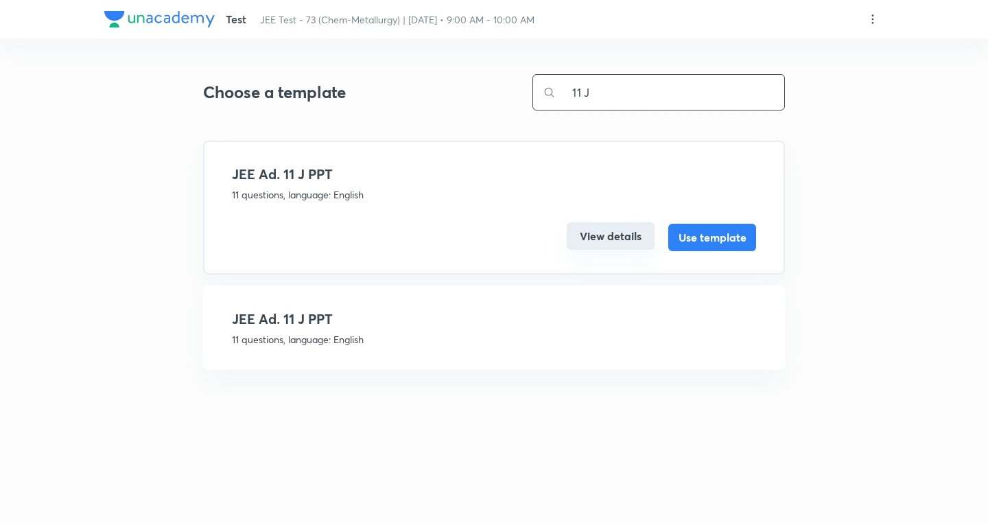
type input "11 J"
click at [617, 224] on button "View details" at bounding box center [611, 235] width 88 height 27
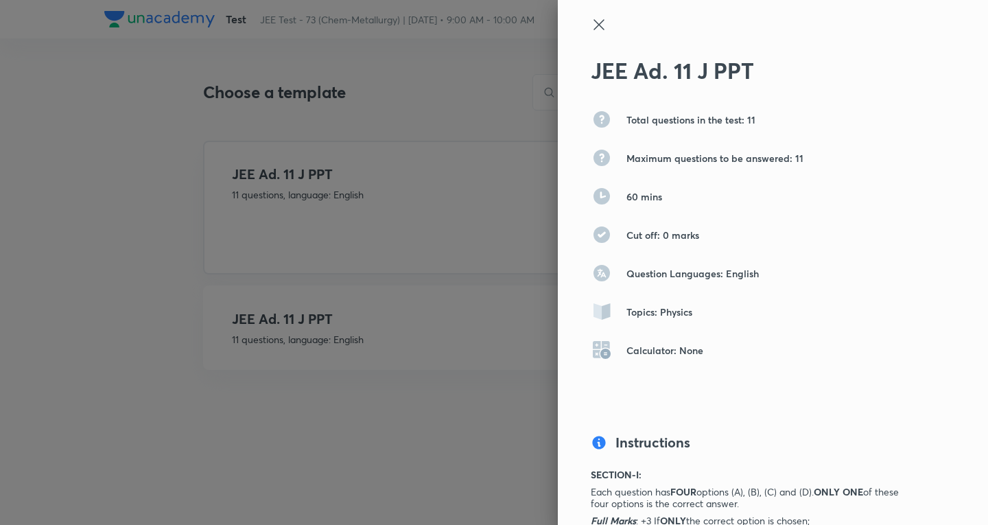
click at [592, 19] on icon at bounding box center [599, 24] width 16 height 16
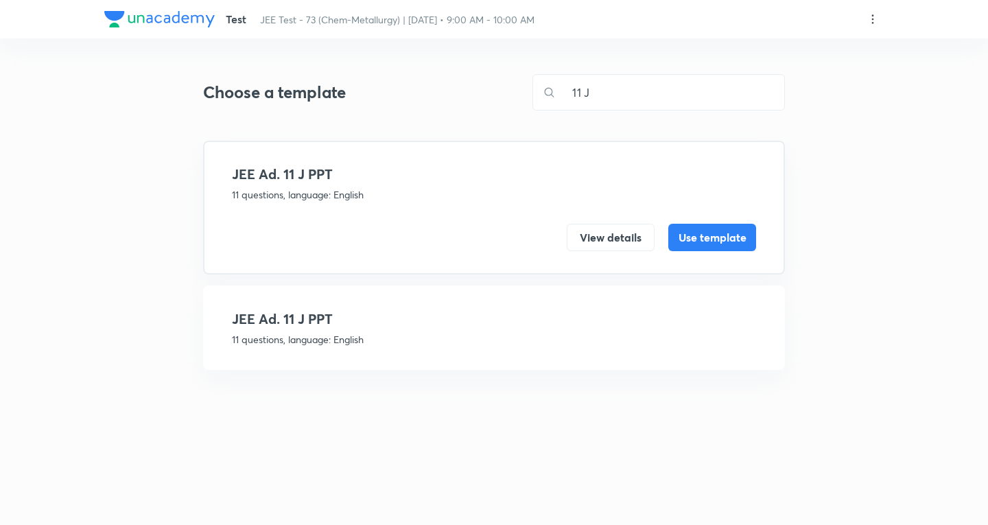
drag, startPoint x: 375, startPoint y: 319, endPoint x: 575, endPoint y: 354, distance: 202.8
click at [374, 319] on h4 "JEE Ad. 11 J PPT" at bounding box center [494, 319] width 524 height 21
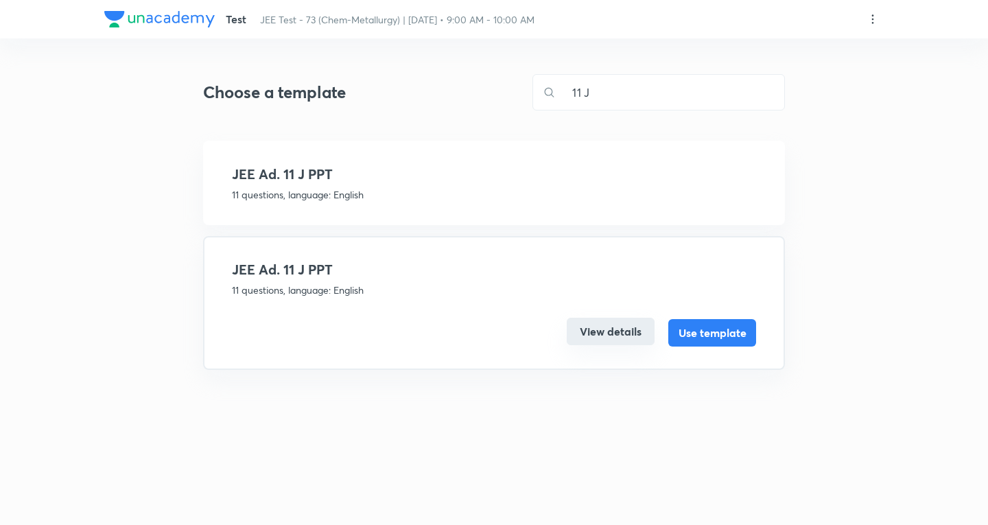
click at [605, 327] on button "View details" at bounding box center [611, 331] width 88 height 27
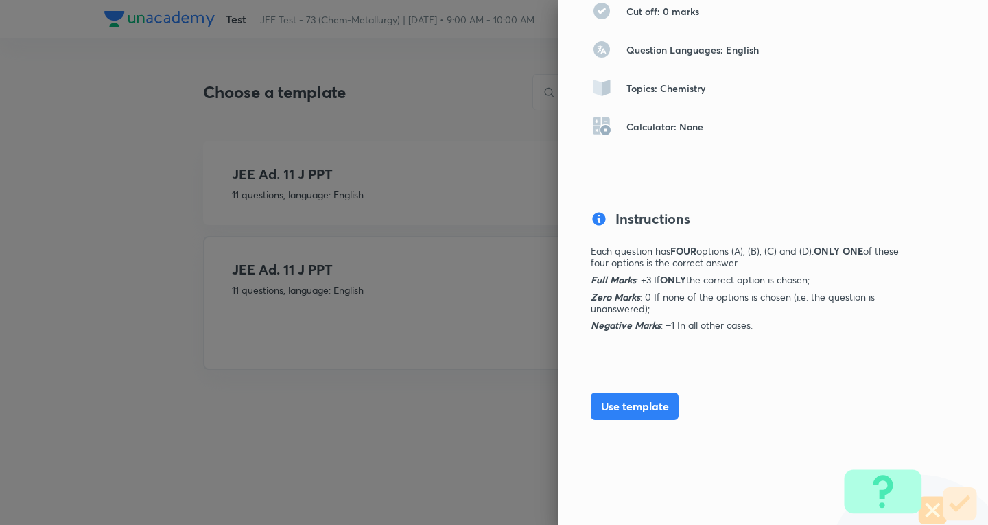
scroll to position [229, 0]
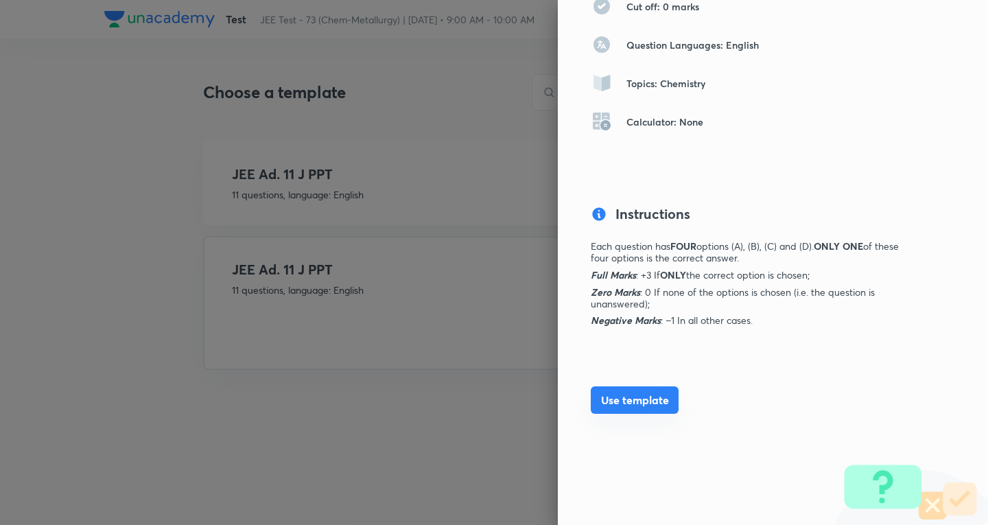
click at [624, 396] on button "Use template" at bounding box center [635, 399] width 88 height 27
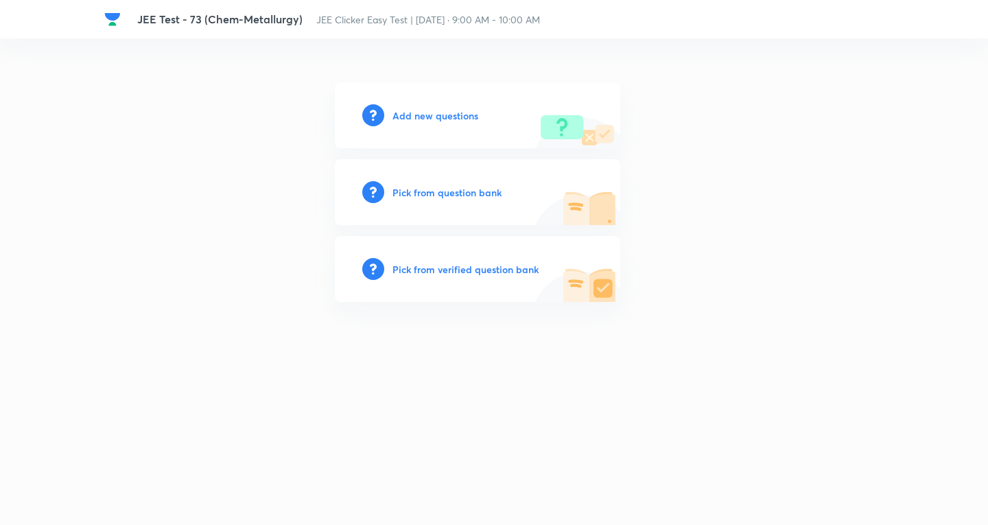
click at [414, 112] on h6 "Add new questions" at bounding box center [436, 115] width 86 height 14
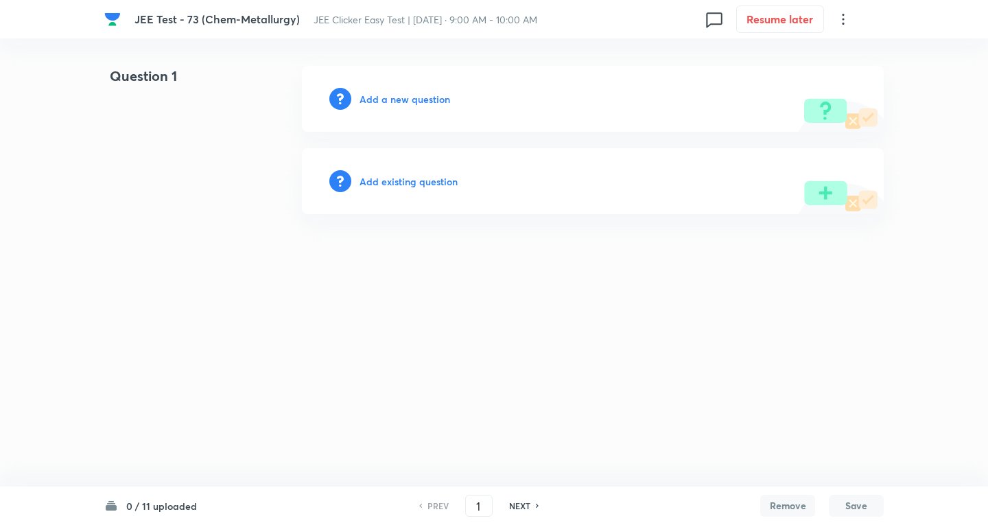
click at [848, 16] on icon at bounding box center [843, 19] width 16 height 16
click at [761, 76] on span "Choose new template" at bounding box center [776, 78] width 134 height 14
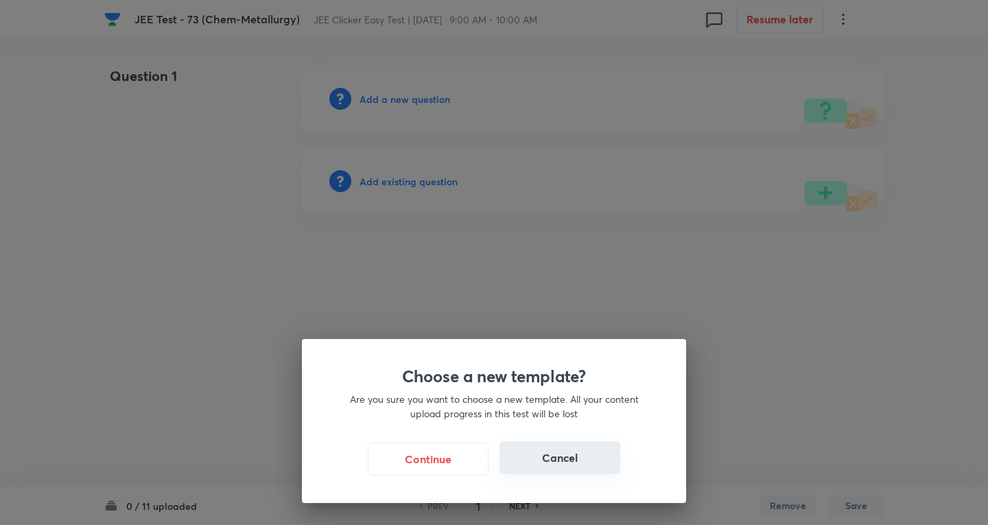
click at [570, 454] on button "Cancel" at bounding box center [560, 457] width 121 height 33
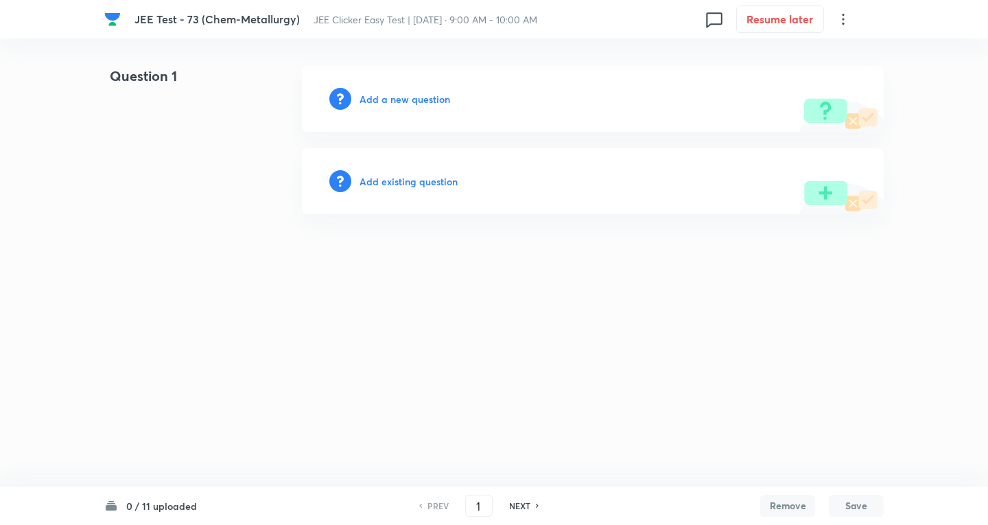
click at [844, 19] on icon at bounding box center [843, 19] width 2 height 11
click at [749, 51] on span "View details" at bounding box center [776, 53] width 134 height 14
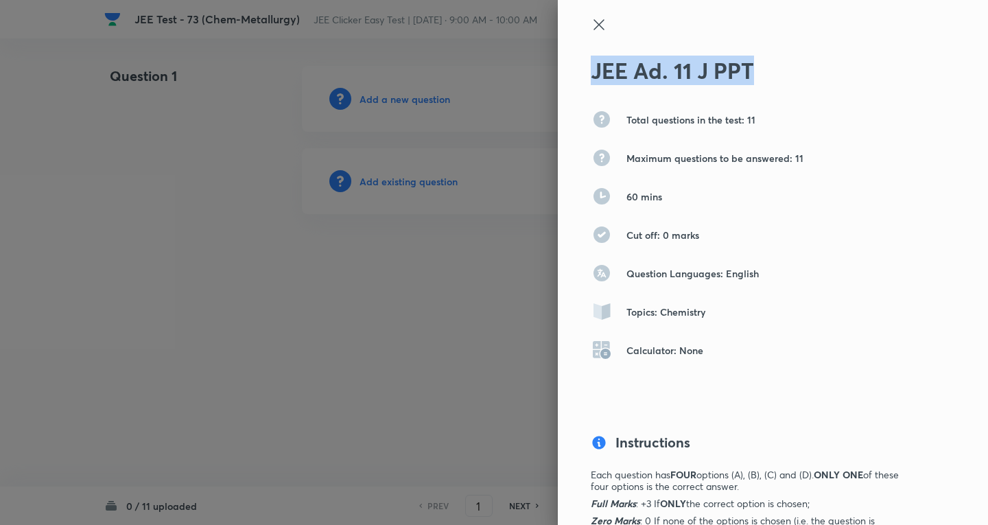
drag, startPoint x: 755, startPoint y: 62, endPoint x: 559, endPoint y: 61, distance: 196.3
click at [559, 61] on div "JEE Ad. 11 J PPT Total questions in the test: 11 Maximum questions to be answer…" at bounding box center [773, 262] width 430 height 525
copy h2 "JEE Ad. 11 J PPT"
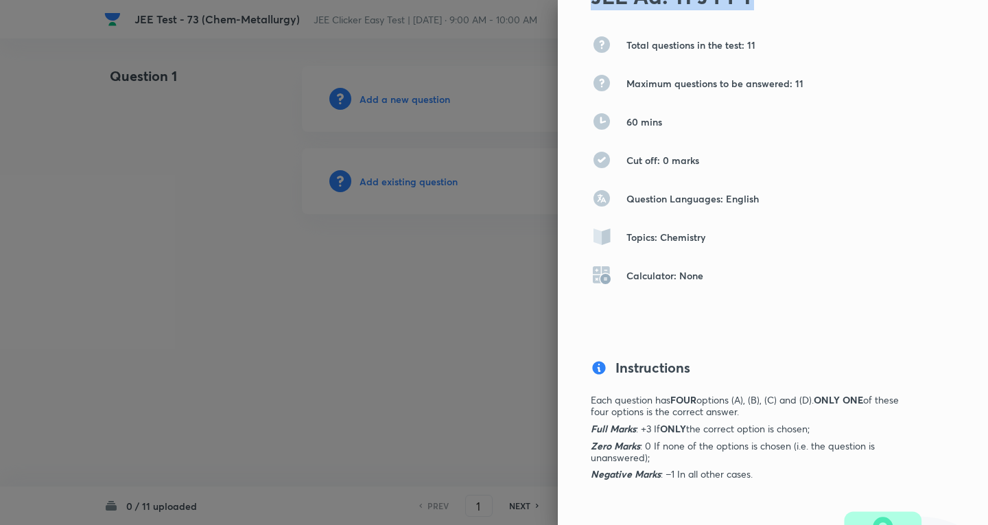
scroll to position [121, 0]
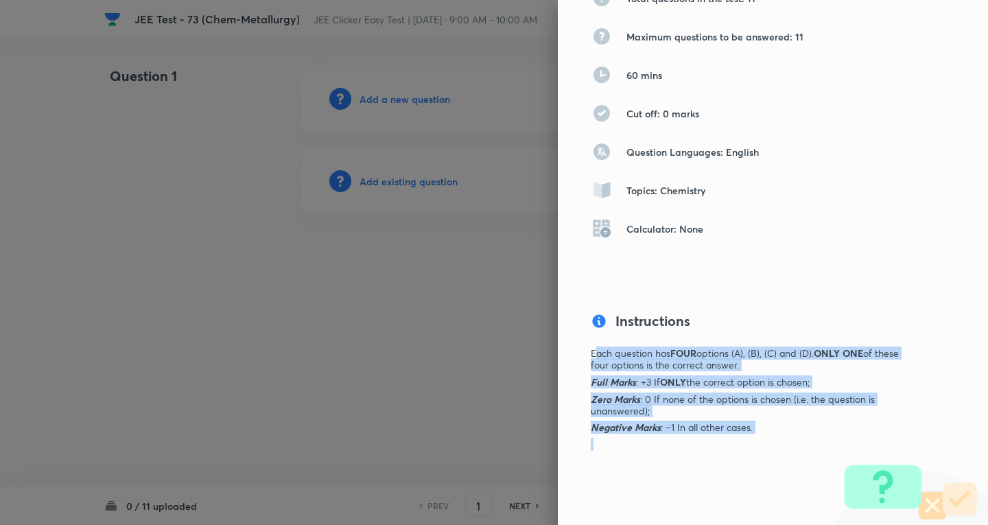
drag, startPoint x: 594, startPoint y: 362, endPoint x: 498, endPoint y: 169, distance: 215.5
click at [797, 445] on div "Each question has FOUR options (A), (B), (C) and (D). ONLY ONE of these four op…" at bounding box center [750, 399] width 319 height 103
copy div "ach question has FOUR options (A), (B), (C) and (D). ONLY ONE of these four opt…"
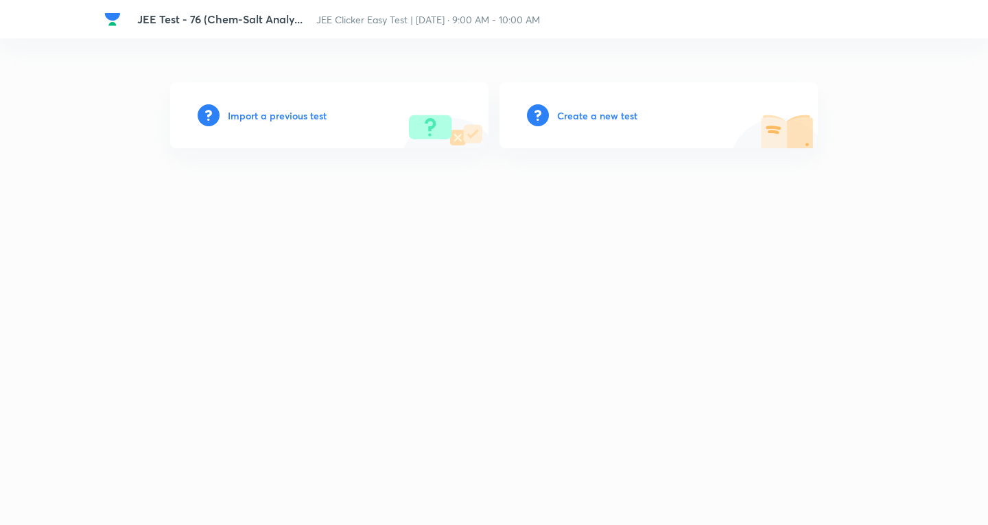
click at [583, 119] on h6 "Create a new test" at bounding box center [597, 115] width 80 height 14
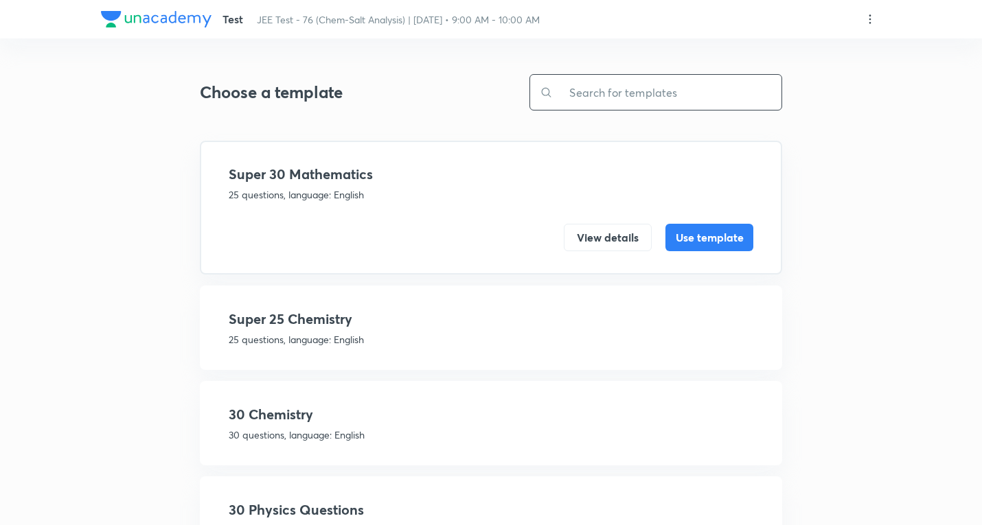
click at [669, 83] on input "text" at bounding box center [667, 92] width 229 height 35
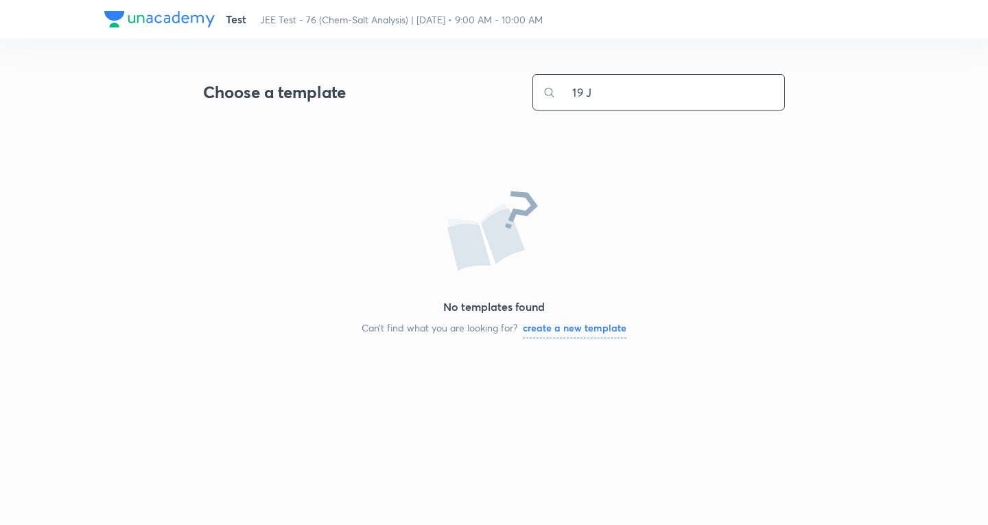
type input "19 J"
click at [591, 328] on h6 "create a new template" at bounding box center [575, 328] width 104 height 14
click at [627, 97] on input "19 J" at bounding box center [670, 92] width 229 height 35
click at [625, 89] on input "19 J" at bounding box center [670, 92] width 229 height 35
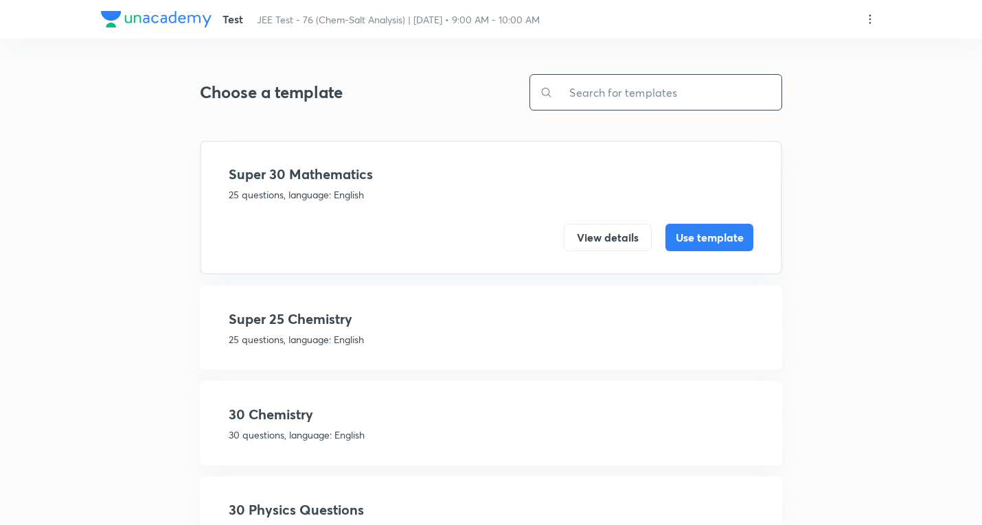
paste input "JEE Ad. 19 J PPT"
type input "JEE Ad. 19 J PPT"
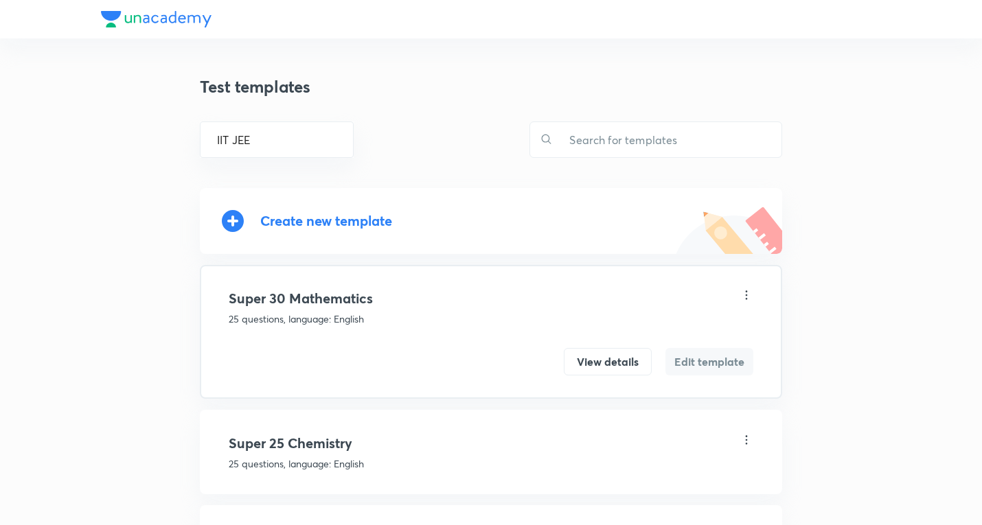
click at [362, 222] on div "Create new template" at bounding box center [326, 221] width 132 height 16
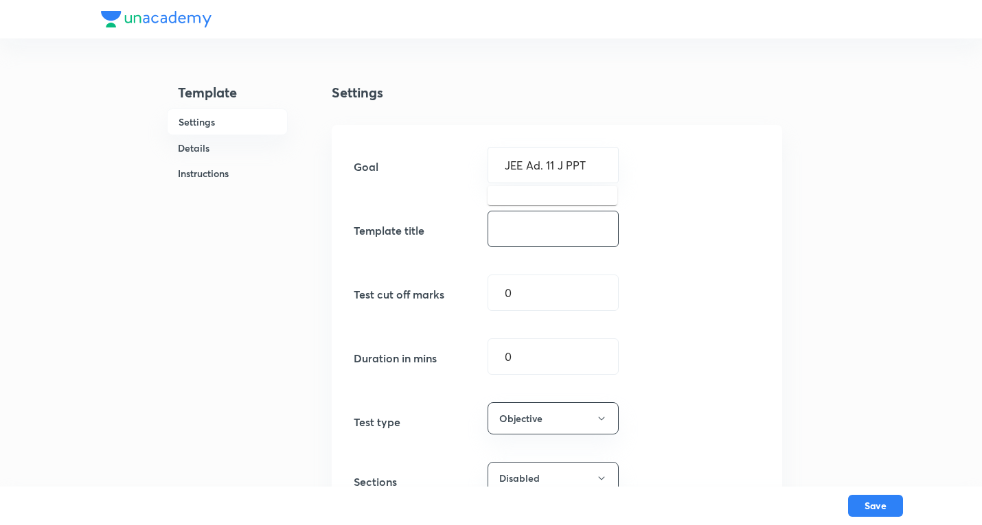
type input "JEE Ad. 11 J PPT"
click at [541, 227] on input "text" at bounding box center [553, 228] width 130 height 35
paste input "JEE Ad. 11 J PPT"
type input "JEE Ad. 11 J PPT"
click at [547, 163] on input "text" at bounding box center [553, 165] width 97 height 13
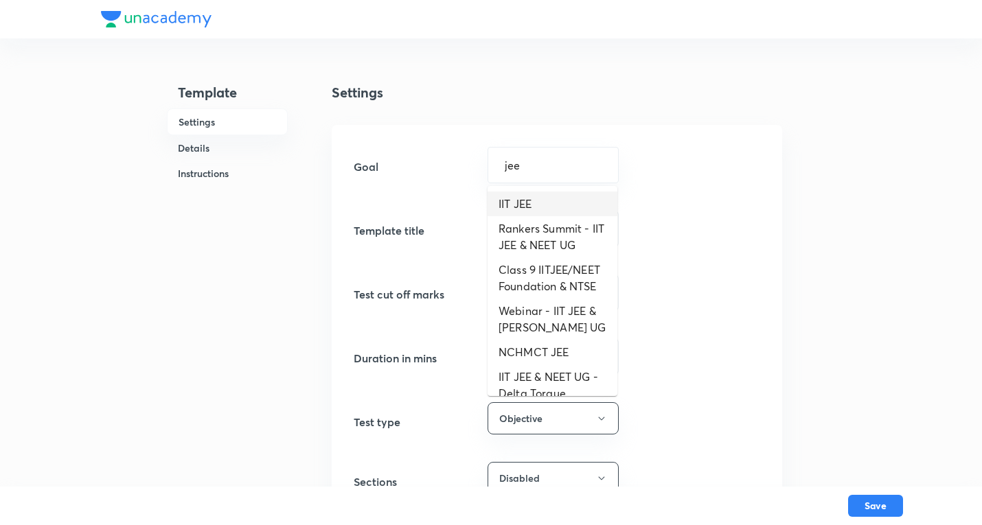
click at [531, 204] on li "IIT JEE" at bounding box center [552, 204] width 130 height 25
type input "IIT JEE"
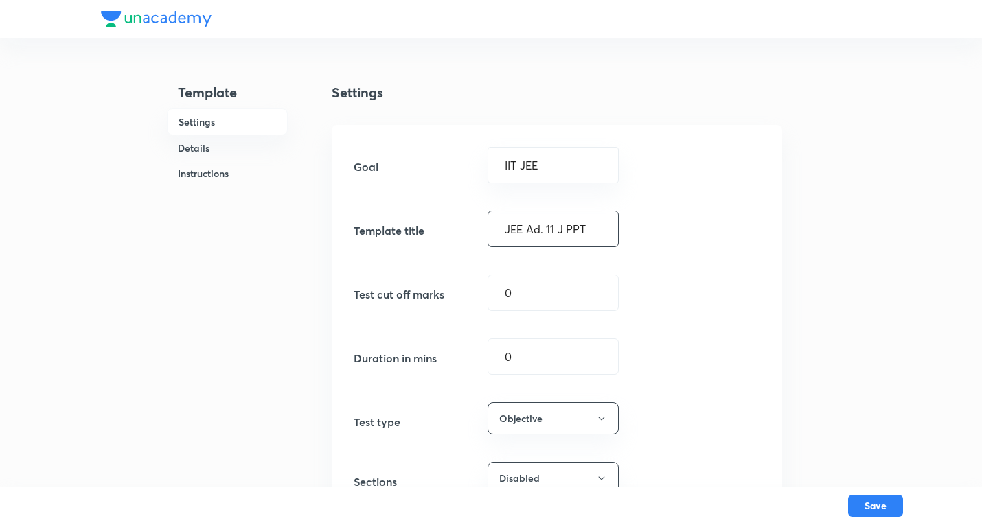
click at [556, 232] on input "JEE Ad. 11 J PPT" at bounding box center [553, 228] width 130 height 35
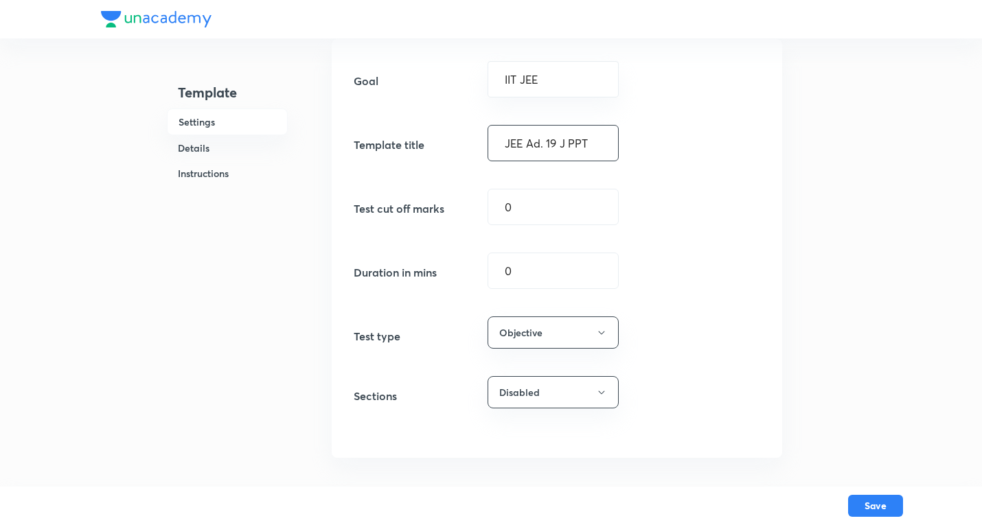
scroll to position [206, 0]
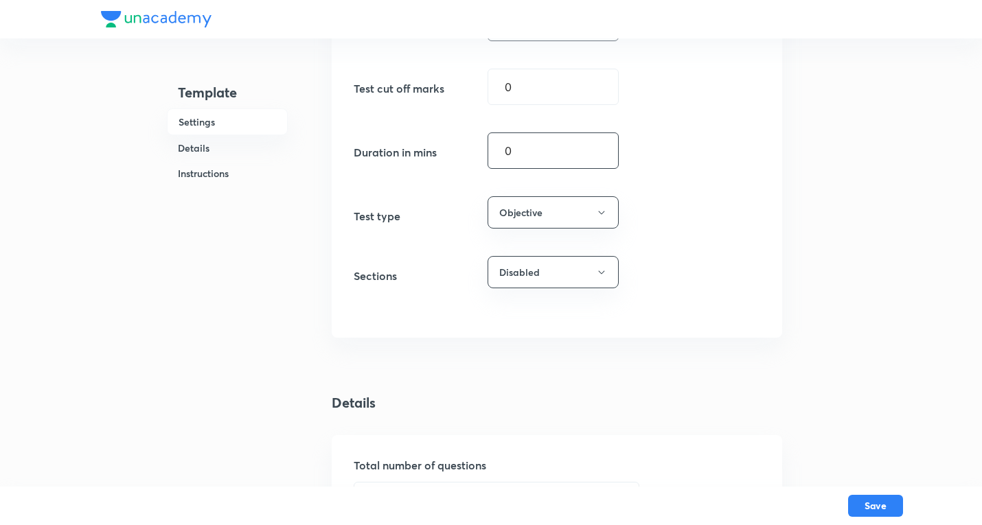
type input "JEE Ad. 19 J PPT"
drag, startPoint x: 538, startPoint y: 148, endPoint x: 424, endPoint y: 128, distance: 115.7
click at [428, 128] on div "Goal IIT JEE ​ Template title JEE Ad. 19 J PPT ​ Test cut off marks 0 ​ Duratio…" at bounding box center [557, 128] width 450 height 419
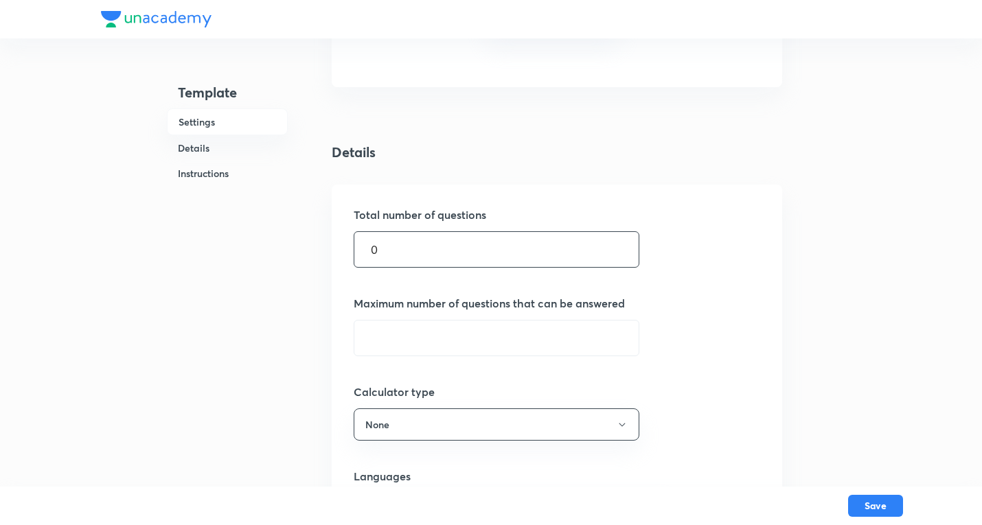
scroll to position [481, 0]
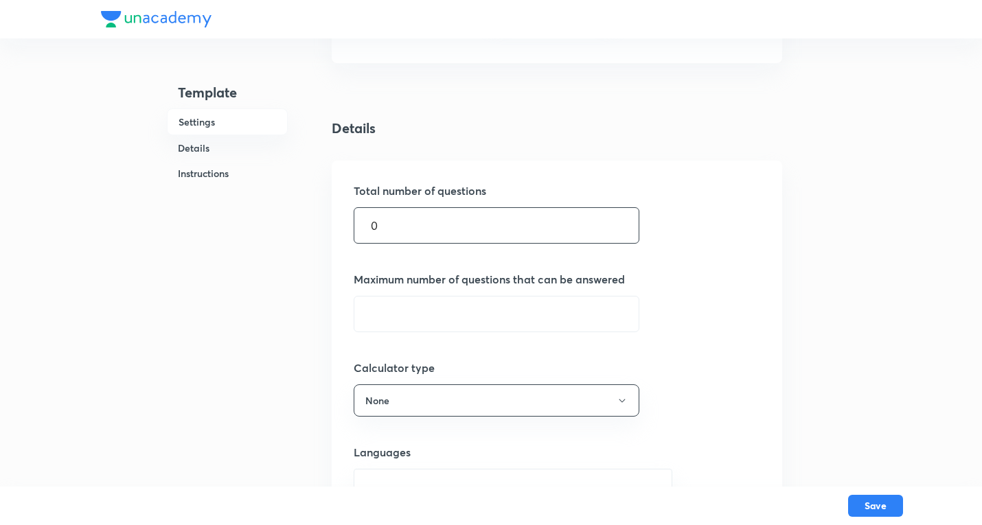
type input "60"
drag, startPoint x: 397, startPoint y: 222, endPoint x: 183, endPoint y: 218, distance: 214.9
click at [183, 218] on div "Template Settings Details Instructions Settings Goal IIT JEE ​ Template title J…" at bounding box center [491, 362] width 780 height 1630
type input "19"
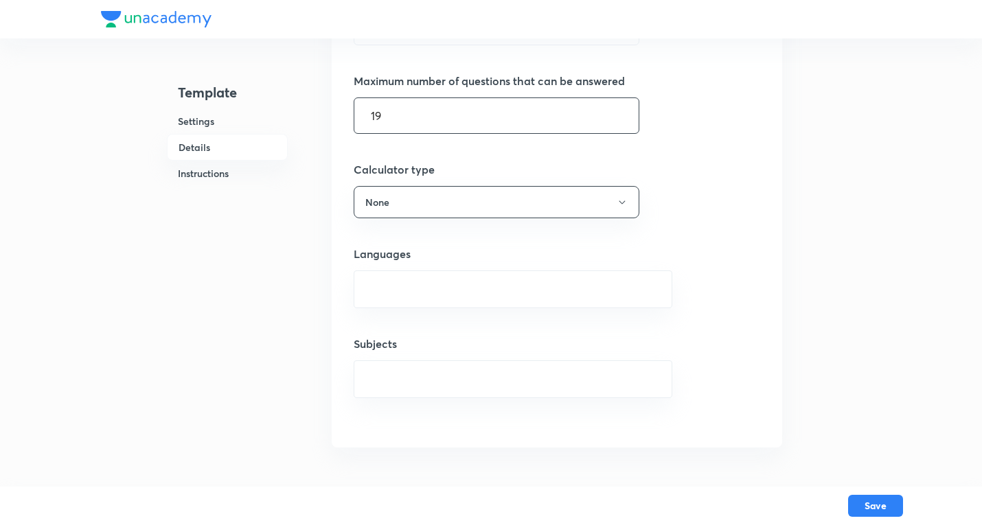
scroll to position [686, 0]
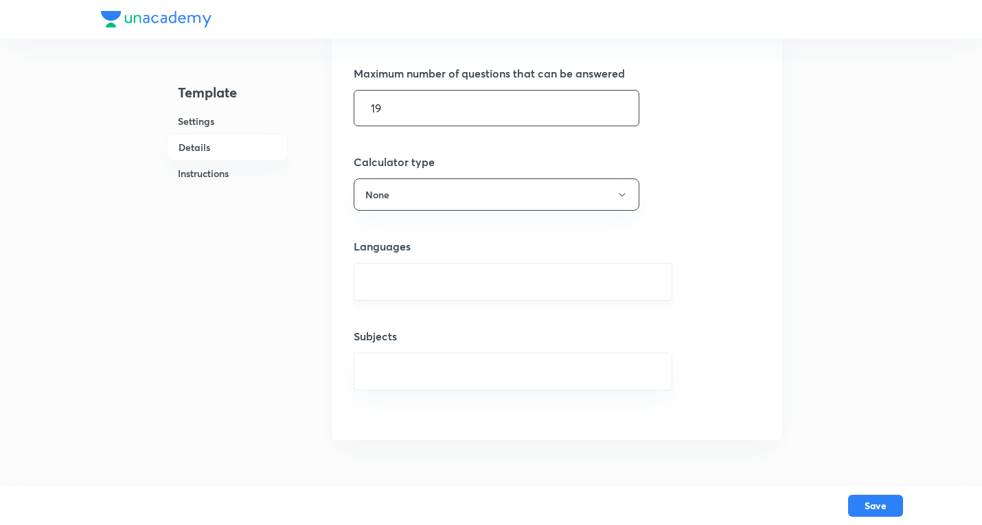
type input "19"
click at [414, 292] on input "text" at bounding box center [513, 281] width 284 height 25
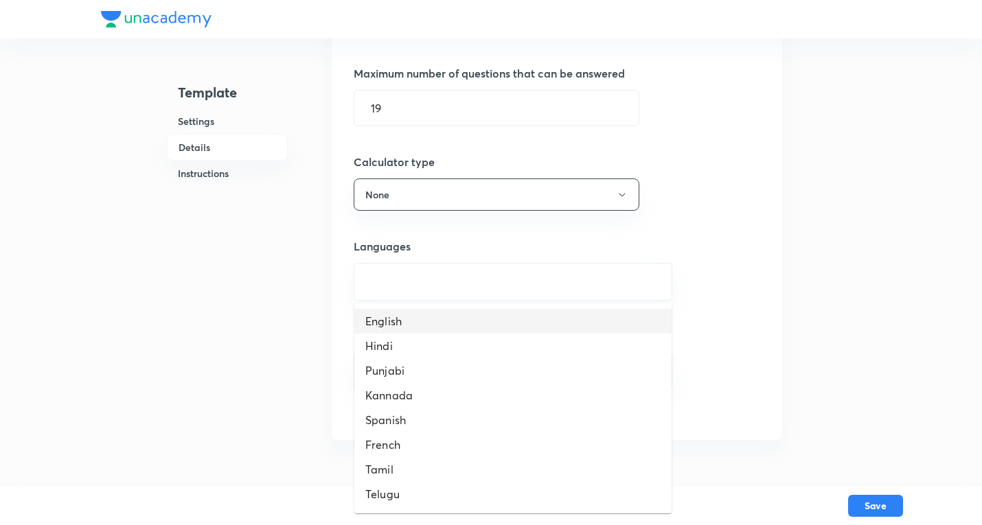
click at [398, 321] on li "English" at bounding box center [512, 321] width 317 height 25
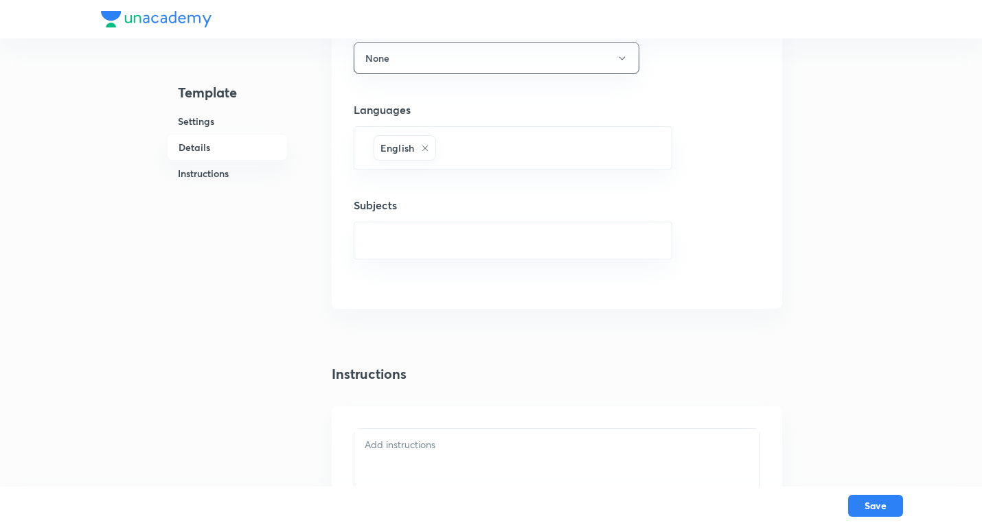
scroll to position [824, 0]
click at [402, 244] on input "text" at bounding box center [513, 239] width 284 height 25
type input "chemistry"
click at [432, 284] on li "Chemistry" at bounding box center [512, 279] width 317 height 25
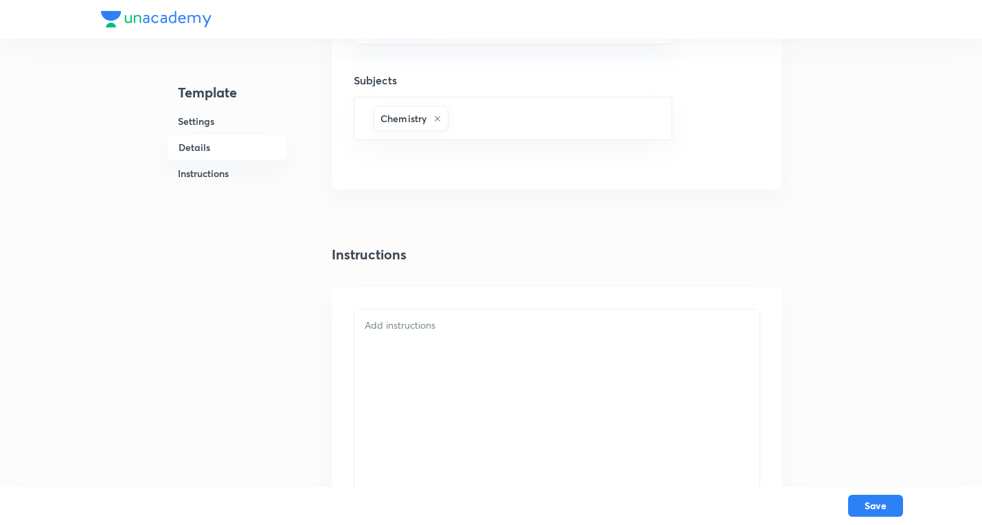
scroll to position [961, 0]
click at [446, 334] on div at bounding box center [556, 438] width 405 height 283
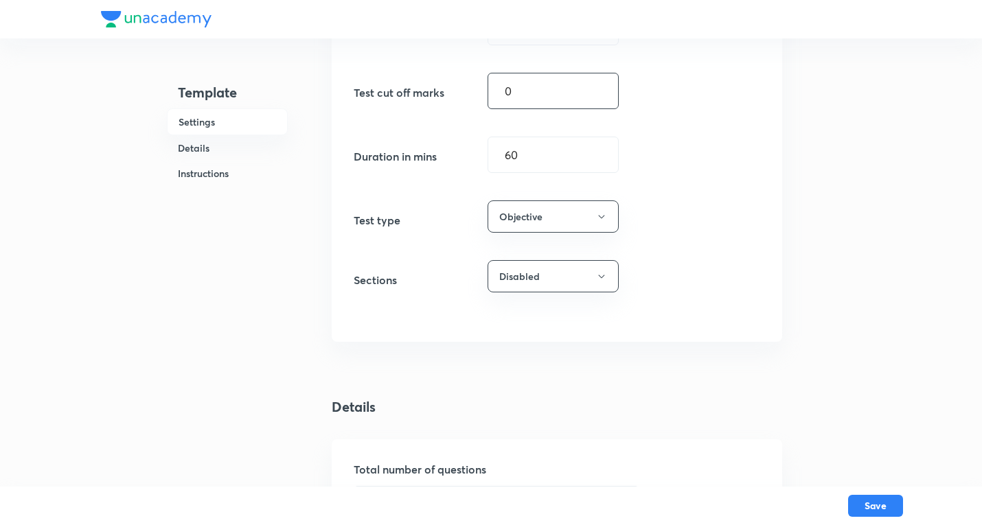
scroll to position [69, 0]
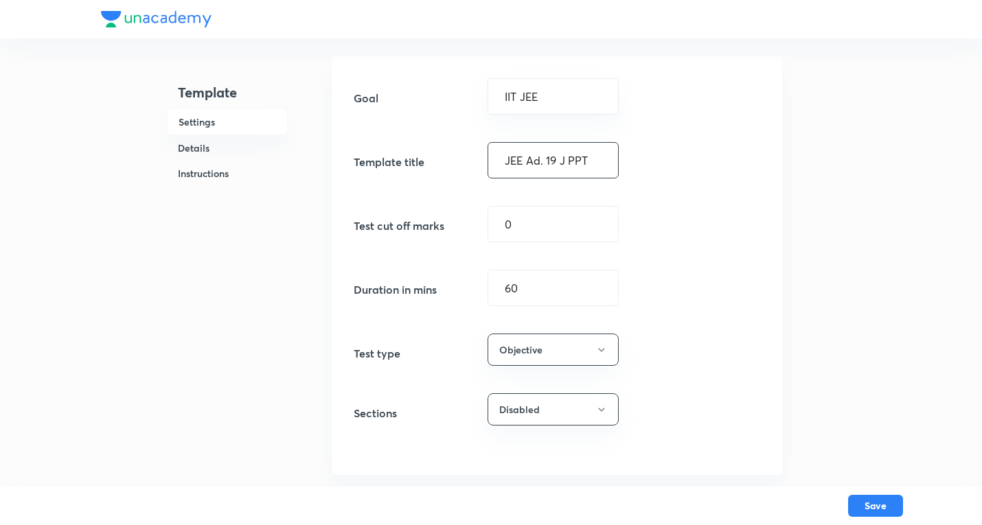
click at [551, 152] on input "JEE Ad. 19 J PPT" at bounding box center [553, 160] width 130 height 35
click at [875, 501] on button "Save" at bounding box center [875, 505] width 55 height 22
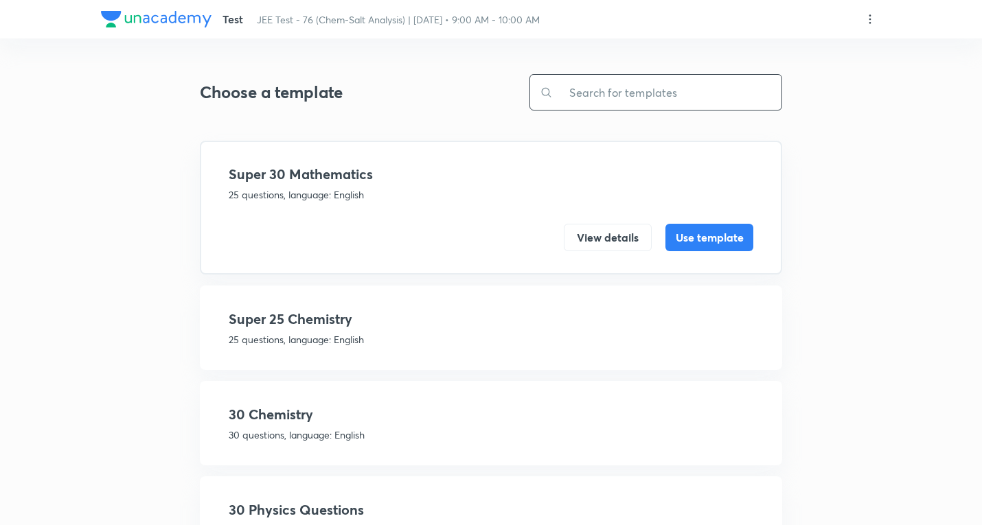
click at [589, 92] on input "text" at bounding box center [667, 92] width 229 height 35
paste input "JEE Ad. 19 J PPT"
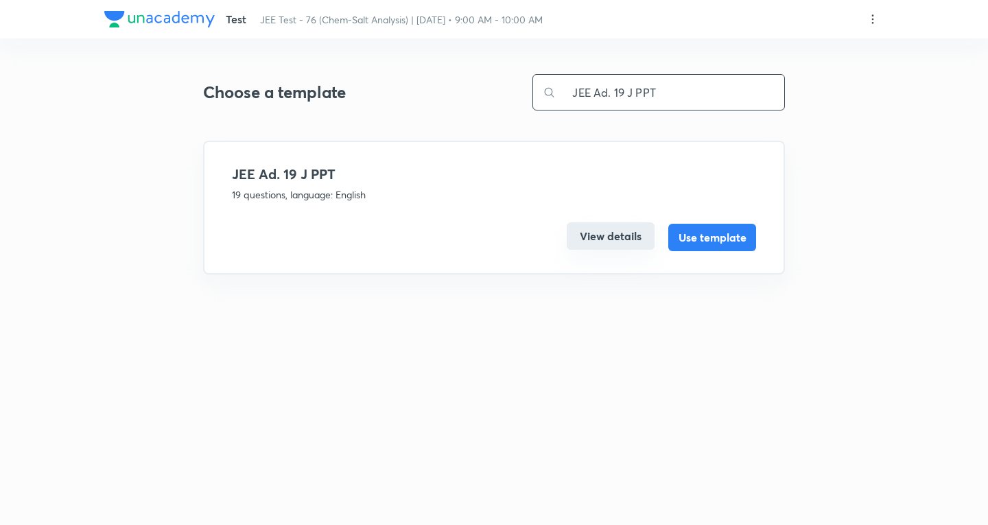
type input "JEE Ad. 19 J PPT"
click at [614, 244] on button "View details" at bounding box center [611, 235] width 88 height 27
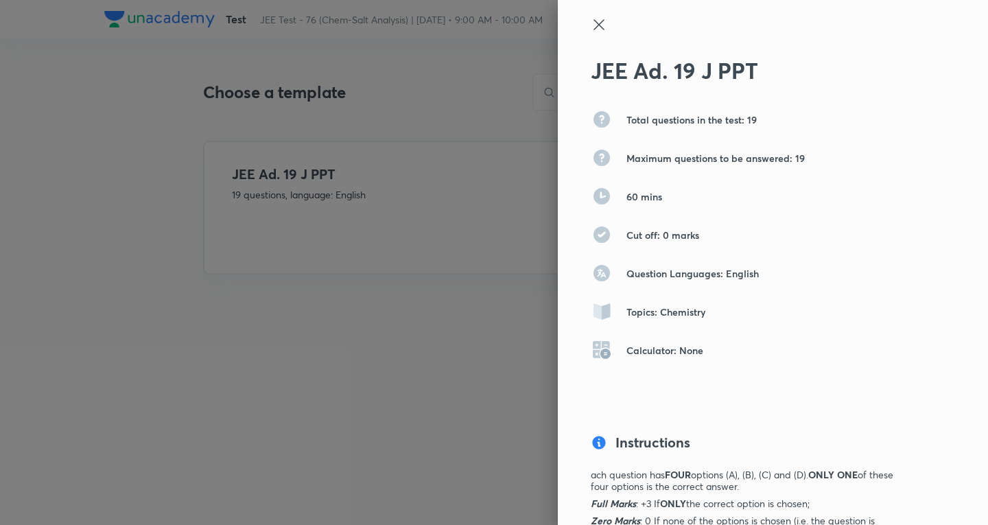
click at [592, 25] on icon at bounding box center [599, 24] width 16 height 16
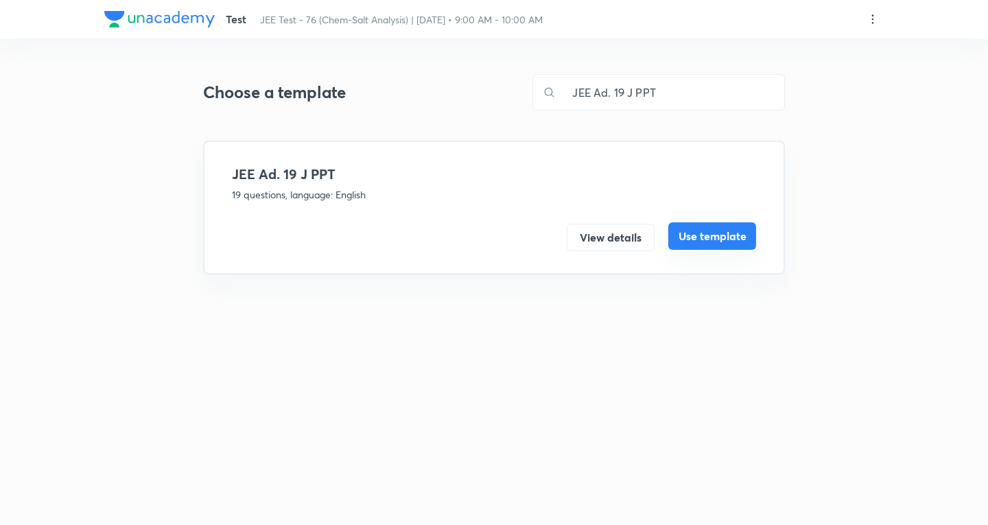
click at [707, 233] on button "Use template" at bounding box center [713, 235] width 88 height 27
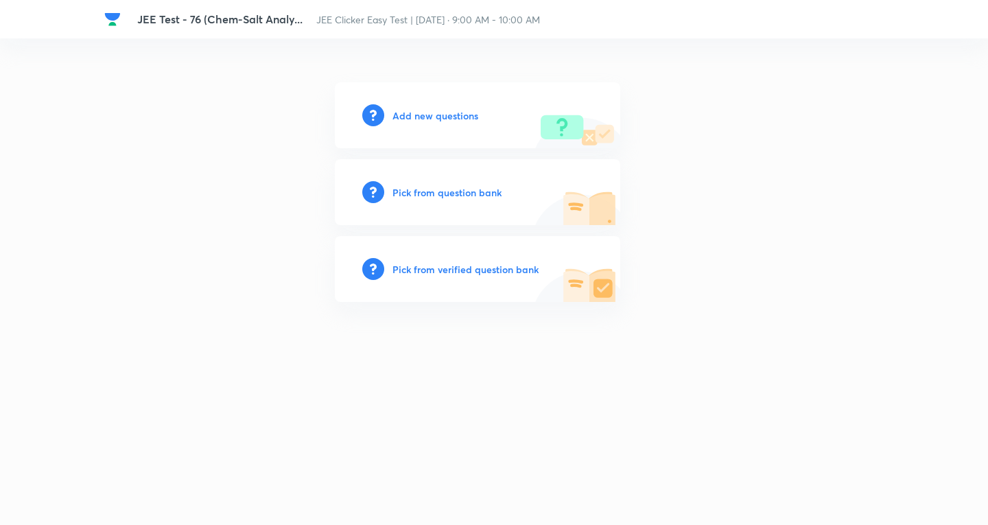
click at [448, 111] on h6 "Add new questions" at bounding box center [436, 115] width 86 height 14
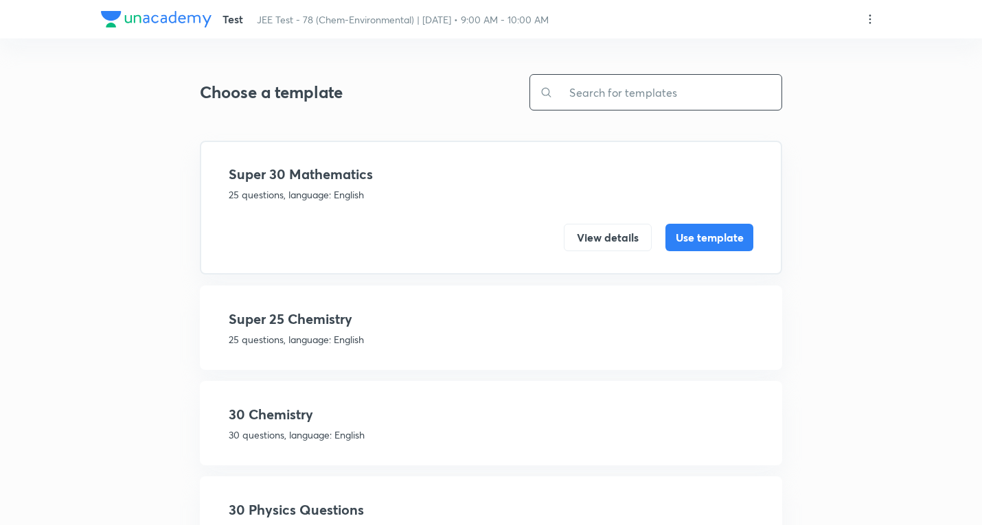
click at [621, 84] on input "text" at bounding box center [667, 92] width 229 height 35
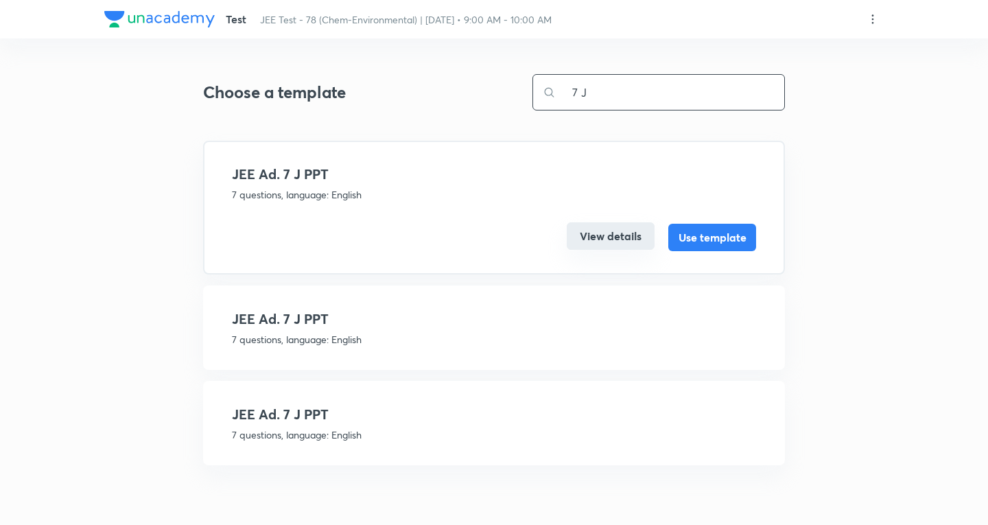
type input "7 J"
click at [624, 233] on button "View details" at bounding box center [611, 235] width 88 height 27
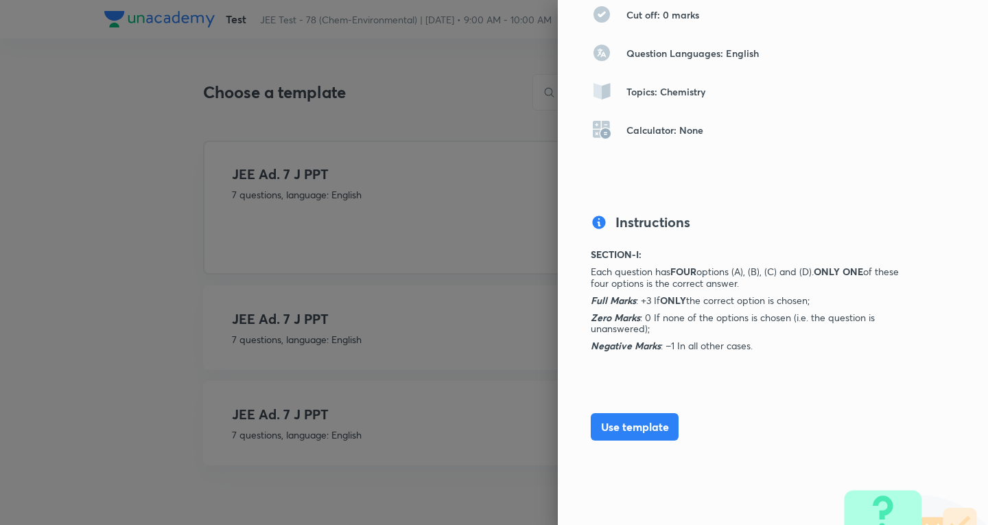
scroll to position [246, 0]
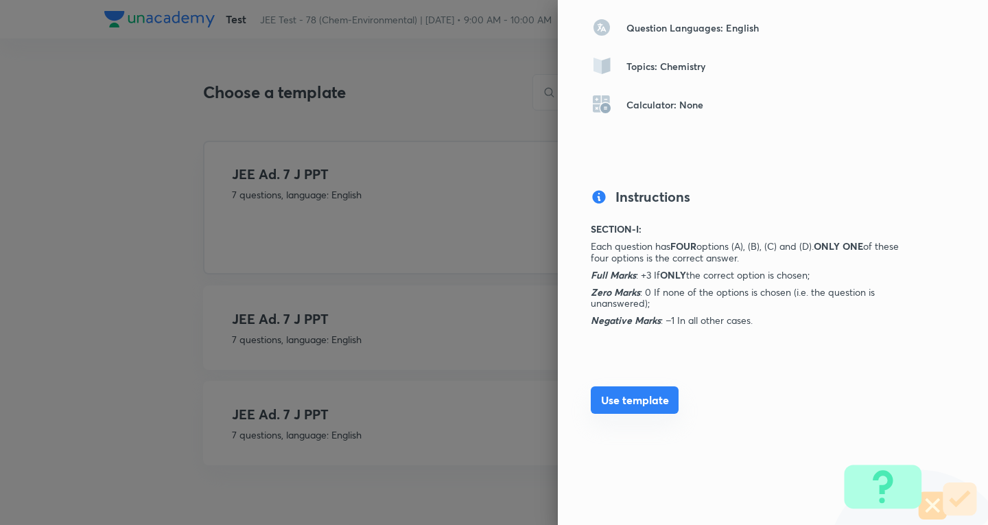
click at [643, 397] on button "Use template" at bounding box center [635, 399] width 88 height 27
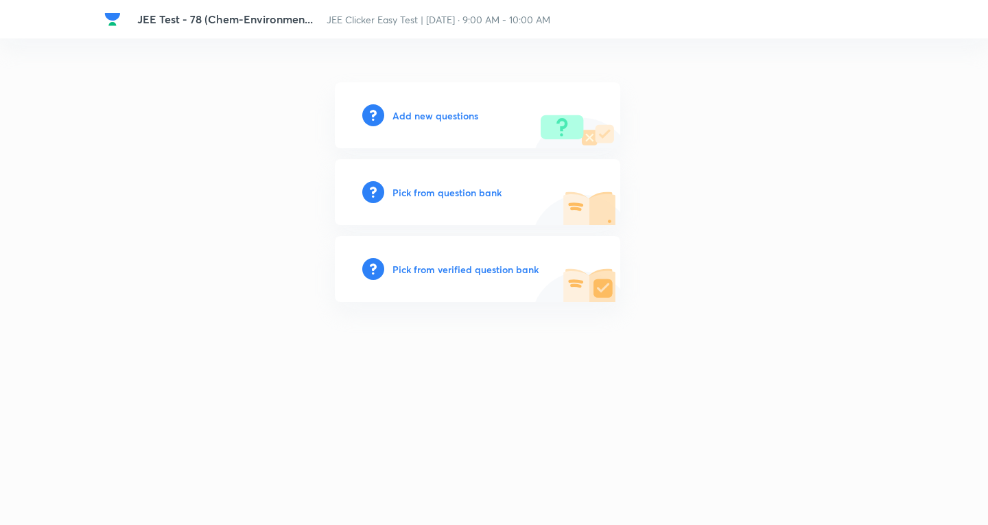
click at [428, 116] on h6 "Add new questions" at bounding box center [436, 115] width 86 height 14
